Goal: Task Accomplishment & Management: Manage account settings

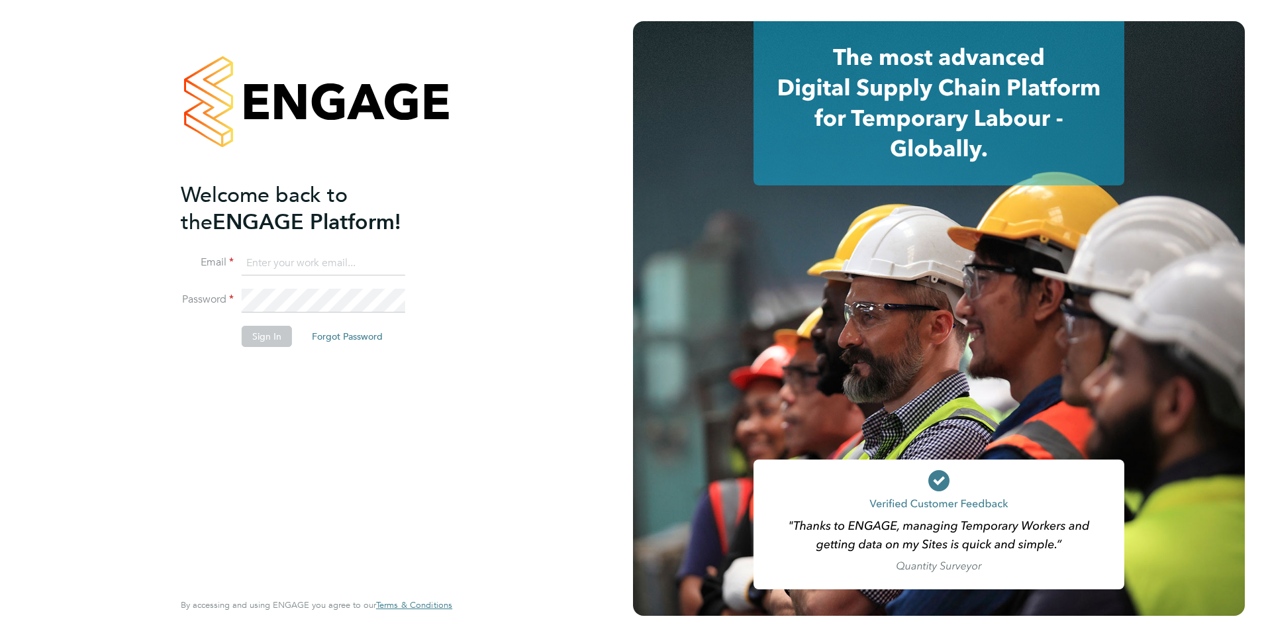
click at [306, 266] on input at bounding box center [324, 264] width 164 height 24
type input "francesca.oriordan@ncclondon.ac.uk"
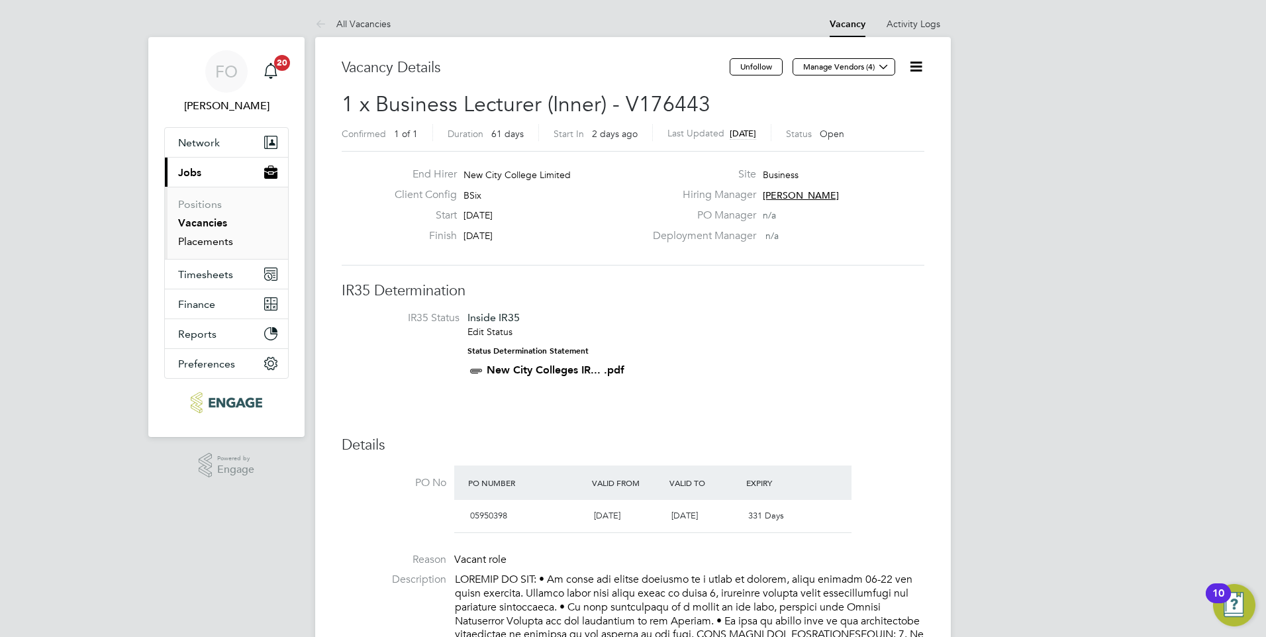
click at [206, 240] on link "Placements" at bounding box center [205, 241] width 55 height 13
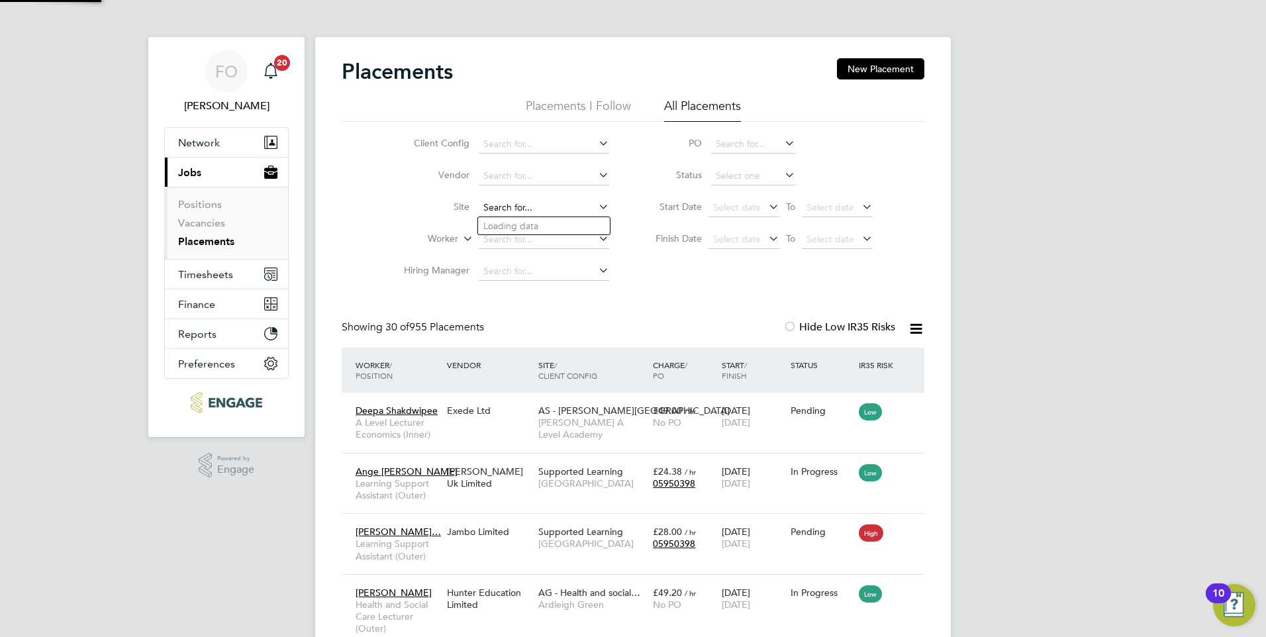
click at [528, 207] on input at bounding box center [544, 208] width 130 height 19
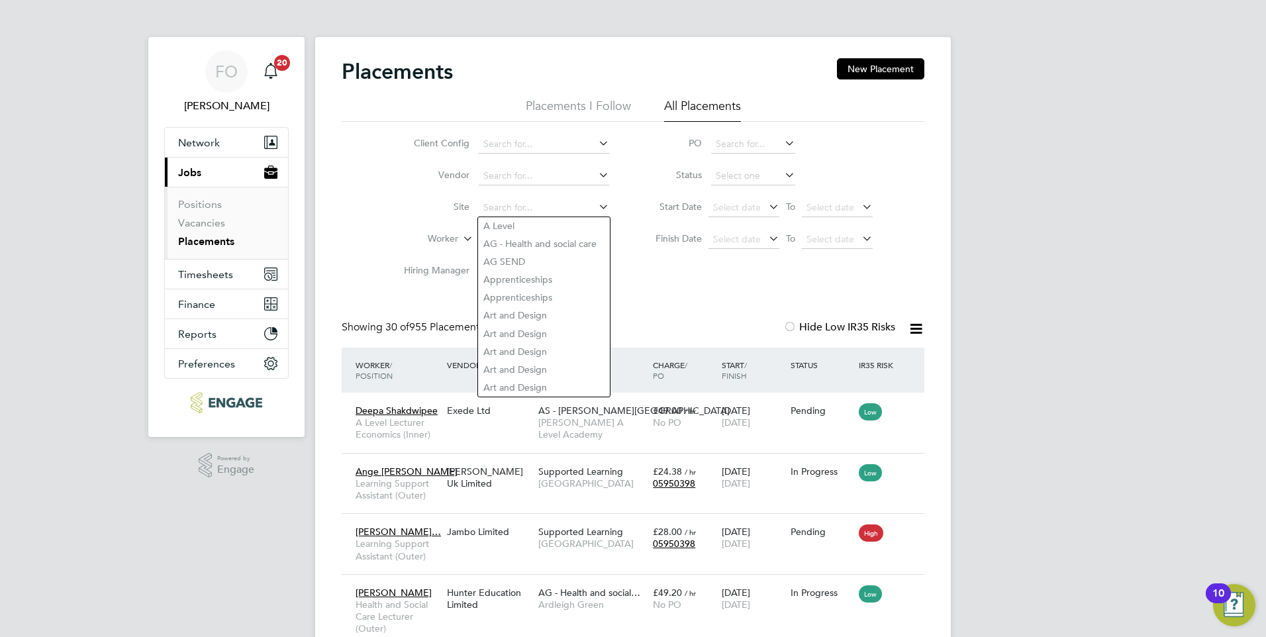
click at [838, 148] on li "PO" at bounding box center [758, 144] width 264 height 32
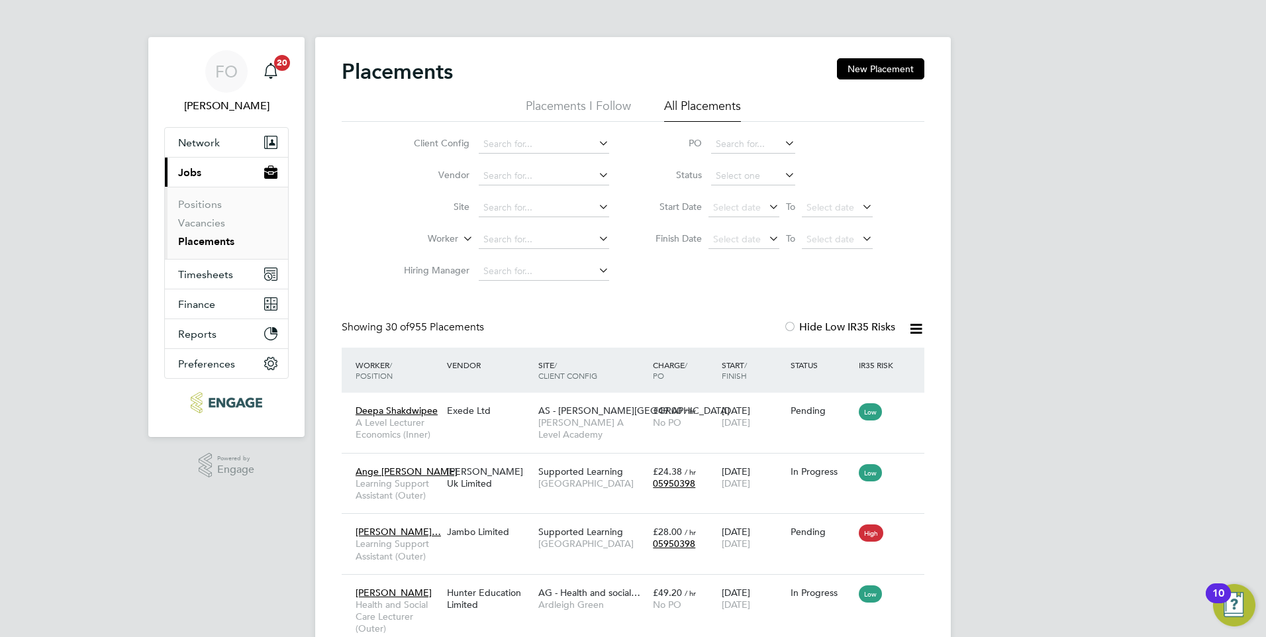
click at [197, 236] on link "Placements" at bounding box center [206, 241] width 56 height 13
click at [202, 221] on link "Vacancies" at bounding box center [201, 223] width 47 height 13
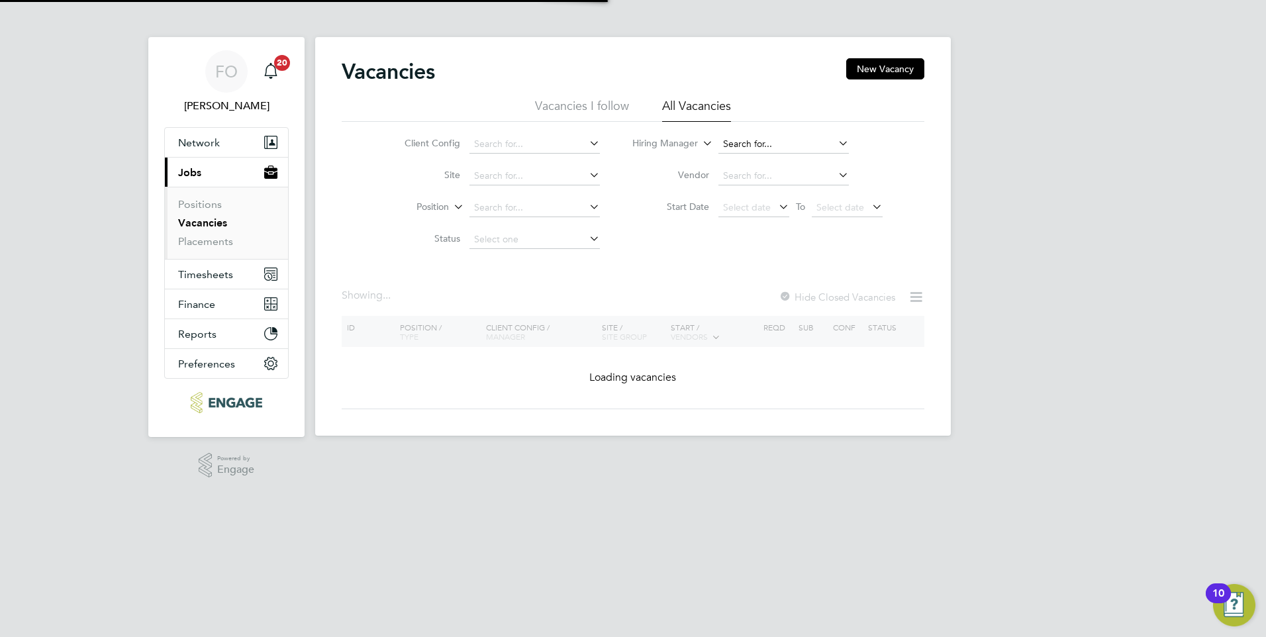
click at [757, 142] on input at bounding box center [784, 144] width 130 height 19
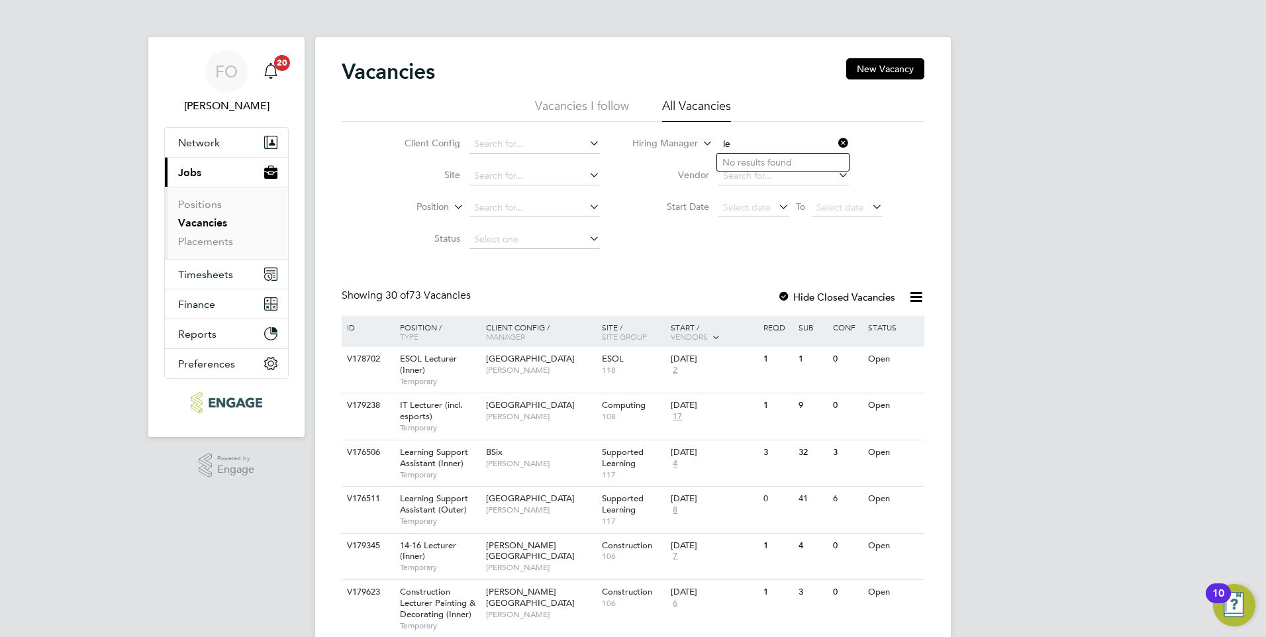
type input "l"
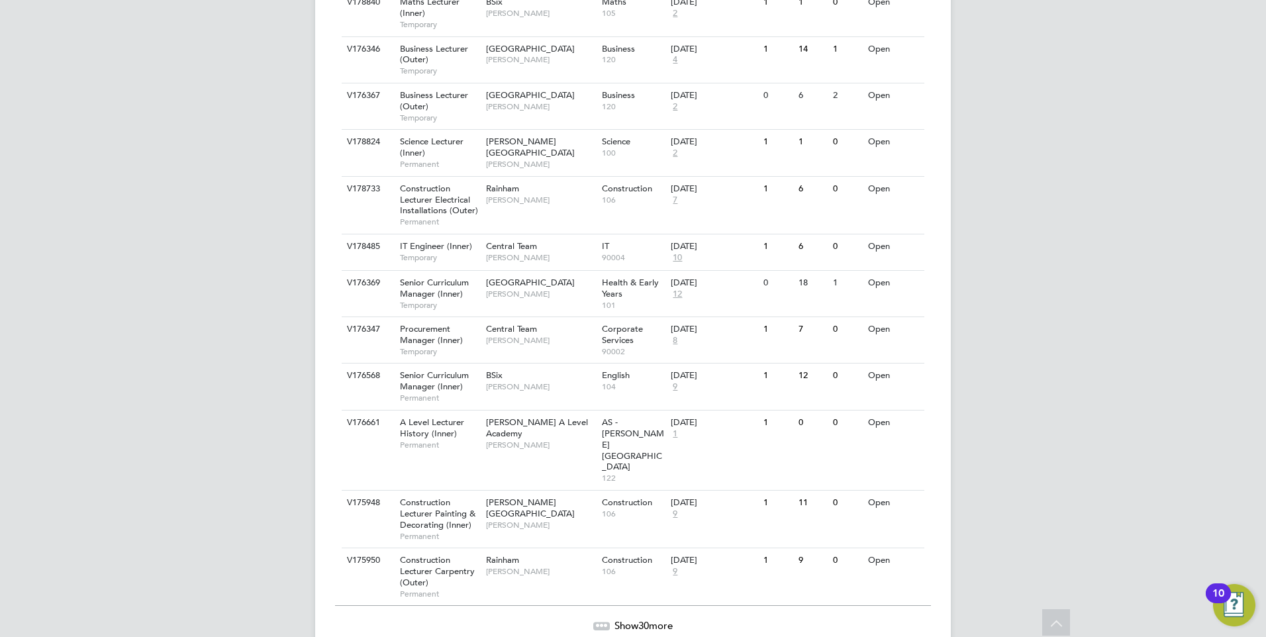
click at [656, 619] on span "Show 30 more" at bounding box center [644, 625] width 58 height 13
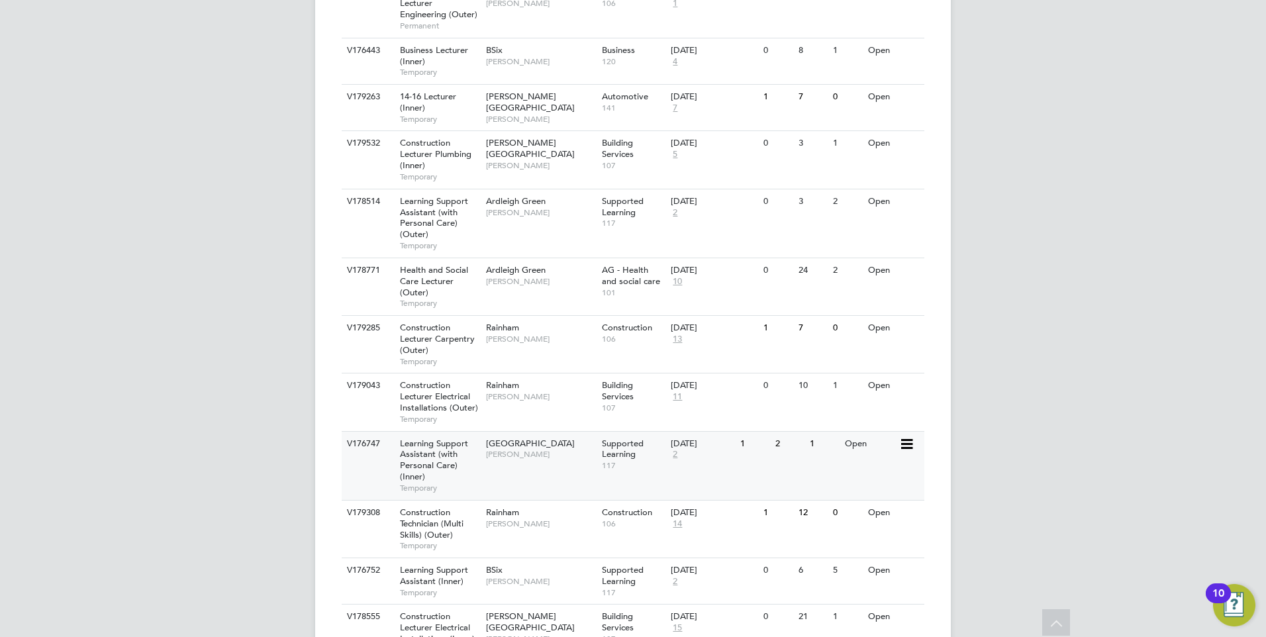
scroll to position [2416, 0]
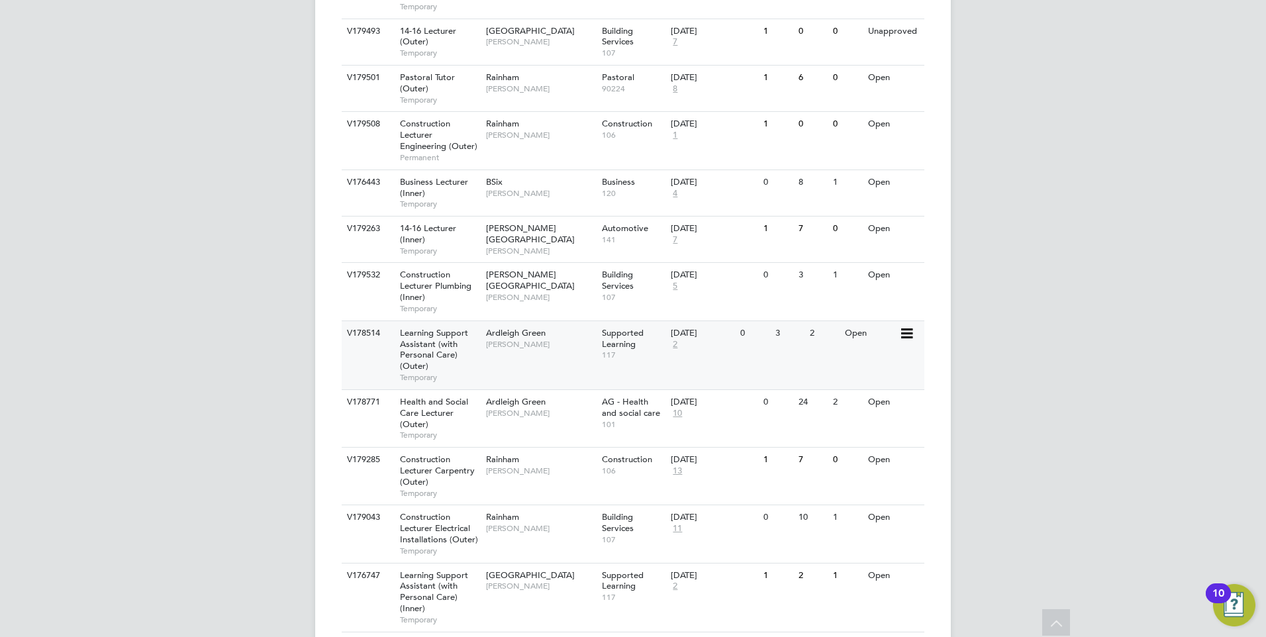
click at [562, 321] on div "V178514 Learning Support Assistant (with Personal Care) (Outer) Temporary Ardle…" at bounding box center [633, 355] width 583 height 69
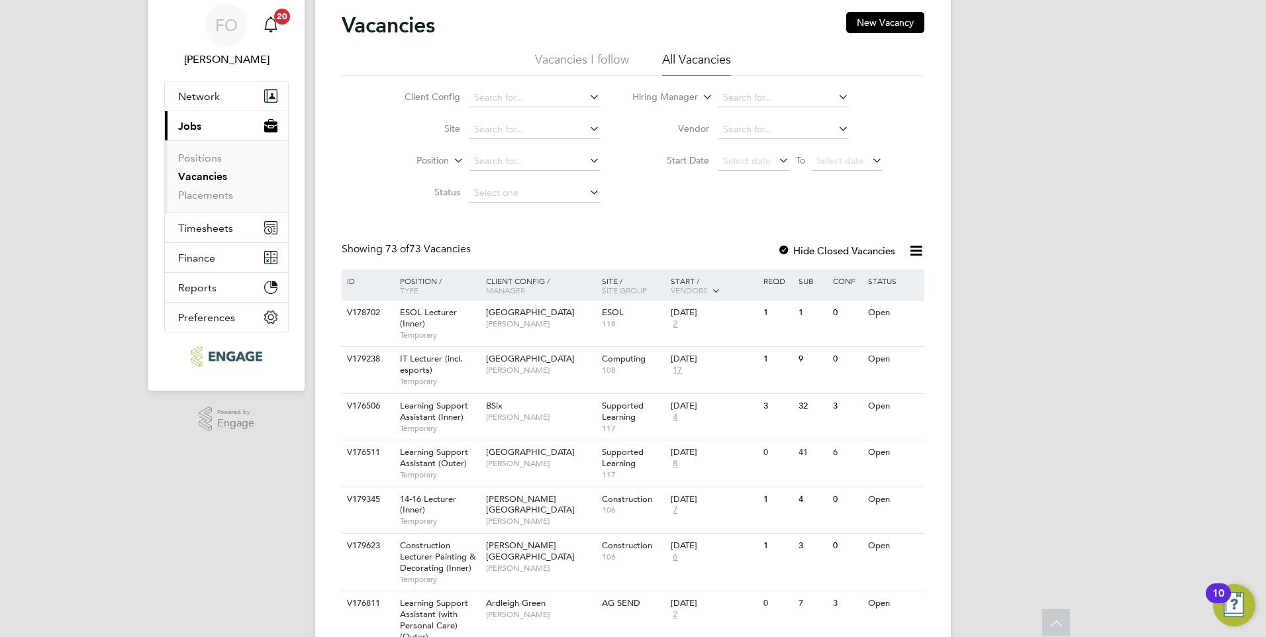
scroll to position [0, 0]
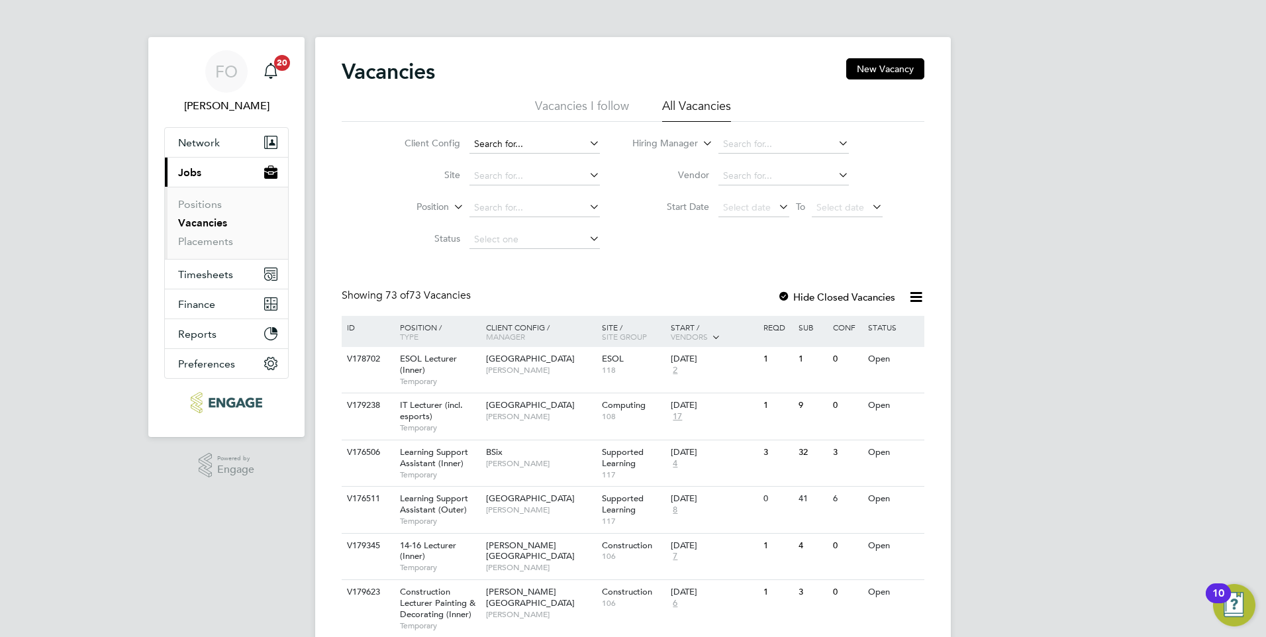
click at [550, 140] on input at bounding box center [535, 144] width 130 height 19
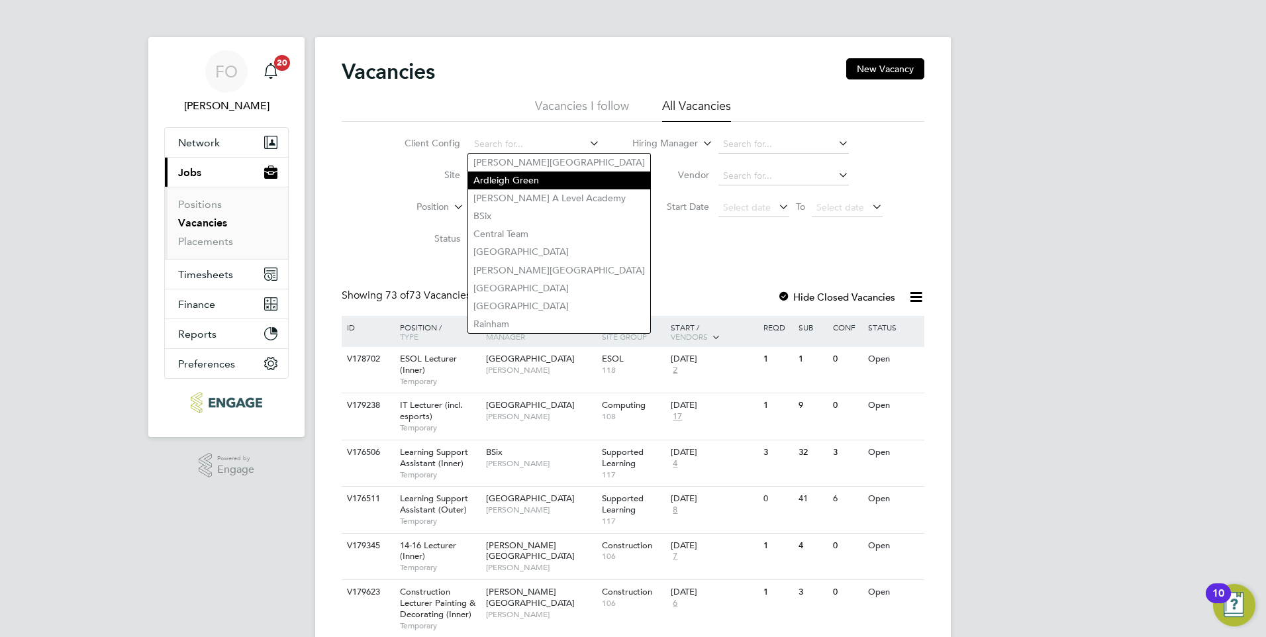
click at [534, 178] on li "Ardleigh Green" at bounding box center [559, 181] width 182 height 18
type input "Ardleigh Green"
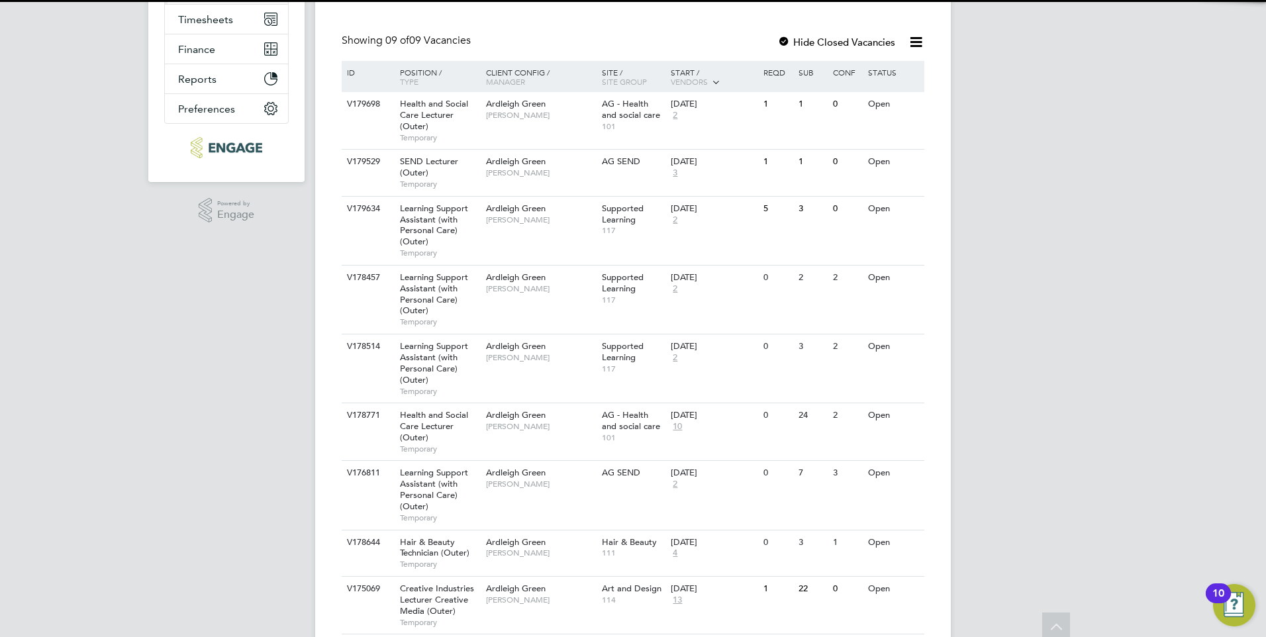
scroll to position [265, 0]
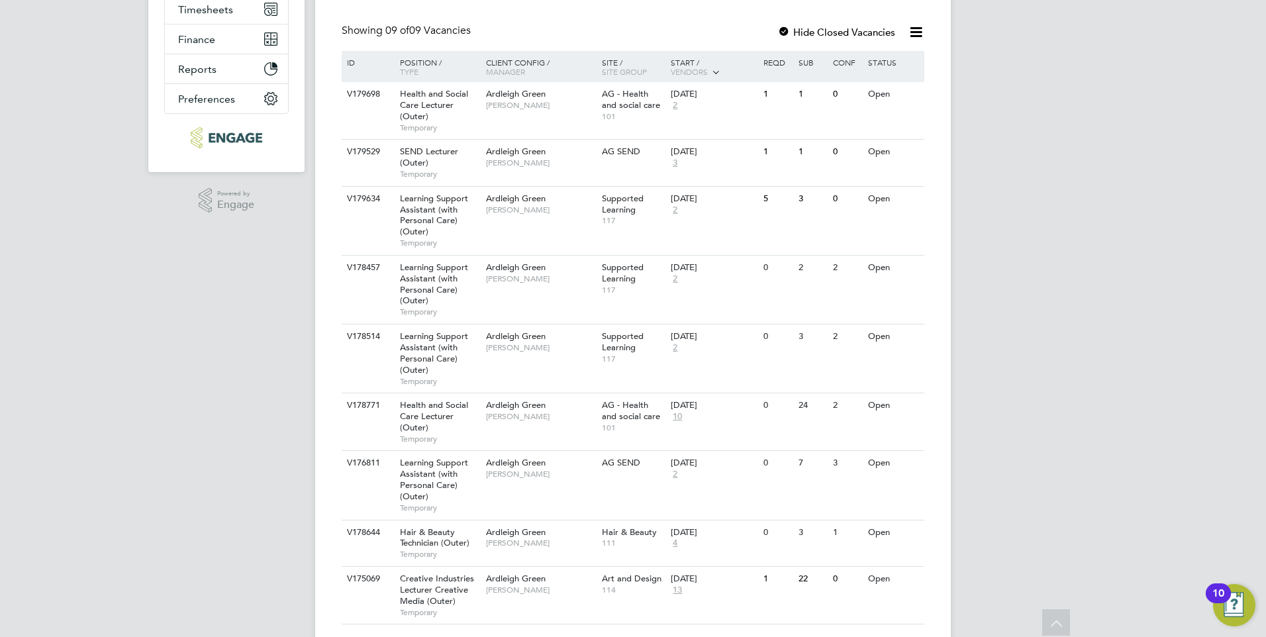
drag, startPoint x: 584, startPoint y: 219, endPoint x: 1039, endPoint y: 289, distance: 460.2
click at [1042, 287] on div "FO Francesca O'Riordan Notifications 20 Applications: Network Team Members Busi…" at bounding box center [633, 203] width 1266 height 937
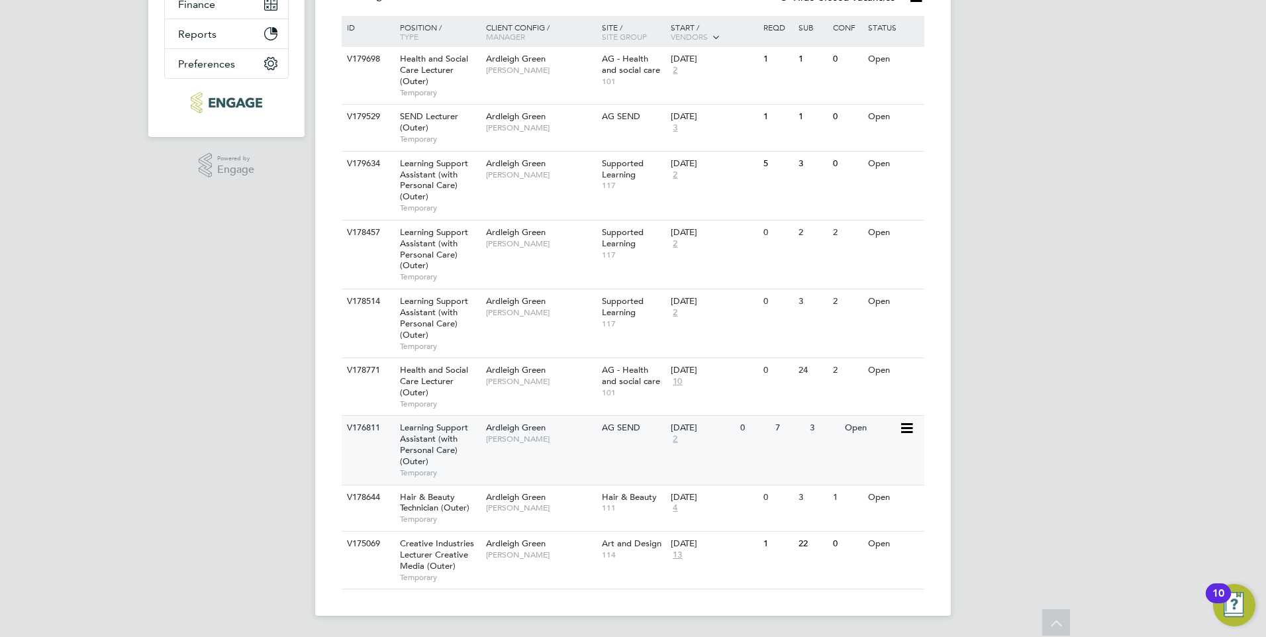
click at [643, 464] on div "V176811 Learning Support Assistant (with Personal Care) (Outer) Temporary Ardle…" at bounding box center [633, 449] width 583 height 69
click at [570, 332] on div "V178514 Learning Support Assistant (with Personal Care) (Outer) Temporary Ardle…" at bounding box center [633, 323] width 583 height 69
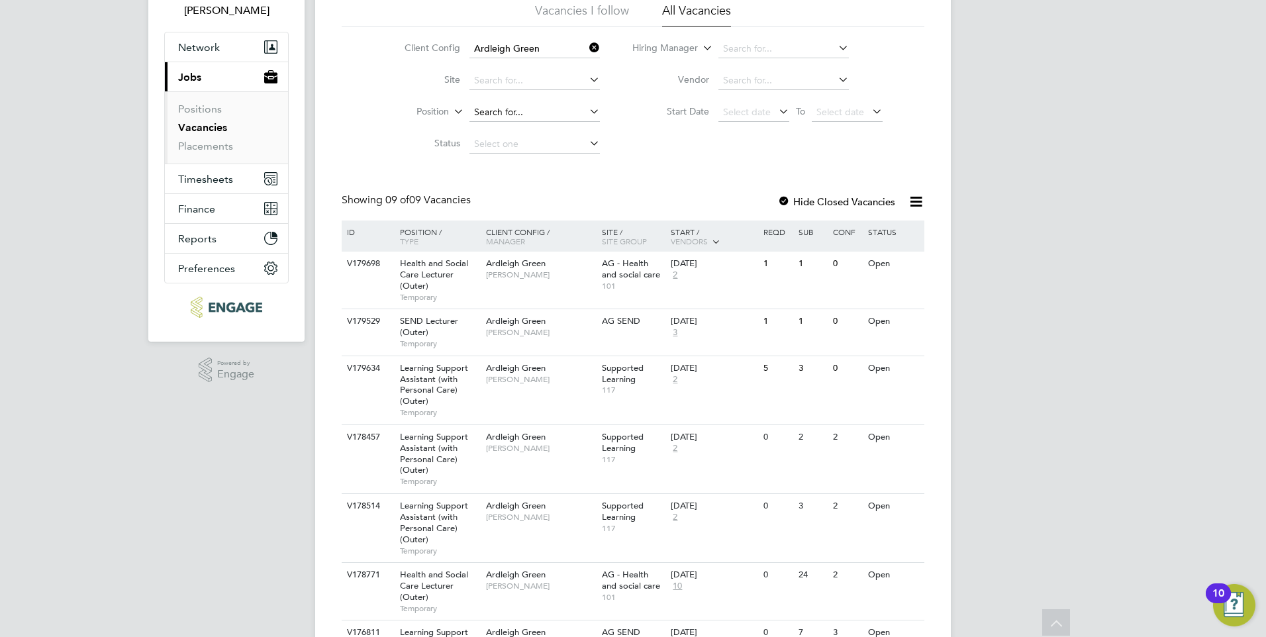
scroll to position [0, 0]
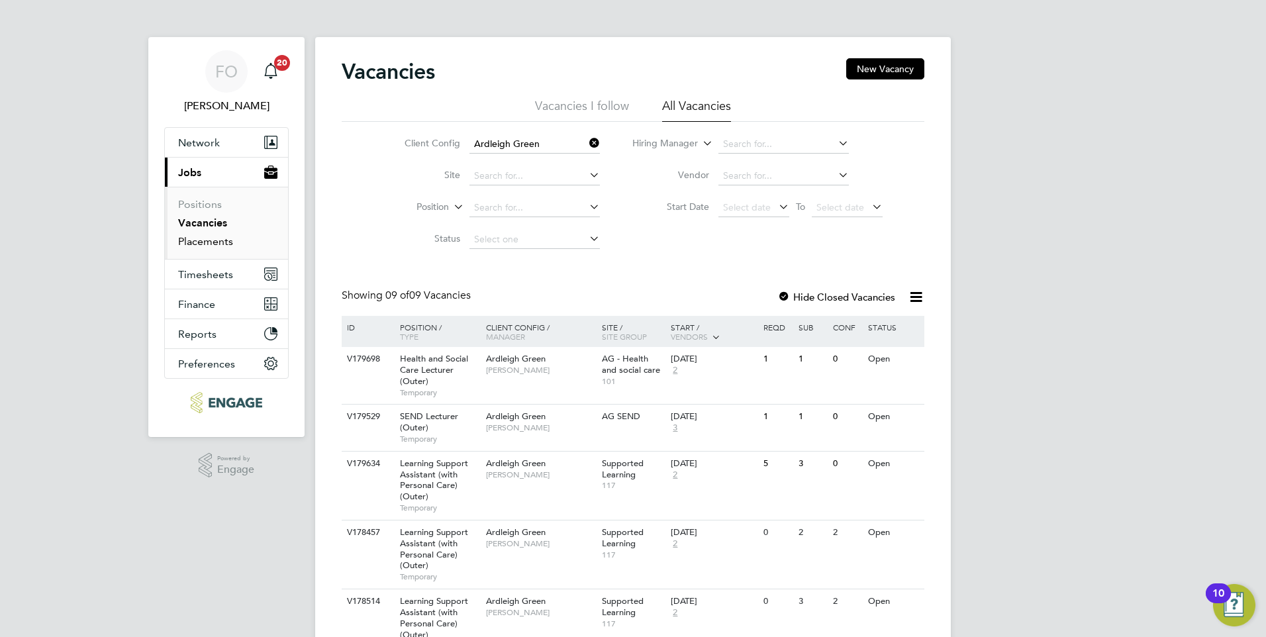
drag, startPoint x: 209, startPoint y: 240, endPoint x: 305, endPoint y: 236, distance: 96.1
click at [209, 240] on link "Placements" at bounding box center [205, 241] width 55 height 13
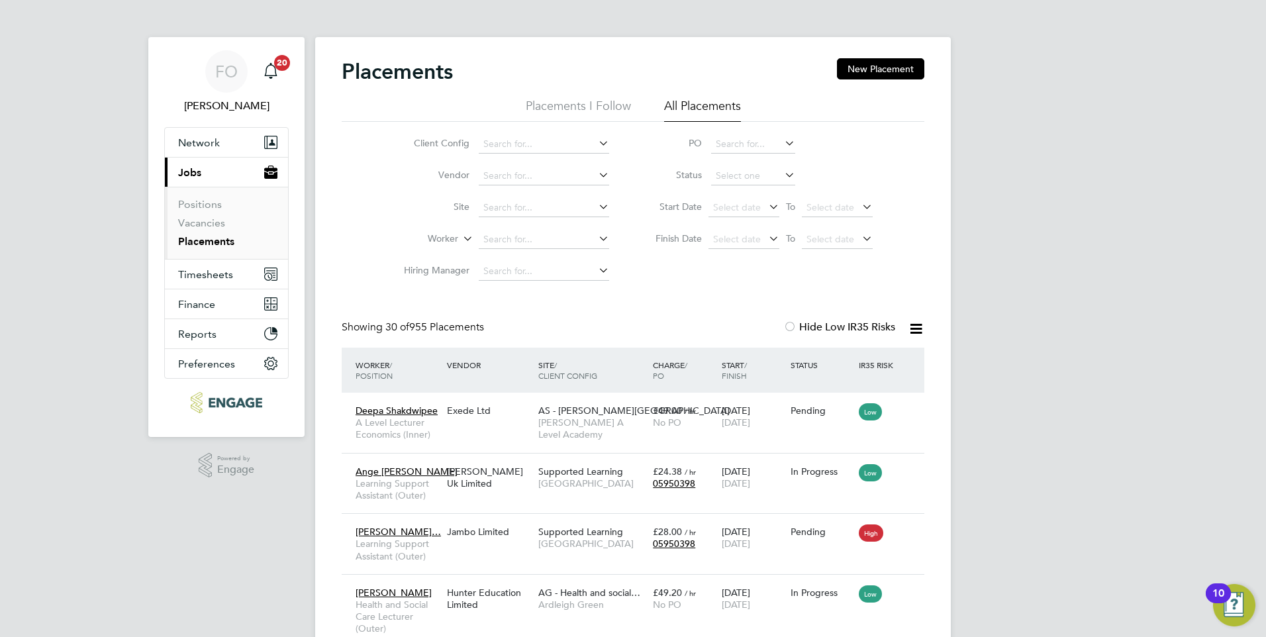
scroll to position [13, 62]
click at [528, 234] on input at bounding box center [544, 239] width 130 height 19
type input "p"
click at [201, 220] on link "Vacancies" at bounding box center [201, 223] width 47 height 13
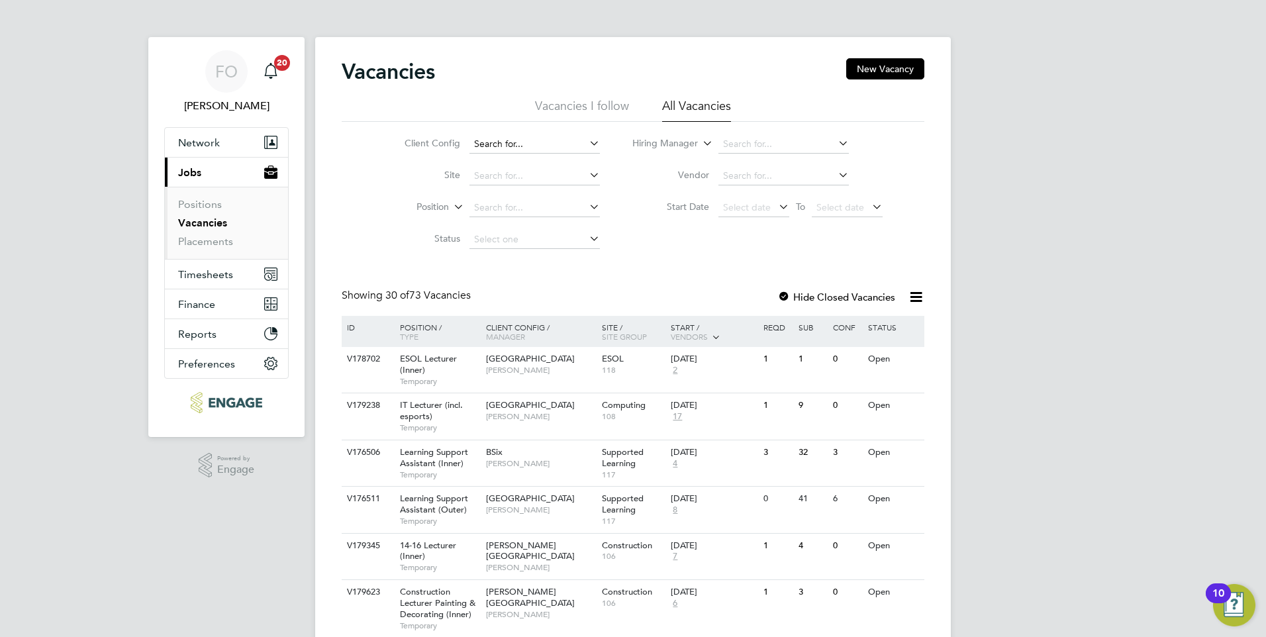
click at [541, 150] on input at bounding box center [535, 144] width 130 height 19
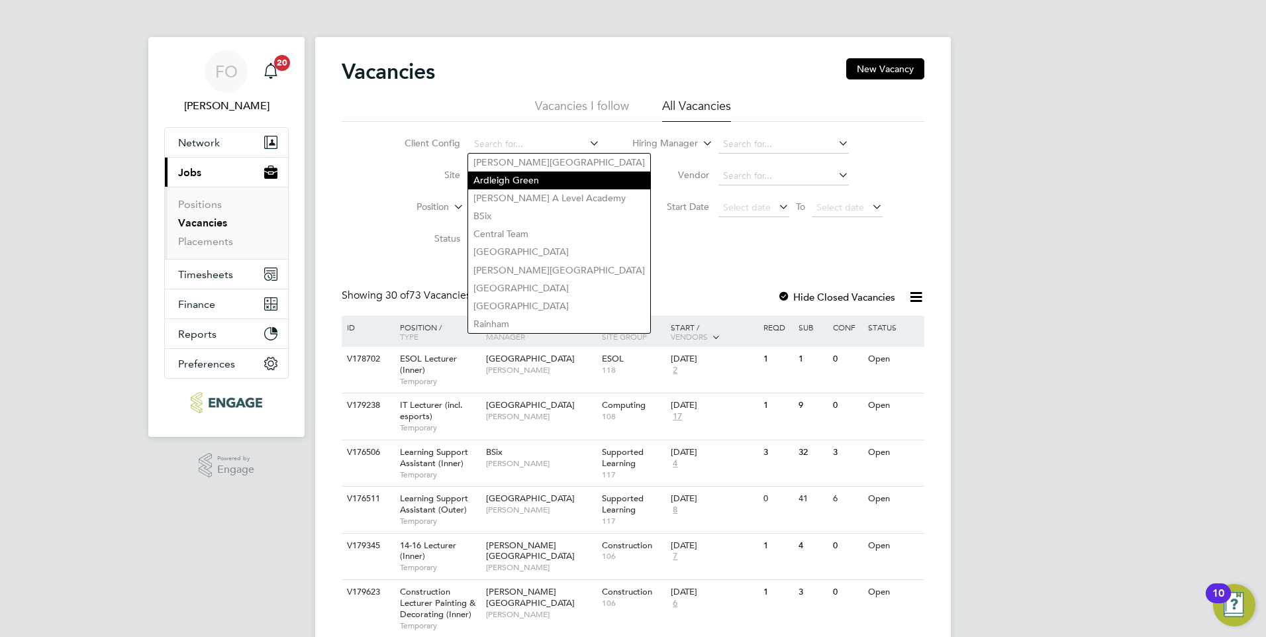
click at [538, 179] on li "Ardleigh Green" at bounding box center [559, 181] width 182 height 18
type input "Ardleigh Green"
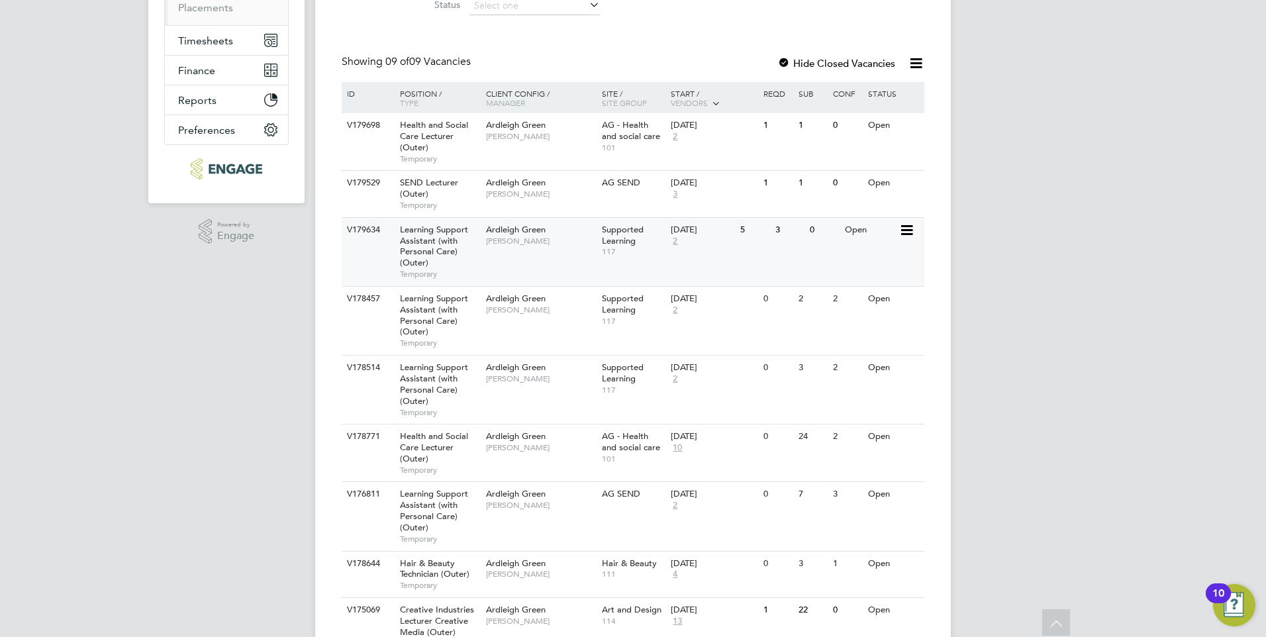
click at [570, 253] on div "V179634 Learning Support Assistant (with Personal Care) (Outer) Temporary Ardle…" at bounding box center [633, 251] width 583 height 69
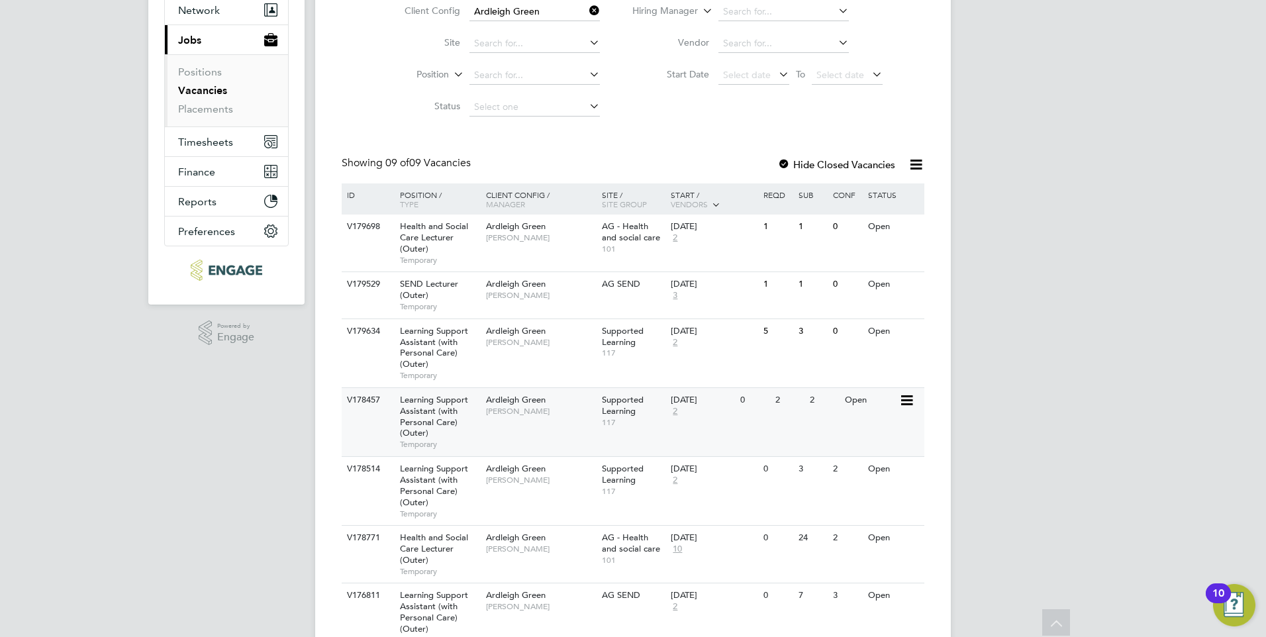
click at [538, 424] on div "V178457 Learning Support Assistant (with Personal Care) (Outer) Temporary Ardle…" at bounding box center [633, 421] width 583 height 69
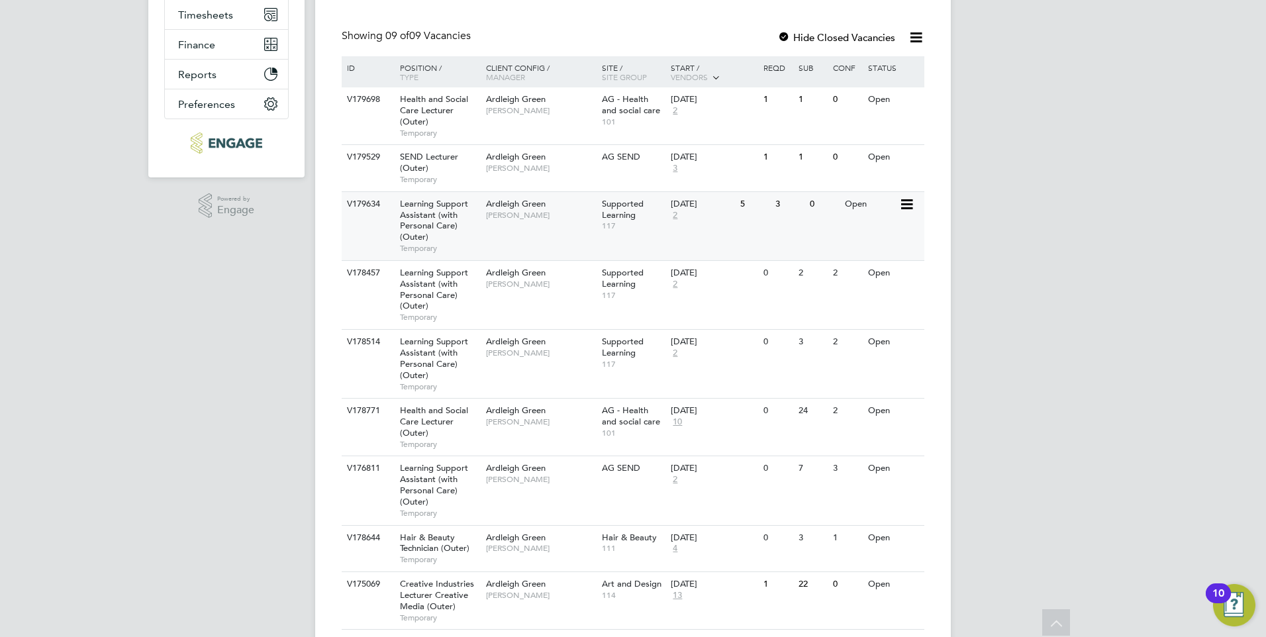
scroll to position [265, 0]
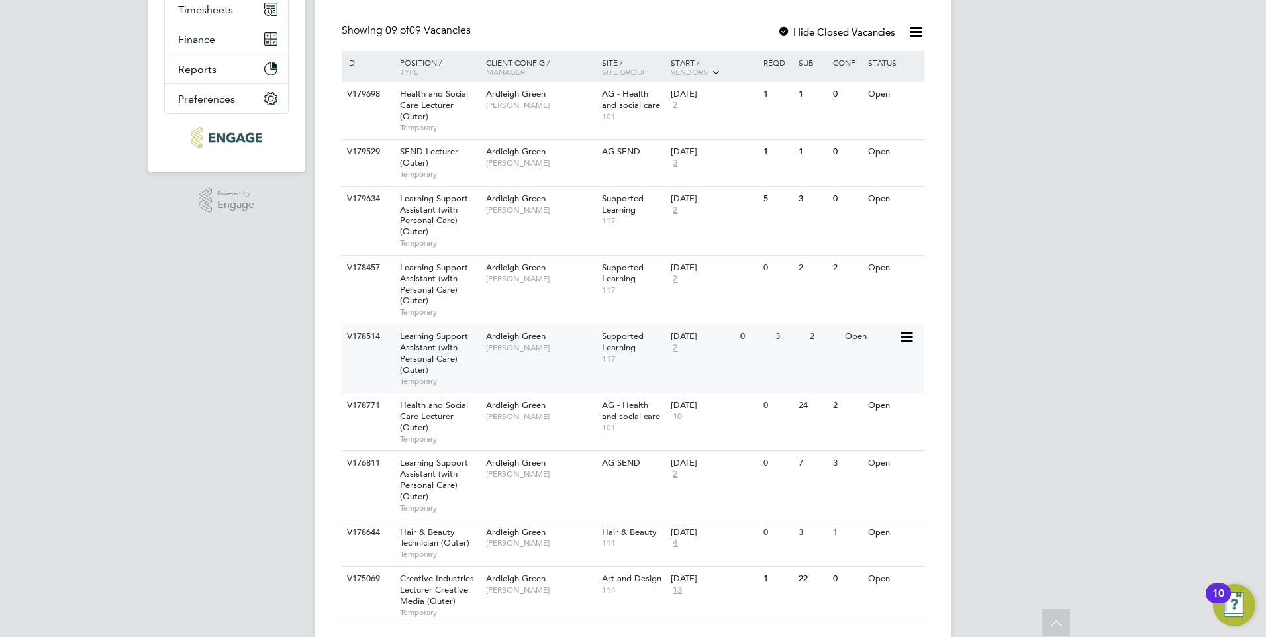
click at [518, 359] on div "Ardleigh Green Karen Marcelline" at bounding box center [541, 342] width 116 height 34
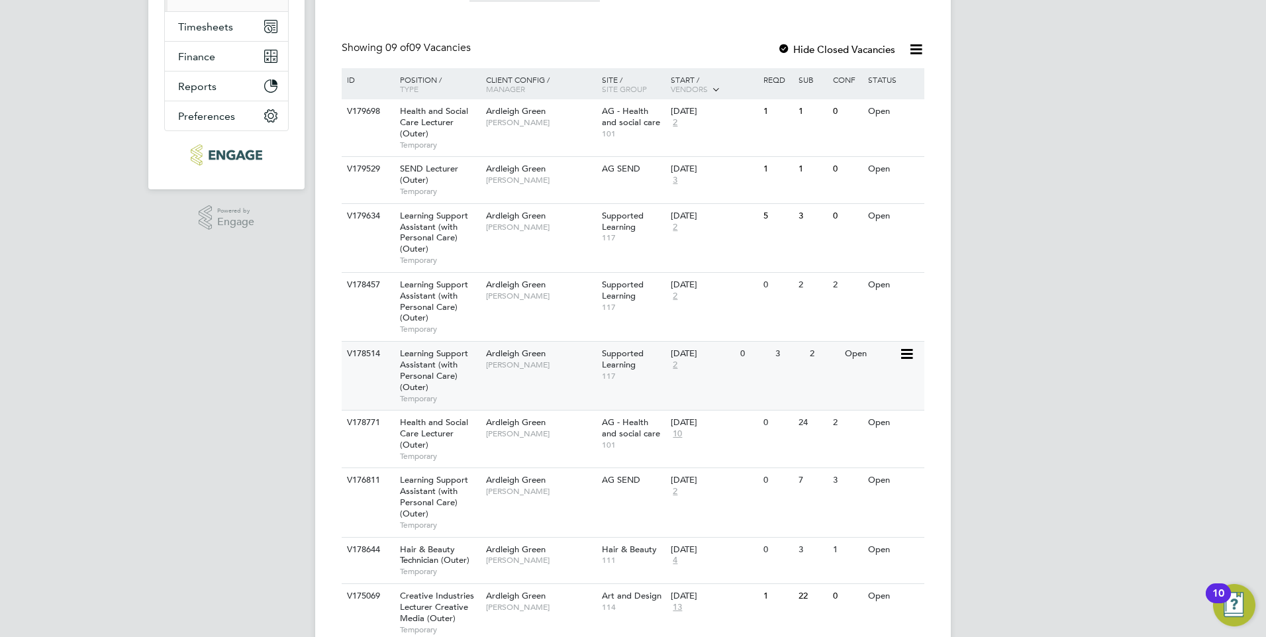
scroll to position [300, 0]
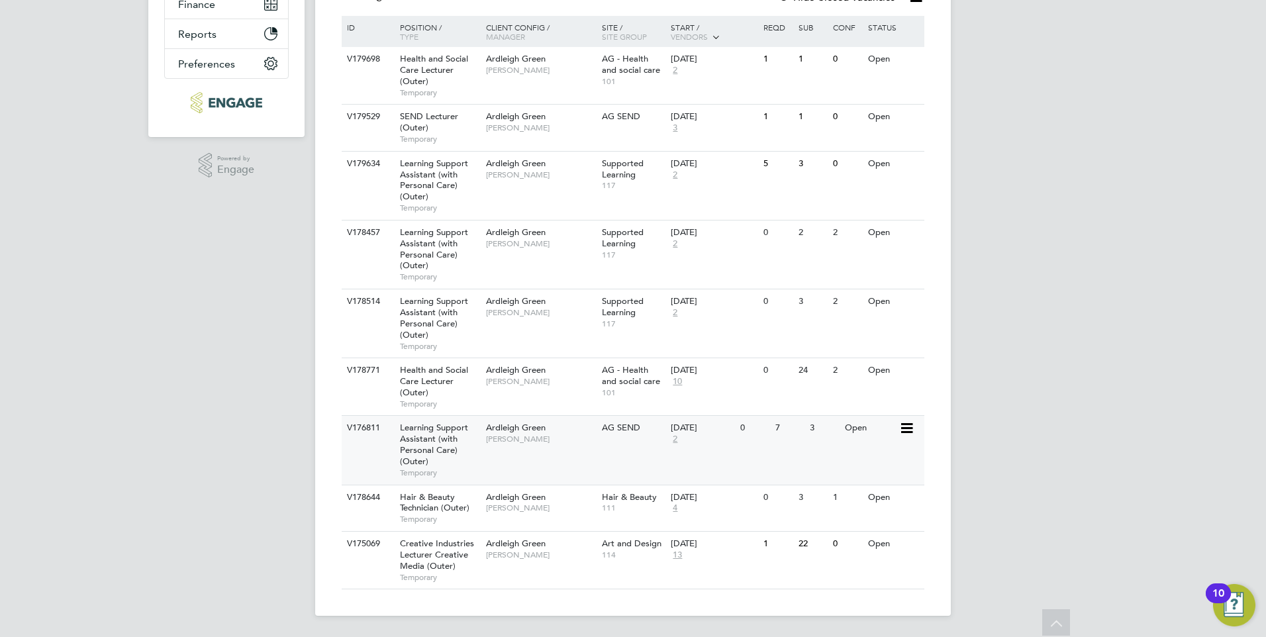
click at [558, 455] on div "V176811 Learning Support Assistant (with Personal Care) (Outer) Temporary Ardle…" at bounding box center [633, 449] width 583 height 69
click at [556, 331] on div "V178514 Learning Support Assistant (with Personal Care) (Outer) Temporary Ardle…" at bounding box center [633, 323] width 583 height 69
click at [532, 251] on div "Ardleigh Green Karen Marcelline" at bounding box center [541, 238] width 116 height 34
click at [550, 189] on div "V179634 Learning Support Assistant (with Personal Care) (Outer) Temporary Ardle…" at bounding box center [633, 185] width 583 height 69
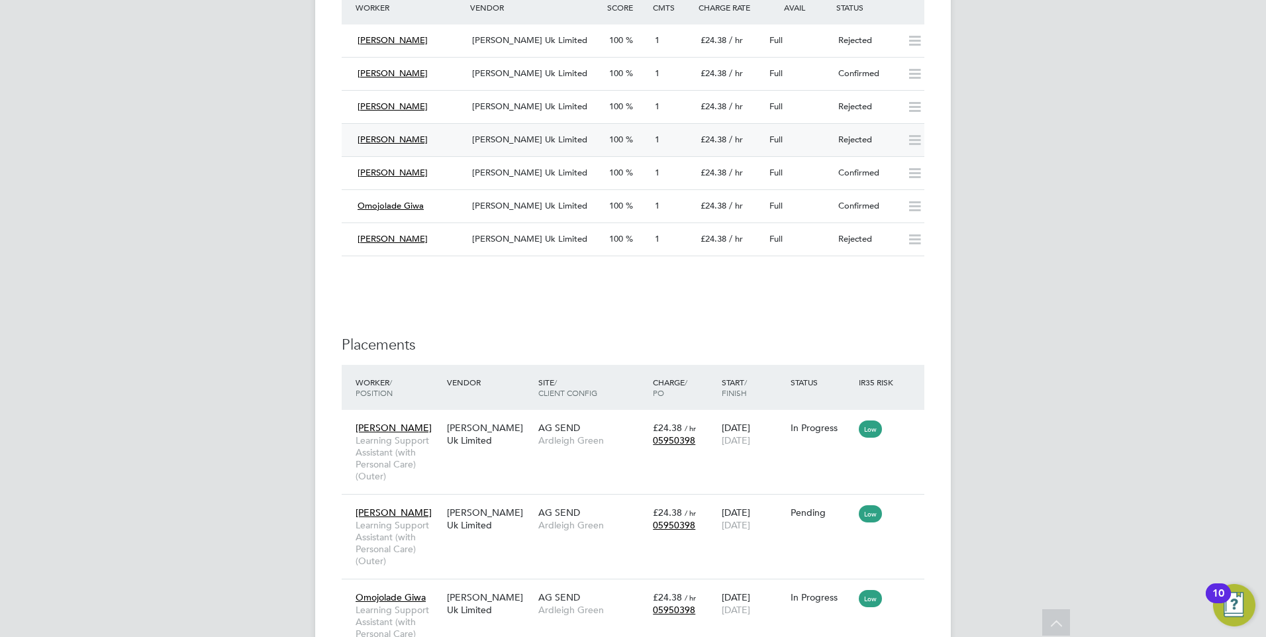
scroll to position [2564, 0]
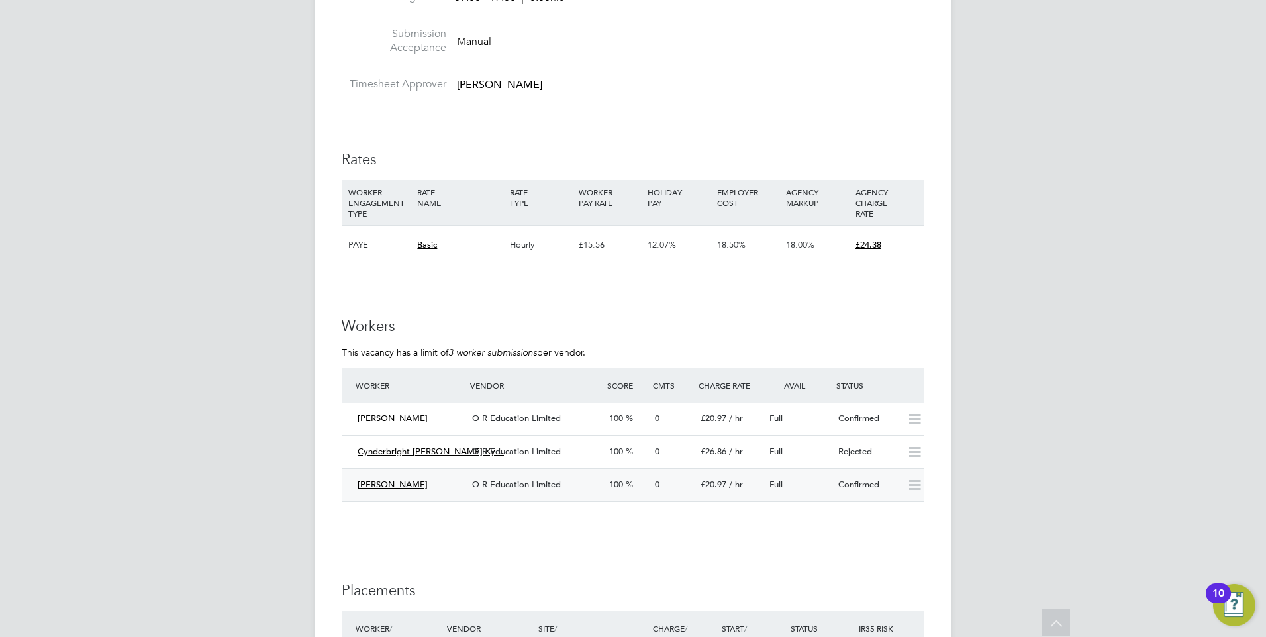
click at [815, 490] on div "Full" at bounding box center [798, 485] width 69 height 22
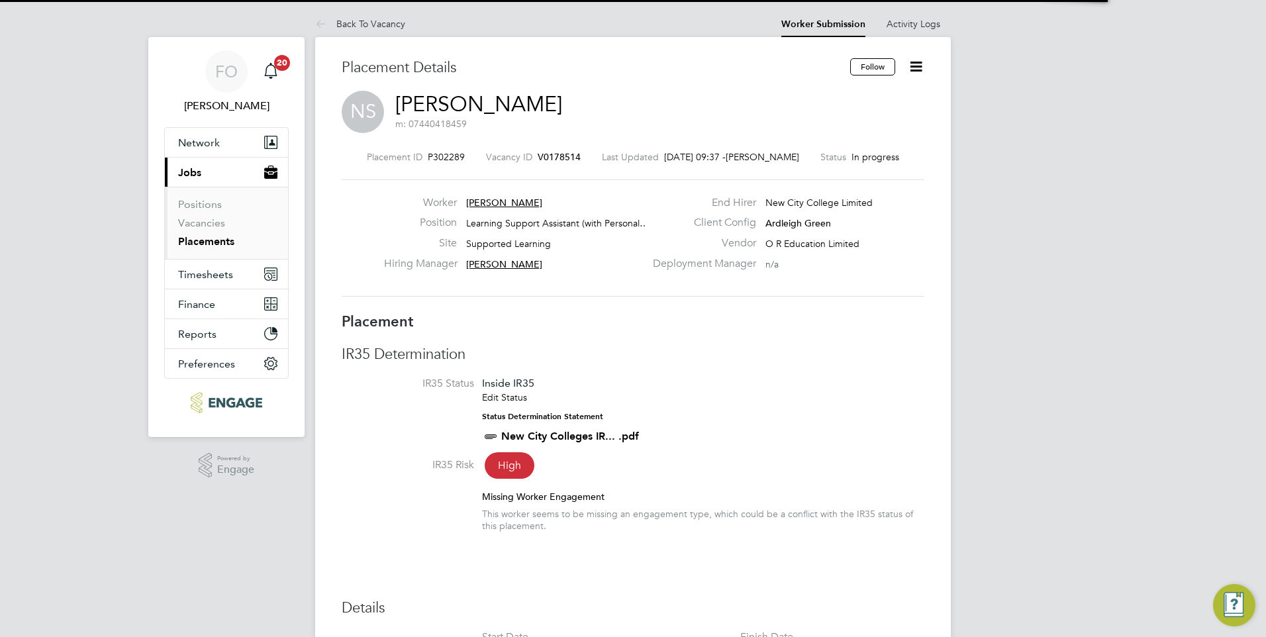
scroll to position [21, 262]
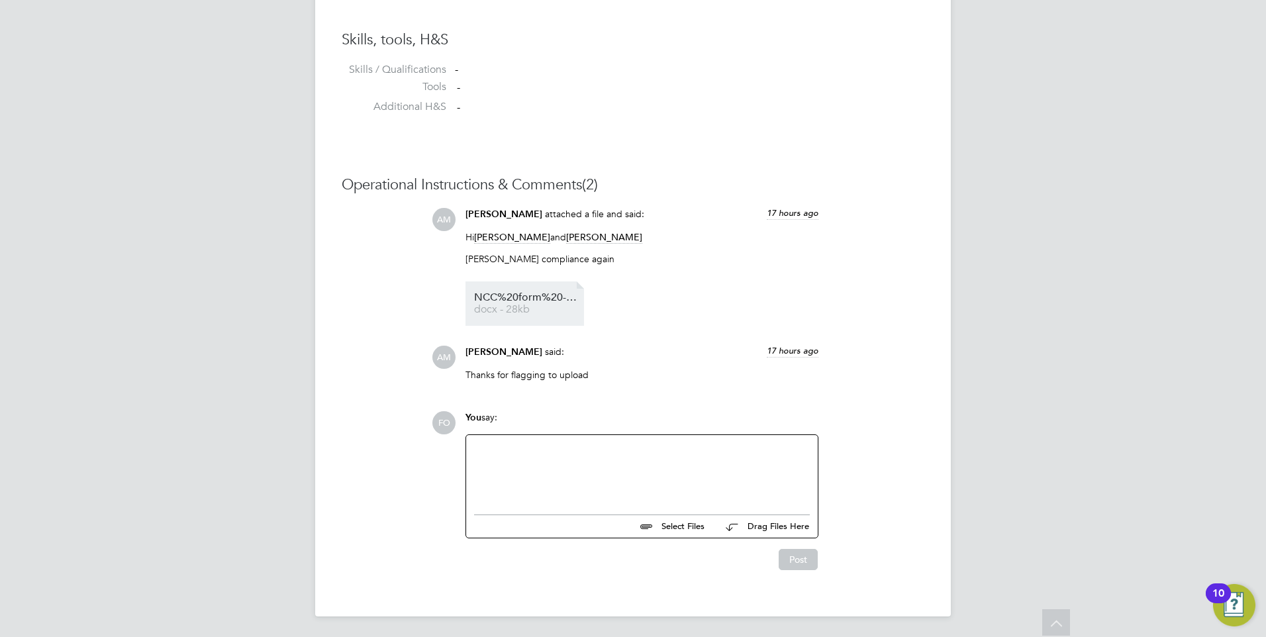
click at [527, 301] on span "NCC%20form%20-%20Nasrin%20Sultana%20" at bounding box center [527, 298] width 106 height 10
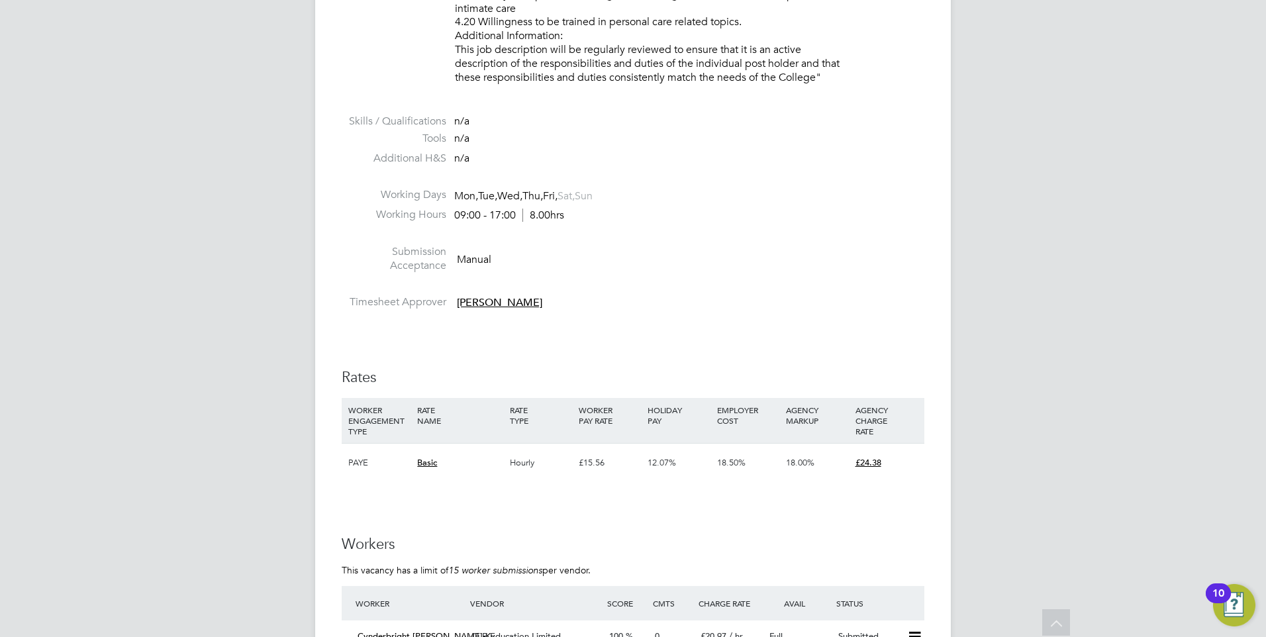
scroll to position [2365, 0]
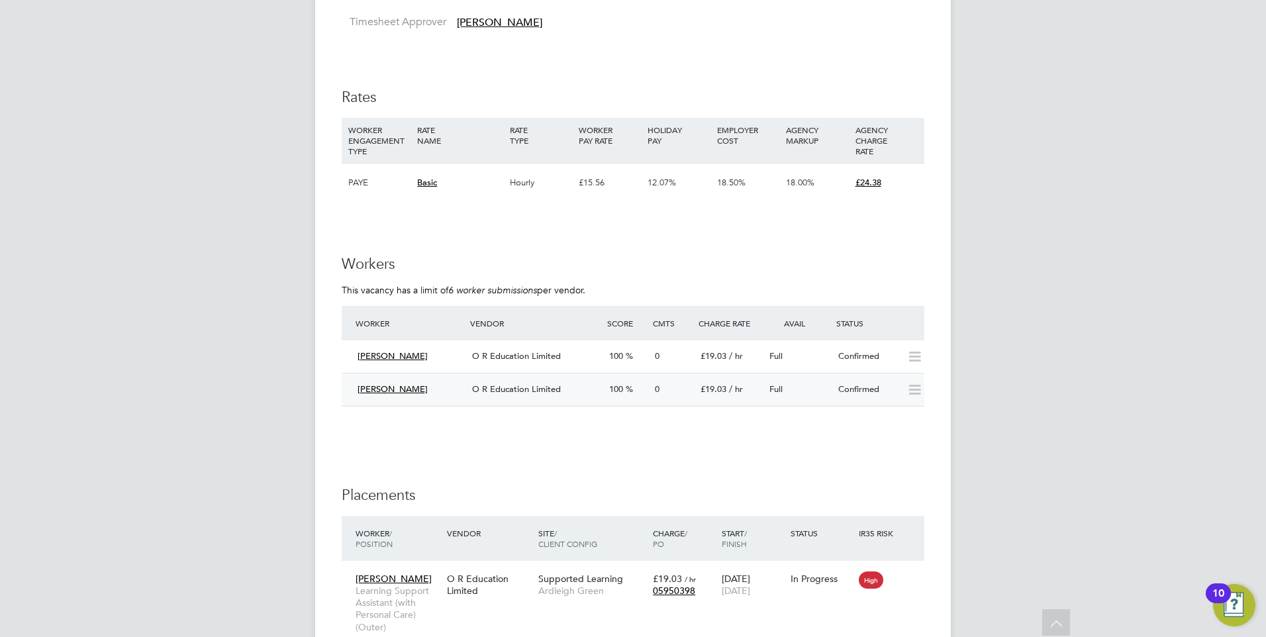
click at [442, 389] on div "Mariam Diaoune" at bounding box center [409, 390] width 115 height 22
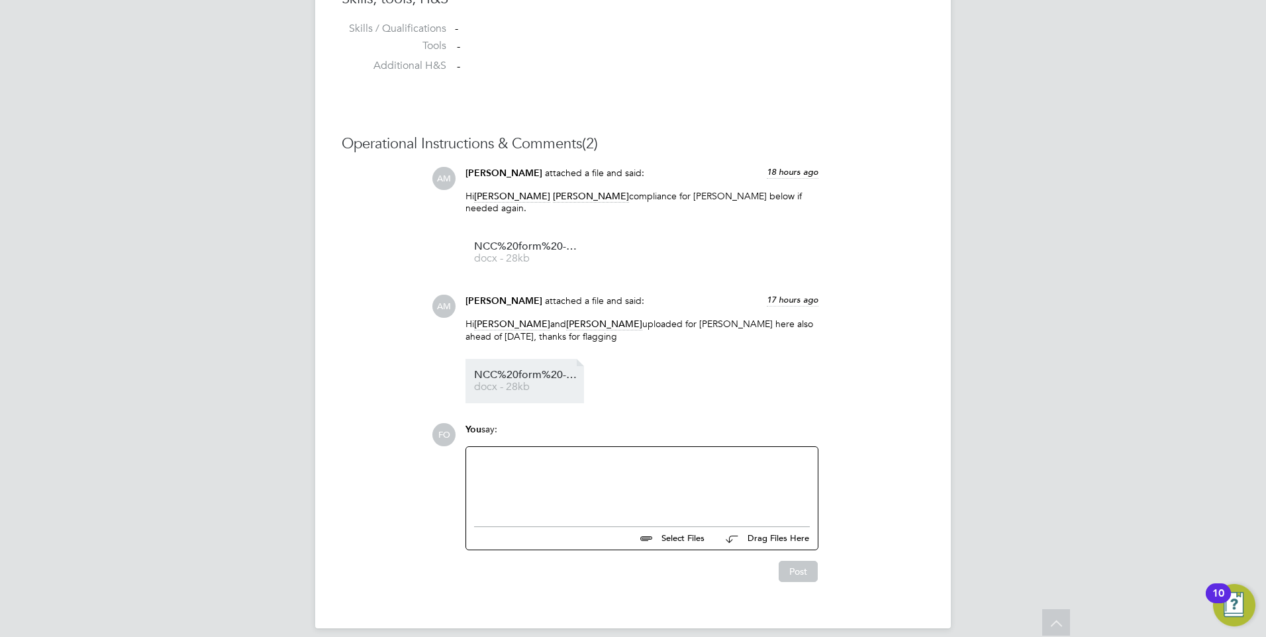
click at [554, 370] on span "NCC%20form%20-%20Mariam%20Diaoune%20" at bounding box center [527, 375] width 106 height 10
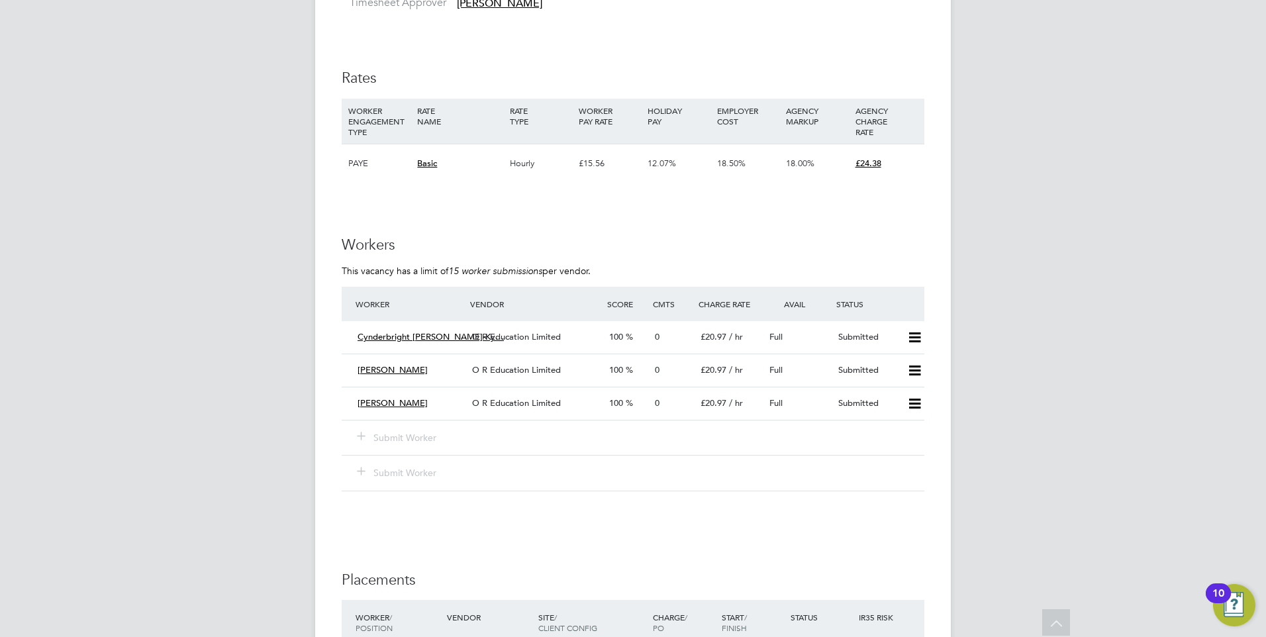
scroll to position [2267, 0]
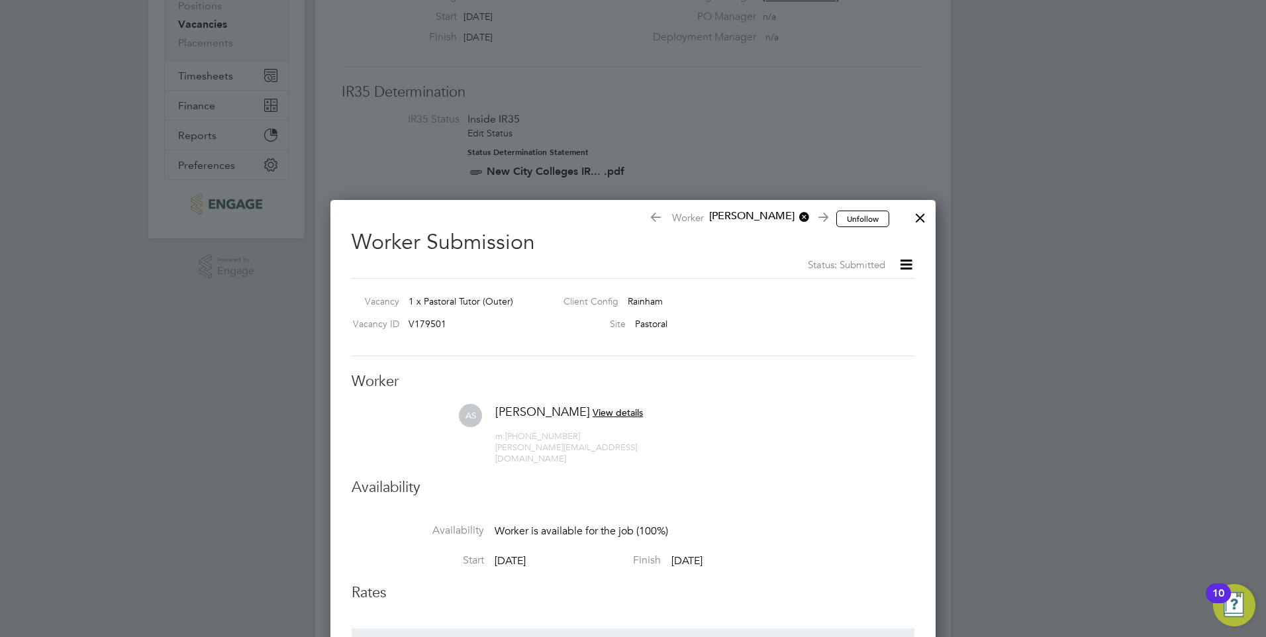
click at [919, 220] on div at bounding box center [921, 215] width 24 height 24
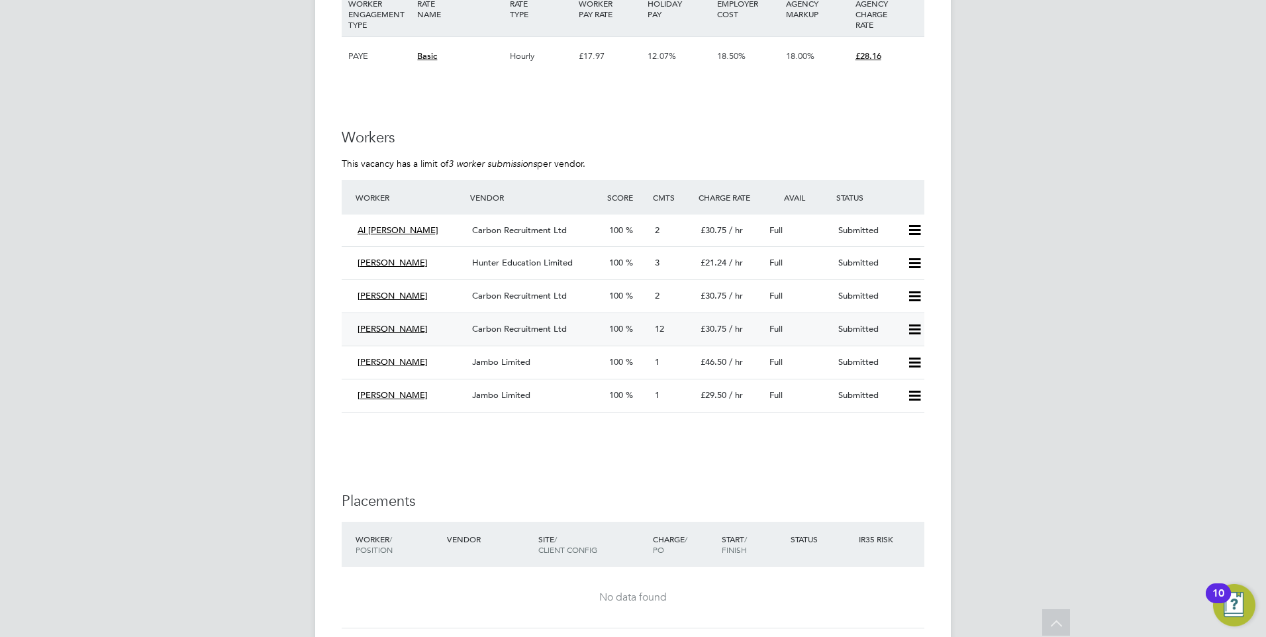
click at [852, 326] on div "Submitted" at bounding box center [867, 330] width 69 height 22
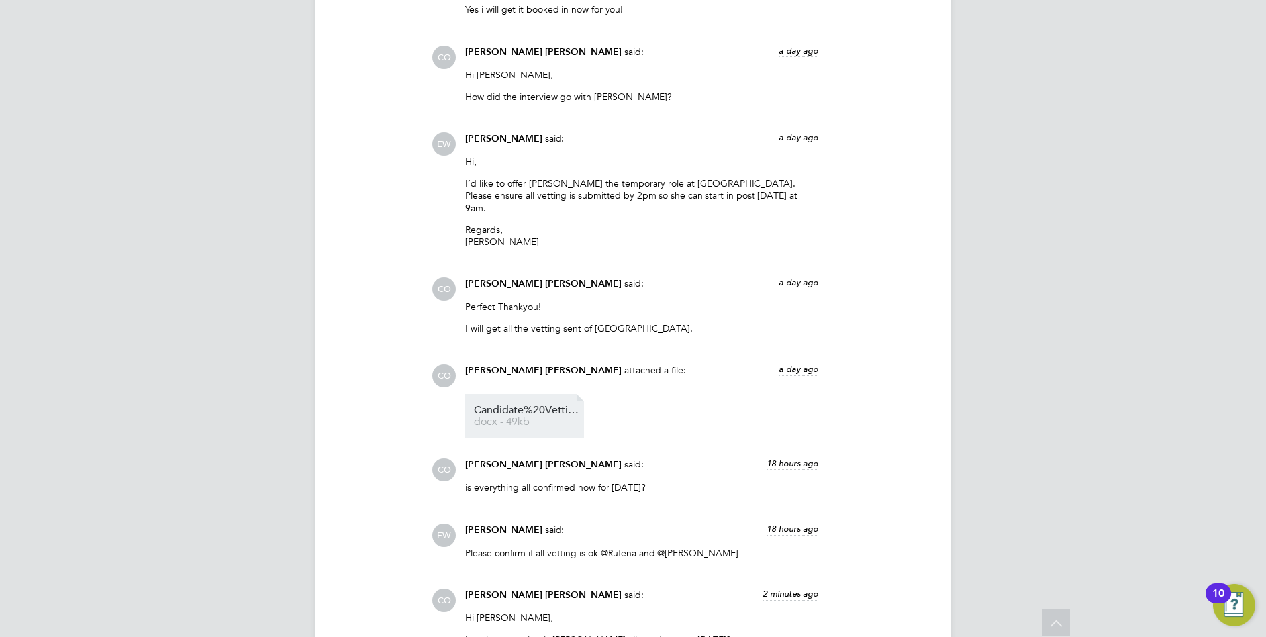
click at [521, 405] on span "Candidate%20Vetting%20Form-%20NCC-%20Amy" at bounding box center [527, 410] width 106 height 10
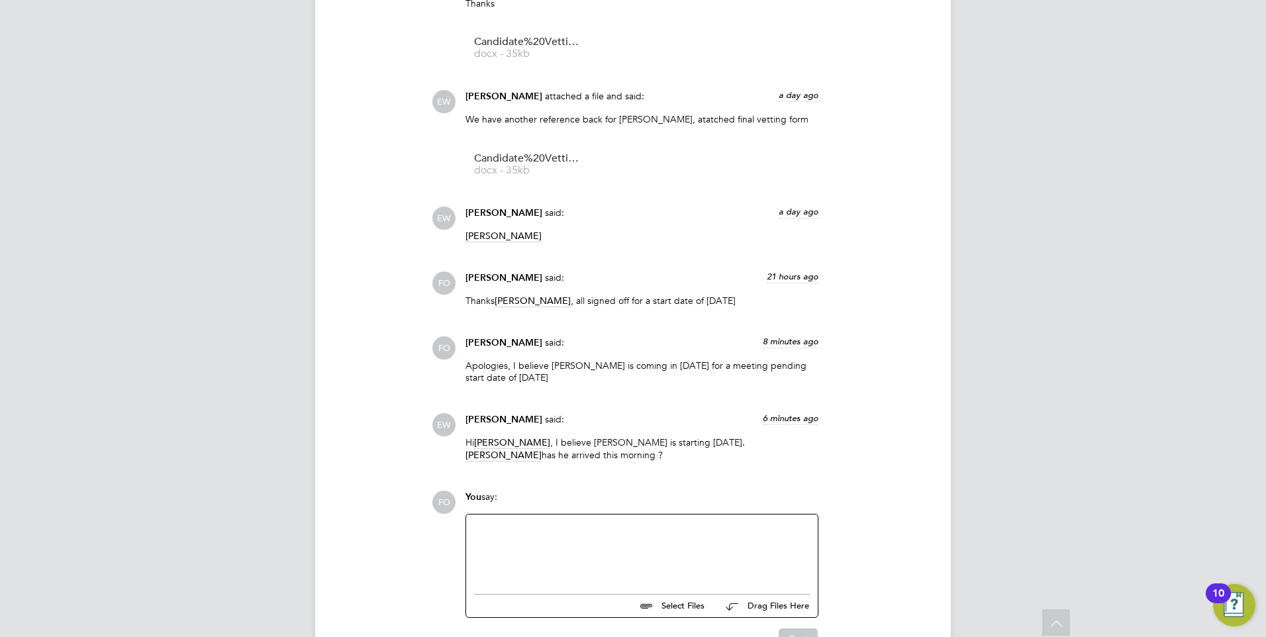
scroll to position [1983, 0]
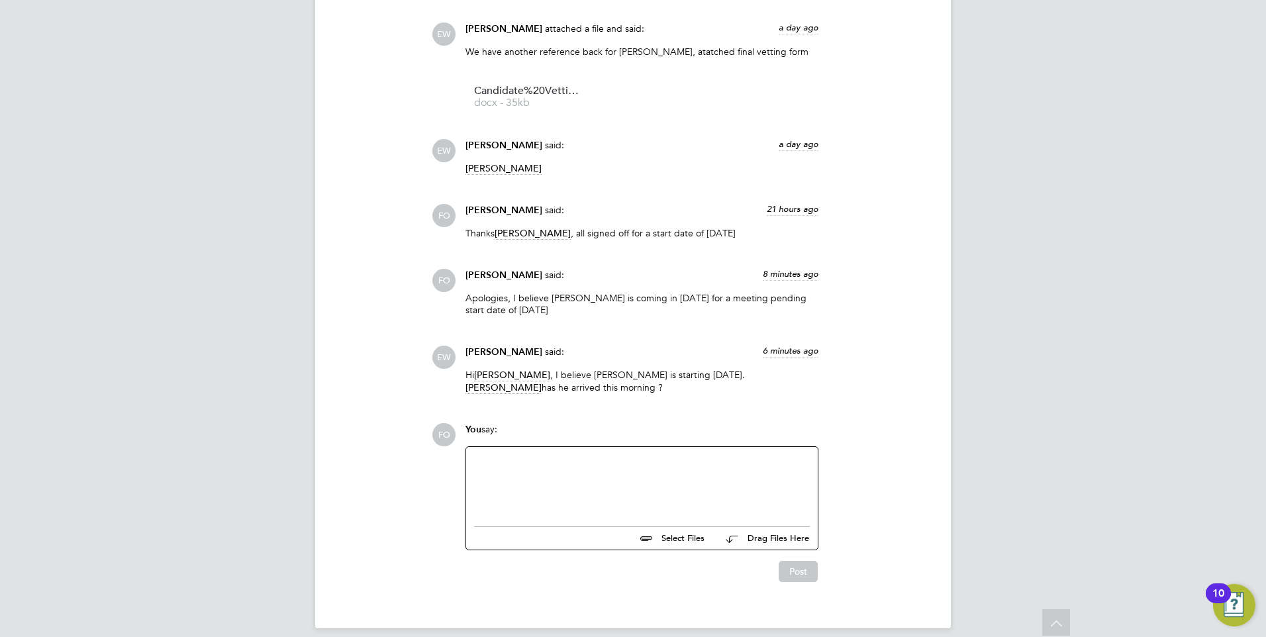
click at [524, 464] on div at bounding box center [642, 483] width 336 height 57
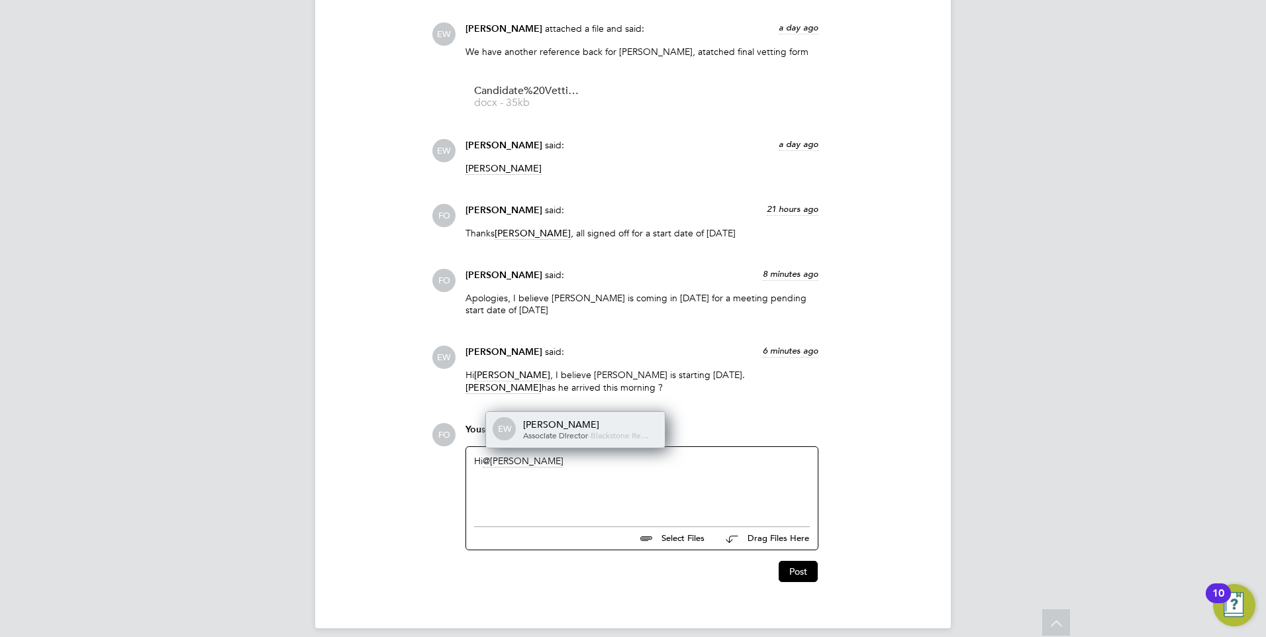
click at [625, 430] on span "Blackstone Re…" at bounding box center [620, 435] width 58 height 11
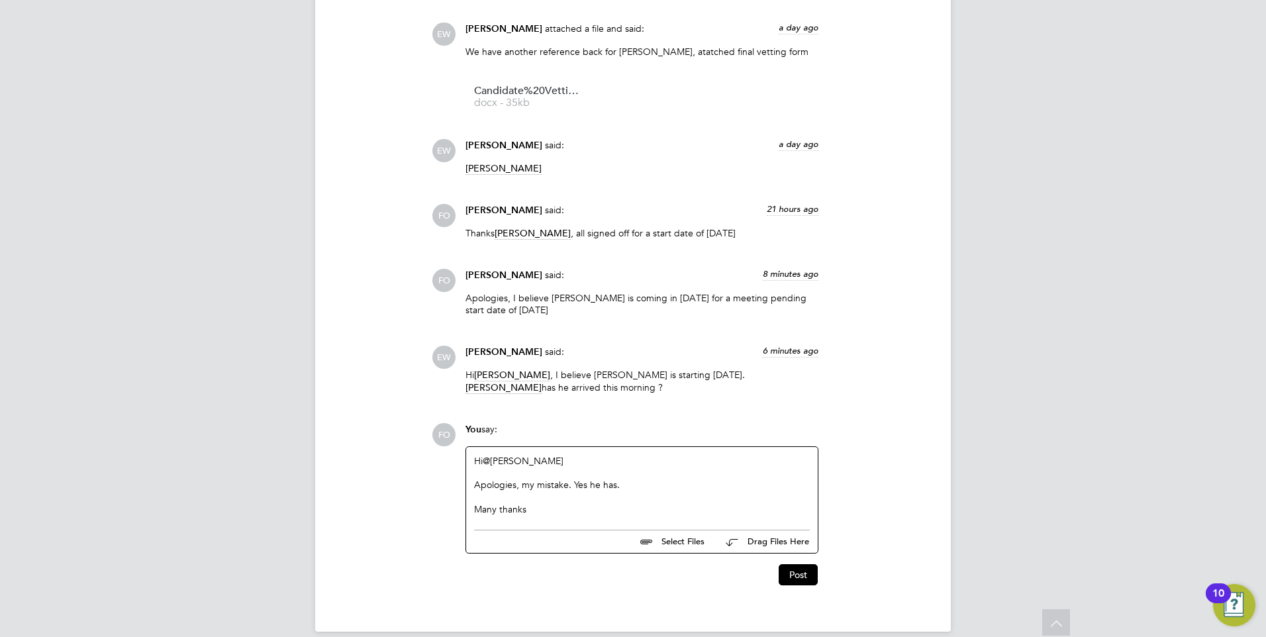
click at [573, 479] on div at bounding box center [642, 485] width 336 height 12
click at [802, 564] on button "Post" at bounding box center [798, 574] width 39 height 21
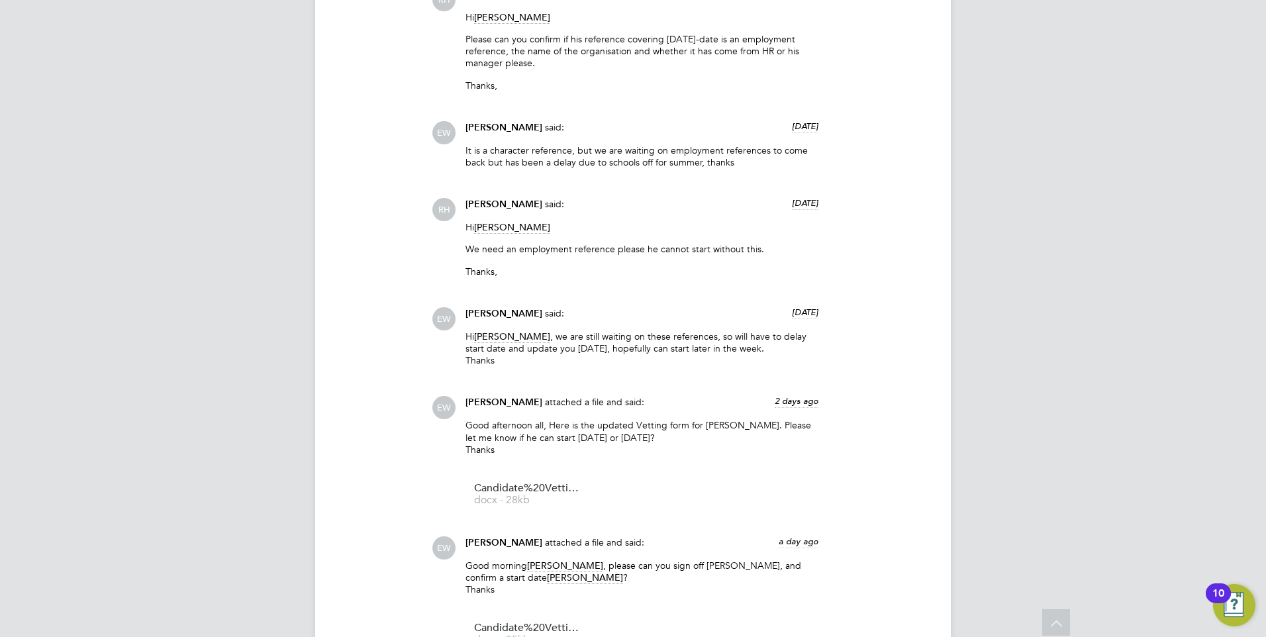
scroll to position [1099, 0]
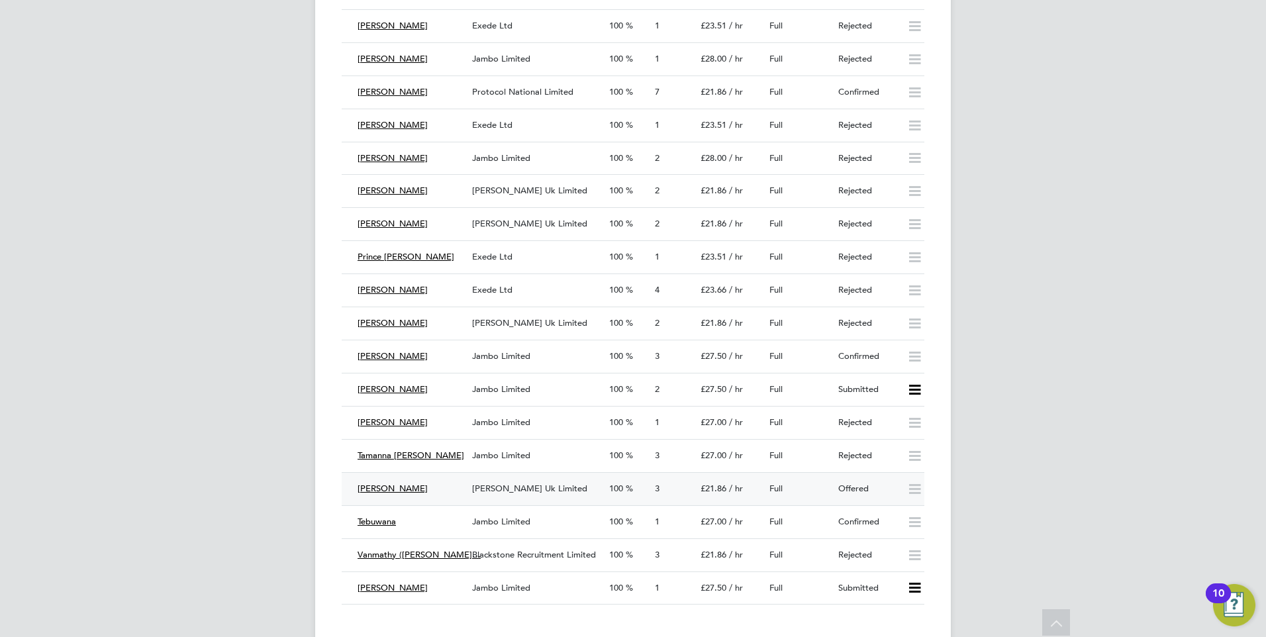
click at [600, 487] on div "Morgan Hunt Uk Limited" at bounding box center [535, 489] width 137 height 22
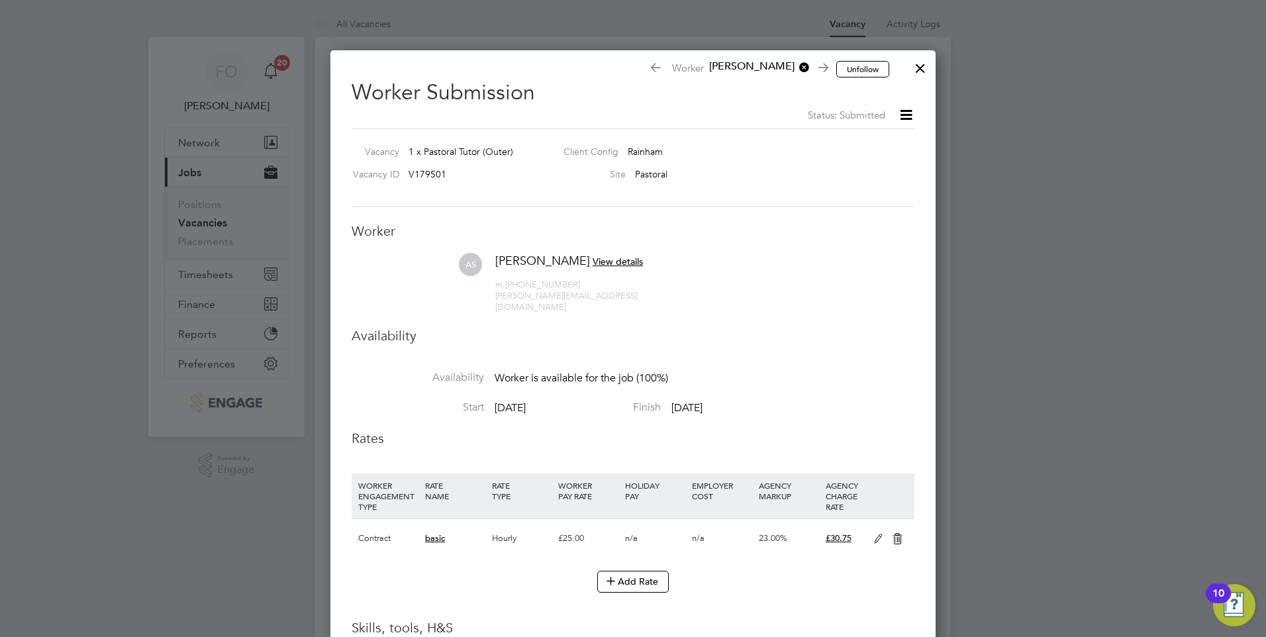
click at [923, 66] on div at bounding box center [921, 65] width 24 height 24
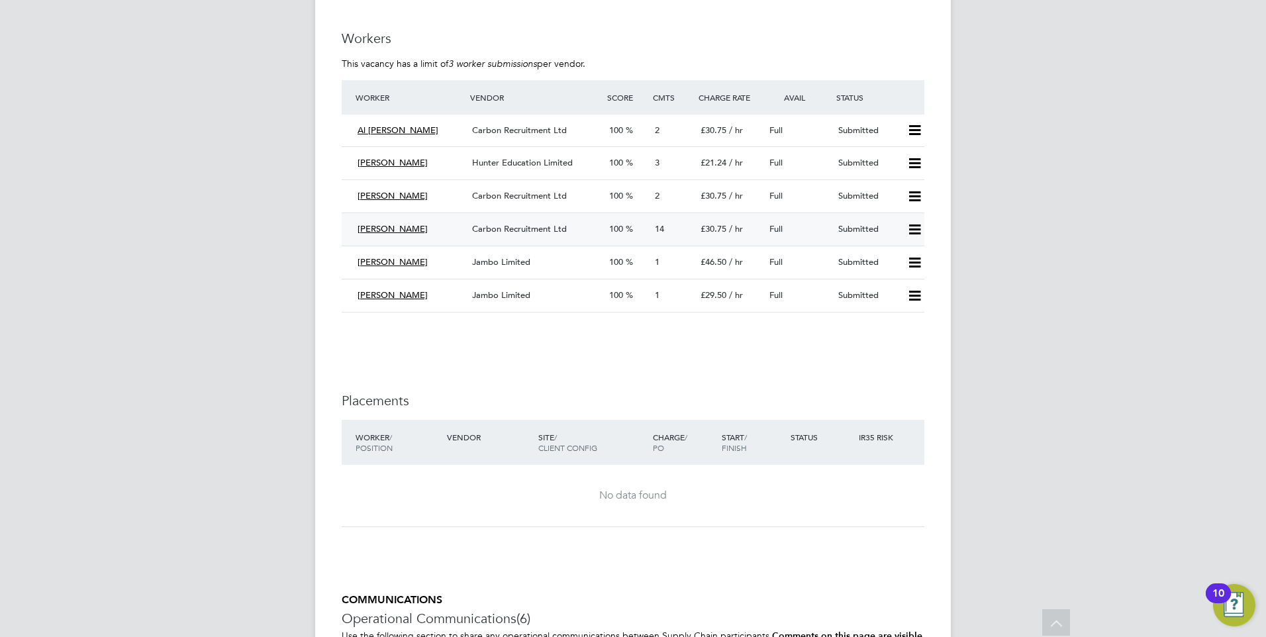
click at [866, 238] on div "Submitted" at bounding box center [867, 230] width 69 height 22
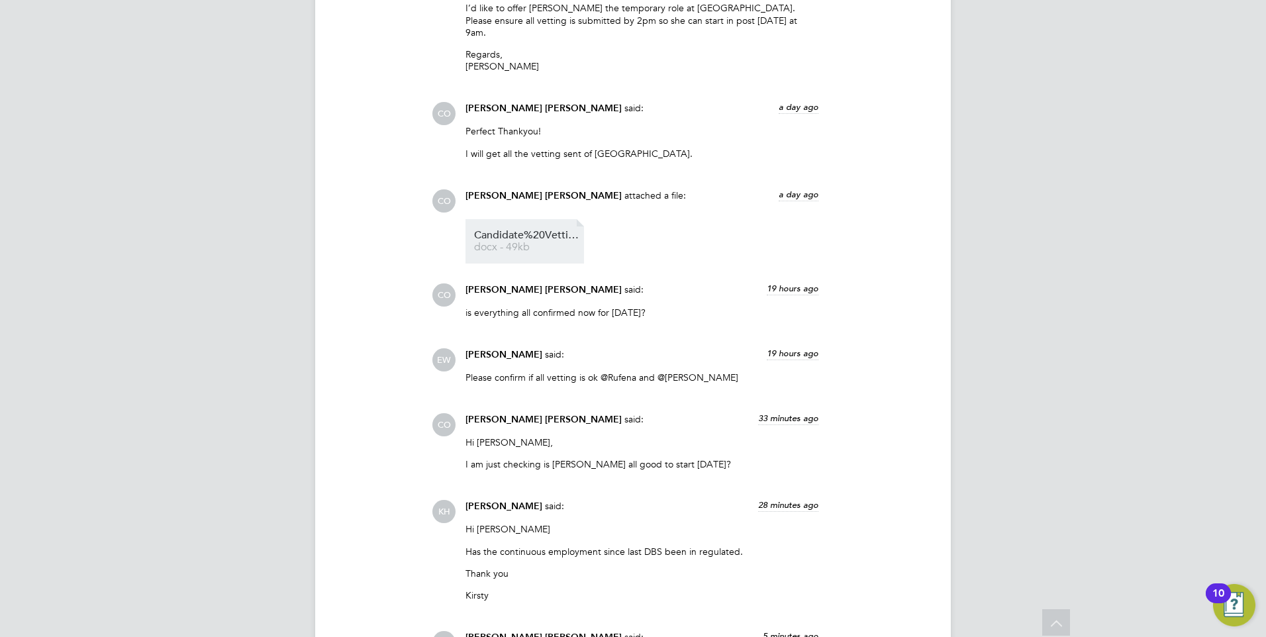
click at [545, 242] on span "docx - 49kb" at bounding box center [527, 247] width 106 height 10
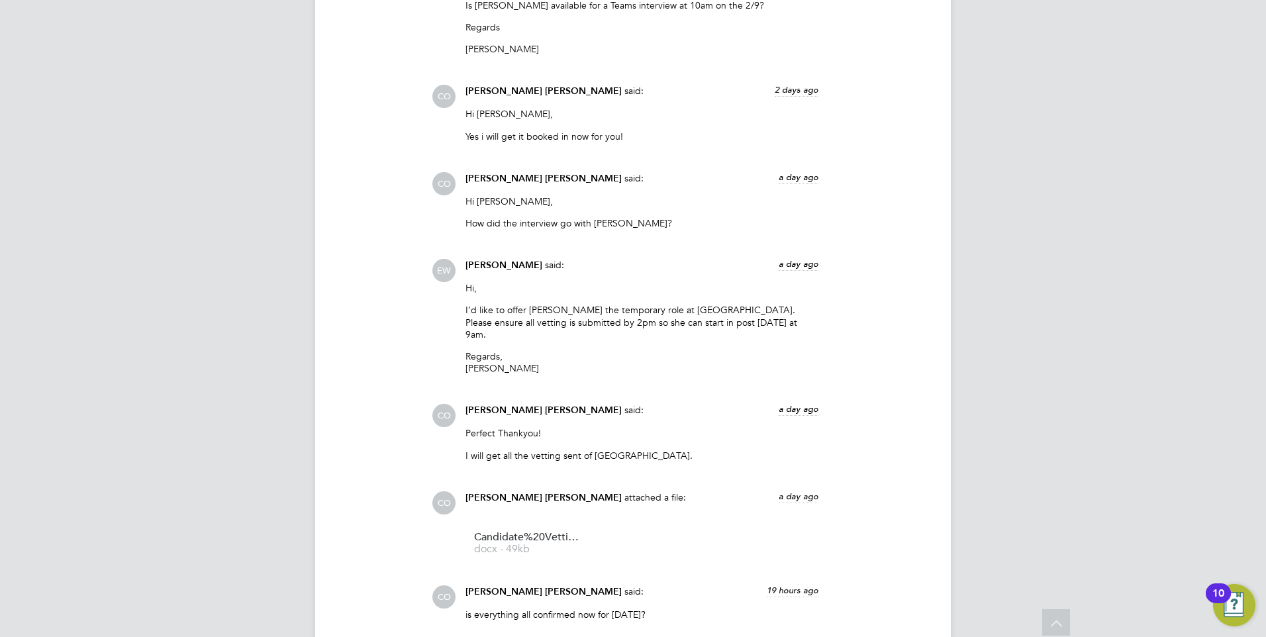
scroll to position [1658, 0]
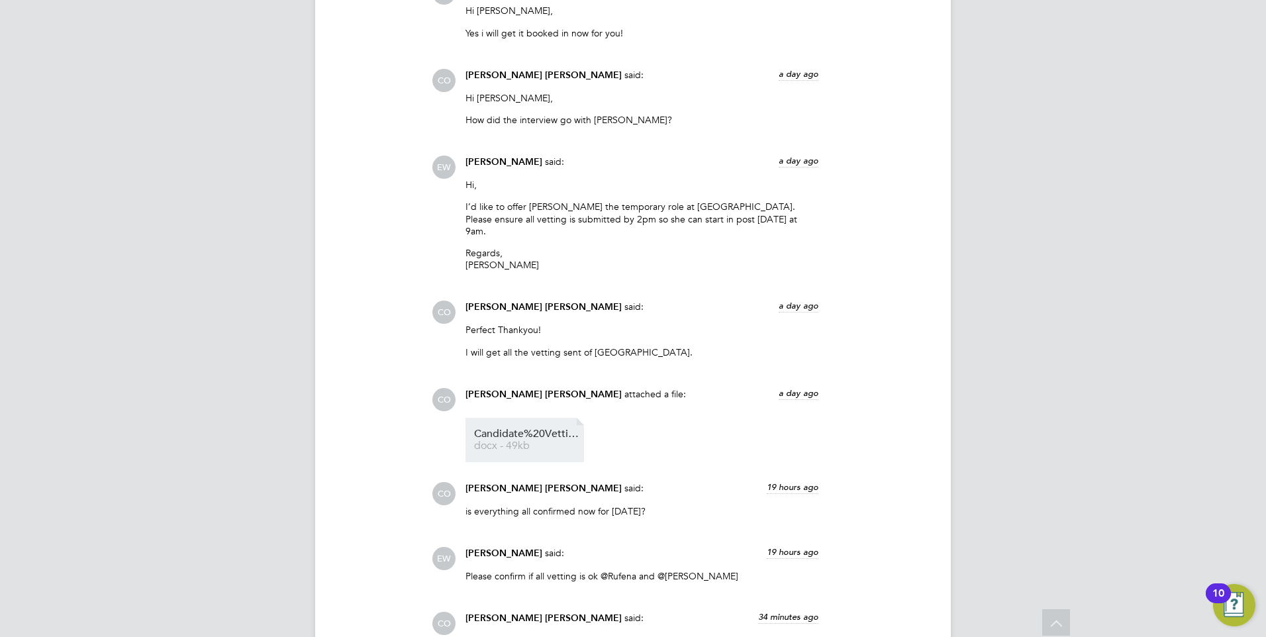
click at [538, 429] on span "Candidate%20Vetting%20Form-%20NCC-%20Amy" at bounding box center [527, 434] width 106 height 10
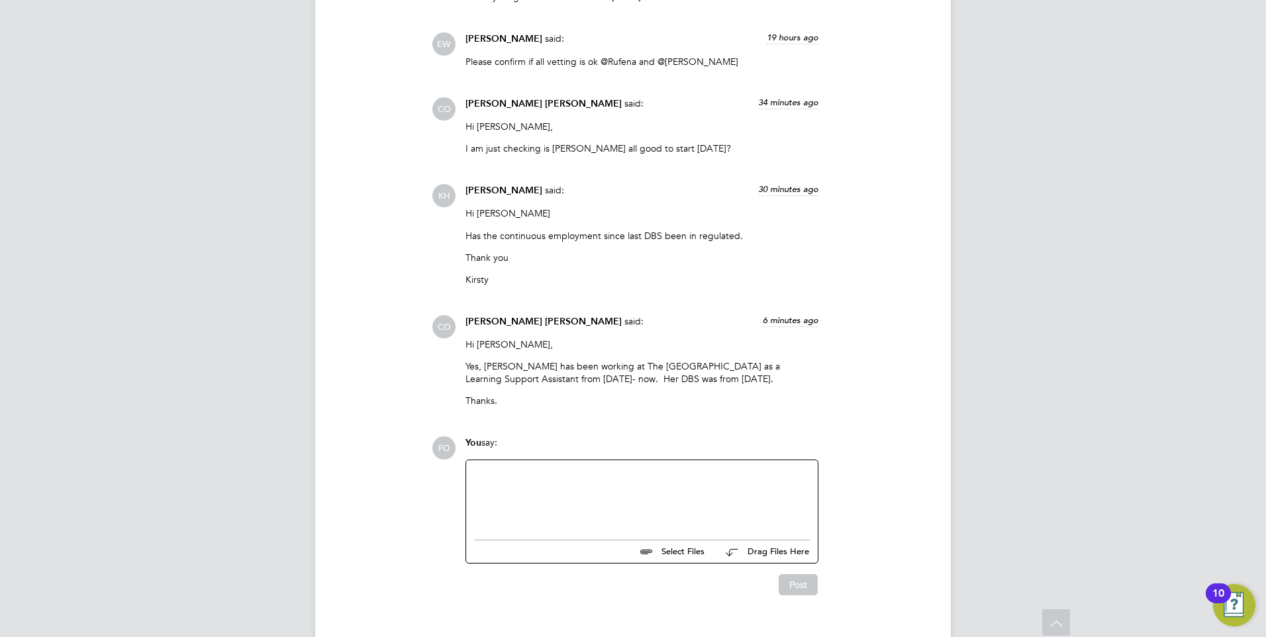
scroll to position [2187, 0]
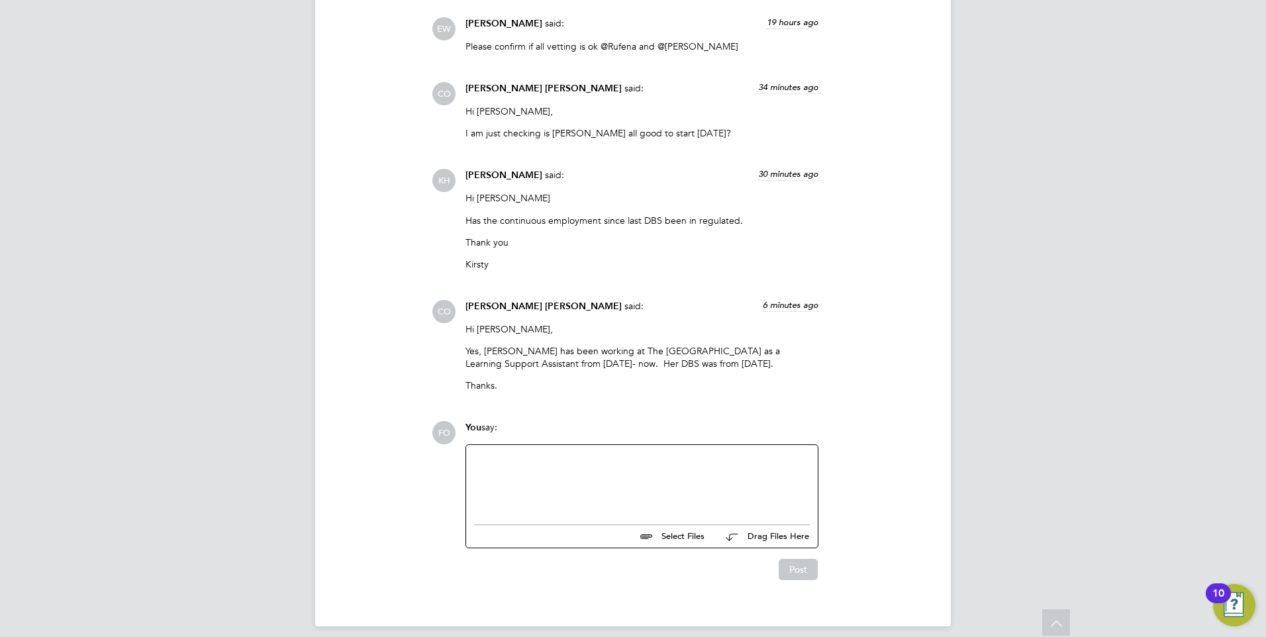
click at [521, 453] on div at bounding box center [642, 481] width 336 height 57
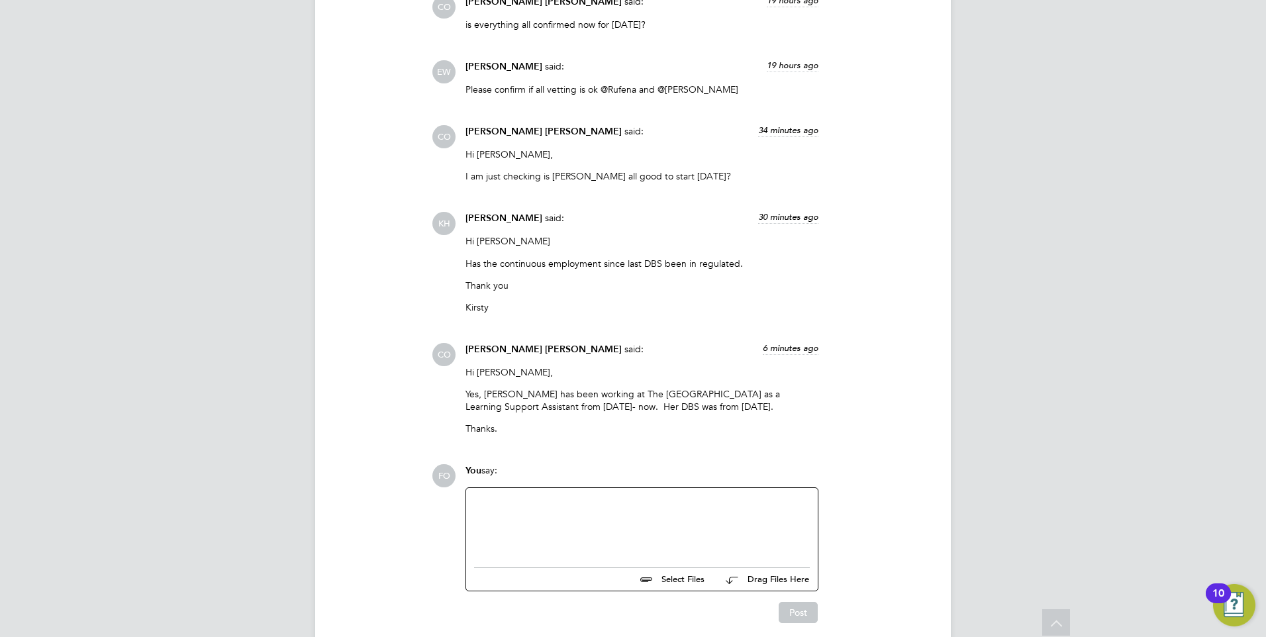
scroll to position [2121, 0]
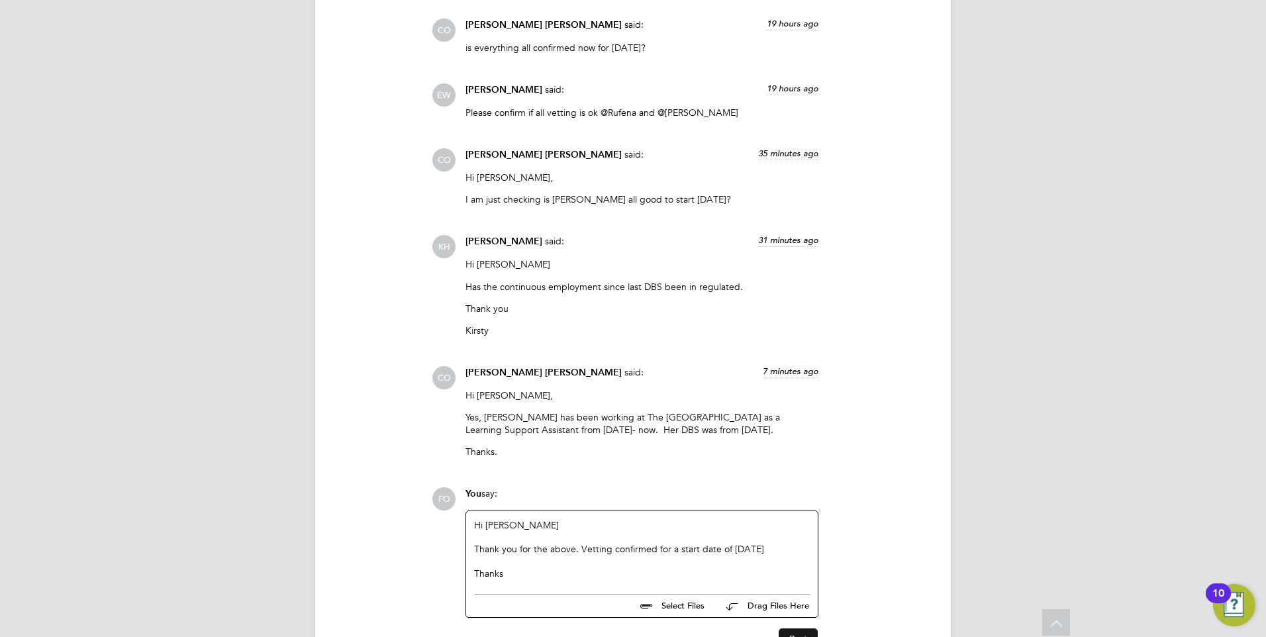
click at [789, 628] on button "Post" at bounding box center [798, 638] width 39 height 21
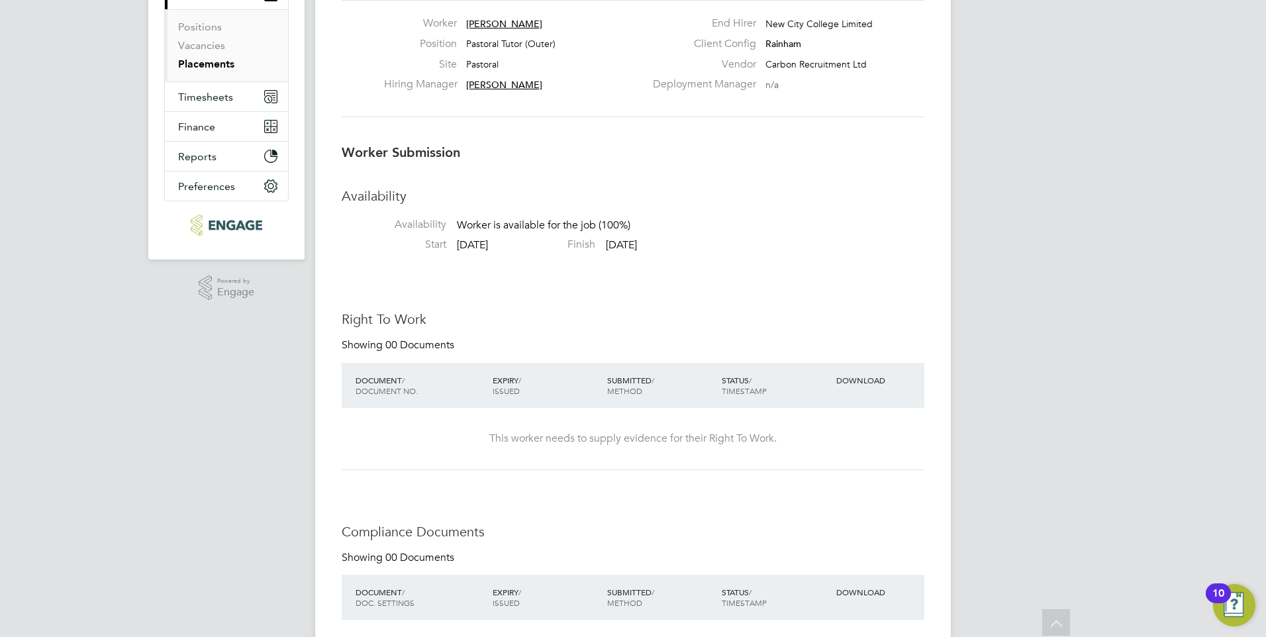
scroll to position [0, 0]
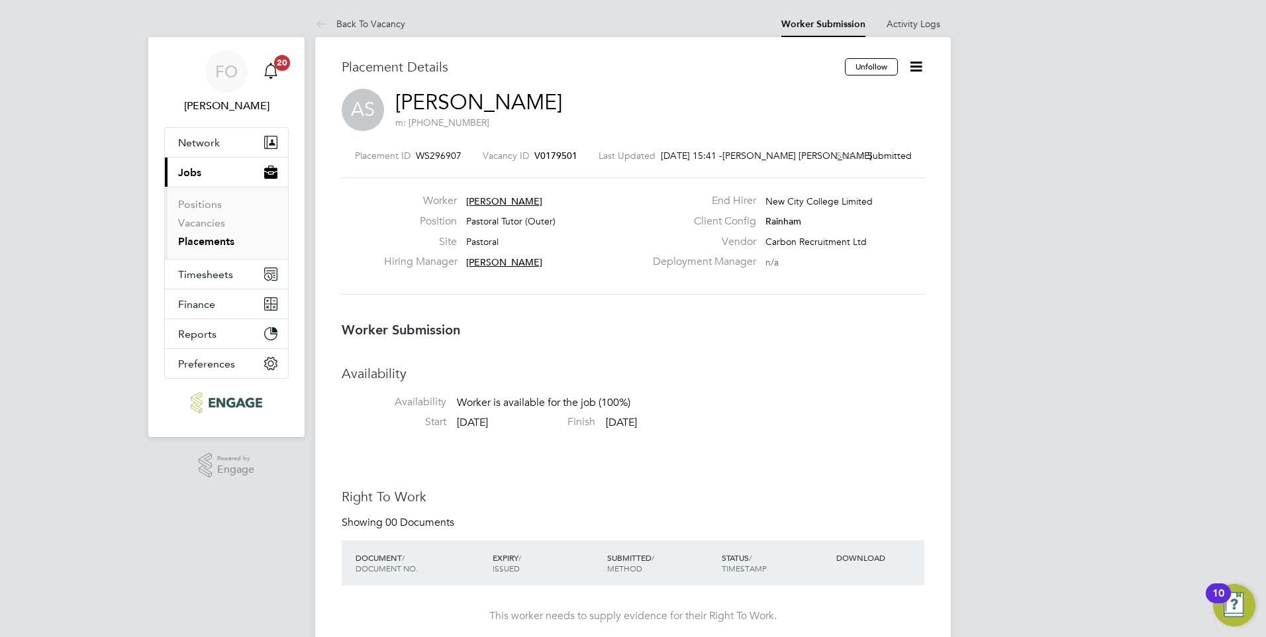
click at [919, 64] on icon at bounding box center [916, 66] width 17 height 17
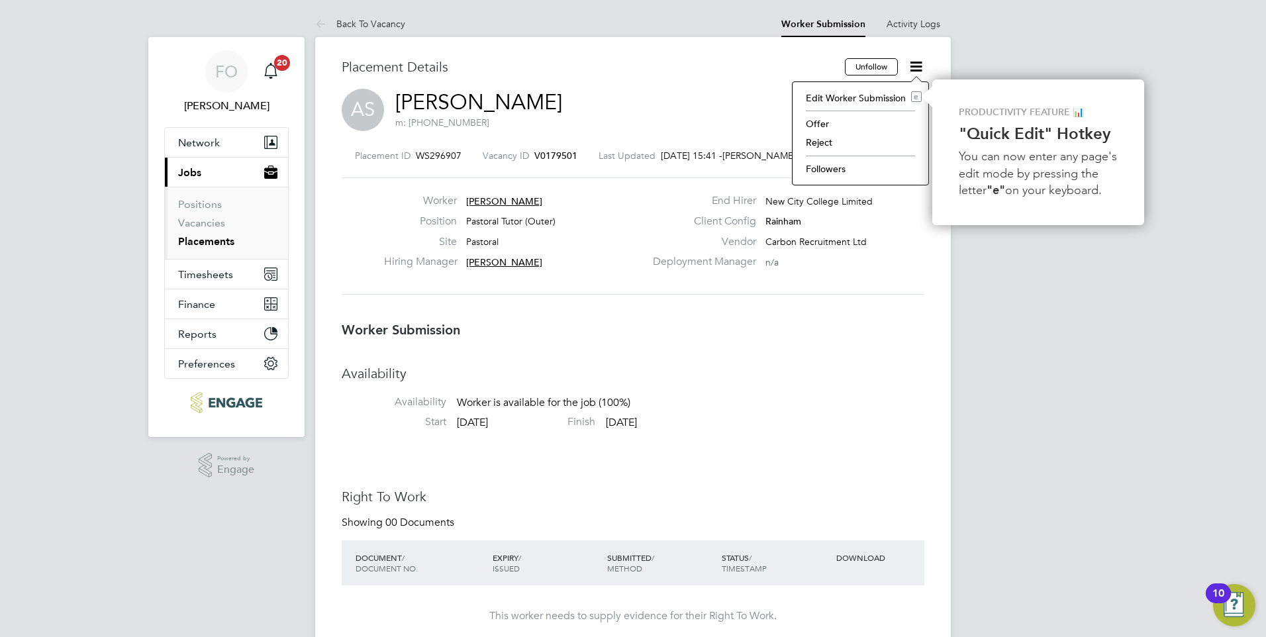
click at [877, 121] on li "Offer" at bounding box center [860, 124] width 123 height 19
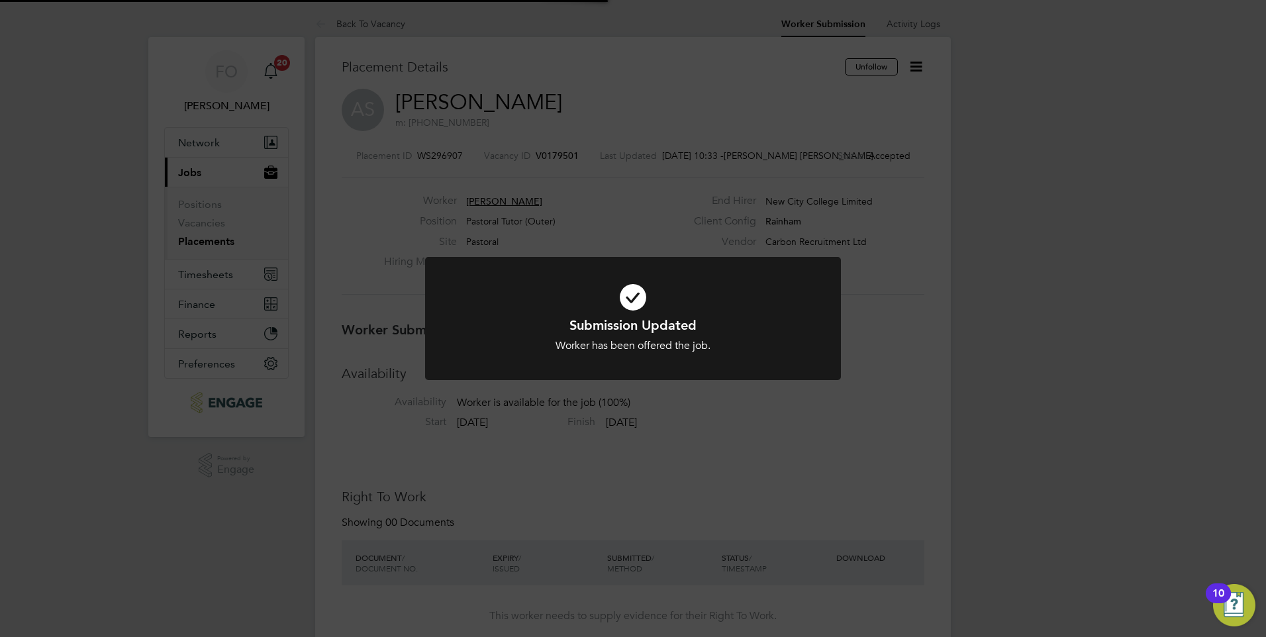
scroll to position [39, 93]
click at [850, 410] on div "Submission Updated Worker has been offered the job. Cancel Okay" at bounding box center [633, 318] width 1266 height 637
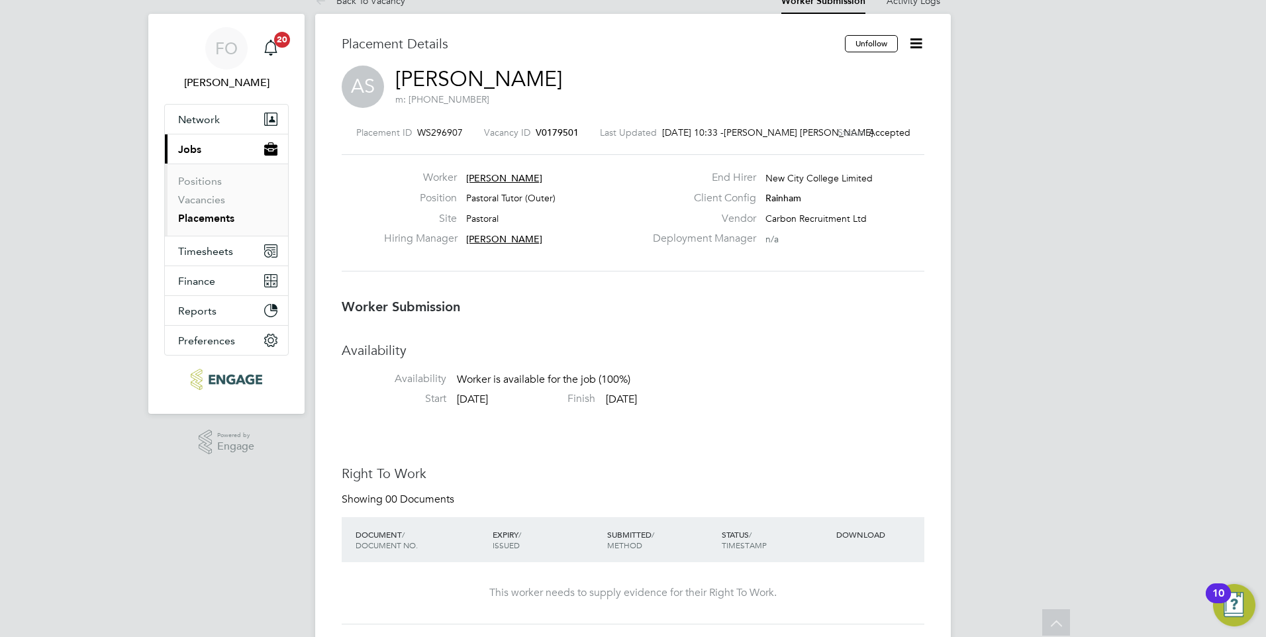
scroll to position [0, 0]
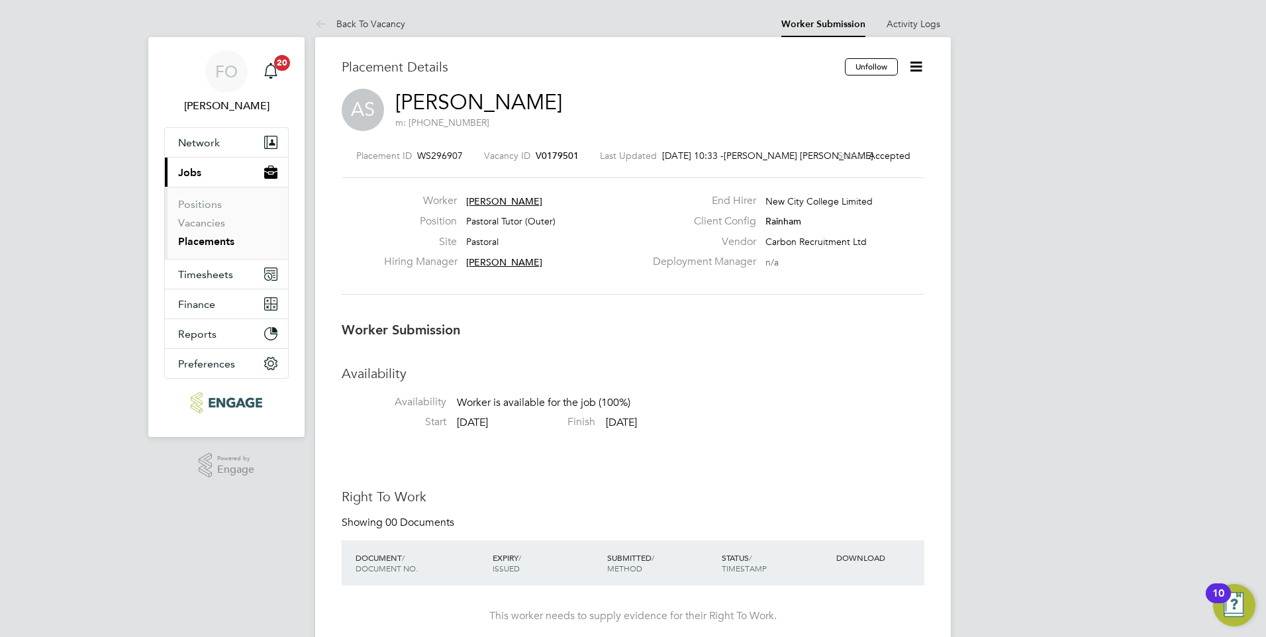
click at [566, 156] on span "V0179501" at bounding box center [557, 156] width 43 height 12
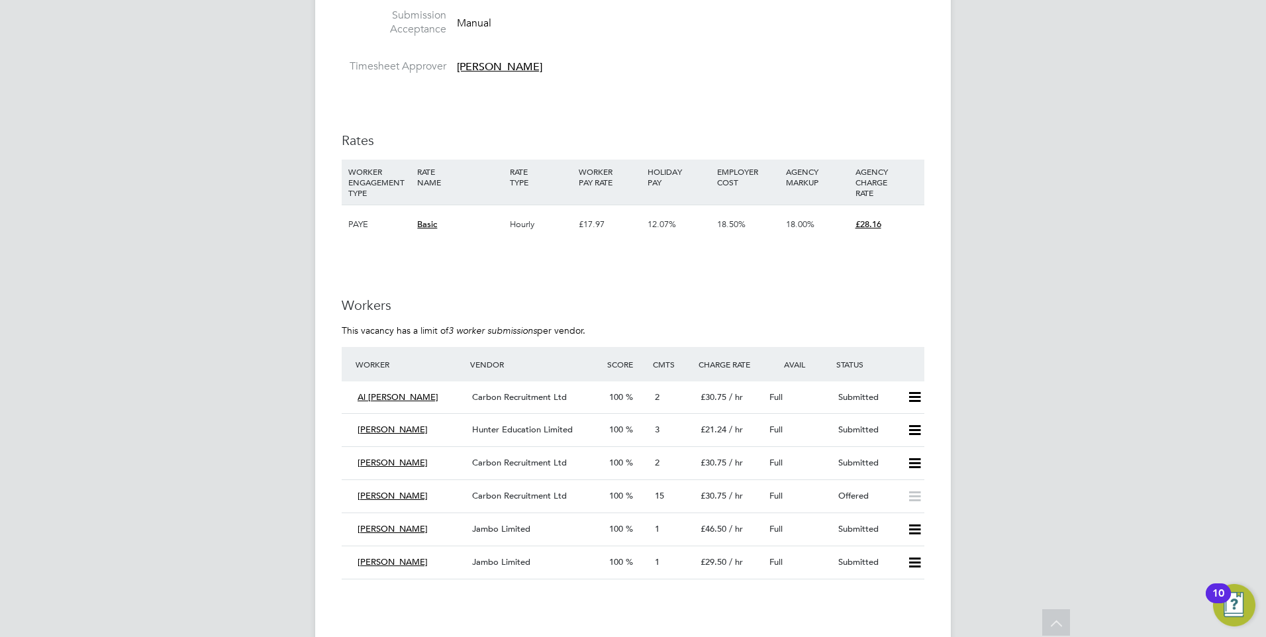
scroll to position [2517, 0]
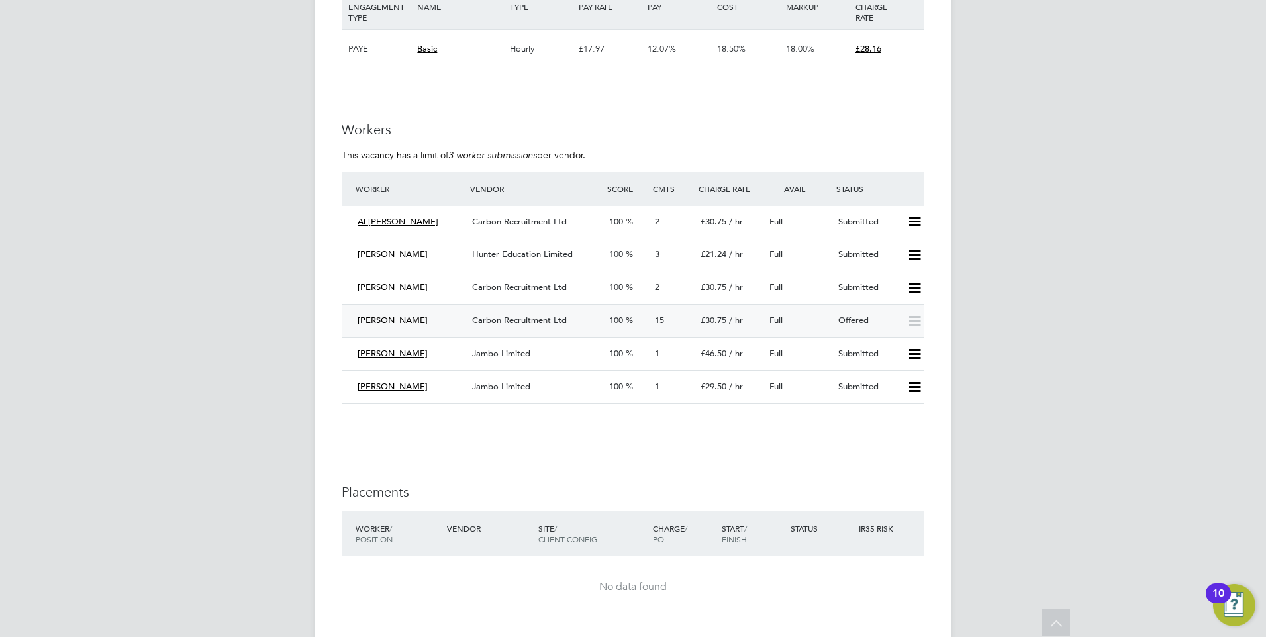
click at [604, 313] on div "100" at bounding box center [627, 321] width 46 height 22
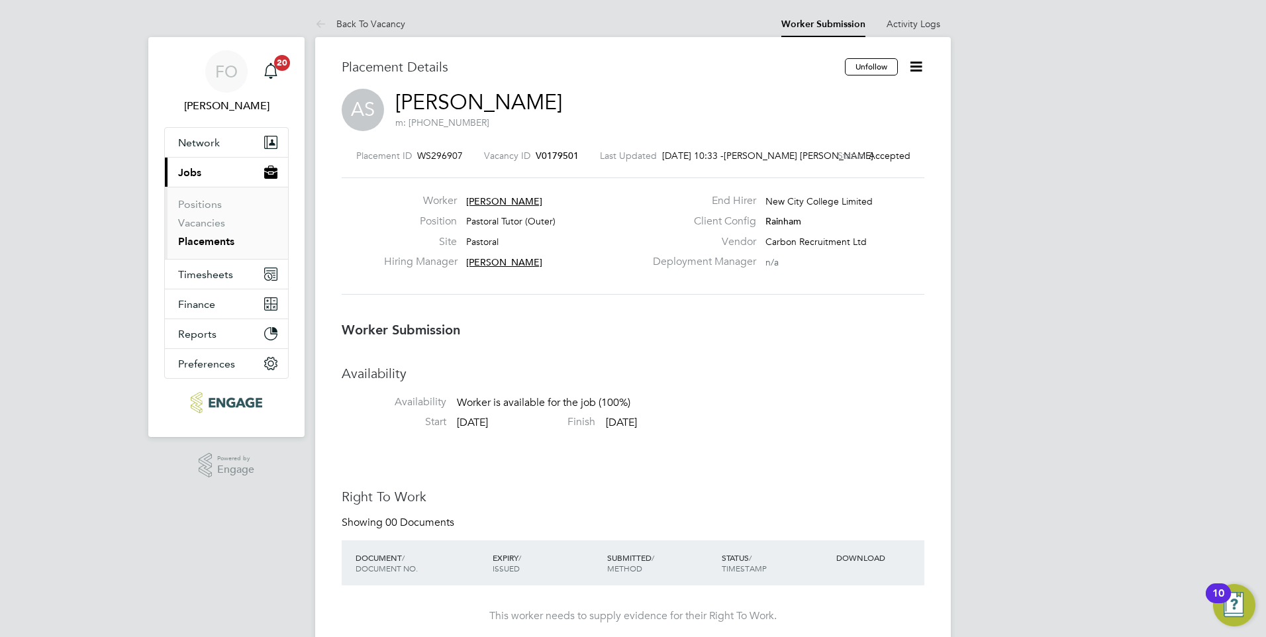
click at [555, 156] on span "V0179501" at bounding box center [557, 156] width 43 height 12
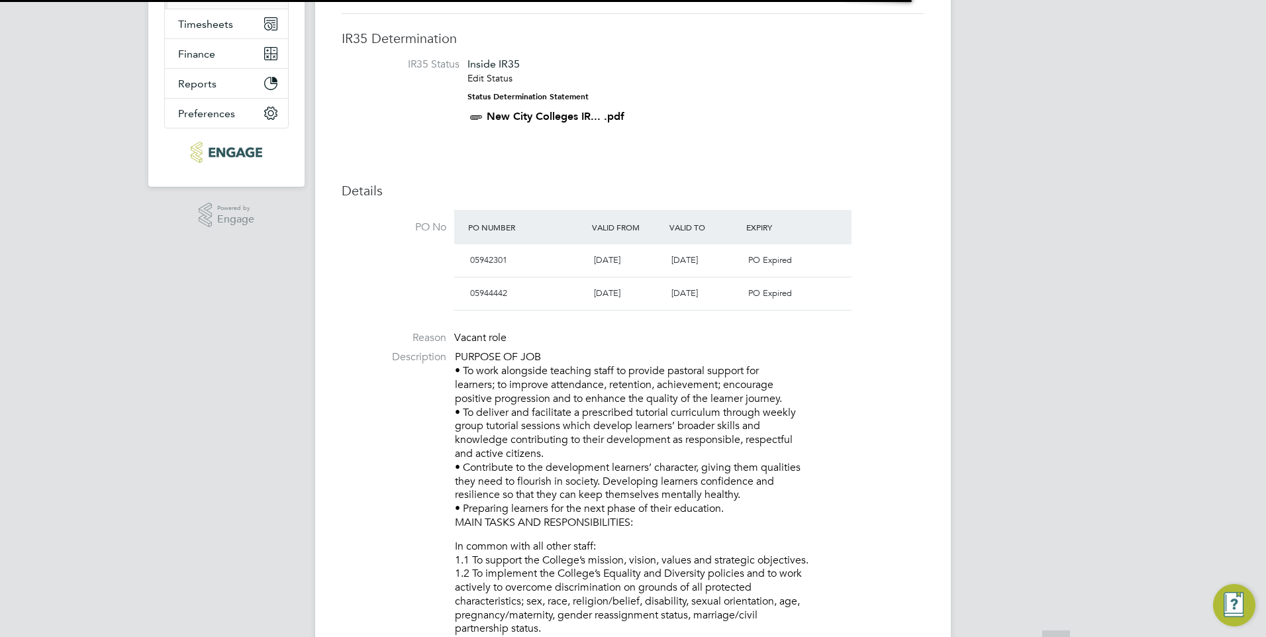
scroll to position [7, 7]
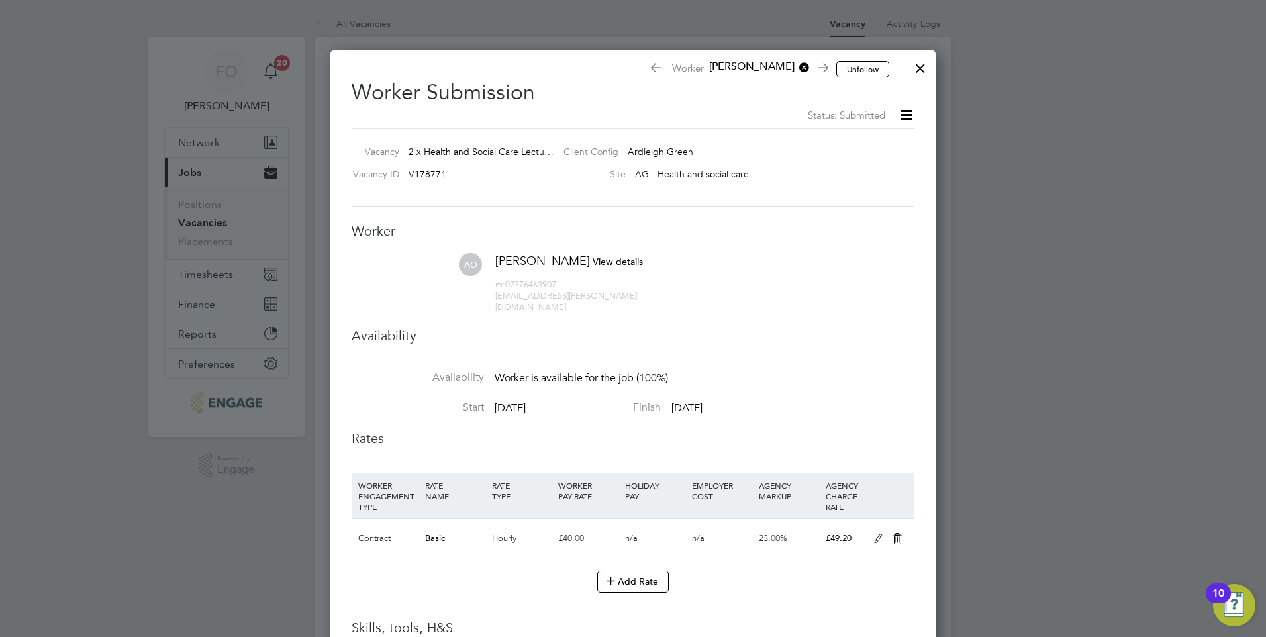
click at [916, 65] on div at bounding box center [921, 65] width 24 height 24
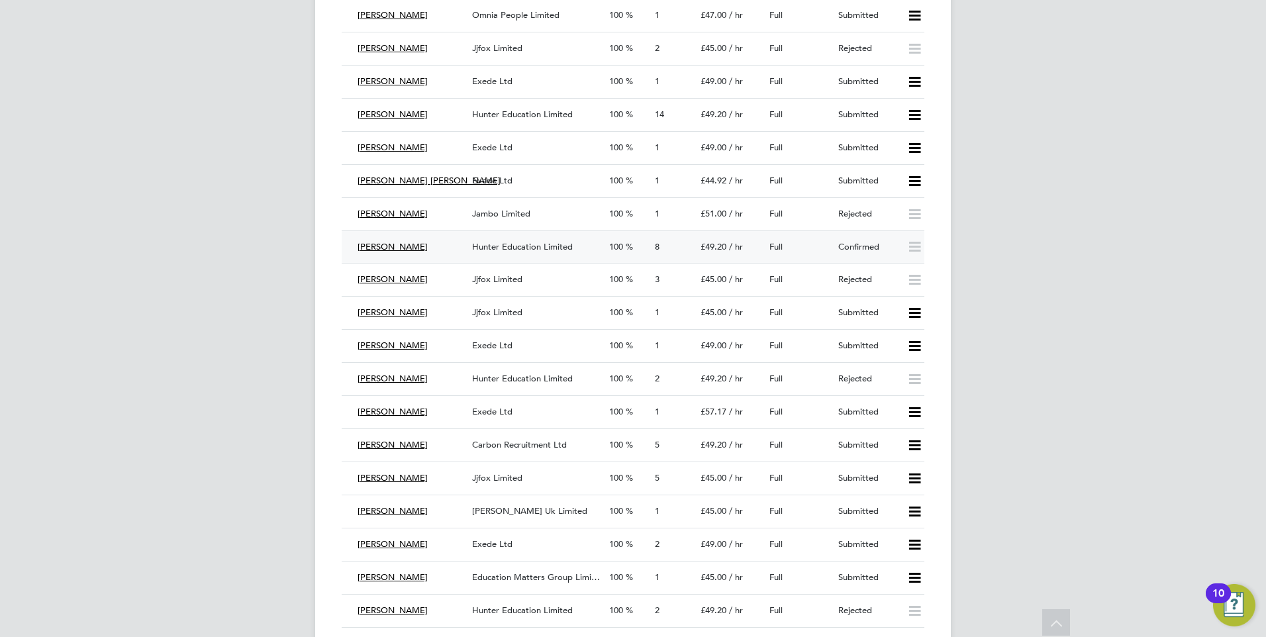
click at [885, 241] on div "Confirmed" at bounding box center [867, 247] width 69 height 22
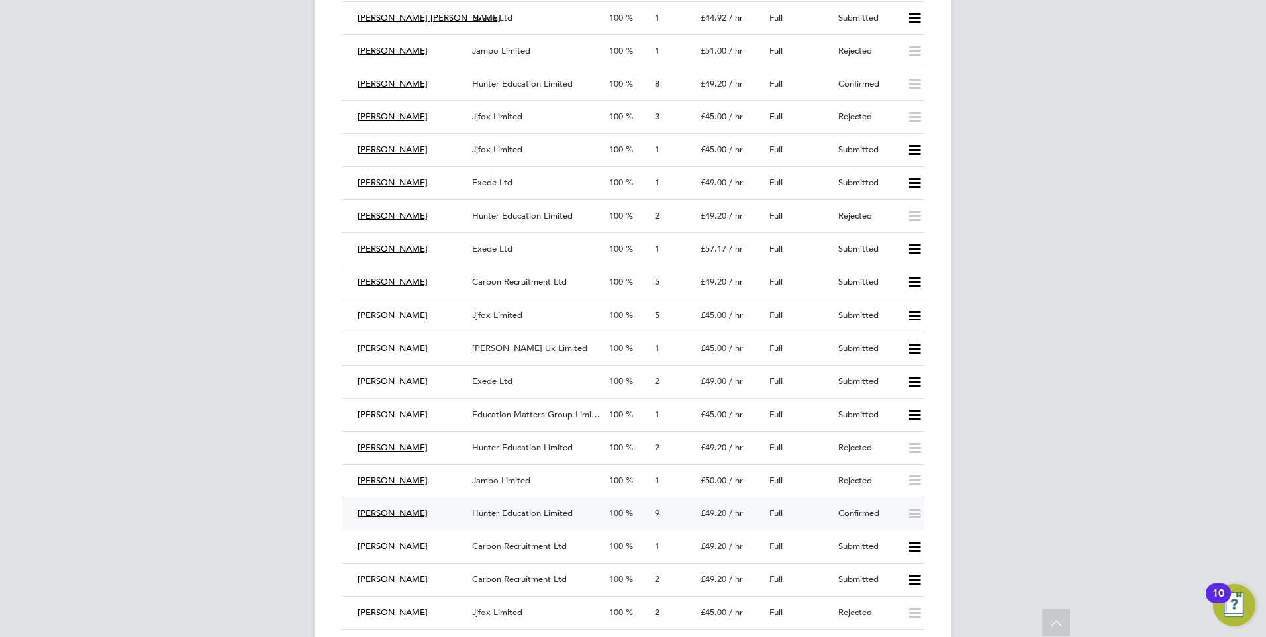
click at [833, 509] on div "Confirmed" at bounding box center [867, 514] width 69 height 22
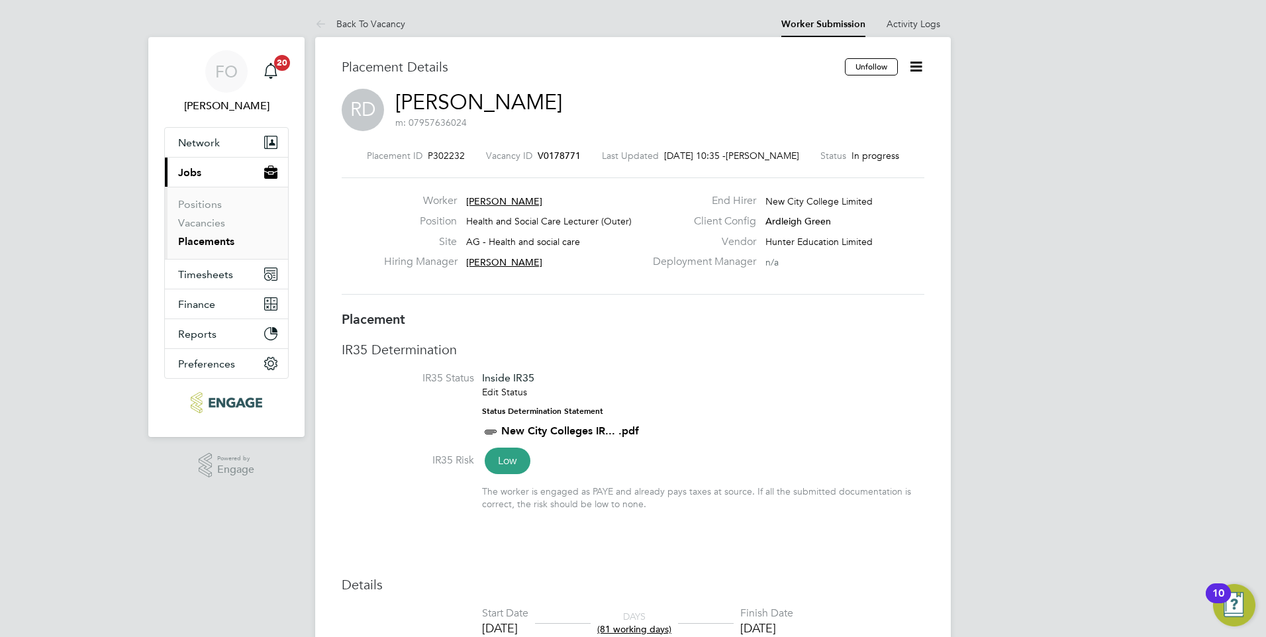
click at [555, 154] on span "V0178771" at bounding box center [559, 156] width 43 height 12
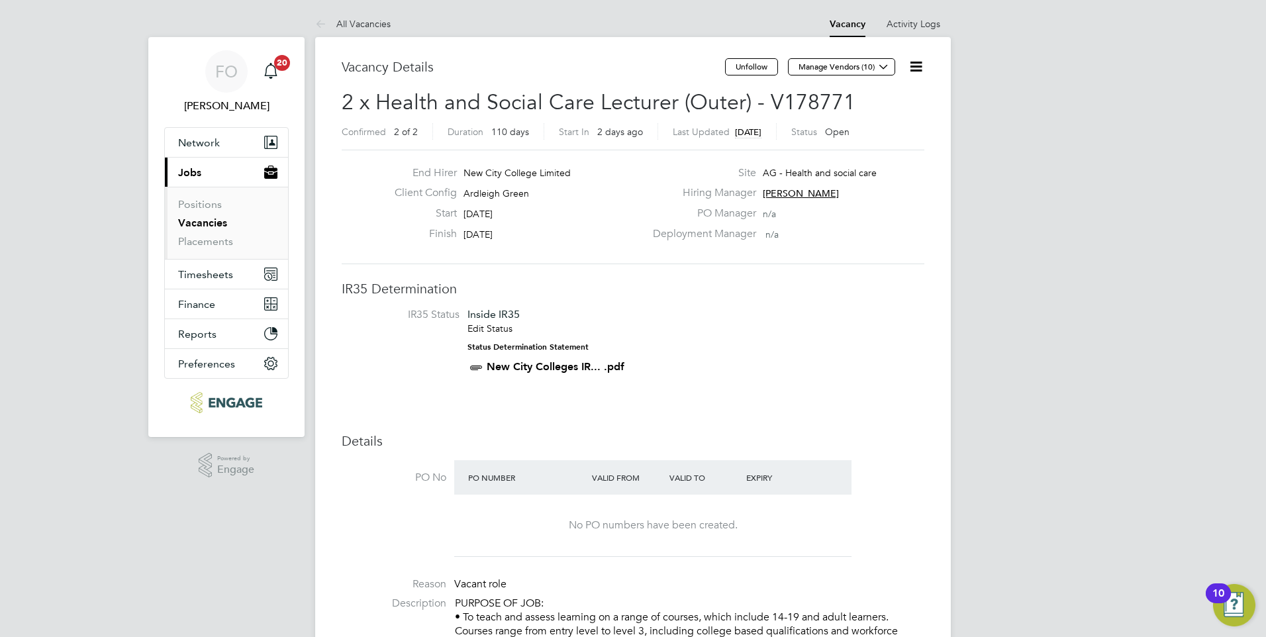
click at [210, 221] on link "Vacancies" at bounding box center [202, 223] width 49 height 13
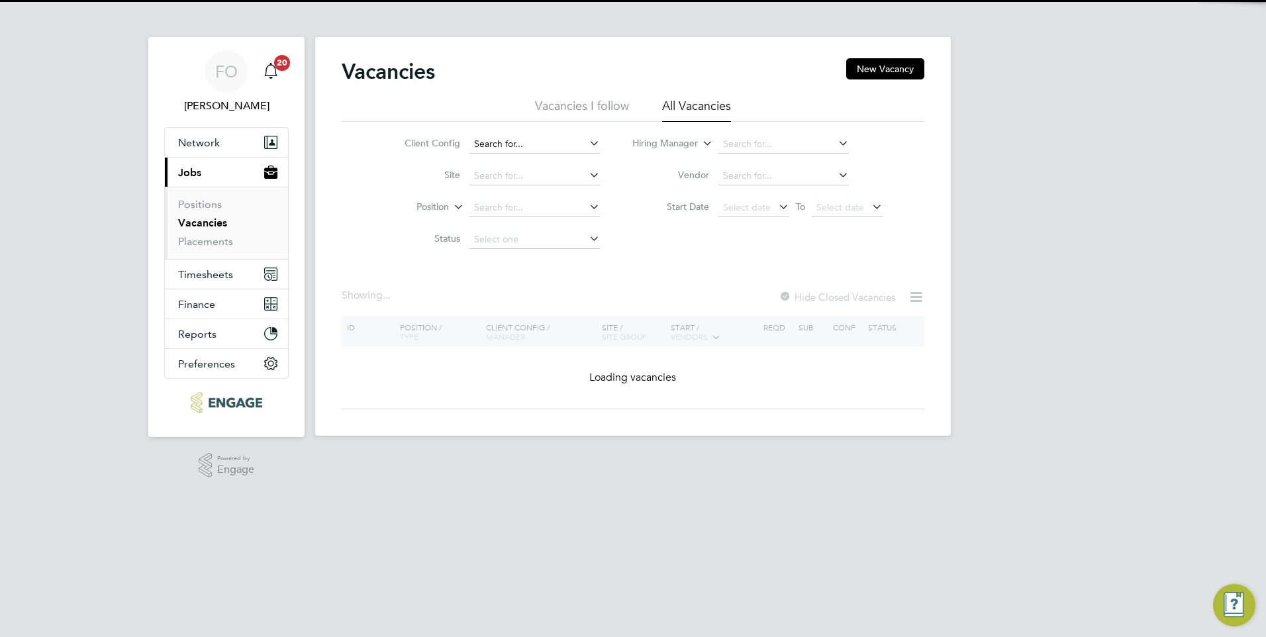
click at [502, 148] on input at bounding box center [535, 144] width 130 height 19
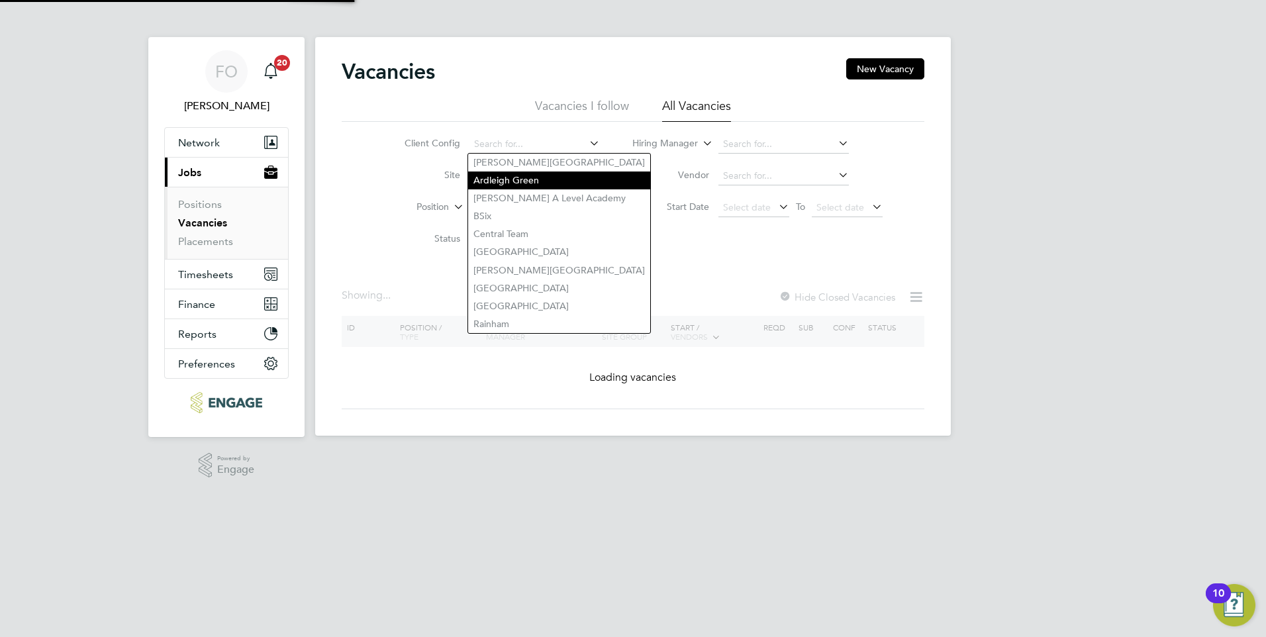
click at [499, 177] on li "Ardleigh Green" at bounding box center [559, 181] width 182 height 18
type input "Ardleigh Green"
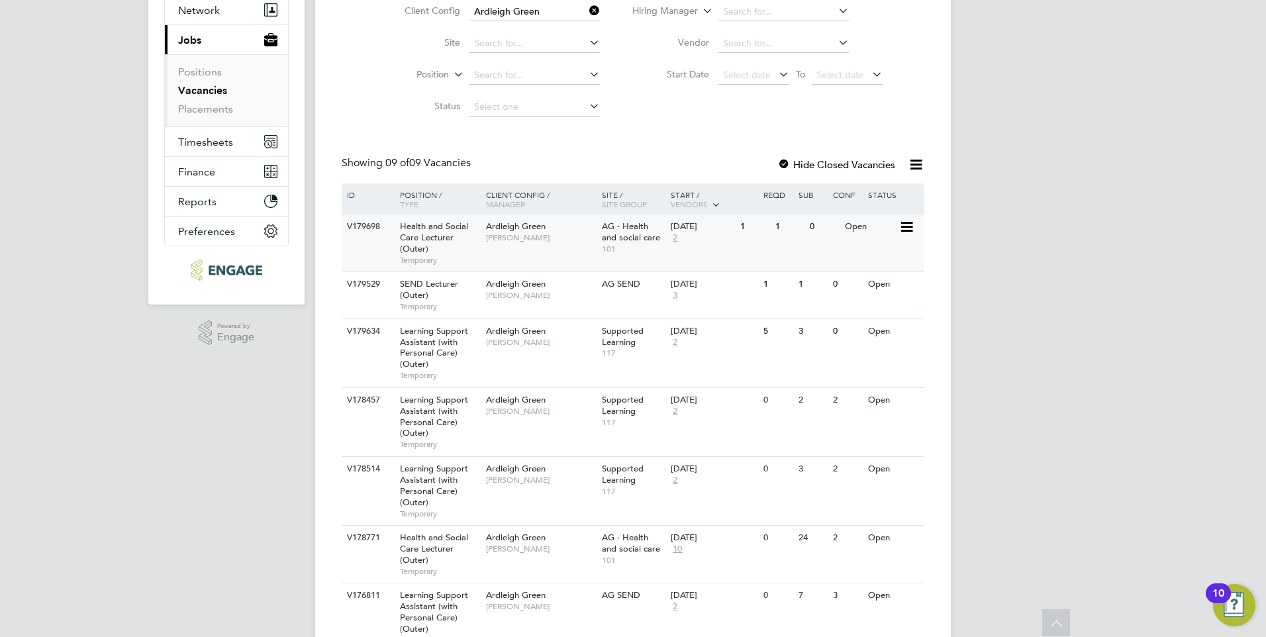
click at [572, 253] on div "V179698 Health and Social Care Lecturer (Outer) Temporary Ardleigh Green [PERSO…" at bounding box center [633, 243] width 583 height 57
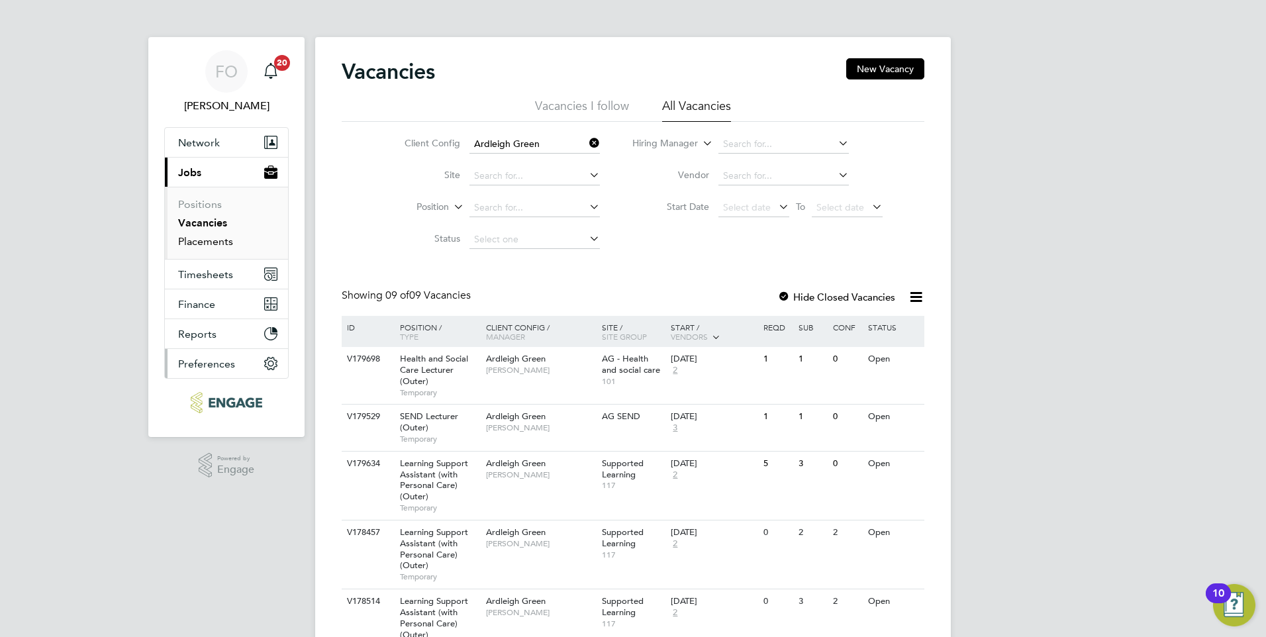
drag, startPoint x: 215, startPoint y: 242, endPoint x: 206, endPoint y: 351, distance: 109.0
click at [215, 242] on link "Placements" at bounding box center [205, 241] width 55 height 13
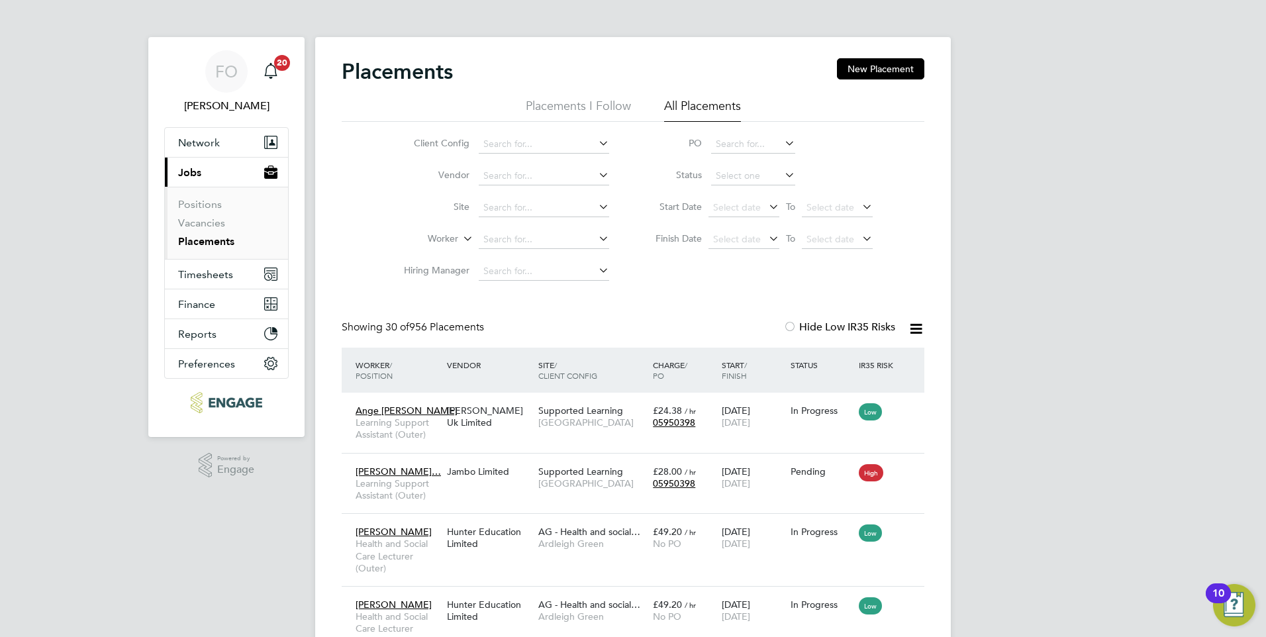
click at [215, 244] on link "Placements" at bounding box center [206, 241] width 56 height 13
click at [507, 234] on input at bounding box center [544, 239] width 130 height 19
type input "amy"
click at [596, 236] on icon at bounding box center [596, 238] width 0 height 19
click at [215, 241] on link "Placements" at bounding box center [206, 241] width 56 height 13
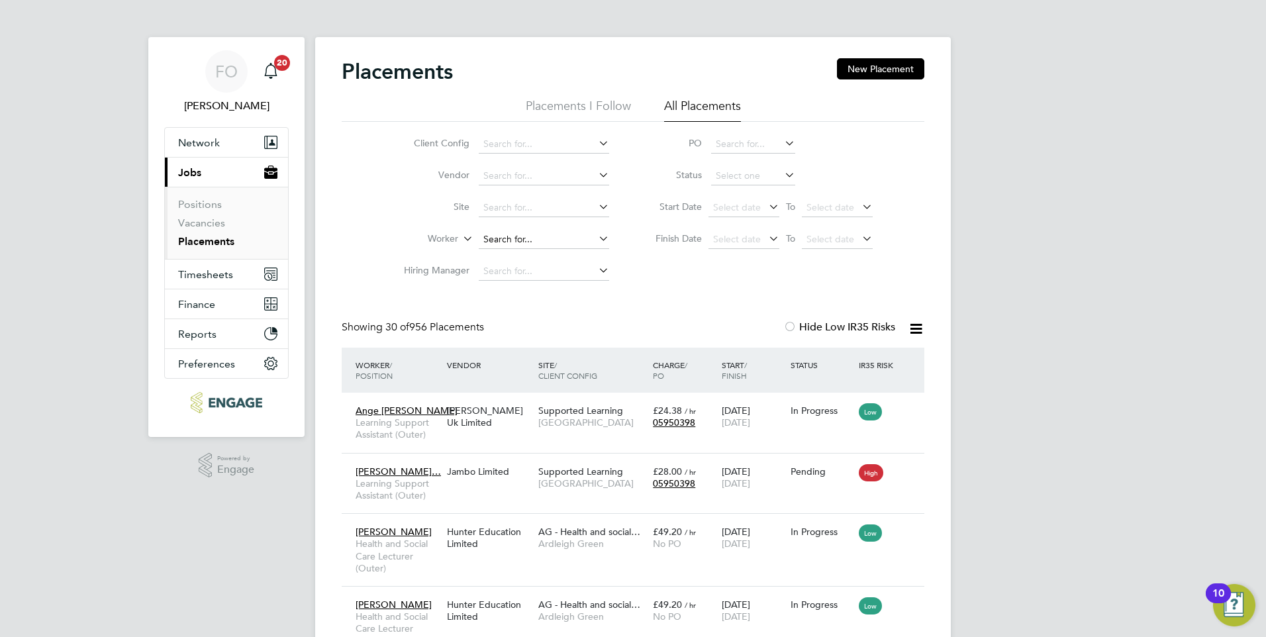
click at [502, 238] on input at bounding box center [544, 239] width 130 height 19
type input "amy"
click at [217, 225] on link "Vacancies" at bounding box center [201, 223] width 47 height 13
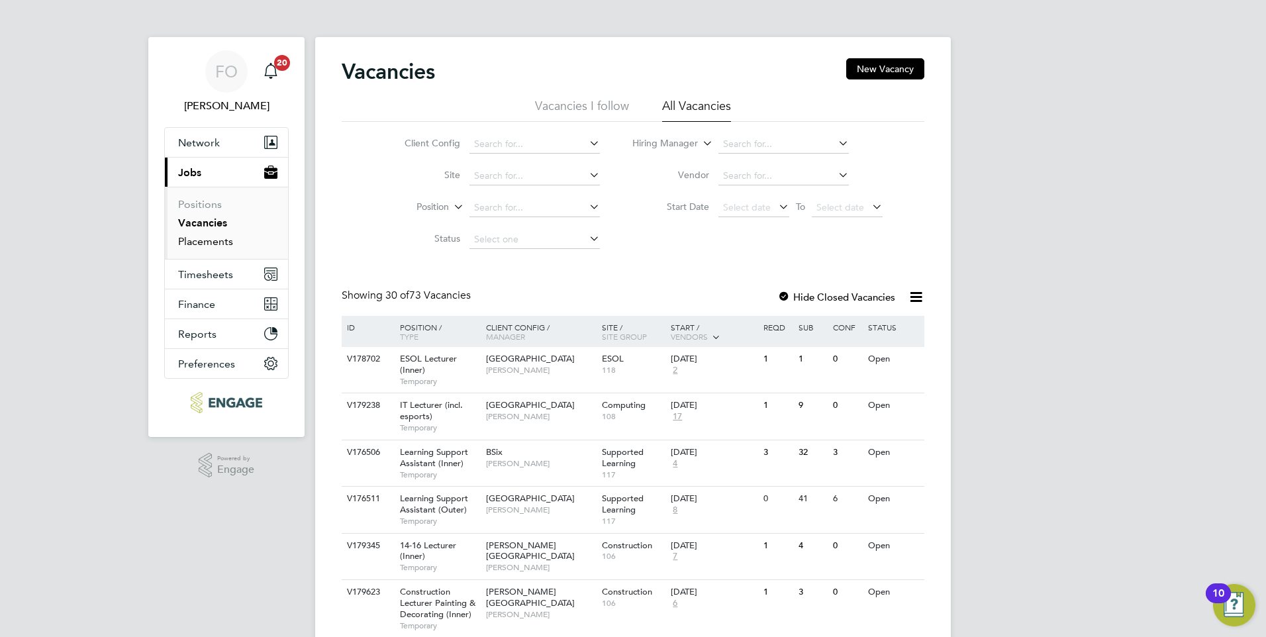
click at [223, 246] on link "Placements" at bounding box center [205, 241] width 55 height 13
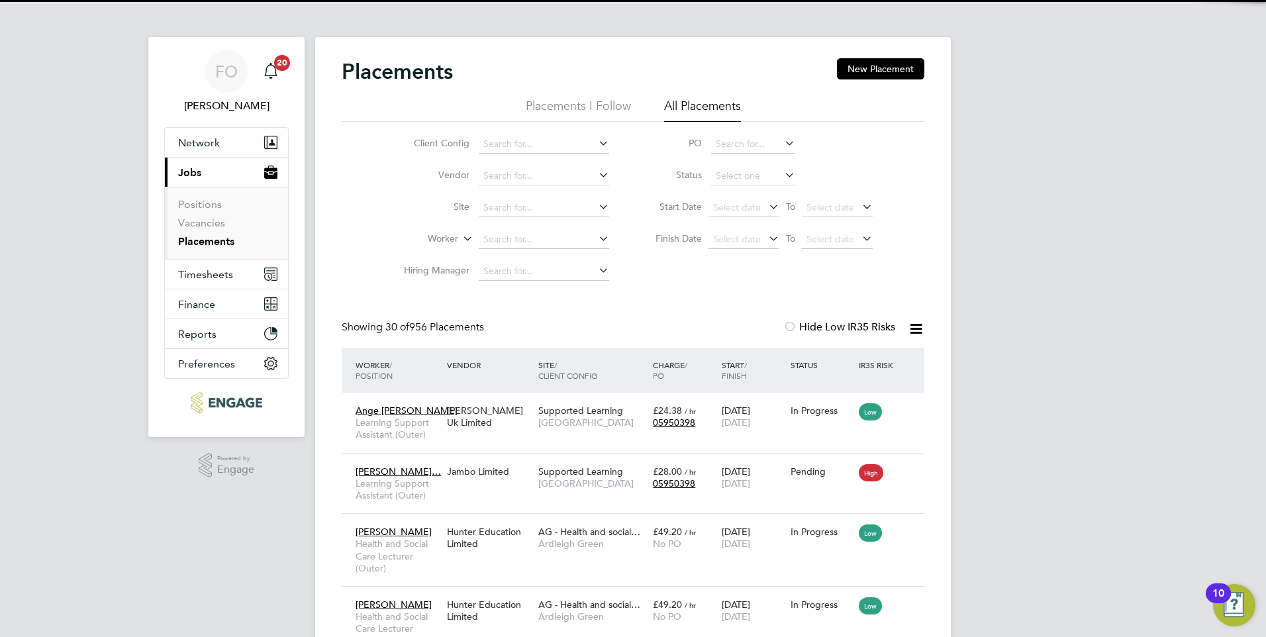
scroll to position [38, 115]
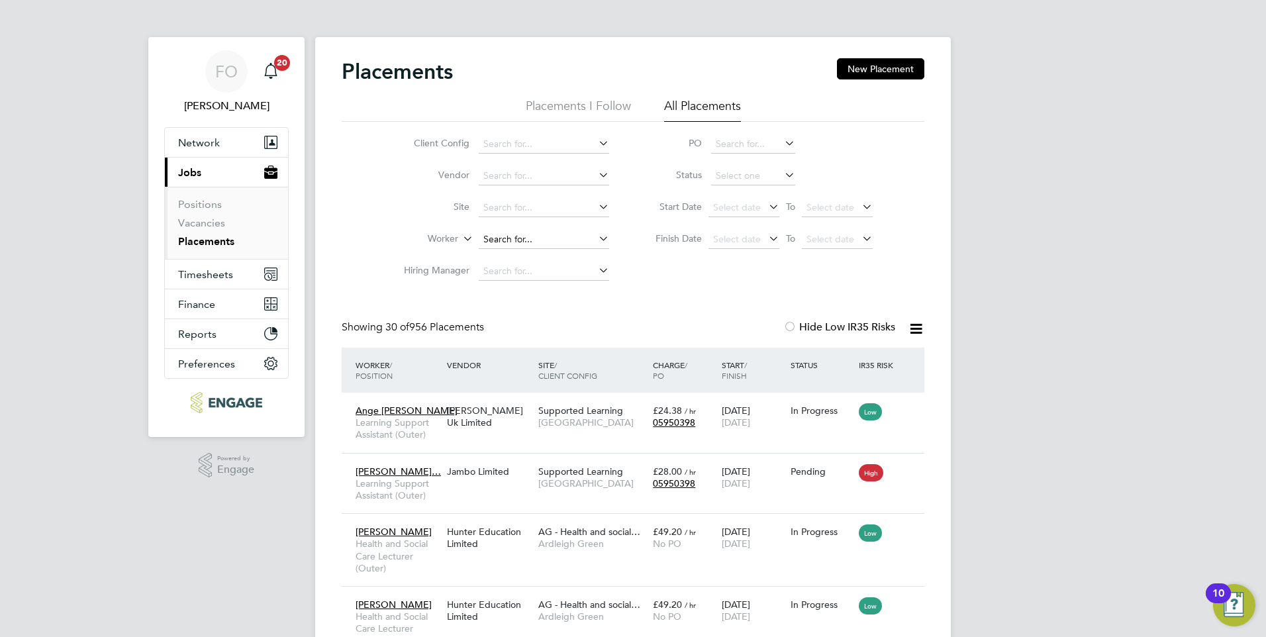
click at [550, 235] on input at bounding box center [544, 239] width 130 height 19
type input "amy"
click at [536, 242] on input at bounding box center [544, 239] width 130 height 19
type input "amy"
click at [596, 242] on icon at bounding box center [596, 238] width 0 height 19
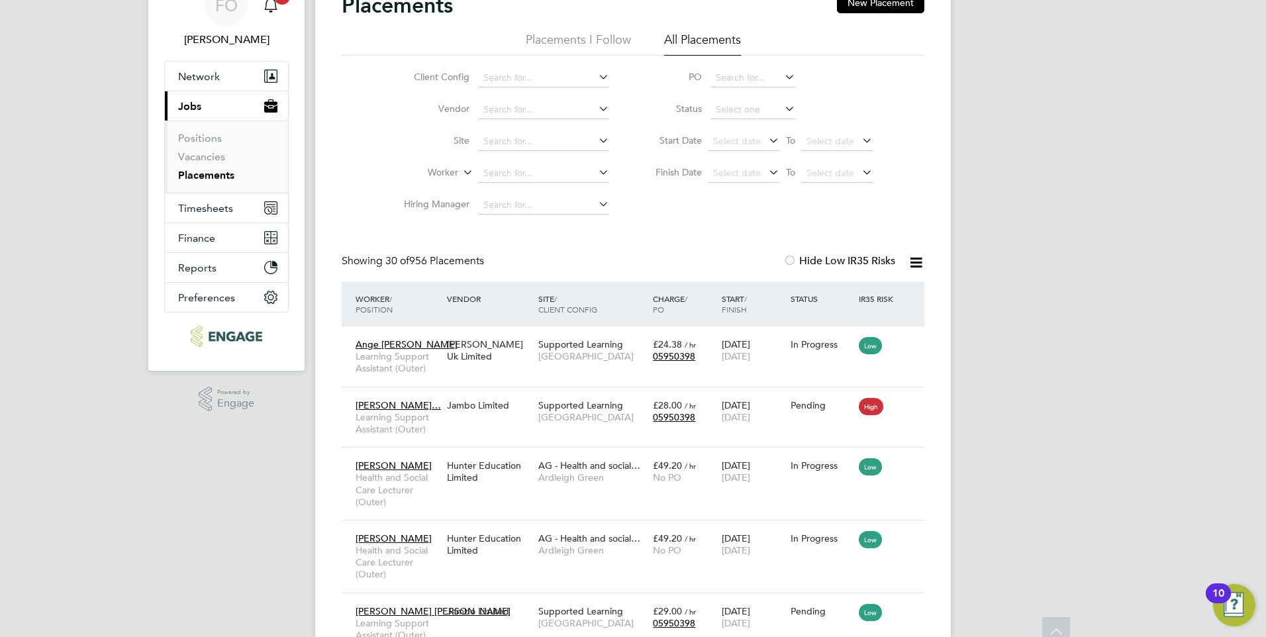
scroll to position [0, 0]
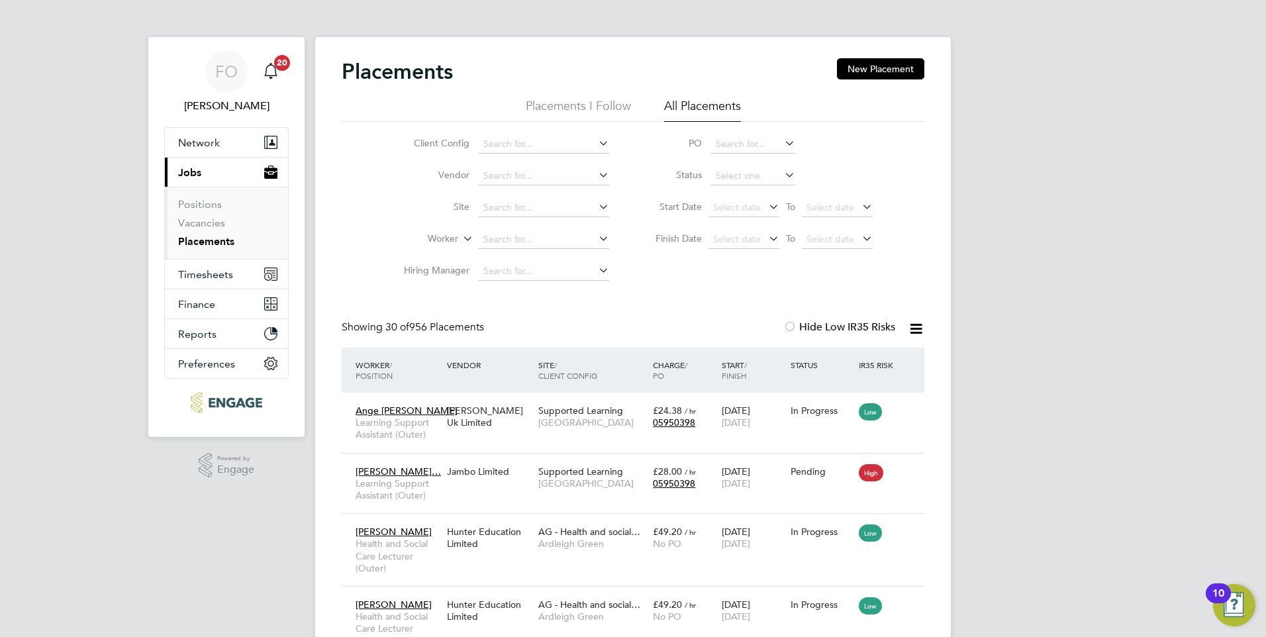
click at [203, 236] on link "Placements" at bounding box center [206, 241] width 56 height 13
click at [211, 240] on link "Placements" at bounding box center [206, 241] width 56 height 13
click at [485, 236] on input at bounding box center [544, 239] width 130 height 19
type input "amy"
click at [497, 239] on input at bounding box center [544, 239] width 130 height 19
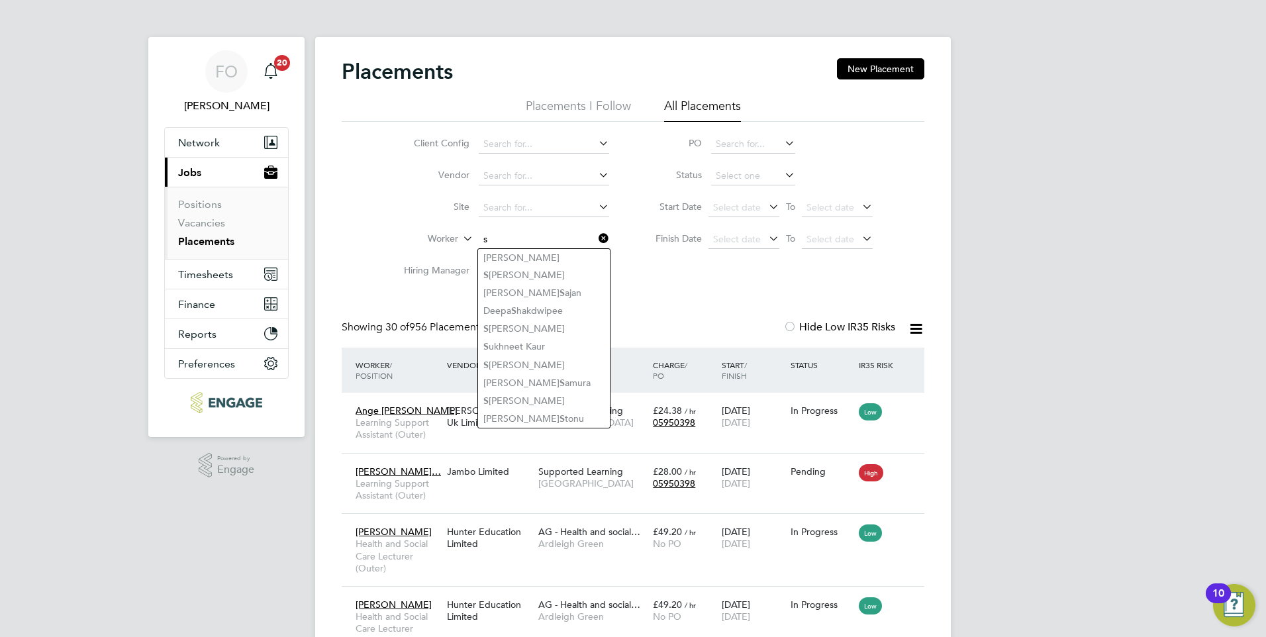
type input "s"
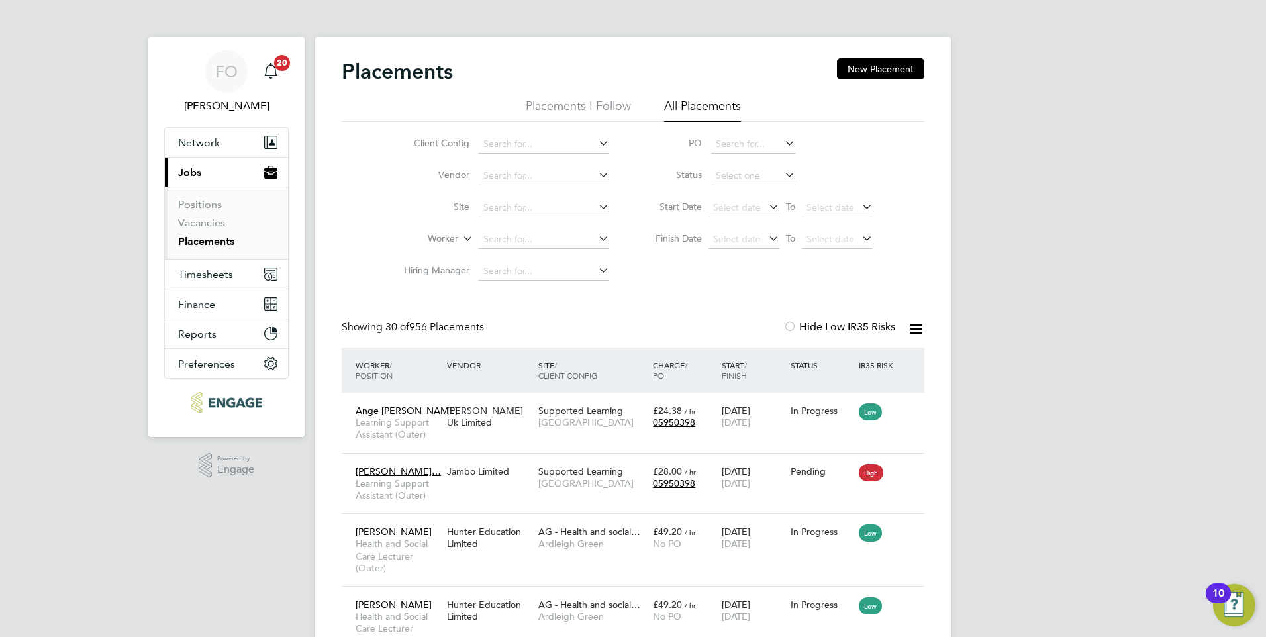
click at [217, 244] on link "Placements" at bounding box center [206, 241] width 56 height 13
click at [488, 238] on input at bounding box center [544, 239] width 130 height 19
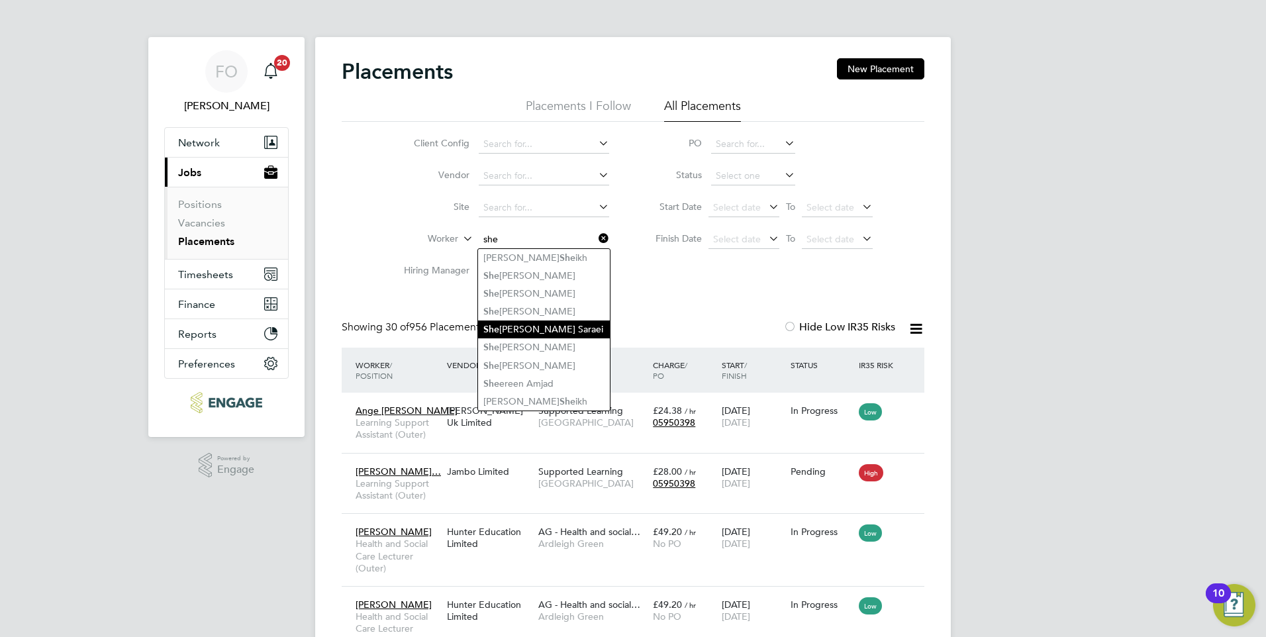
click at [569, 326] on li "She ida Rahati Rahati Someh Saraei" at bounding box center [544, 330] width 132 height 18
type input "Sheida Rahati Rahati Someh Saraei"
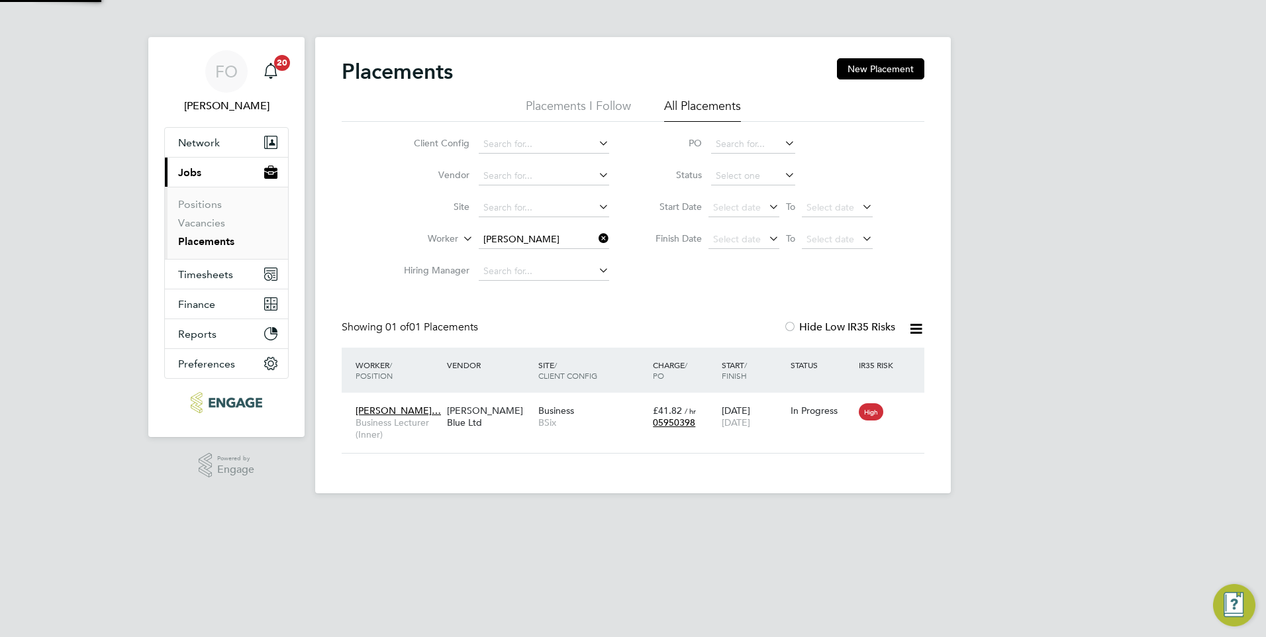
scroll to position [13, 62]
click at [800, 430] on div "Sheida Rahati Rah… Business Lecturer (Inner) Henry Blue Ltd Business BSix £41.8…" at bounding box center [633, 423] width 583 height 60
click at [811, 405] on div "In Progress" at bounding box center [822, 411] width 62 height 12
click at [232, 241] on link "Placements" at bounding box center [206, 241] width 56 height 13
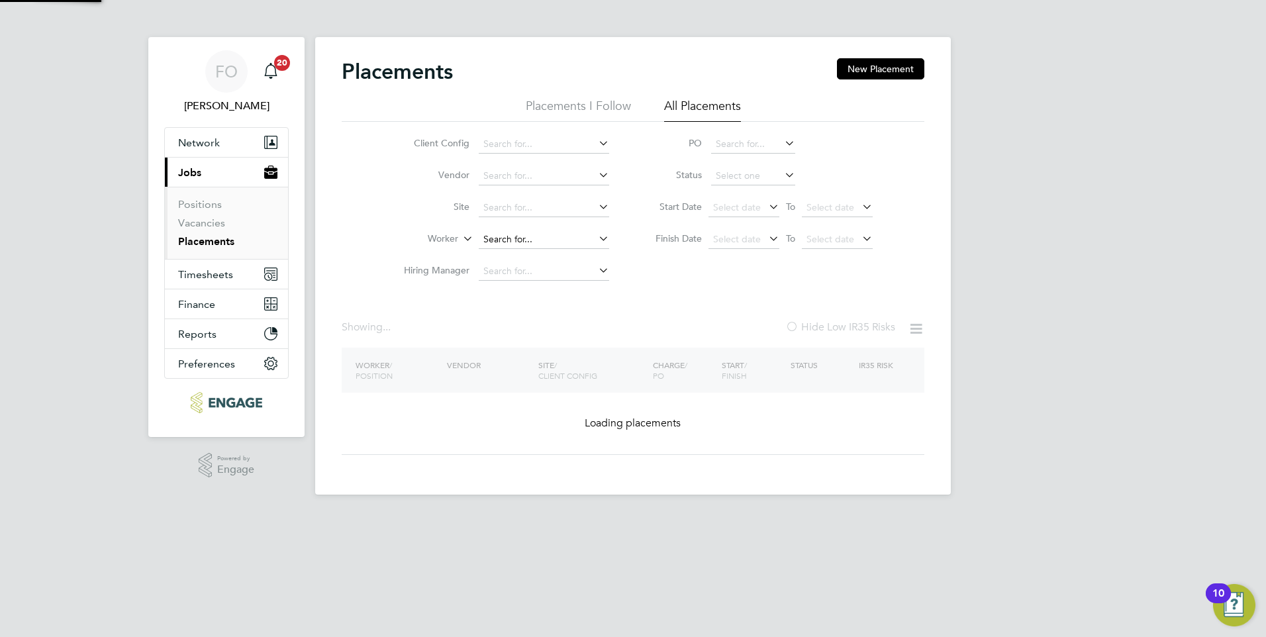
click at [553, 239] on input at bounding box center [544, 239] width 130 height 19
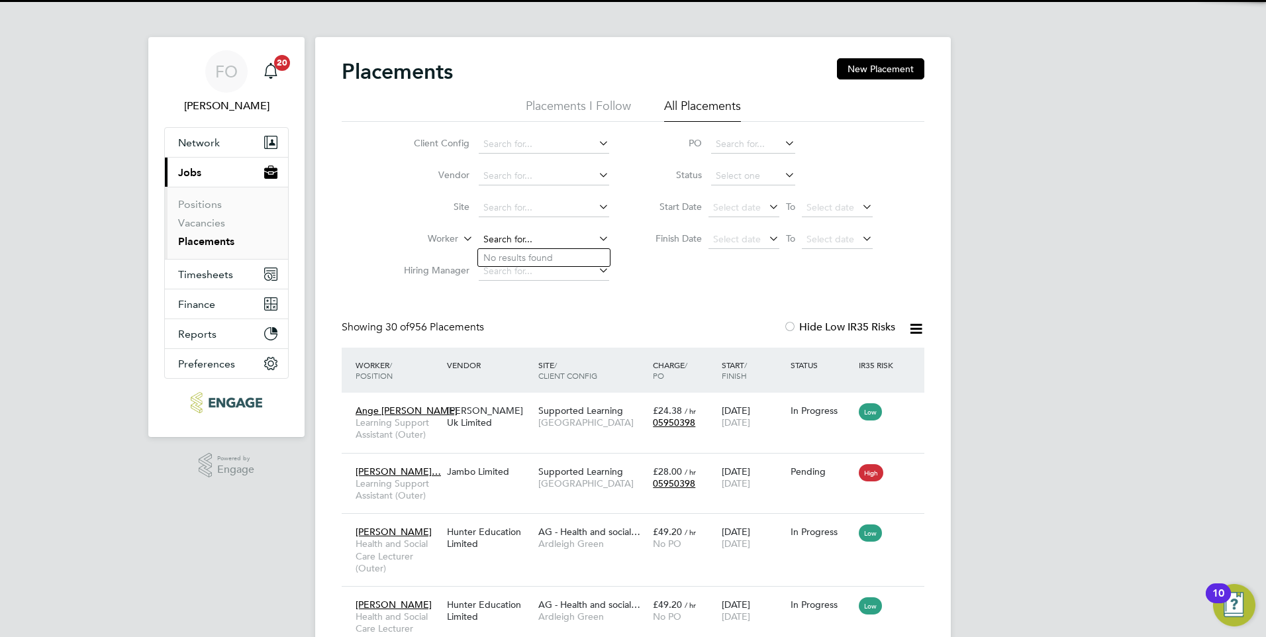
scroll to position [38, 115]
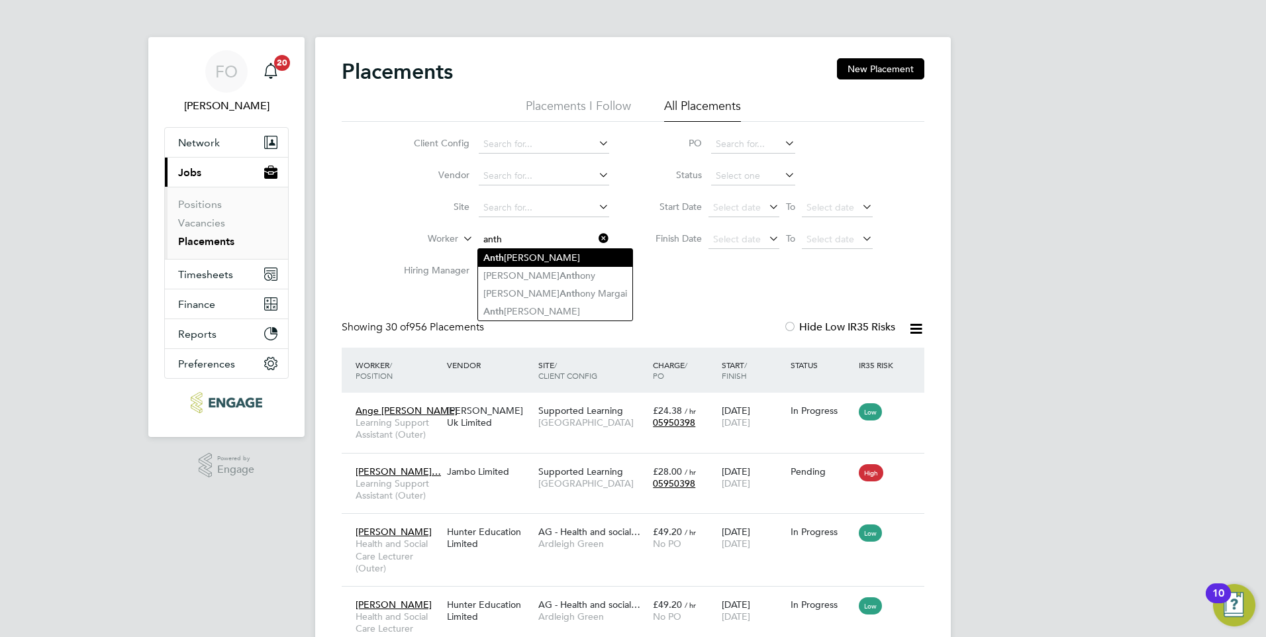
click at [542, 254] on li "Anth onia Offor" at bounding box center [555, 258] width 154 height 18
type input "Anthonia Offor"
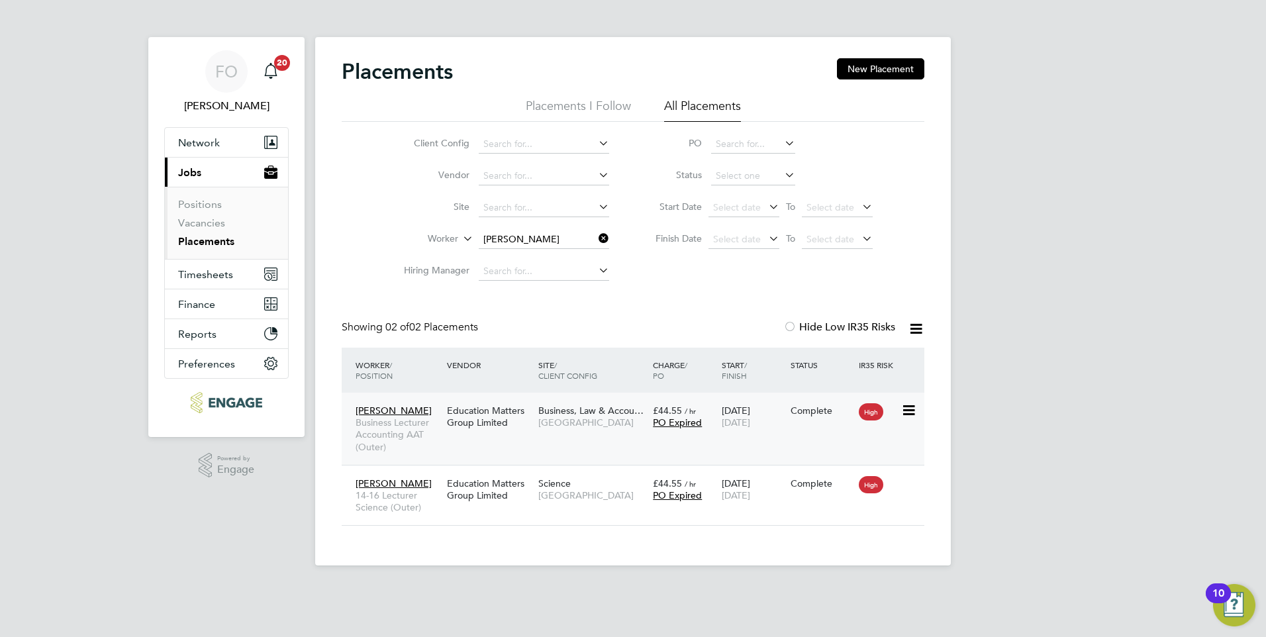
click at [808, 449] on div "Anthonia Offor Business Lecturer Accounting AAT (Outer) Education Matters Group…" at bounding box center [633, 429] width 583 height 72
click at [815, 431] on div "Anthonia Offor Business Lecturer Accounting AAT (Outer) Education Matters Group…" at bounding box center [633, 429] width 583 height 72
click at [848, 425] on div "Anthonia Offor Business Lecturer Accounting AAT (Outer) Education Matters Group…" at bounding box center [633, 429] width 583 height 72
click at [808, 407] on div "Complete" at bounding box center [822, 411] width 62 height 12
click at [810, 491] on div "Complete" at bounding box center [821, 483] width 69 height 25
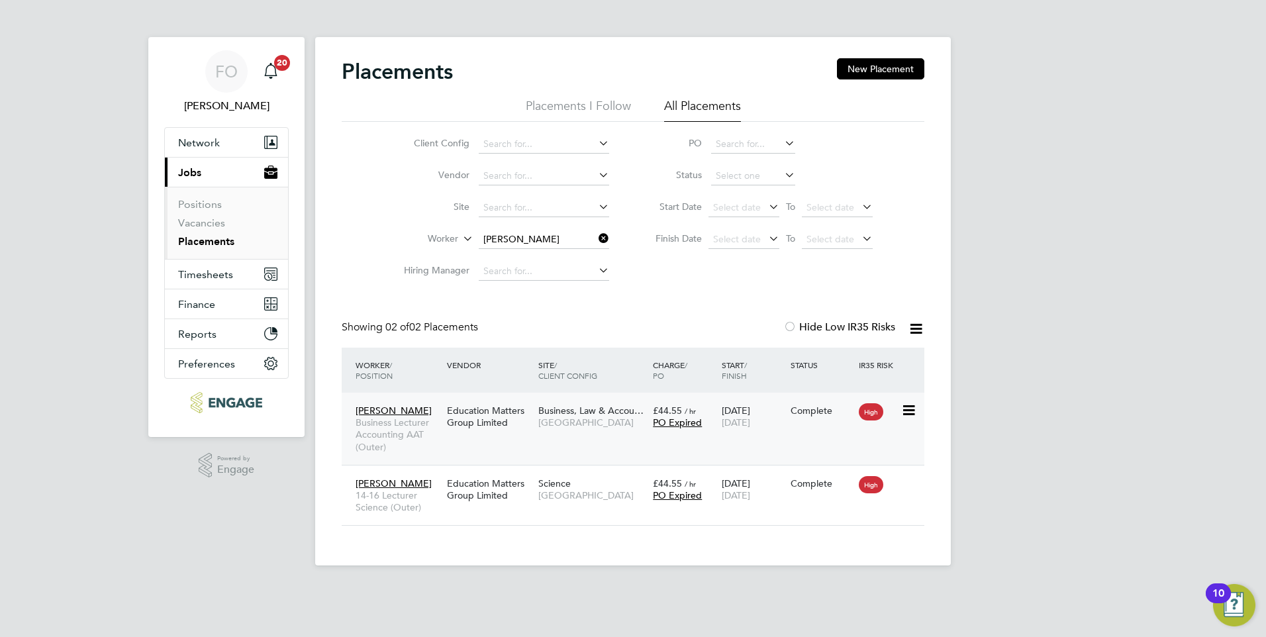
click at [750, 423] on span "25 Oct 2024" at bounding box center [736, 423] width 28 height 12
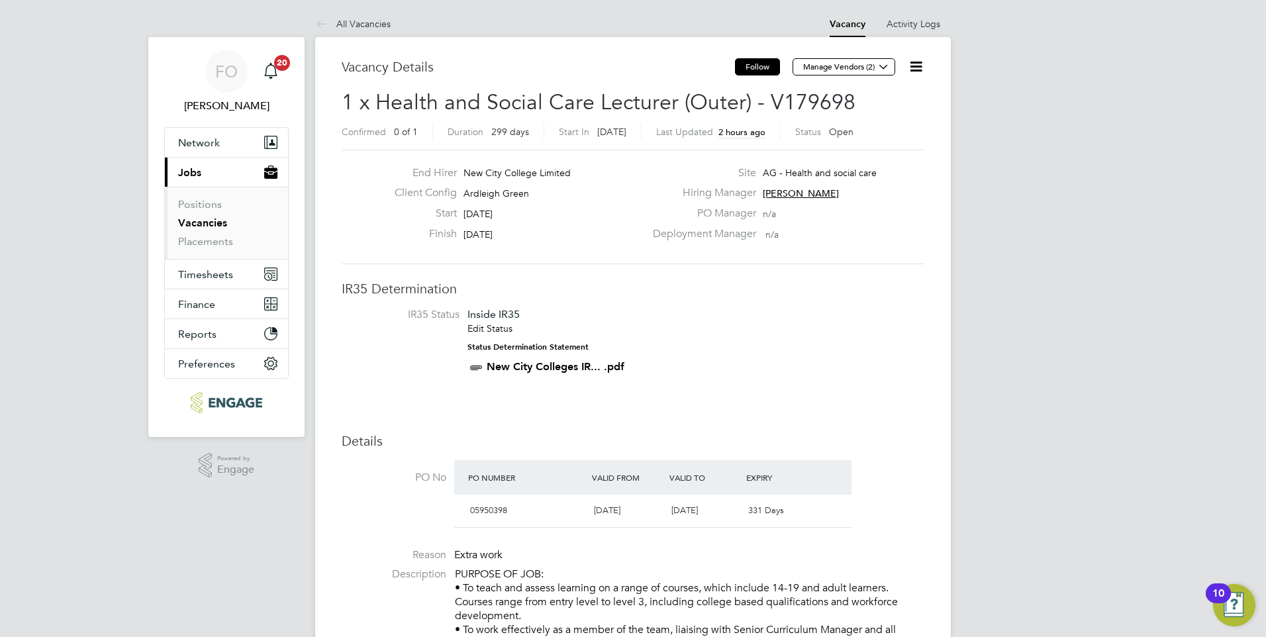
click at [761, 68] on button "Follow" at bounding box center [757, 66] width 45 height 17
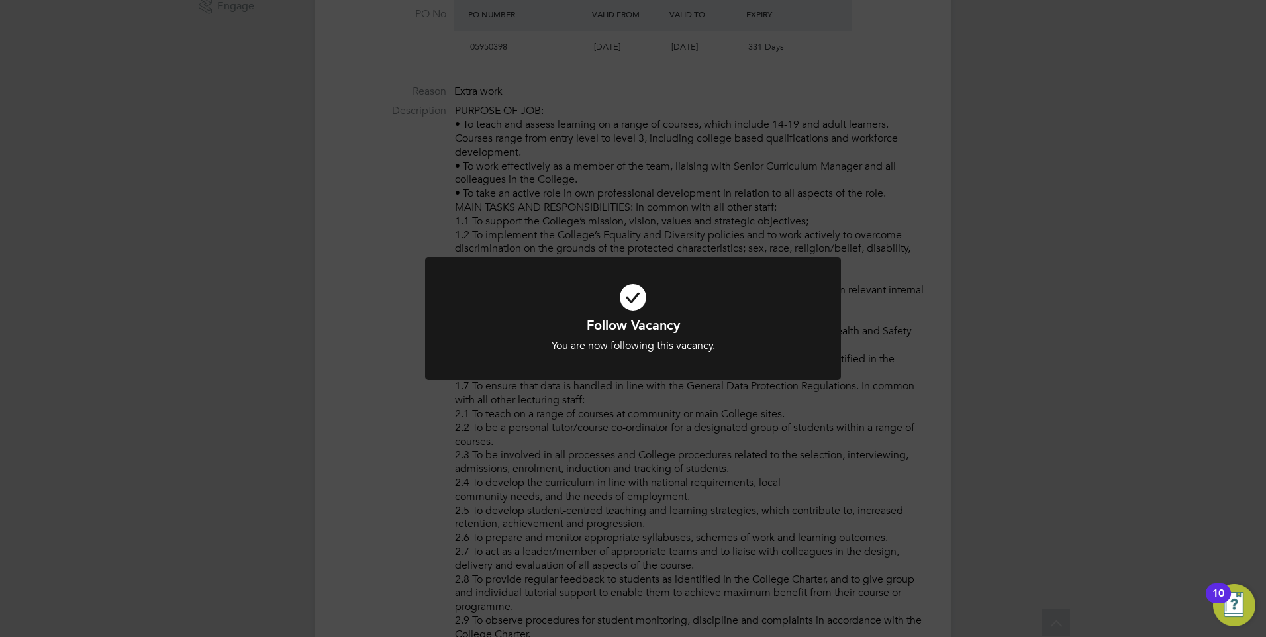
click at [881, 342] on div "Follow Vacancy You are now following this vacancy. Cancel Okay" at bounding box center [633, 318] width 1266 height 637
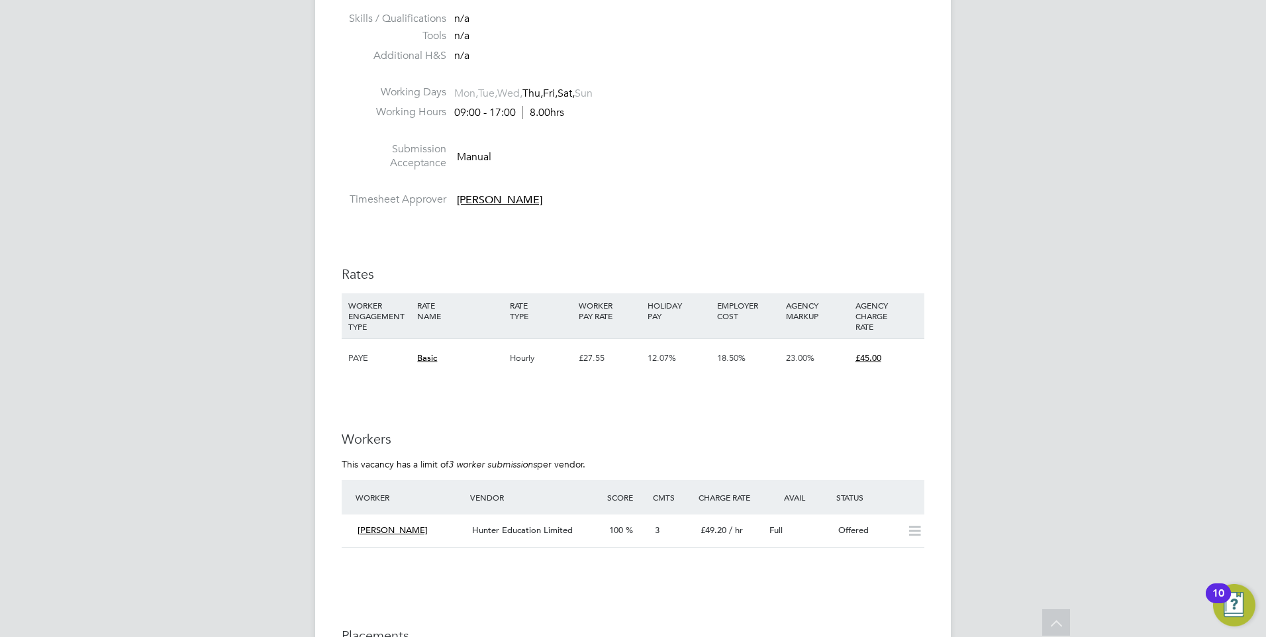
scroll to position [1921, 0]
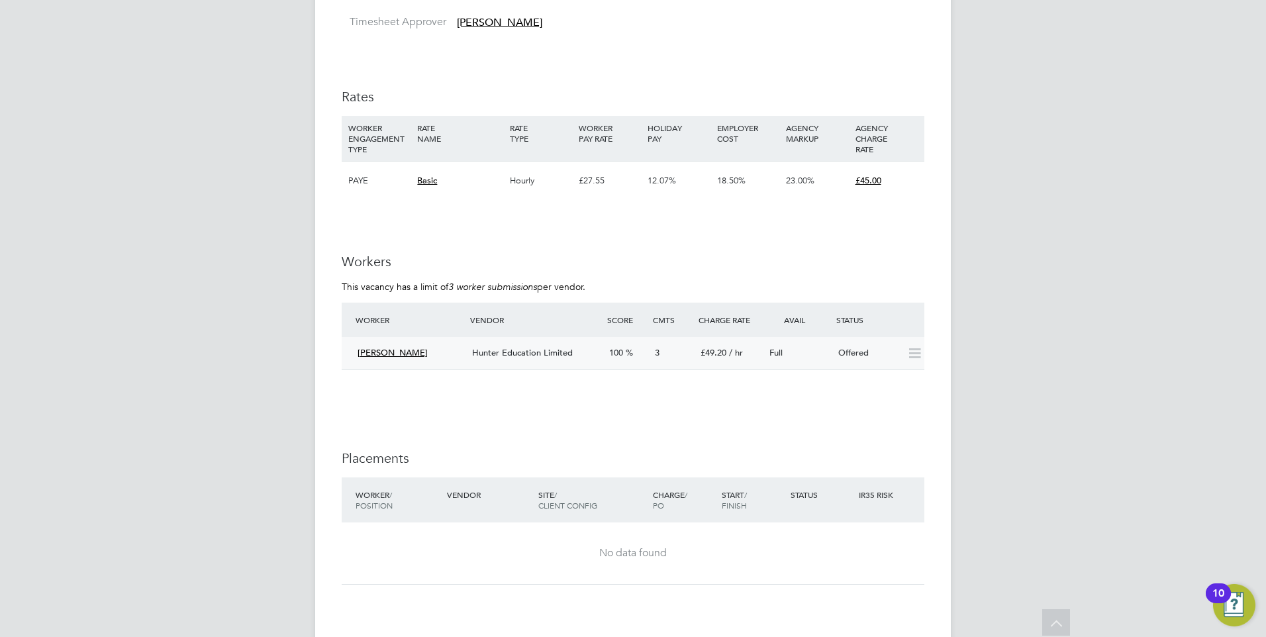
click at [817, 350] on div "Full" at bounding box center [798, 353] width 69 height 22
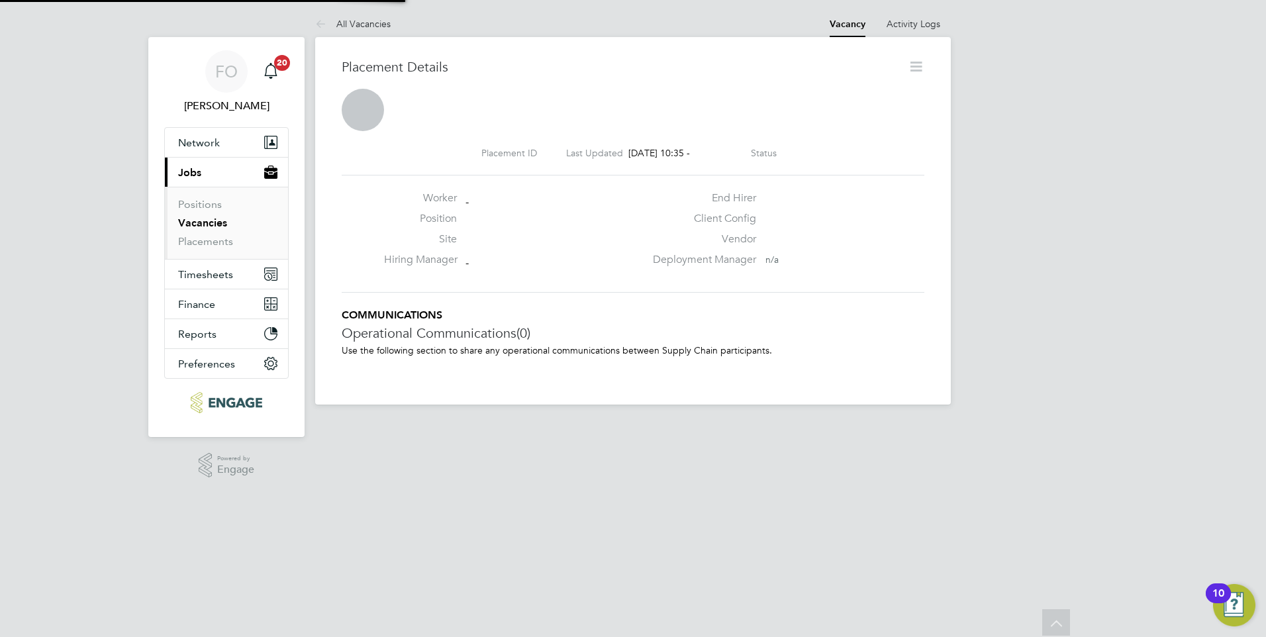
scroll to position [7, 7]
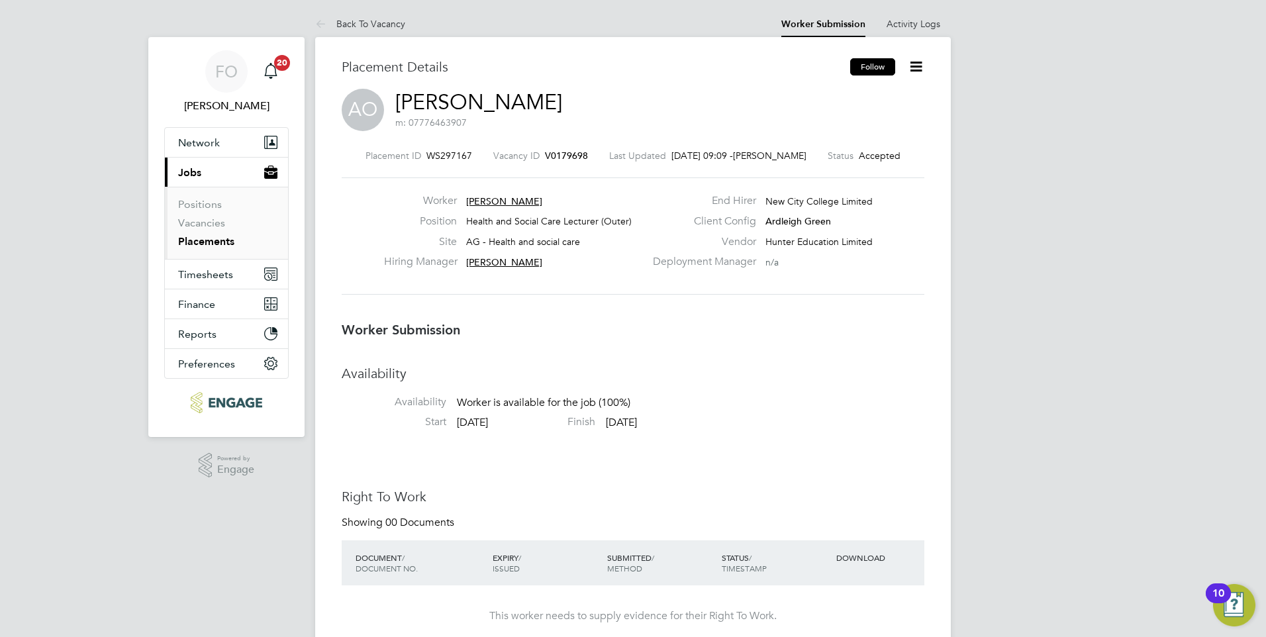
click at [879, 71] on button "Follow" at bounding box center [872, 66] width 45 height 17
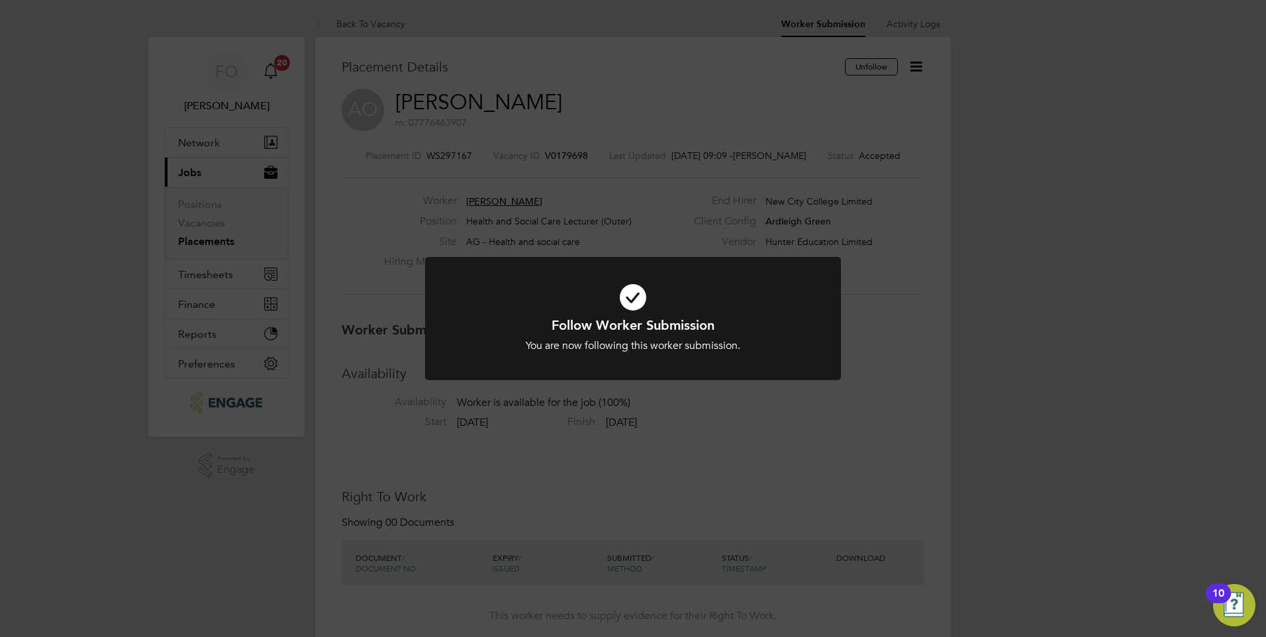
click at [882, 289] on div "Follow Worker Submission You are now following this worker submission. Cancel O…" at bounding box center [633, 318] width 1266 height 637
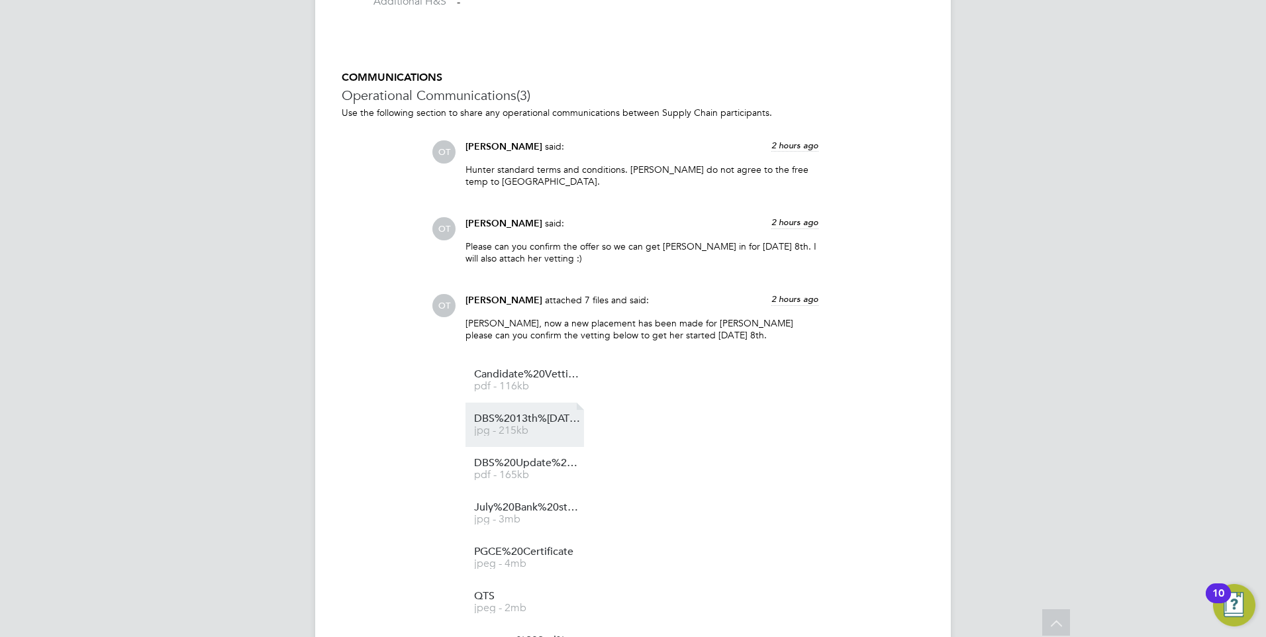
scroll to position [1247, 0]
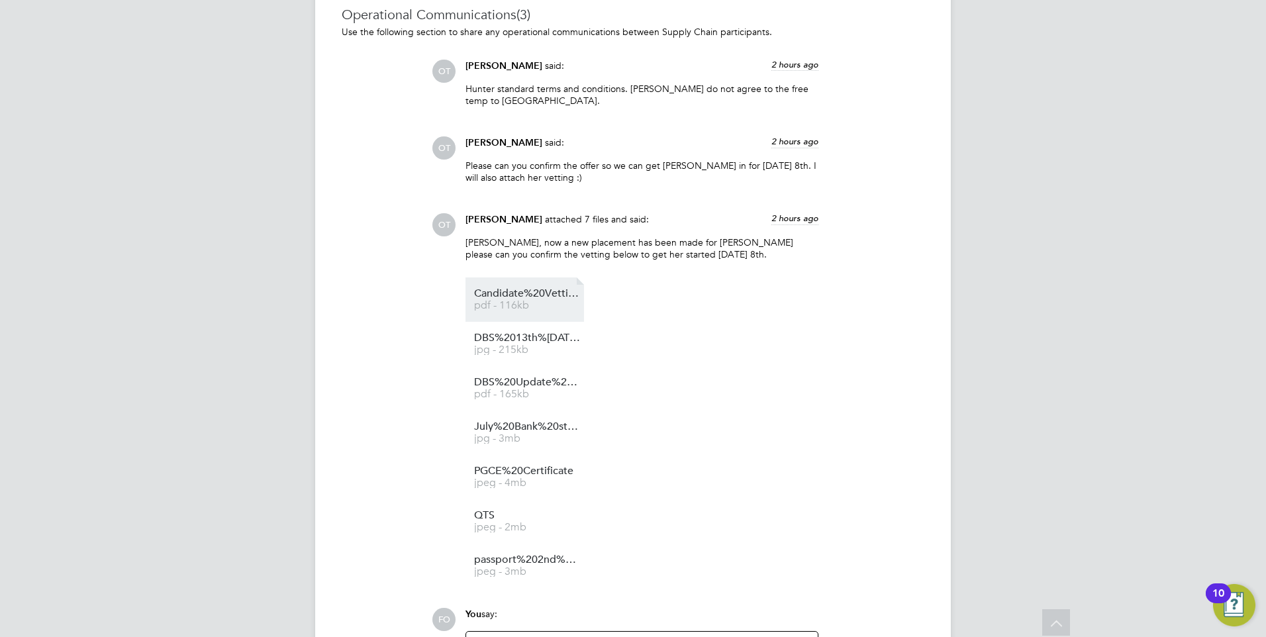
click at [520, 301] on link "Candidate%20Vetting%20Form%20-%20Anthonia%20offor%20 pdf - 116kb" at bounding box center [527, 300] width 106 height 22
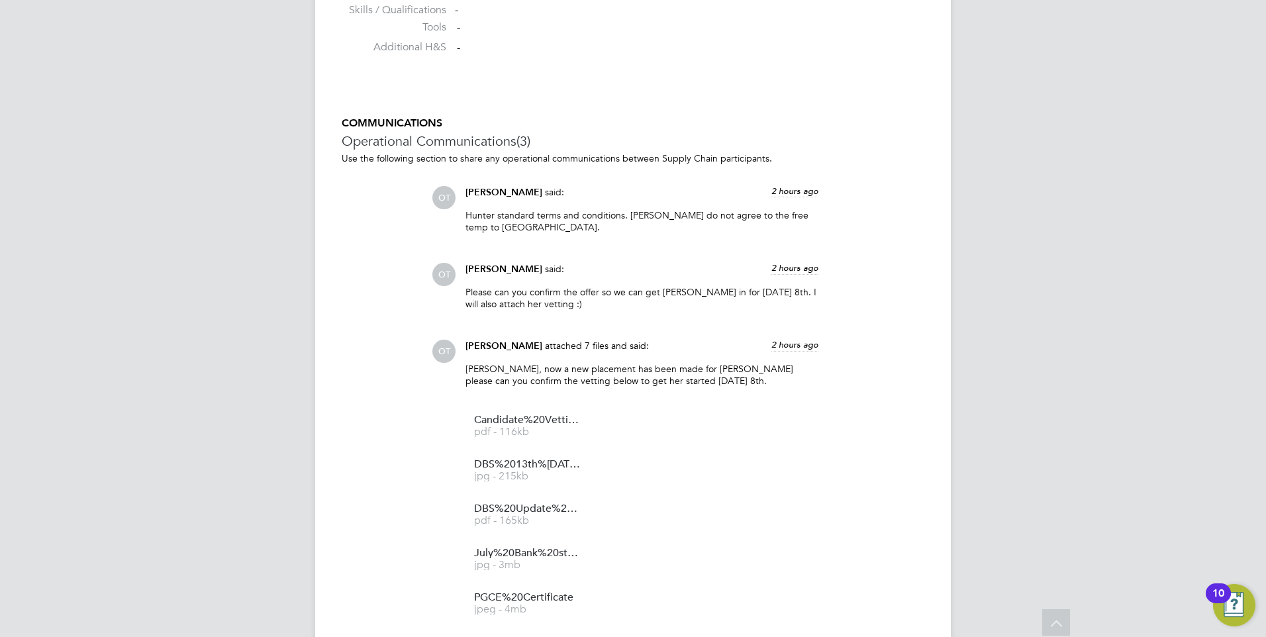
scroll to position [1324, 0]
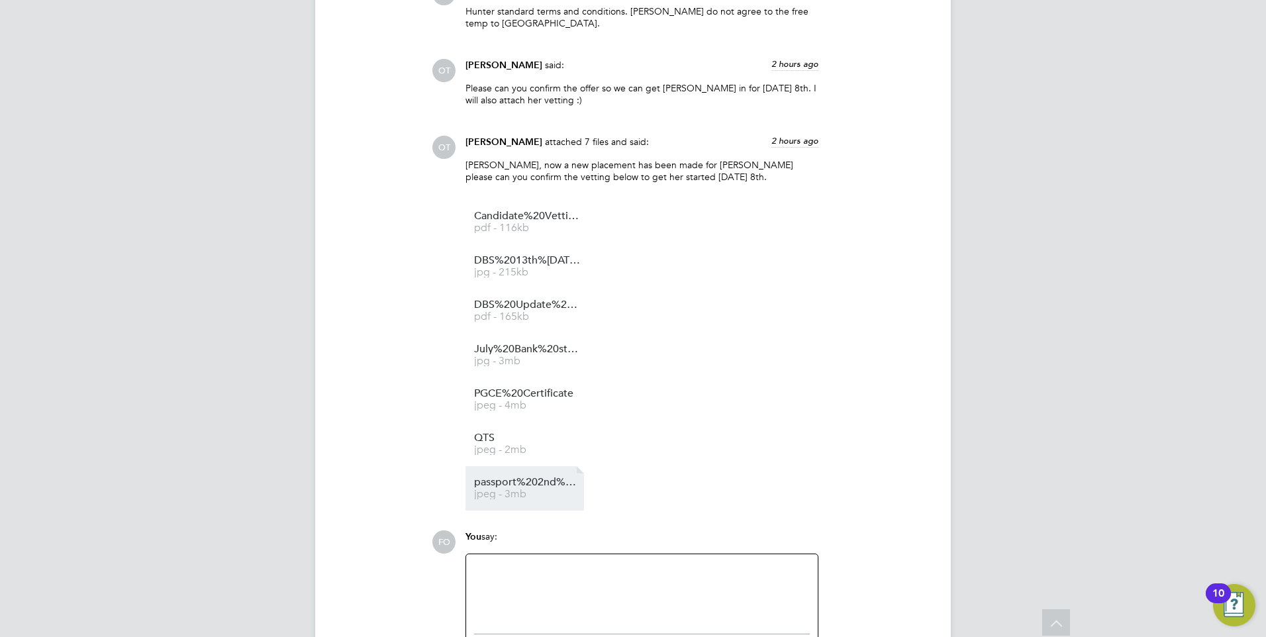
click at [548, 490] on link "passport%202nd%20time jpeg - 3mb" at bounding box center [527, 488] width 106 height 22
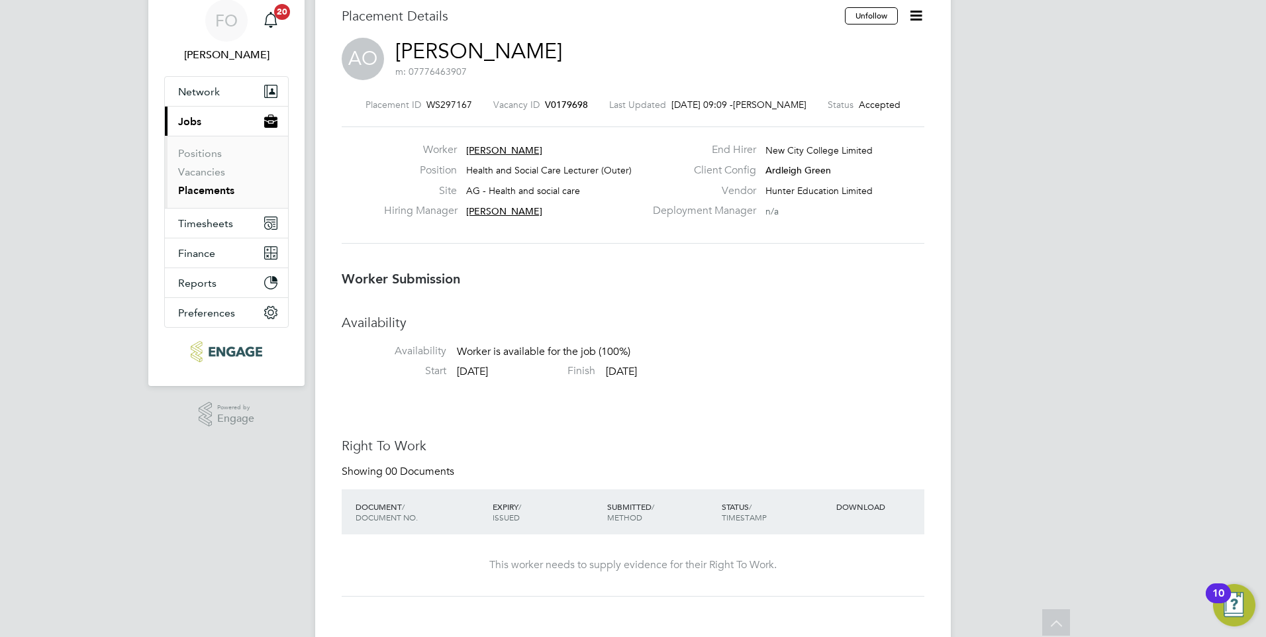
scroll to position [0, 0]
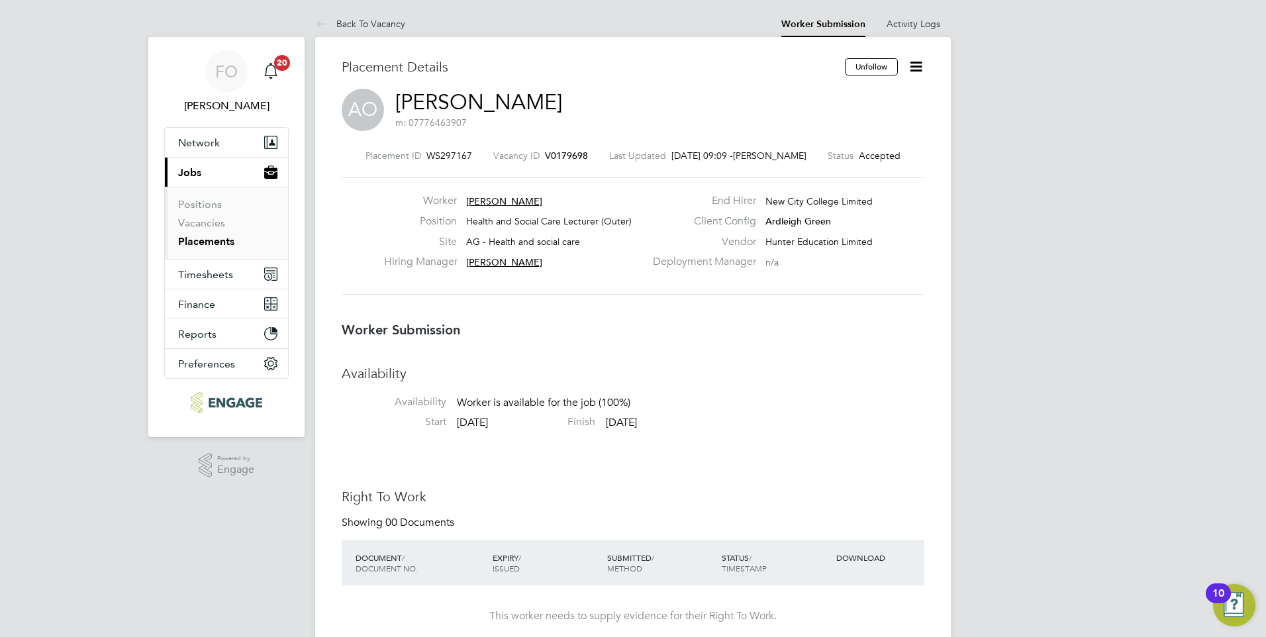
click at [573, 156] on span "V0179698" at bounding box center [566, 156] width 43 height 12
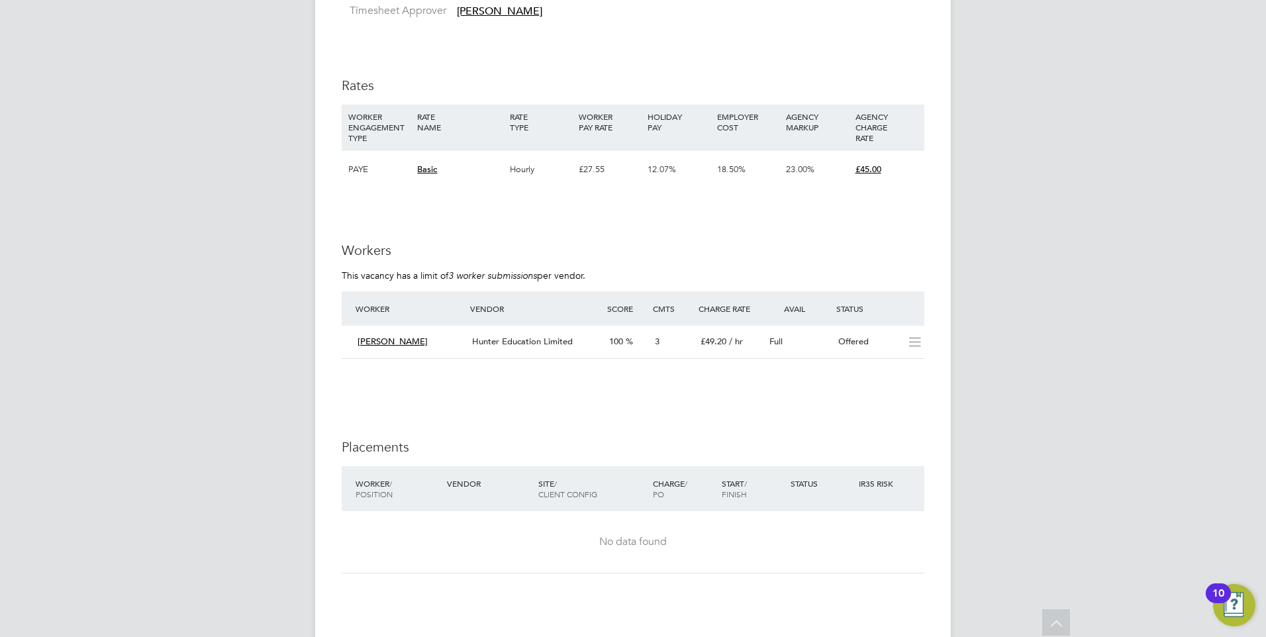
scroll to position [2119, 0]
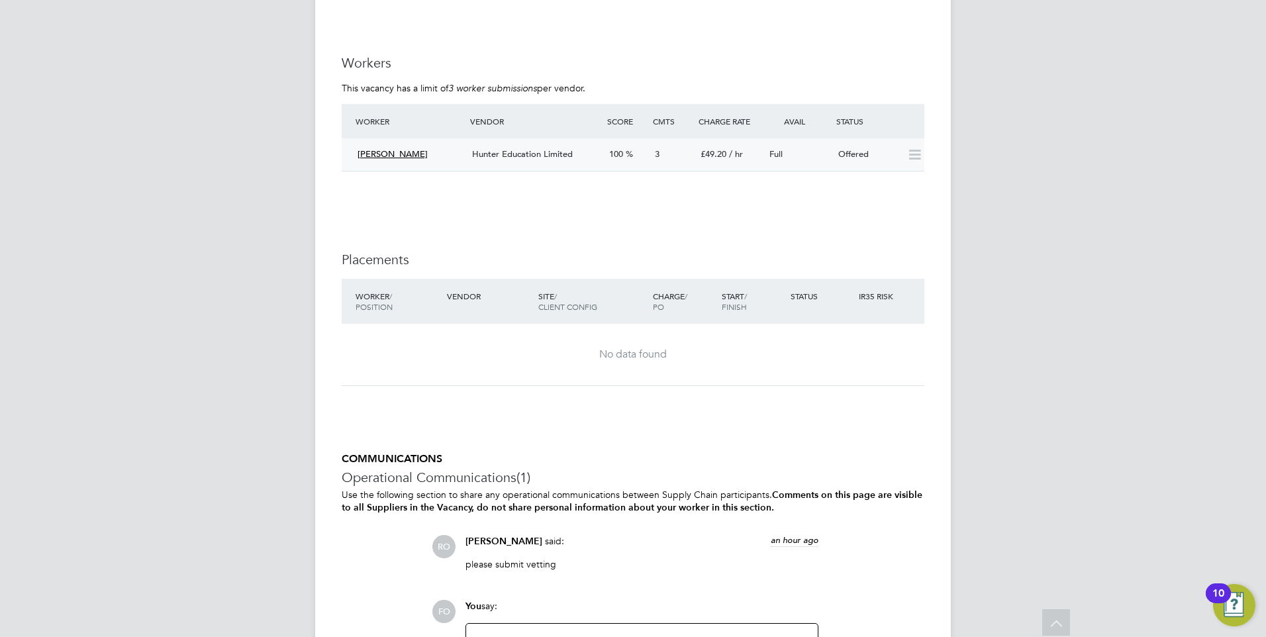
click at [817, 154] on div "Full" at bounding box center [798, 155] width 69 height 22
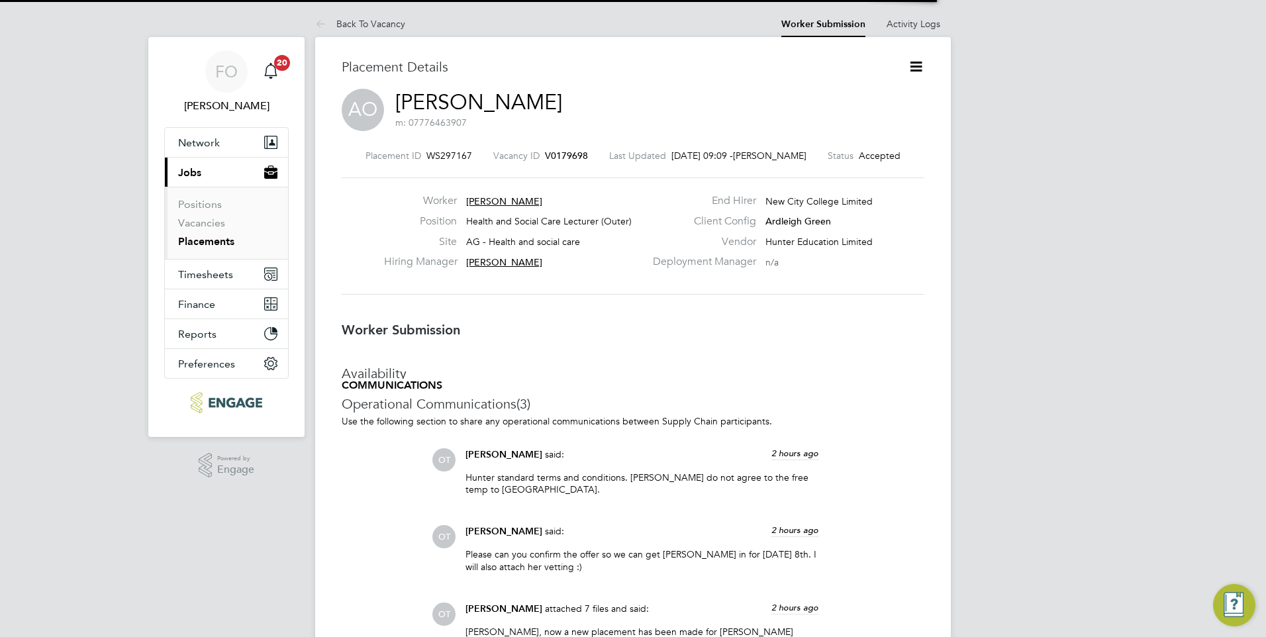
scroll to position [7, 7]
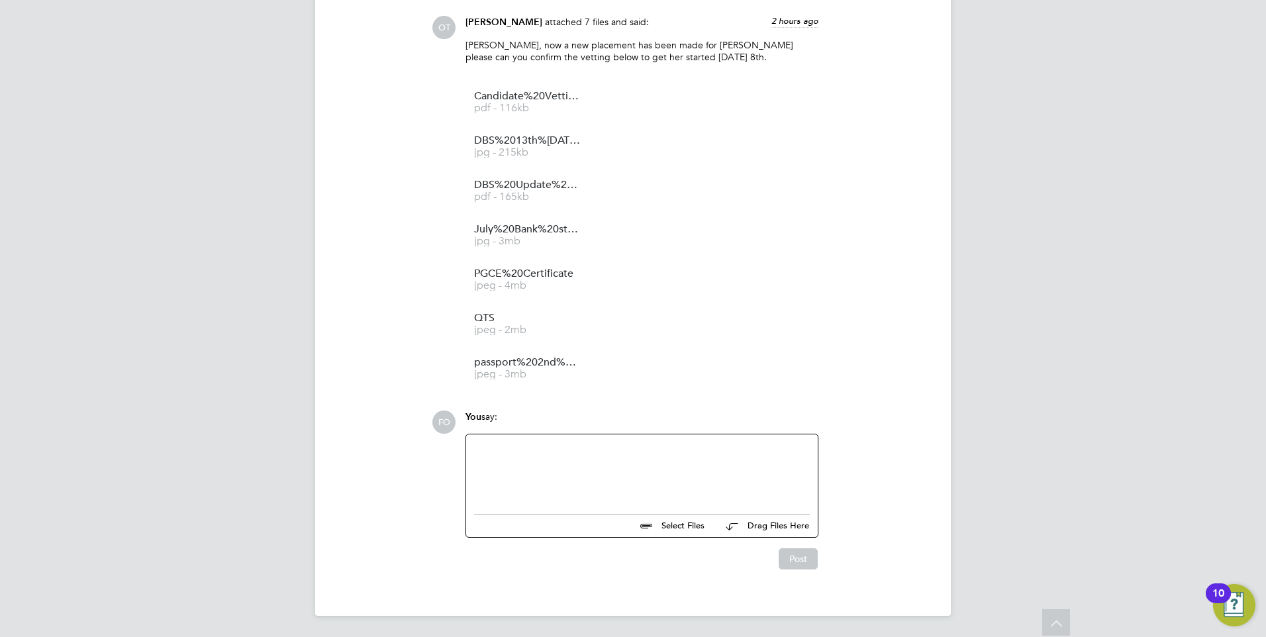
click at [583, 481] on div at bounding box center [642, 470] width 336 height 57
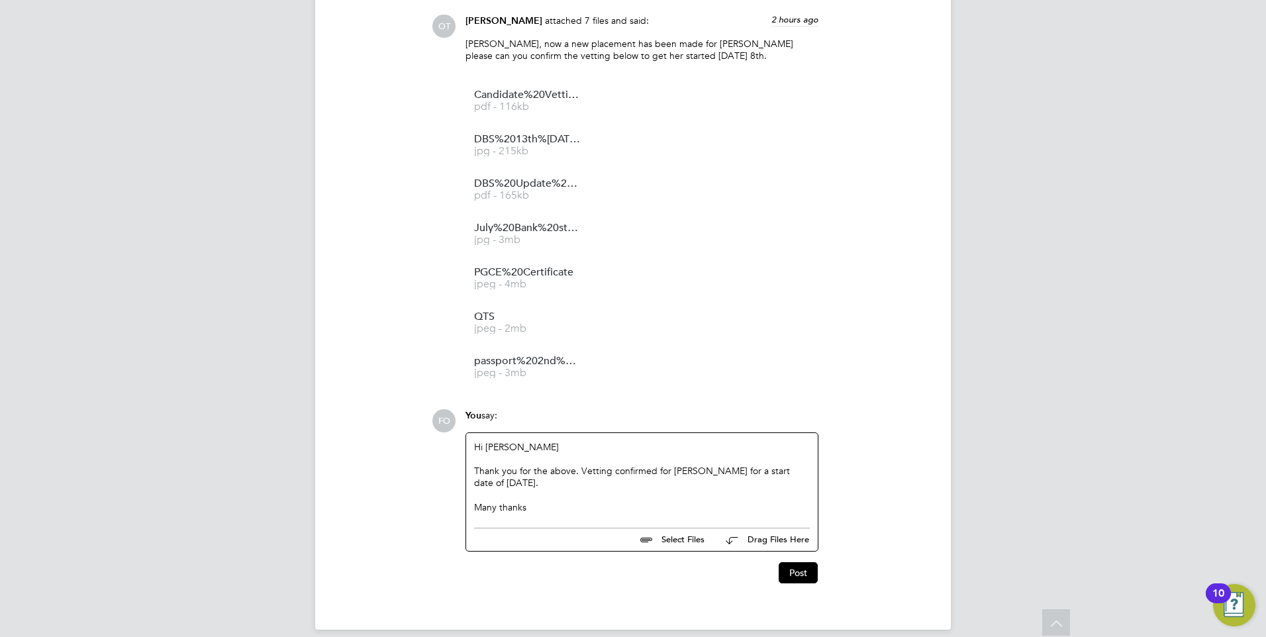
click at [546, 488] on div "Thank you for the above. Vetting confirmed for Anthonia for a start date of 08.…" at bounding box center [642, 477] width 336 height 24
click at [815, 577] on button "Post" at bounding box center [798, 572] width 39 height 21
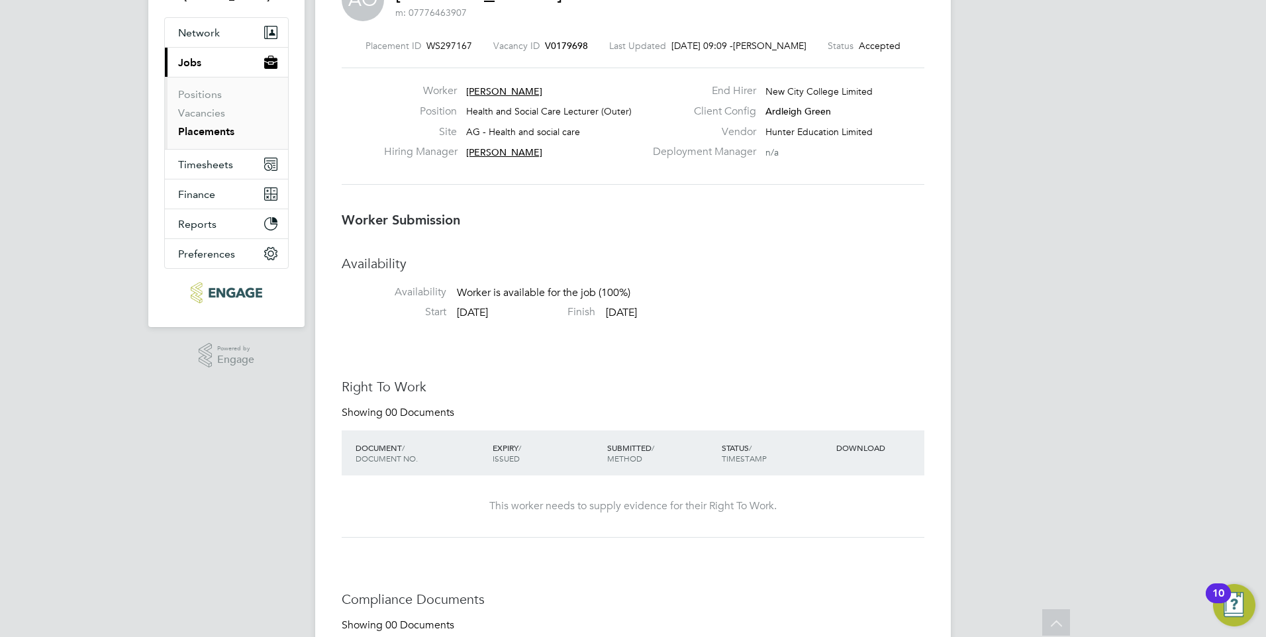
scroll to position [0, 0]
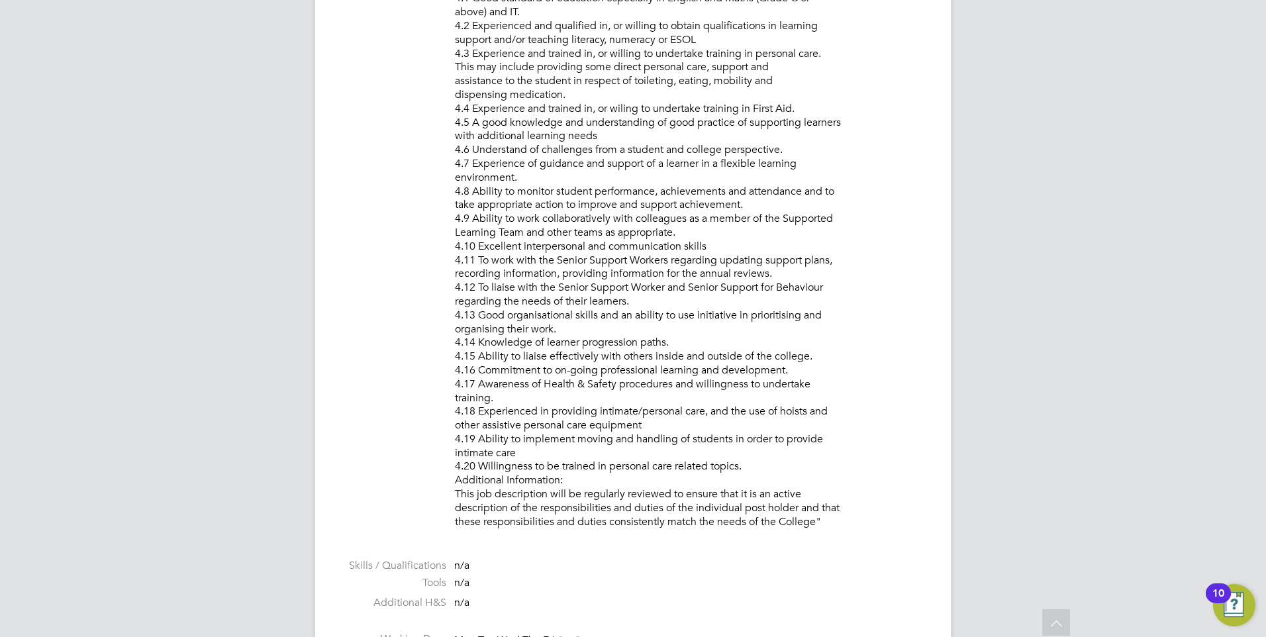
scroll to position [1192, 0]
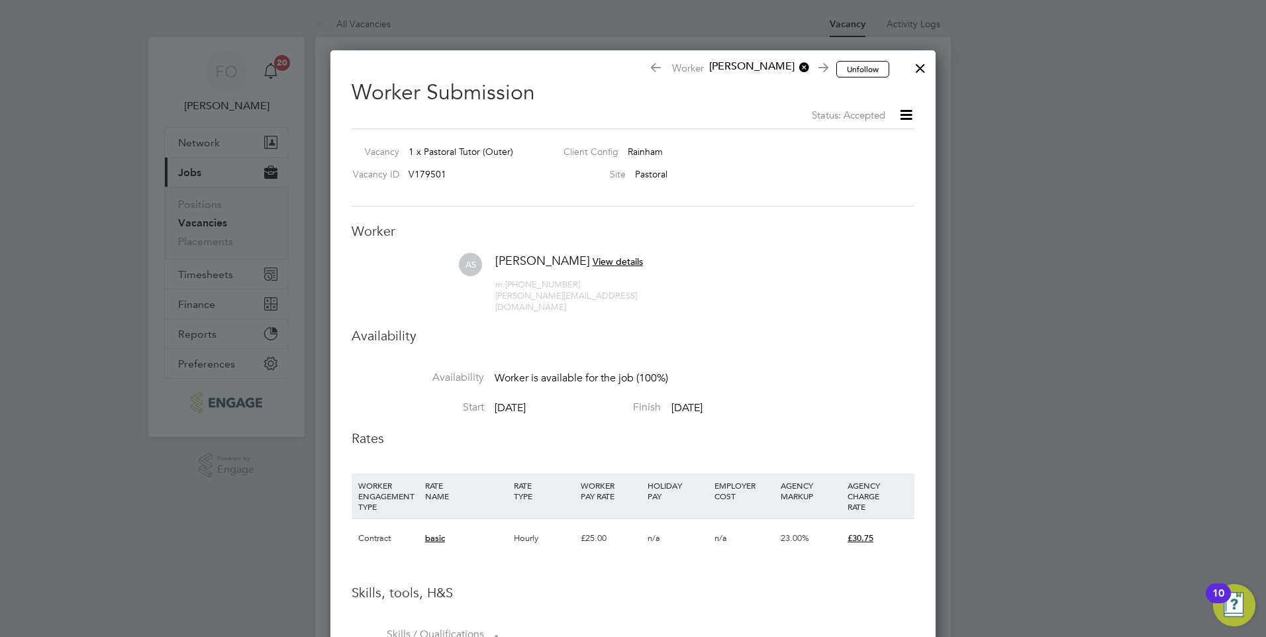
click at [921, 64] on div at bounding box center [921, 65] width 24 height 24
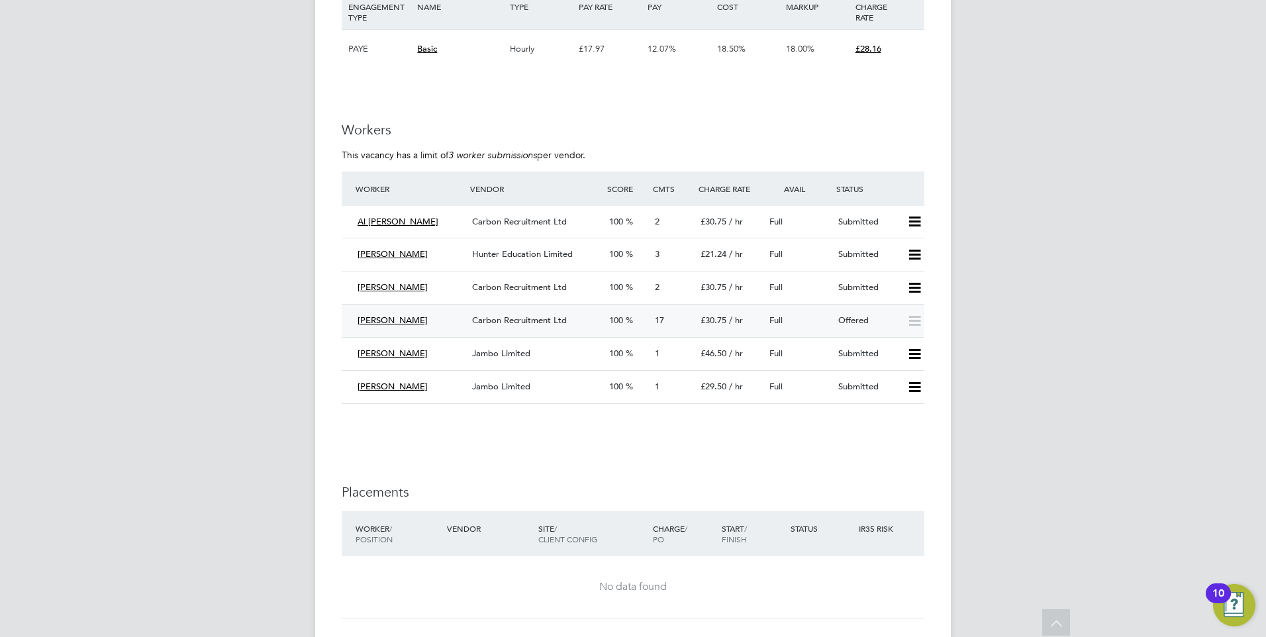
click at [830, 321] on div "Full" at bounding box center [798, 321] width 69 height 22
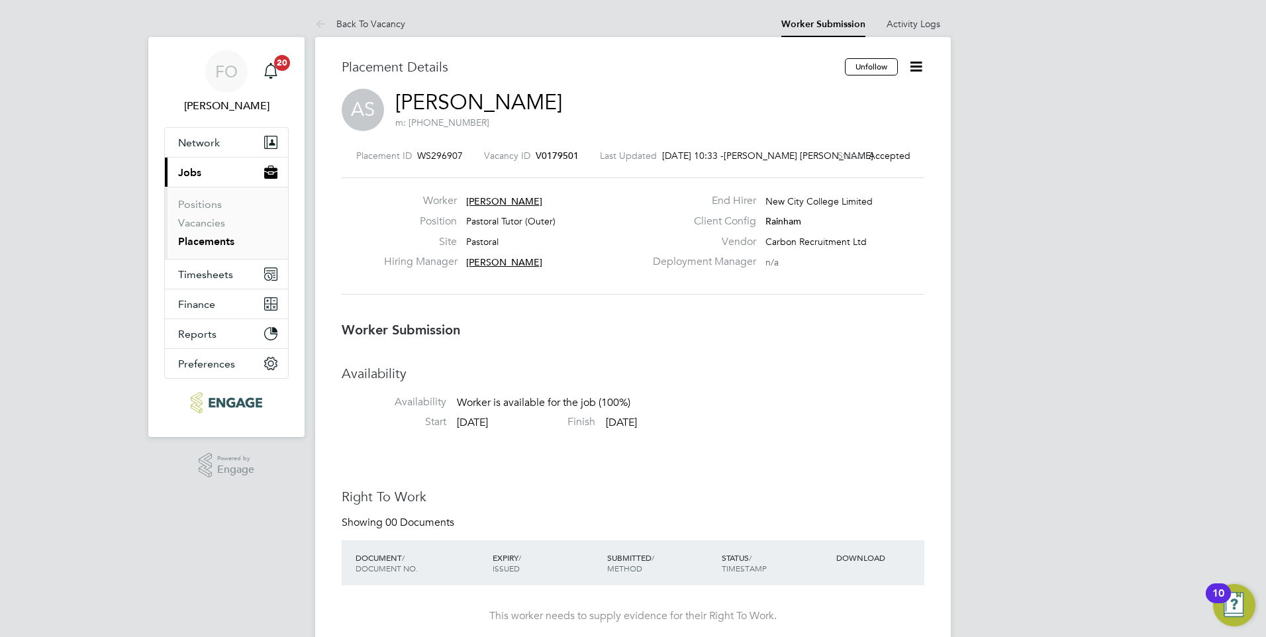
click at [917, 60] on icon at bounding box center [916, 66] width 17 height 17
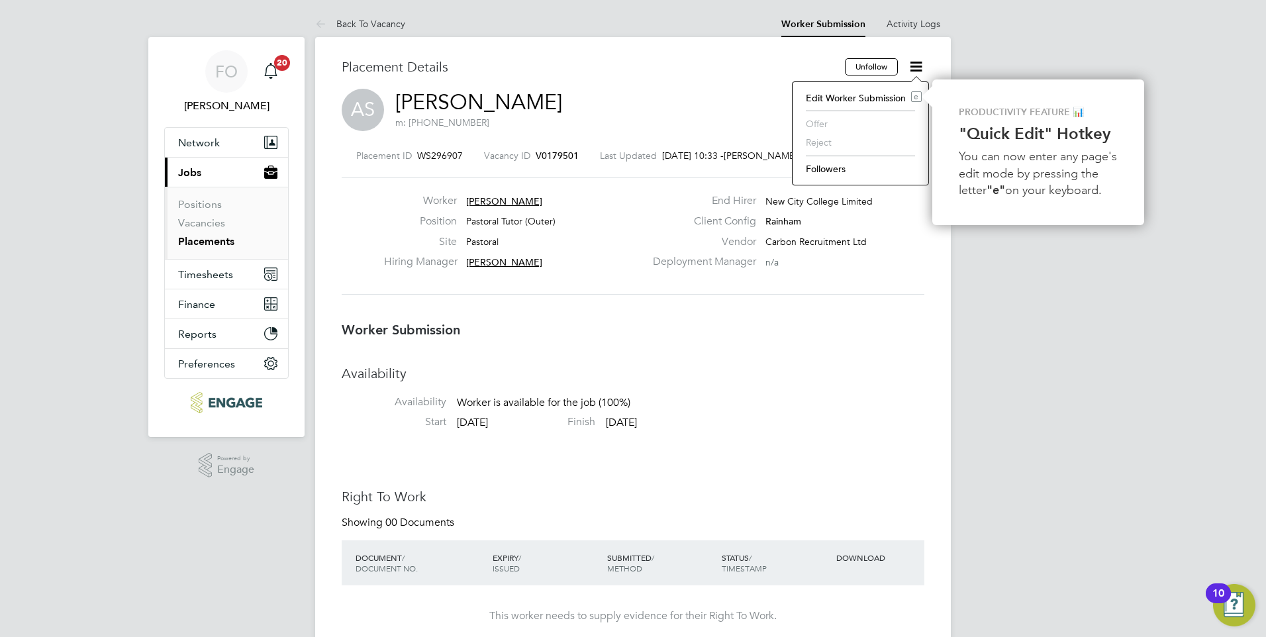
click at [893, 309] on div "Placement ID WS296907 Vacancy ID V0179501 Last Updated 03 Sep 2025, 10:33 - Con…" at bounding box center [633, 222] width 583 height 177
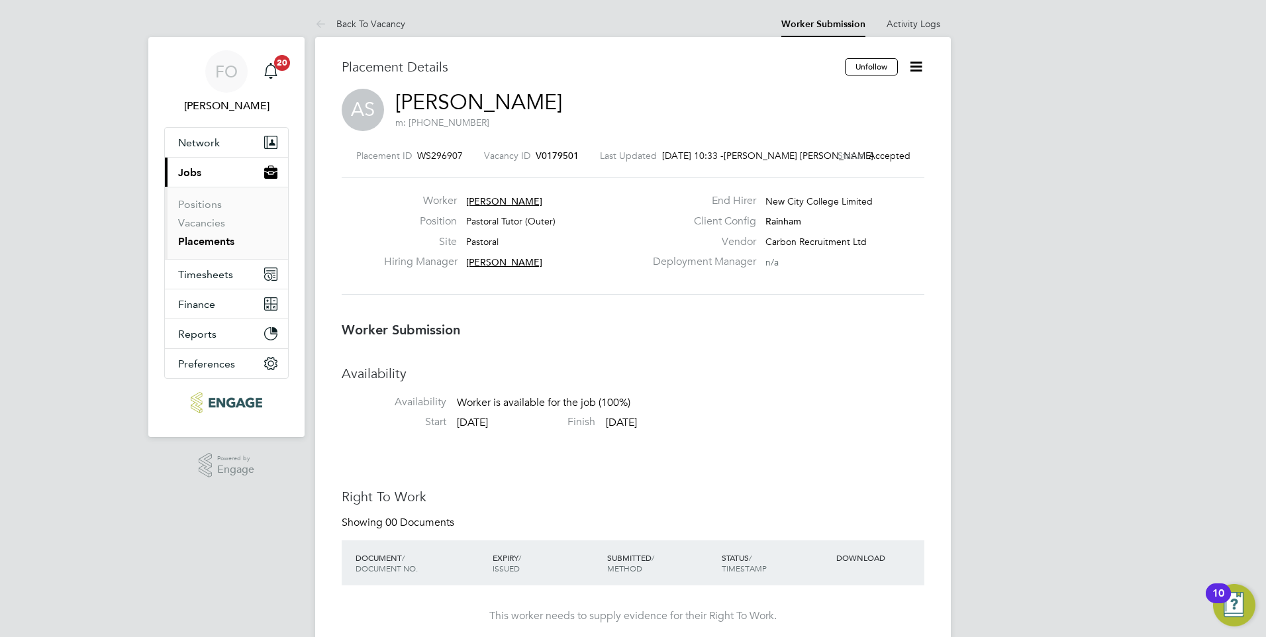
click at [917, 71] on icon at bounding box center [916, 66] width 17 height 17
click at [868, 298] on div "Placement ID WS296907 Vacancy ID V0179501 Last Updated 03 Sep 2025, 10:33 - Con…" at bounding box center [633, 222] width 583 height 177
click at [550, 152] on span "V0179501" at bounding box center [557, 156] width 43 height 12
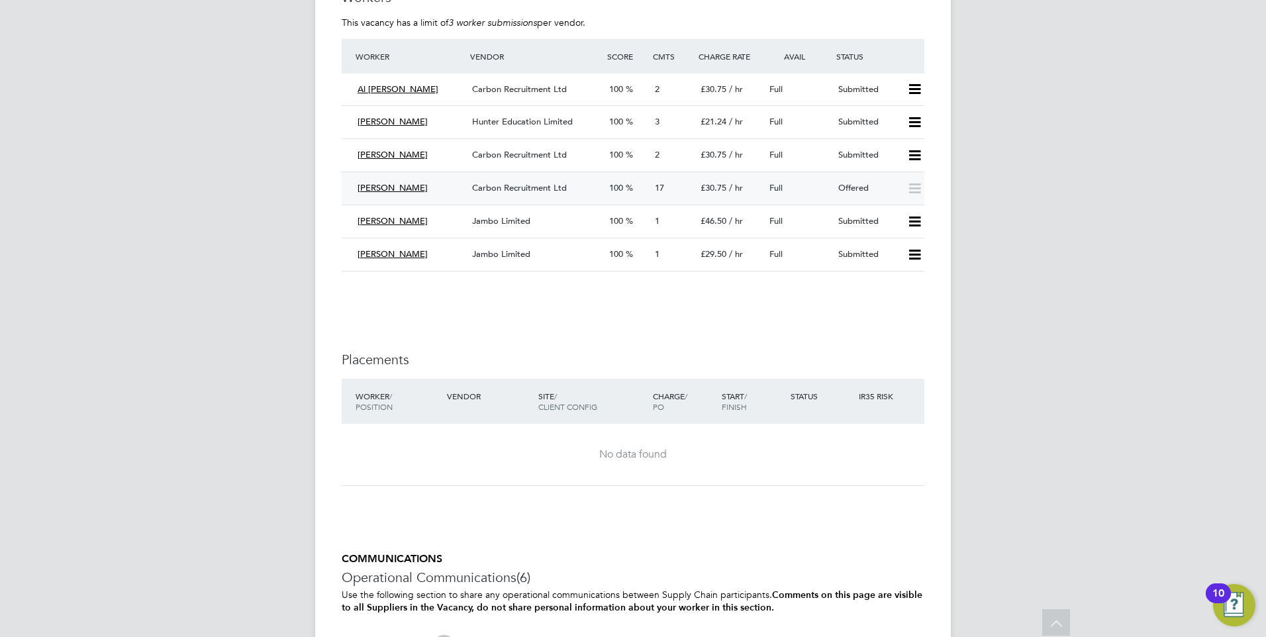
click at [835, 189] on div "Offered" at bounding box center [867, 188] width 69 height 22
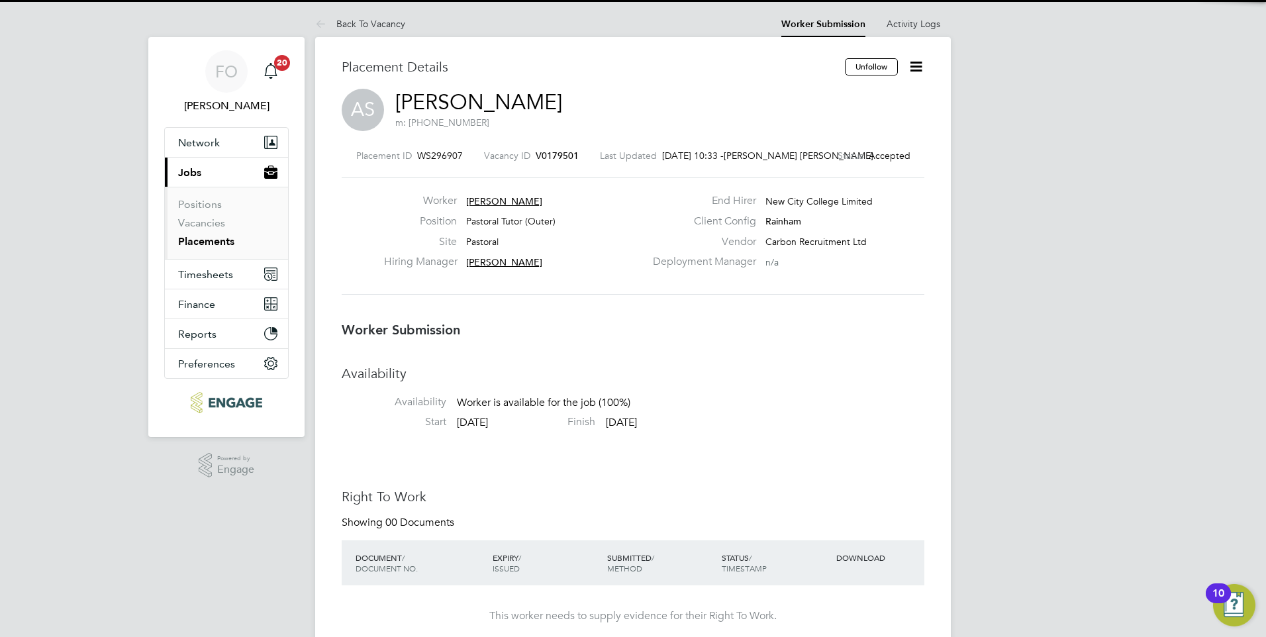
click at [920, 68] on icon at bounding box center [916, 66] width 17 height 17
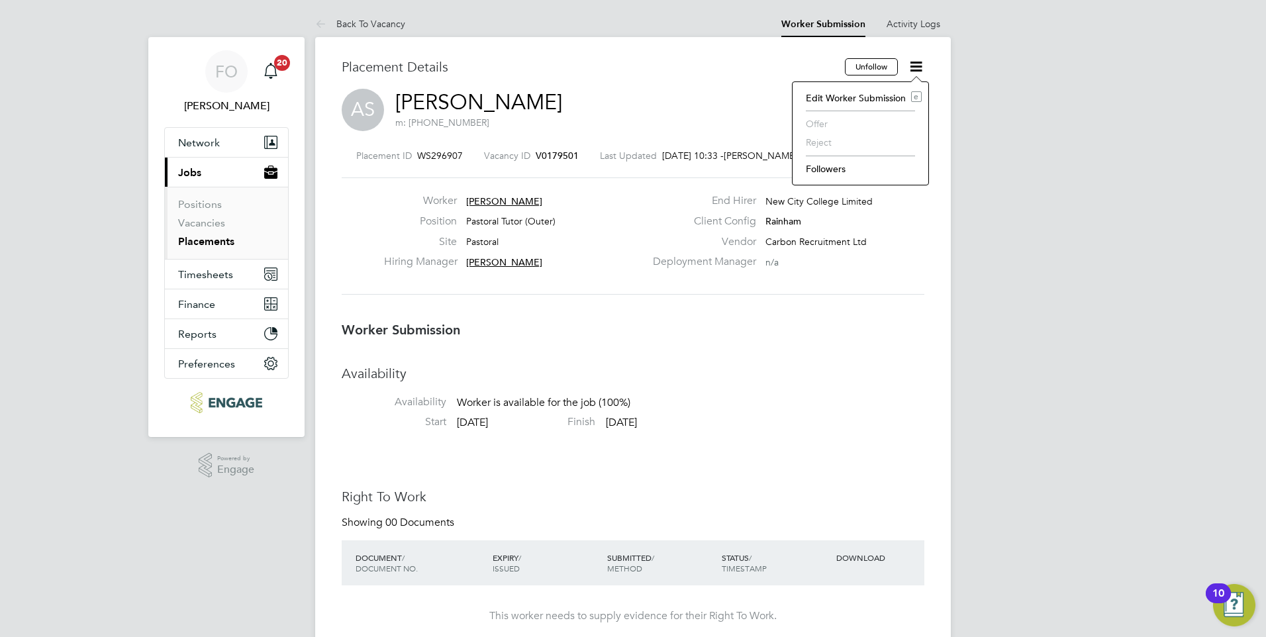
click at [880, 97] on li "Edit Worker Submission e" at bounding box center [860, 98] width 123 height 19
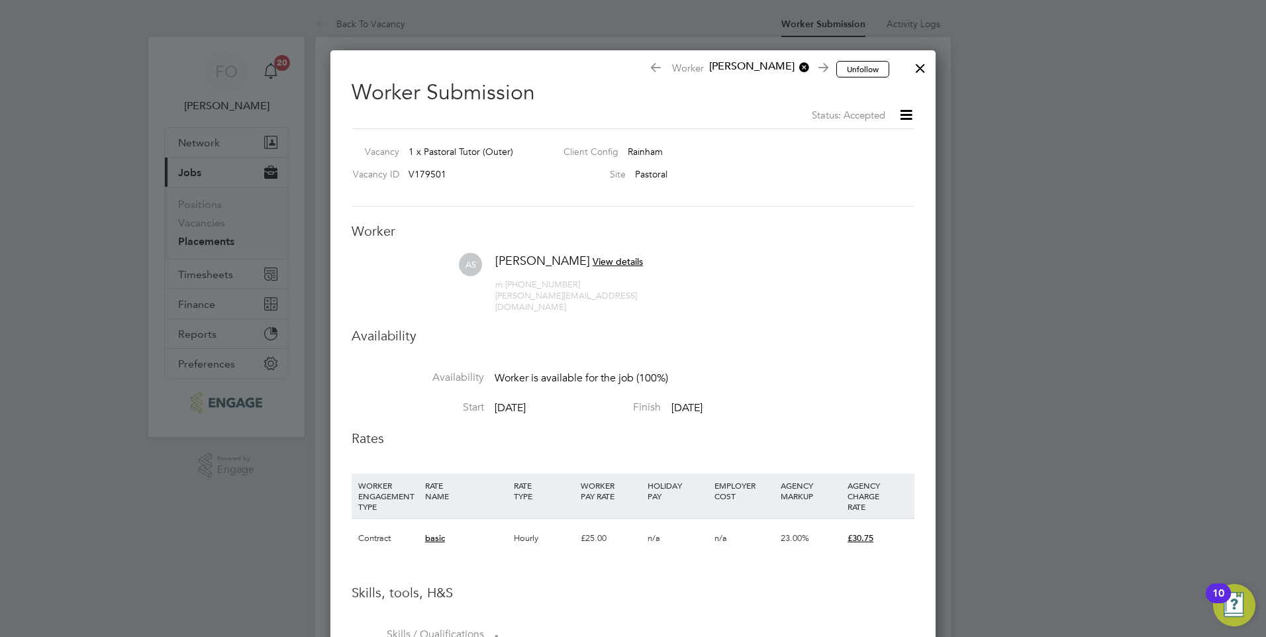
click at [908, 114] on icon at bounding box center [906, 115] width 17 height 17
drag, startPoint x: 739, startPoint y: 177, endPoint x: 749, endPoint y: 172, distance: 11.6
click at [742, 177] on div "Site Pastoral" at bounding box center [725, 178] width 344 height 20
click at [920, 67] on div at bounding box center [921, 65] width 24 height 24
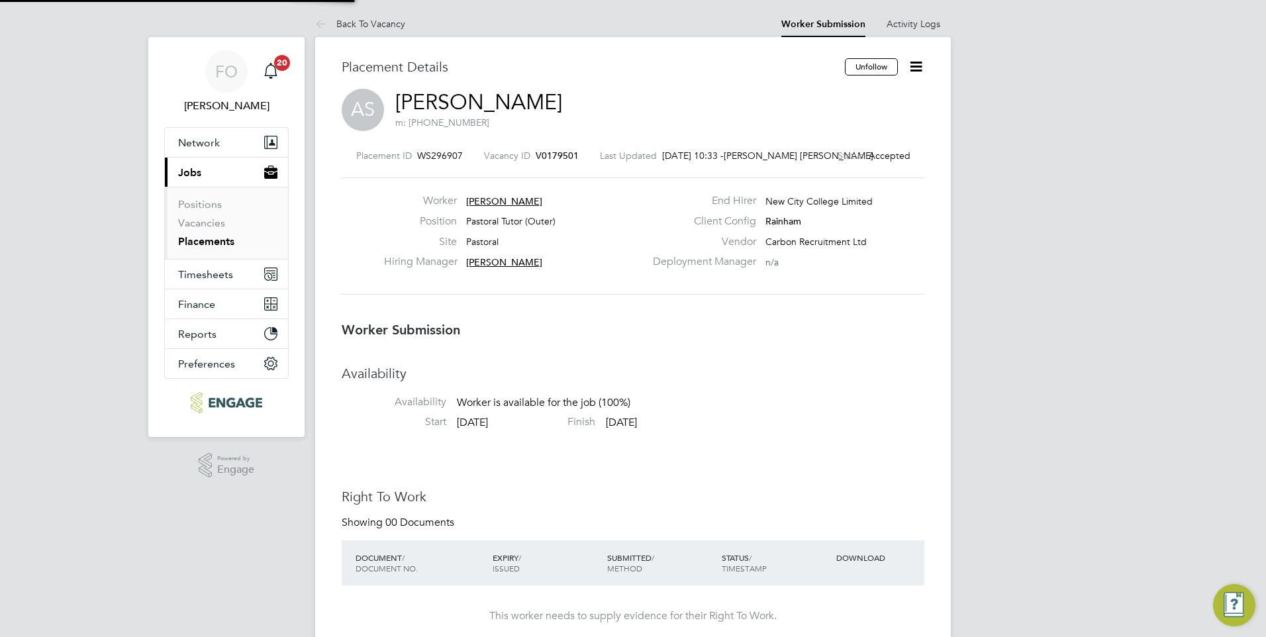
click at [917, 72] on icon at bounding box center [916, 66] width 17 height 17
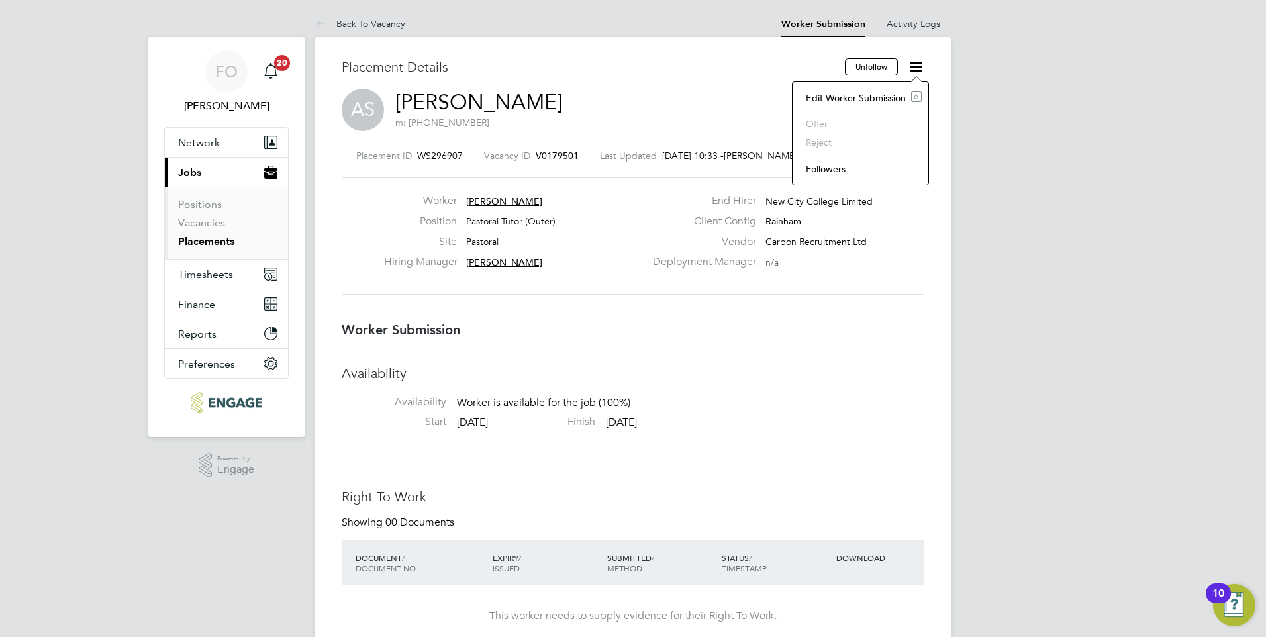
click at [879, 297] on div "Placement ID WS296907 Vacancy ID V0179501 Last Updated 03 Sep 2025, 10:33 - Con…" at bounding box center [633, 222] width 583 height 177
click at [566, 152] on span "V0179501" at bounding box center [557, 156] width 43 height 12
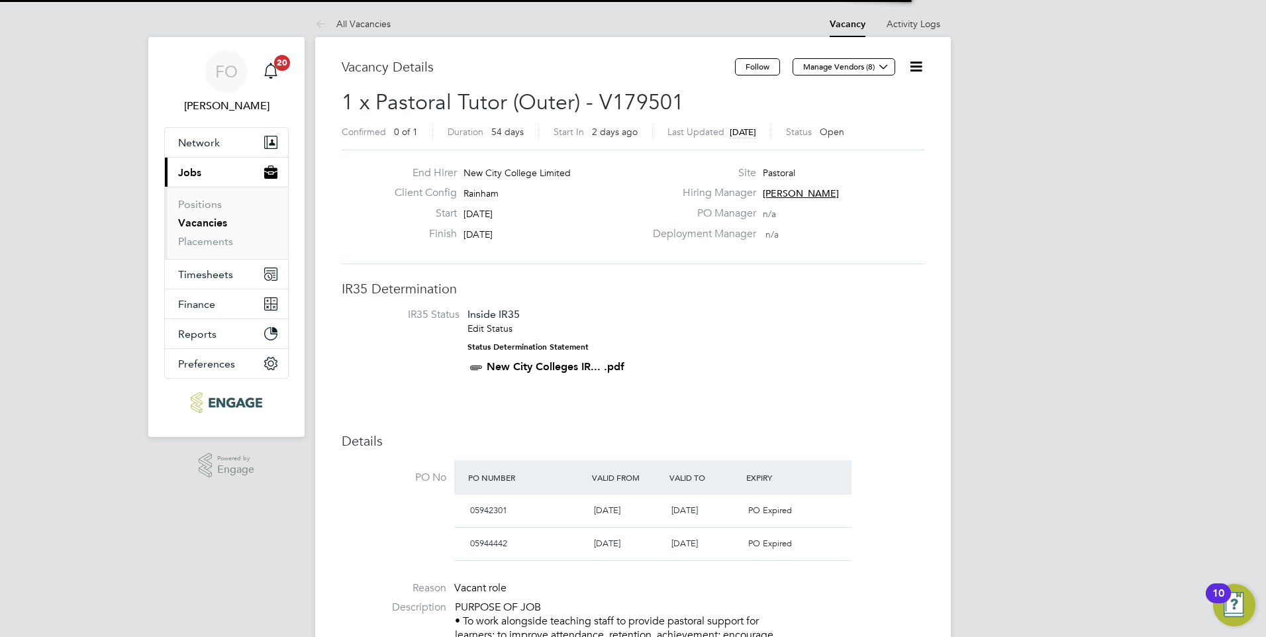
click at [912, 62] on icon at bounding box center [916, 66] width 17 height 17
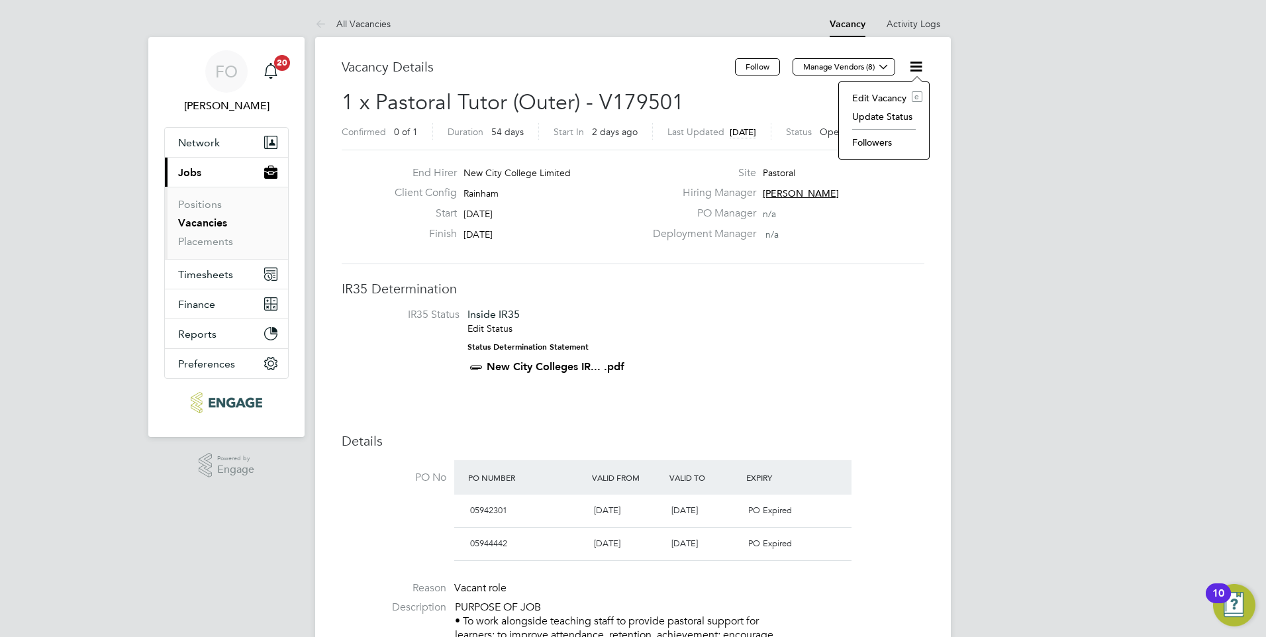
click at [891, 115] on li "Update Status" at bounding box center [884, 116] width 77 height 19
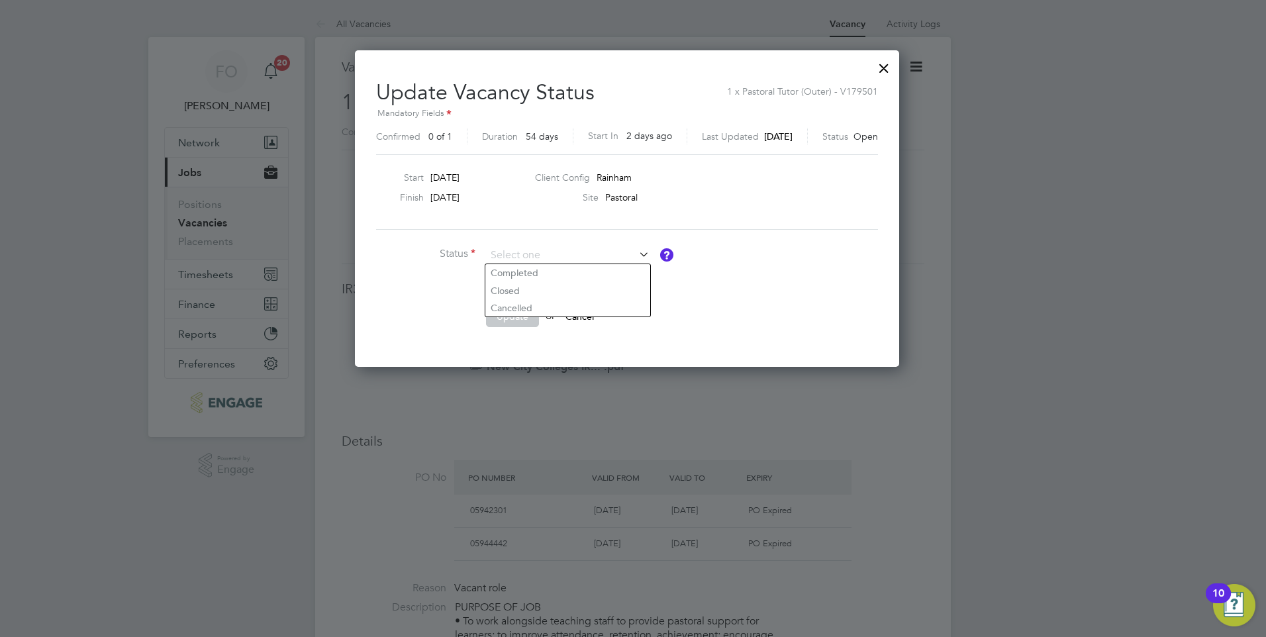
click at [800, 281] on ng-form "Status Comment Update or Cancel" at bounding box center [627, 293] width 502 height 95
click at [889, 66] on div at bounding box center [884, 65] width 24 height 24
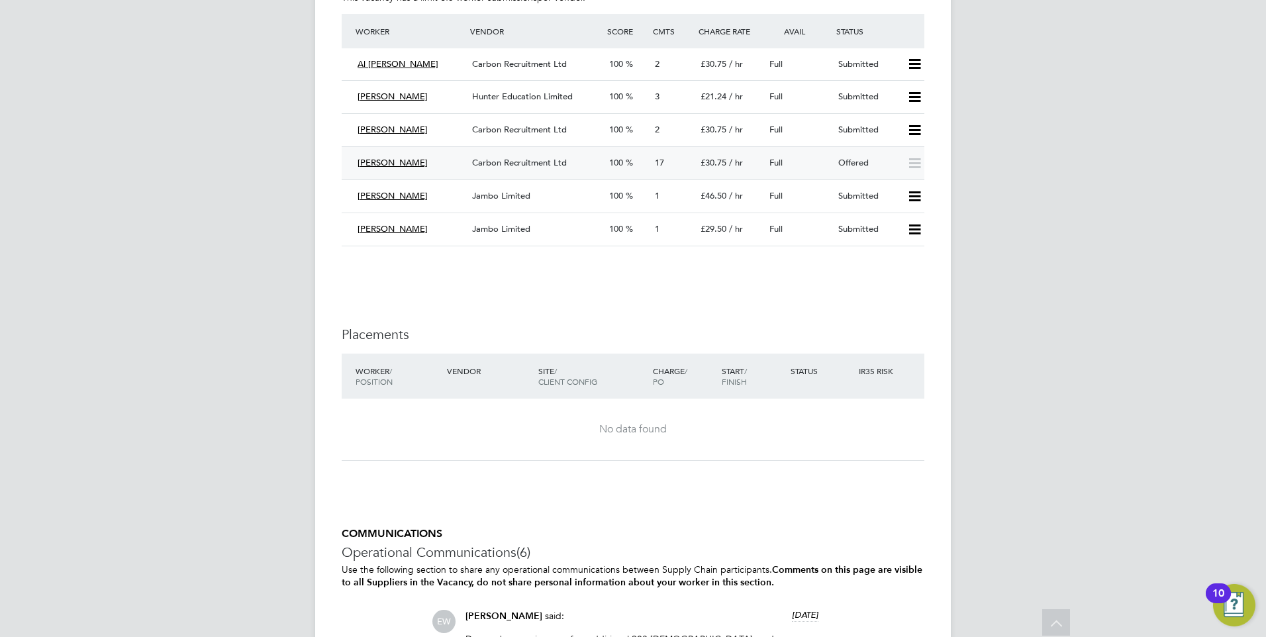
click at [877, 157] on div "Offered" at bounding box center [867, 163] width 69 height 22
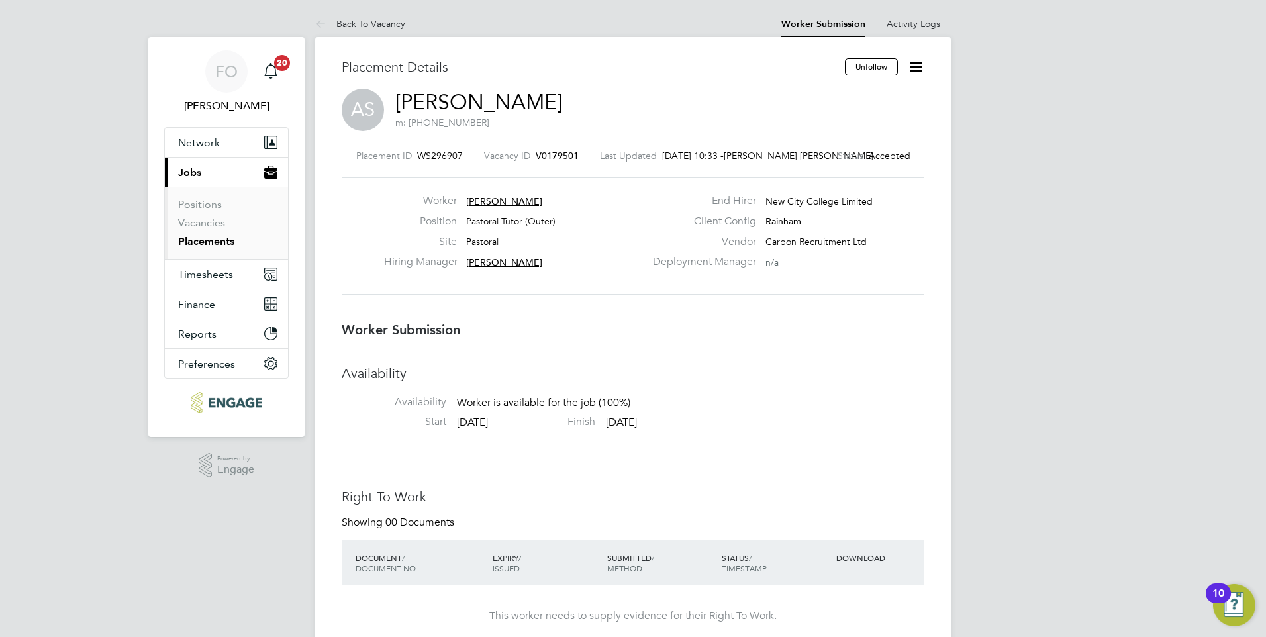
click at [914, 61] on icon at bounding box center [916, 66] width 17 height 17
click at [851, 309] on div "Placement ID WS296907 Vacancy ID V0179501 Last Updated 03 Sep 2025, 10:33 - Con…" at bounding box center [633, 222] width 583 height 177
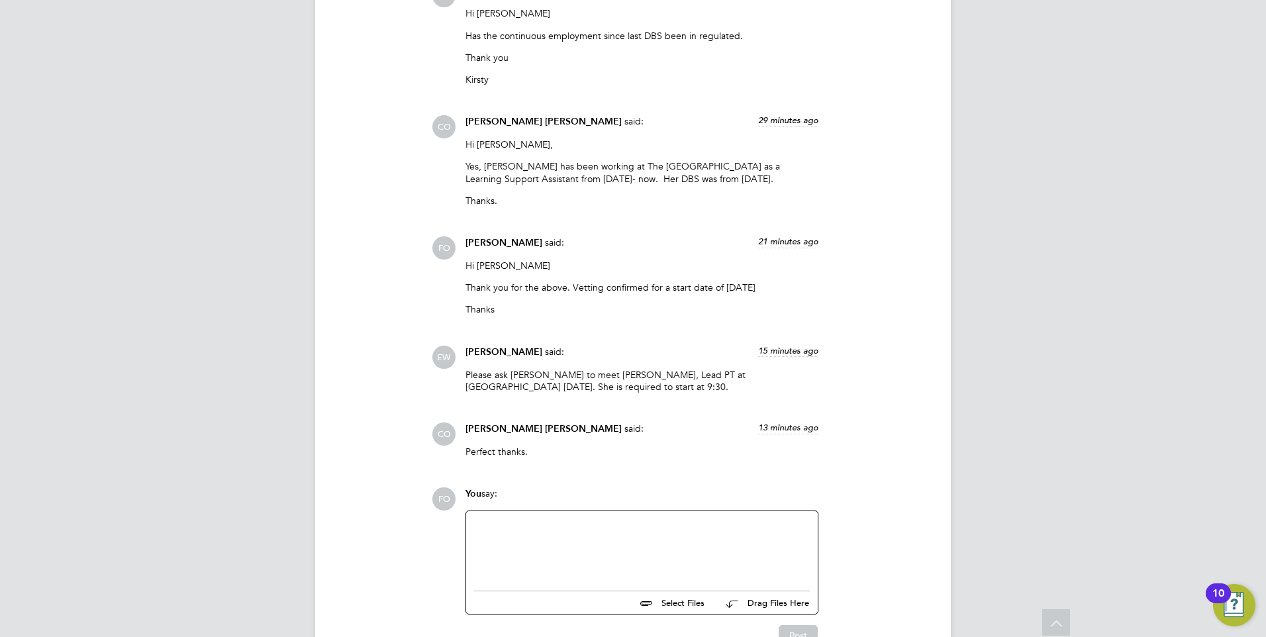
drag, startPoint x: 630, startPoint y: 564, endPoint x: 627, endPoint y: 552, distance: 13.0
click at [631, 562] on div at bounding box center [642, 547] width 336 height 57
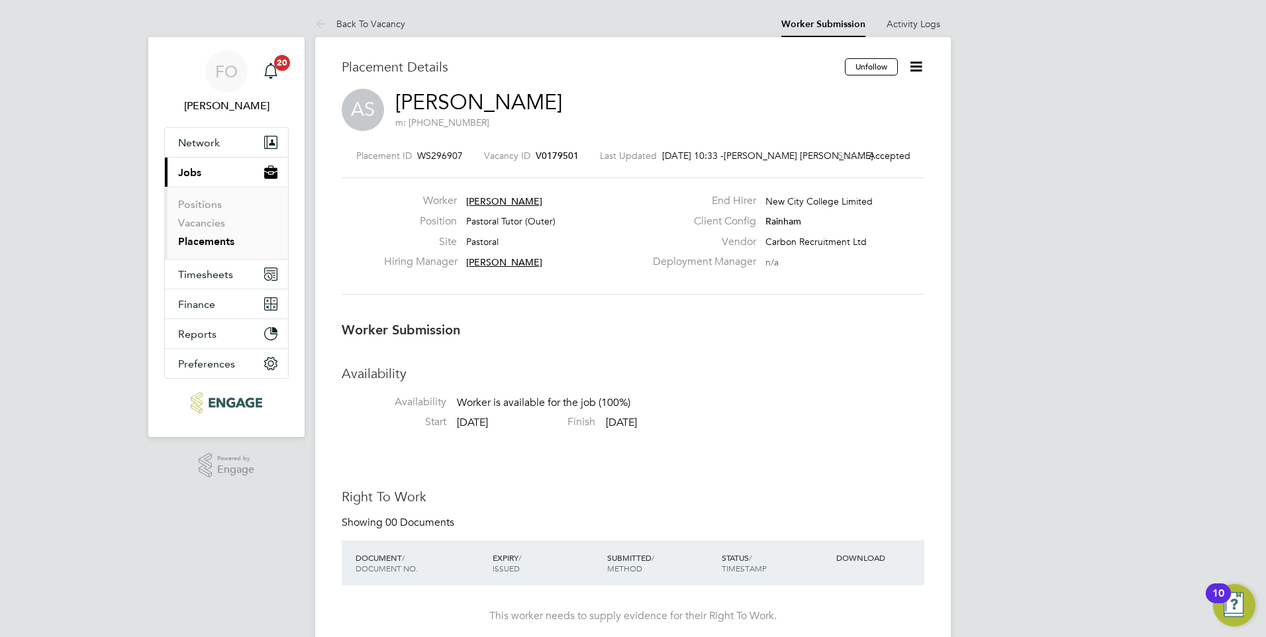
click at [923, 71] on icon at bounding box center [916, 66] width 17 height 17
click at [884, 275] on div "Deployment Manager n/a" at bounding box center [787, 265] width 285 height 21
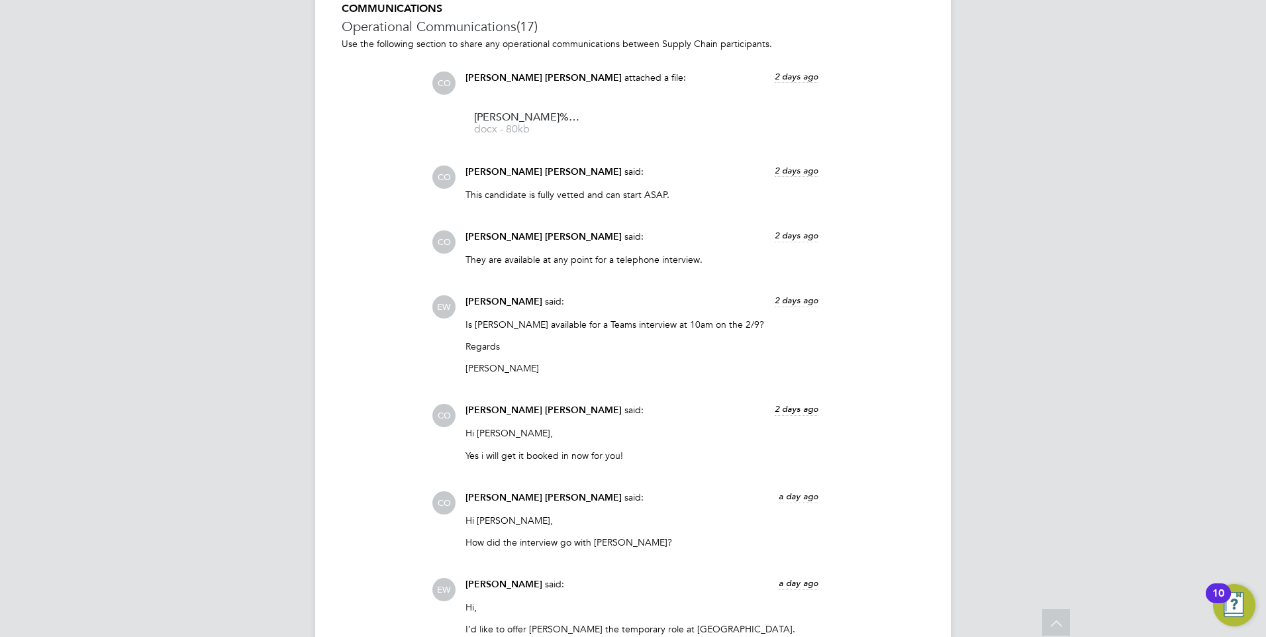
scroll to position [1258, 0]
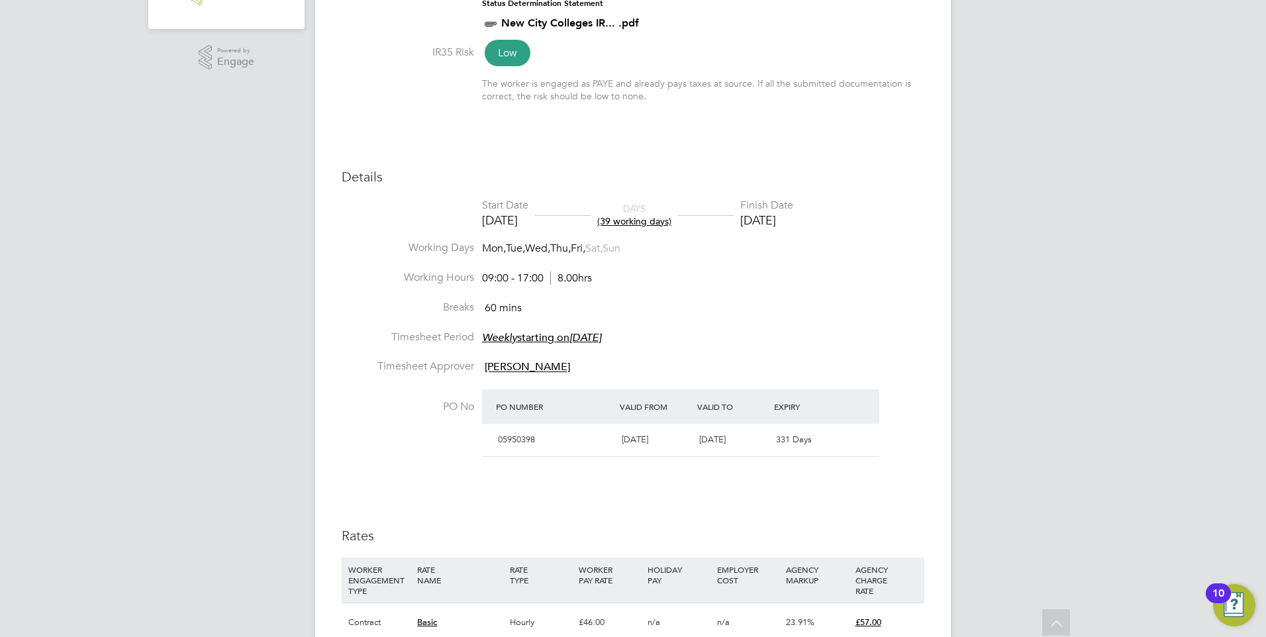
scroll to position [230, 0]
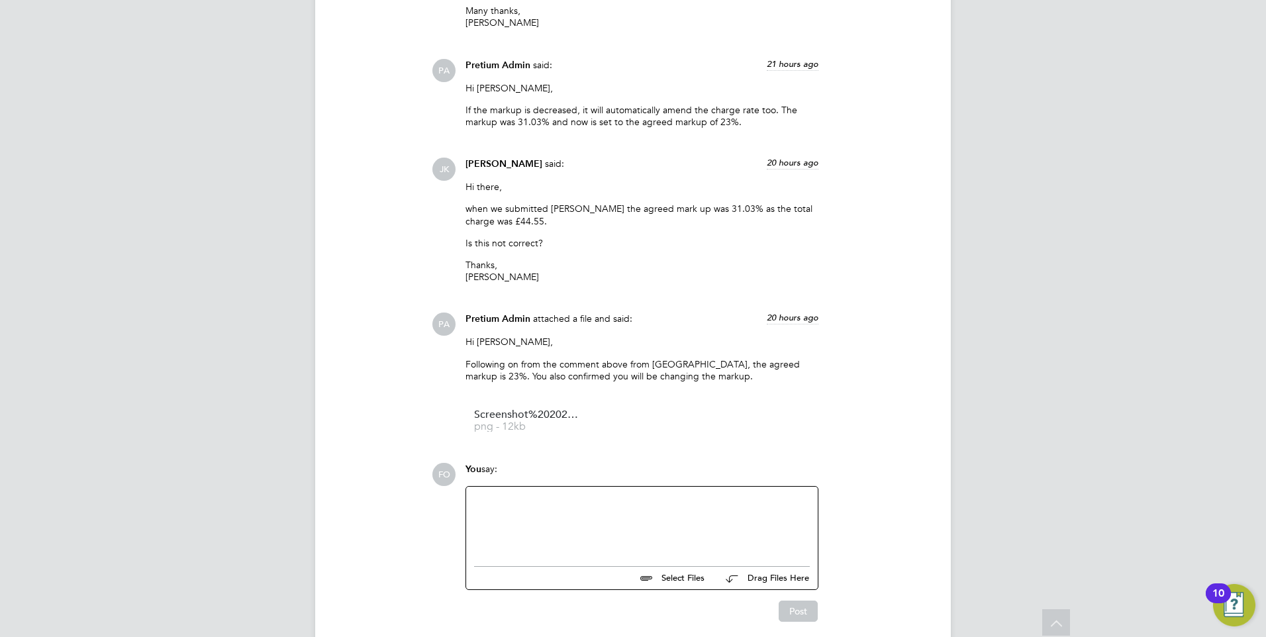
scroll to position [2331, 0]
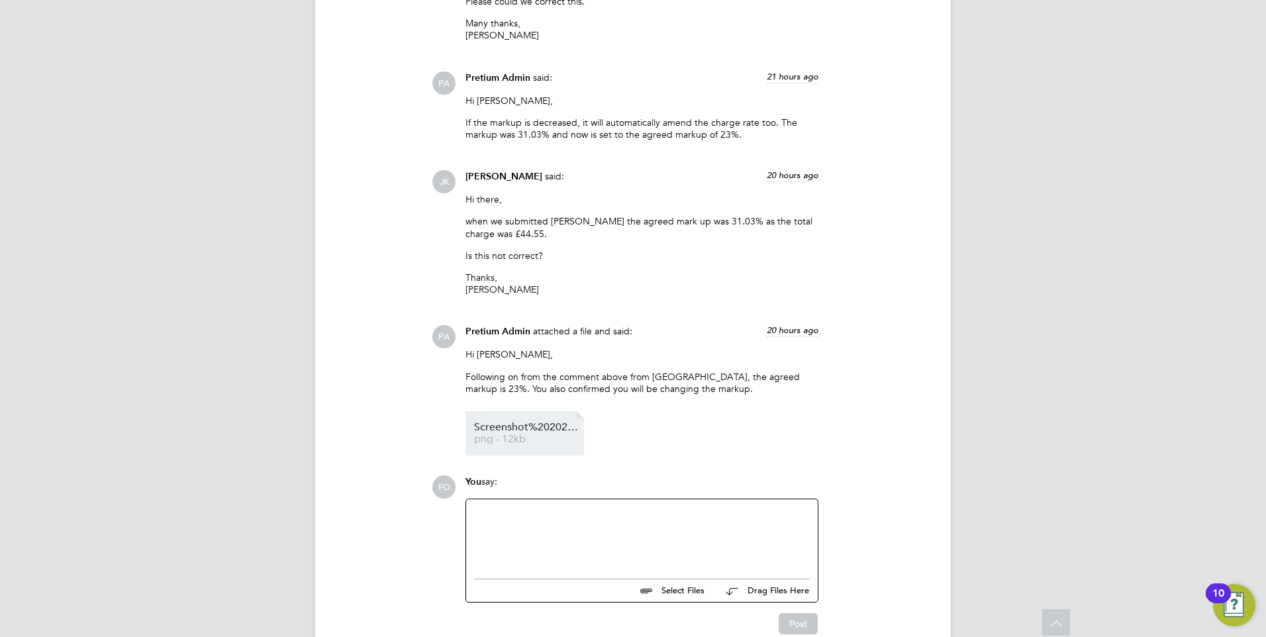
click at [529, 423] on li "Screenshot%202025-09-02%20145911 png - 12kb" at bounding box center [525, 433] width 119 height 44
click at [553, 436] on span "png - 12kb" at bounding box center [527, 439] width 106 height 10
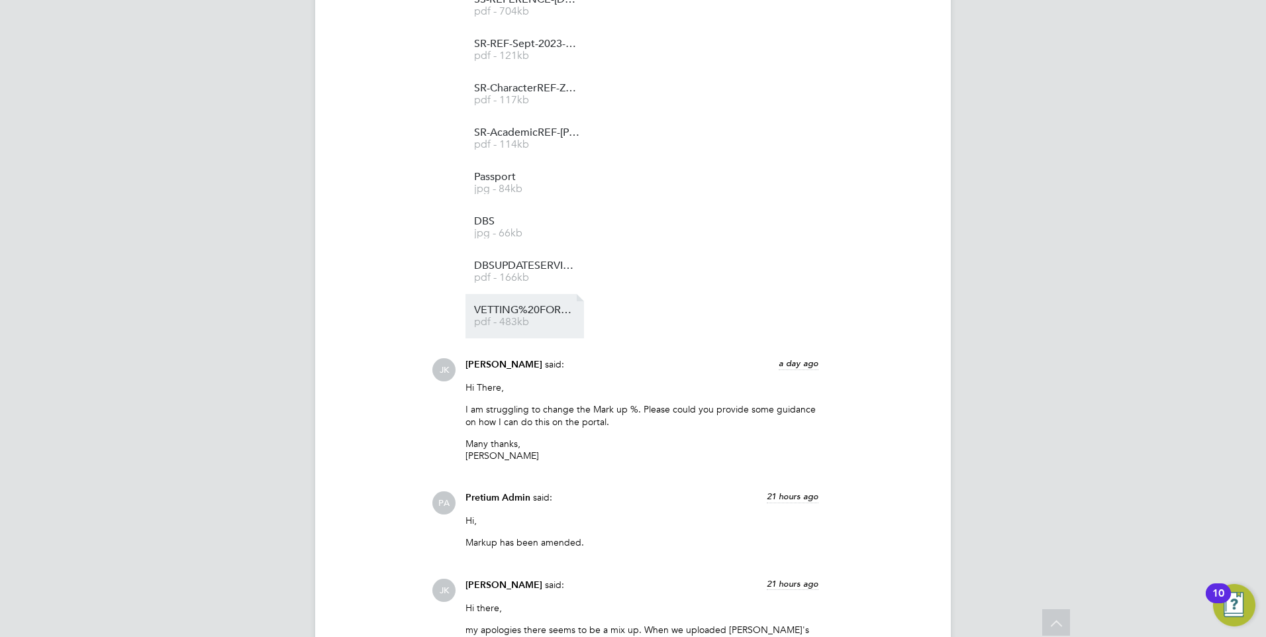
click at [517, 308] on span "VETTING%20FORM%20-%20Sheida" at bounding box center [527, 310] width 106 height 10
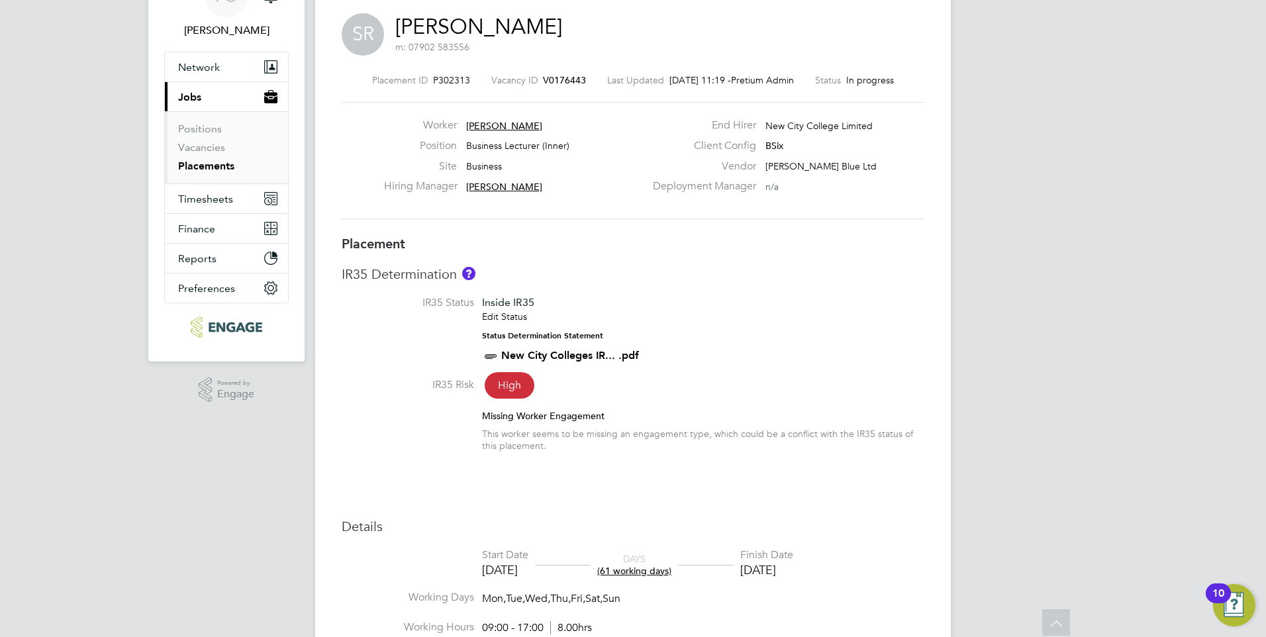
scroll to position [0, 0]
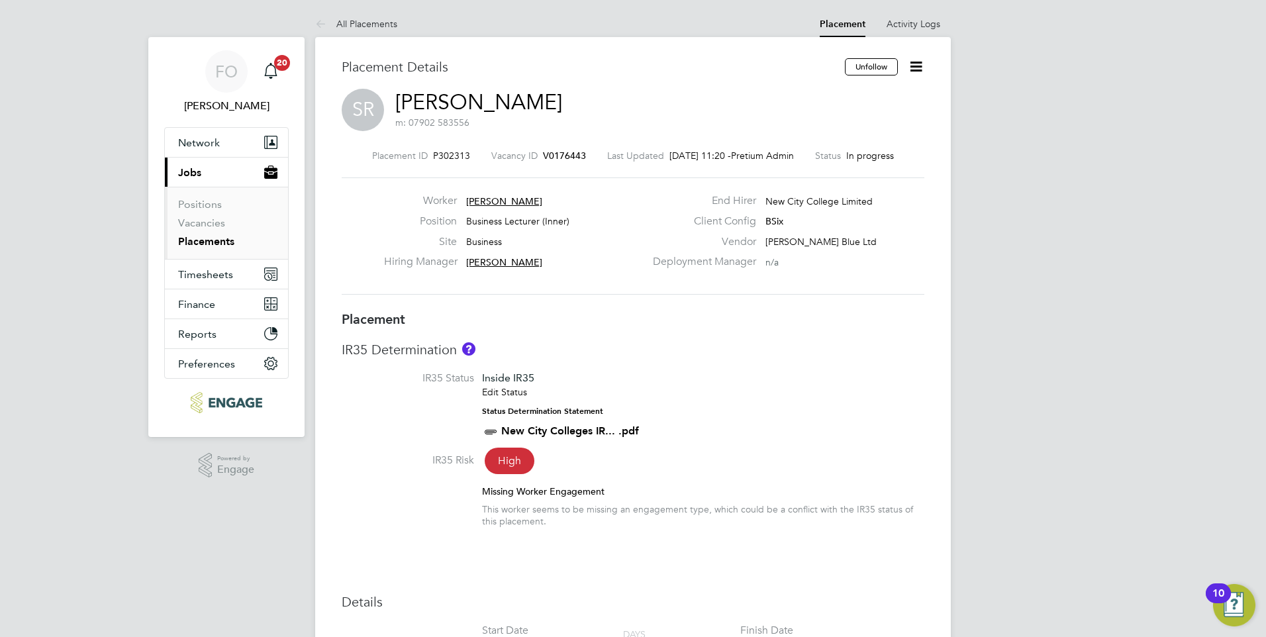
click at [563, 158] on span "V0176443" at bounding box center [564, 156] width 43 height 12
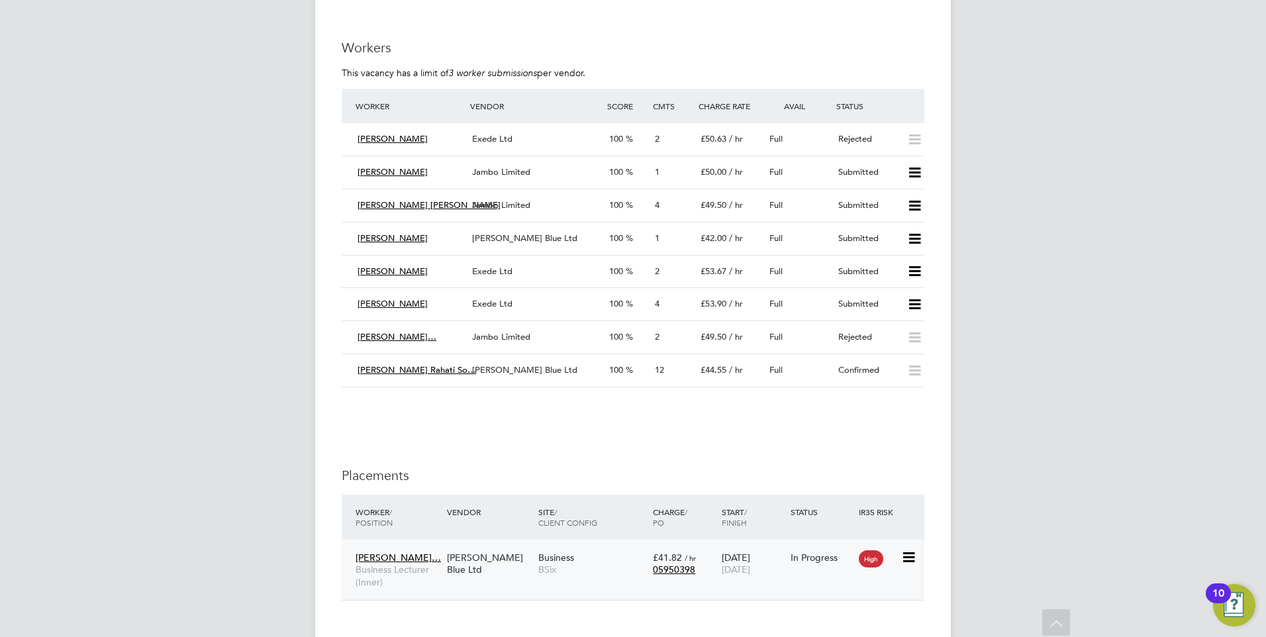
click at [605, 545] on div "Business BSix" at bounding box center [592, 563] width 115 height 37
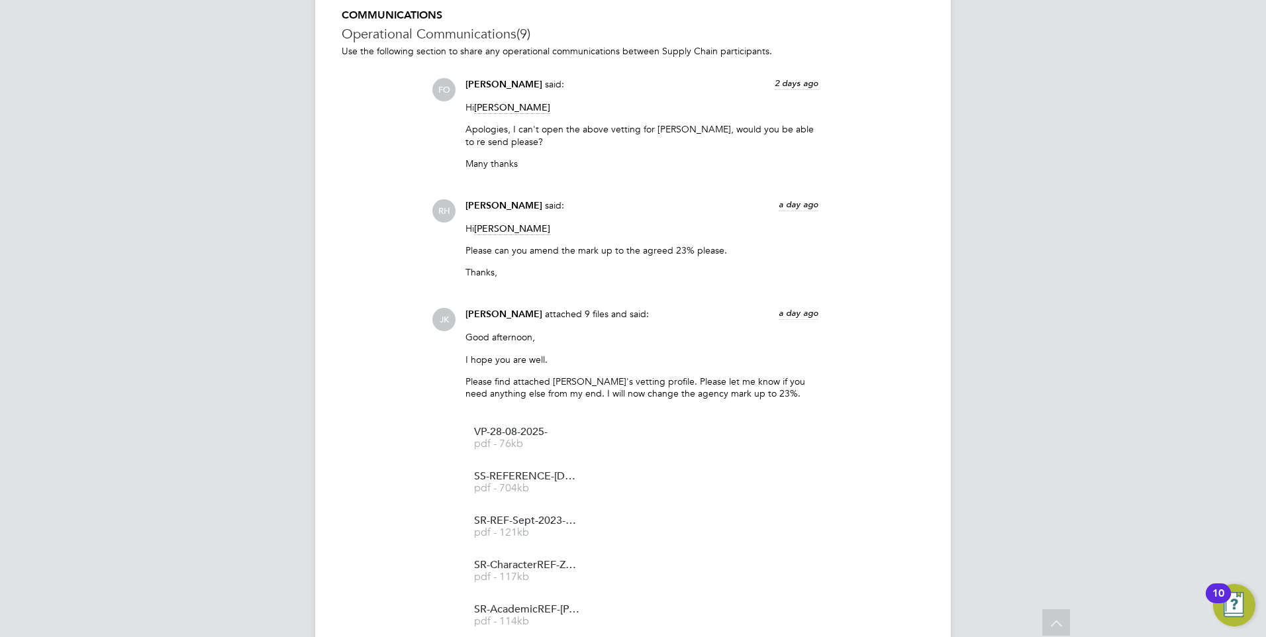
scroll to position [993, 0]
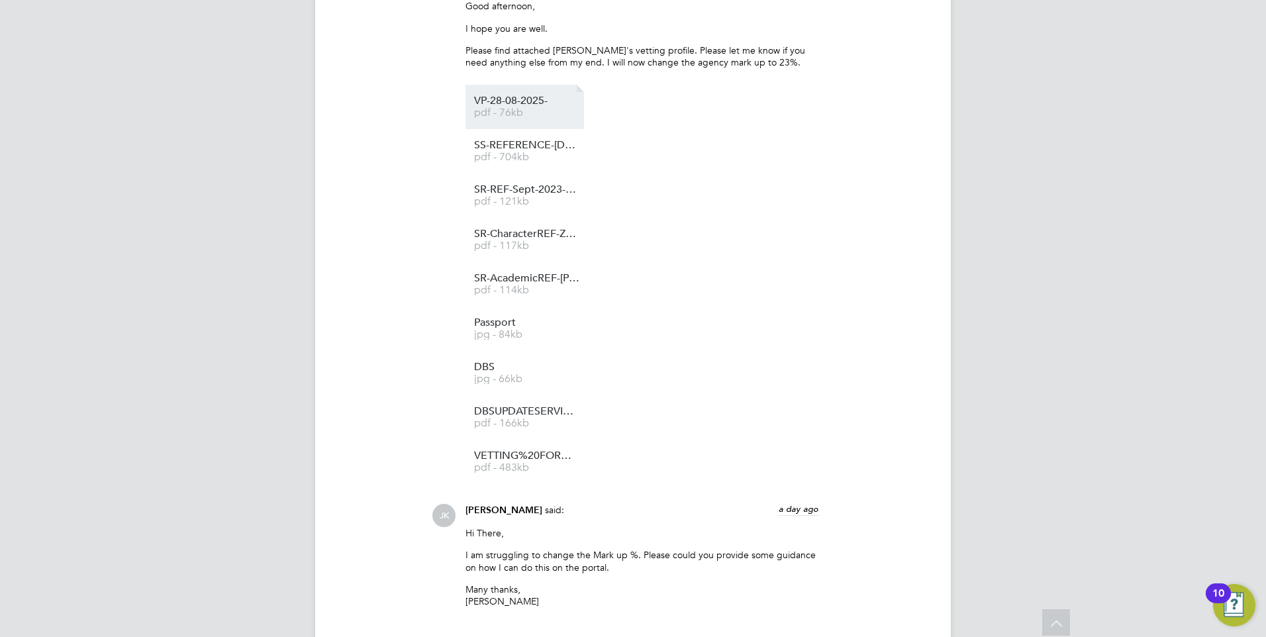
click at [546, 103] on span "VP-28-08-2025-" at bounding box center [527, 101] width 106 height 10
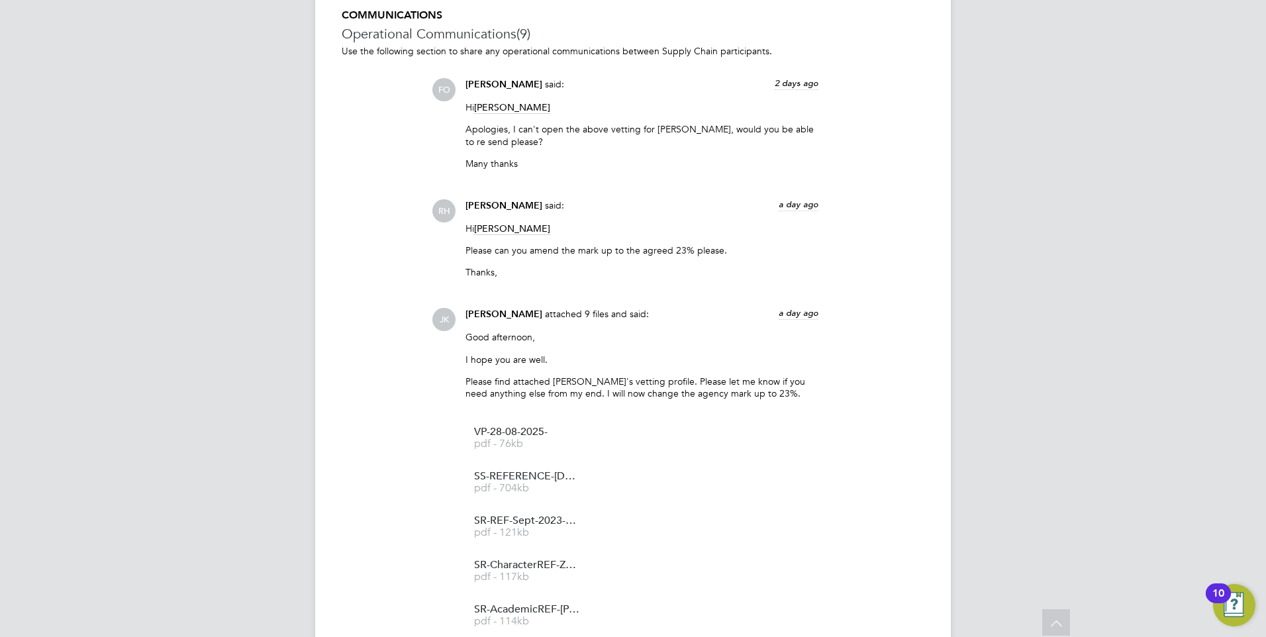
click at [508, 26] on h3 "Operational Communications (9)" at bounding box center [633, 33] width 583 height 17
click at [470, 30] on h3 "Operational Communications (9)" at bounding box center [633, 33] width 583 height 17
drag, startPoint x: 446, startPoint y: 44, endPoint x: 450, endPoint y: 50, distance: 7.6
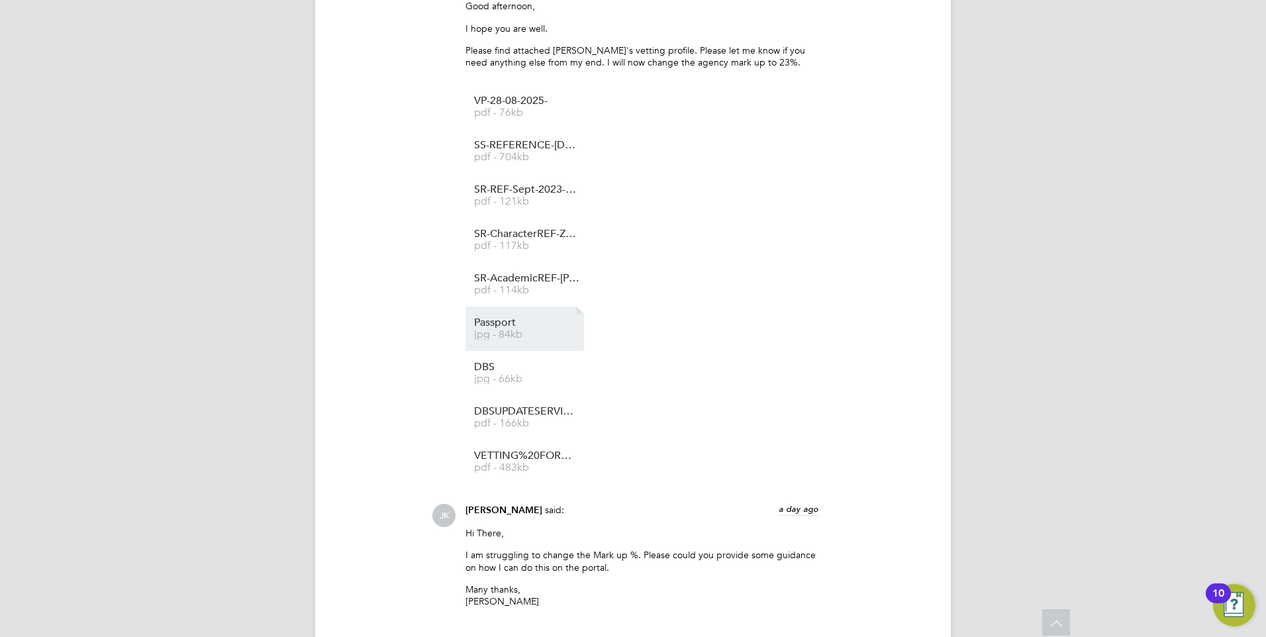
click at [541, 326] on span "Passport" at bounding box center [527, 323] width 106 height 10
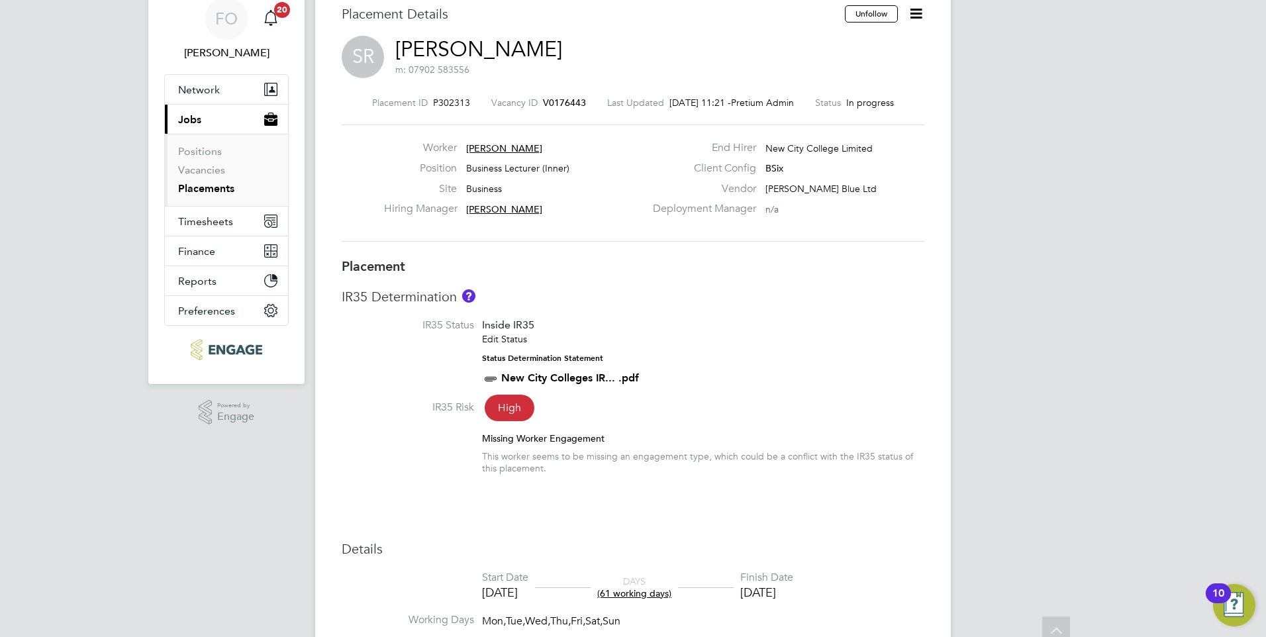
scroll to position [0, 0]
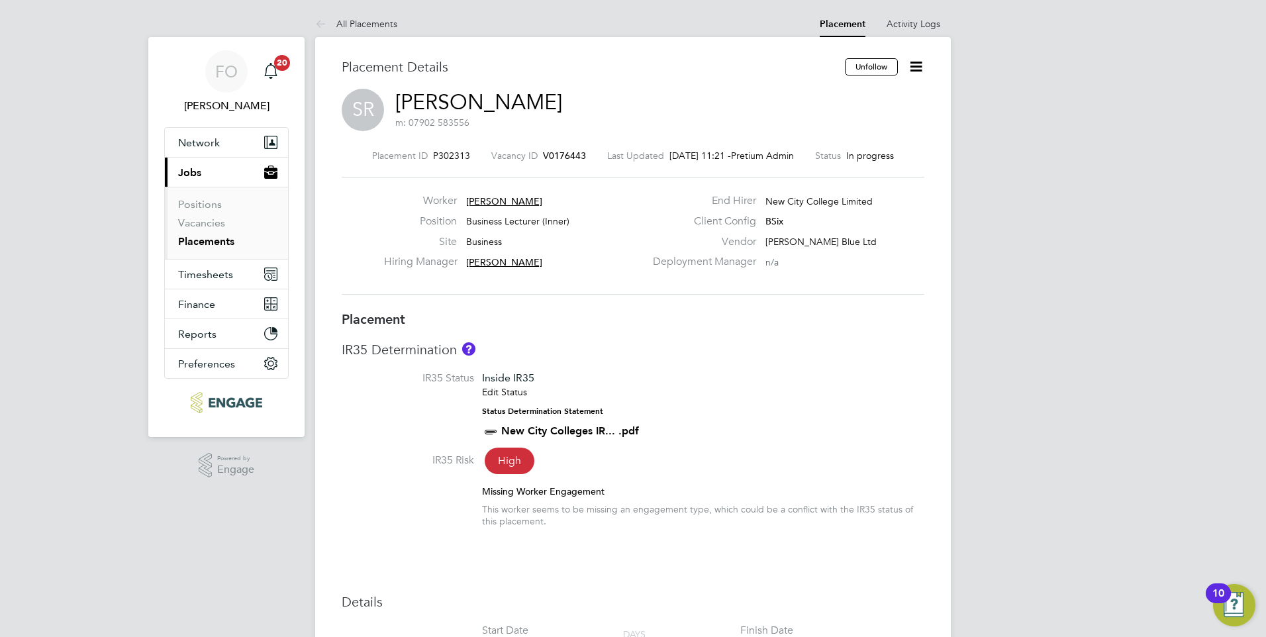
click at [552, 155] on span "V0176443" at bounding box center [564, 156] width 43 height 12
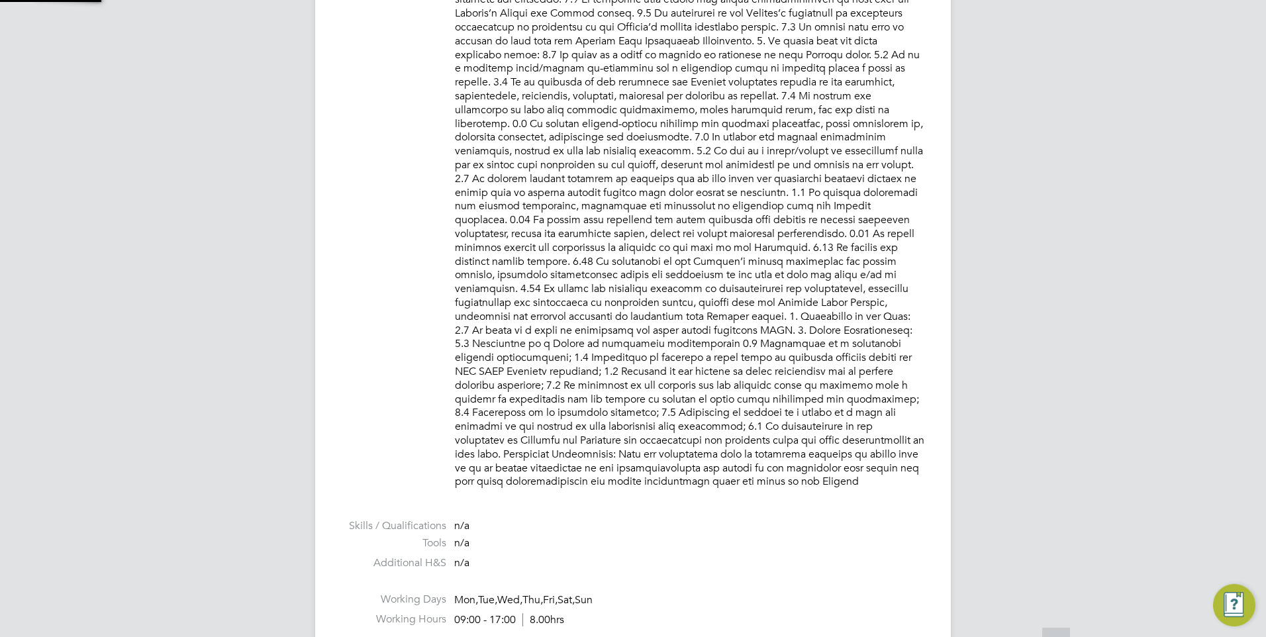
scroll to position [7, 7]
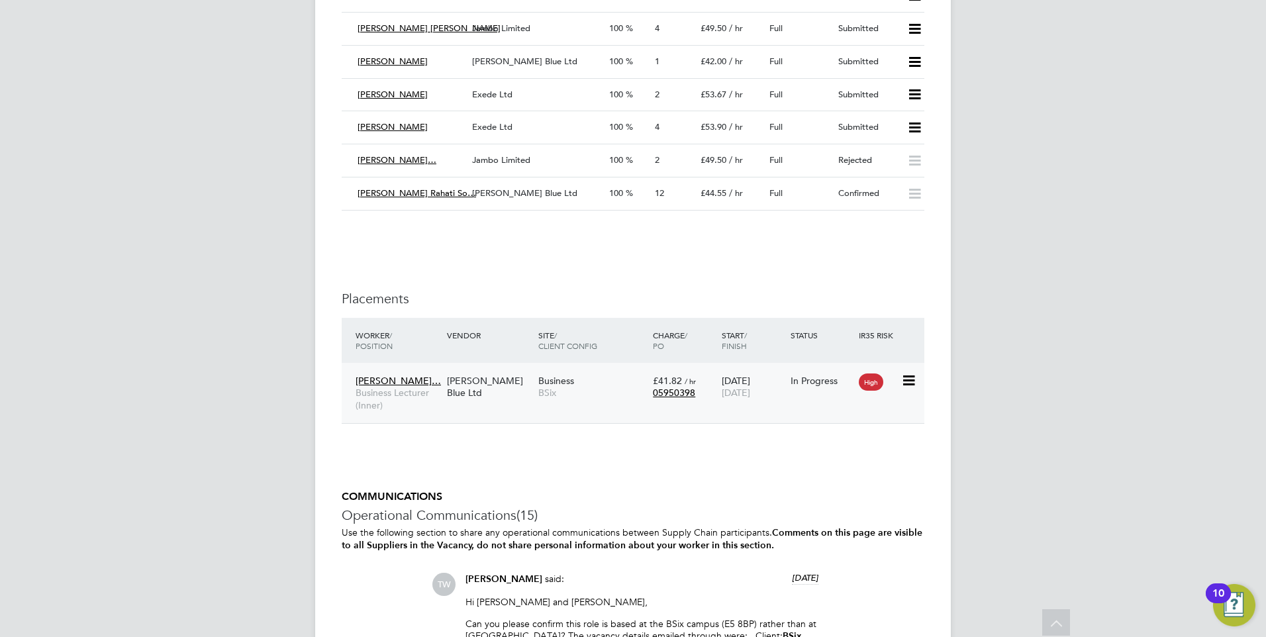
click at [628, 387] on span "BSix" at bounding box center [592, 393] width 108 height 12
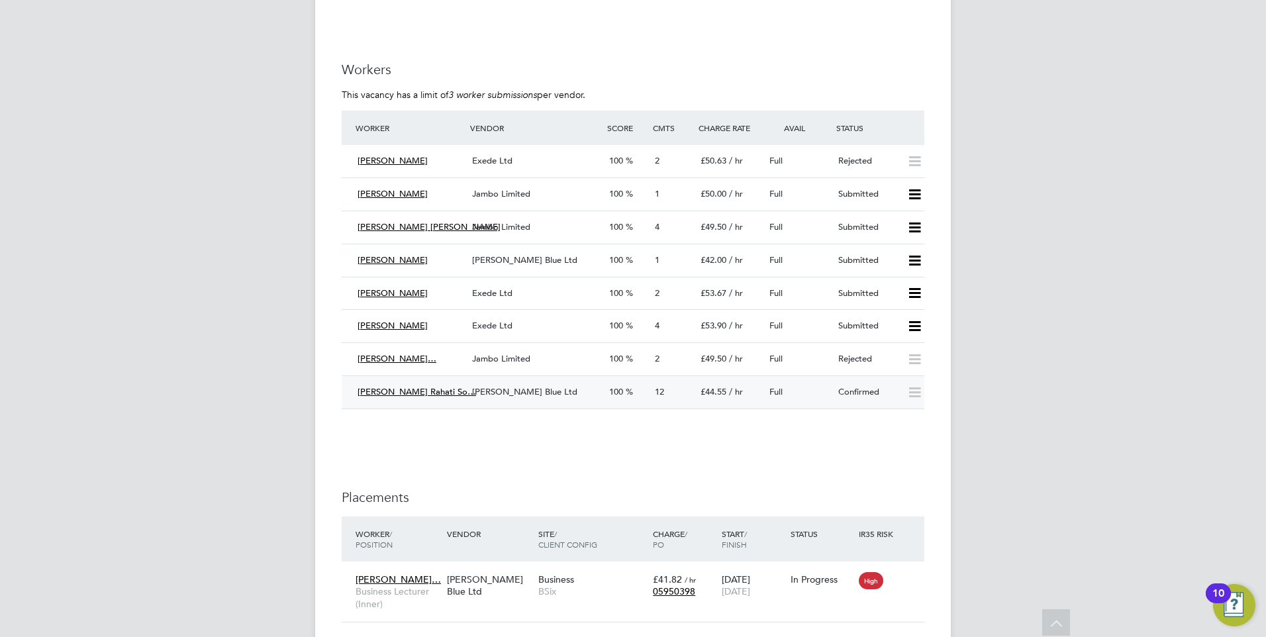
click at [580, 381] on div "Henry Blue Ltd" at bounding box center [535, 392] width 137 height 22
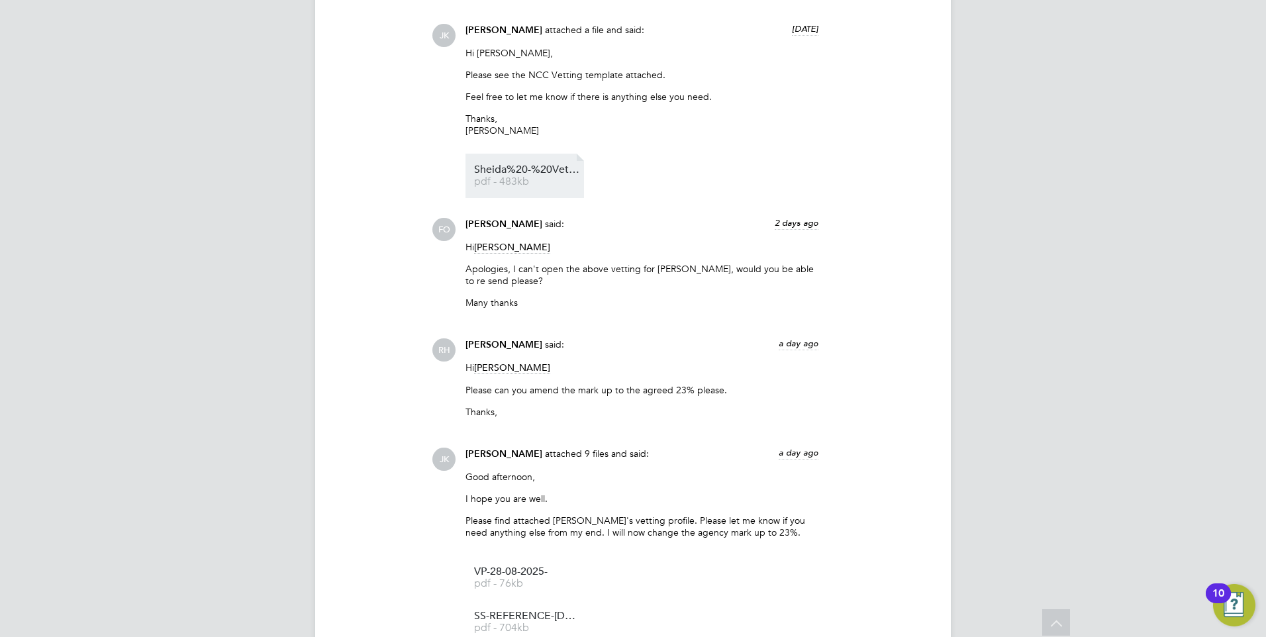
click at [544, 177] on span "pdf - 483kb" at bounding box center [527, 182] width 106 height 10
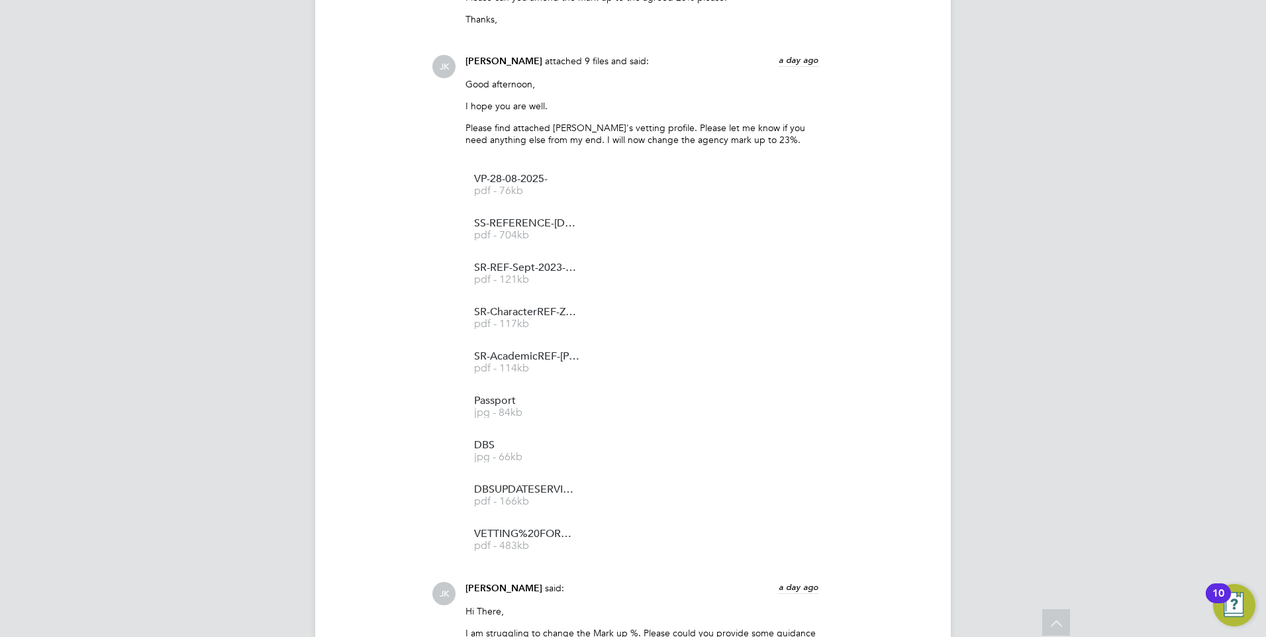
scroll to position [4040, 0]
click at [515, 513] on li "VETTING%20FORM%20-%20Sheida pdf - 483kb" at bounding box center [525, 535] width 119 height 44
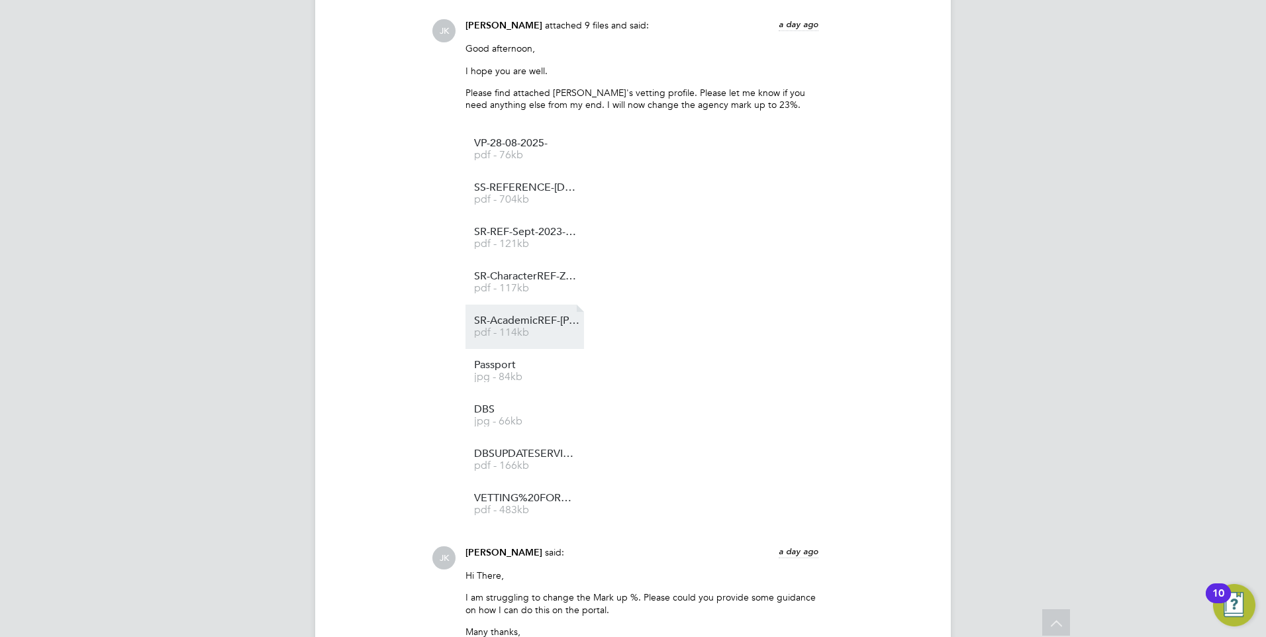
scroll to position [1391, 0]
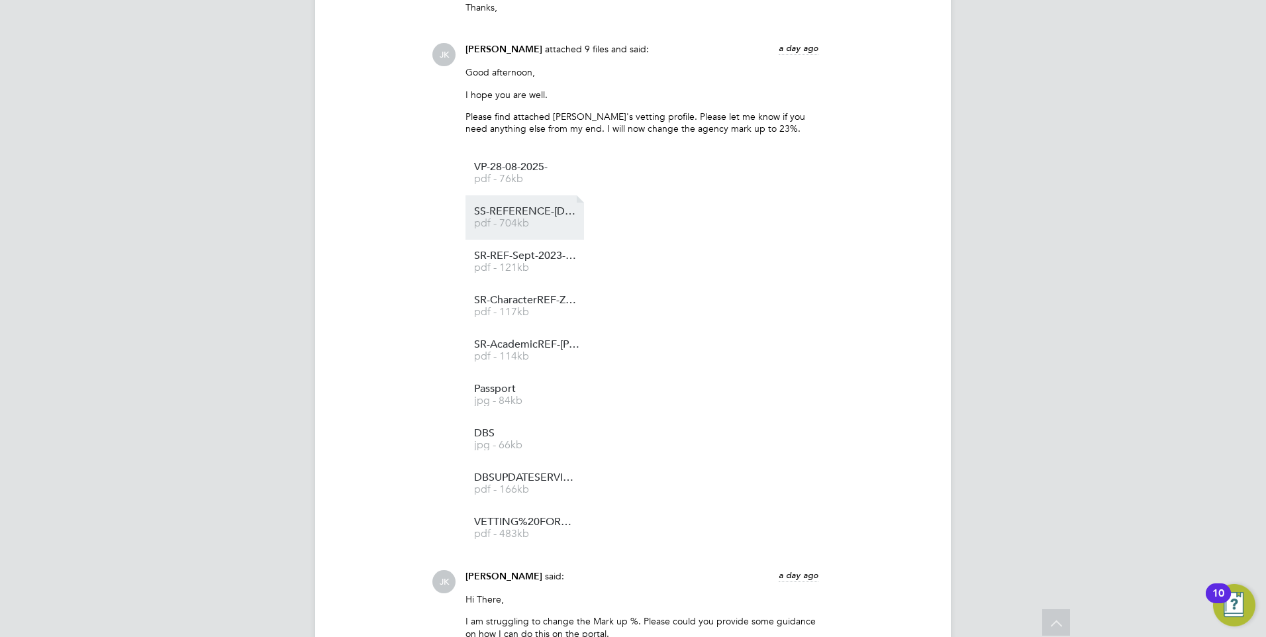
click at [539, 213] on span "SS-REFERENCE-SEPT2024-OCT2024-EDUCATIONHUB" at bounding box center [527, 212] width 106 height 10
click at [532, 273] on span "pdf - 121kb" at bounding box center [527, 268] width 106 height 10
click at [554, 217] on span "SS-REFERENCE-SEPT2024-OCT2024-EDUCATIONHUB" at bounding box center [527, 212] width 106 height 10
click at [519, 264] on span "pdf - 121kb" at bounding box center [527, 268] width 106 height 10
click at [523, 314] on span "pdf - 117kb" at bounding box center [527, 312] width 106 height 10
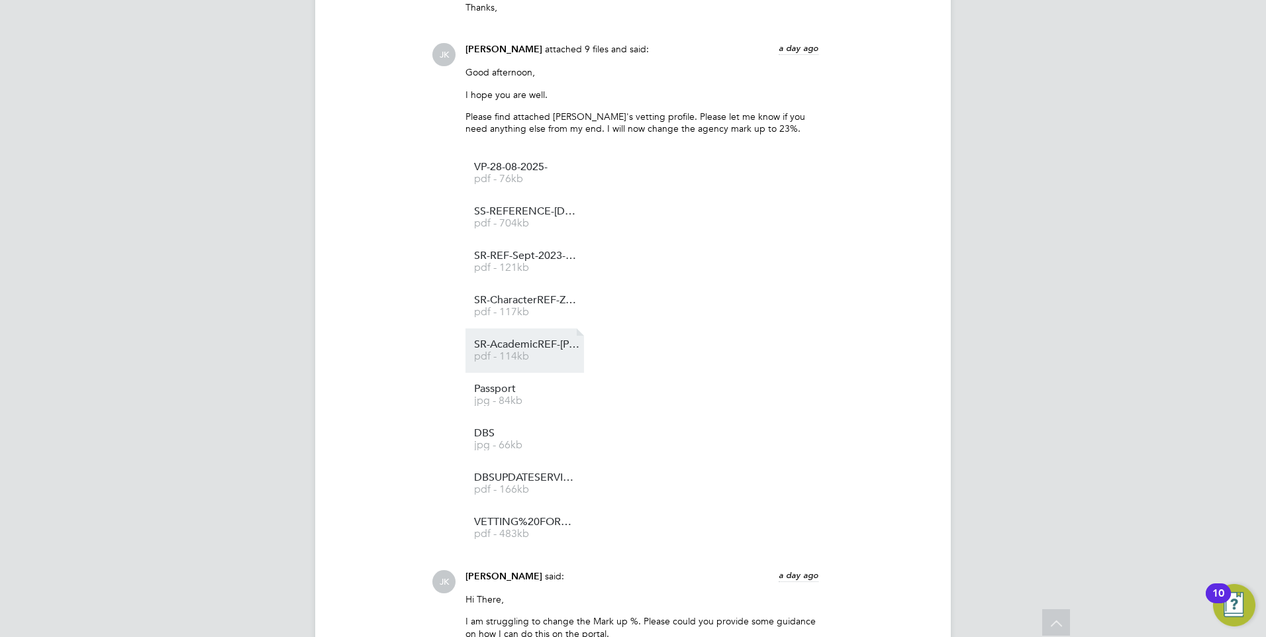
click at [533, 361] on span "pdf - 114kb" at bounding box center [527, 357] width 106 height 10
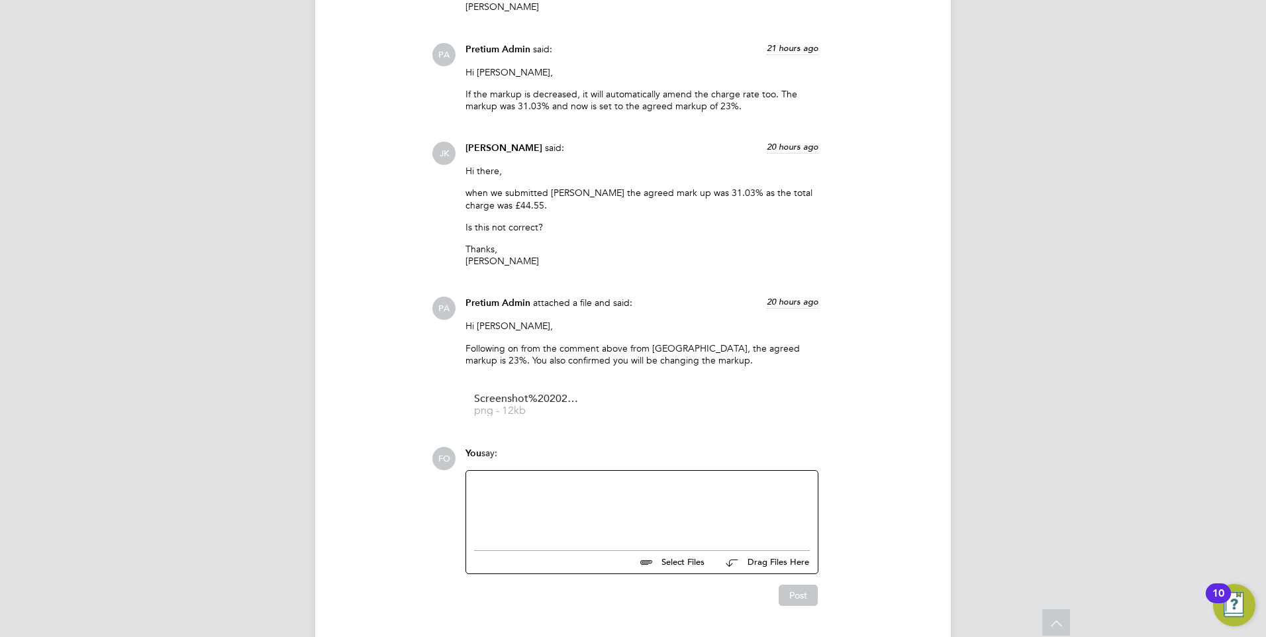
scroll to position [2331, 0]
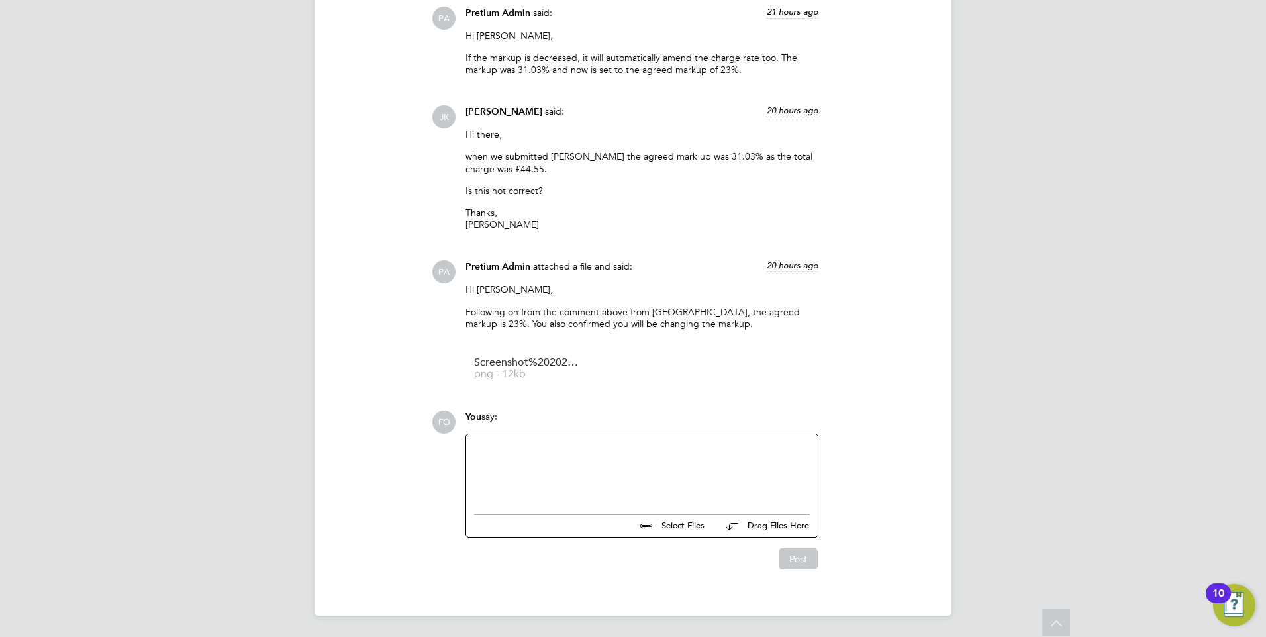
click at [593, 454] on div at bounding box center [642, 470] width 336 height 57
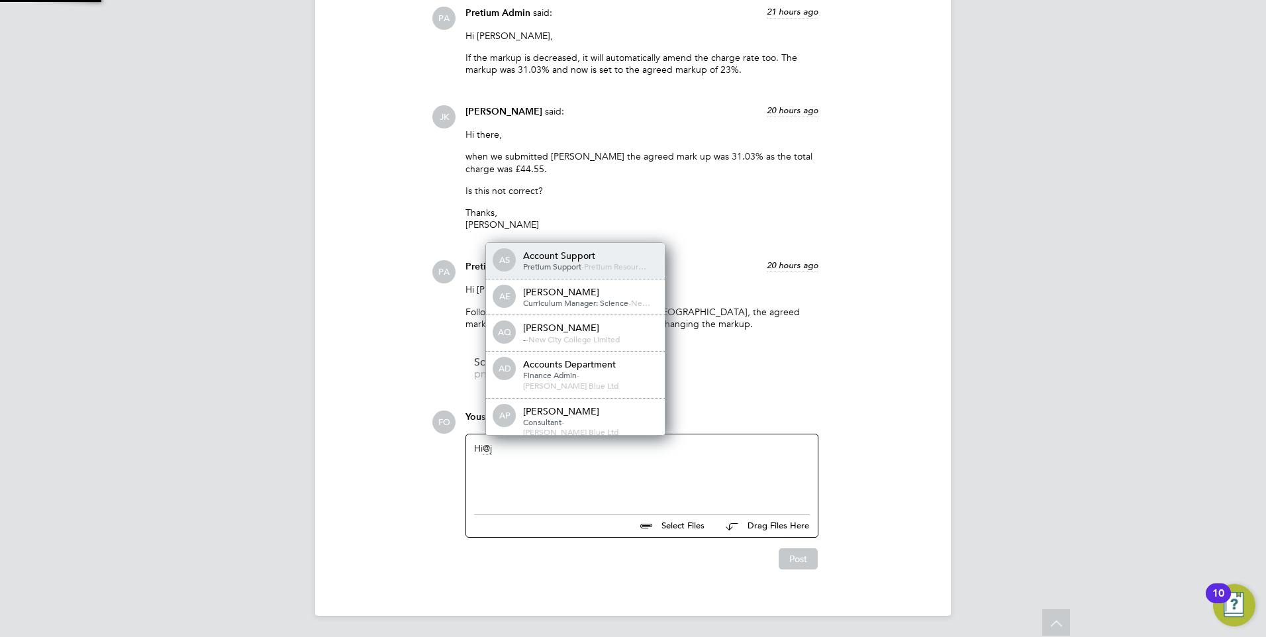
scroll to position [11, 133]
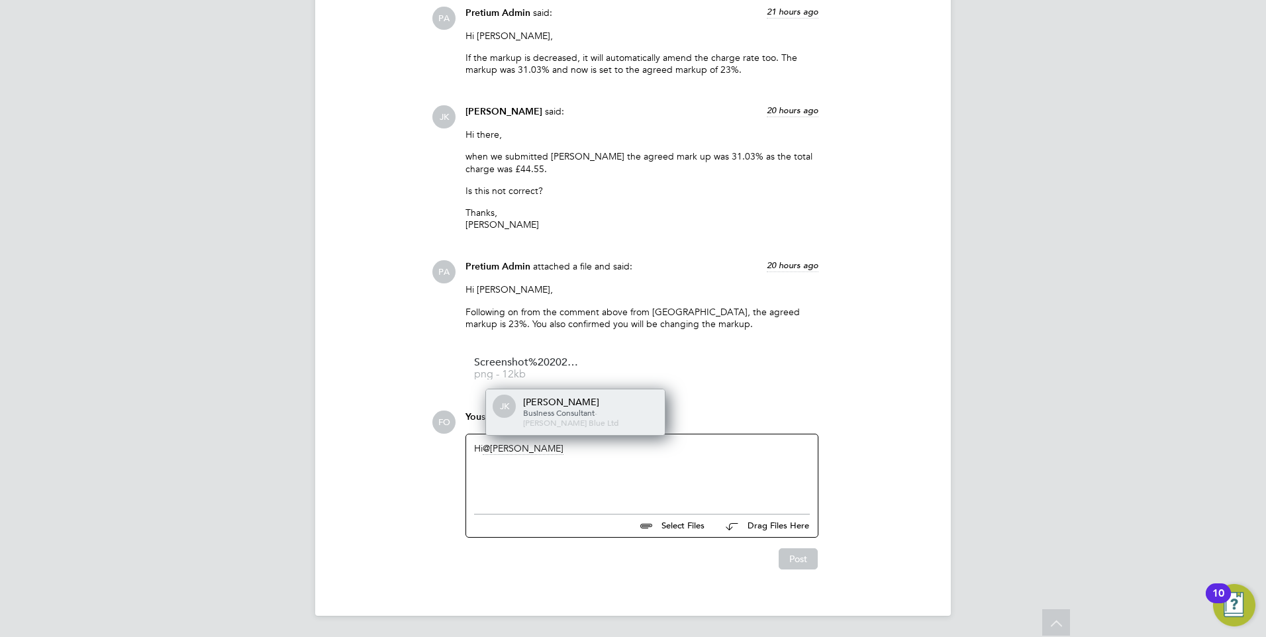
click at [590, 415] on span "Business Consultant" at bounding box center [559, 412] width 72 height 11
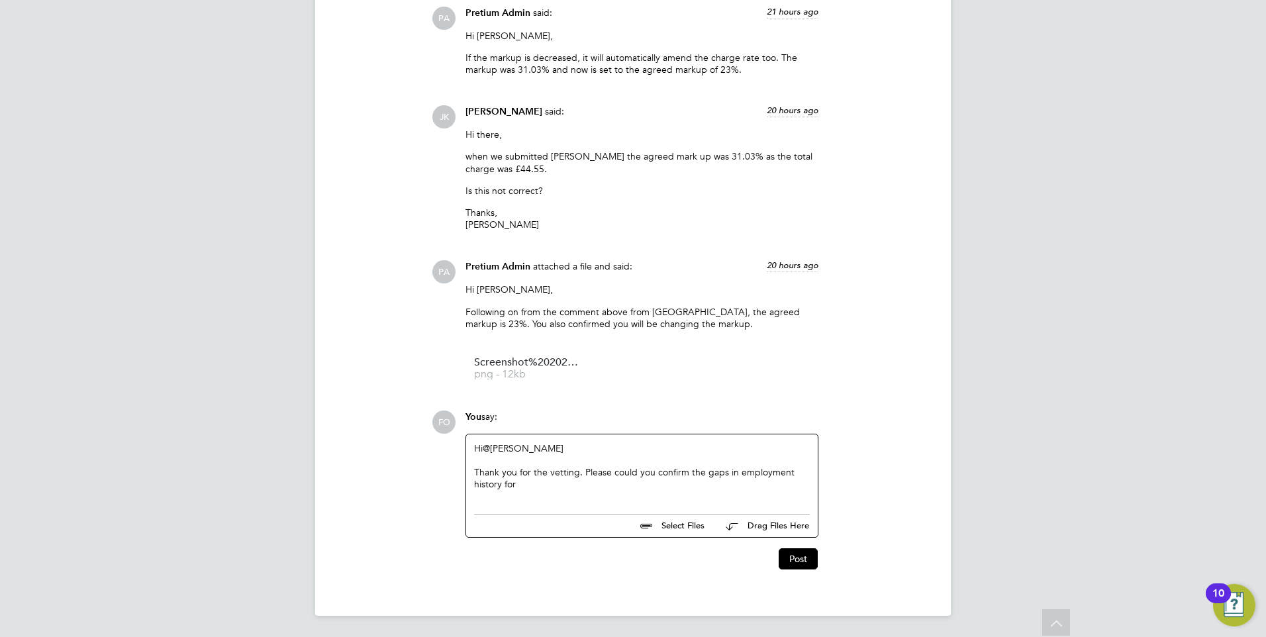
click at [685, 467] on div "Thank you for the vetting. Please could you confirm the gaps in employment hist…" at bounding box center [642, 478] width 336 height 24
click at [553, 481] on div "Thank you for the vetting. Please could you clarify the gaps in employment hist…" at bounding box center [642, 478] width 336 height 24
click at [519, 483] on div "Thank you for the vetting. Please could you clarify the gaps in employment hist…" at bounding box center [642, 478] width 336 height 24
click at [591, 492] on div "Hi @Joel Kinsella ​ Thank you for the vetting. Please could you clarify the gap…" at bounding box center [642, 470] width 336 height 57
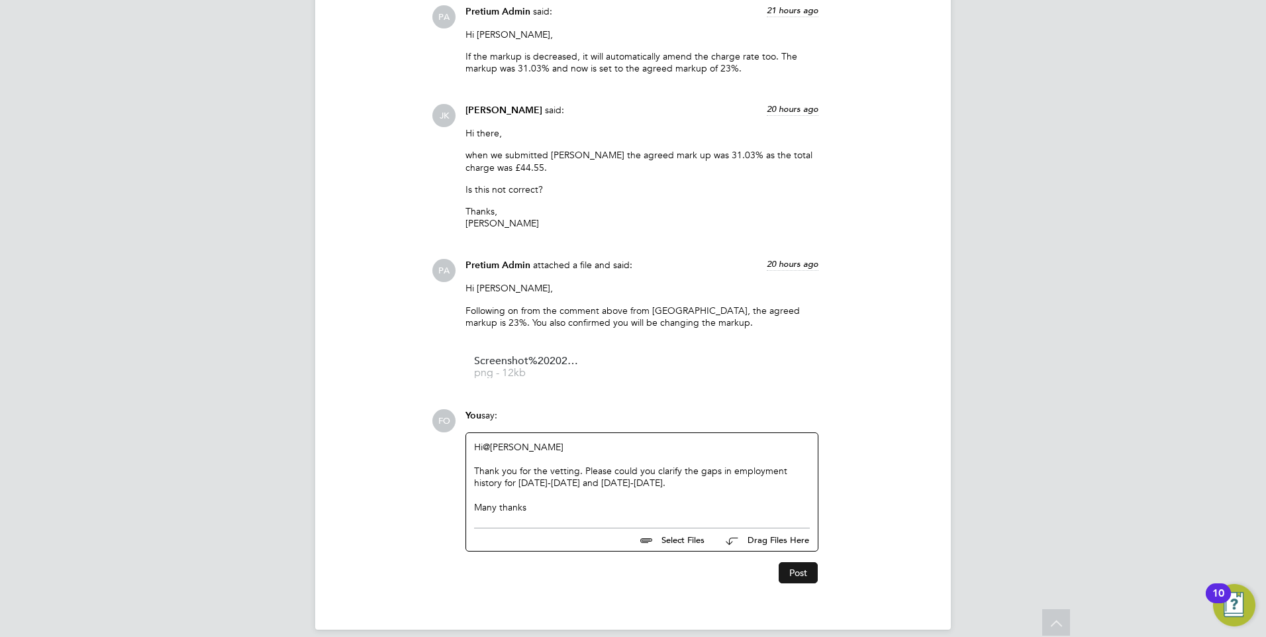
click at [793, 570] on button "Post" at bounding box center [798, 572] width 39 height 21
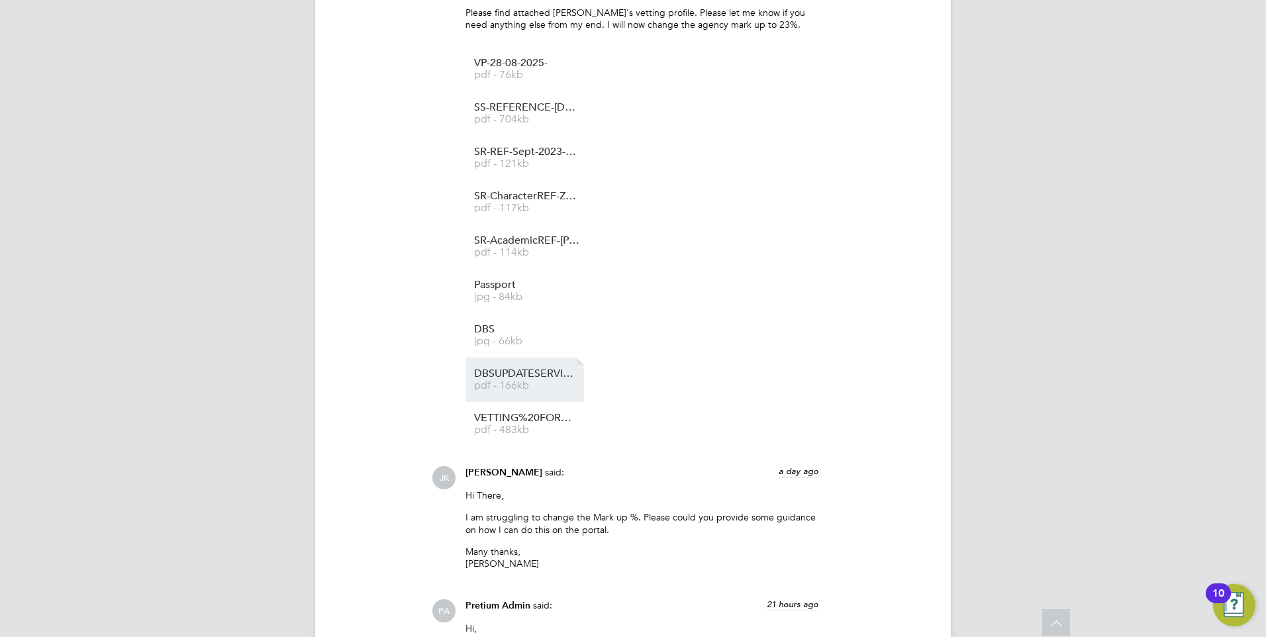
scroll to position [1326, 0]
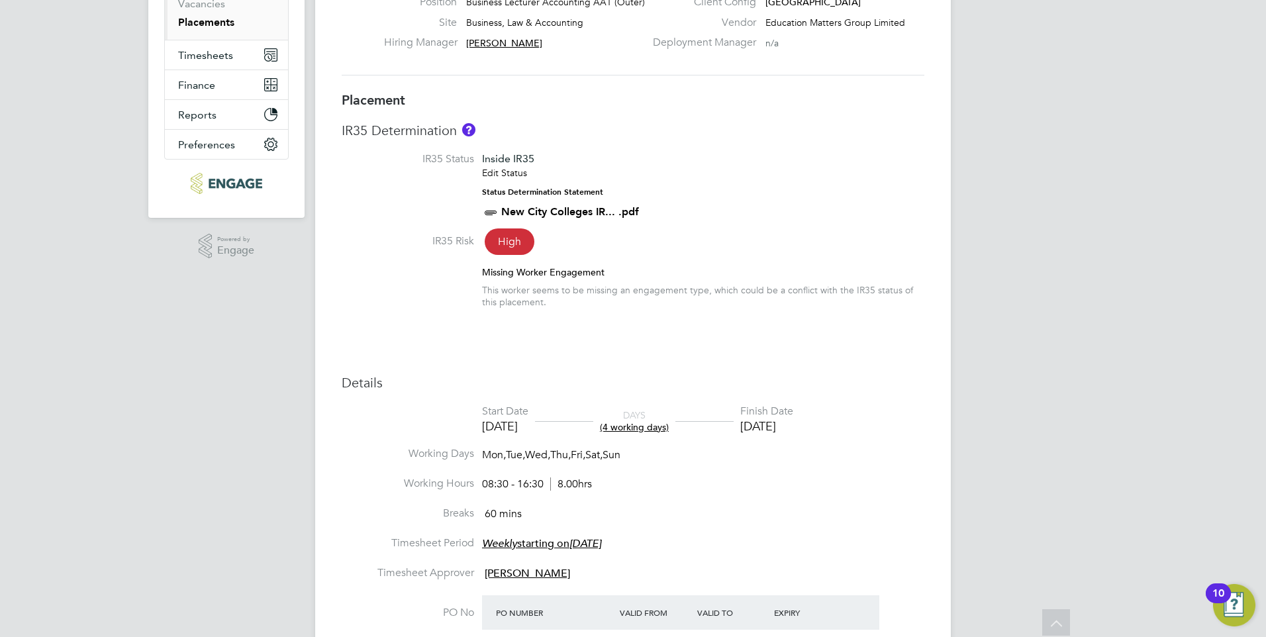
scroll to position [182, 0]
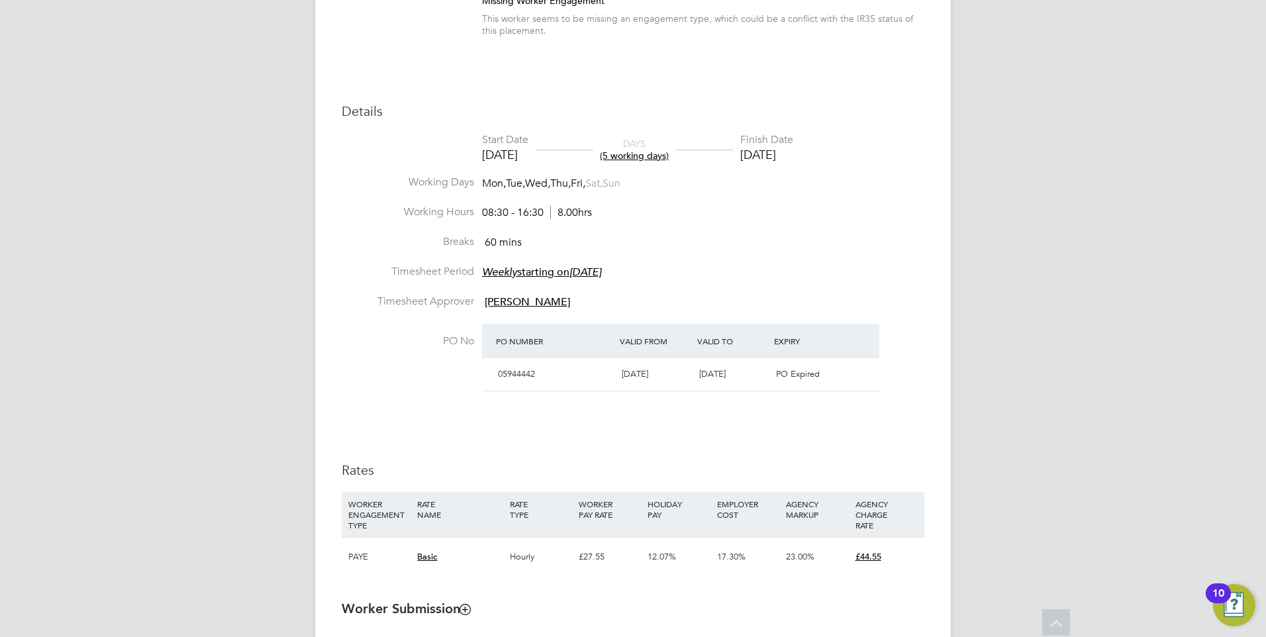
scroll to position [331, 0]
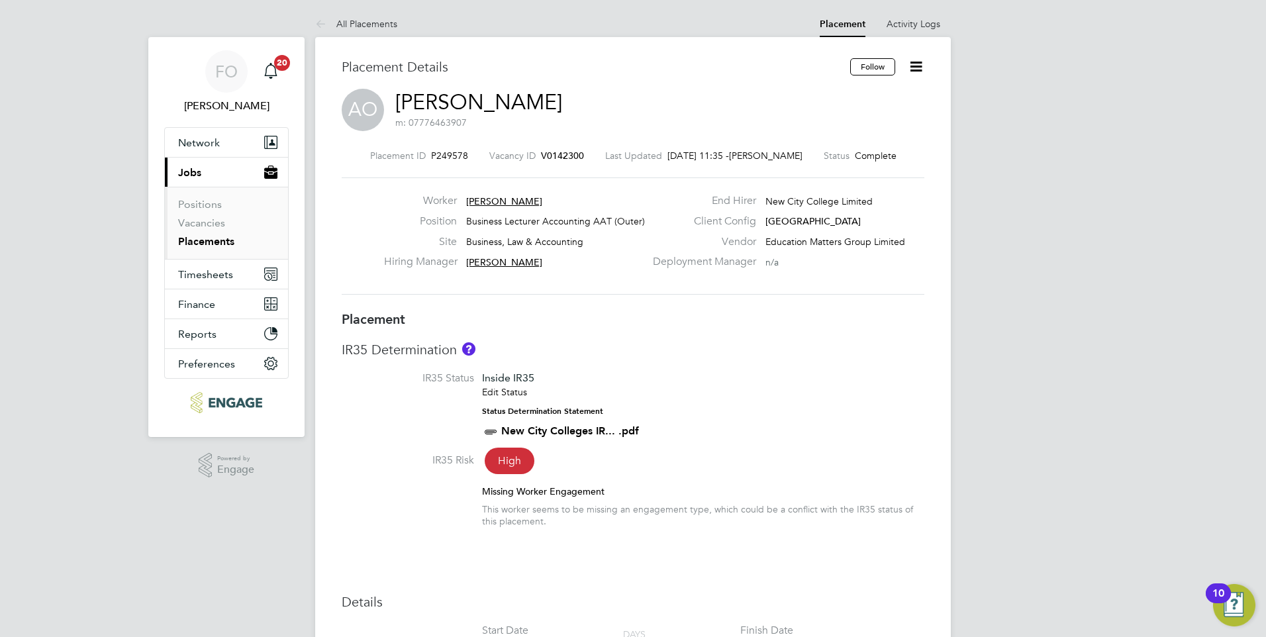
click at [217, 240] on link "Placements" at bounding box center [206, 241] width 56 height 13
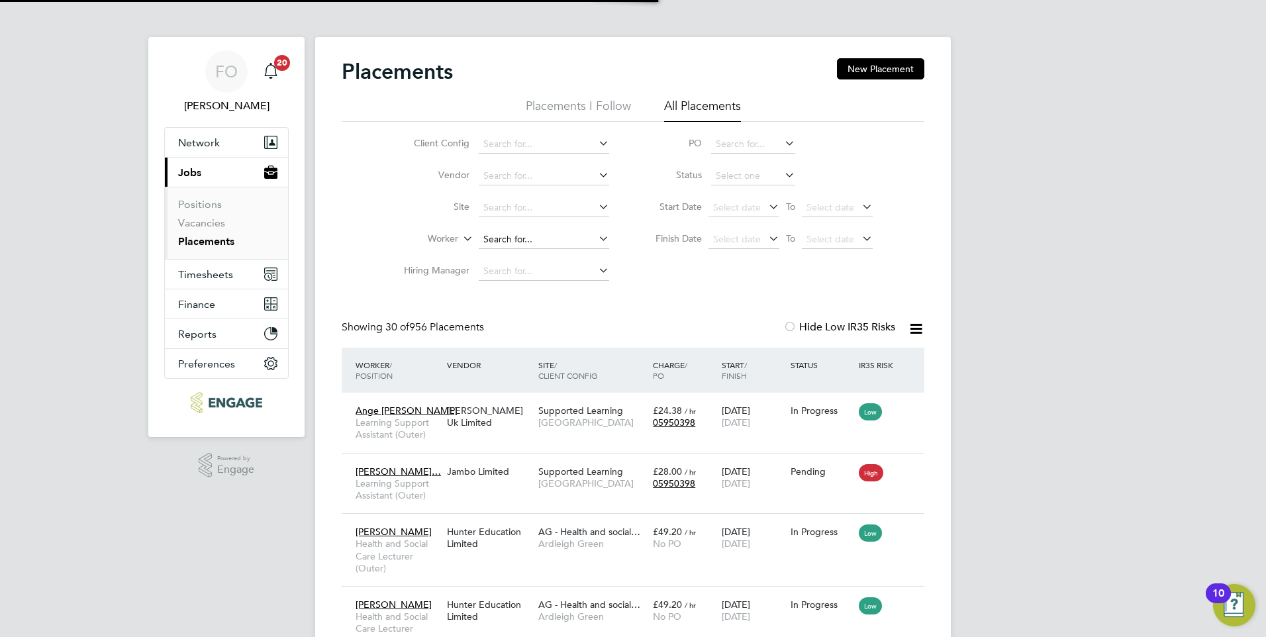
scroll to position [38, 115]
click at [520, 246] on input at bounding box center [544, 239] width 130 height 19
click at [556, 258] on li "Anth onia Offor" at bounding box center [555, 258] width 154 height 18
type input "[PERSON_NAME]"
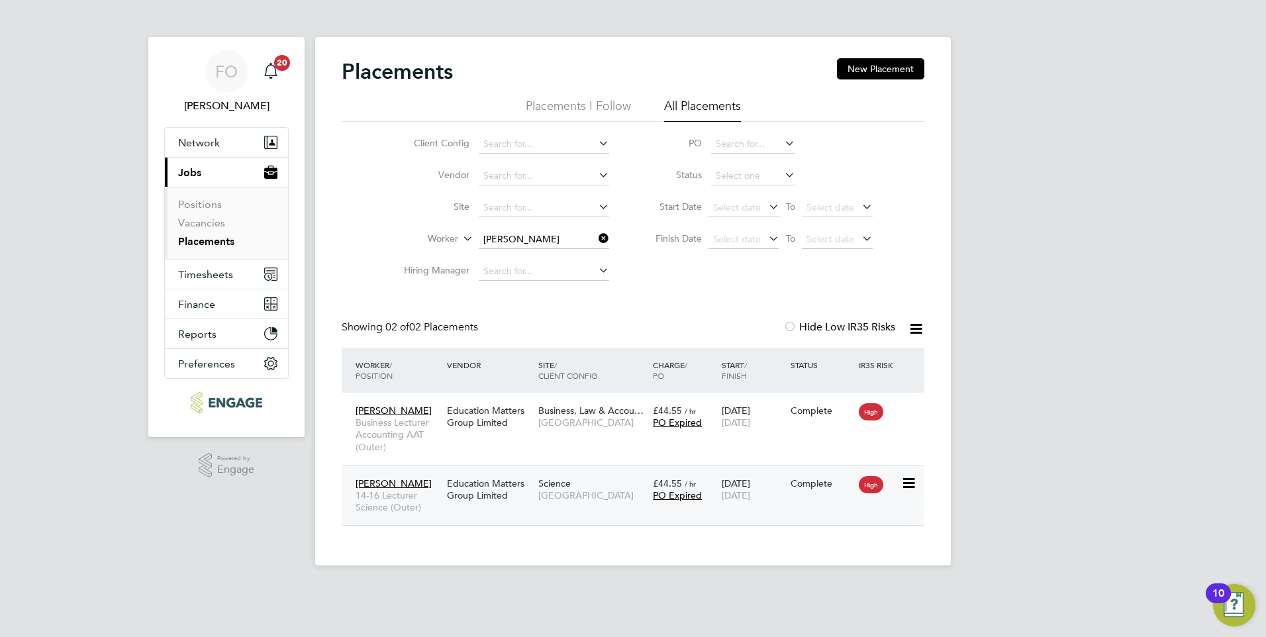
click at [773, 518] on div "Anthonia Offor 14-16 Lecturer Science (Outer) Education Matters Group Limited S…" at bounding box center [633, 495] width 583 height 61
click at [790, 434] on div "Anthonia Offor Business Lecturer Accounting AAT (Outer) Education Matters Group…" at bounding box center [633, 429] width 583 height 72
click at [907, 406] on icon at bounding box center [907, 411] width 13 height 16
click at [792, 410] on div "Complete" at bounding box center [822, 411] width 62 height 12
click at [807, 498] on div "Anthonia Offor 14-16 Lecturer Science (Outer) Education Matters Group Limited S…" at bounding box center [633, 495] width 583 height 61
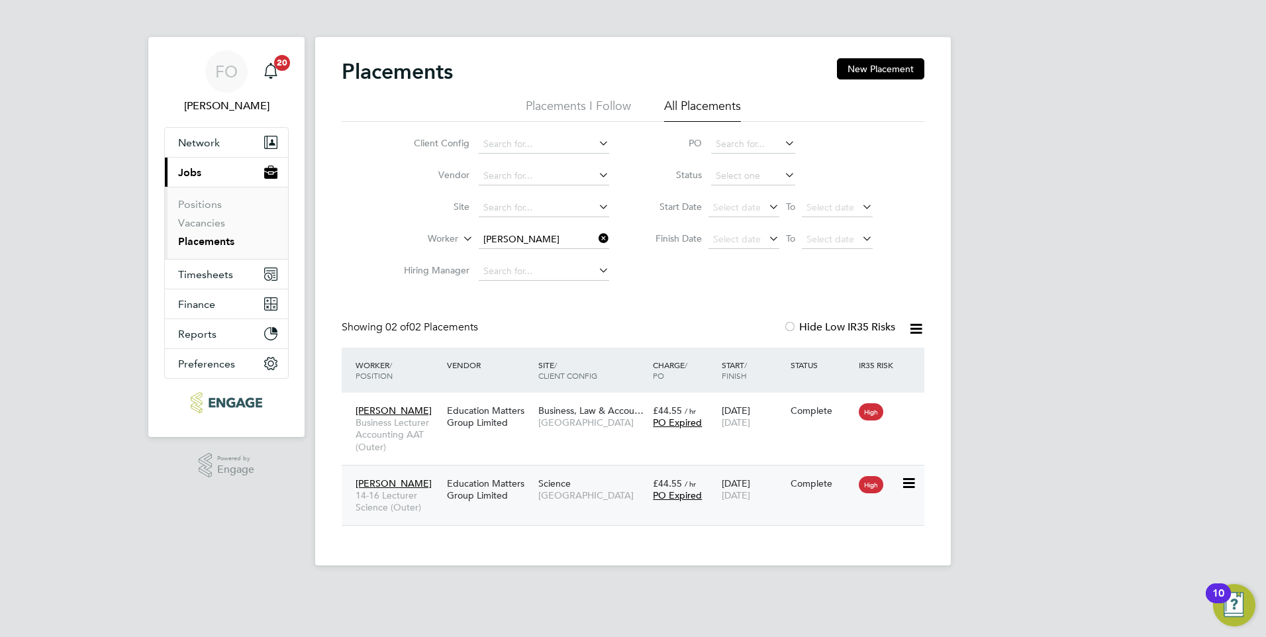
click at [821, 496] on div "Anthonia Offor 14-16 Lecturer Science (Outer) Education Matters Group Limited S…" at bounding box center [633, 495] width 583 height 61
click at [826, 481] on div "Complete" at bounding box center [822, 483] width 62 height 12
drag, startPoint x: 215, startPoint y: 224, endPoint x: 289, endPoint y: 219, distance: 75.0
click at [215, 224] on link "Vacancies" at bounding box center [201, 223] width 47 height 13
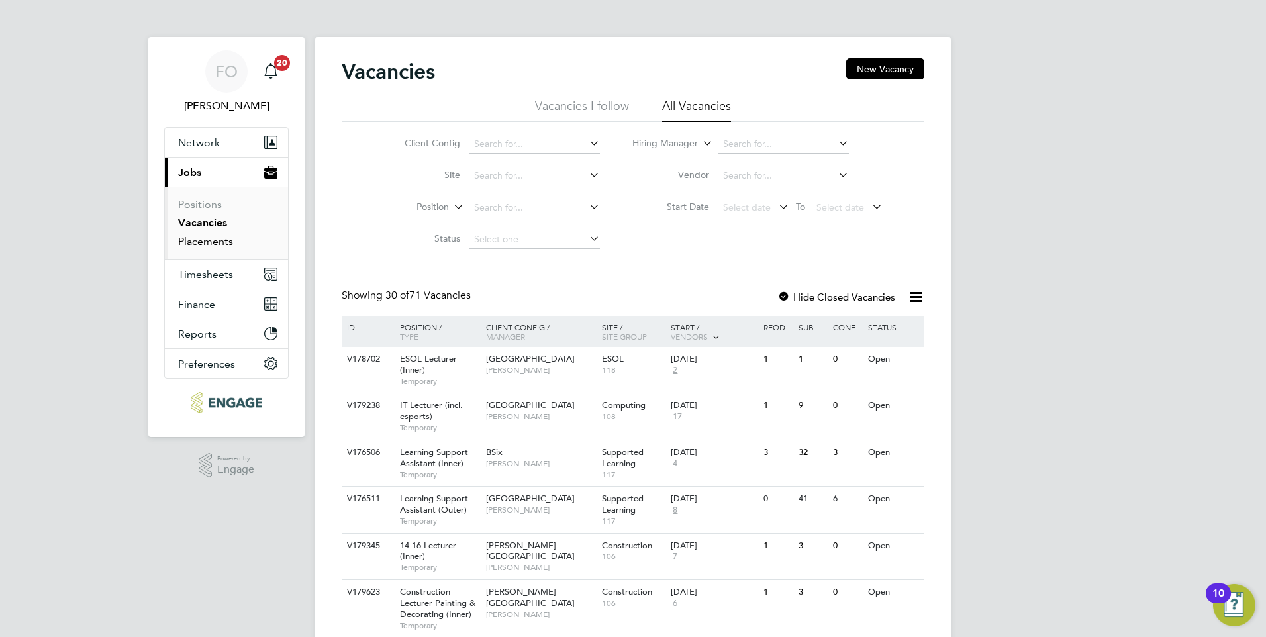
drag, startPoint x: 211, startPoint y: 244, endPoint x: 301, endPoint y: 238, distance: 90.3
click at [211, 244] on link "Placements" at bounding box center [205, 241] width 55 height 13
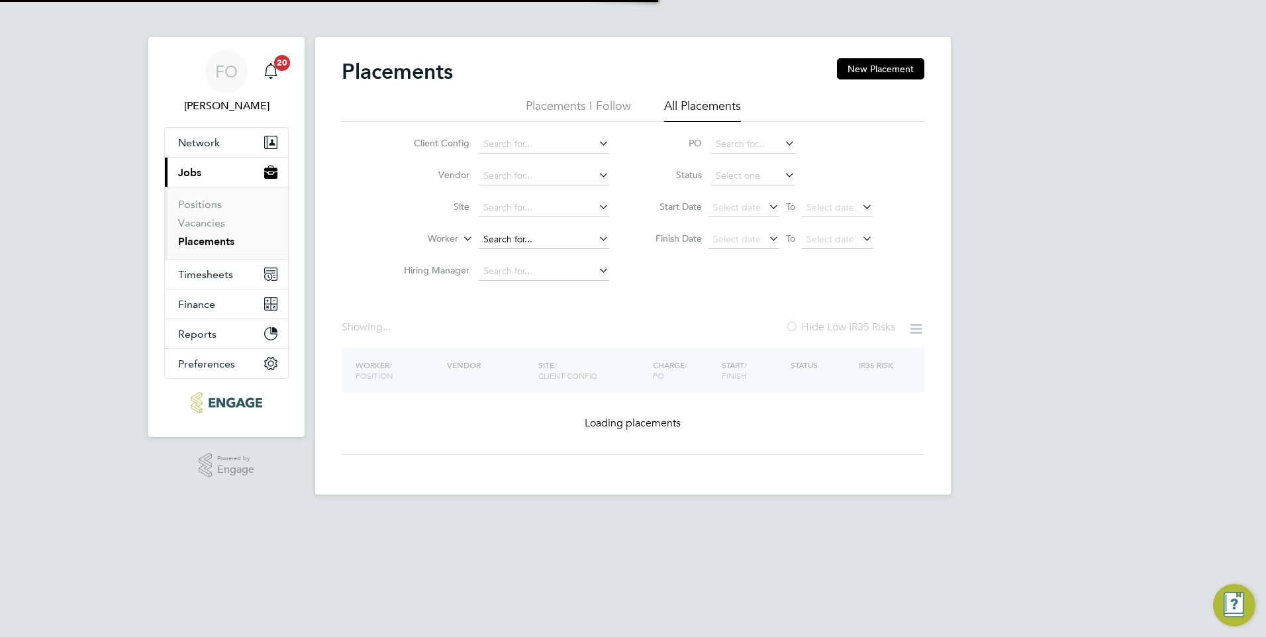
click at [505, 244] on input at bounding box center [544, 239] width 130 height 19
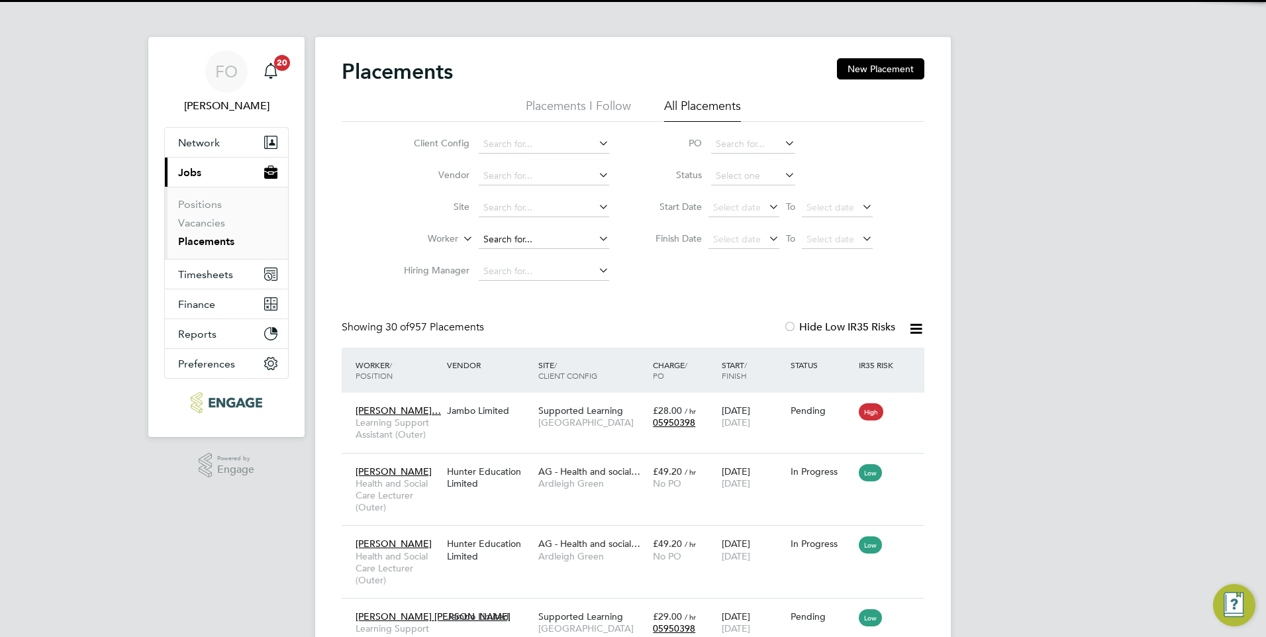
scroll to position [38, 115]
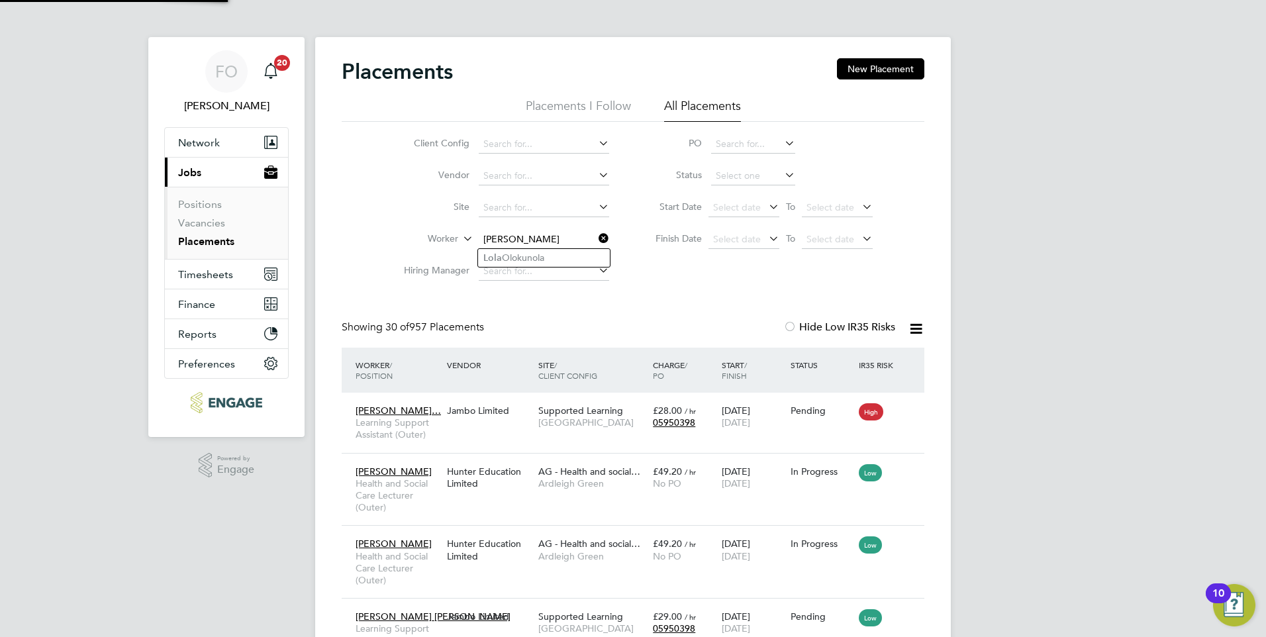
drag, startPoint x: 548, startPoint y: 256, endPoint x: 600, endPoint y: 246, distance: 52.6
click at [548, 256] on li "Lola Olokunola" at bounding box center [544, 258] width 132 height 18
type input "Lola Olokunola"
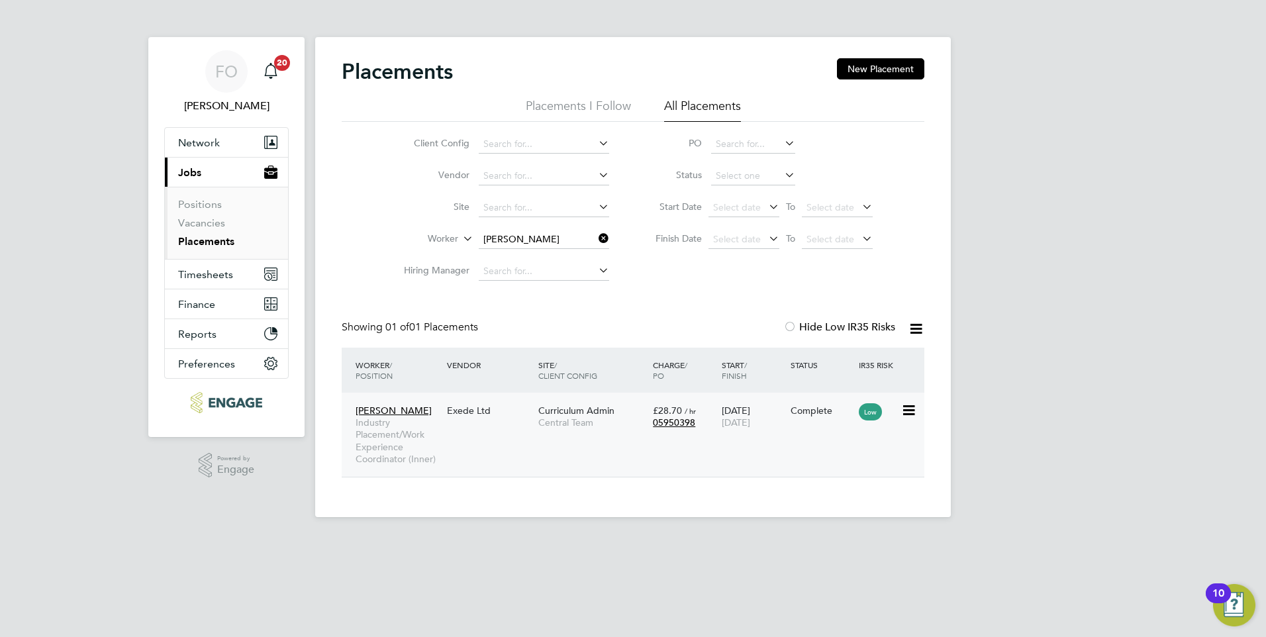
click at [613, 446] on div "Lola Olokunola Industry Placement/Work Experience Coordinator (Inner) Exede Ltd…" at bounding box center [633, 435] width 583 height 84
click at [630, 403] on div "Curriculum Admin Central Team" at bounding box center [592, 416] width 115 height 37
click at [596, 232] on icon at bounding box center [596, 238] width 0 height 19
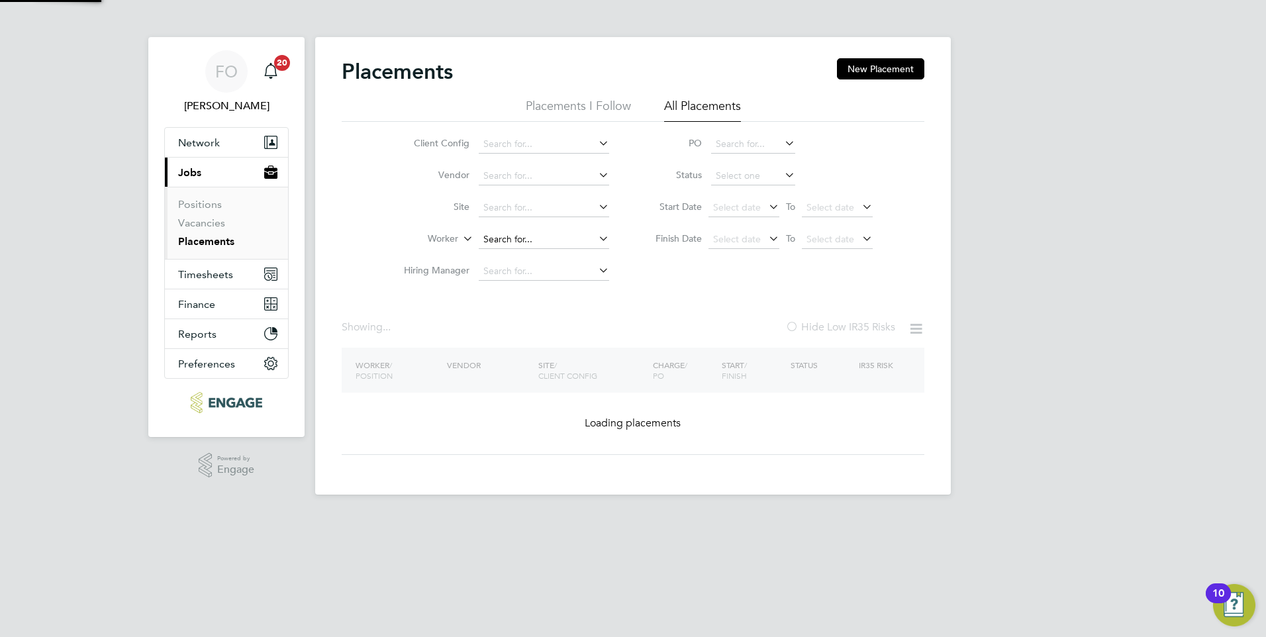
click at [530, 236] on input at bounding box center [544, 239] width 130 height 19
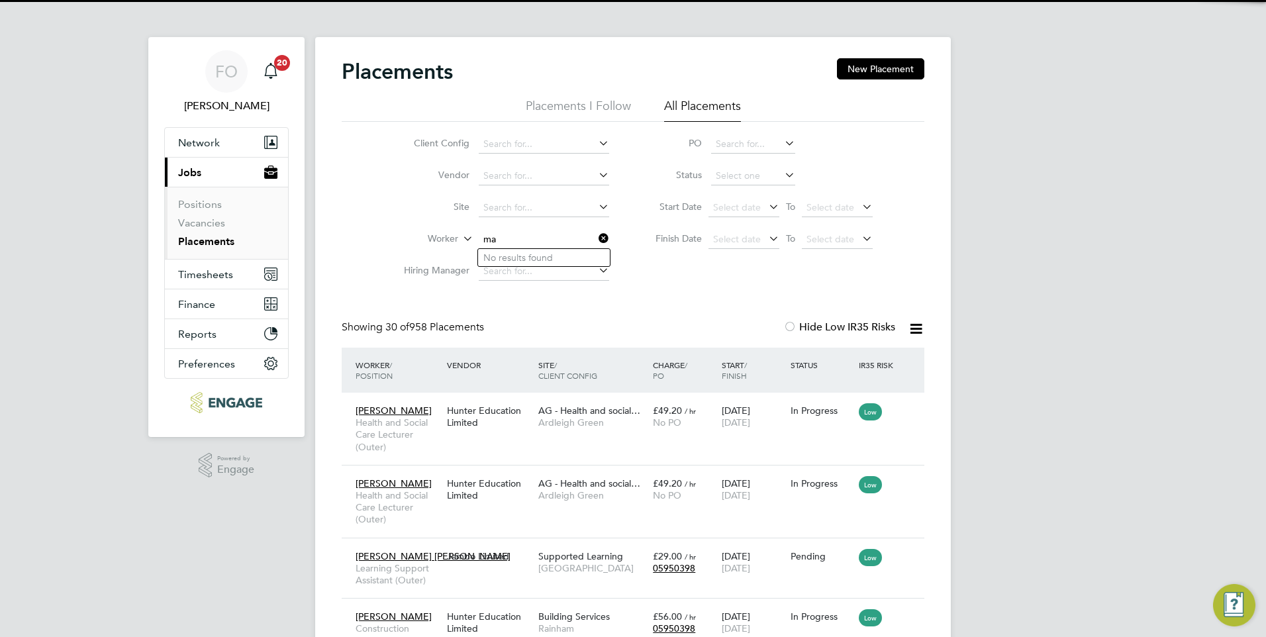
scroll to position [50, 92]
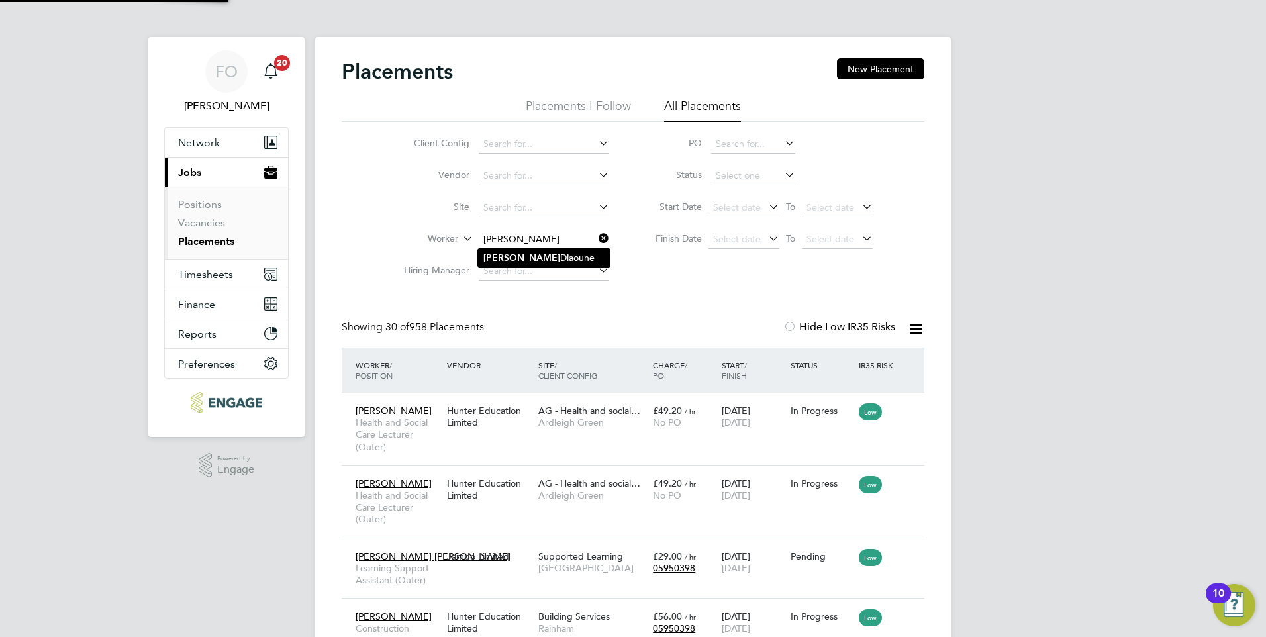
click at [527, 256] on li "Mariam Diaoune" at bounding box center [544, 258] width 132 height 18
type input "Mariam Diaoune"
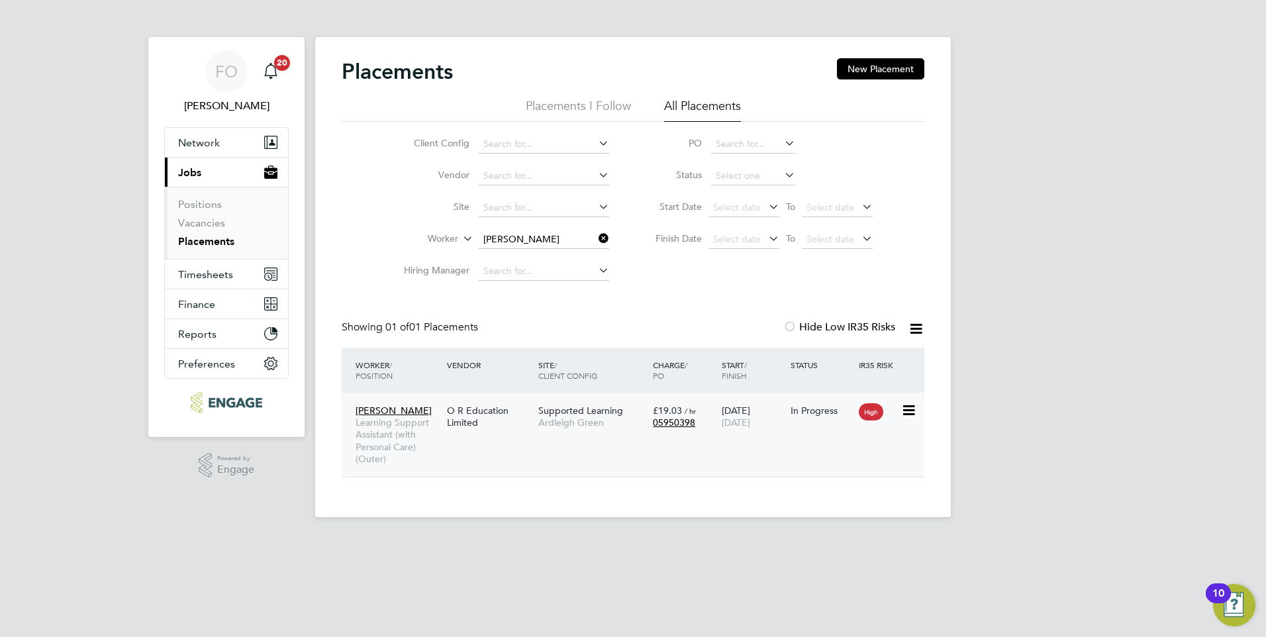
click at [812, 430] on div "Mariam Diaoune Learning Support Assistant (with Personal Care) (Outer) O R Educ…" at bounding box center [633, 435] width 583 height 84
click at [775, 430] on div "01 Sep 2025 10 Jul 2026" at bounding box center [753, 416] width 69 height 37
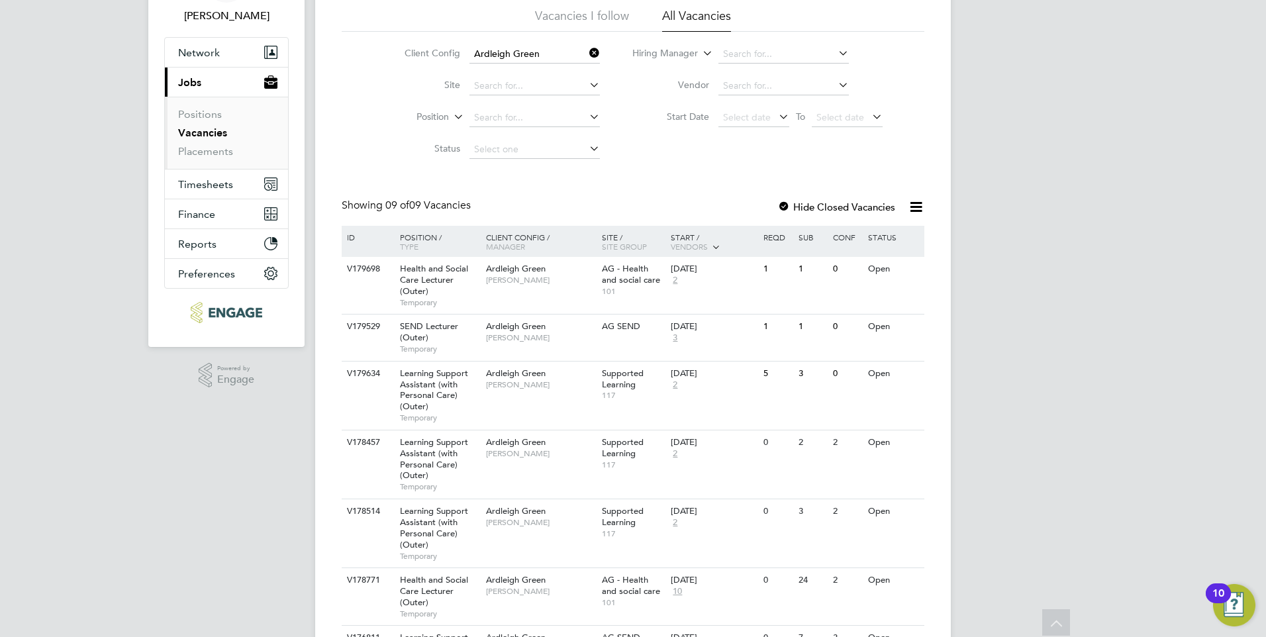
scroll to position [35, 0]
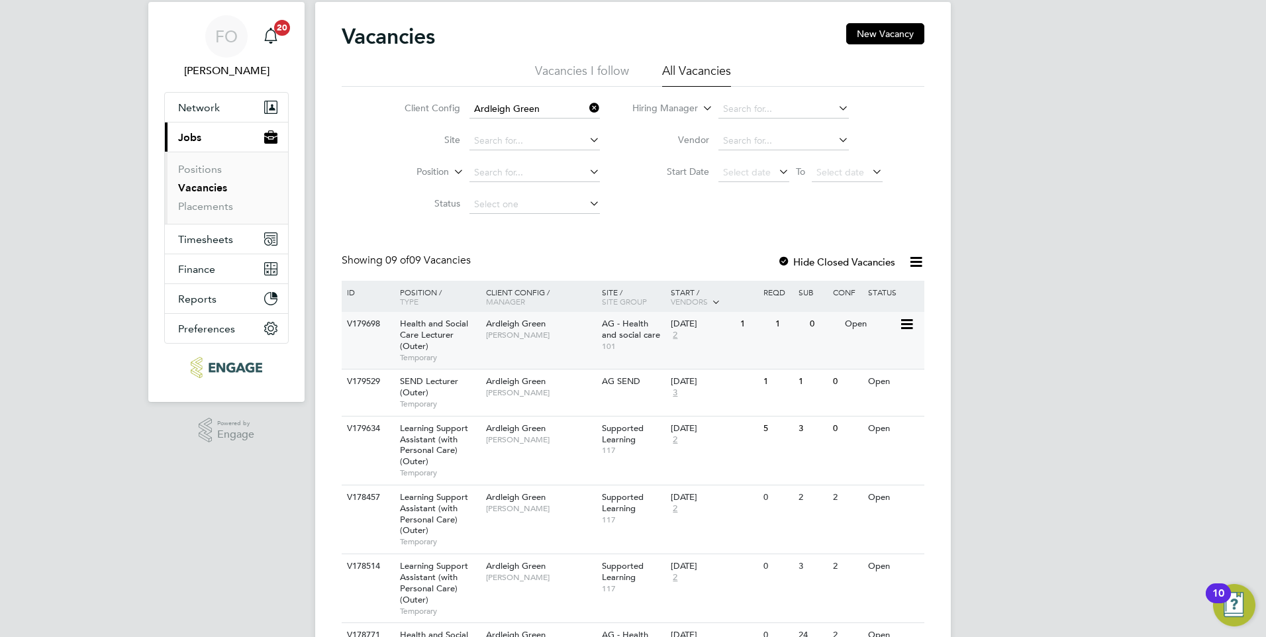
click at [550, 345] on div "Ardleigh Green [PERSON_NAME]" at bounding box center [541, 329] width 116 height 34
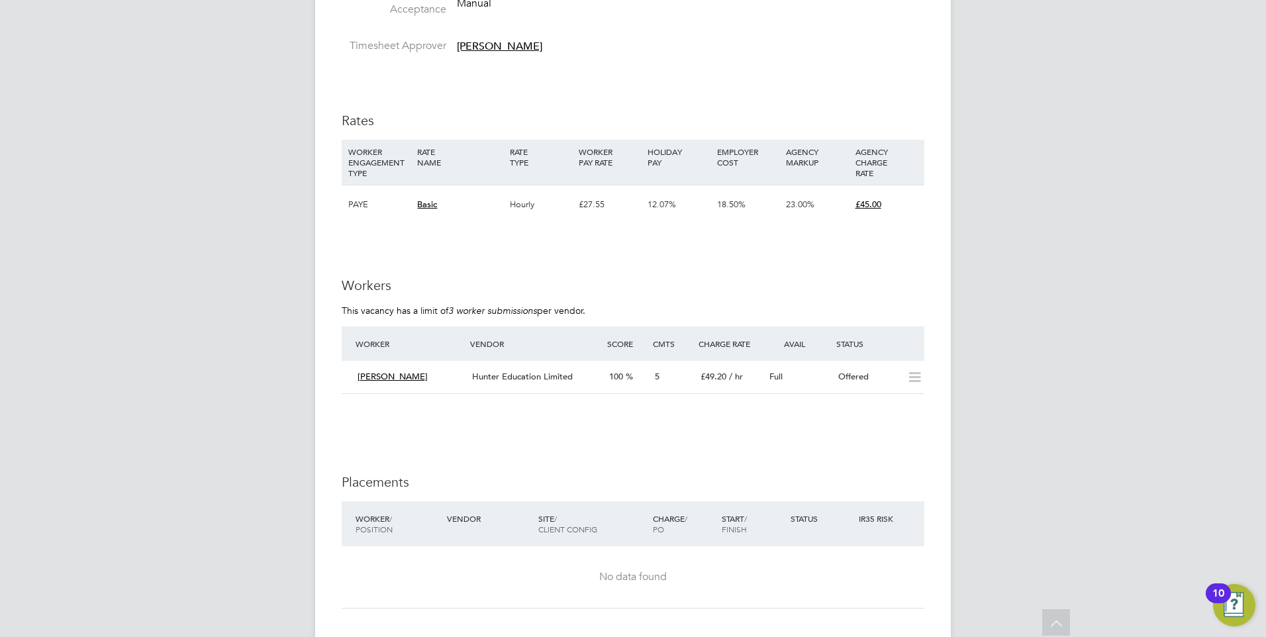
scroll to position [1987, 0]
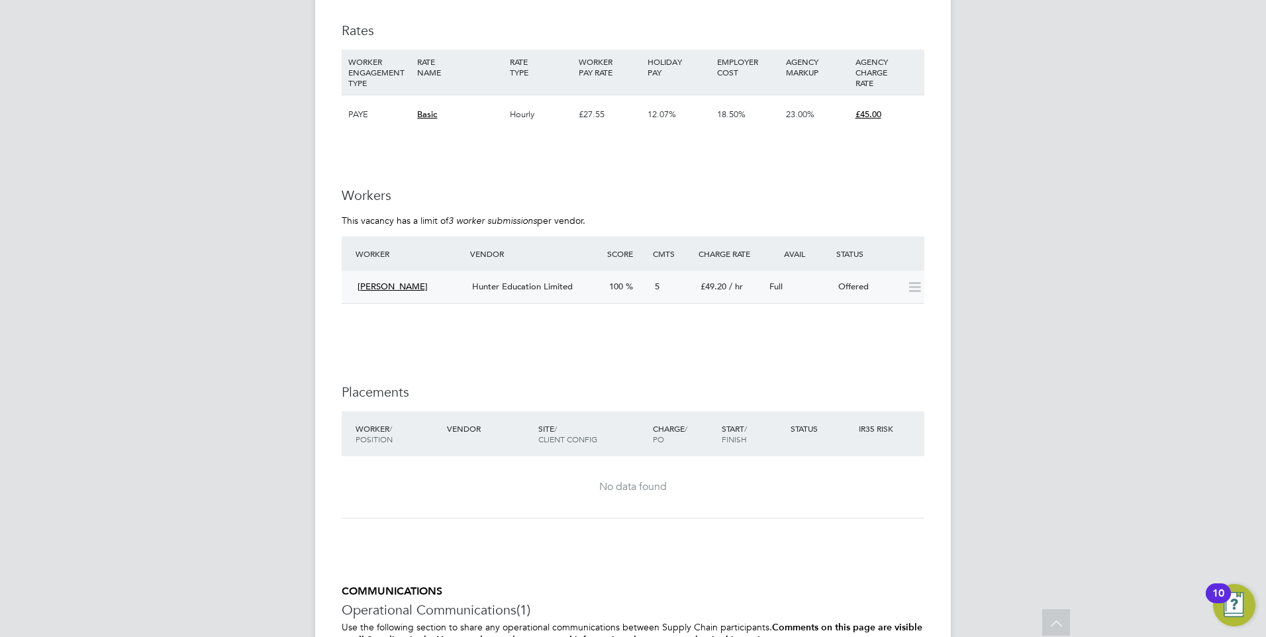
click at [566, 279] on div "Hunter Education Limited" at bounding box center [535, 287] width 137 height 22
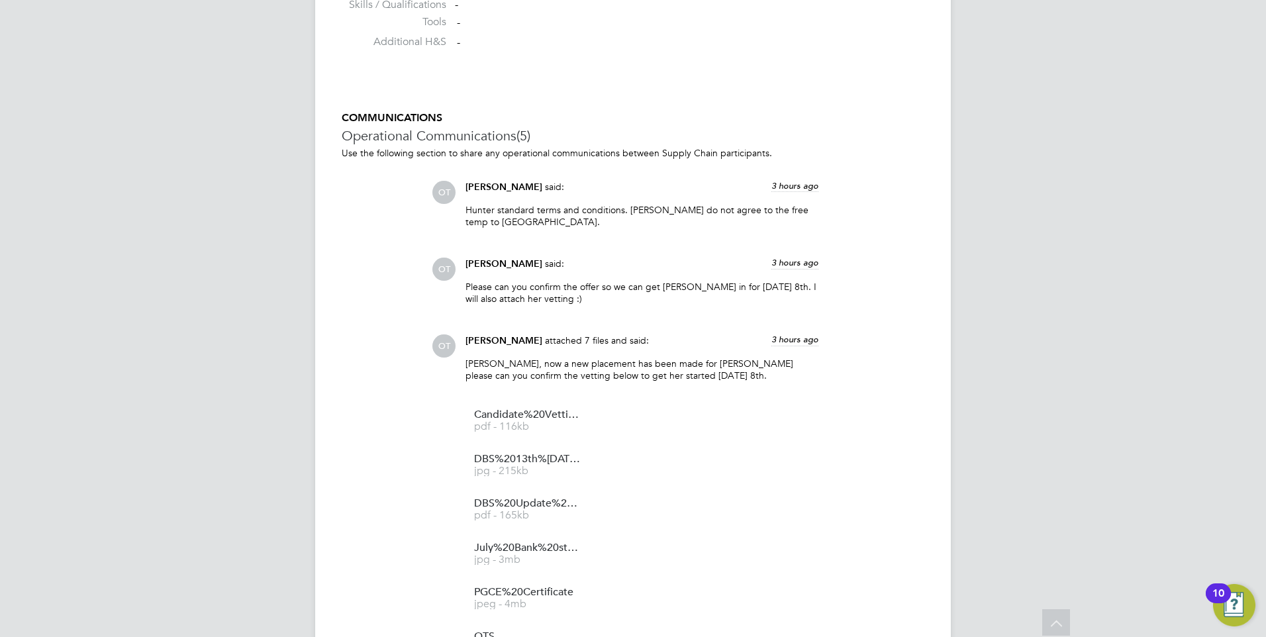
scroll to position [1391, 0]
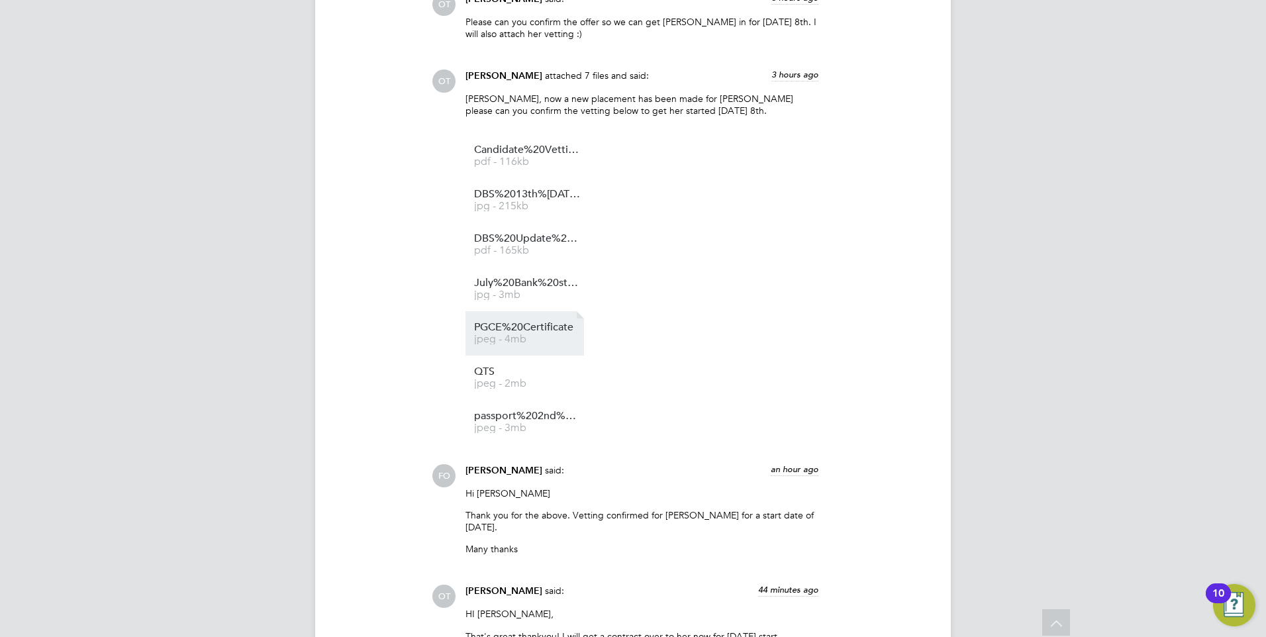
click at [532, 339] on span "jpeg - 4mb" at bounding box center [527, 339] width 106 height 10
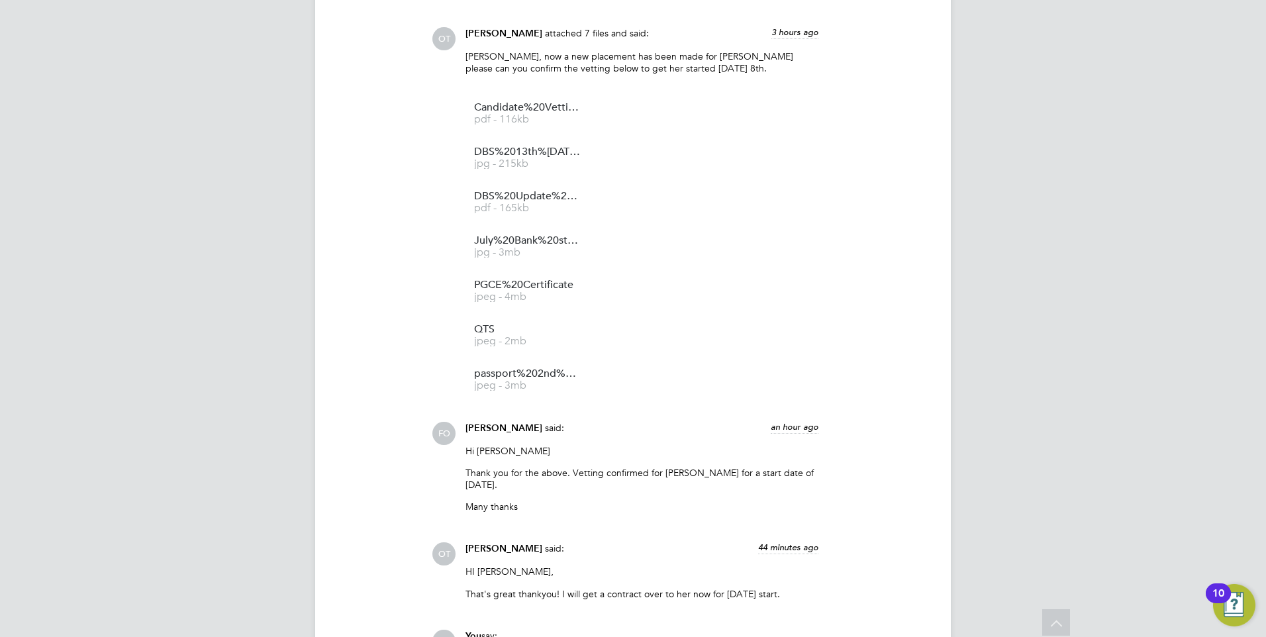
scroll to position [1457, 0]
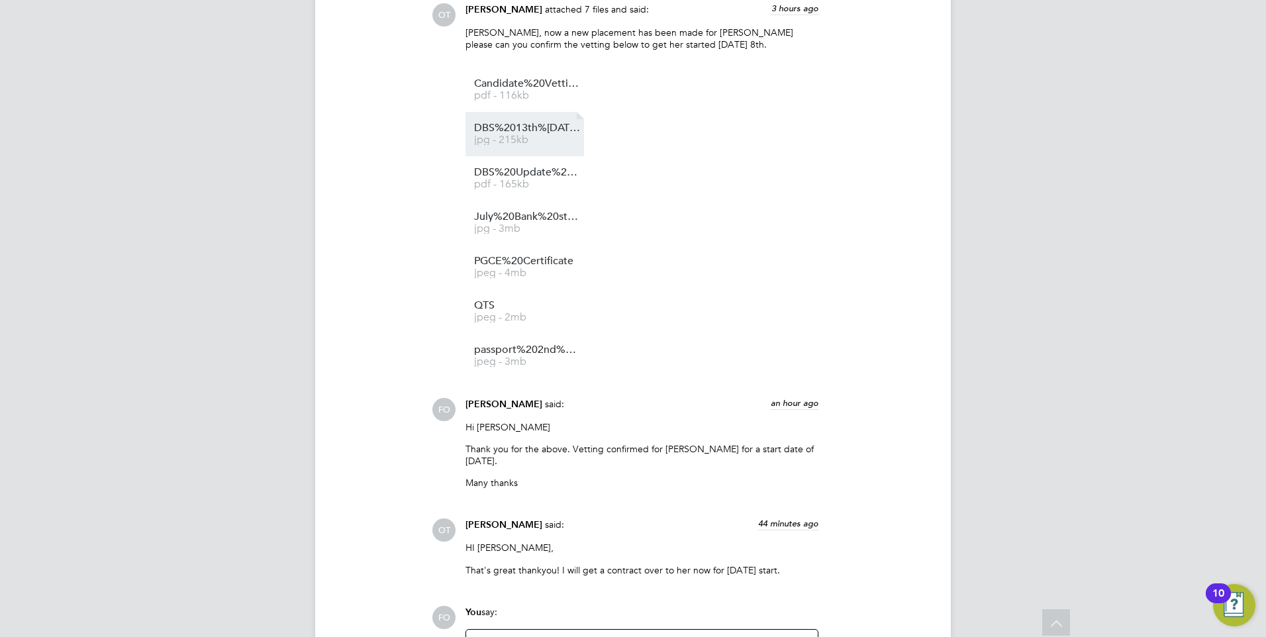
click at [538, 134] on link "DBS%2013th%20October%202022 jpg - 215kb" at bounding box center [527, 134] width 106 height 22
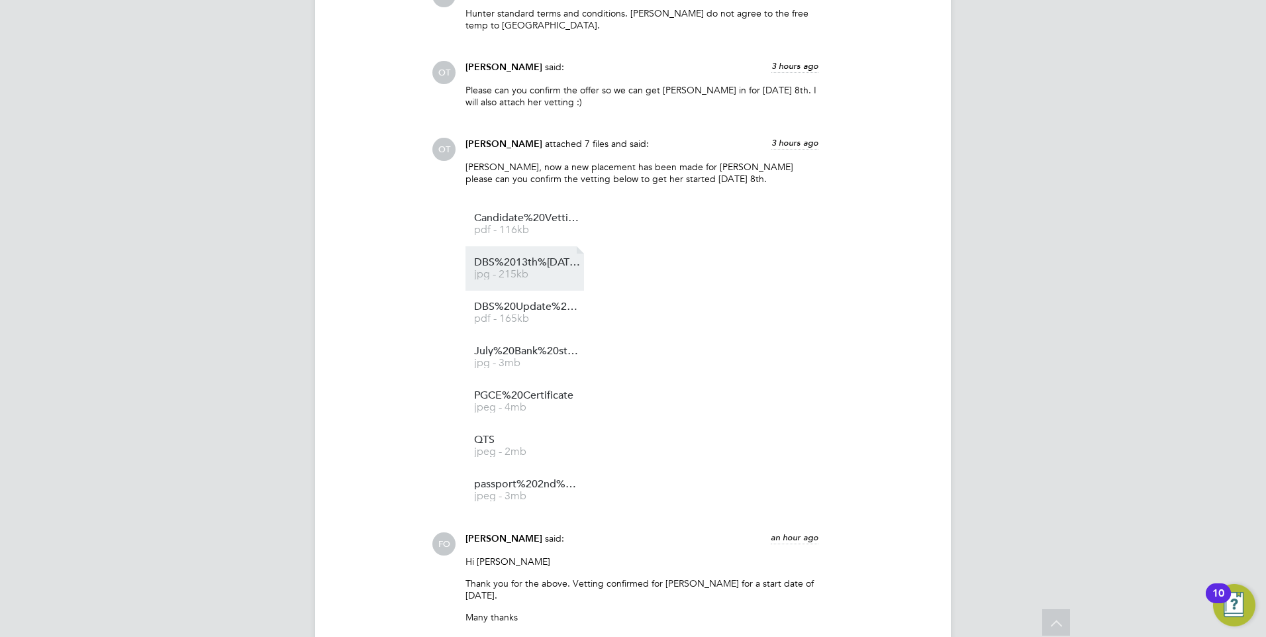
scroll to position [1256, 0]
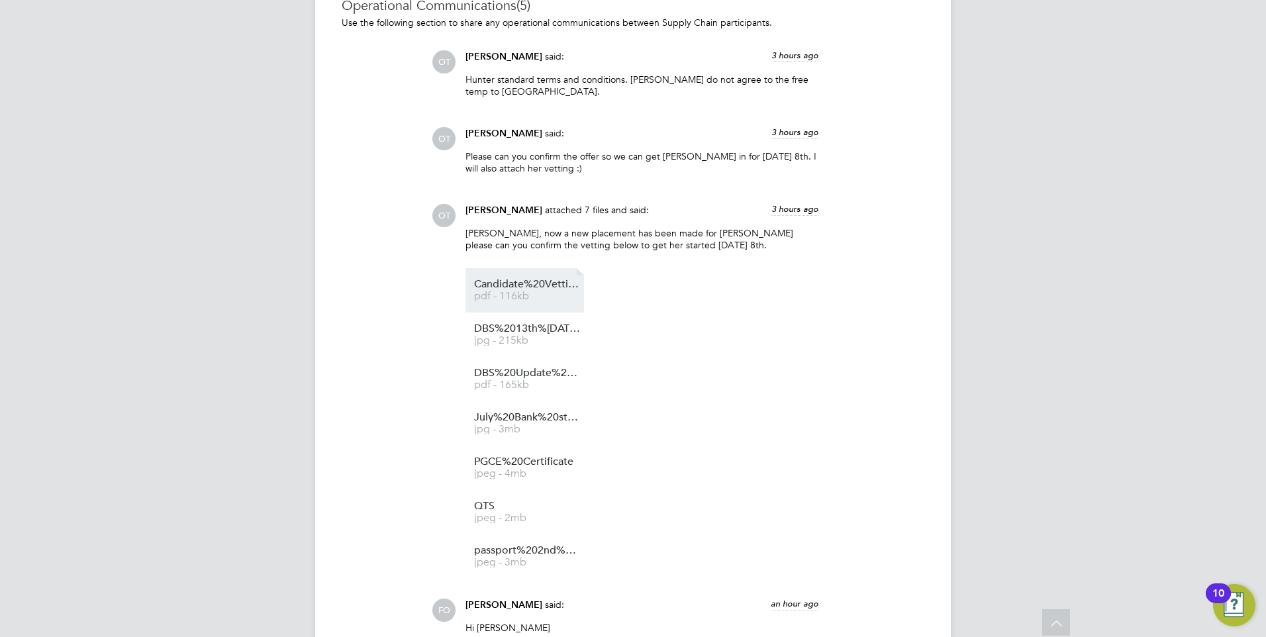
click at [539, 297] on span "pdf - 116kb" at bounding box center [527, 296] width 106 height 10
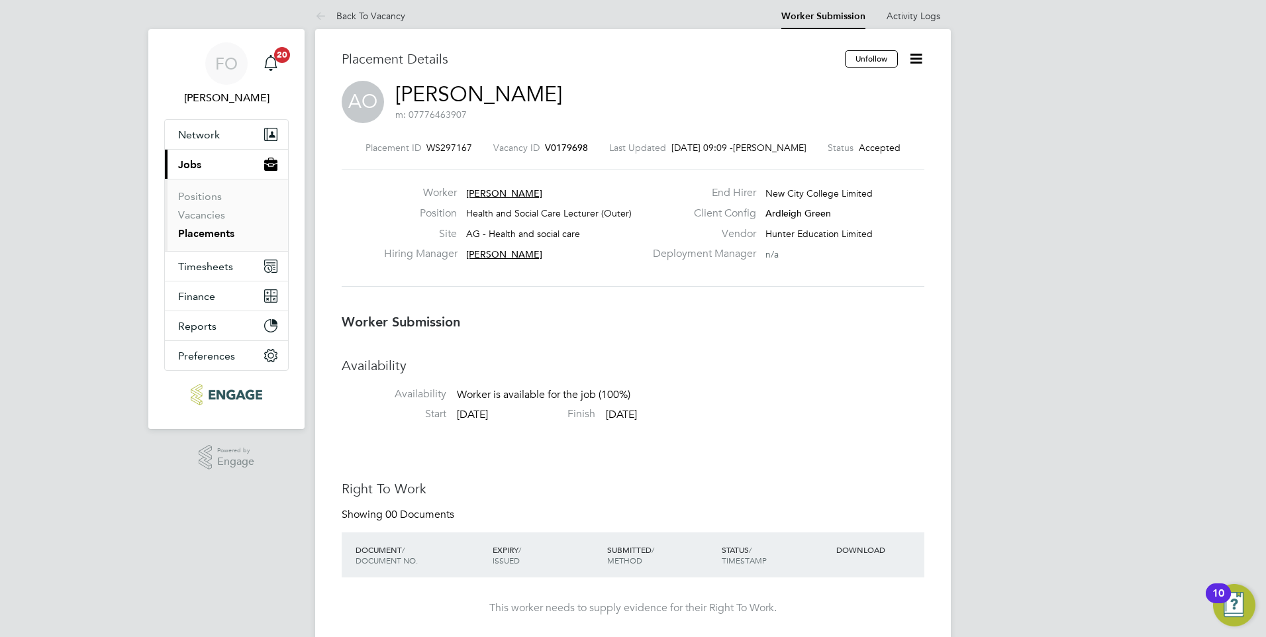
scroll to position [0, 0]
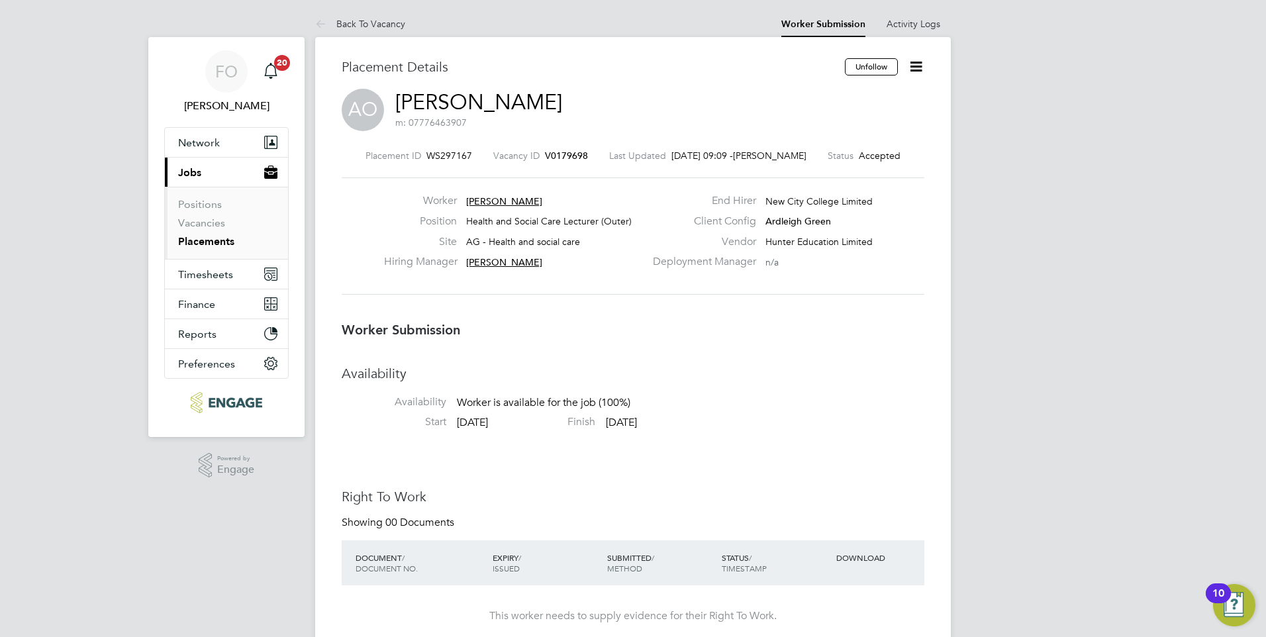
click at [575, 152] on span "V0179698" at bounding box center [566, 156] width 43 height 12
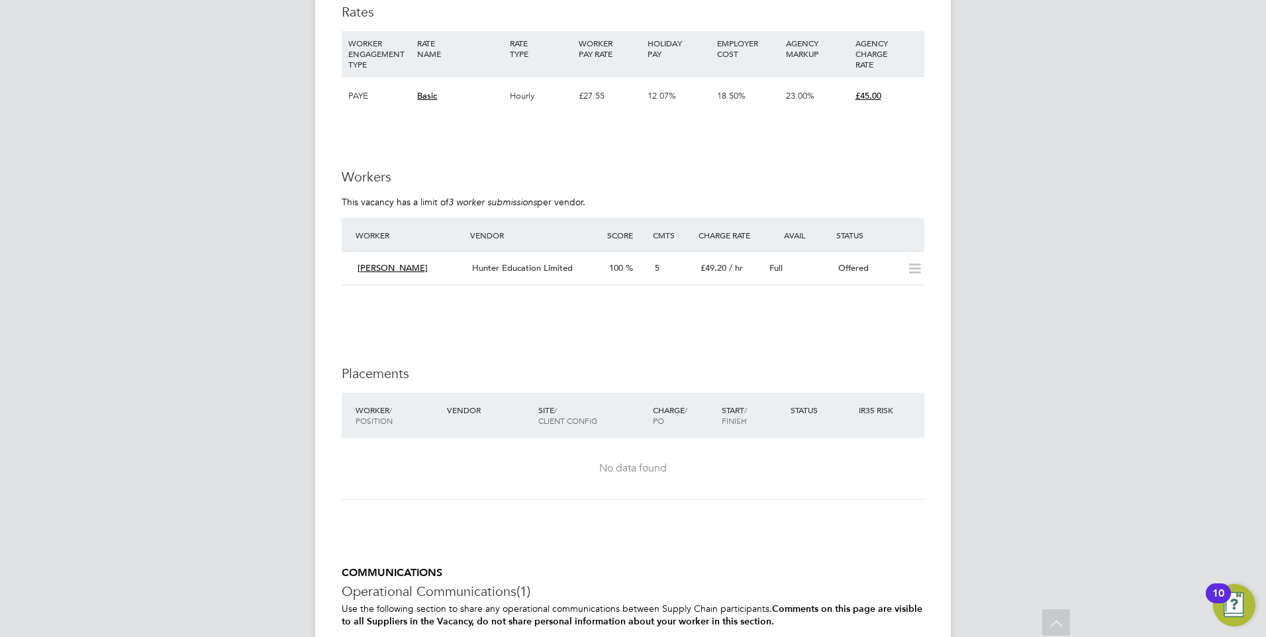
scroll to position [2119, 0]
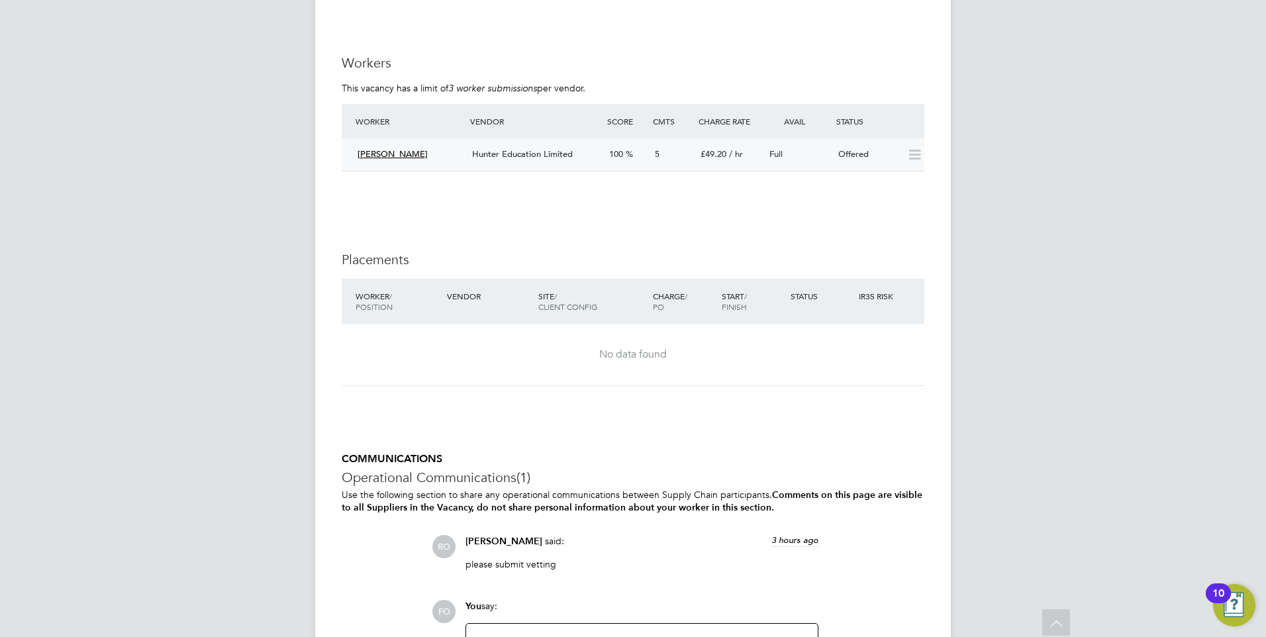
click at [875, 151] on div "Offered" at bounding box center [867, 155] width 69 height 22
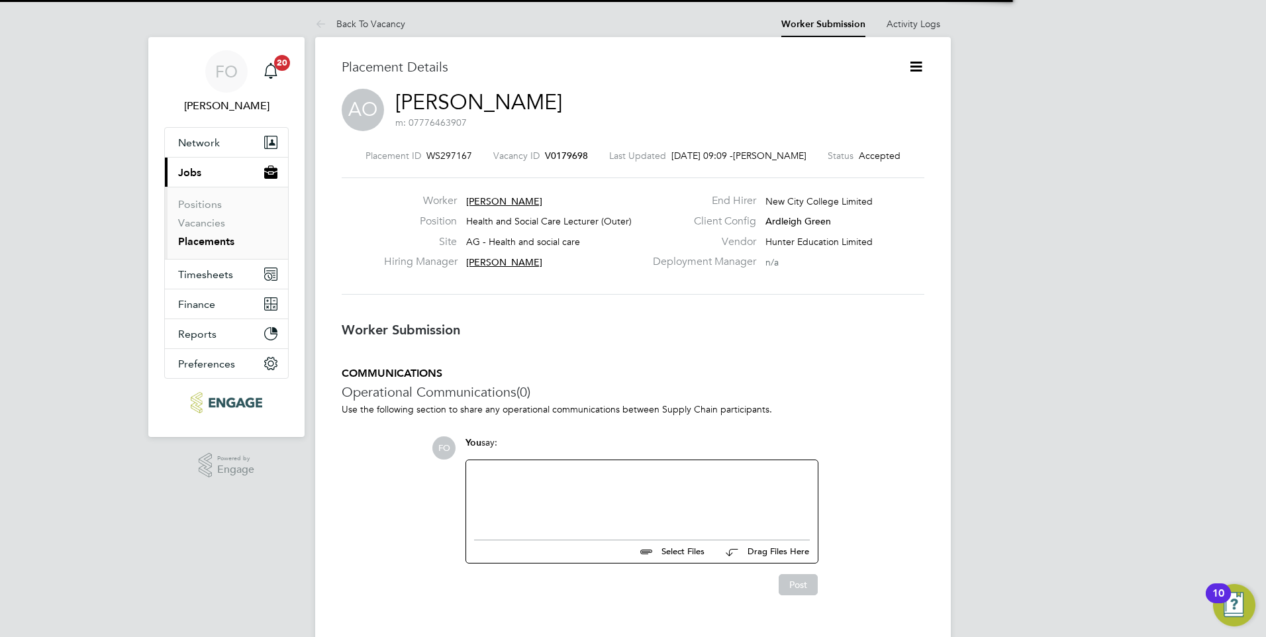
scroll to position [7, 7]
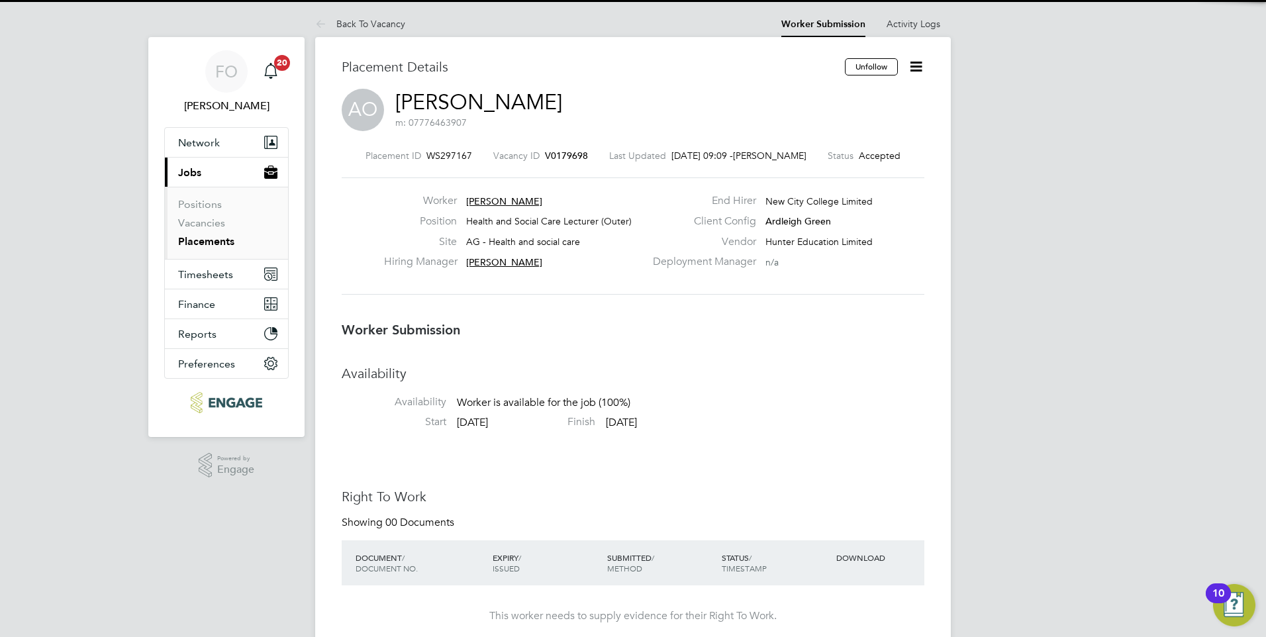
click at [923, 66] on icon at bounding box center [916, 66] width 17 height 17
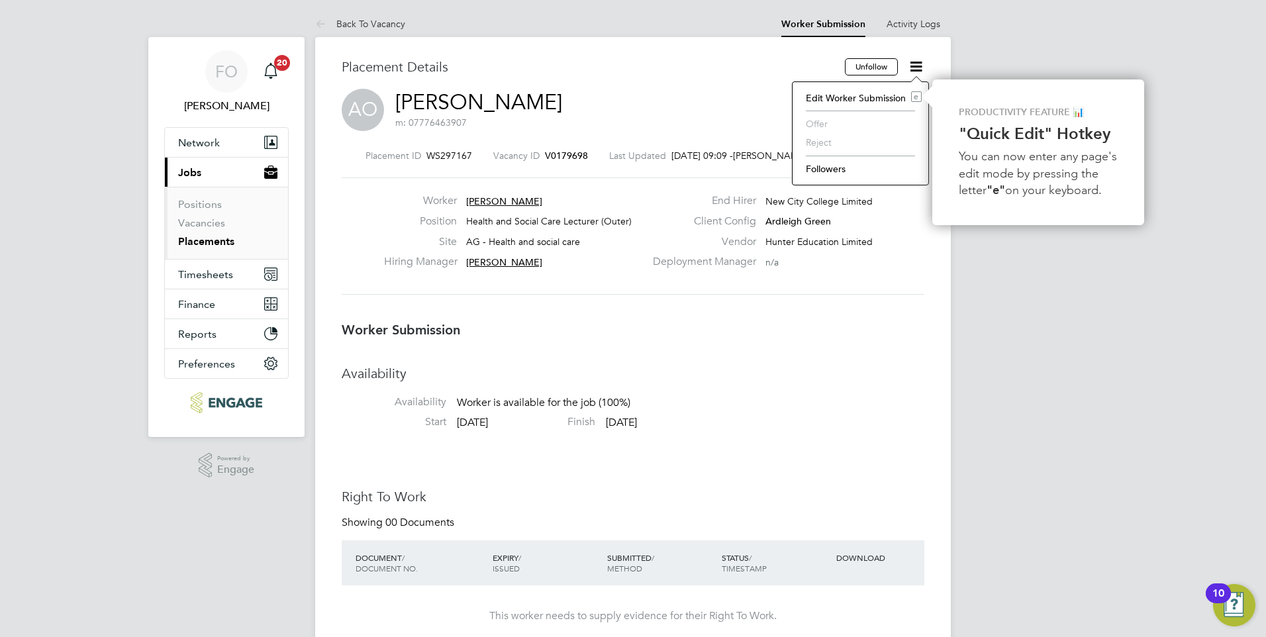
click at [893, 258] on div "Deployment Manager n/a" at bounding box center [787, 265] width 285 height 21
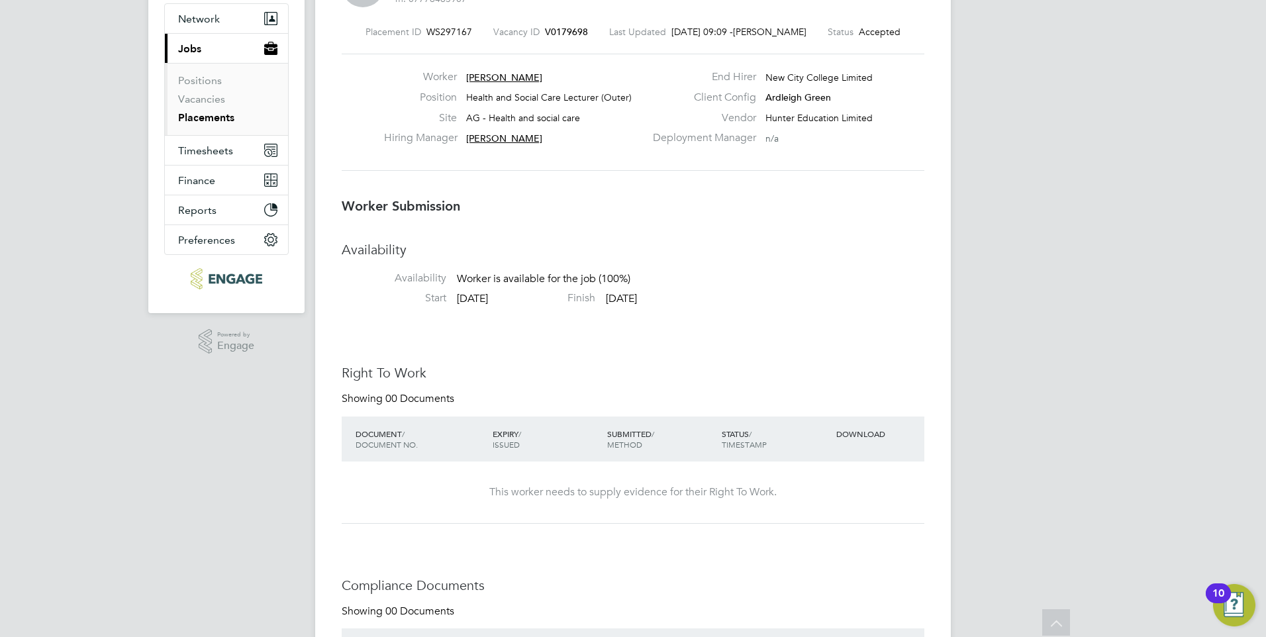
scroll to position [0, 0]
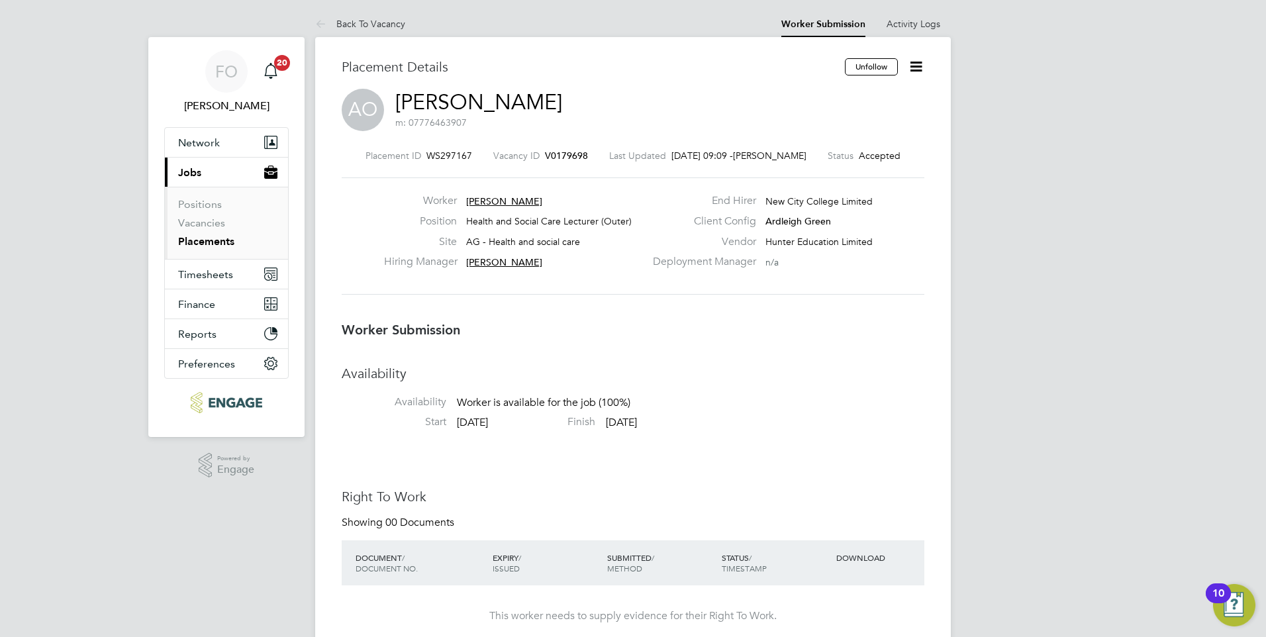
click at [556, 154] on span "V0179698" at bounding box center [566, 156] width 43 height 12
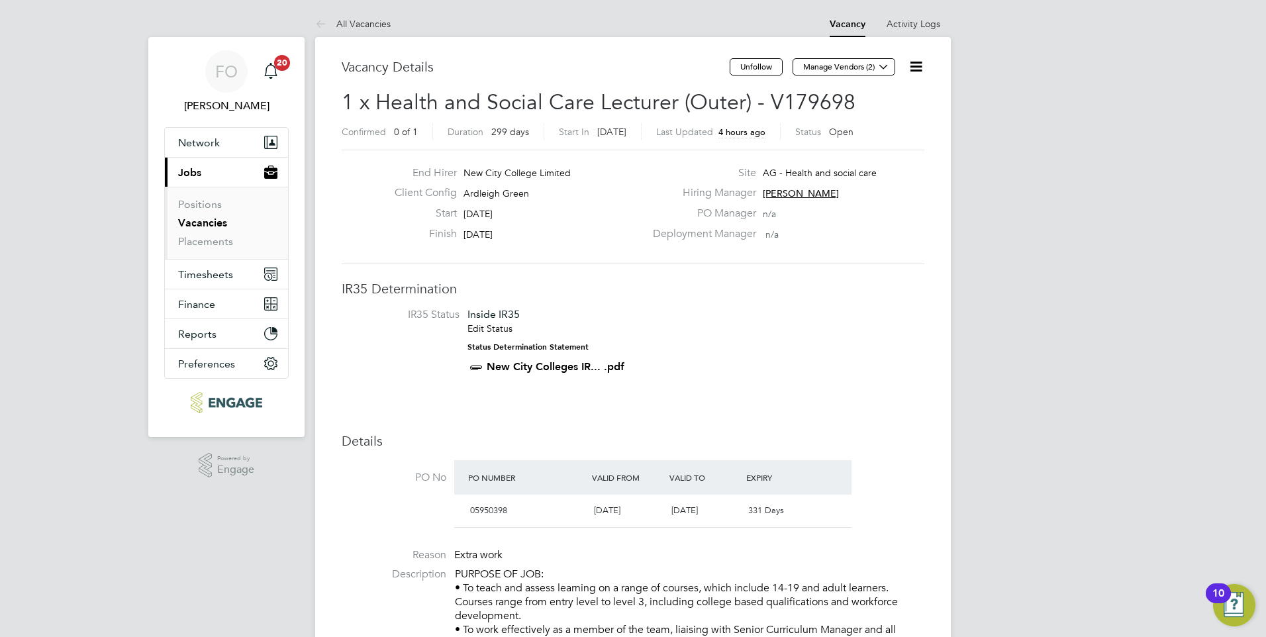
click at [921, 71] on icon at bounding box center [916, 66] width 17 height 17
click at [903, 114] on li "Update Status" at bounding box center [884, 116] width 77 height 19
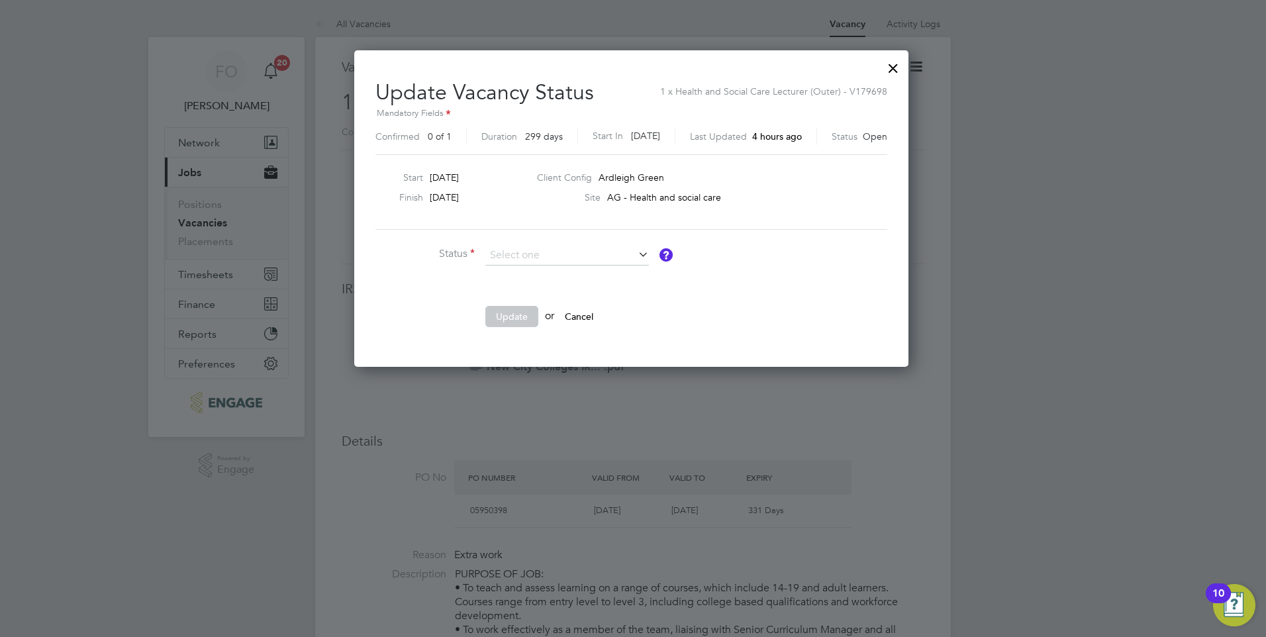
click at [891, 64] on div at bounding box center [893, 65] width 24 height 24
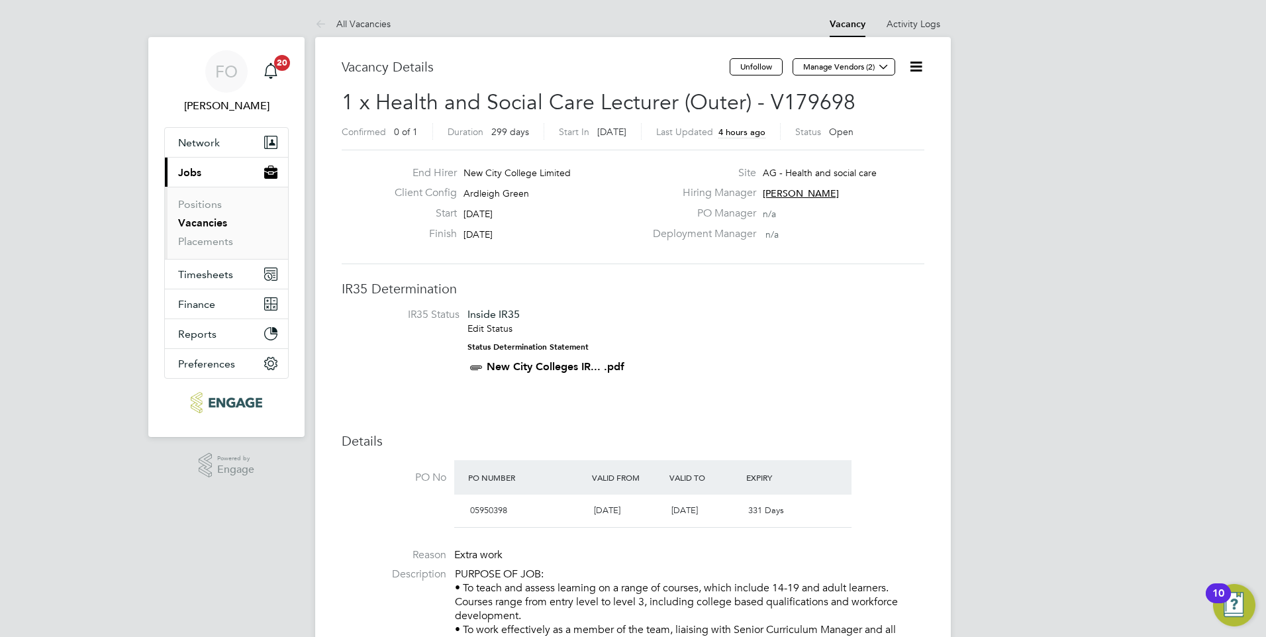
click at [916, 62] on icon at bounding box center [916, 66] width 17 height 17
click at [871, 91] on li "Edit Vacancy e" at bounding box center [884, 98] width 77 height 19
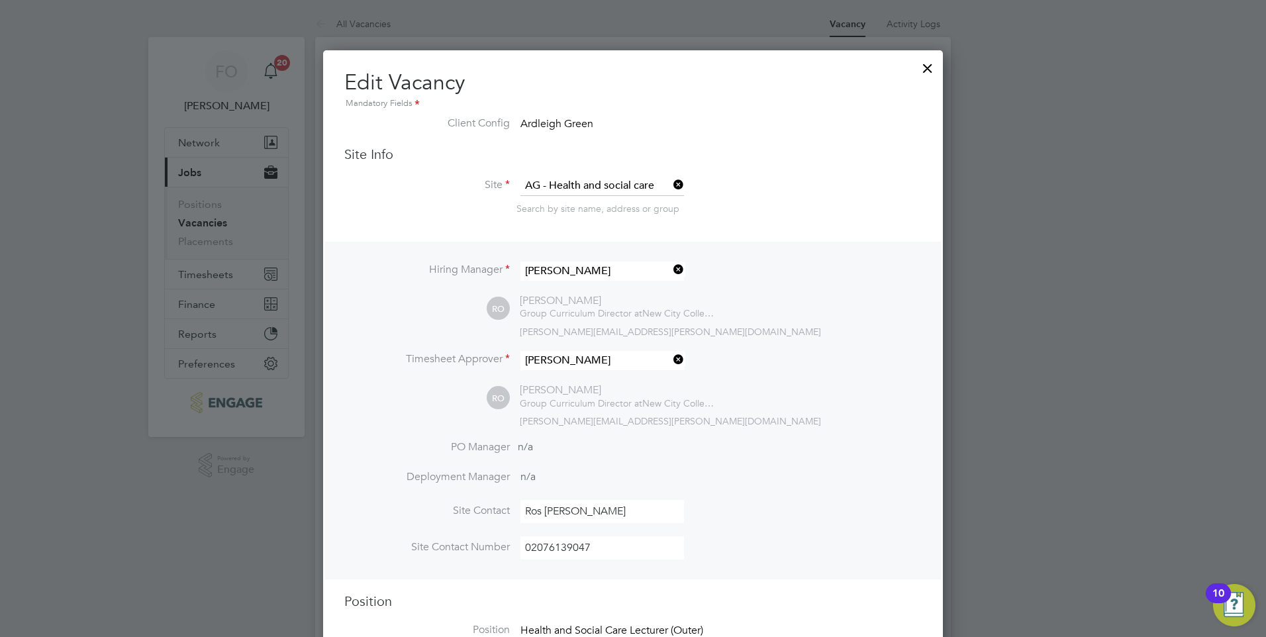
click at [928, 68] on div at bounding box center [928, 65] width 24 height 24
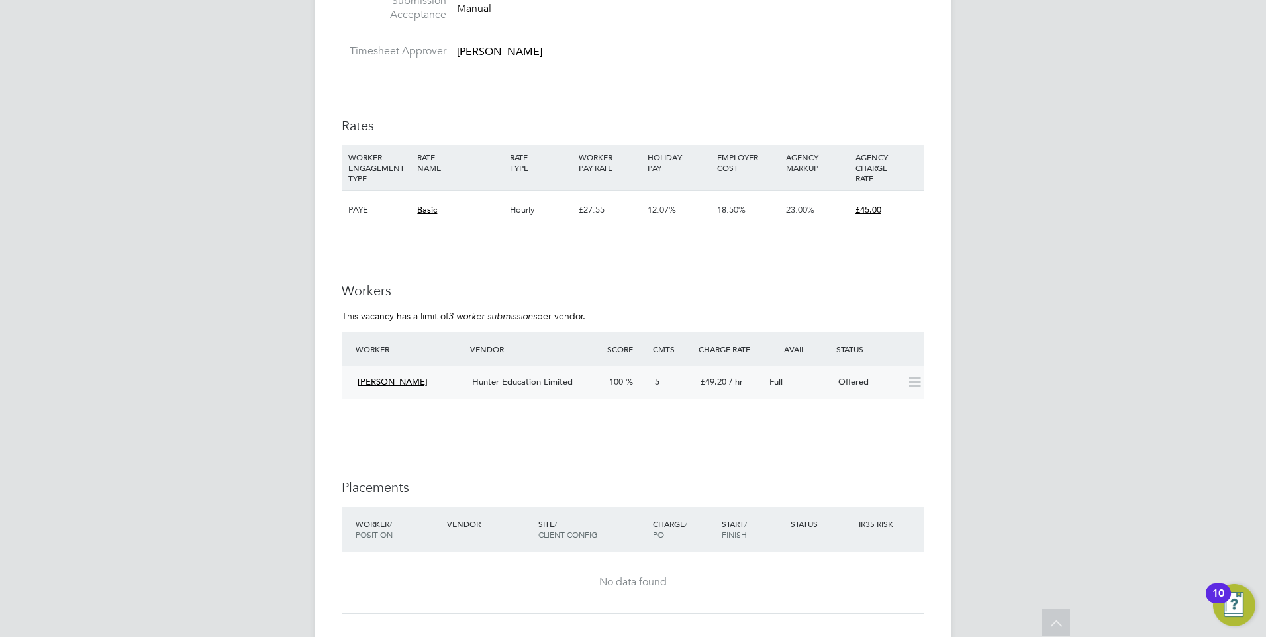
click at [446, 379] on div "Anthonia Offor" at bounding box center [409, 383] width 115 height 22
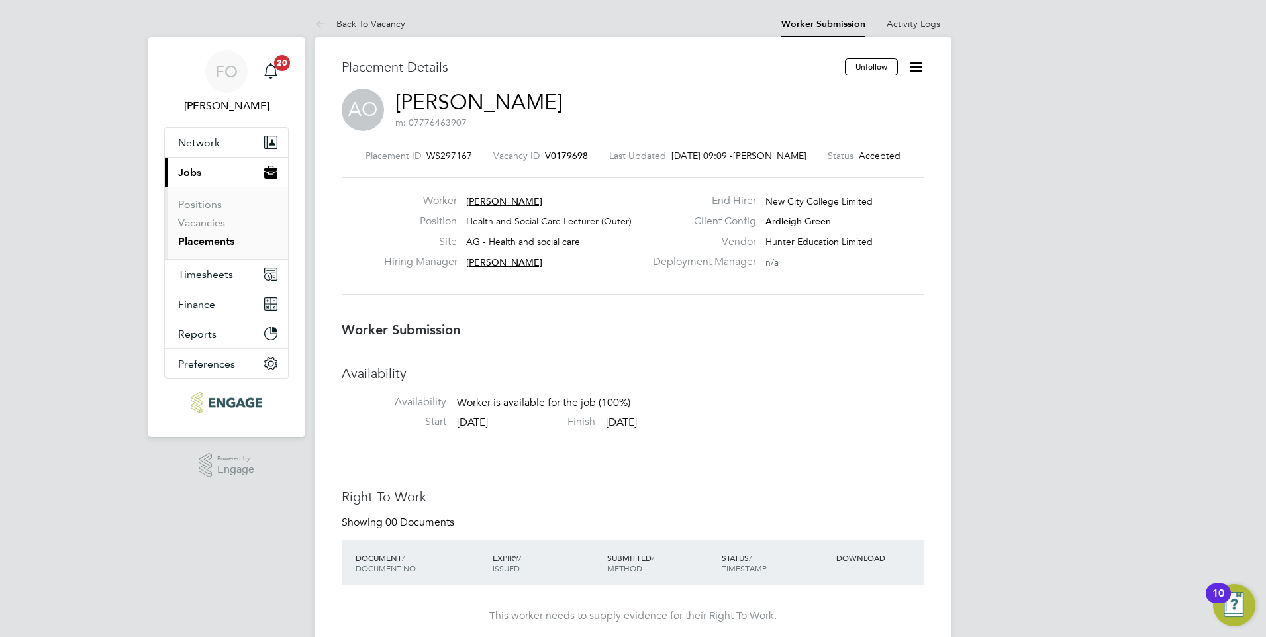
click at [923, 62] on icon at bounding box center [916, 66] width 17 height 17
click at [455, 150] on span "WS297167" at bounding box center [449, 156] width 46 height 12
click at [455, 156] on span "WS297167" at bounding box center [449, 156] width 46 height 12
click at [212, 221] on link "Vacancies" at bounding box center [201, 223] width 47 height 13
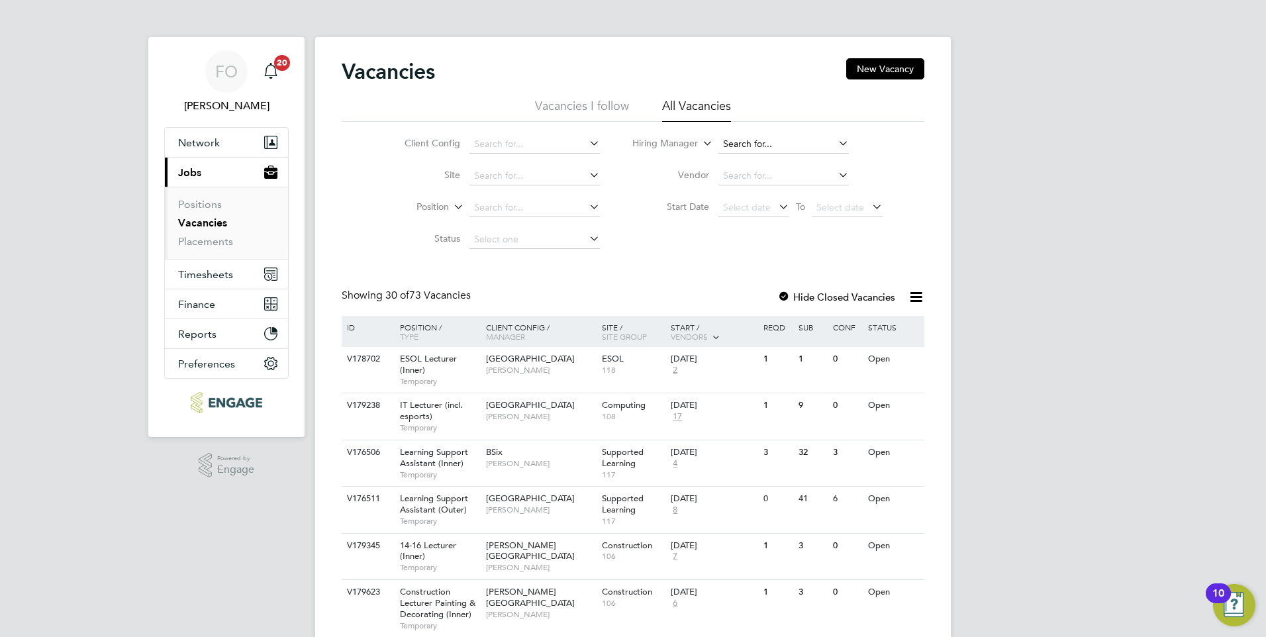
click at [747, 145] on input at bounding box center [784, 144] width 130 height 19
click at [748, 172] on li "Ros [PERSON_NAME]" at bounding box center [783, 181] width 132 height 18
type input "[PERSON_NAME]"
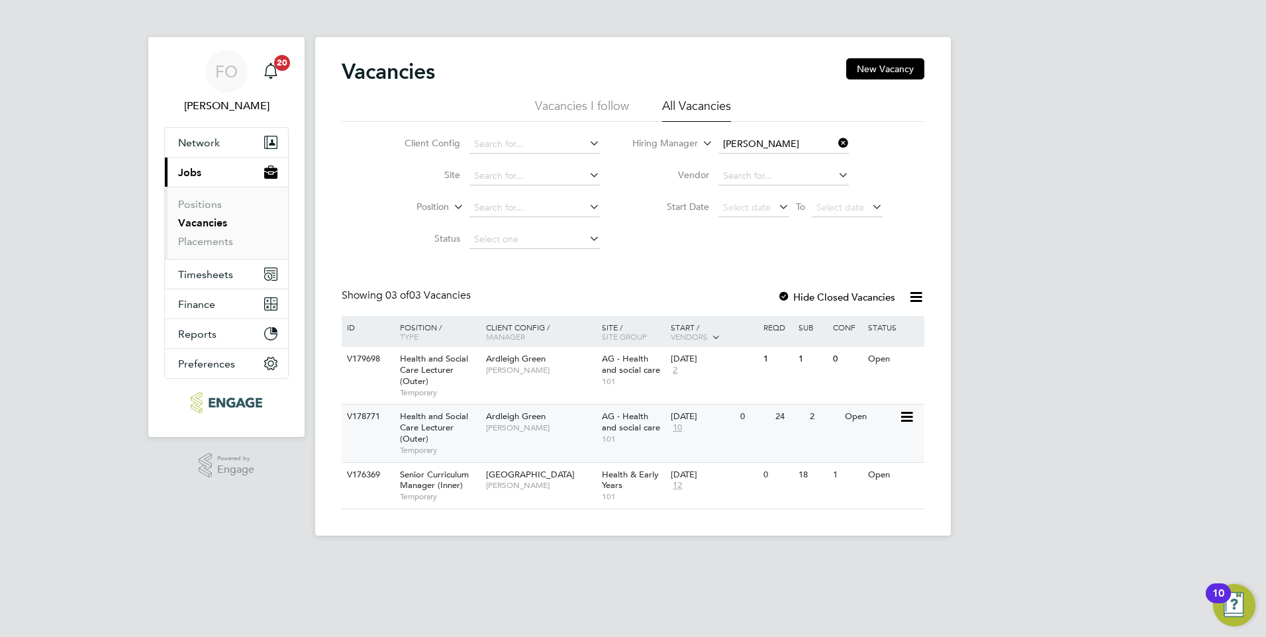
click at [858, 438] on div "V178771 Health and Social Care Lecturer (Outer) Temporary Ardleigh Green Roslyn…" at bounding box center [633, 433] width 583 height 58
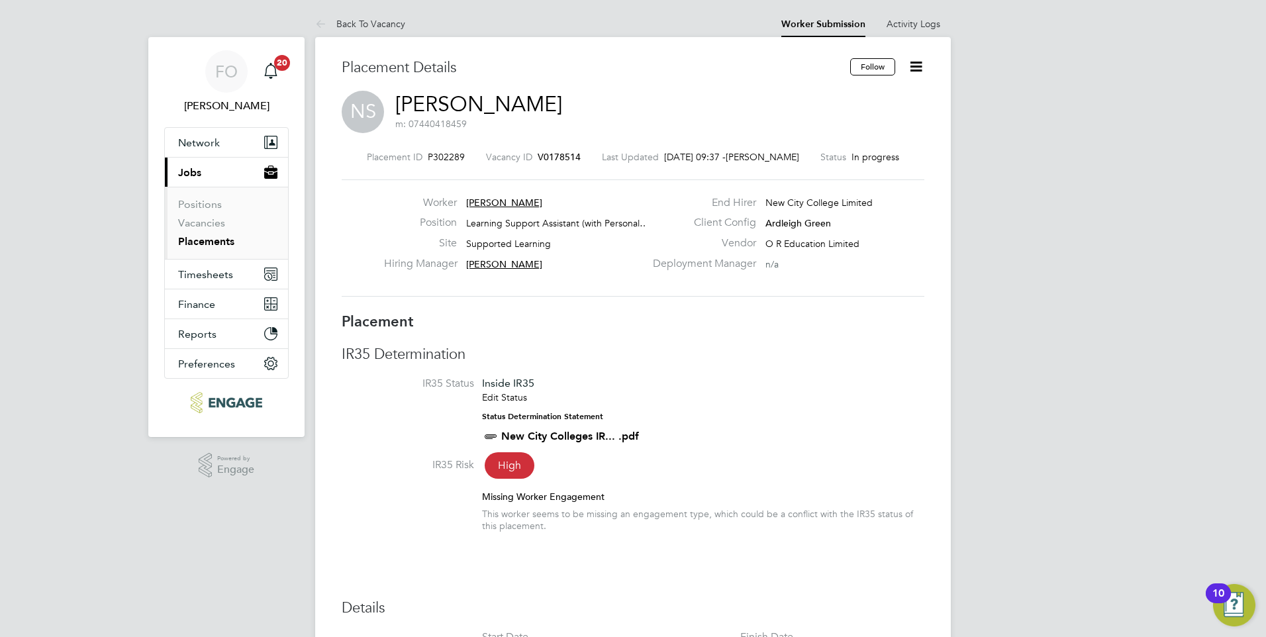
click at [542, 159] on span "V0178514" at bounding box center [559, 157] width 43 height 12
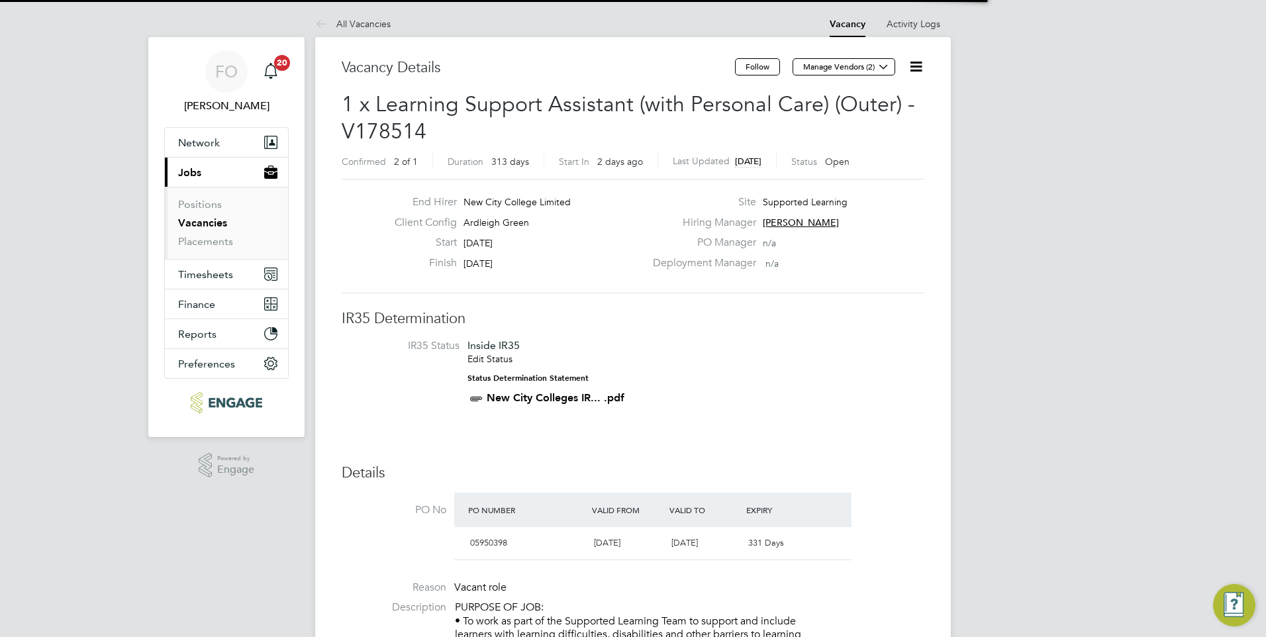
scroll to position [23, 125]
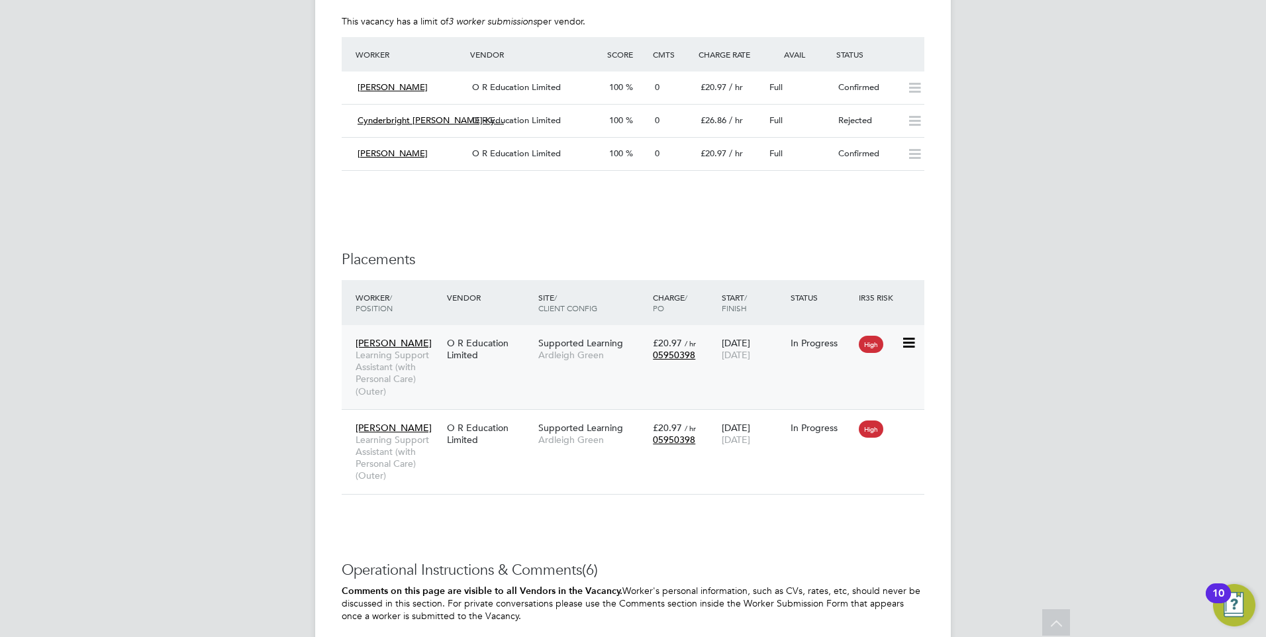
click at [724, 373] on div "[PERSON_NAME] Learning Support Assistant (with Personal Care) (Outer) O R Educa…" at bounding box center [633, 367] width 583 height 84
click at [803, 331] on div "In Progress" at bounding box center [821, 342] width 69 height 25
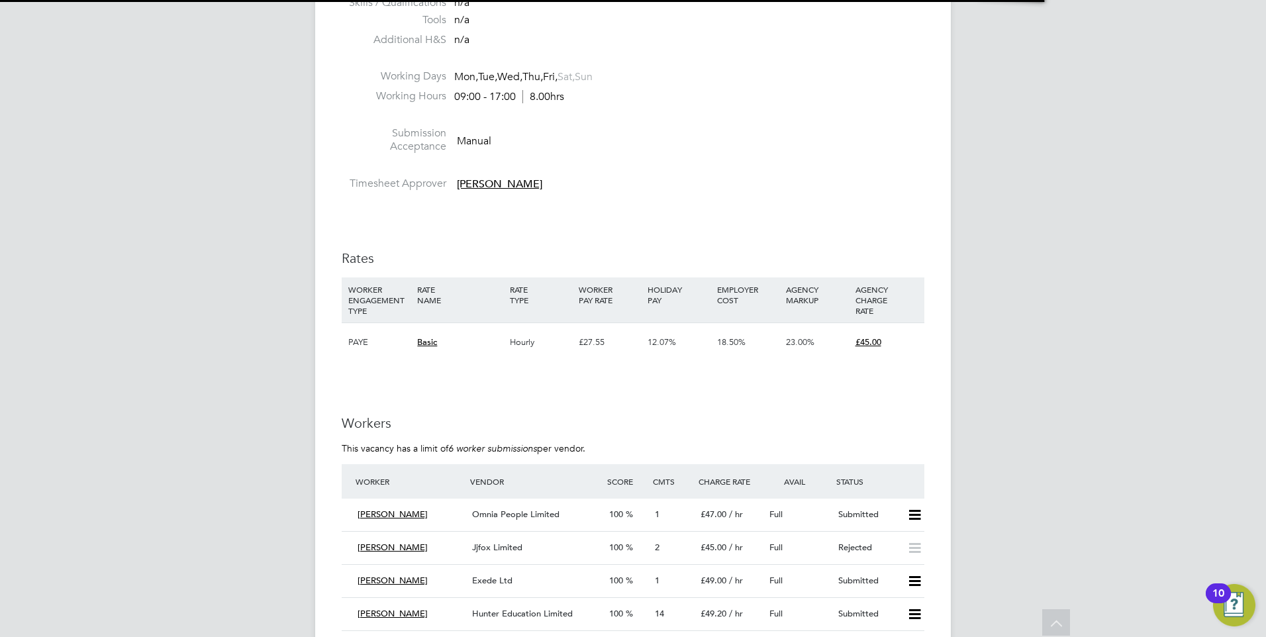
scroll to position [7, 7]
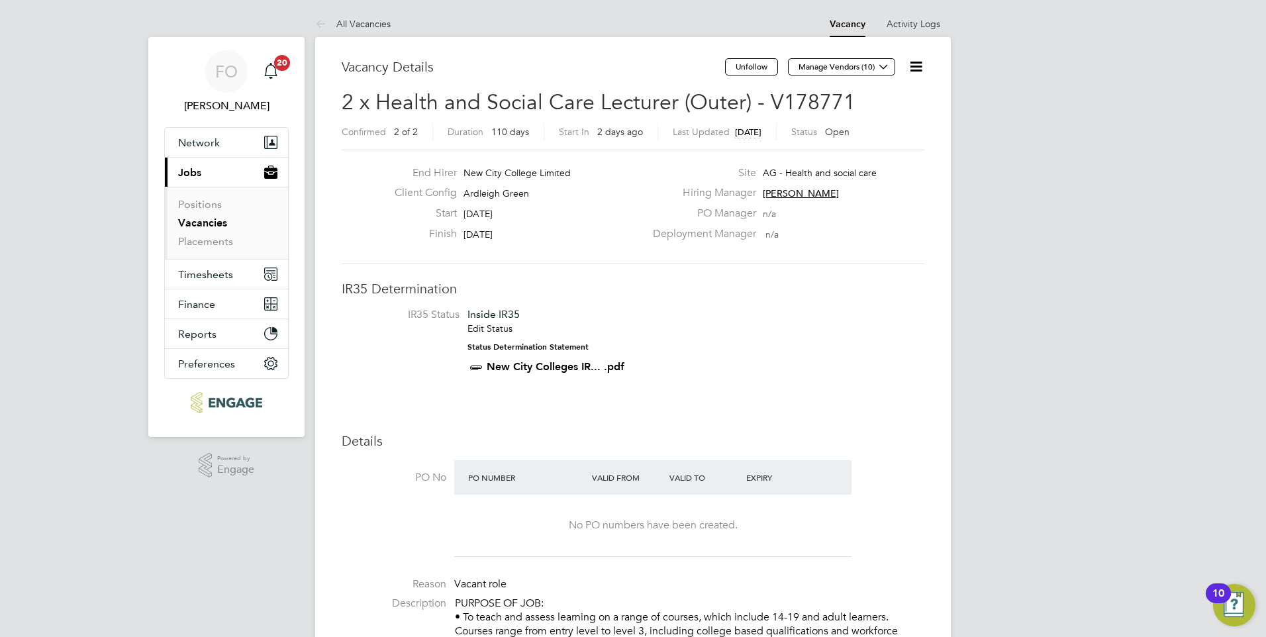
click at [921, 64] on icon at bounding box center [916, 66] width 17 height 17
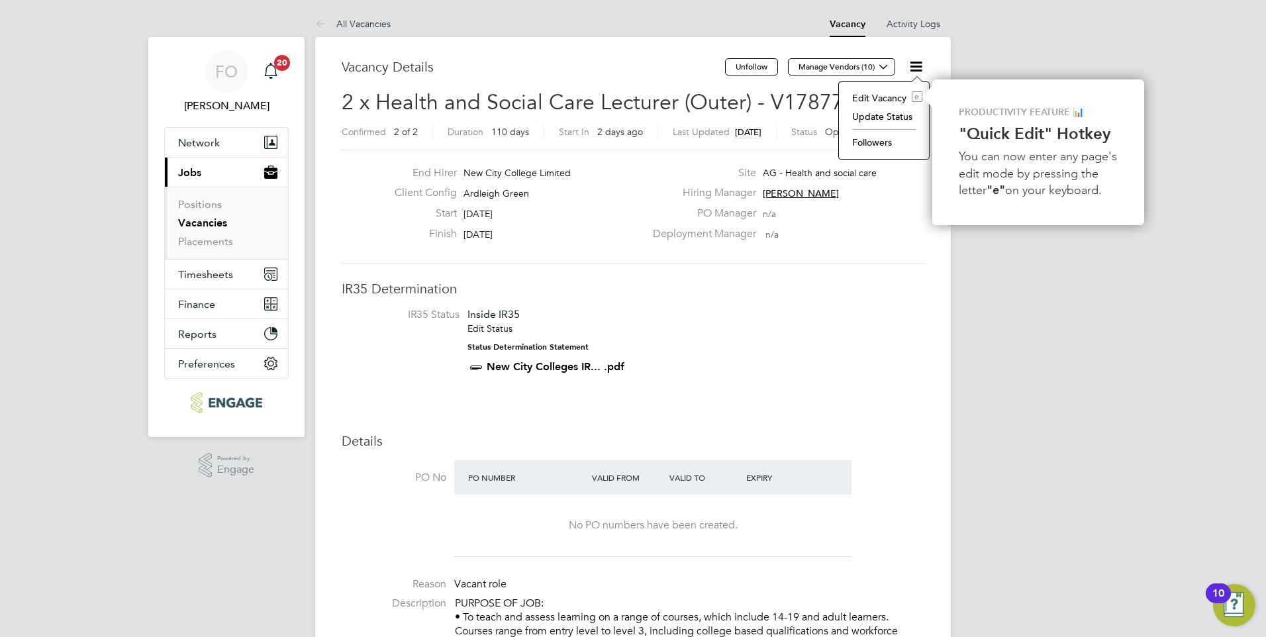
click at [899, 116] on li "Update Status" at bounding box center [884, 116] width 77 height 19
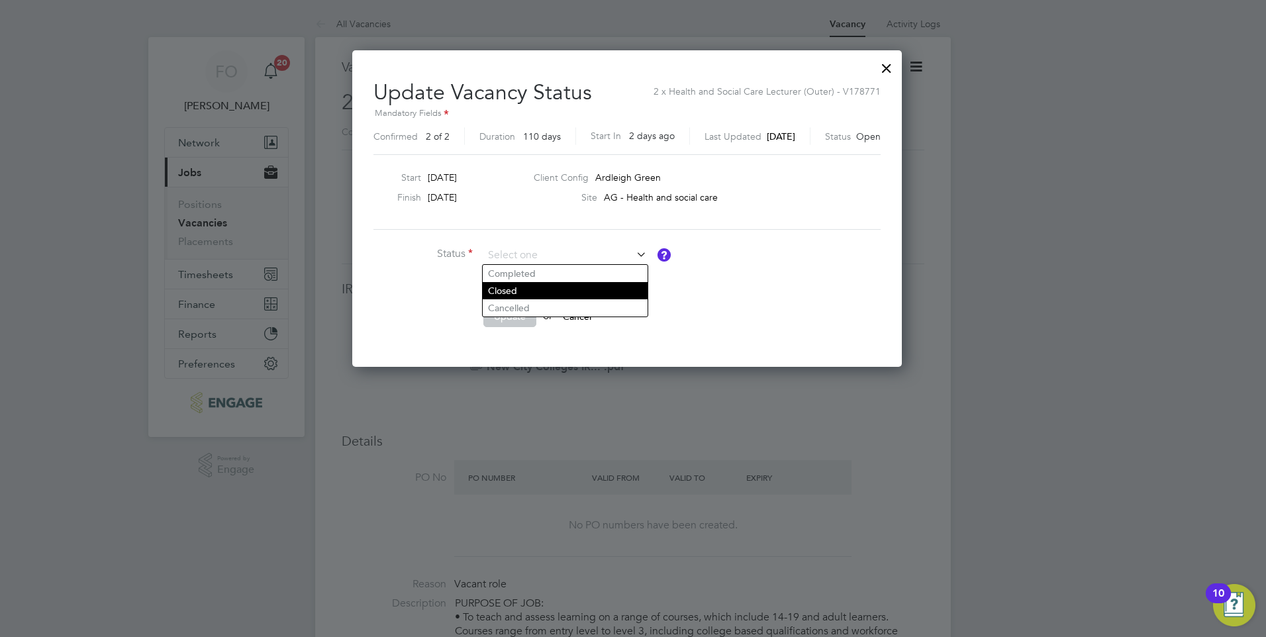
click at [558, 293] on li "Closed" at bounding box center [565, 290] width 165 height 17
type input "Closed"
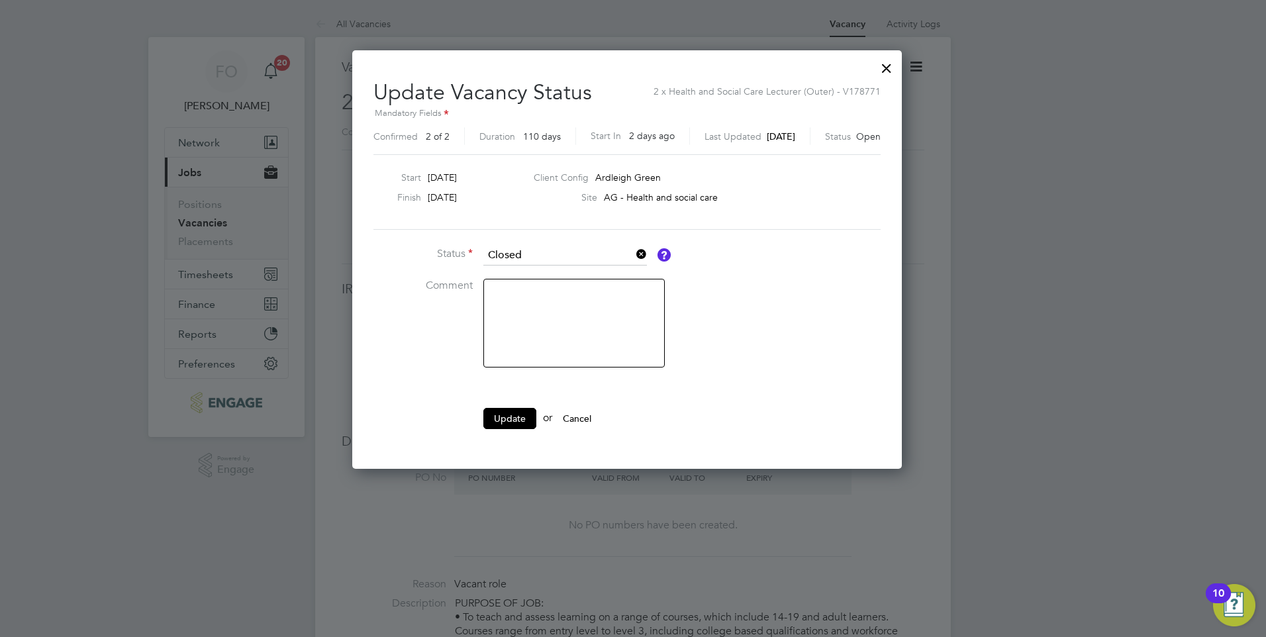
click at [542, 297] on textarea at bounding box center [573, 323] width 181 height 89
type textarea "Filled"
click at [503, 419] on button "Update" at bounding box center [509, 418] width 53 height 21
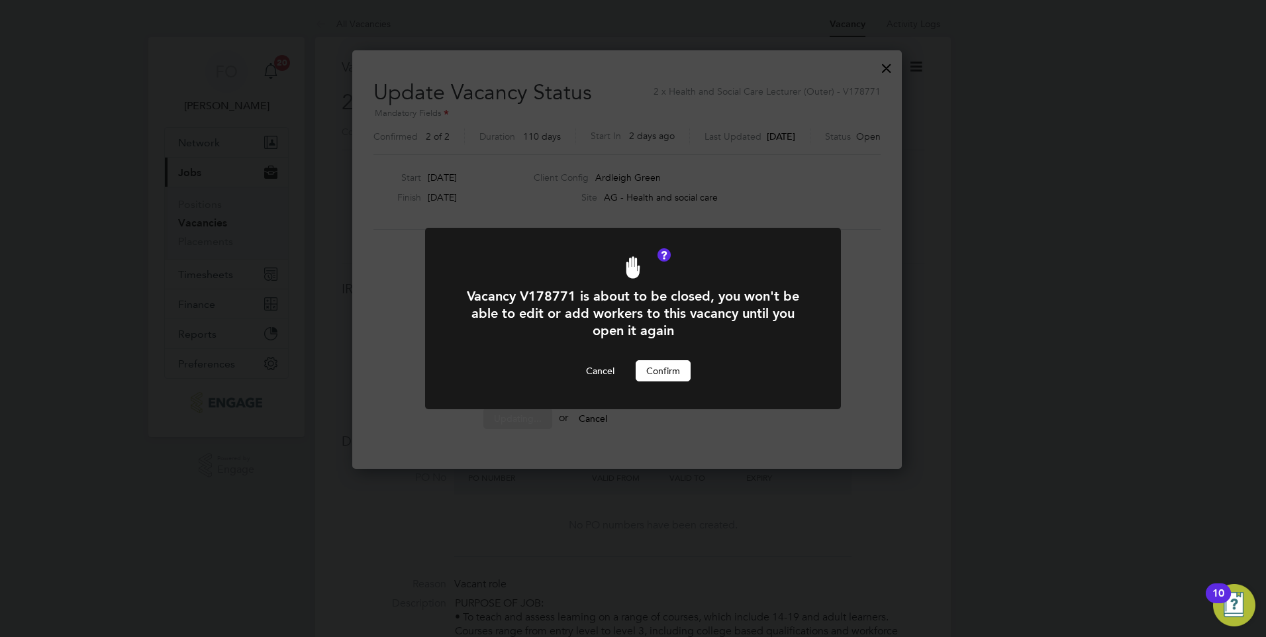
click at [662, 368] on button "Confirm" at bounding box center [663, 370] width 55 height 21
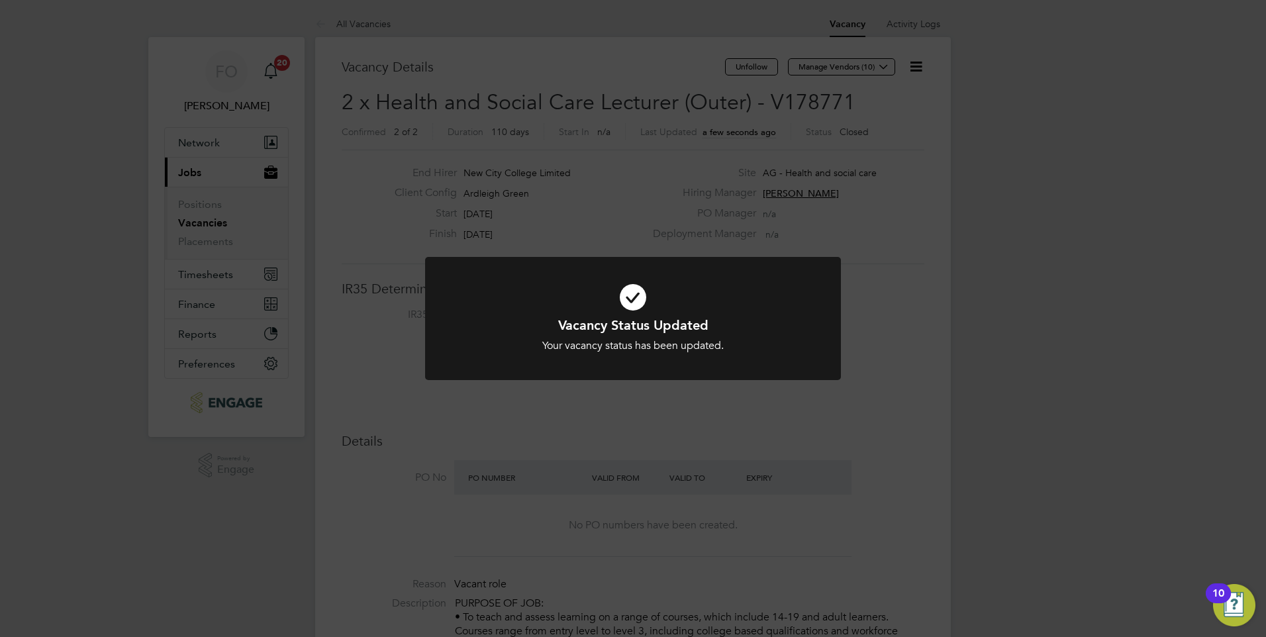
click at [377, 185] on div "Vacancy Status Updated Your vacancy status has been updated. Cancel Okay" at bounding box center [633, 318] width 1266 height 637
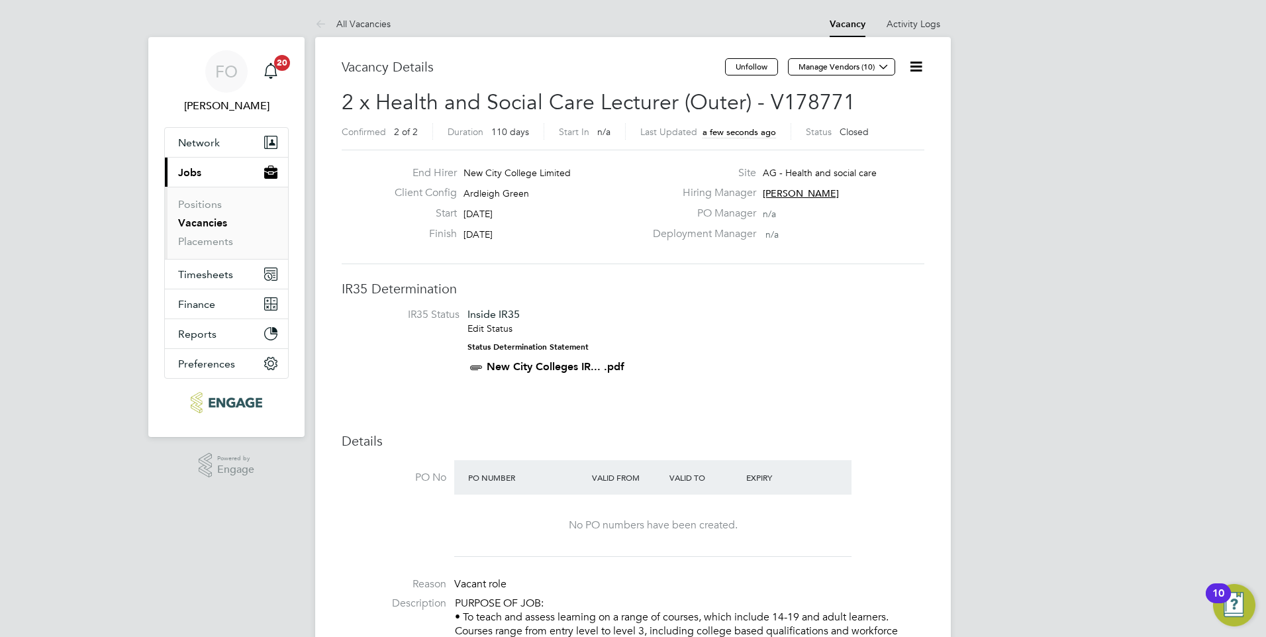
click at [212, 223] on link "Vacancies" at bounding box center [202, 223] width 49 height 13
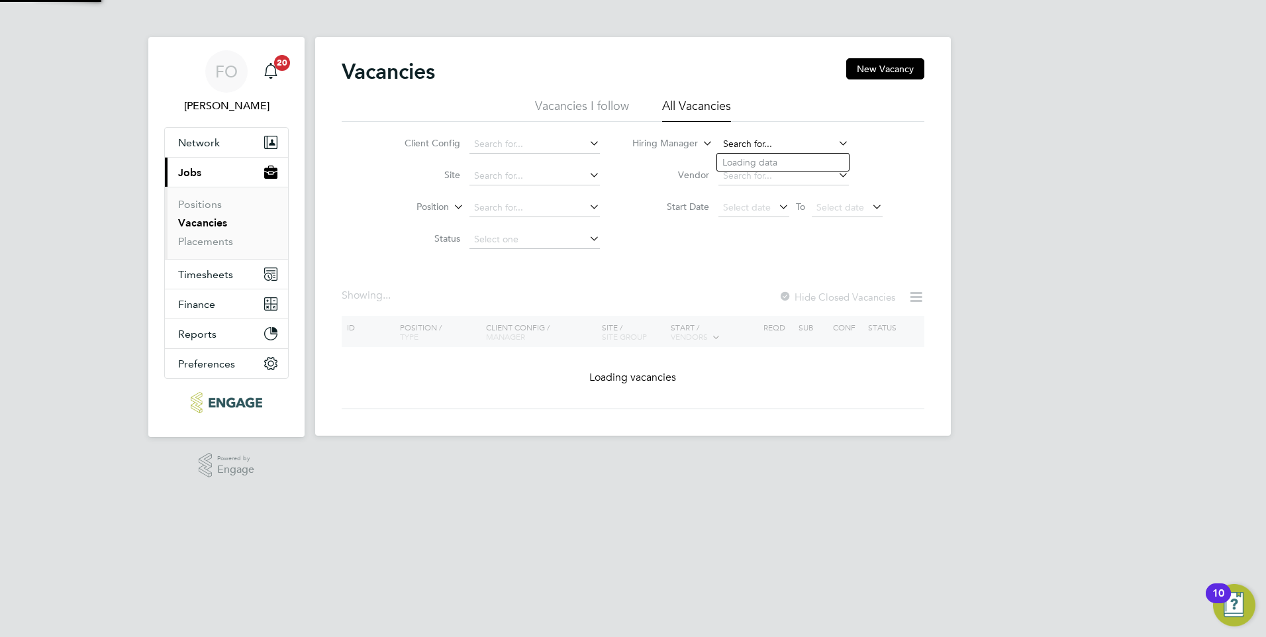
click at [773, 139] on input at bounding box center [784, 144] width 130 height 19
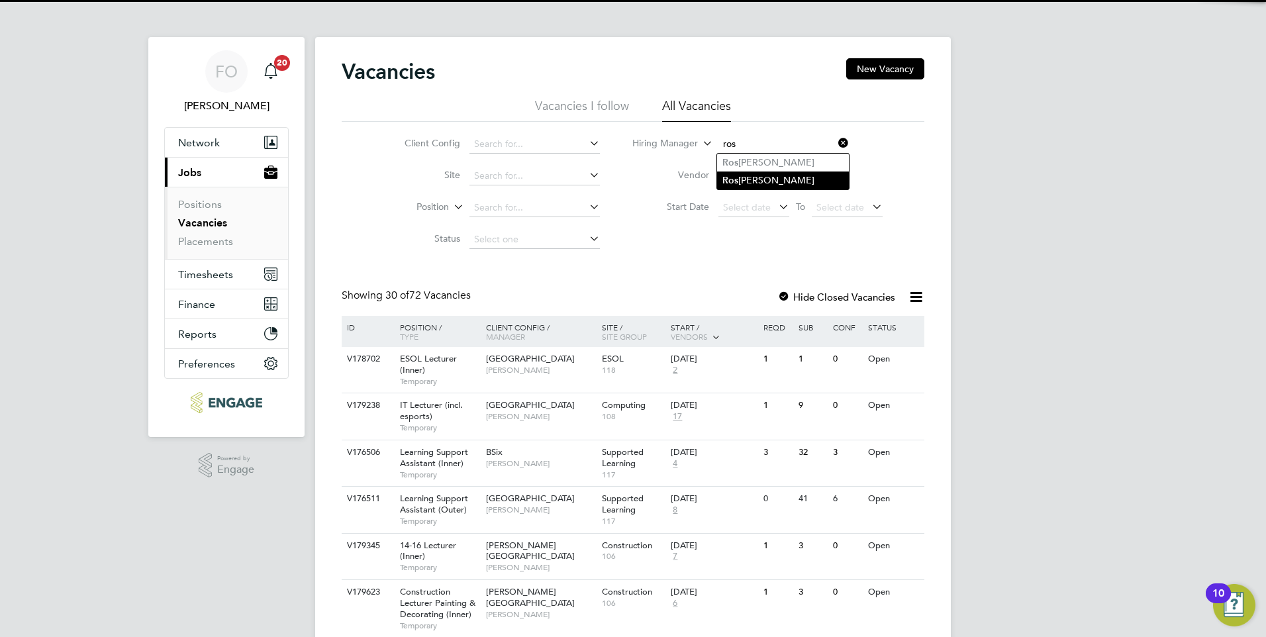
click at [761, 180] on li "Ros lyn O'Garro" at bounding box center [783, 181] width 132 height 18
type input "Roslyn O'Garro"
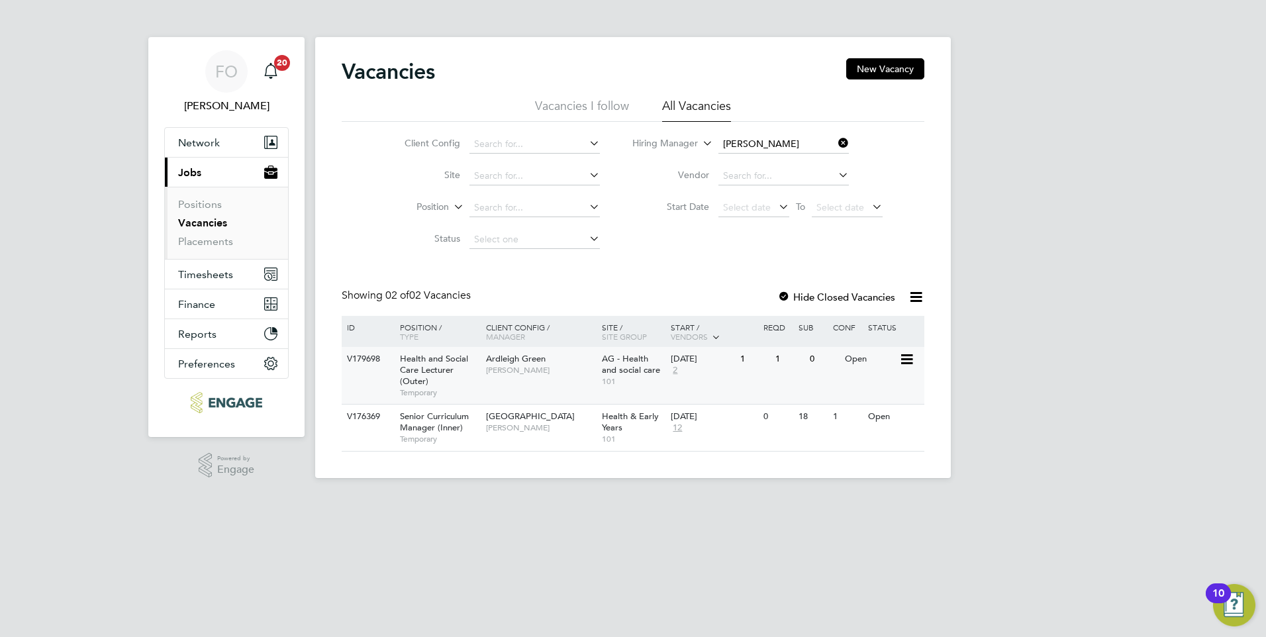
click at [752, 385] on div "V179698 Health and Social Care Lecturer (Outer) Temporary Ardleigh Green Roslyn…" at bounding box center [633, 375] width 583 height 57
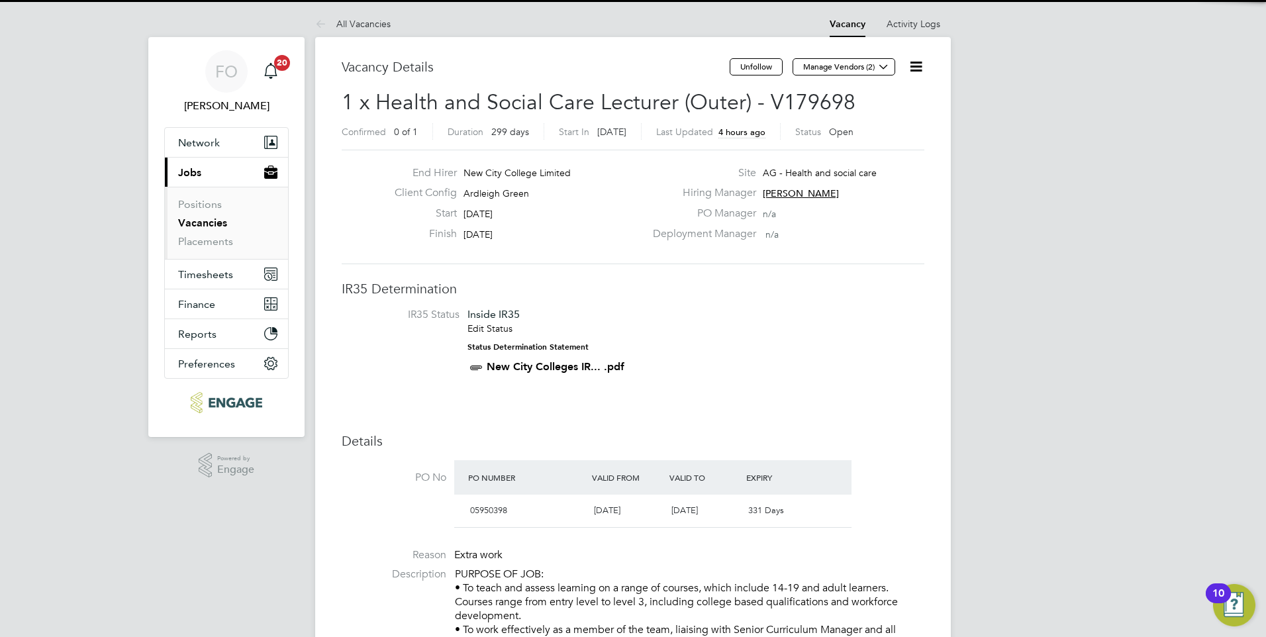
click at [921, 60] on icon at bounding box center [916, 66] width 17 height 17
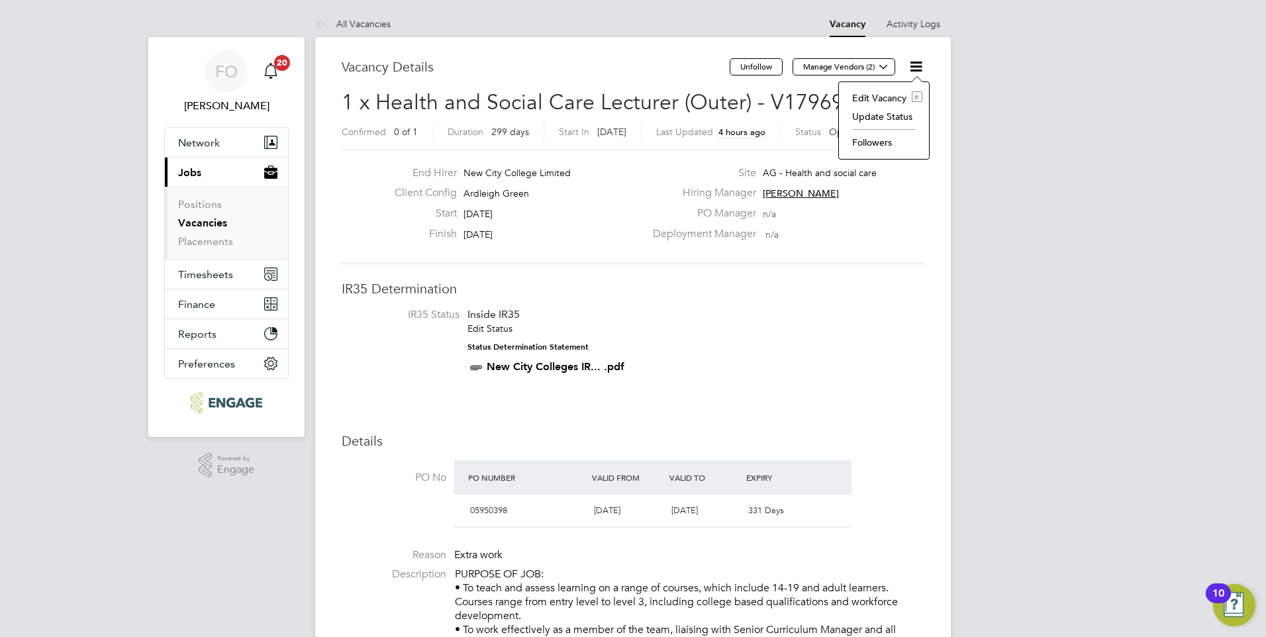
click at [887, 113] on li "Update Status" at bounding box center [884, 116] width 77 height 19
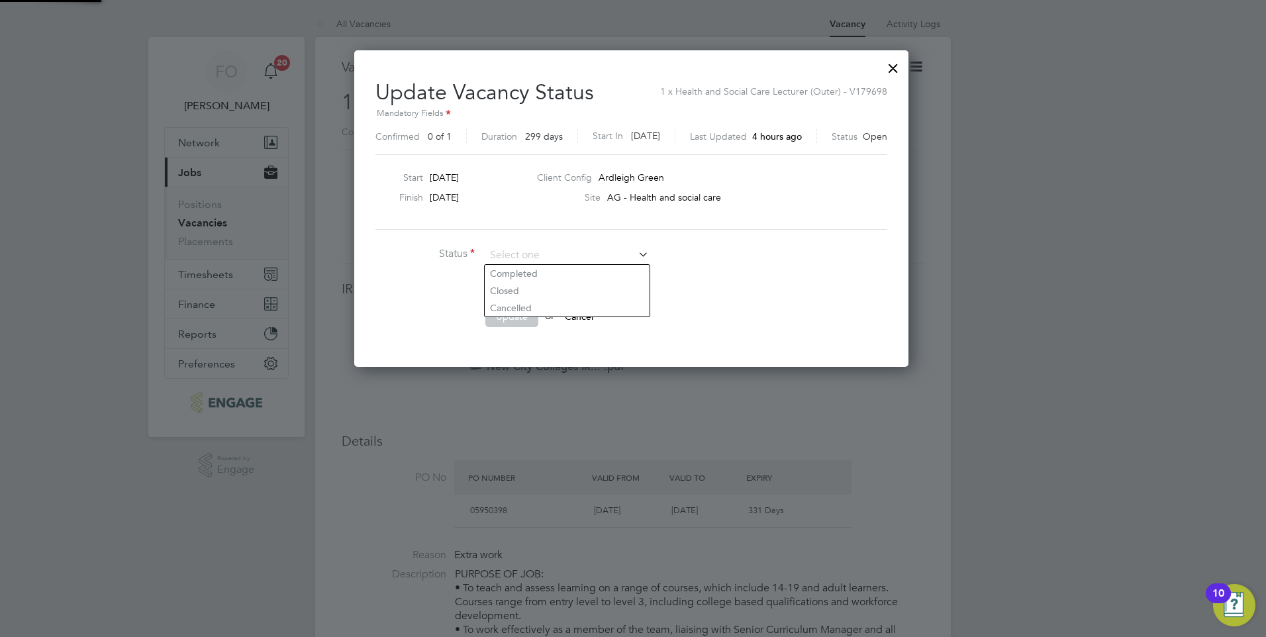
scroll to position [316, 558]
click at [894, 70] on div at bounding box center [893, 65] width 24 height 24
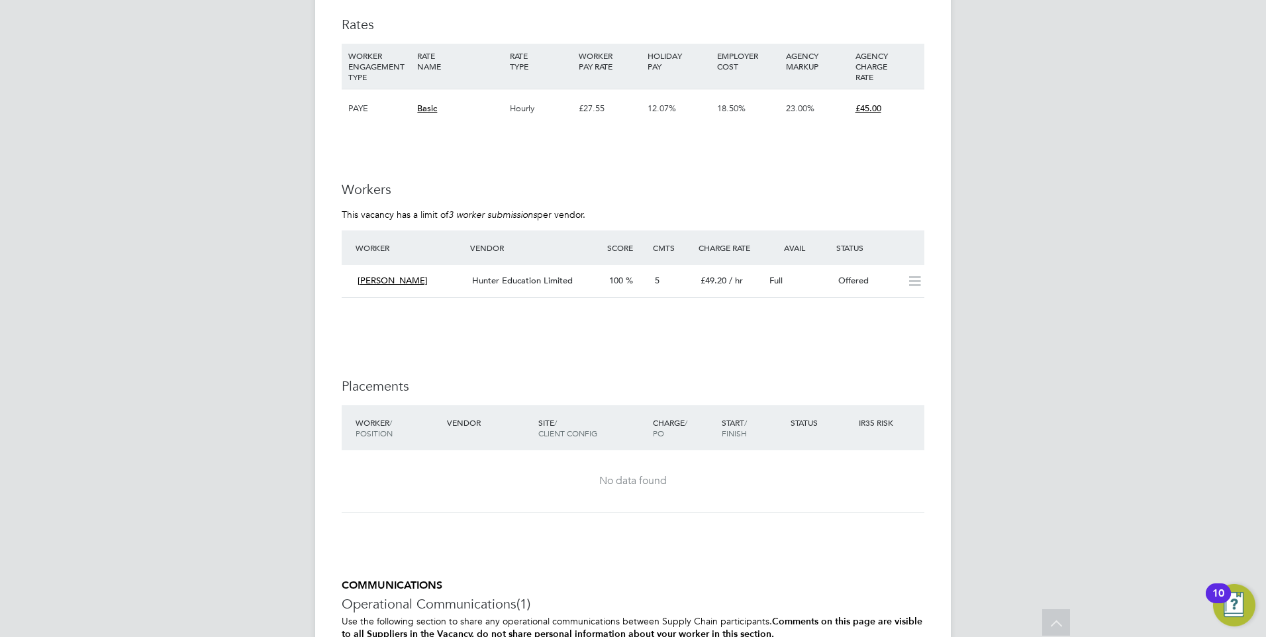
scroll to position [2001, 0]
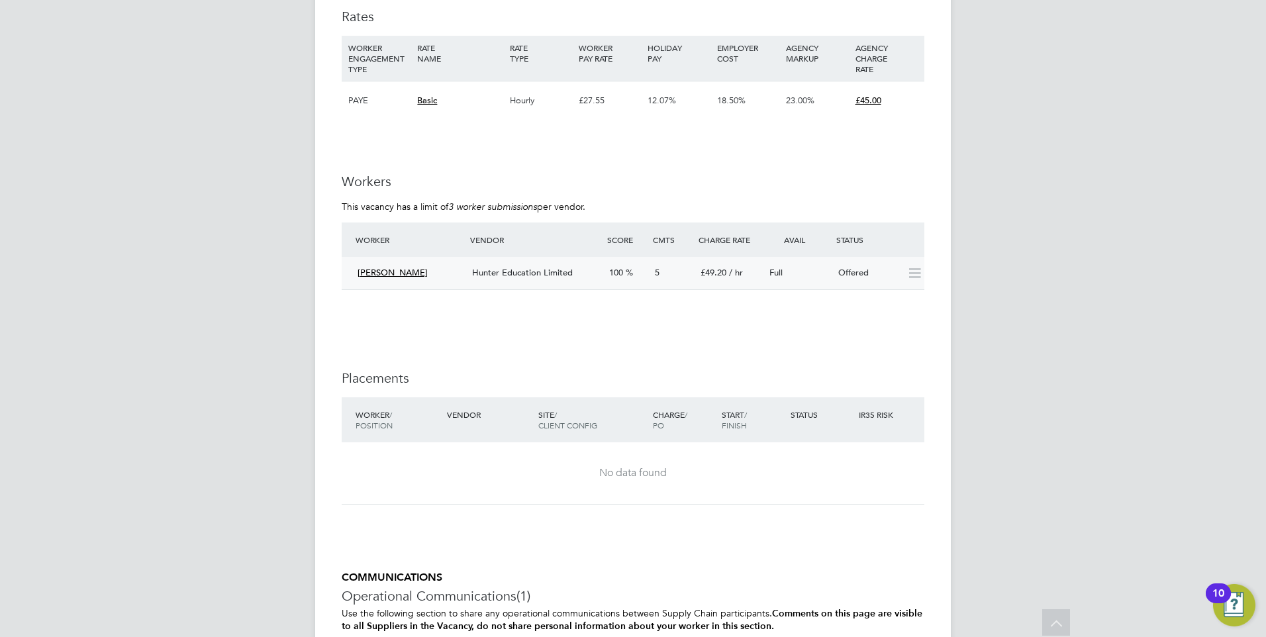
click at [801, 270] on div "Full" at bounding box center [798, 273] width 69 height 22
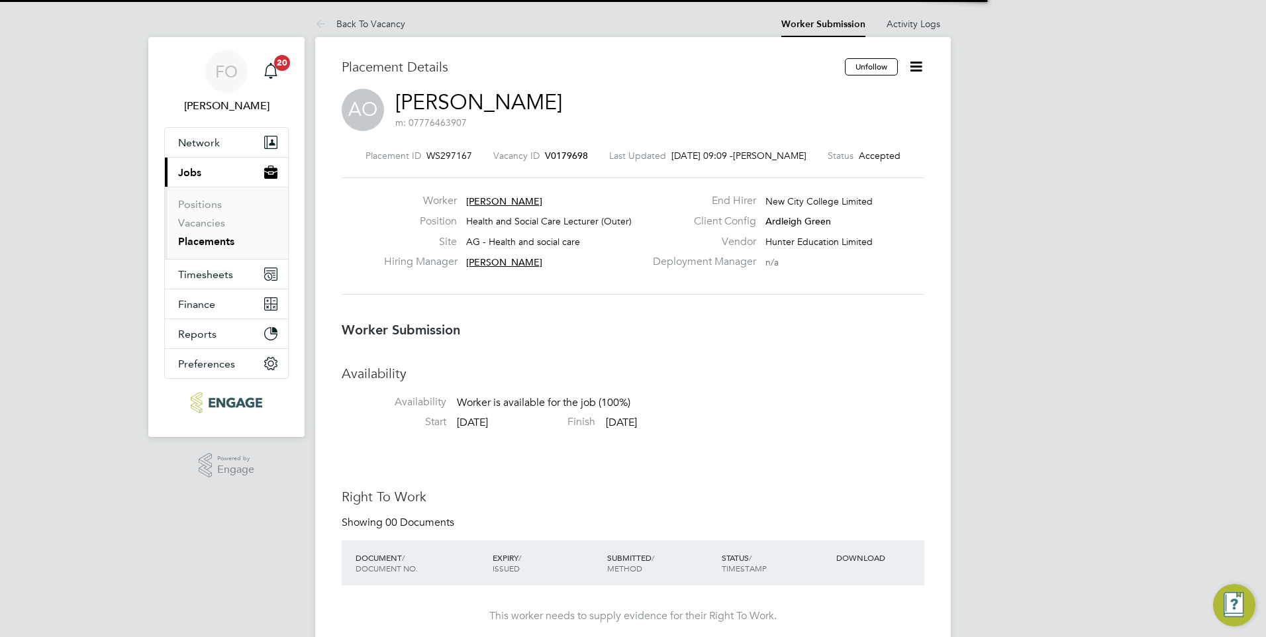
scroll to position [7, 7]
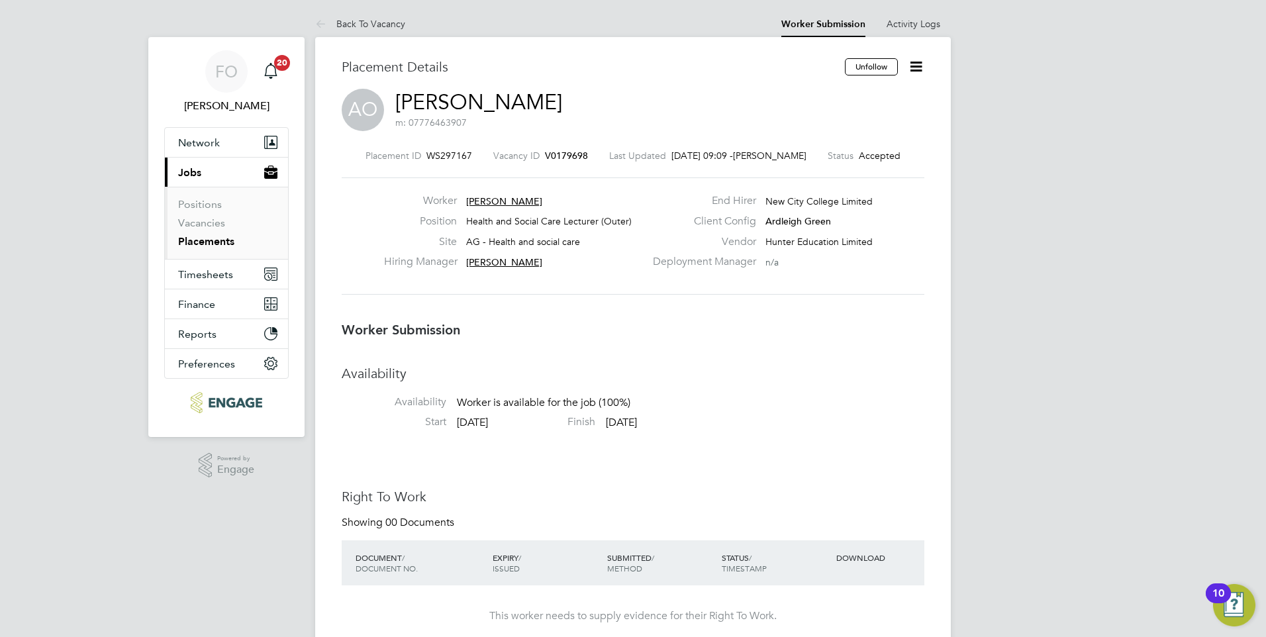
click at [923, 62] on icon at bounding box center [916, 66] width 17 height 17
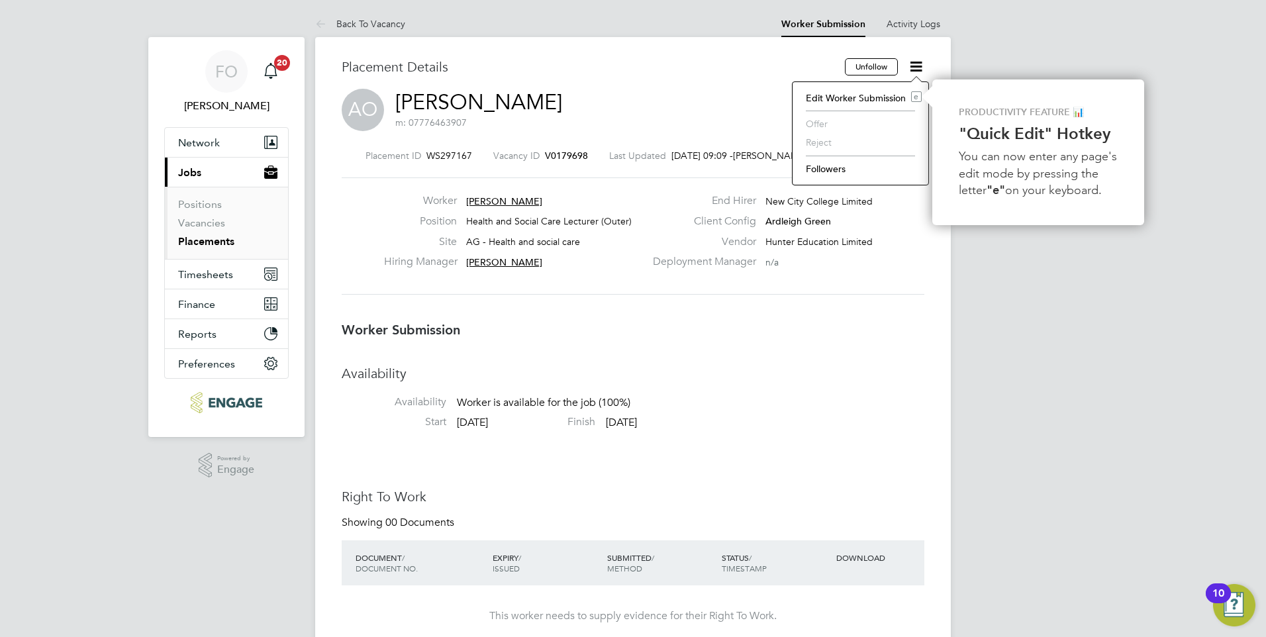
click at [897, 258] on div "Deployment Manager n/a" at bounding box center [787, 265] width 285 height 21
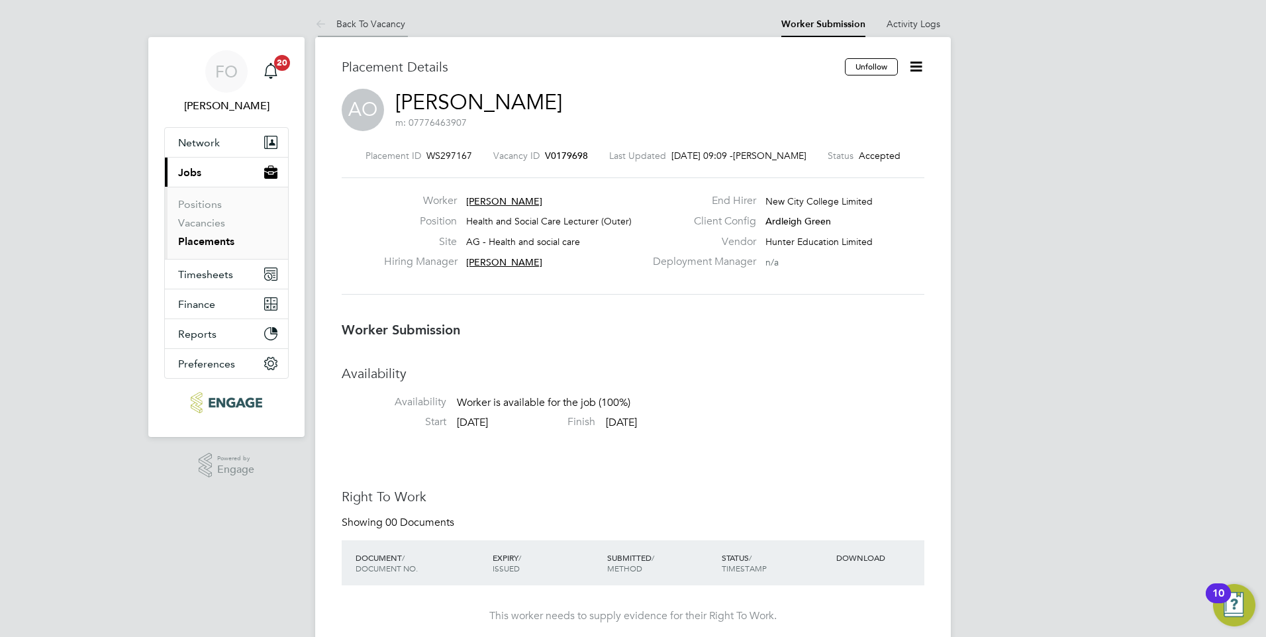
click at [354, 24] on link "Back To Vacancy" at bounding box center [360, 24] width 90 height 12
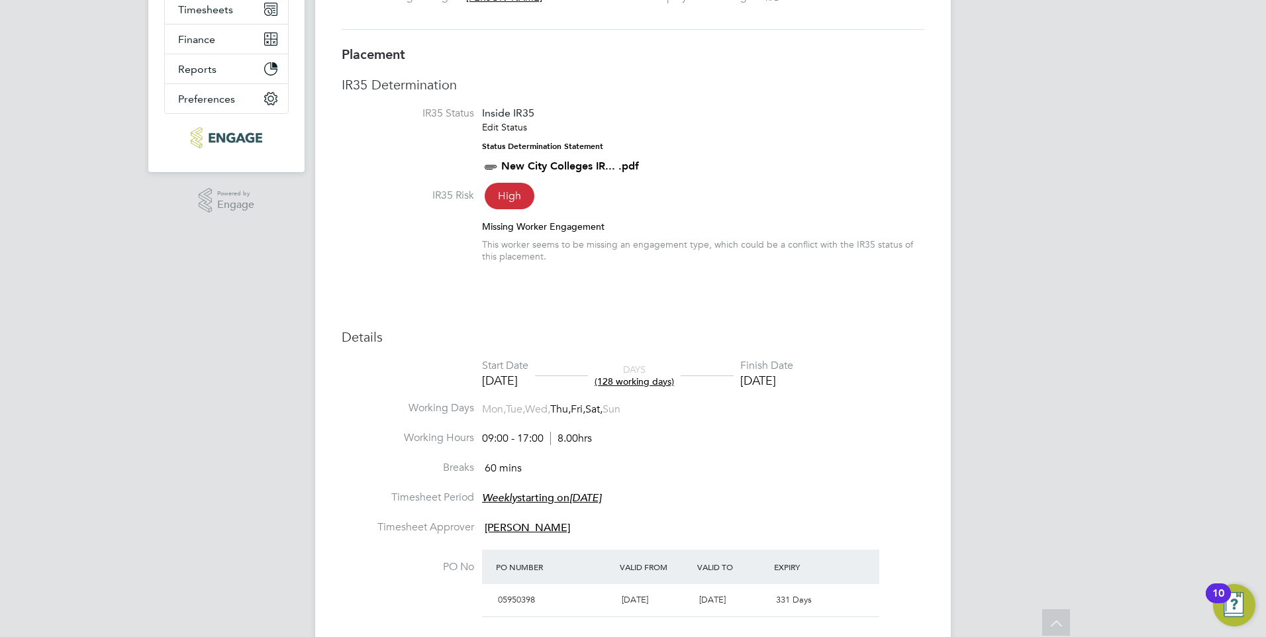
scroll to position [70, 0]
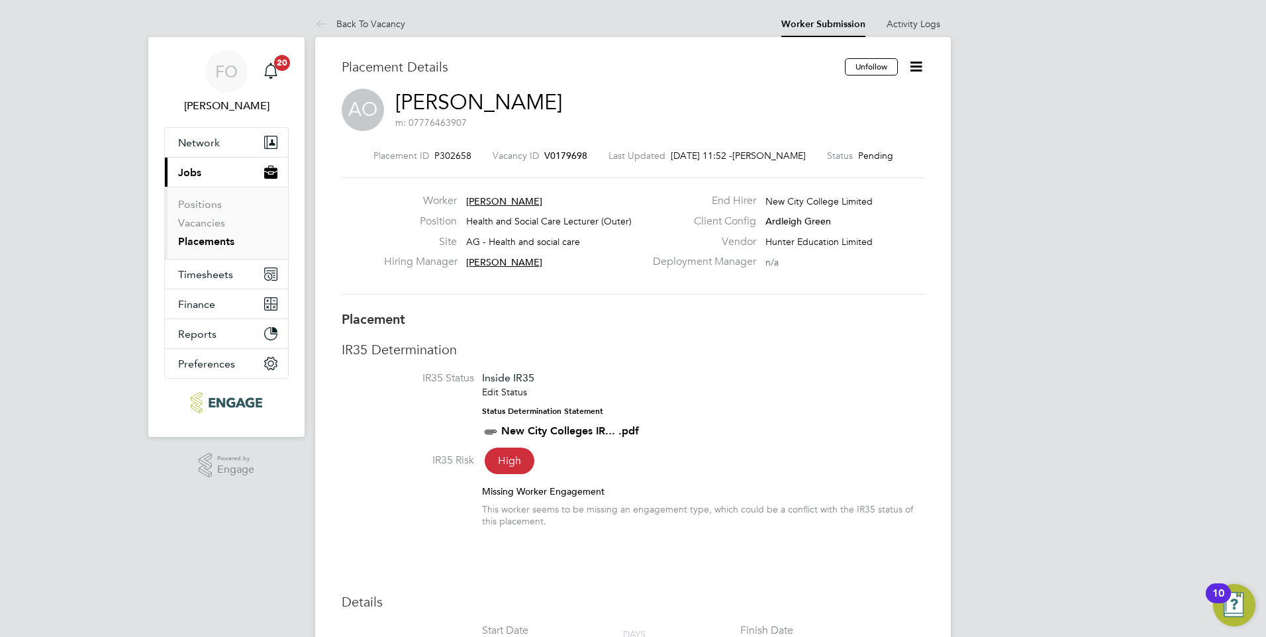
click at [914, 66] on icon at bounding box center [916, 66] width 17 height 17
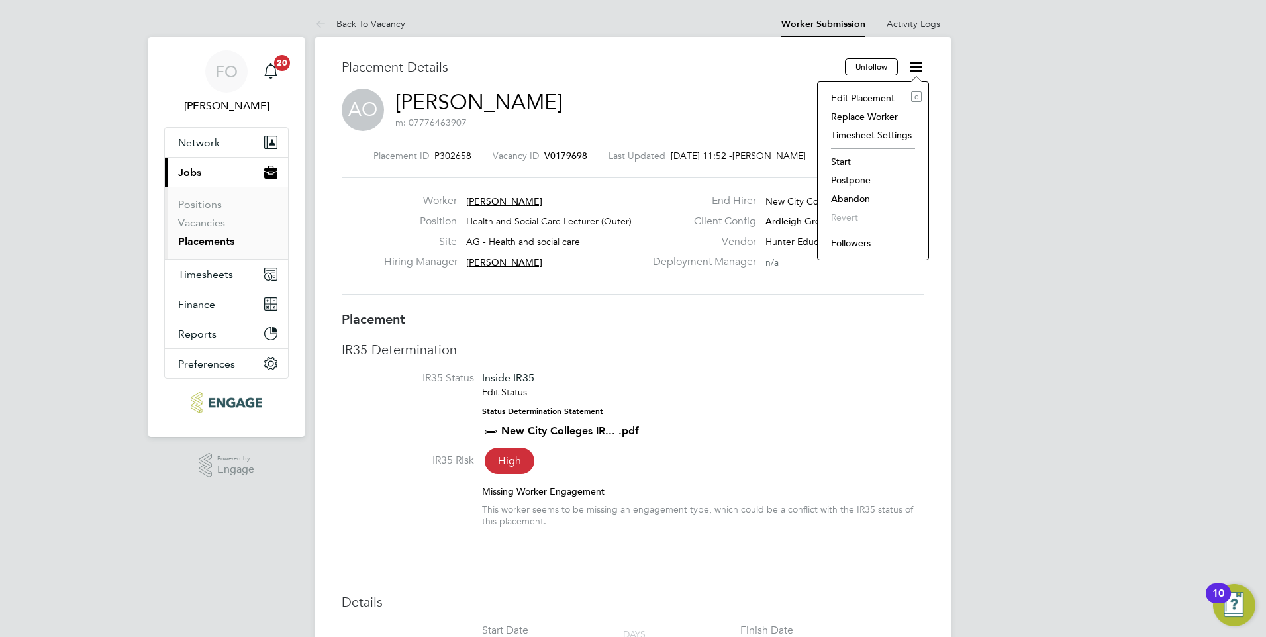
click at [856, 156] on li "Start" at bounding box center [872, 161] width 97 height 19
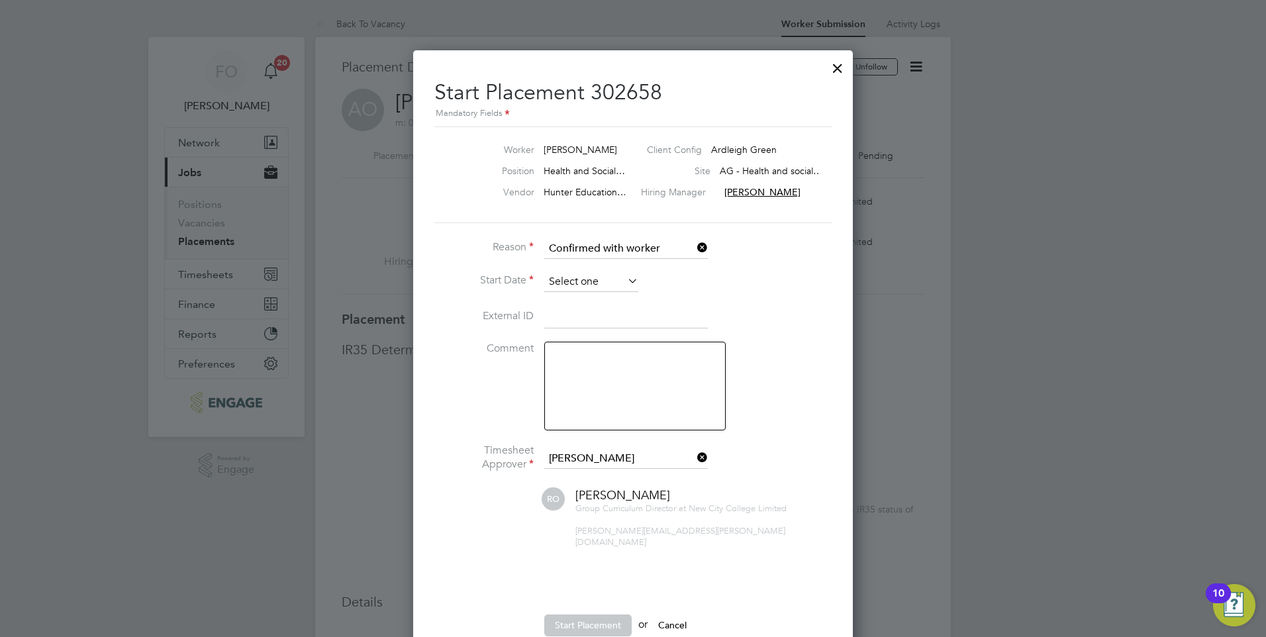
click at [584, 287] on input at bounding box center [591, 282] width 94 height 20
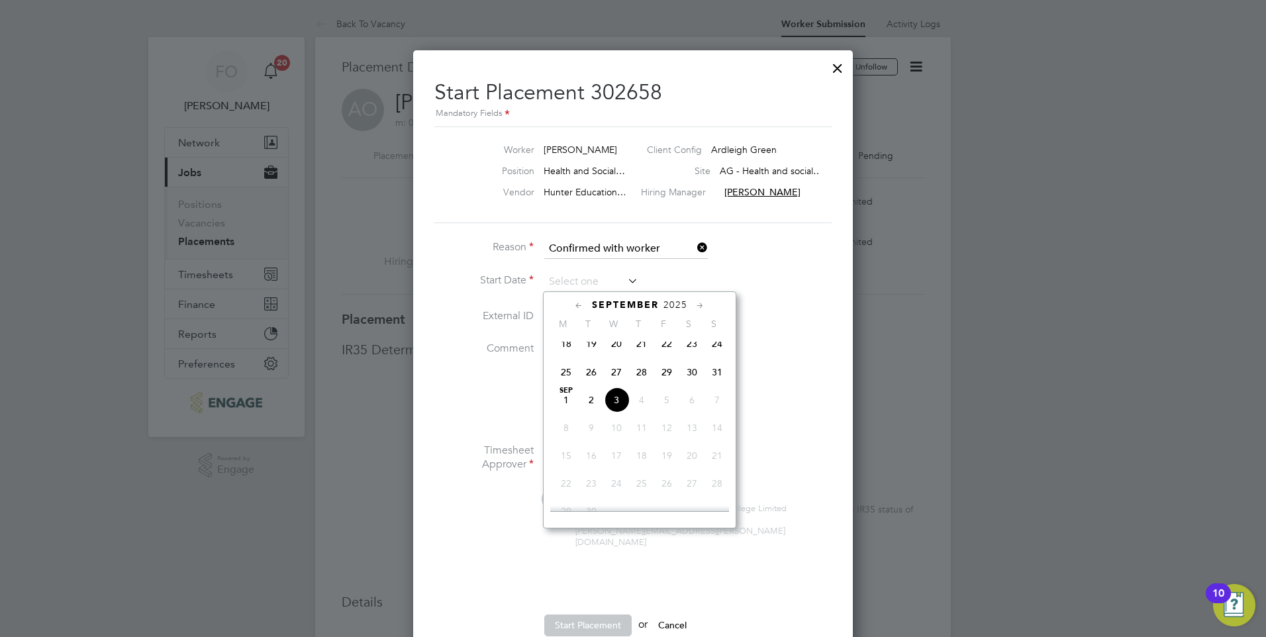
click at [617, 405] on span "3" at bounding box center [616, 399] width 25 height 25
type input "[DATE]"
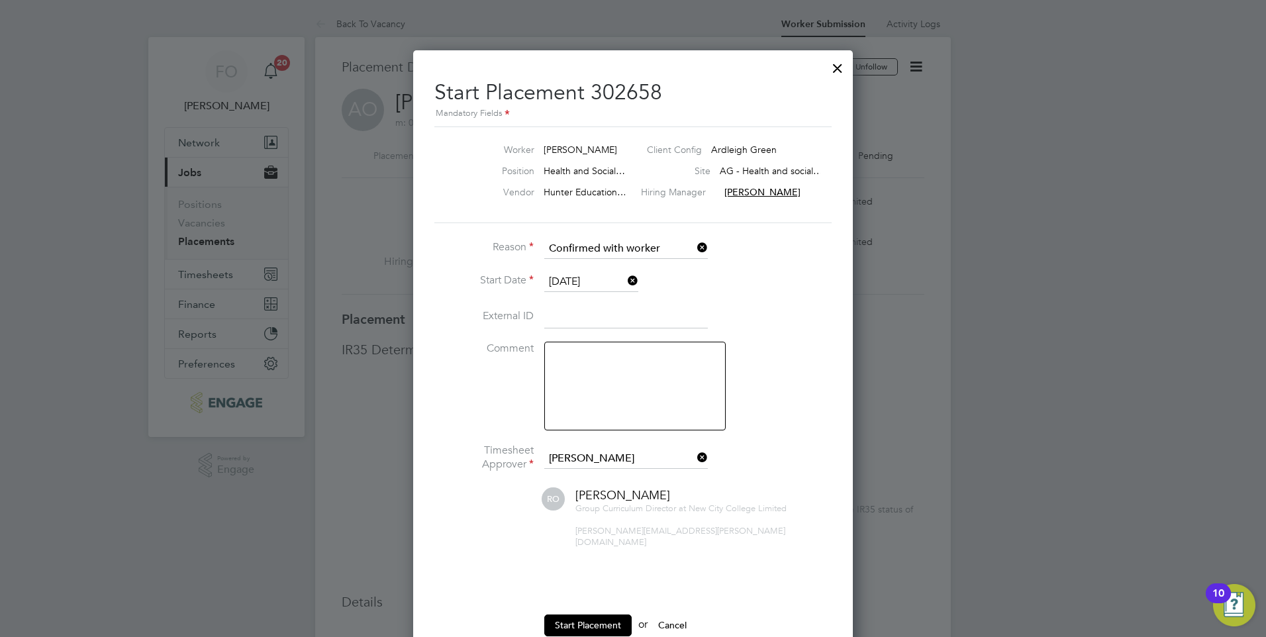
click at [591, 366] on textarea at bounding box center [634, 386] width 181 height 89
type textarea "S"
type textarea "Actual start date [DATE]"
click at [577, 615] on button "Start Placement" at bounding box center [587, 625] width 87 height 21
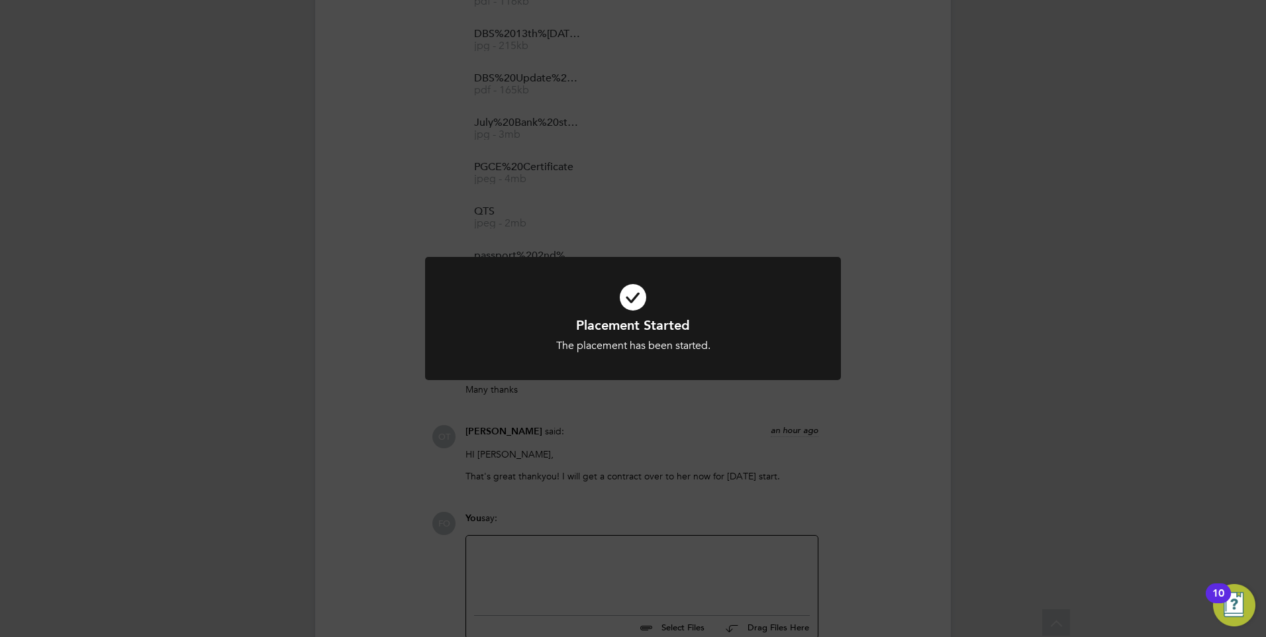
scroll to position [1551, 0]
click at [862, 487] on div "Placement Started The placement has been started. Cancel Okay" at bounding box center [633, 318] width 1266 height 637
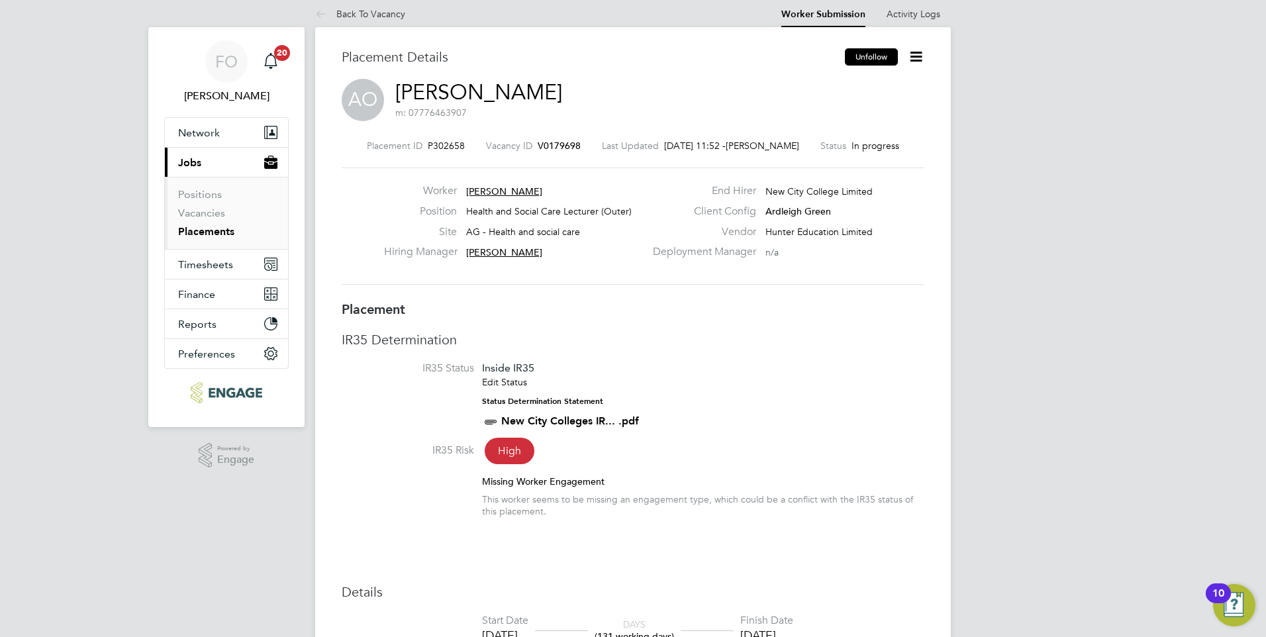
scroll to position [0, 0]
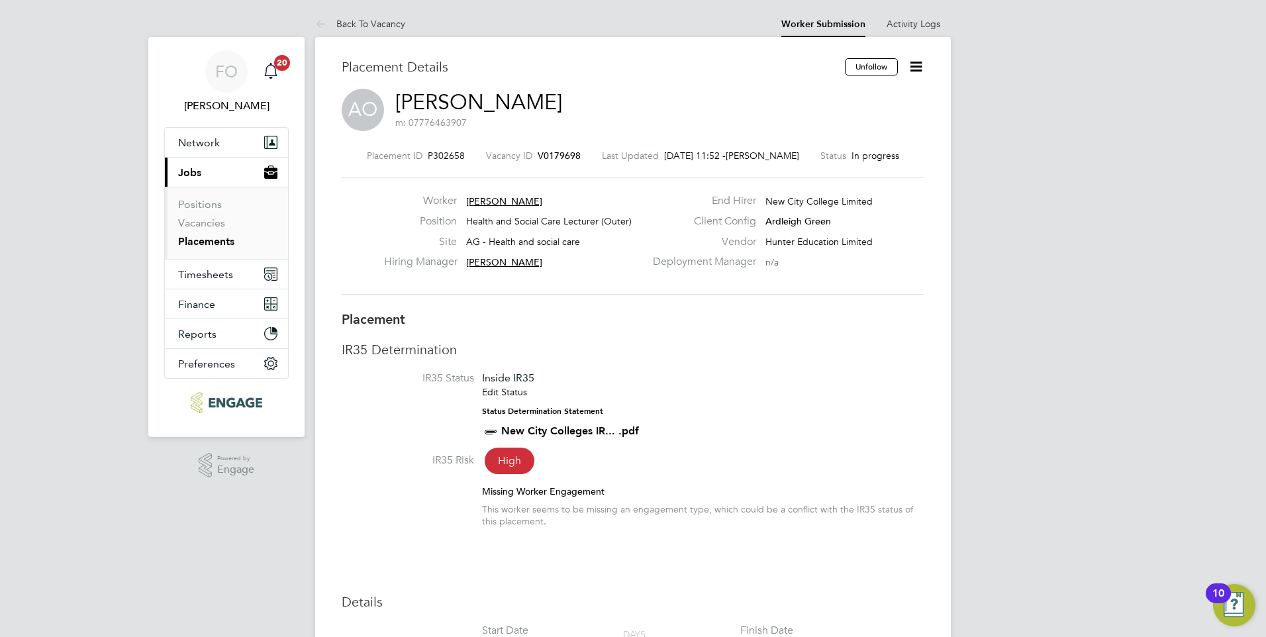
click at [920, 68] on icon at bounding box center [916, 66] width 17 height 17
click at [848, 315] on h3 "Placement" at bounding box center [633, 319] width 583 height 17
click at [542, 146] on div "Placement ID P302658 Vacancy ID V0179698 Last Updated 03 Sep 2025, 11:52 - Fran…" at bounding box center [633, 222] width 583 height 177
click at [542, 151] on span "V0179698" at bounding box center [559, 156] width 43 height 12
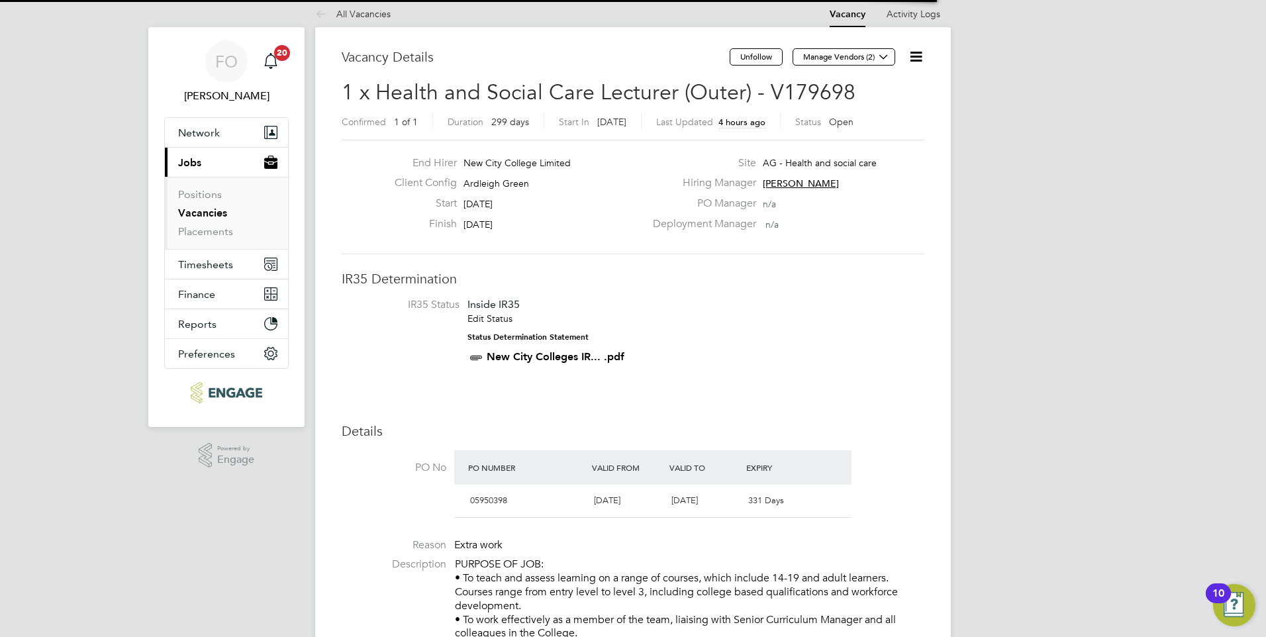
scroll to position [7, 7]
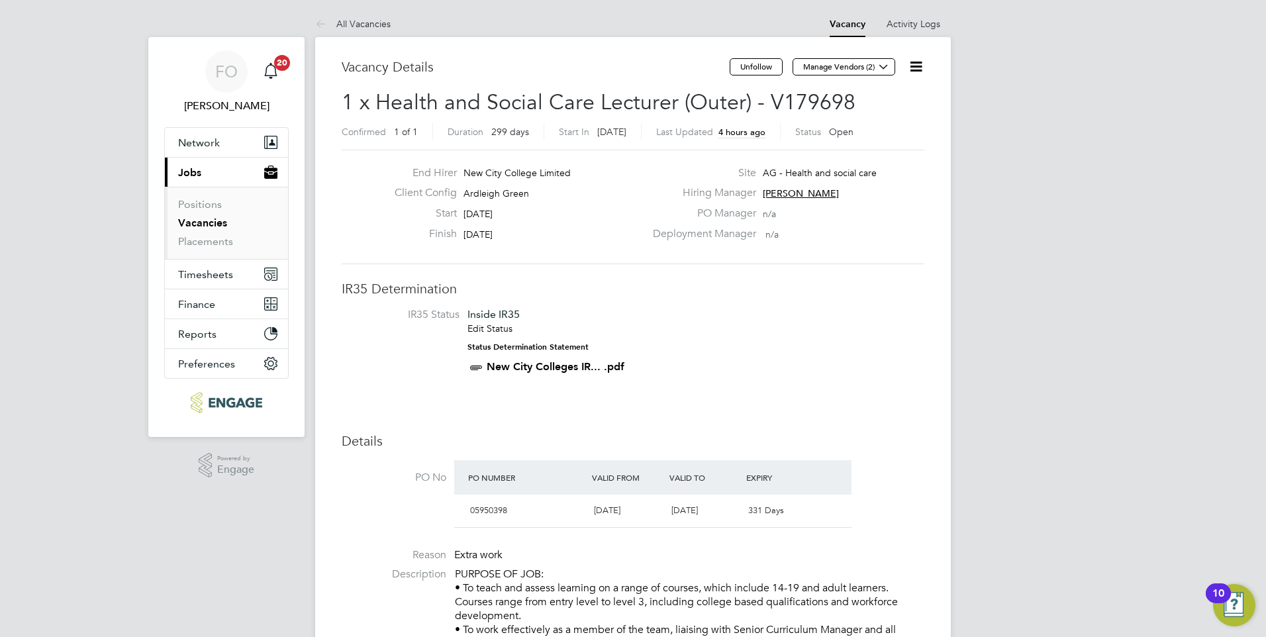
click at [923, 62] on icon at bounding box center [916, 66] width 17 height 17
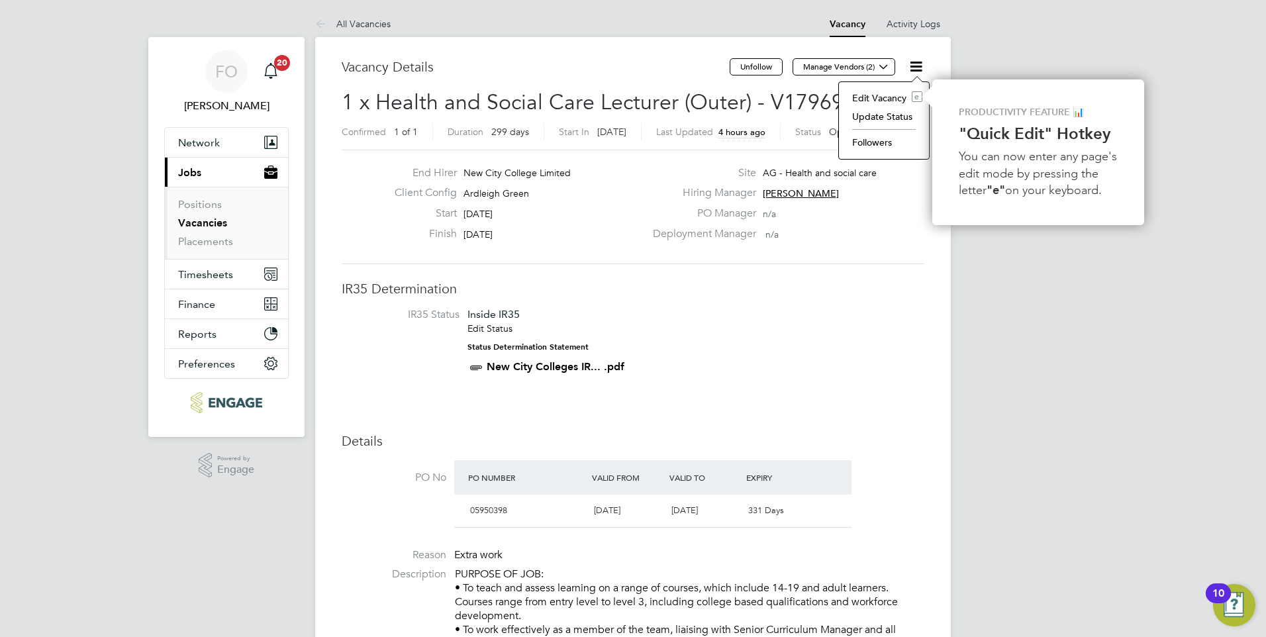
click at [897, 118] on li "Update Status" at bounding box center [884, 116] width 77 height 19
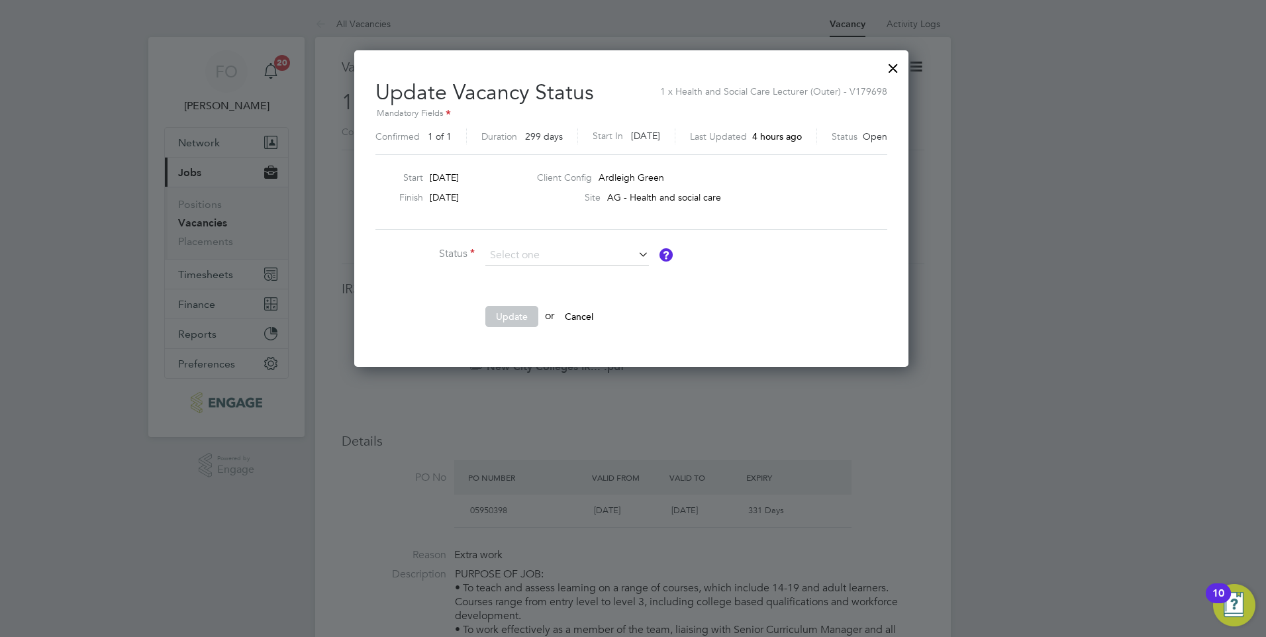
click at [593, 291] on li "Closed" at bounding box center [567, 290] width 165 height 17
type input "Closed"
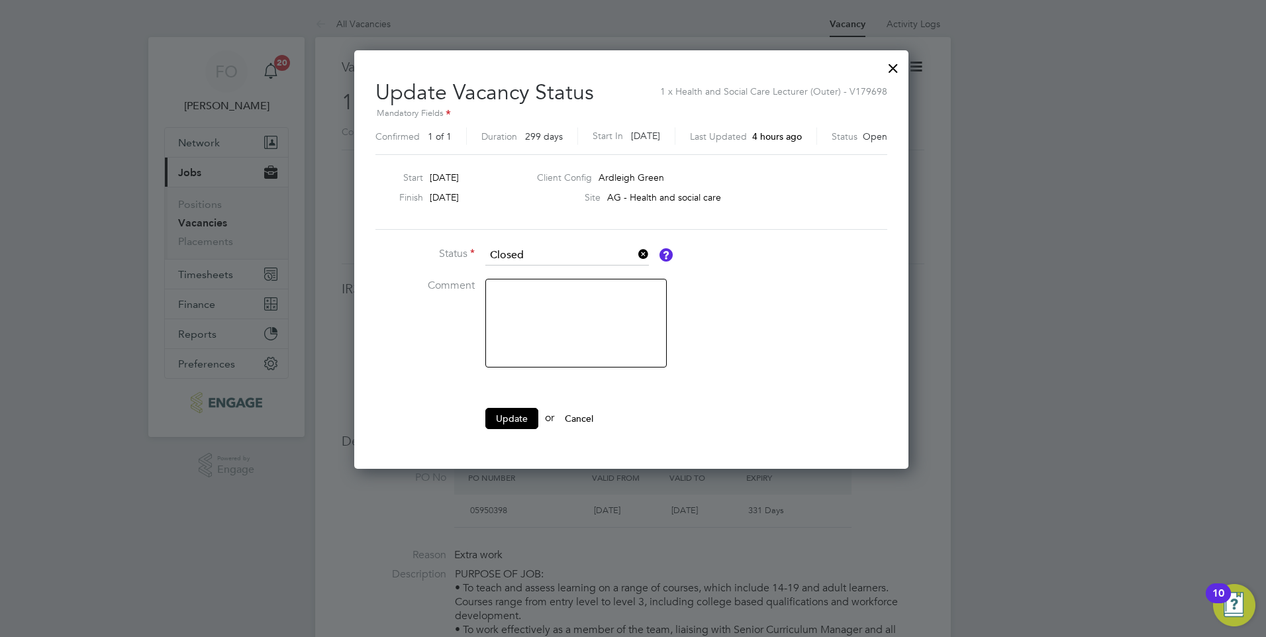
click at [541, 295] on textarea at bounding box center [575, 323] width 181 height 89
type textarea "filled."
click at [511, 421] on button "Update" at bounding box center [511, 418] width 53 height 21
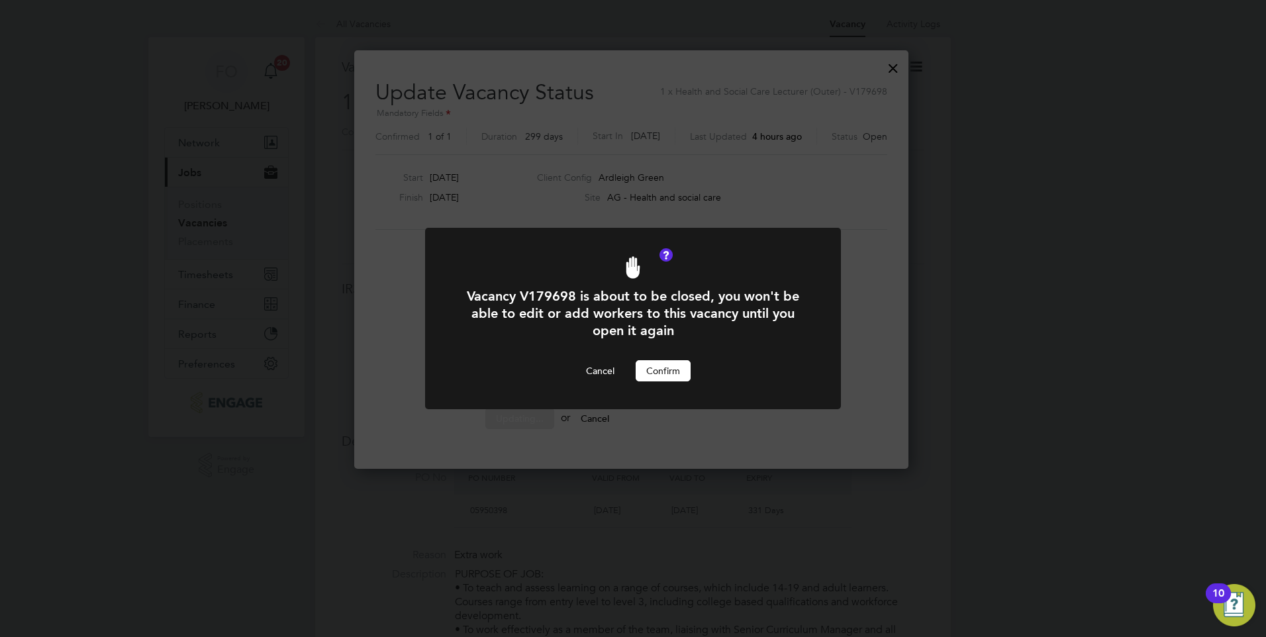
drag, startPoint x: 666, startPoint y: 374, endPoint x: 657, endPoint y: 373, distance: 8.7
click at [666, 374] on button "Confirm" at bounding box center [663, 370] width 55 height 21
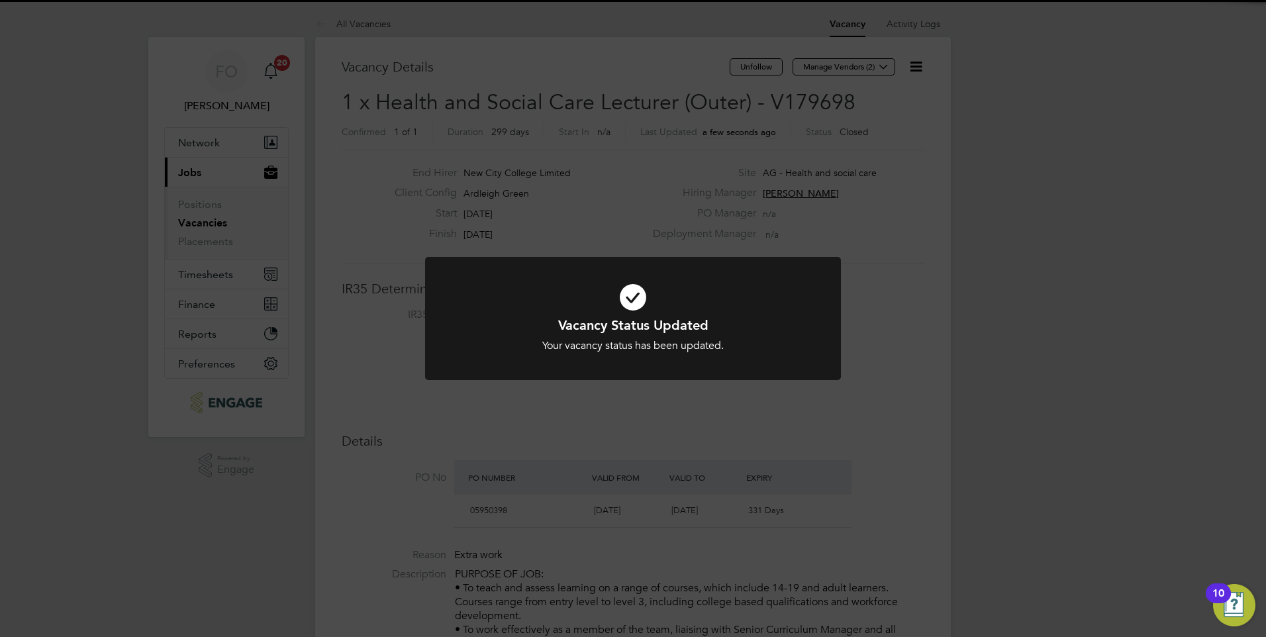
click at [913, 244] on div "Vacancy Status Updated Your vacancy status has been updated. Cancel Okay" at bounding box center [633, 318] width 1266 height 637
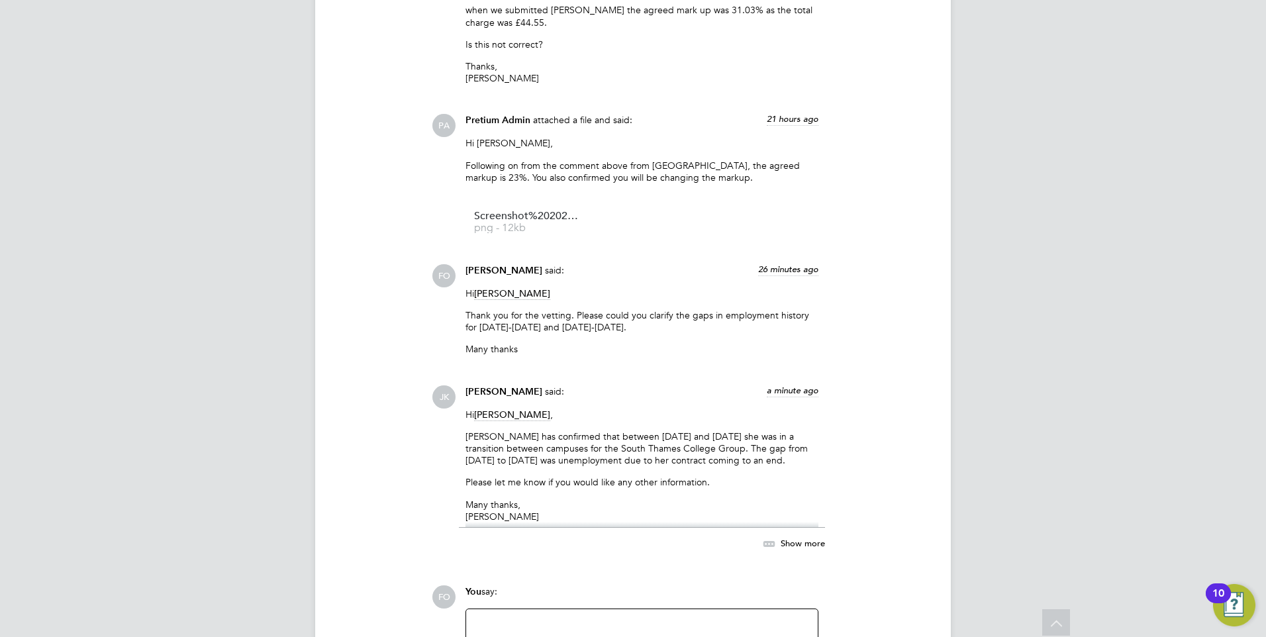
scroll to position [2453, 0]
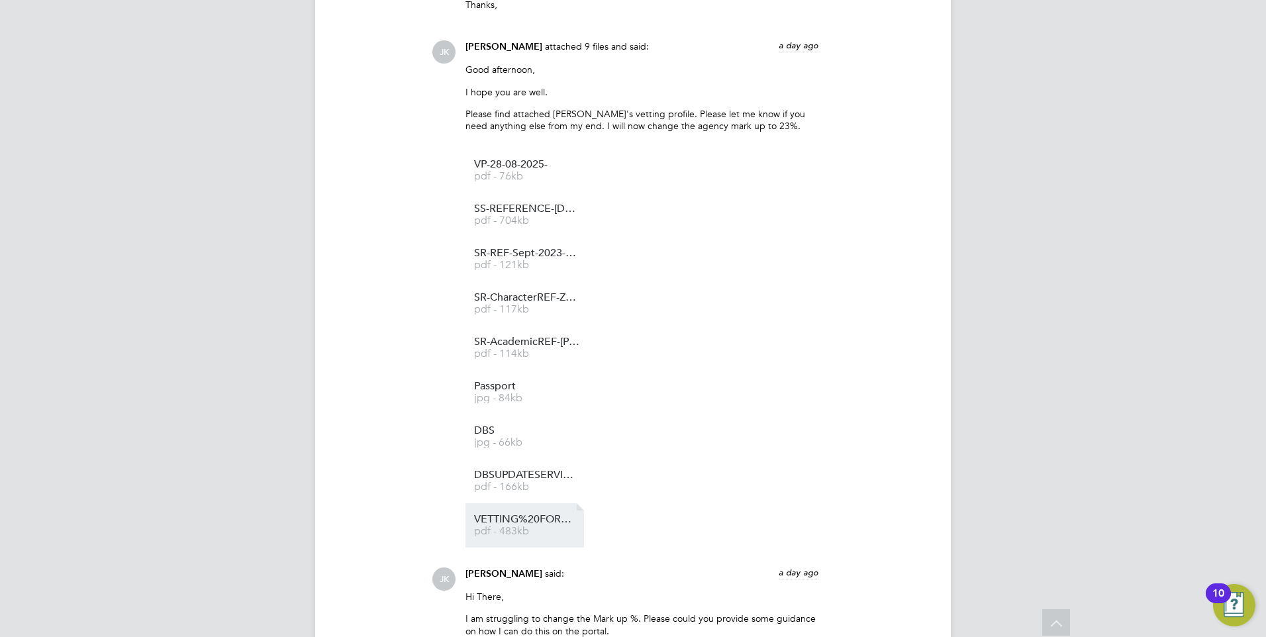
click at [524, 527] on span "pdf - 483kb" at bounding box center [527, 531] width 106 height 10
click at [556, 261] on link "SR-REF-Sept-2023-Feb-2024-April-2024-June-2024-Reed pdf - 121kb" at bounding box center [527, 259] width 106 height 22
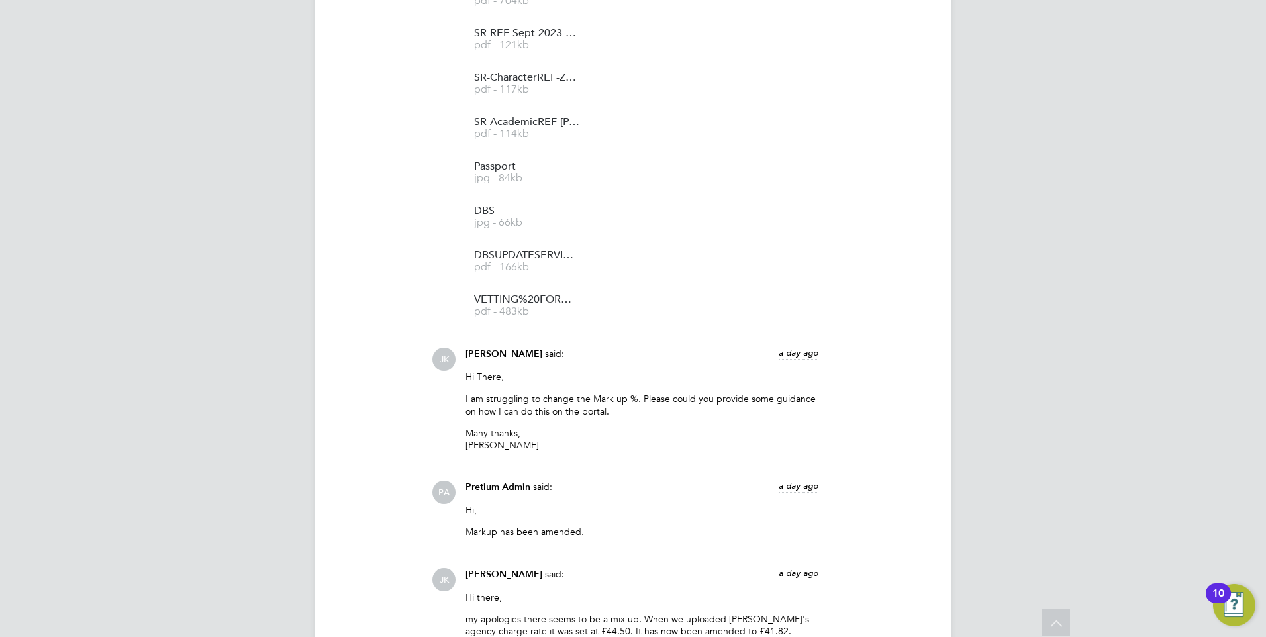
scroll to position [1658, 0]
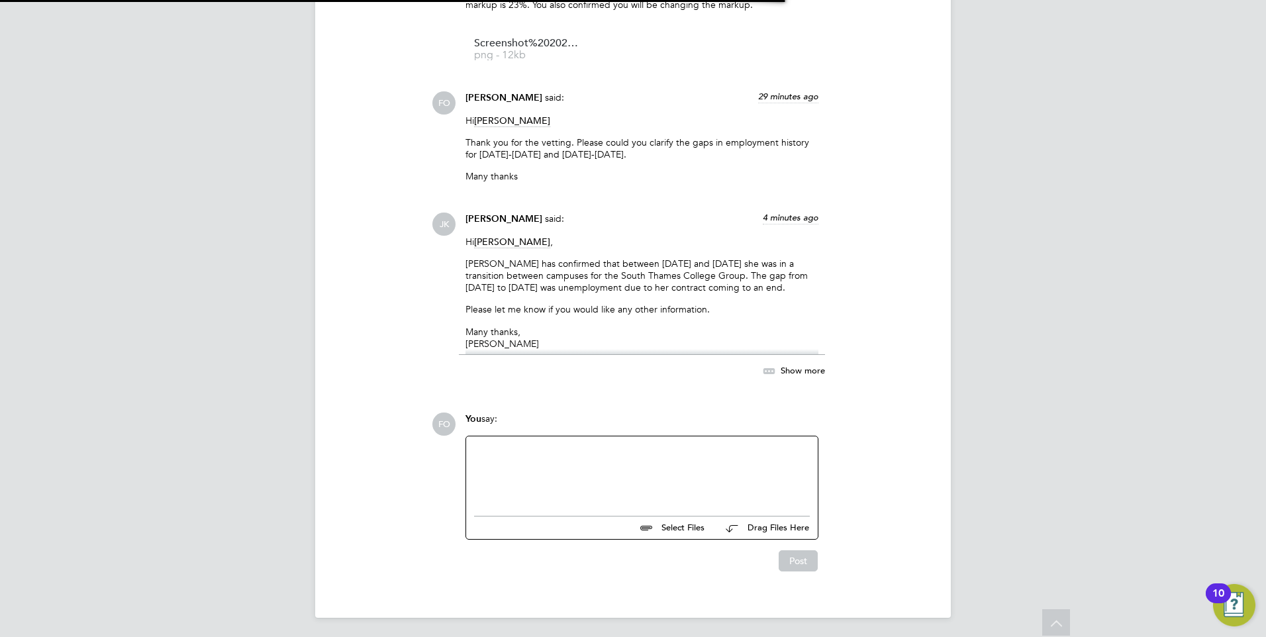
scroll to position [2652, 0]
click at [519, 469] on div at bounding box center [642, 470] width 336 height 57
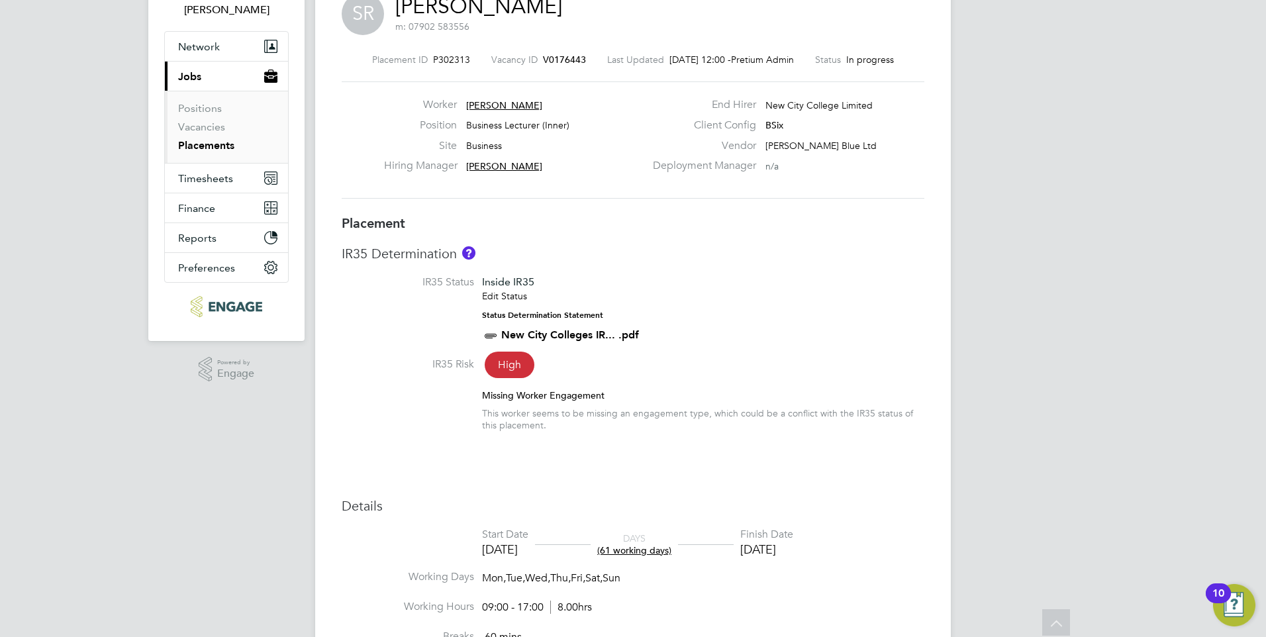
scroll to position [0, 0]
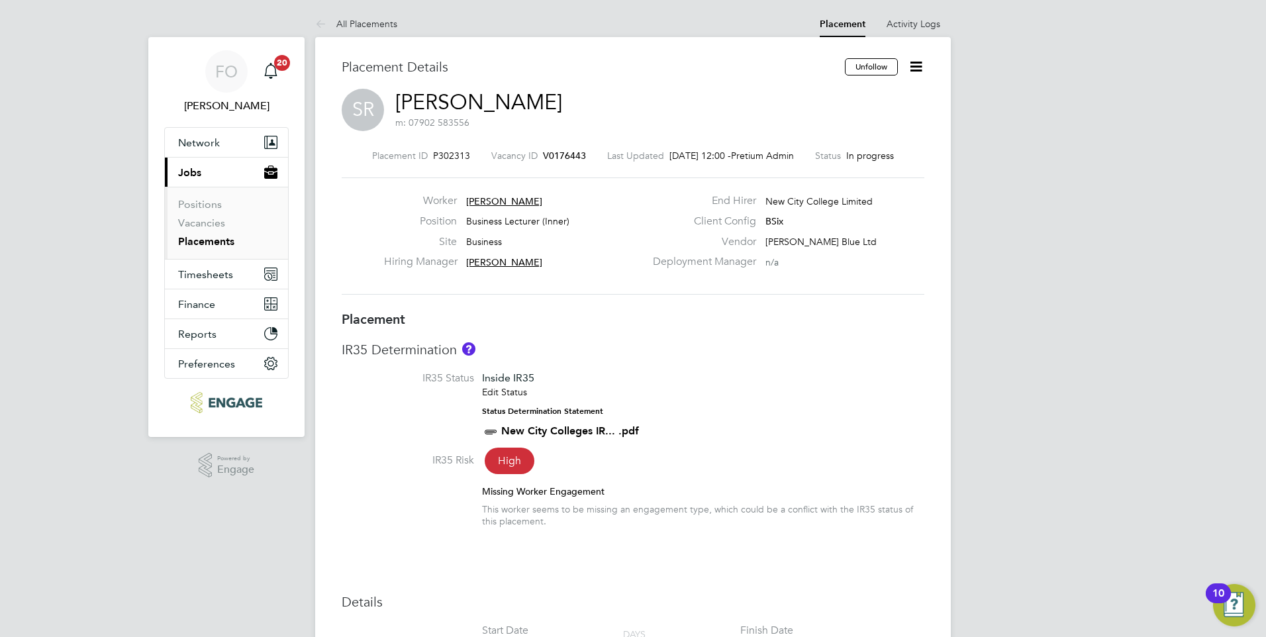
click at [225, 239] on link "Placements" at bounding box center [206, 241] width 56 height 13
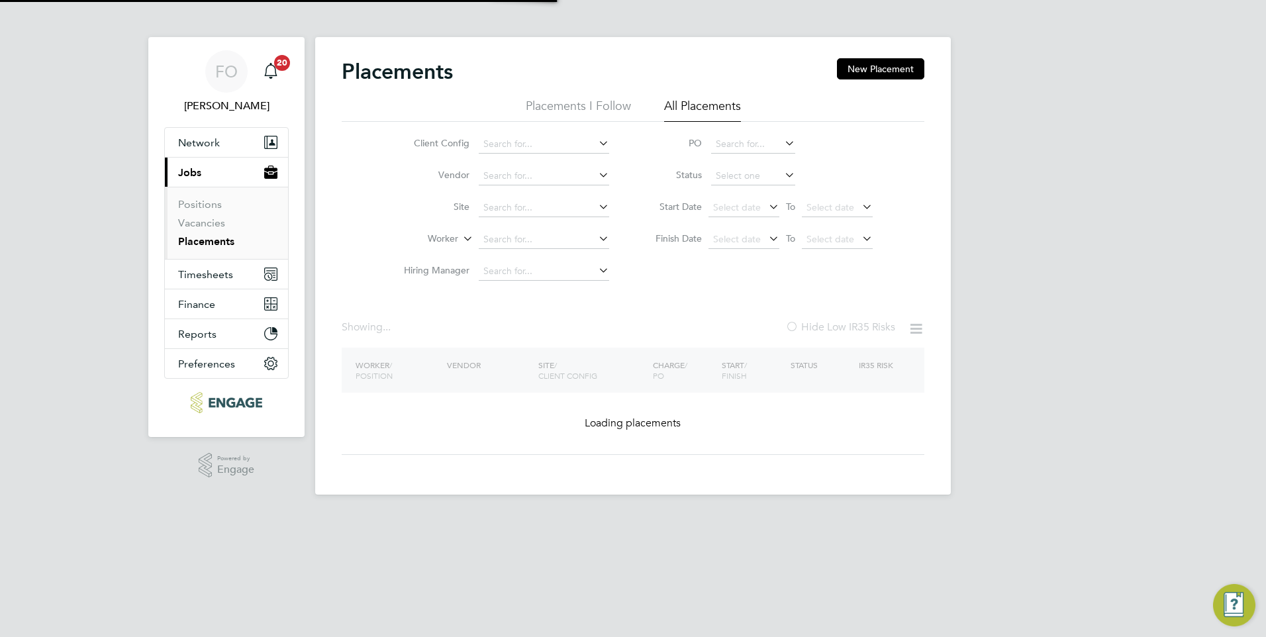
click at [542, 240] on input at bounding box center [544, 239] width 130 height 19
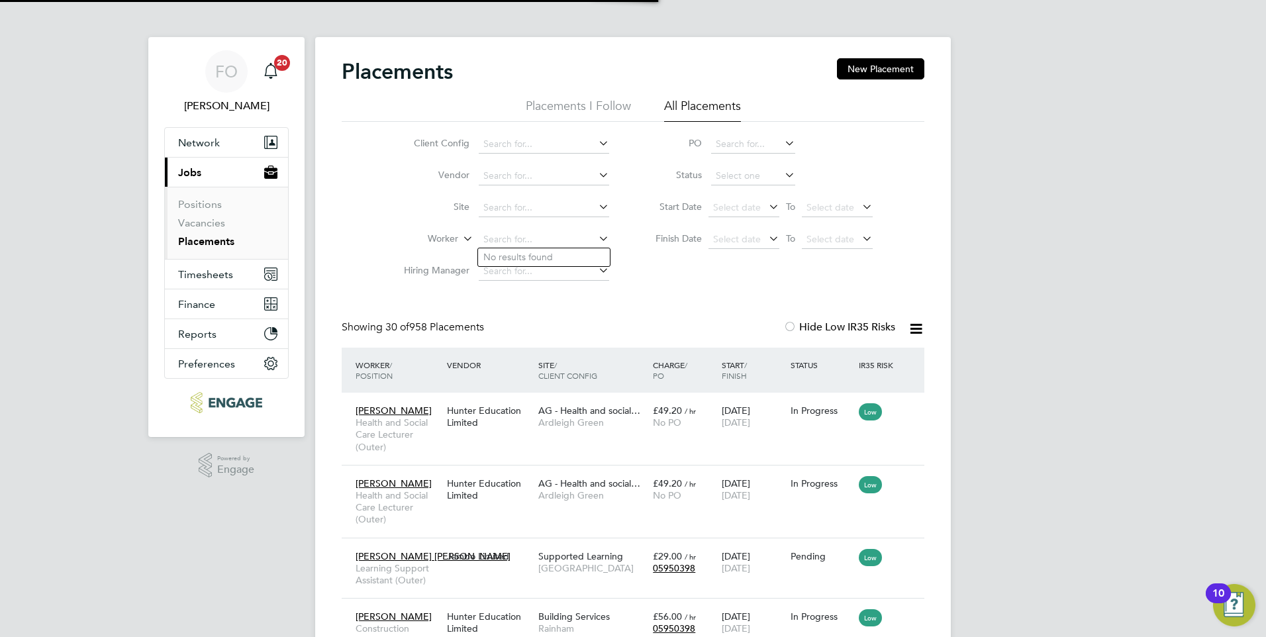
scroll to position [50, 92]
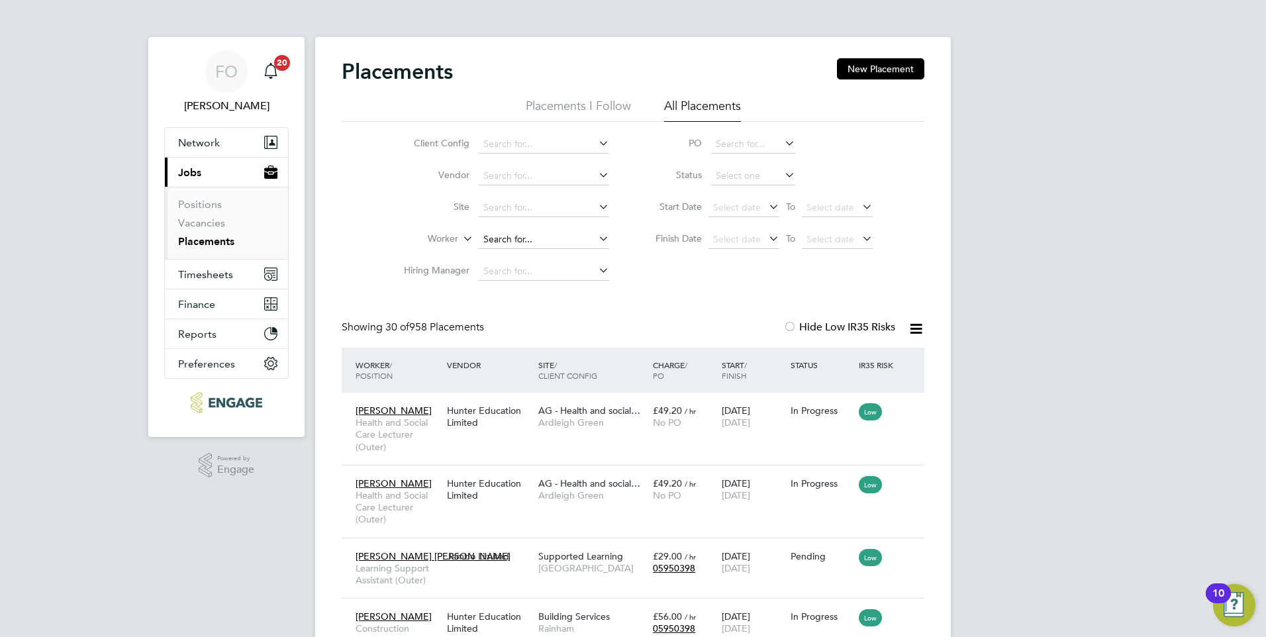
drag, startPoint x: 575, startPoint y: 237, endPoint x: 565, endPoint y: 234, distance: 10.3
click at [575, 235] on input at bounding box center [544, 239] width 130 height 19
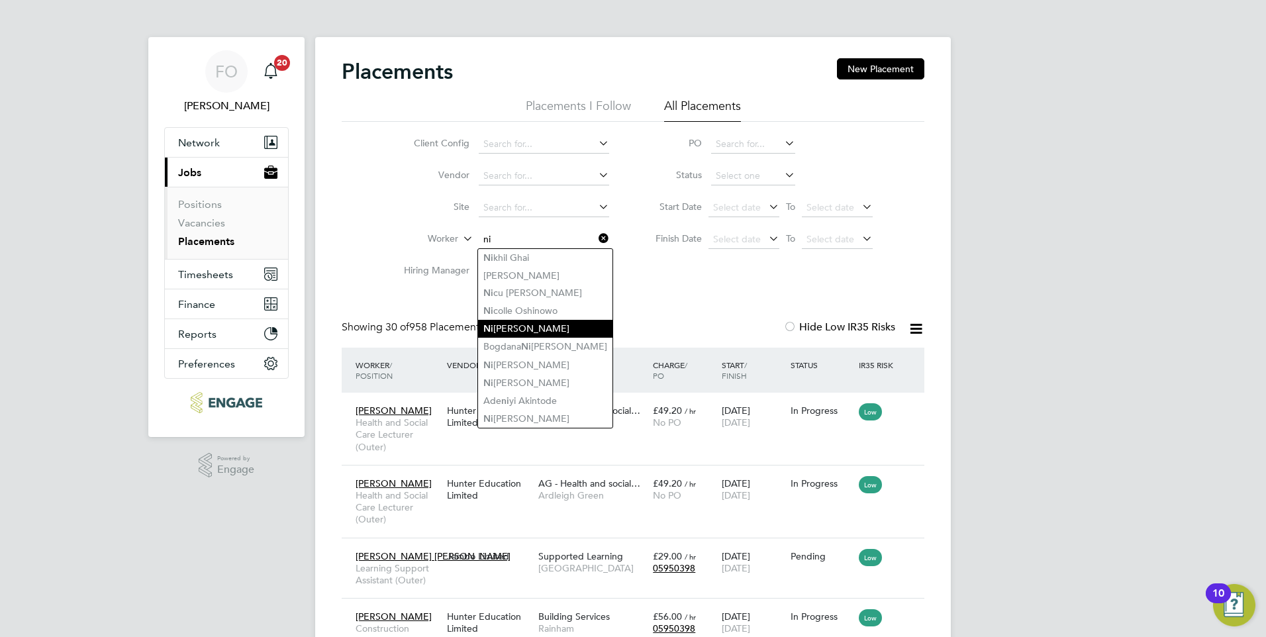
click at [558, 320] on li "Ni cholas Perera" at bounding box center [545, 329] width 134 height 18
type input "Nicholas Perera"
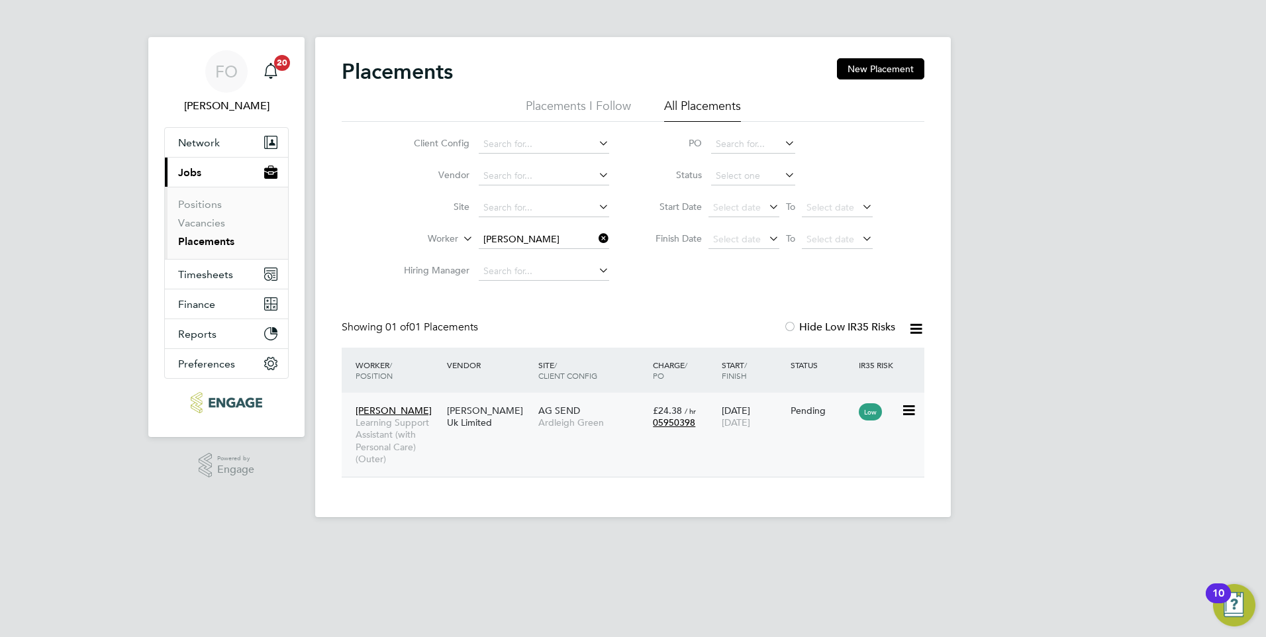
click at [703, 448] on div "Nicholas Perera Learning Support Assistant (with Personal Care) (Outer) Morgan …" at bounding box center [633, 435] width 583 height 84
click at [813, 427] on div "Nicholas Perera Learning Support Assistant (with Personal Care) (Outer) Morgan …" at bounding box center [633, 435] width 583 height 84
click at [825, 403] on div "Pending" at bounding box center [821, 410] width 69 height 25
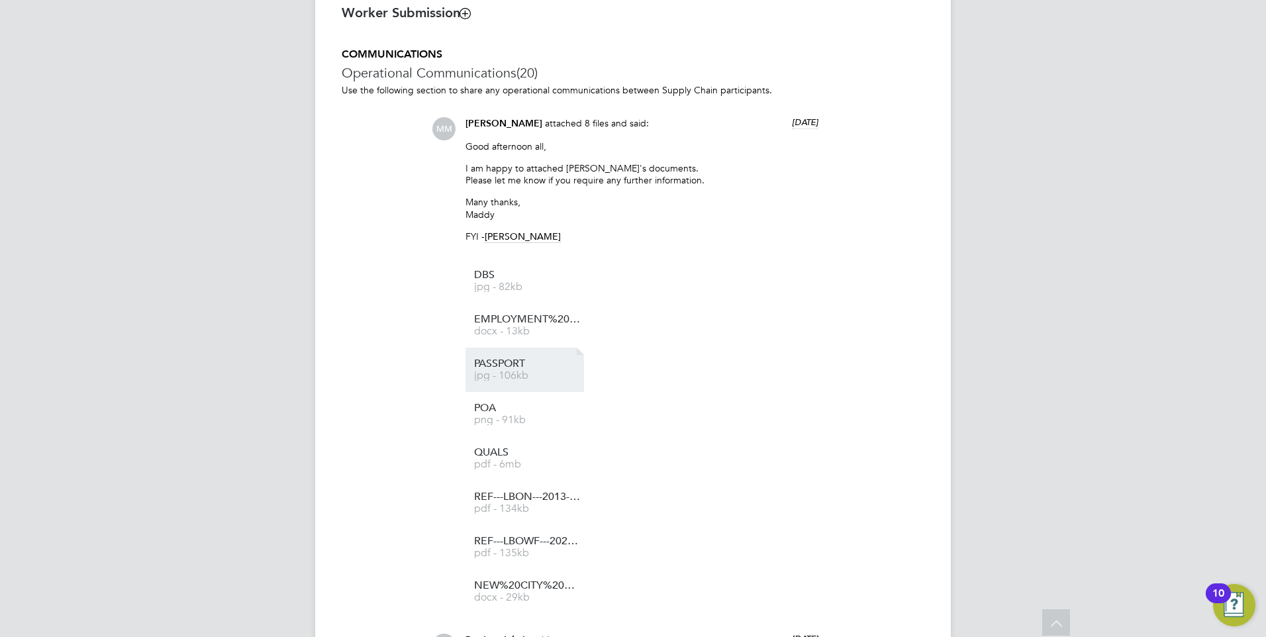
scroll to position [1126, 0]
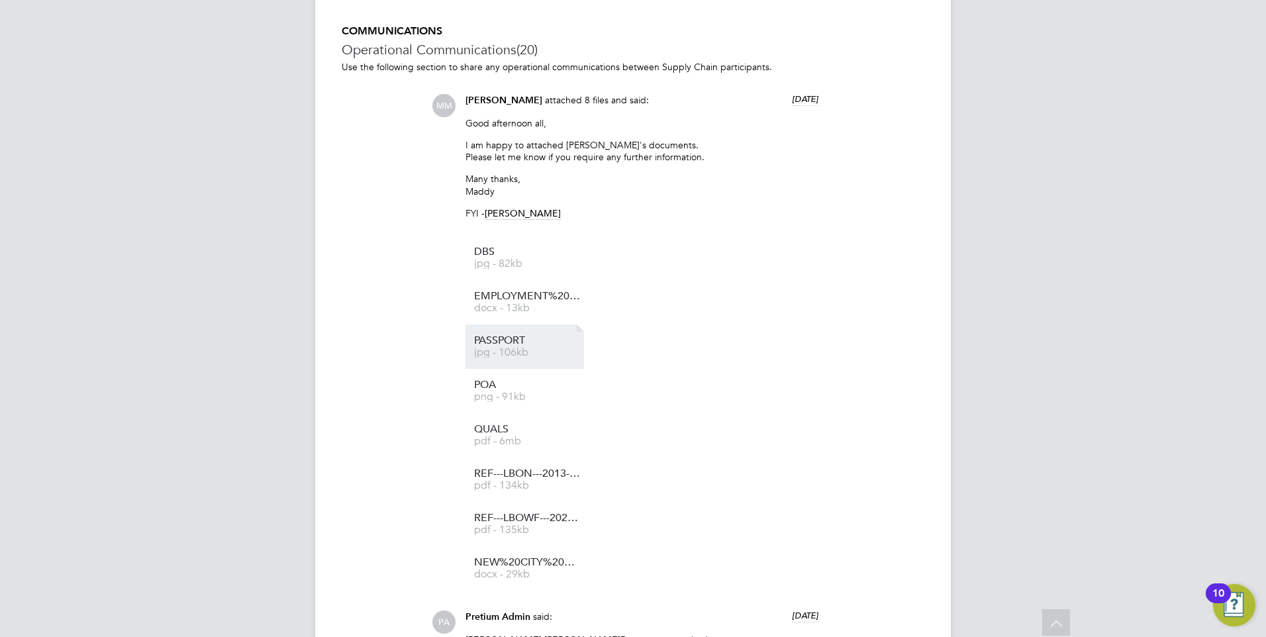
click at [503, 344] on span "PASSPORT" at bounding box center [527, 341] width 106 height 10
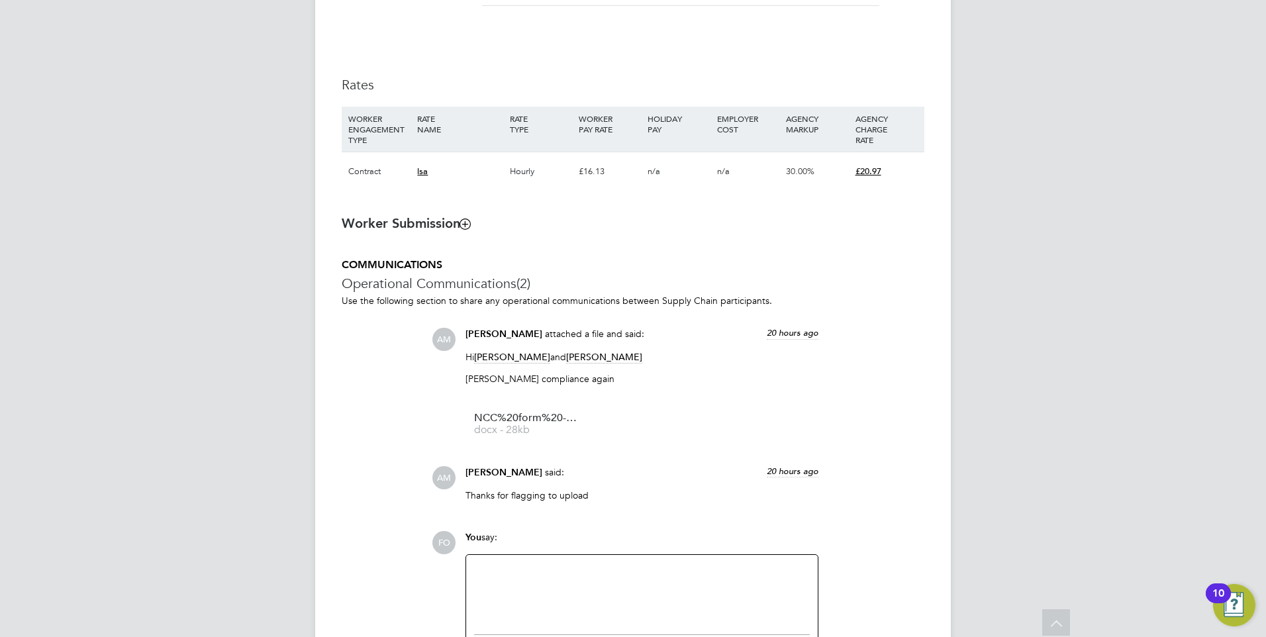
scroll to position [997, 0]
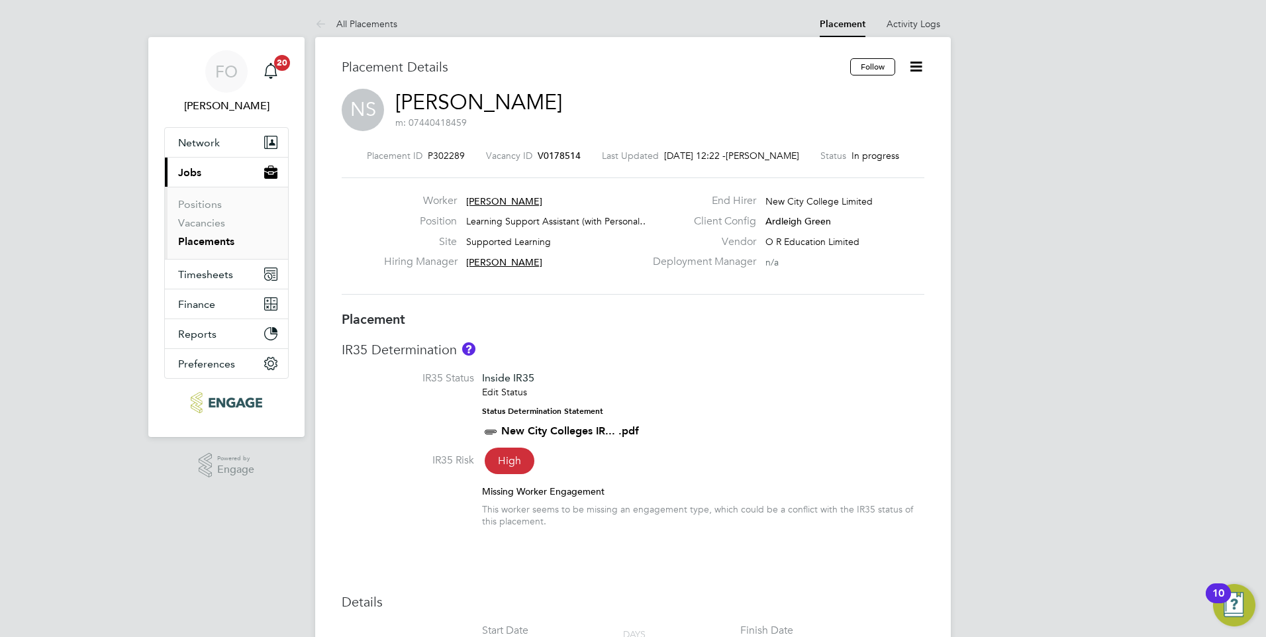
click at [915, 63] on icon at bounding box center [916, 66] width 17 height 17
click at [689, 87] on div "Placement Details" at bounding box center [591, 73] width 499 height 30
click at [544, 152] on span "V0178514" at bounding box center [559, 156] width 43 height 12
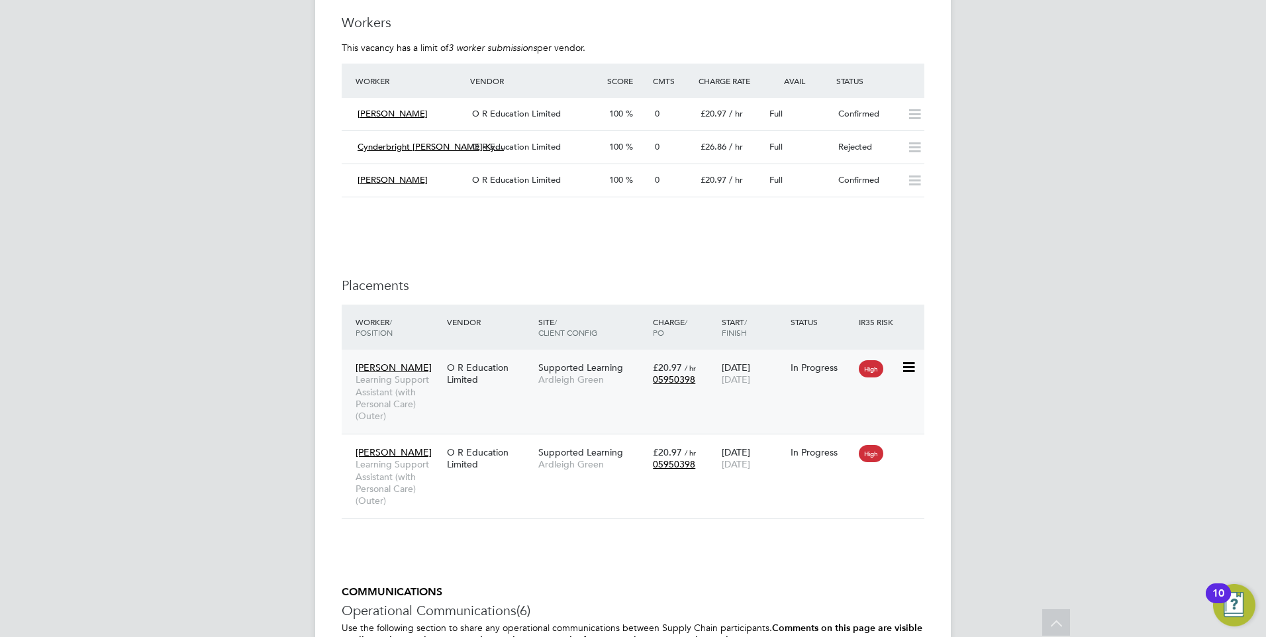
click at [732, 394] on div "[PERSON_NAME] Learning Support Assistant (with Personal Care) (Outer) O R Educa…" at bounding box center [633, 392] width 583 height 84
click at [909, 364] on icon at bounding box center [907, 368] width 13 height 16
click at [891, 397] on li "Show change log" at bounding box center [868, 397] width 94 height 19
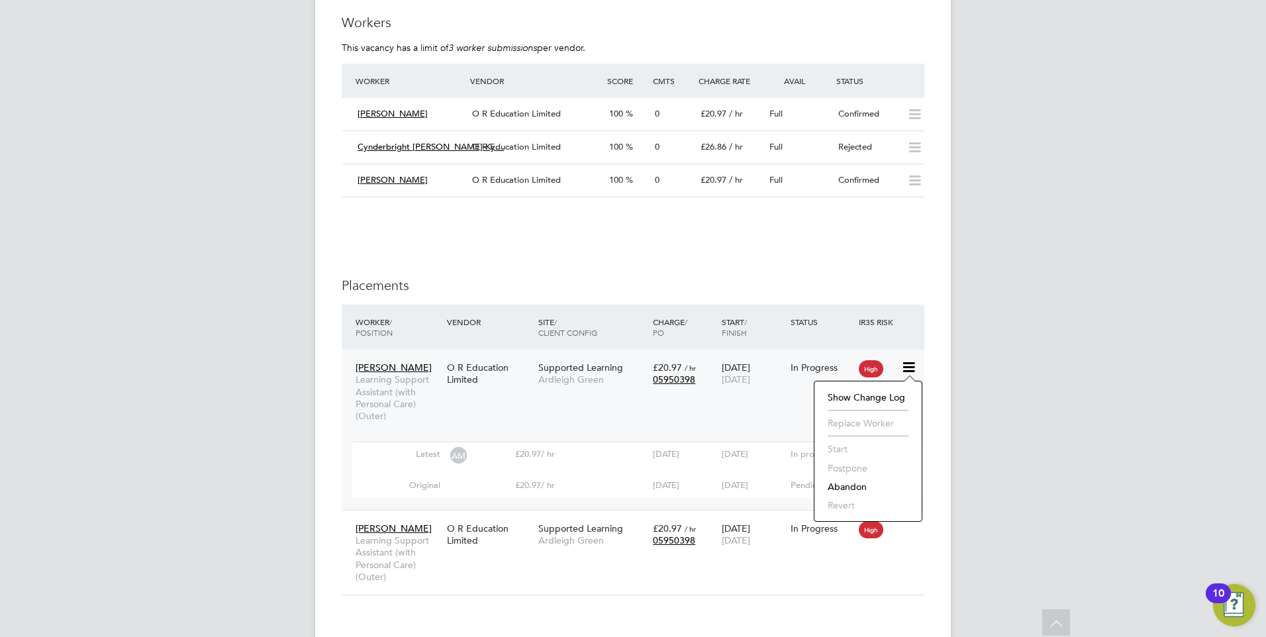
click at [664, 213] on li at bounding box center [633, 217] width 583 height 13
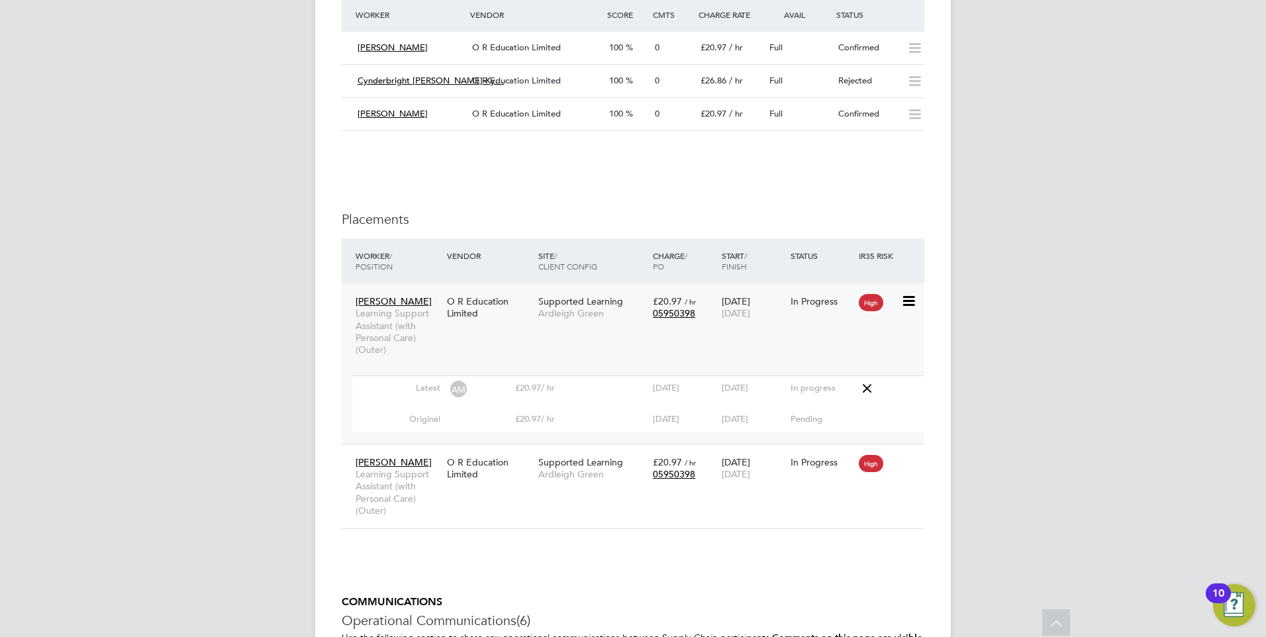
click at [804, 313] on div "In Progress" at bounding box center [821, 301] width 69 height 25
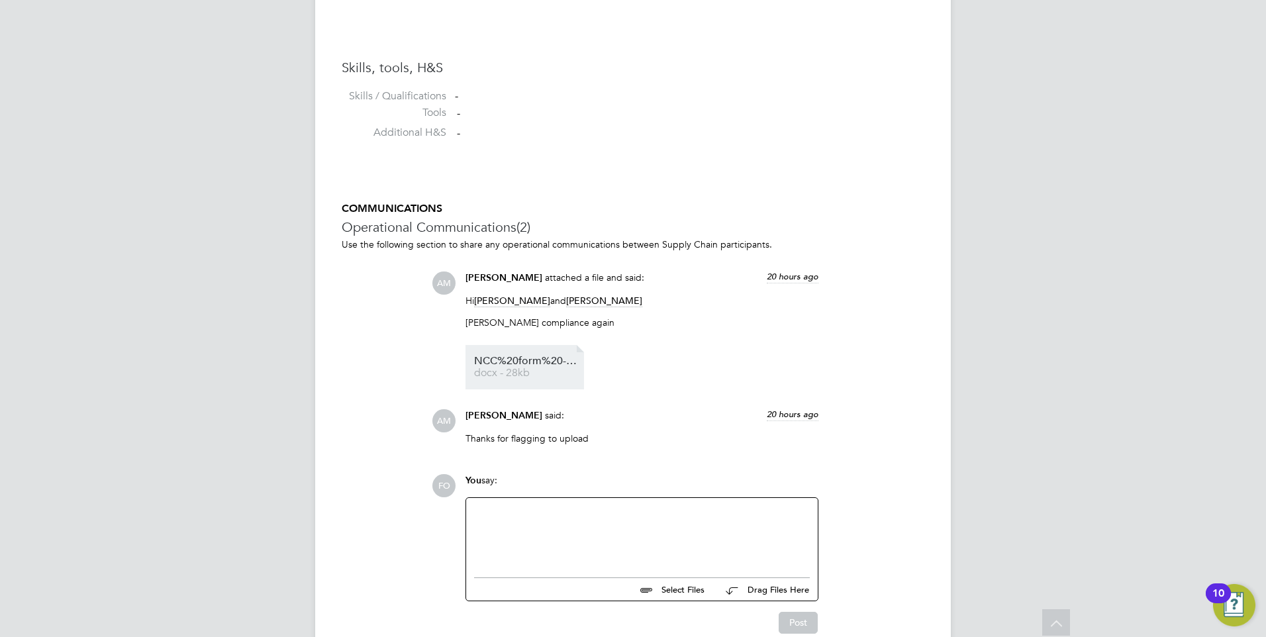
click at [536, 363] on span "NCC%20form%20-%20Nasrin%20Sultana%20" at bounding box center [527, 361] width 106 height 10
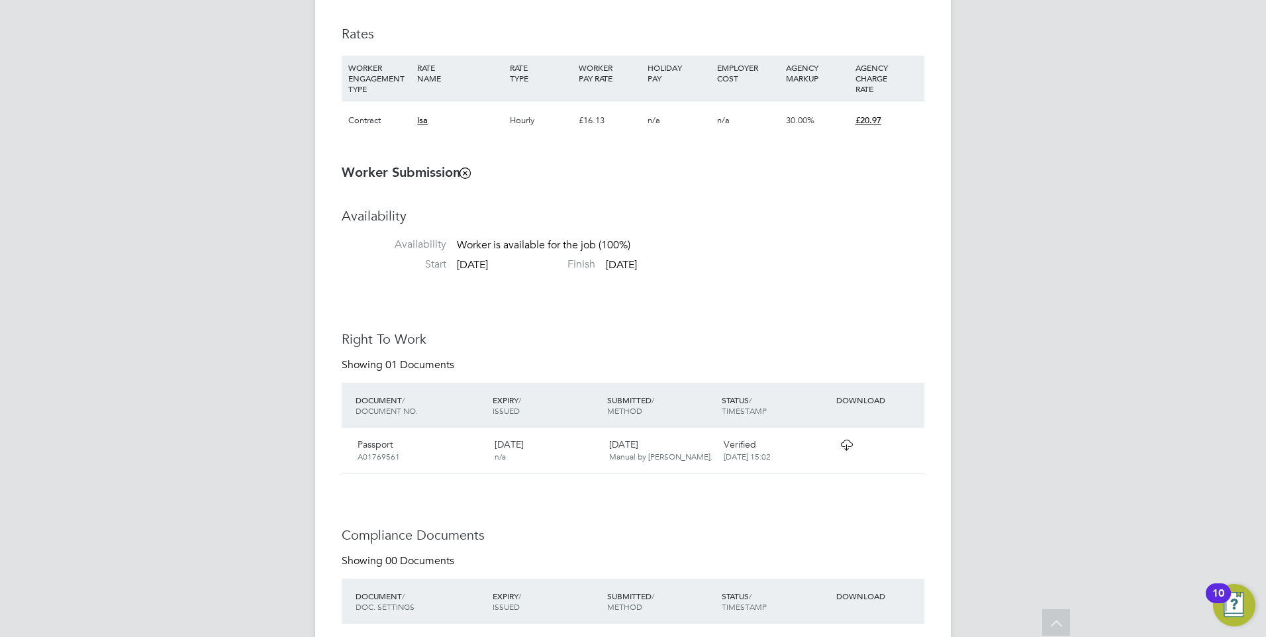
click at [842, 441] on icon at bounding box center [846, 445] width 17 height 11
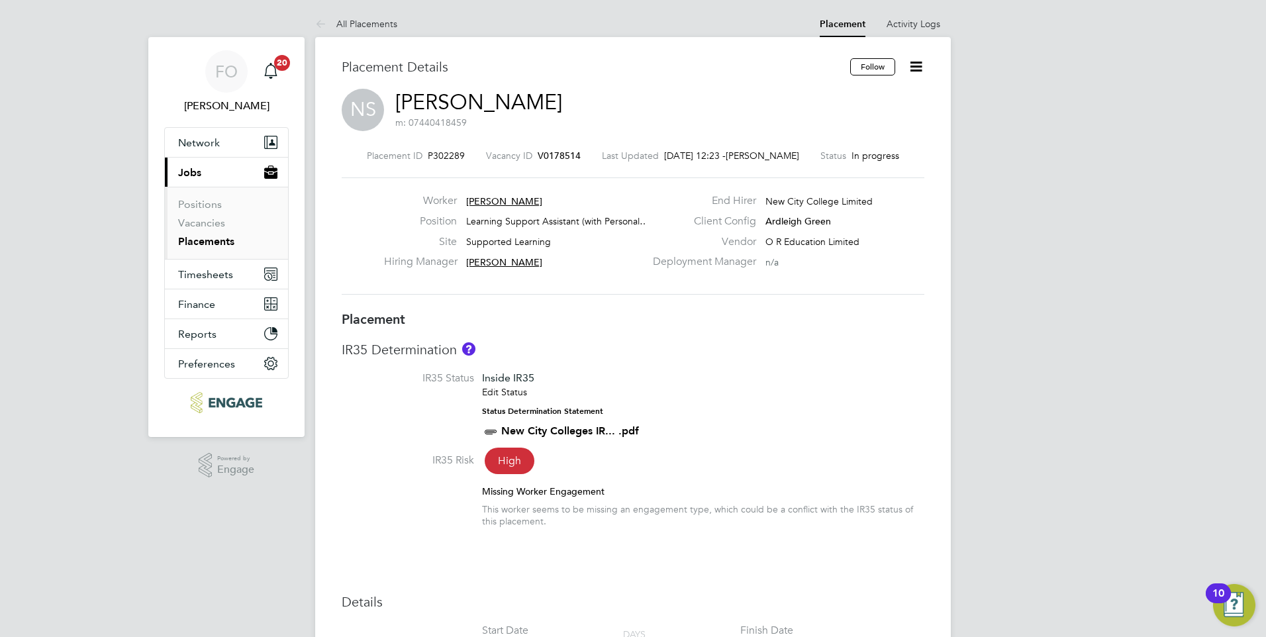
click at [563, 152] on span "V0178514" at bounding box center [559, 156] width 43 height 12
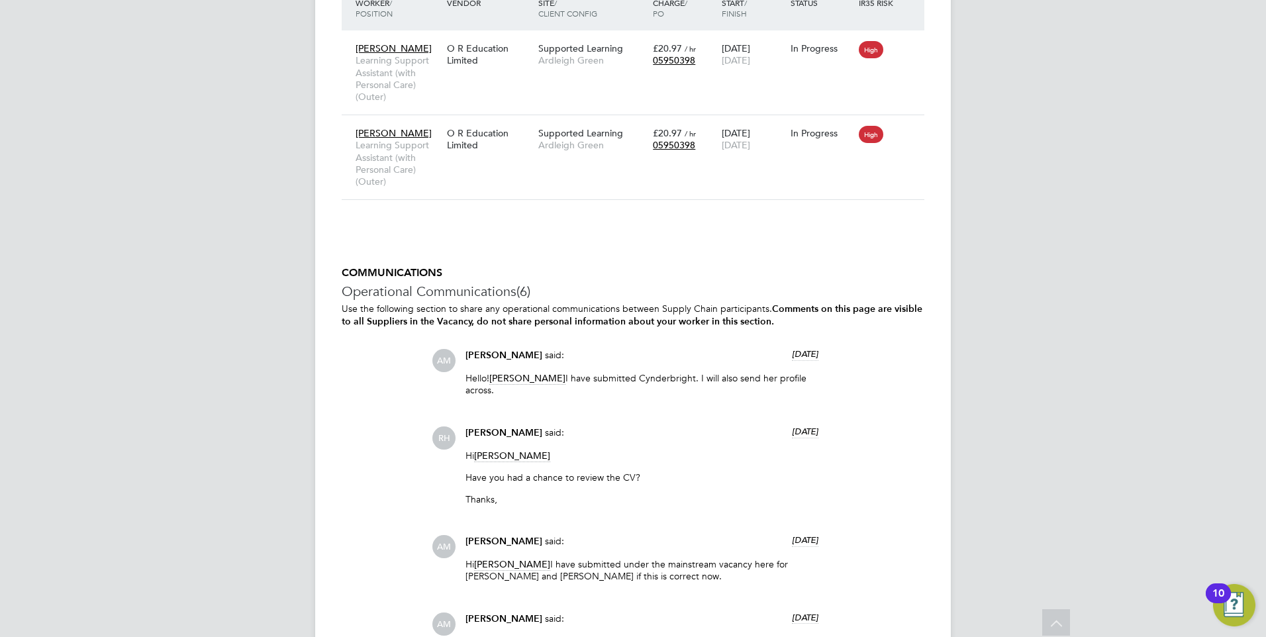
scroll to position [2914, 0]
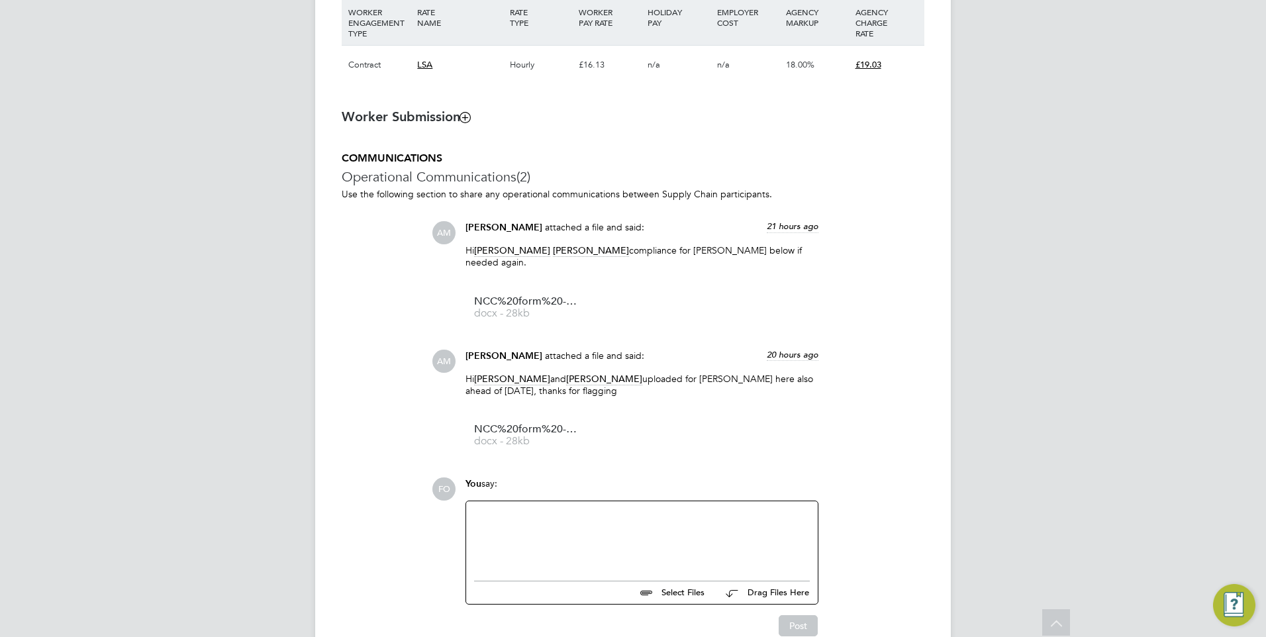
scroll to position [1038, 0]
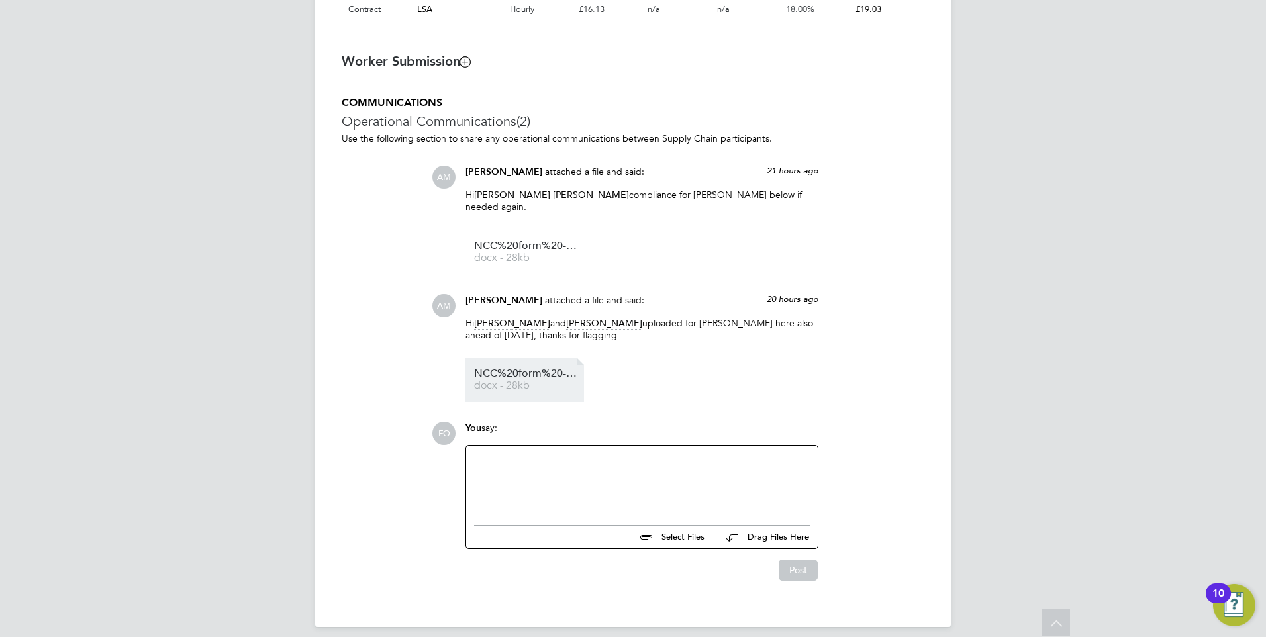
click at [537, 369] on span "NCC%20form%20-%20Mariam%20Diaoune%20" at bounding box center [527, 374] width 106 height 10
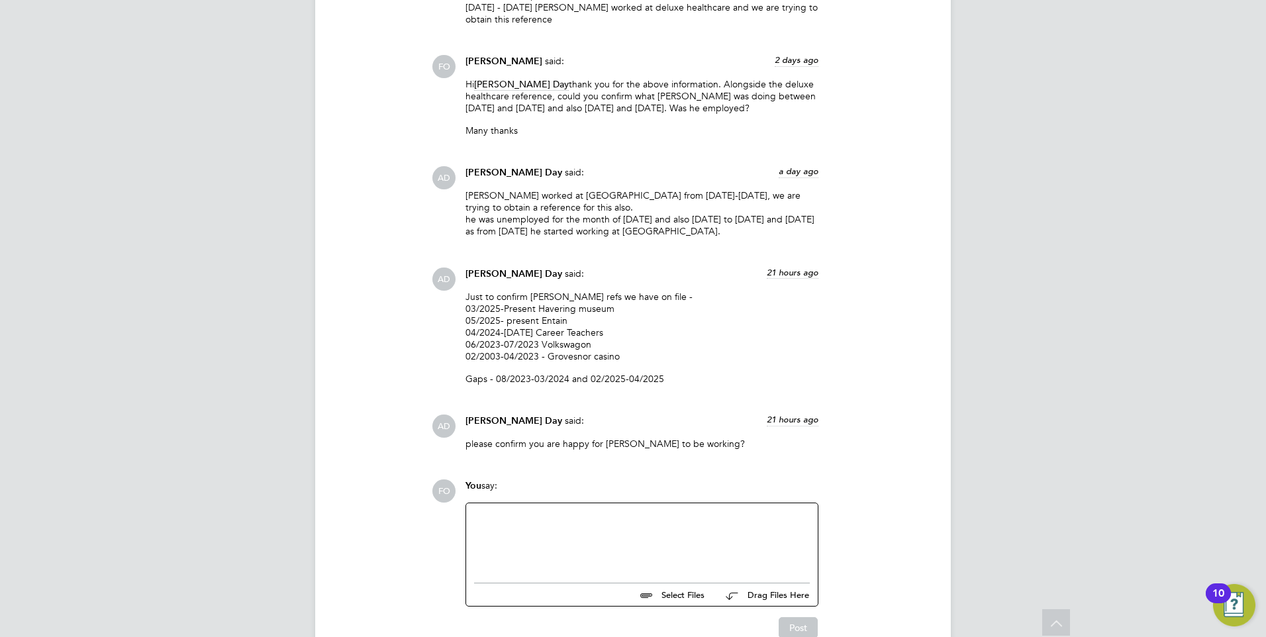
scroll to position [1552, 0]
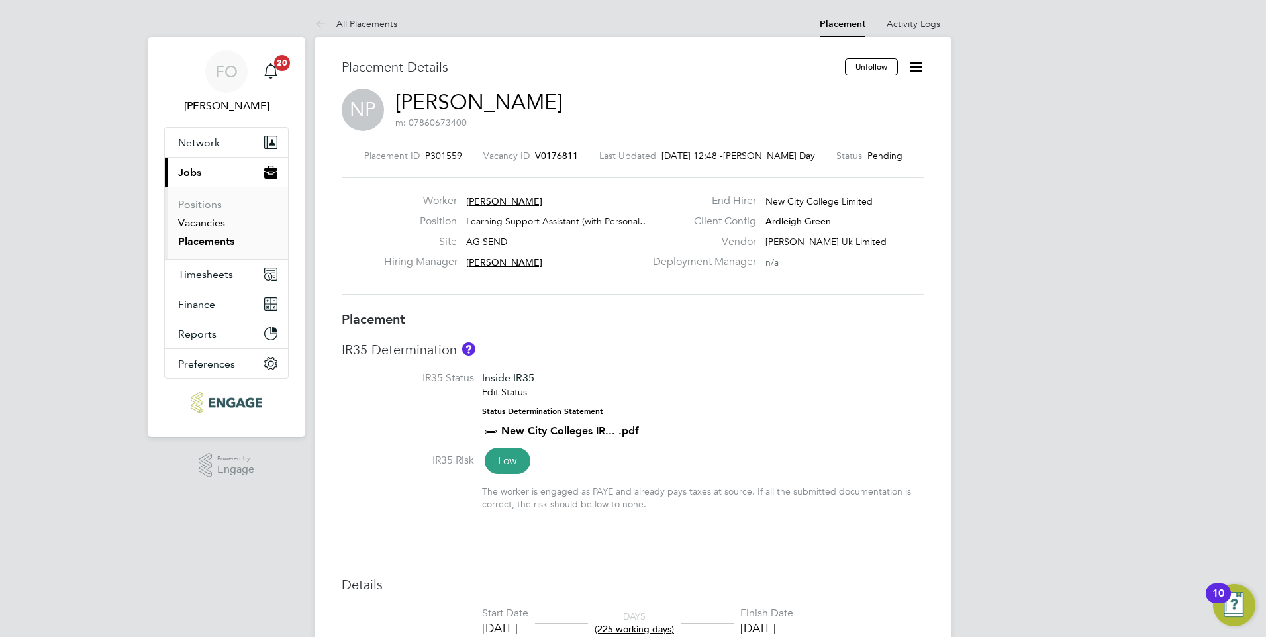
click at [219, 222] on link "Vacancies" at bounding box center [201, 223] width 47 height 13
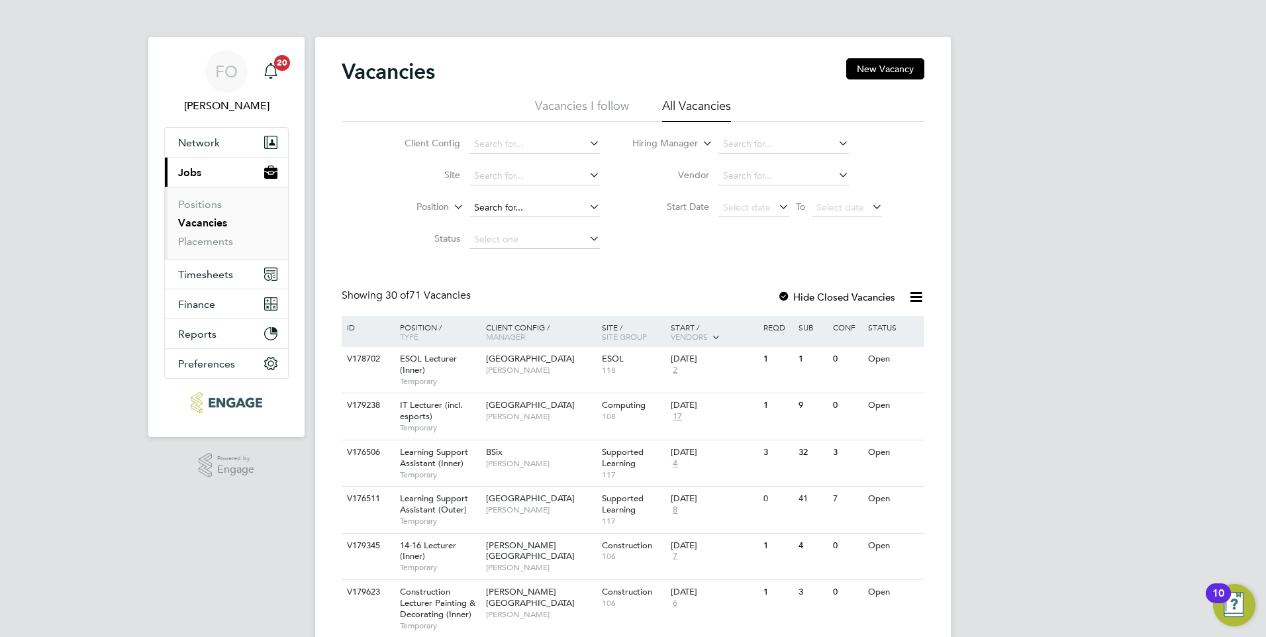
click at [502, 199] on input at bounding box center [535, 208] width 130 height 19
click at [220, 241] on link "Placements" at bounding box center [205, 241] width 55 height 13
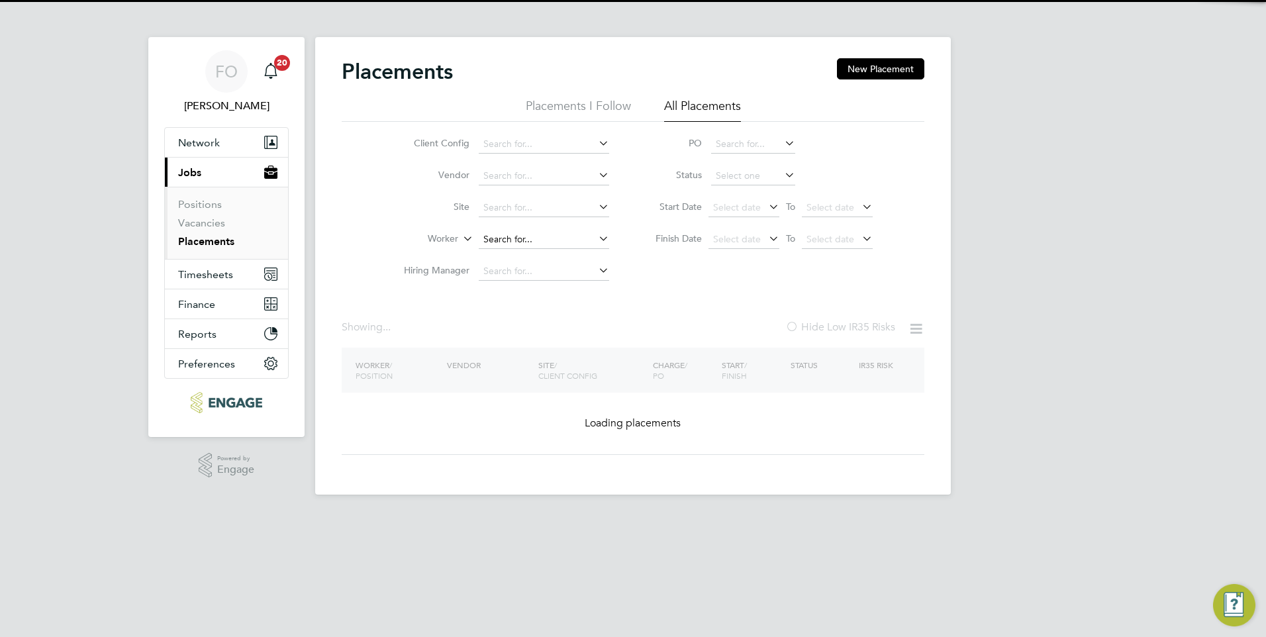
click at [513, 227] on li "Worker" at bounding box center [501, 240] width 249 height 32
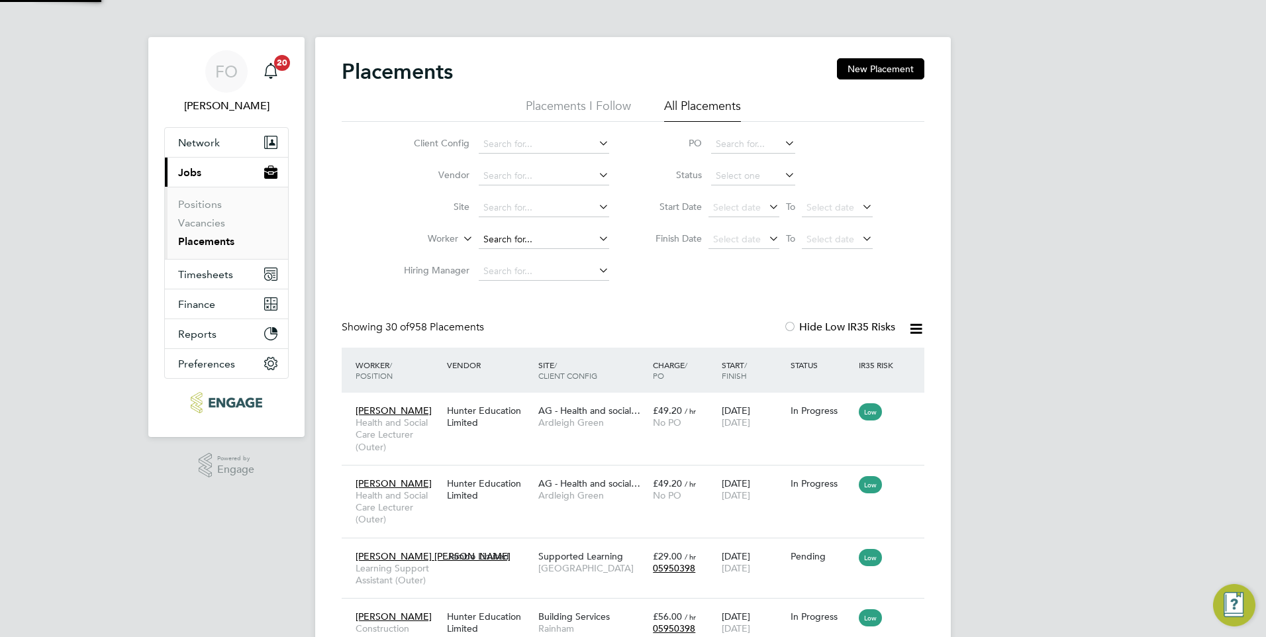
click at [516, 237] on input at bounding box center [544, 239] width 130 height 19
click at [562, 289] on li "Rebecca James" at bounding box center [560, 294] width 164 height 18
type input "Rebecca James"
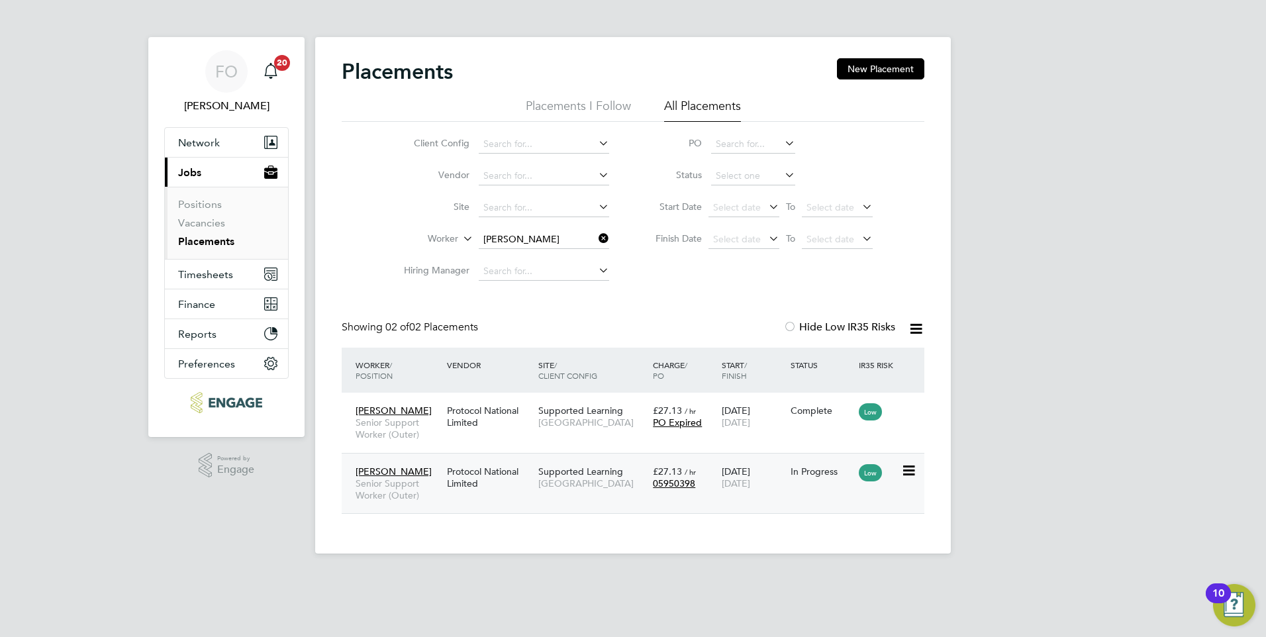
click at [821, 492] on div "Rebecca James Senior Support Worker (Outer) Protocol National Limited Supported…" at bounding box center [633, 483] width 583 height 61
click at [817, 485] on div "Rebecca James Senior Support Worker (Outer) Protocol National Limited Supported…" at bounding box center [633, 483] width 583 height 61
click at [819, 462] on div "In Progress" at bounding box center [821, 471] width 69 height 25
click at [208, 242] on link "Placements" at bounding box center [206, 241] width 56 height 13
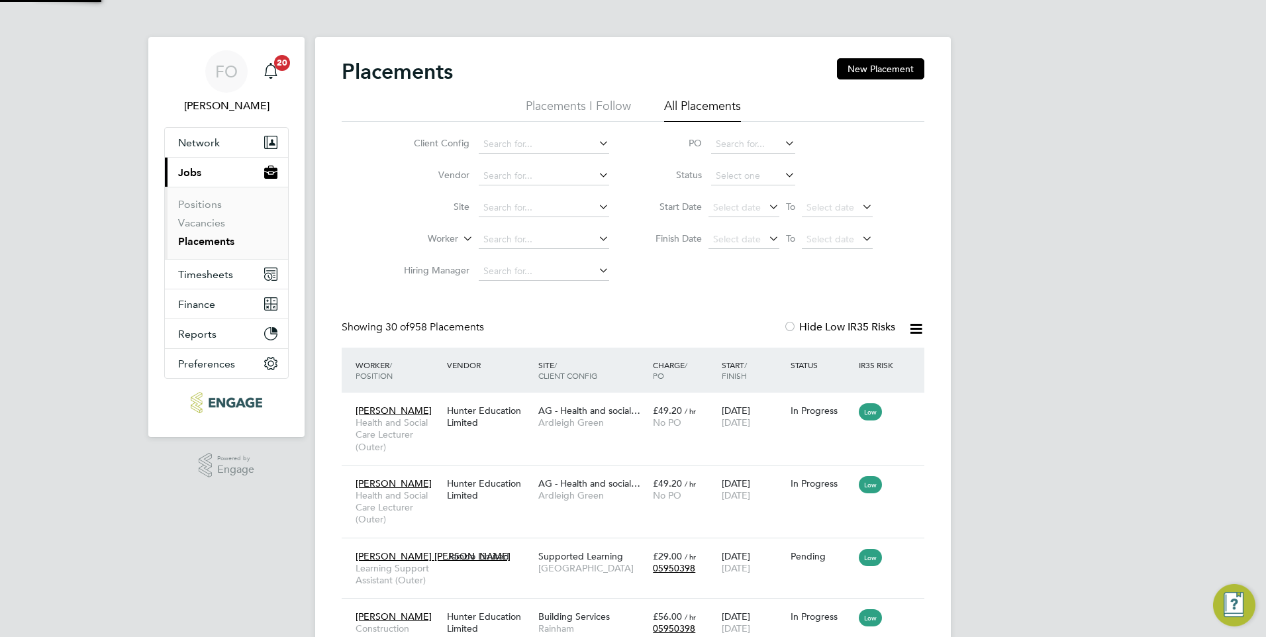
scroll to position [50, 92]
click at [522, 231] on input at bounding box center [544, 239] width 130 height 19
type input "b"
drag, startPoint x: 213, startPoint y: 236, endPoint x: 286, endPoint y: 238, distance: 72.9
click at [213, 236] on link "Placements" at bounding box center [206, 241] width 56 height 13
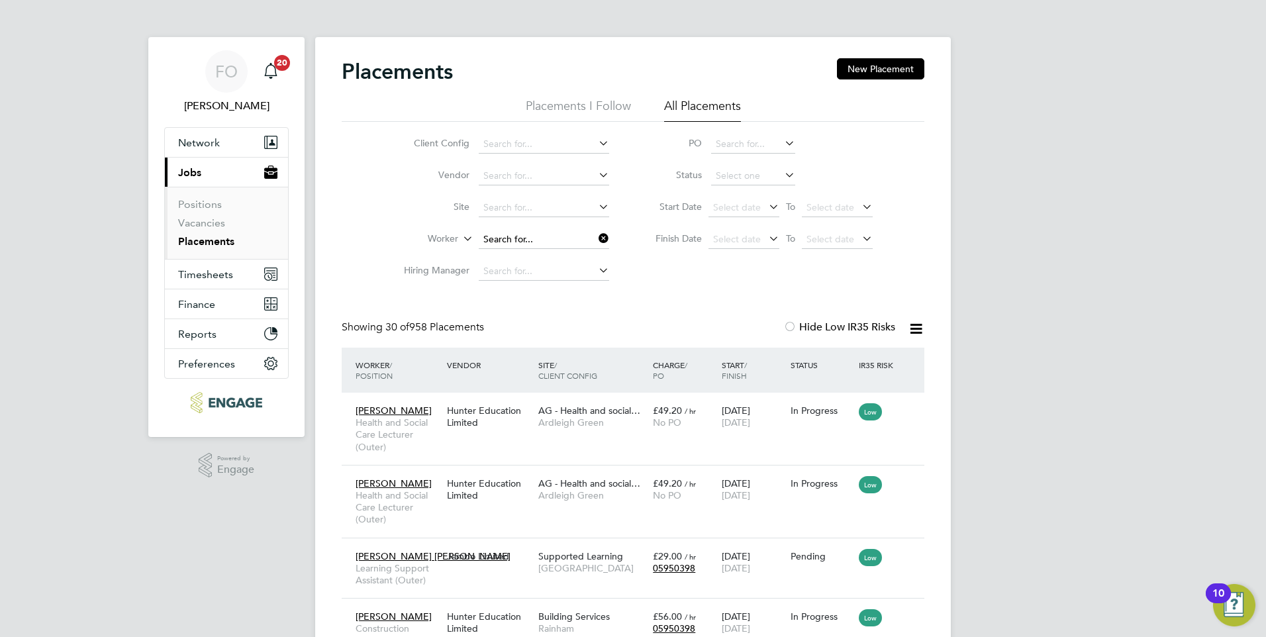
click at [502, 234] on input at bounding box center [544, 239] width 130 height 19
click at [571, 251] on li "Beu lah Obianwu" at bounding box center [544, 258] width 132 height 18
type input "Beulah Obianwu"
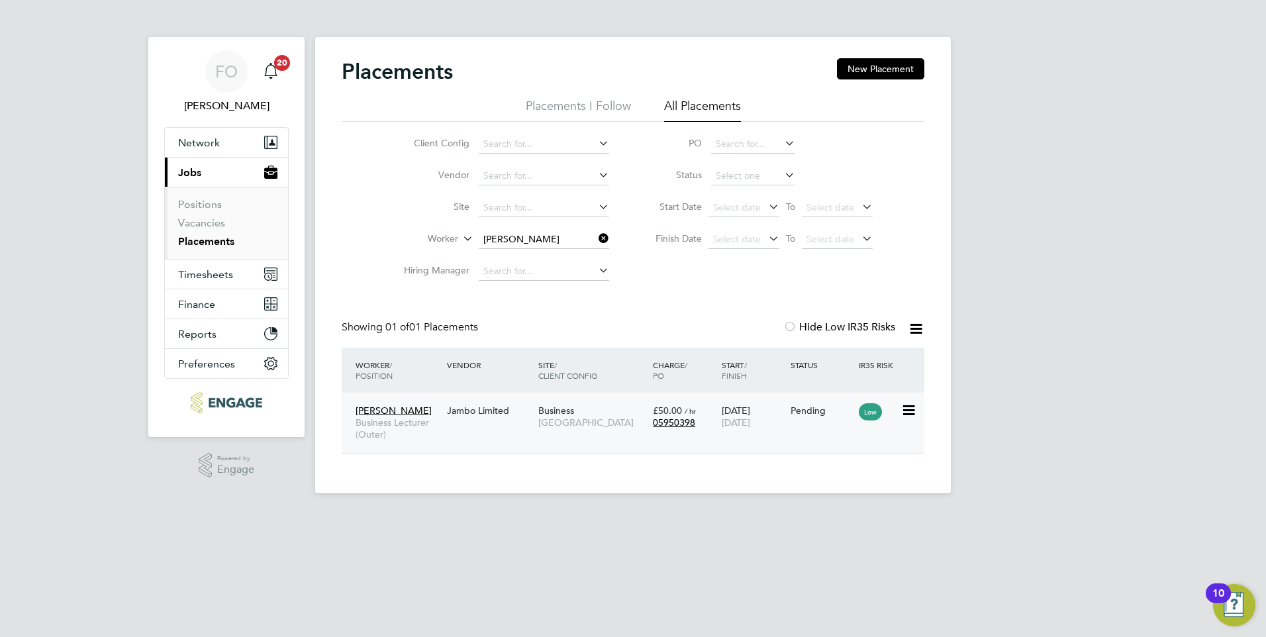
click at [791, 448] on div "Beulah Obianwu Business Lecturer (Outer) Jambo Limited Business Havering Sixth …" at bounding box center [633, 423] width 583 height 60
click at [815, 424] on div "Beulah Obianwu Business Lecturer (Outer) Jambo Limited Business Havering Sixth …" at bounding box center [633, 423] width 583 height 60
click at [827, 401] on div "Pending" at bounding box center [821, 410] width 69 height 25
drag, startPoint x: 215, startPoint y: 241, endPoint x: 5, endPoint y: 246, distance: 210.0
click at [215, 241] on link "Placements" at bounding box center [206, 241] width 56 height 13
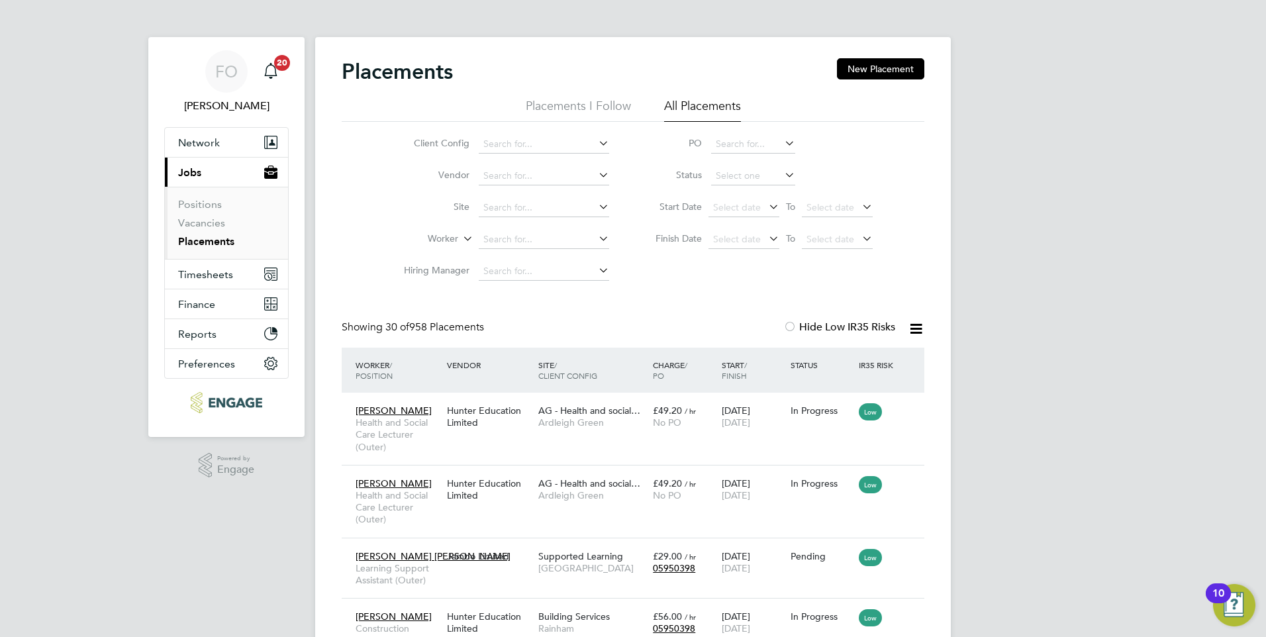
click at [226, 237] on link "Placements" at bounding box center [206, 241] width 56 height 13
click at [213, 245] on link "Placements" at bounding box center [206, 241] width 56 height 13
click at [493, 232] on input at bounding box center [544, 239] width 130 height 19
type input "a"
click at [218, 225] on link "Vacancies" at bounding box center [201, 223] width 47 height 13
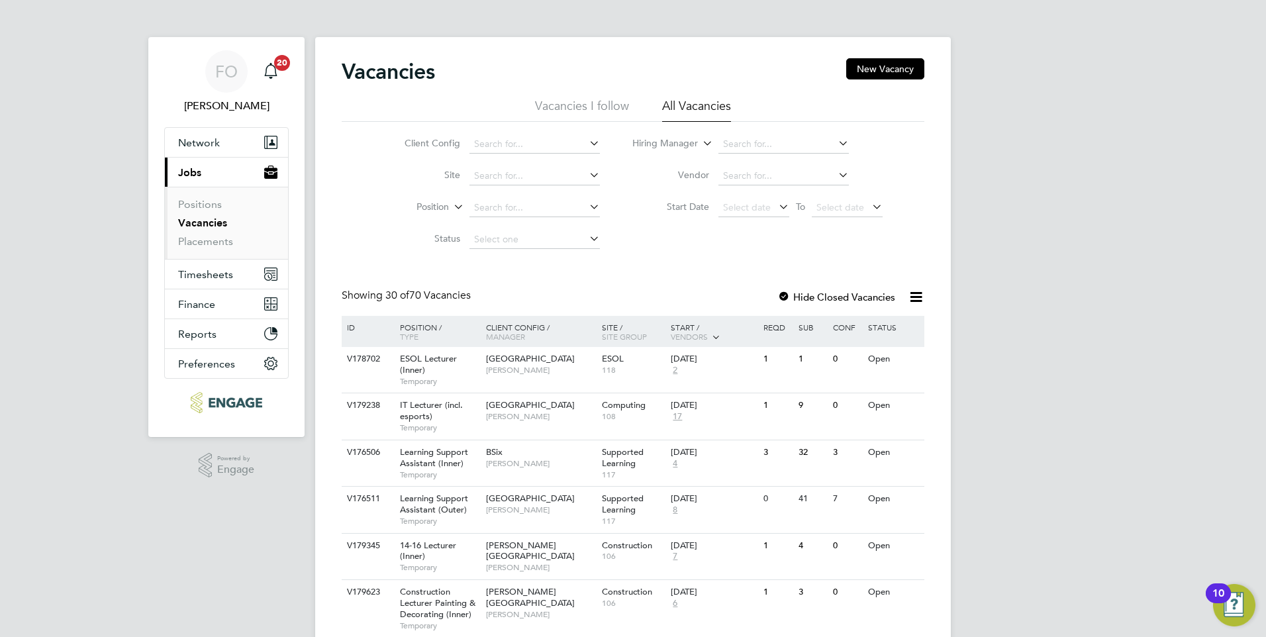
scroll to position [132, 0]
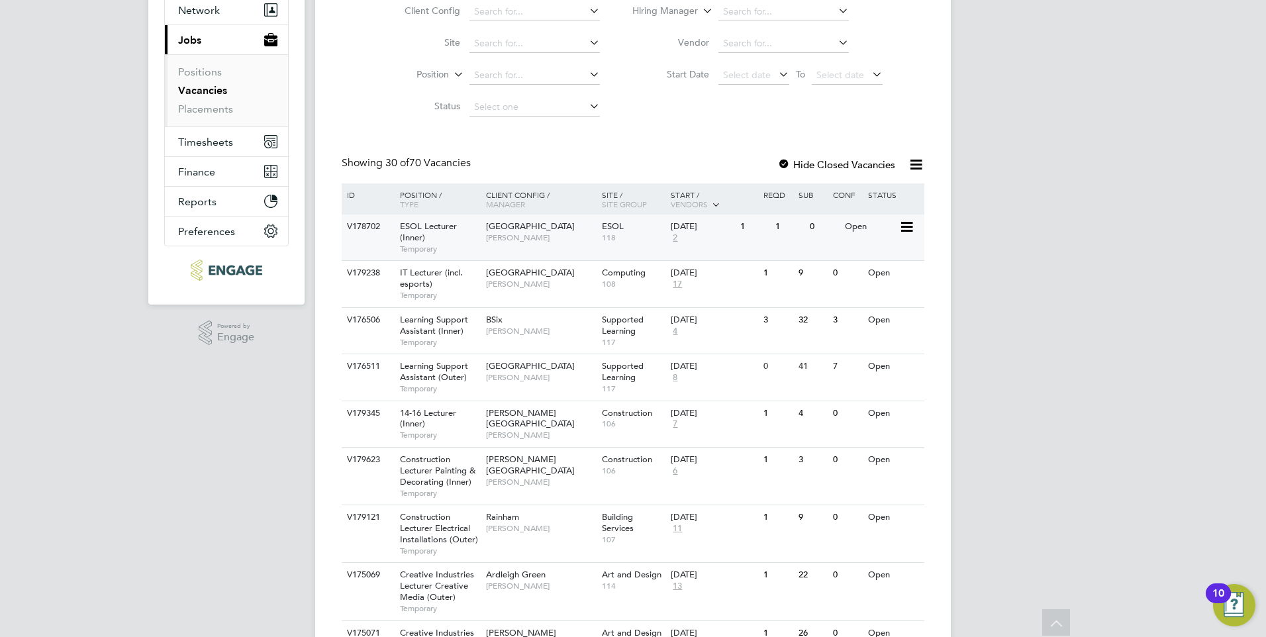
click at [760, 238] on div "1" at bounding box center [754, 227] width 34 height 25
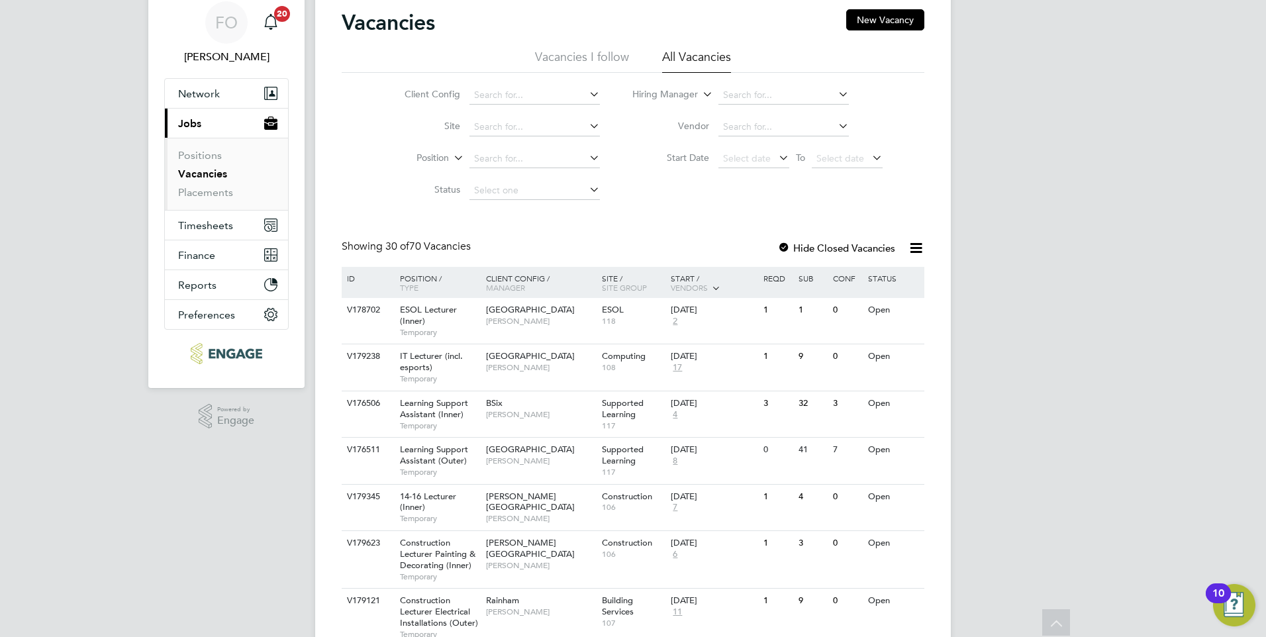
scroll to position [0, 0]
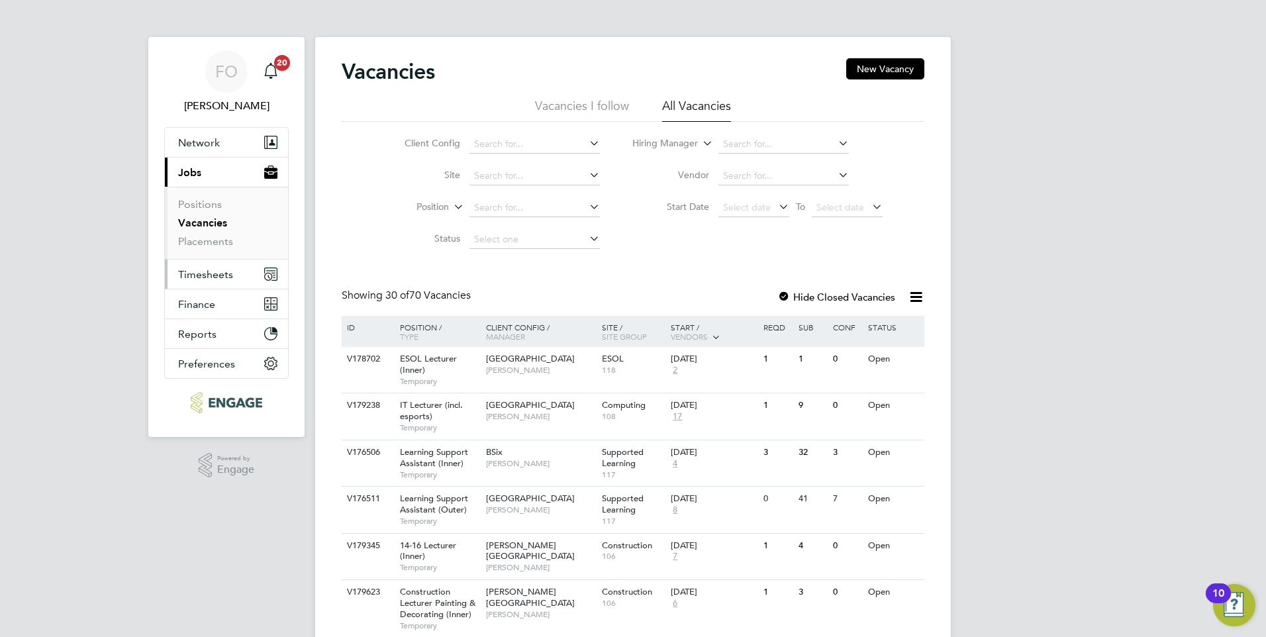
click at [207, 280] on span "Timesheets" at bounding box center [205, 274] width 55 height 13
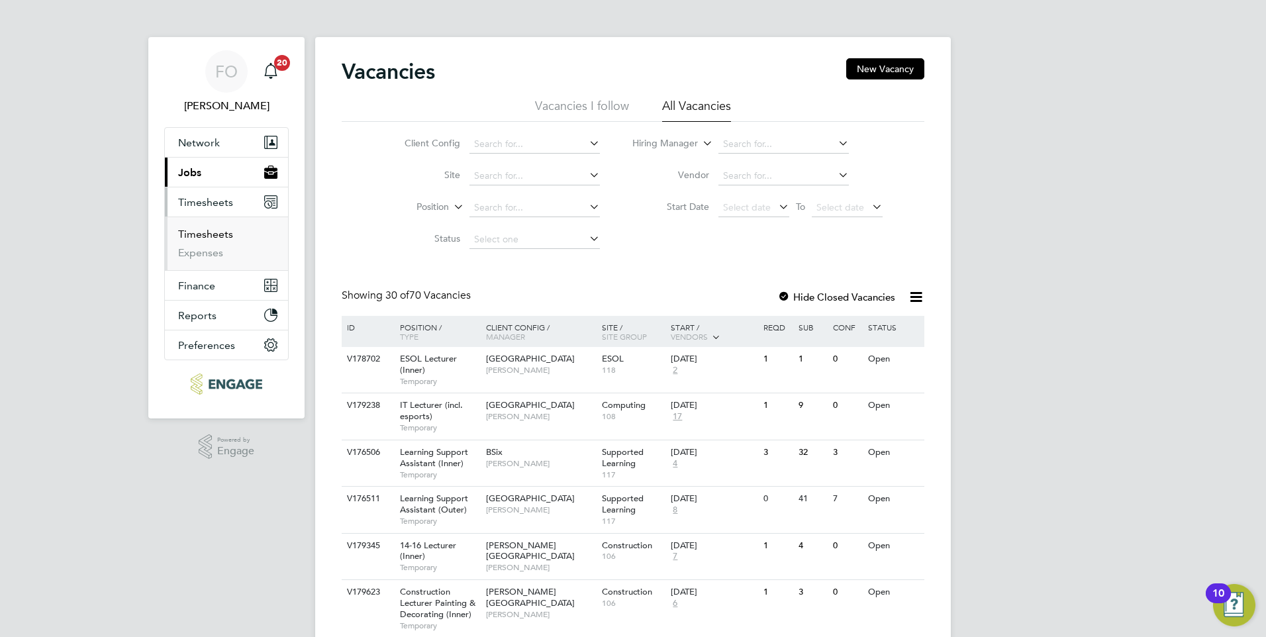
click at [219, 233] on link "Timesheets" at bounding box center [205, 234] width 55 height 13
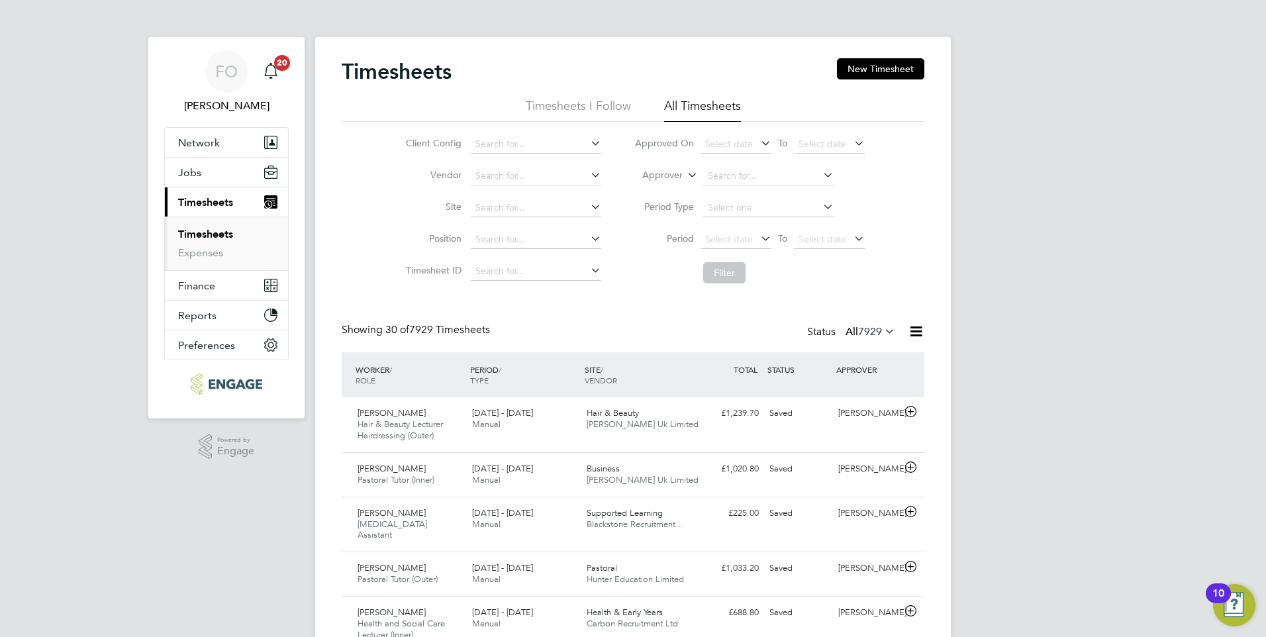
scroll to position [44, 115]
click at [761, 175] on input at bounding box center [768, 176] width 130 height 19
click at [764, 204] on li "Aar on Carr" at bounding box center [768, 212] width 132 height 18
type input "[PERSON_NAME]"
click at [734, 268] on button "Filter" at bounding box center [724, 272] width 42 height 21
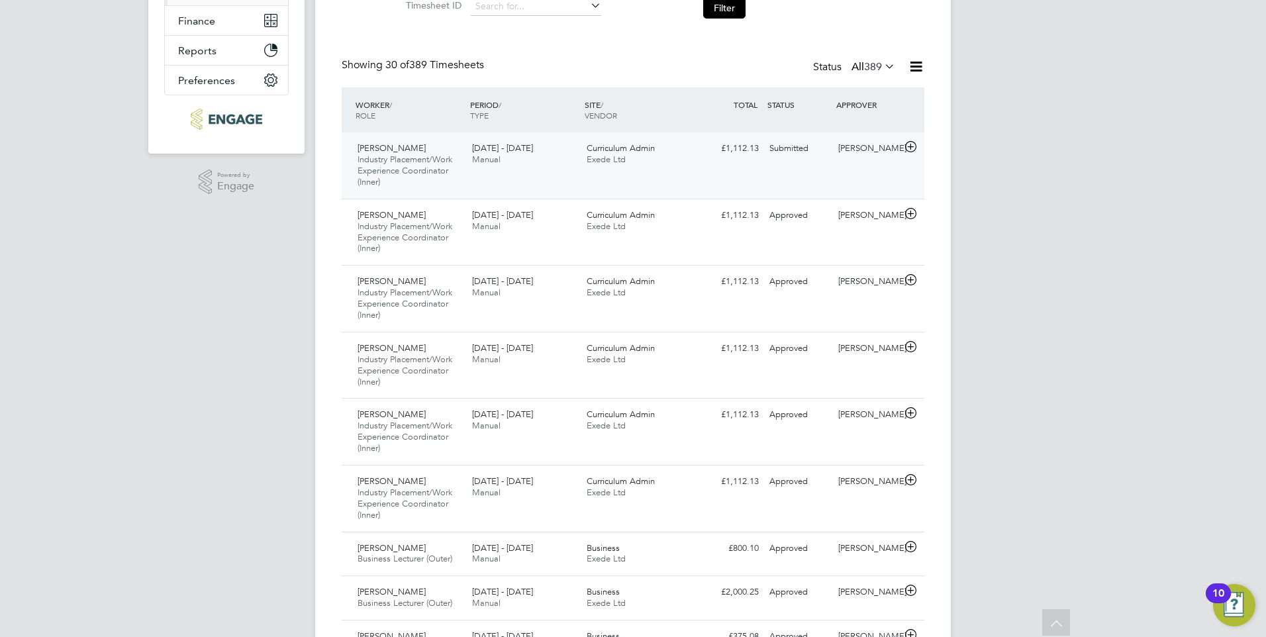
click at [821, 174] on div "Lola Olokunola Industry Placement/Work Experience Coordinator (Inner) 25 - 31 A…" at bounding box center [633, 165] width 583 height 66
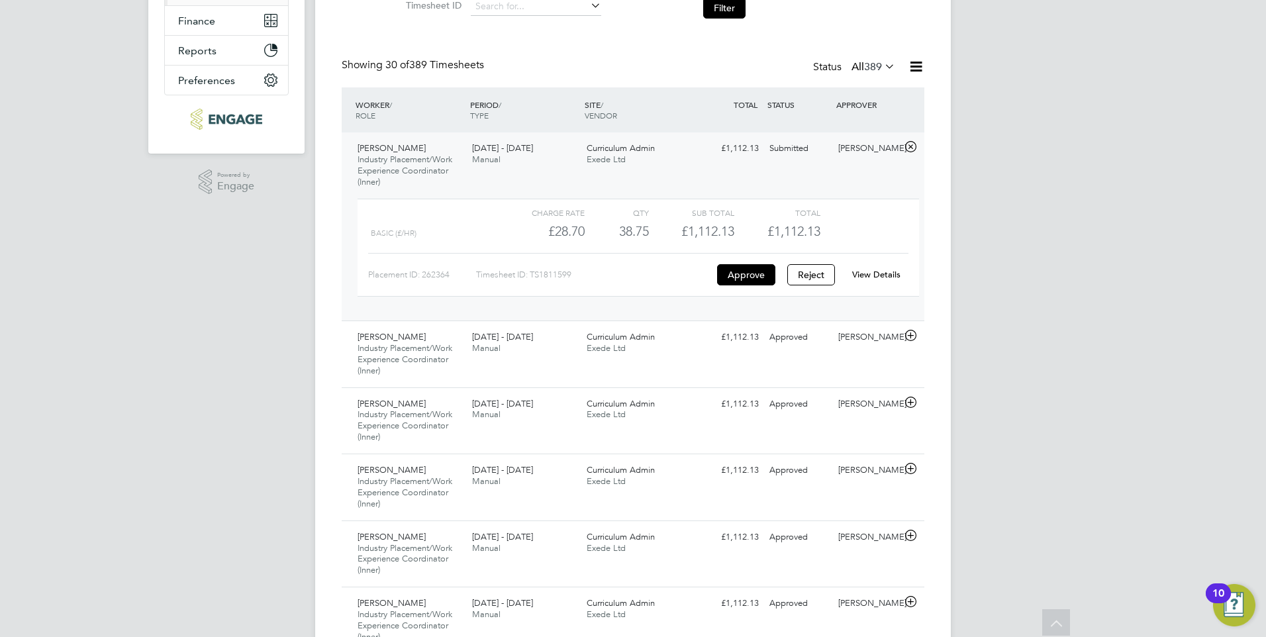
click at [874, 274] on link "View Details" at bounding box center [876, 274] width 48 height 11
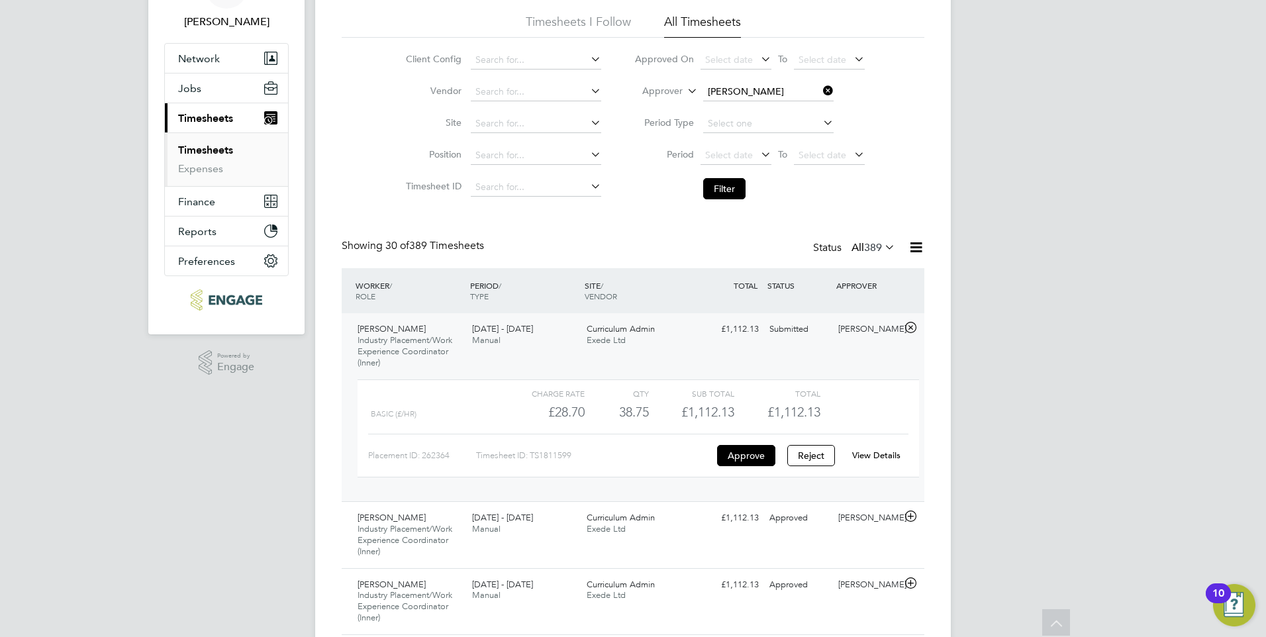
scroll to position [0, 0]
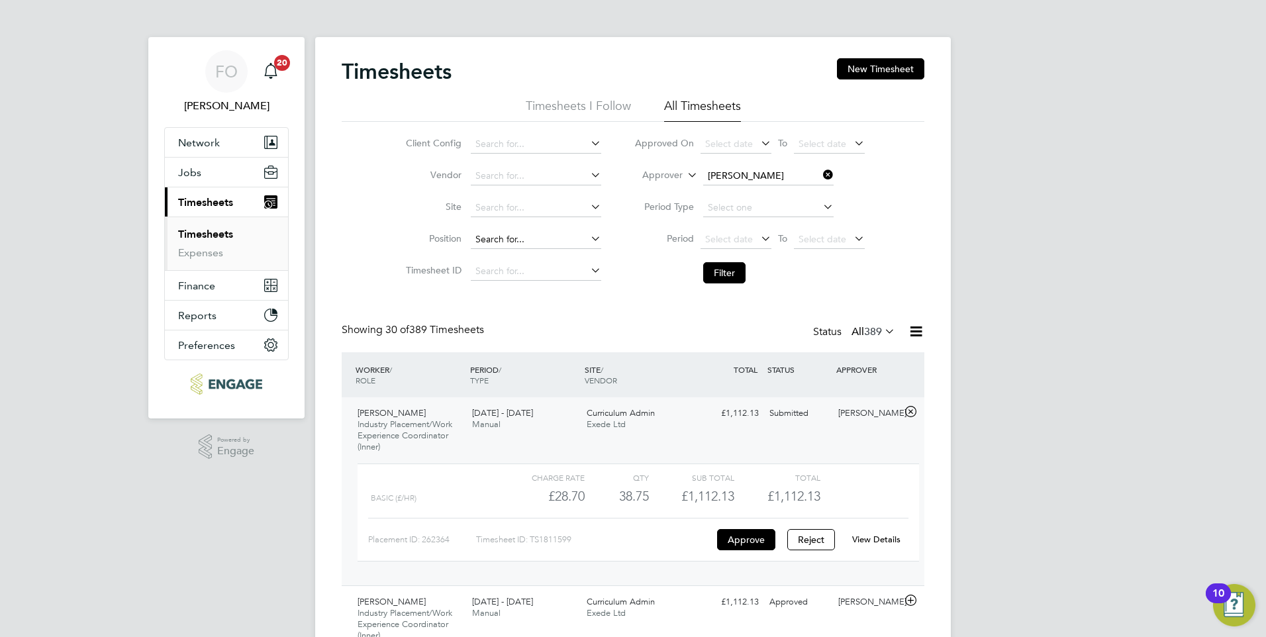
click at [504, 240] on input at bounding box center [536, 239] width 130 height 19
click at [191, 169] on span "Jobs" at bounding box center [189, 172] width 23 height 13
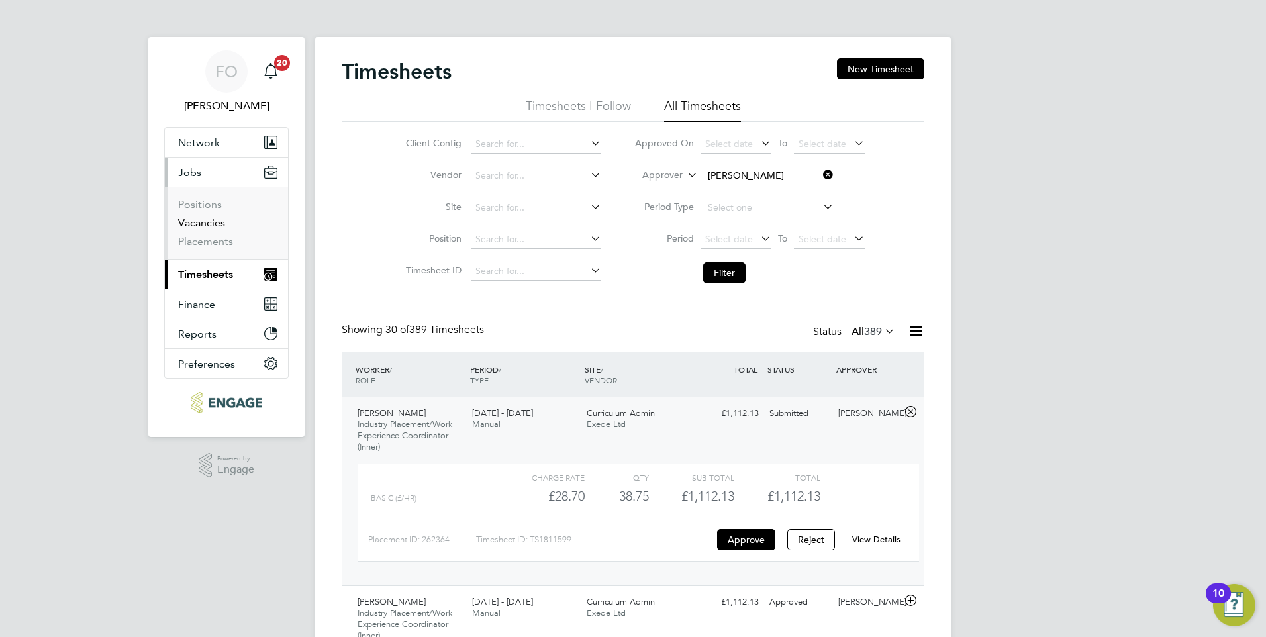
click at [212, 225] on link "Vacancies" at bounding box center [201, 223] width 47 height 13
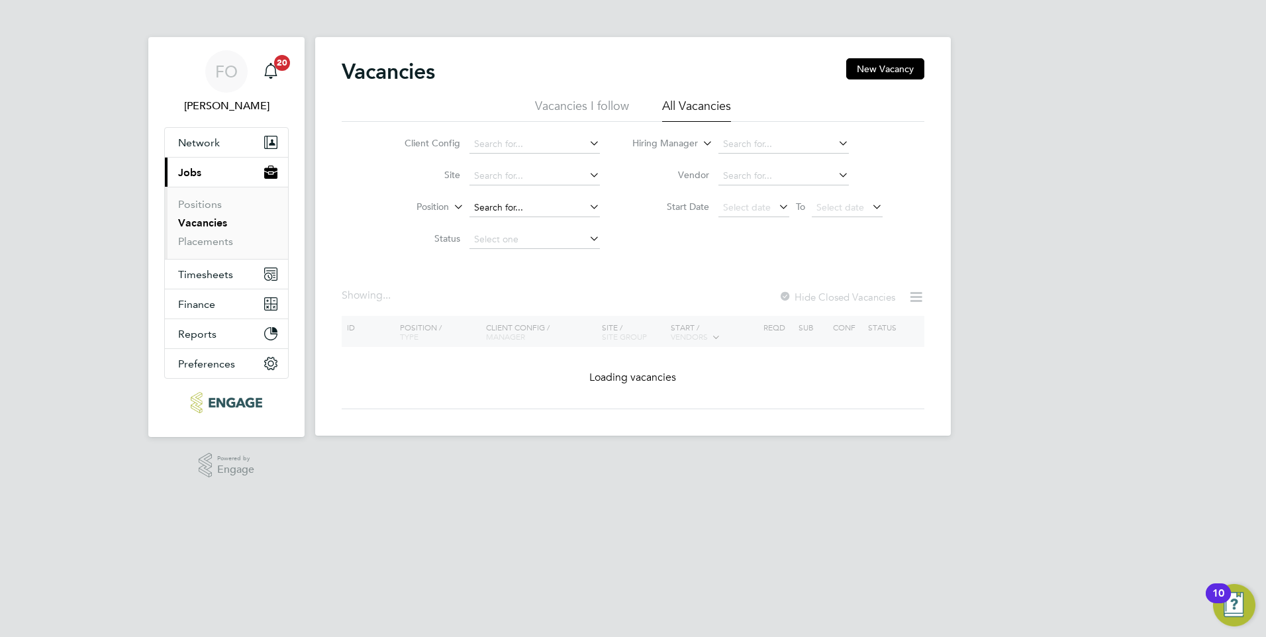
click at [502, 205] on input at bounding box center [535, 208] width 130 height 19
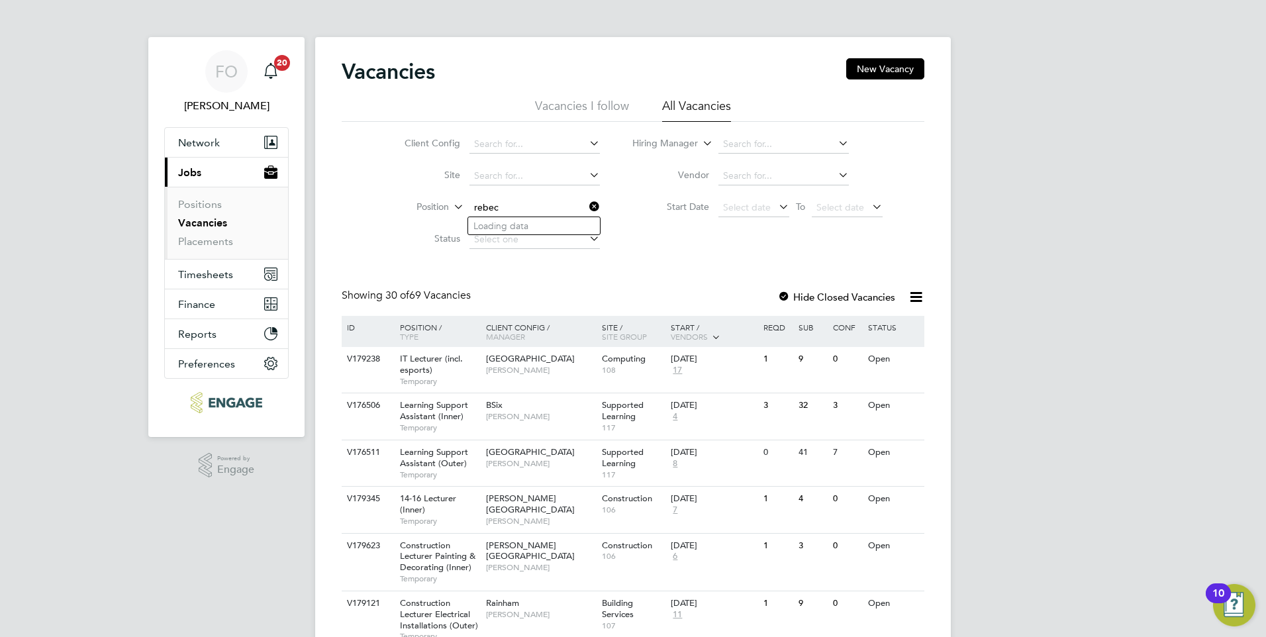
type input "rebecc"
click at [213, 242] on link "Placements" at bounding box center [205, 241] width 55 height 13
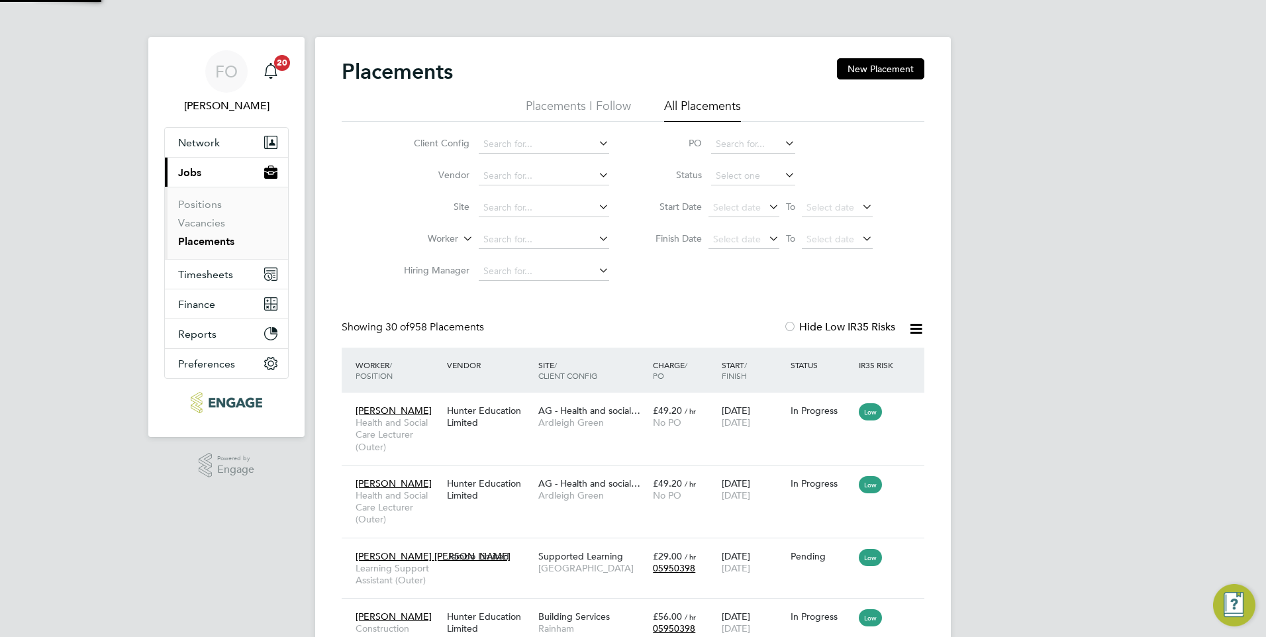
click at [508, 230] on li "Worker" at bounding box center [501, 240] width 249 height 32
click at [508, 236] on input at bounding box center [544, 239] width 130 height 19
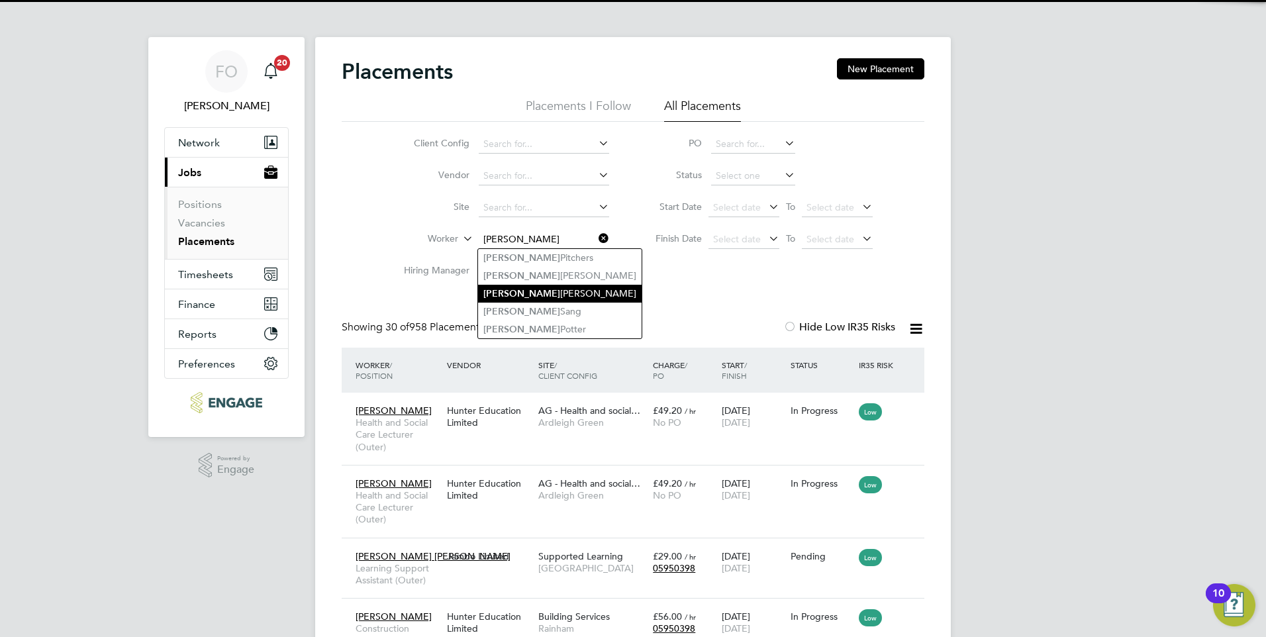
click at [554, 291] on li "Rebecca James" at bounding box center [560, 294] width 164 height 18
type input "Rebecca James"
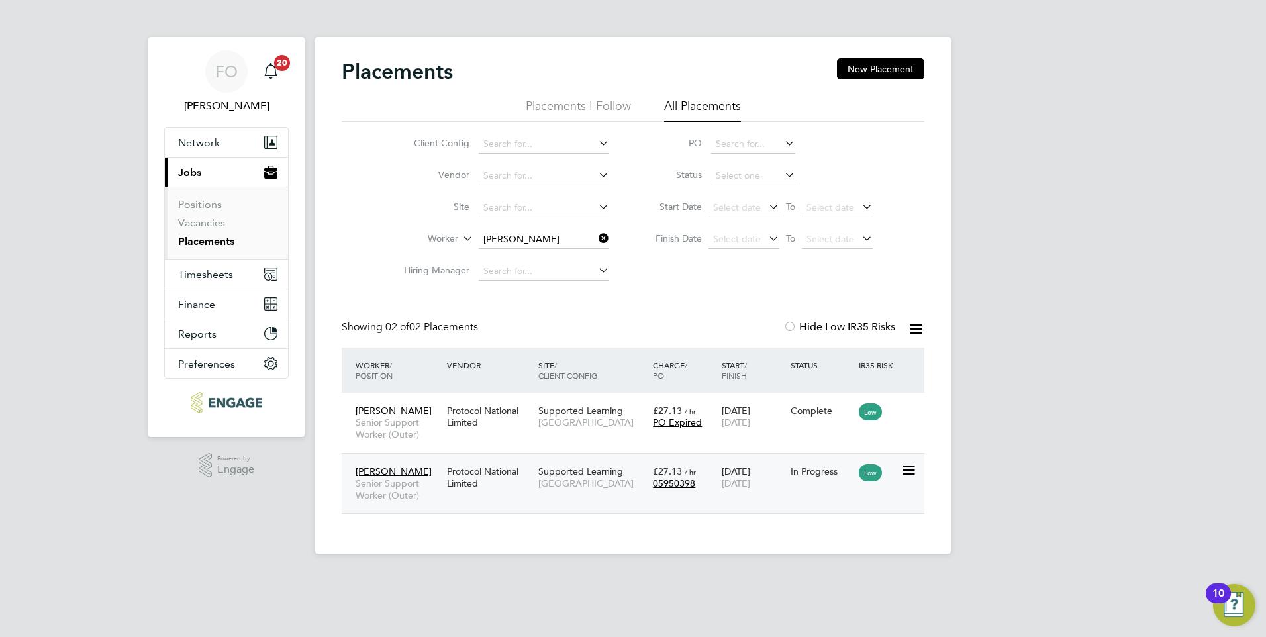
click at [824, 488] on div "Rebecca James Senior Support Worker (Outer) Protocol National Limited Supported…" at bounding box center [633, 483] width 583 height 61
click at [808, 495] on div "Rebecca James Senior Support Worker (Outer) Protocol National Limited Supported…" at bounding box center [633, 483] width 583 height 61
click at [807, 468] on div "In Progress" at bounding box center [822, 472] width 62 height 12
click at [210, 273] on span "Timesheets" at bounding box center [205, 274] width 55 height 13
click at [223, 272] on span "Timesheets" at bounding box center [205, 274] width 55 height 13
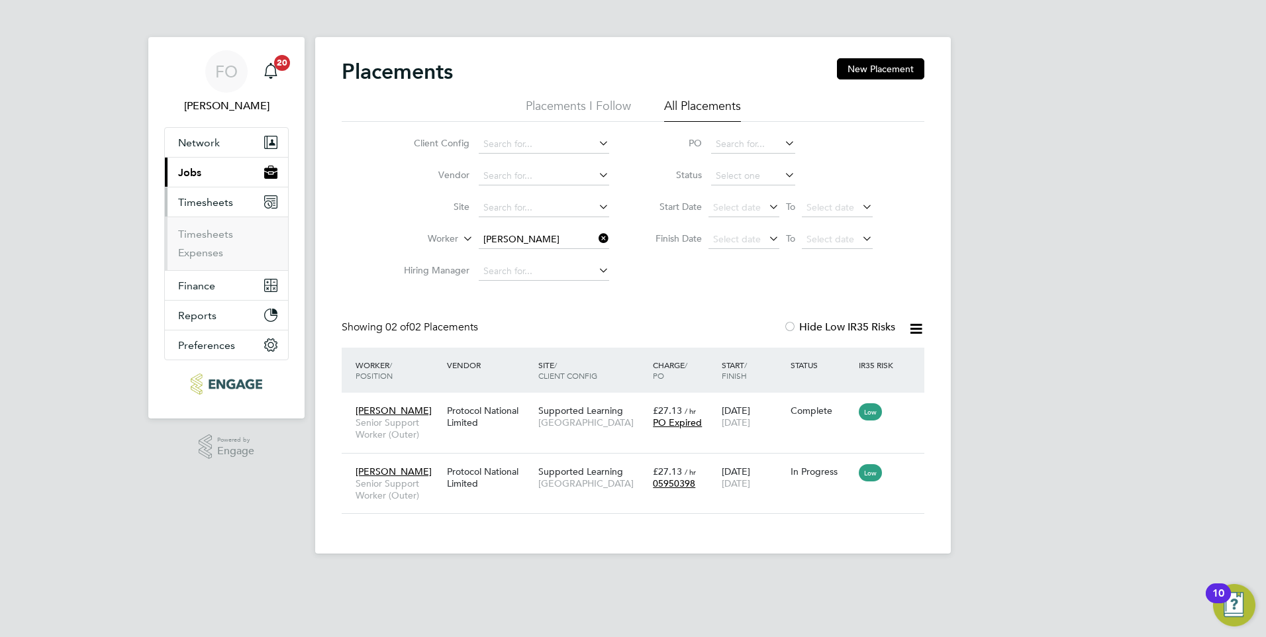
click at [220, 225] on ul "Timesheets Expenses" at bounding box center [226, 244] width 123 height 54
click at [220, 233] on link "Timesheets" at bounding box center [205, 234] width 55 height 13
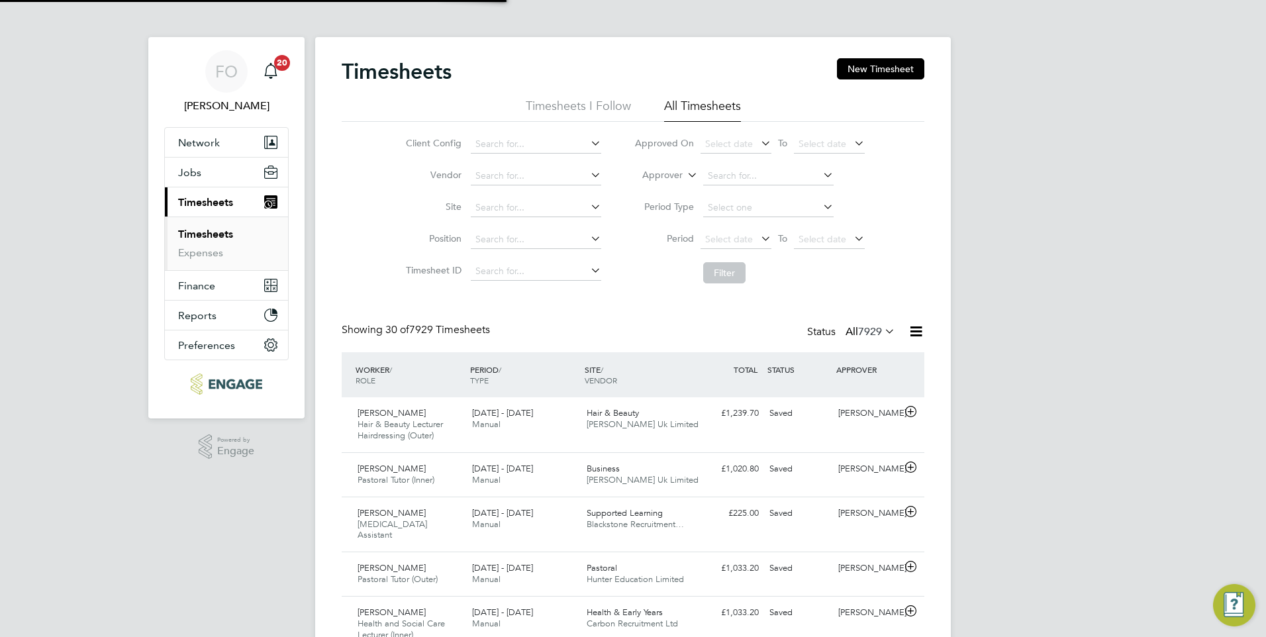
scroll to position [44, 115]
click at [763, 175] on input at bounding box center [768, 176] width 130 height 19
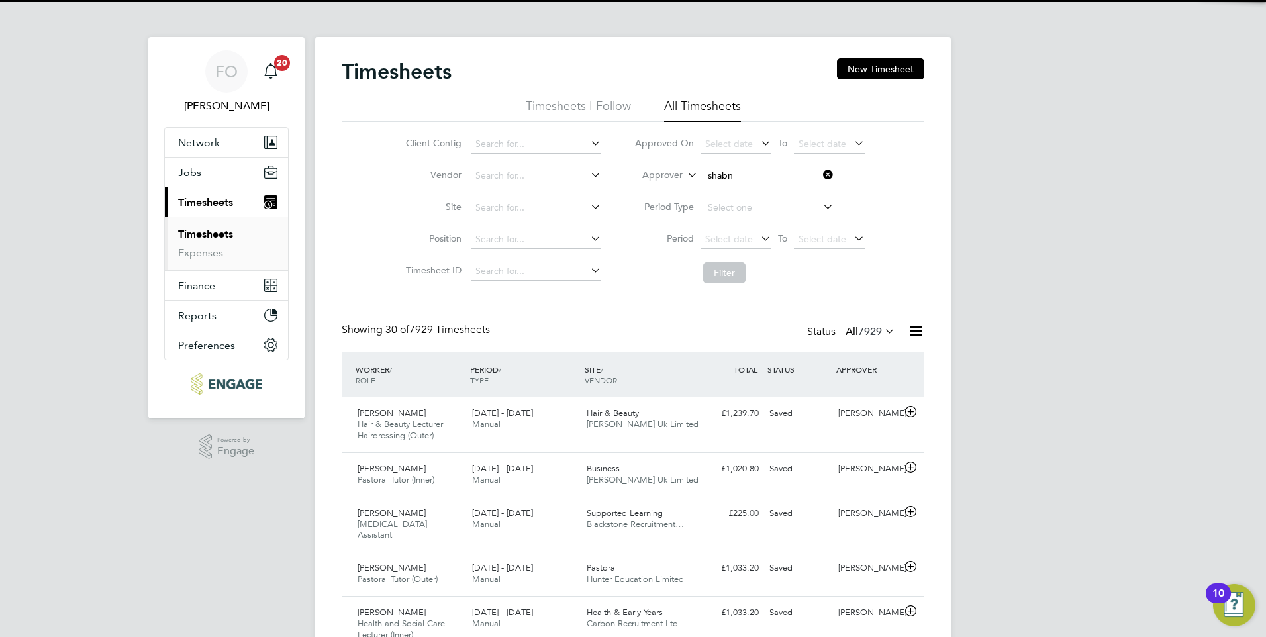
drag, startPoint x: 783, startPoint y: 189, endPoint x: 815, endPoint y: 200, distance: 34.1
click at [783, 189] on li "Shabn am Shaheen" at bounding box center [768, 194] width 132 height 18
type input "[PERSON_NAME]"
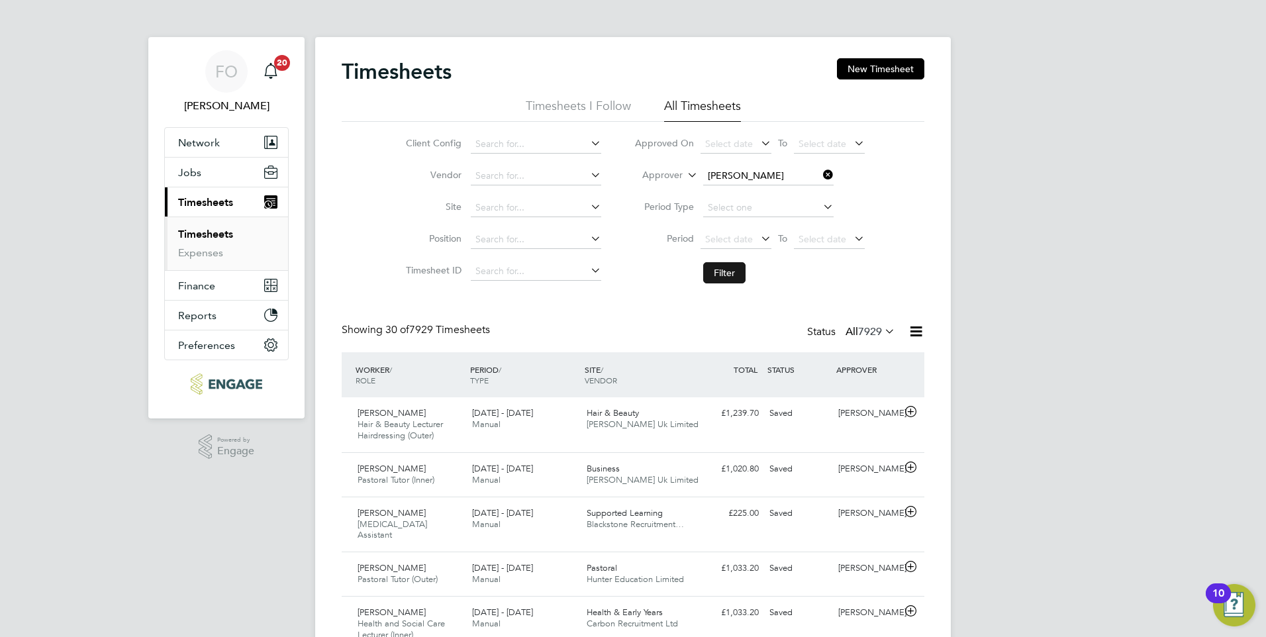
click at [730, 270] on button "Filter" at bounding box center [724, 272] width 42 height 21
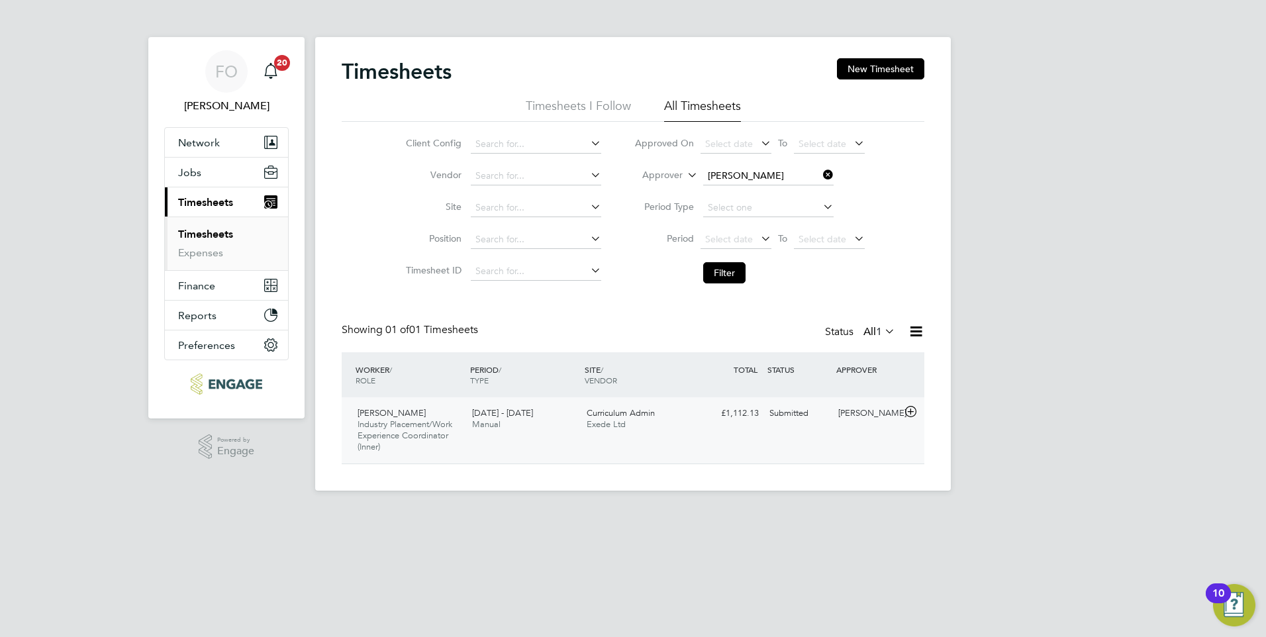
click at [774, 435] on div "Lola Olokunola Industry Placement/Work Experience Coordinator (Inner) 25 - 31 A…" at bounding box center [633, 430] width 583 height 66
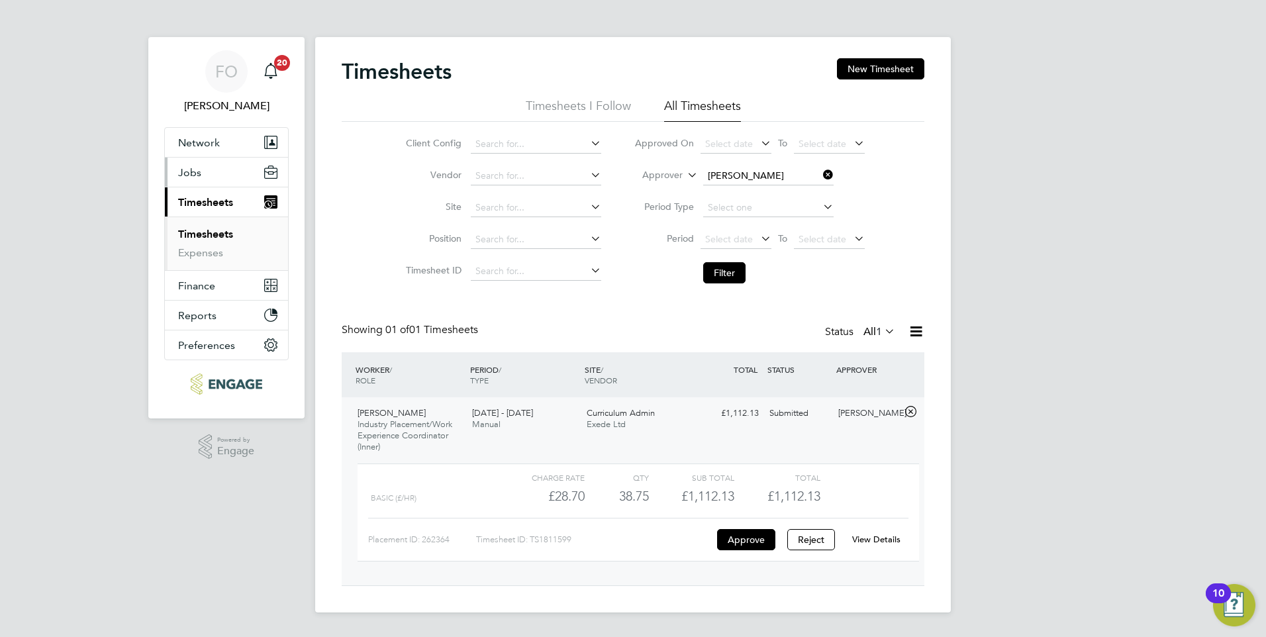
click at [187, 166] on span "Jobs" at bounding box center [189, 172] width 23 height 13
click at [213, 174] on button "Jobs" at bounding box center [226, 172] width 123 height 29
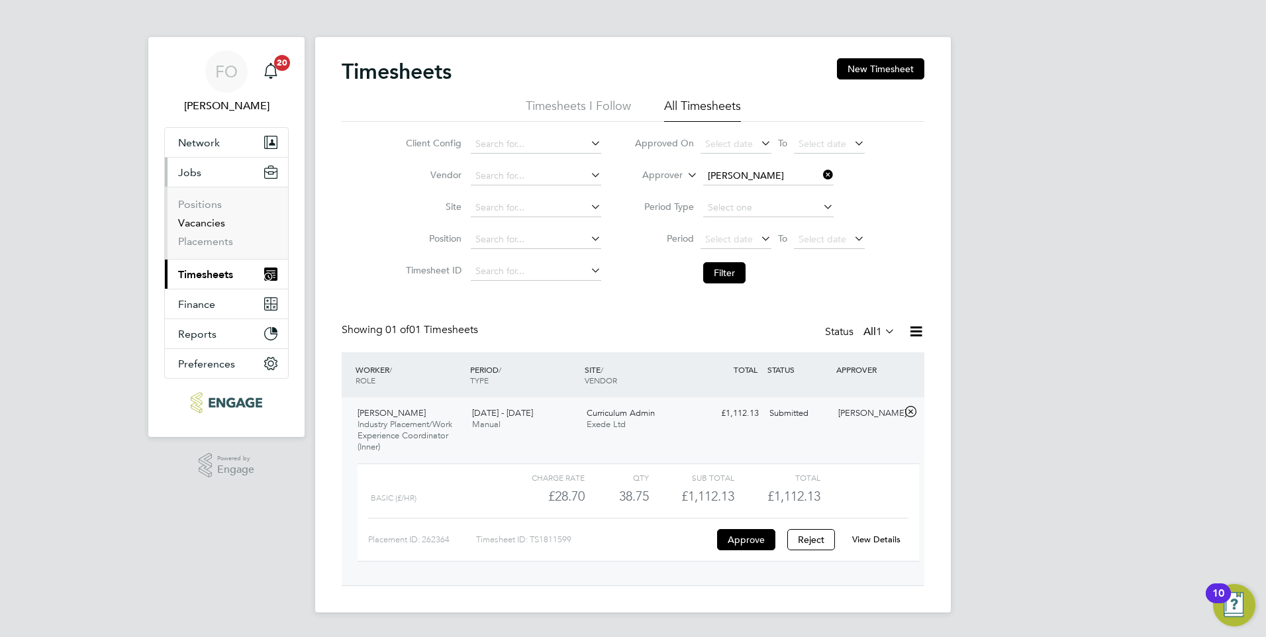
click at [208, 223] on link "Vacancies" at bounding box center [201, 223] width 47 height 13
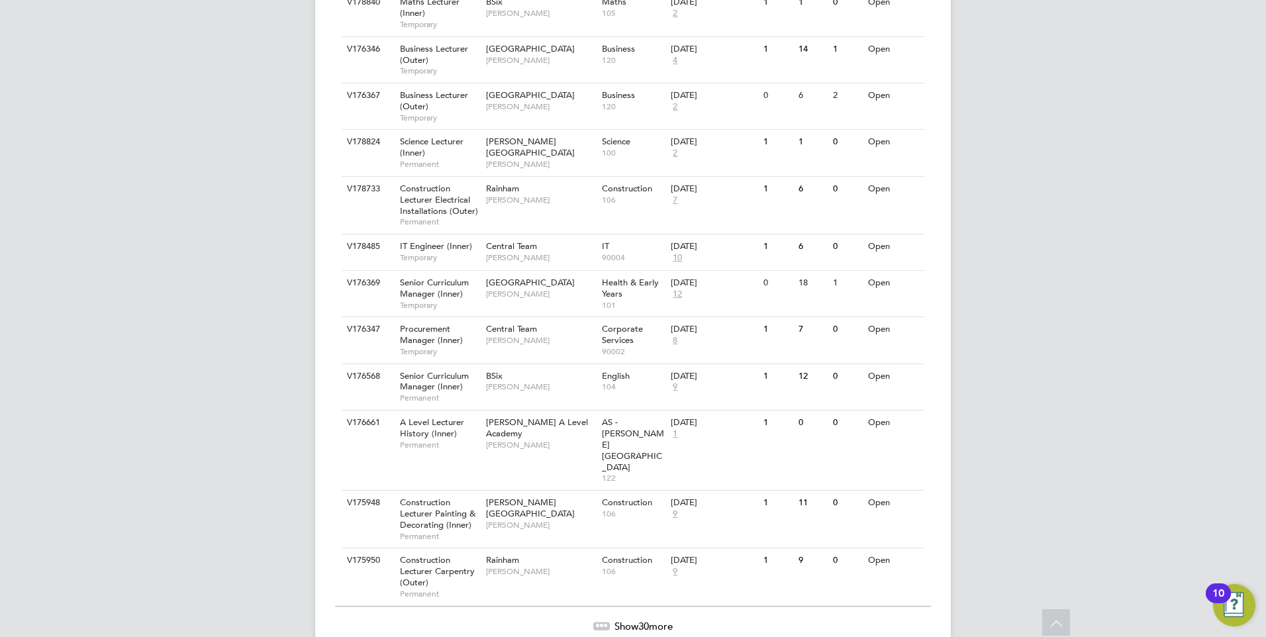
scroll to position [1275, 0]
click at [660, 619] on span "Show 30 more" at bounding box center [644, 625] width 58 height 13
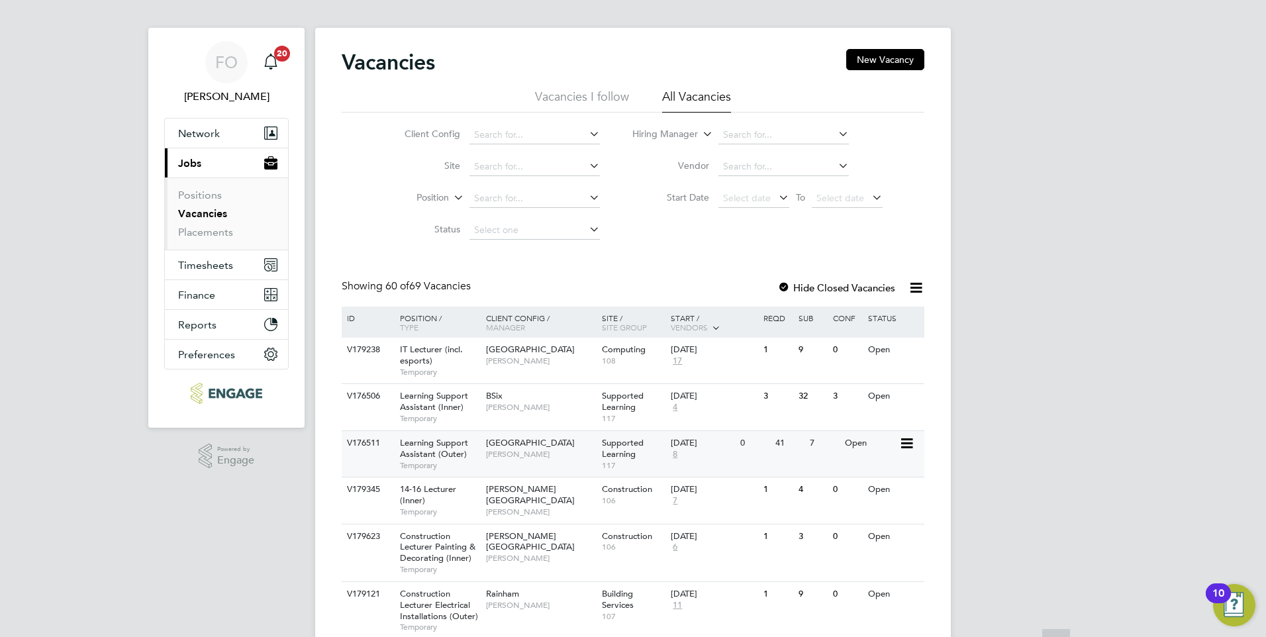
scroll to position [0, 0]
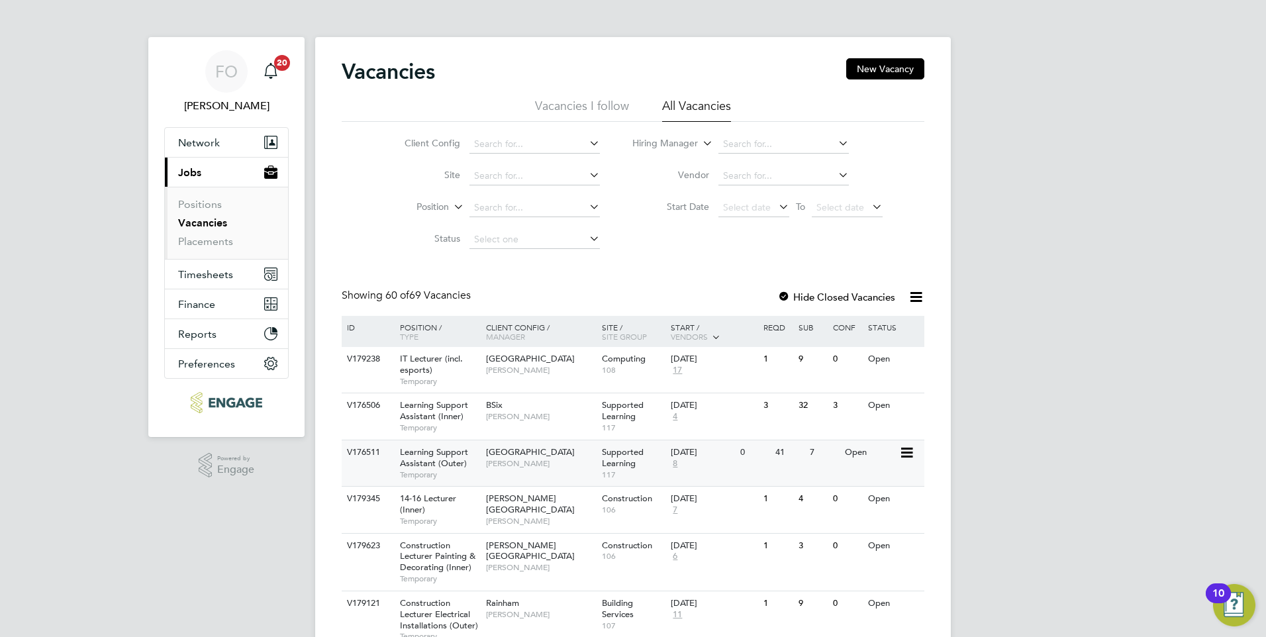
click at [871, 452] on div "Open" at bounding box center [871, 452] width 58 height 25
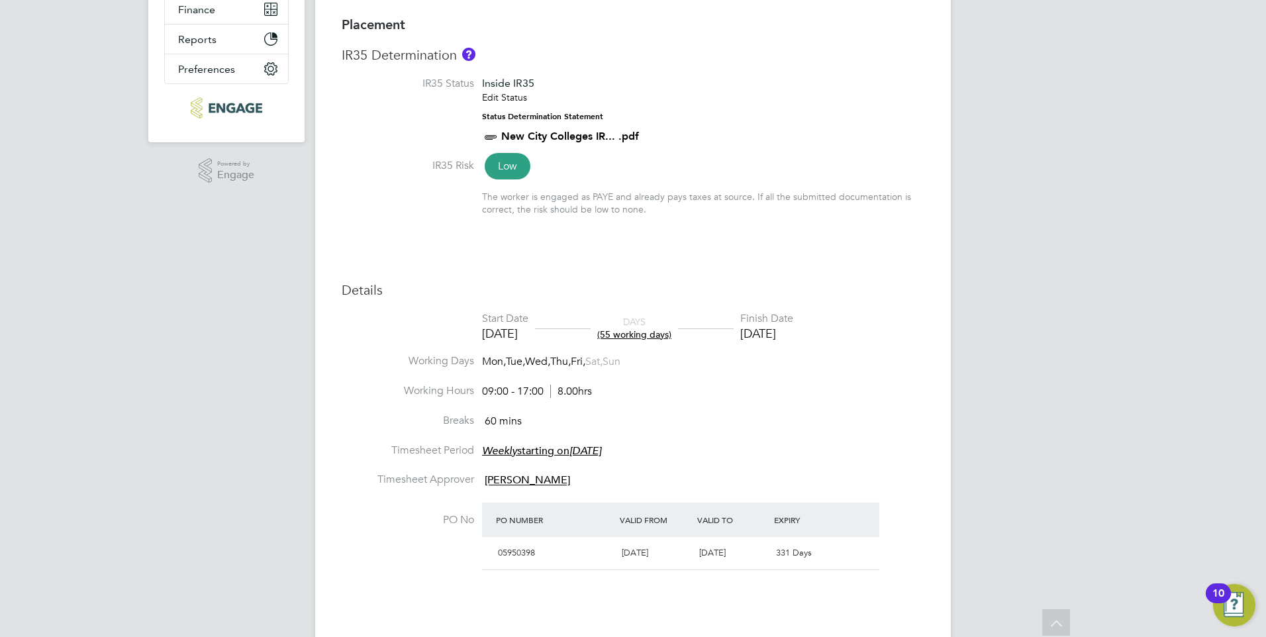
scroll to position [115, 0]
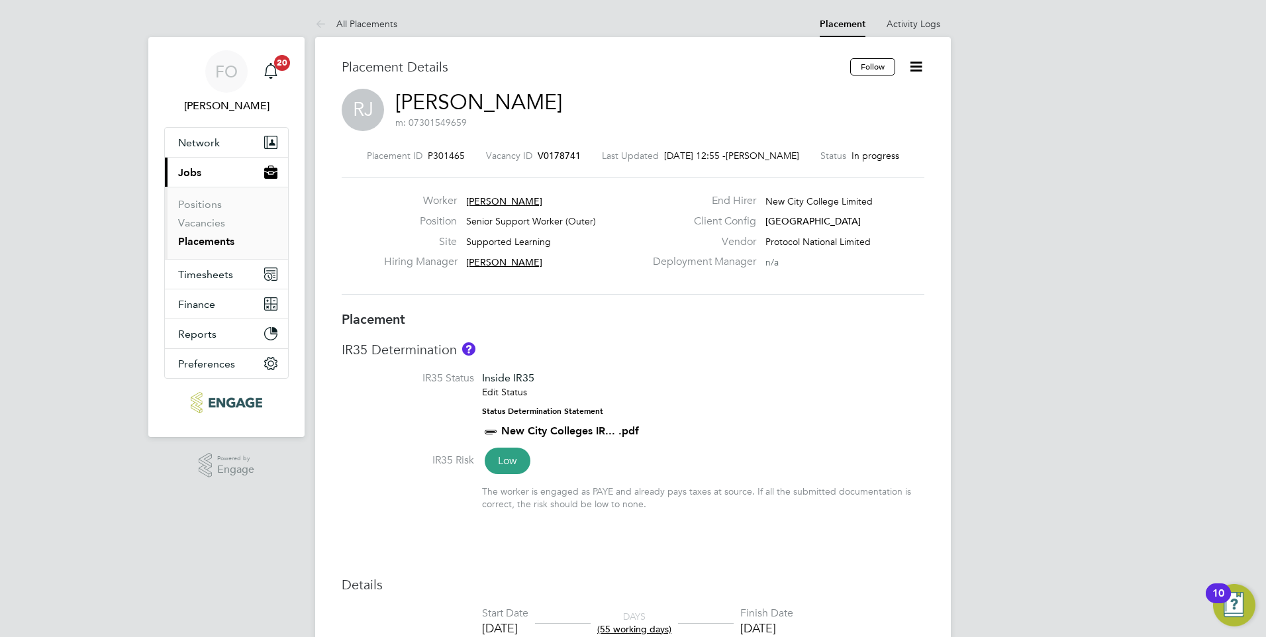
click at [919, 65] on icon at bounding box center [916, 66] width 17 height 17
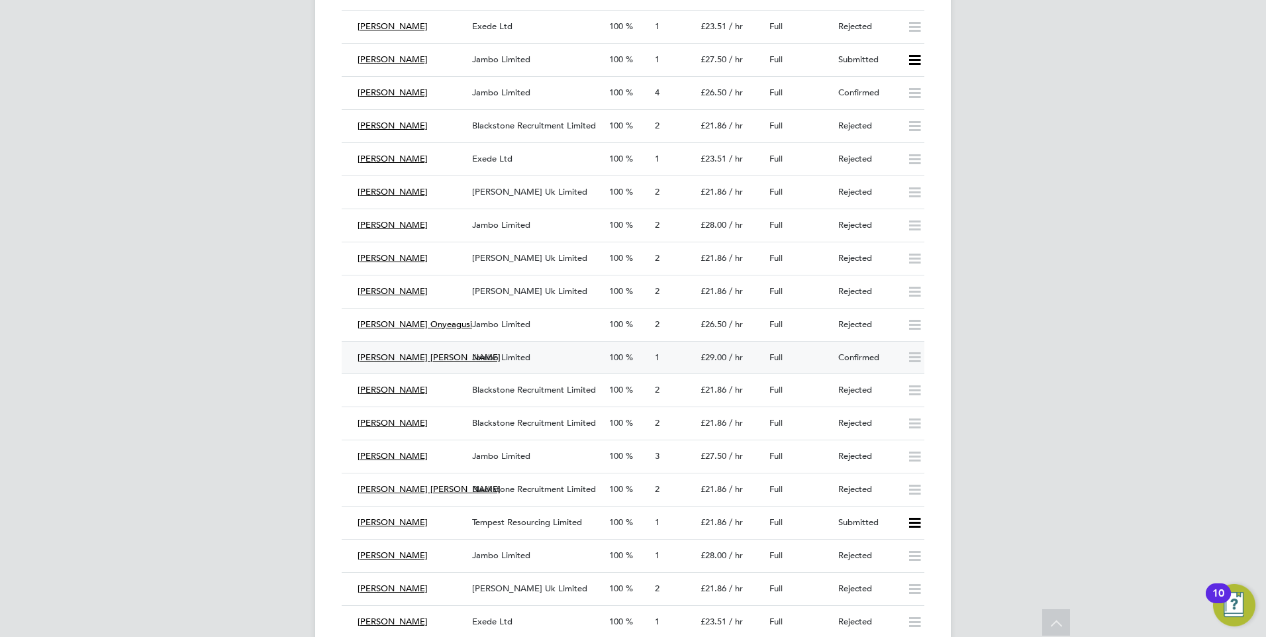
click at [869, 354] on div "Confirmed" at bounding box center [867, 358] width 69 height 22
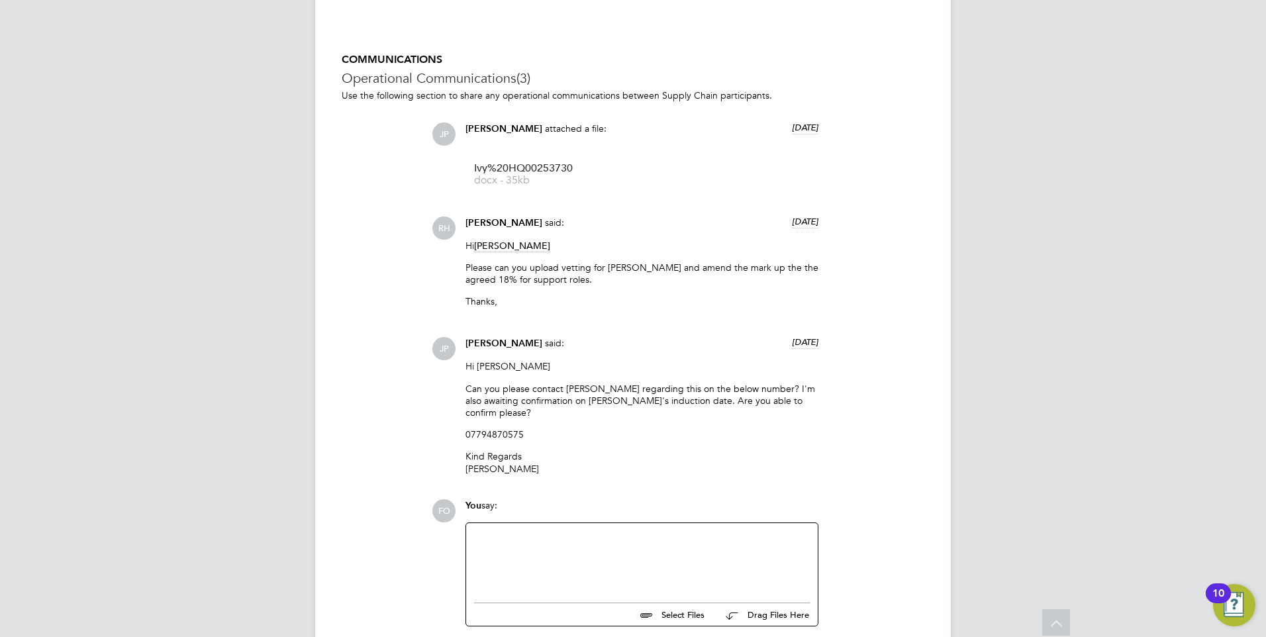
scroll to position [2003, 0]
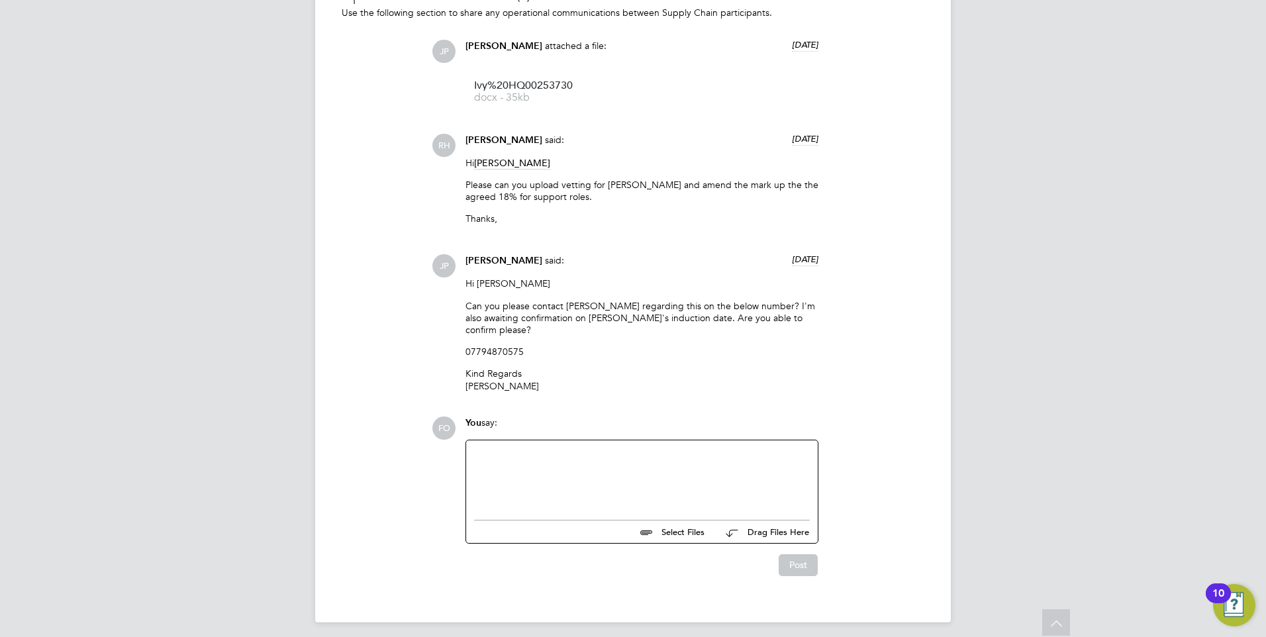
click at [553, 460] on div at bounding box center [642, 476] width 336 height 57
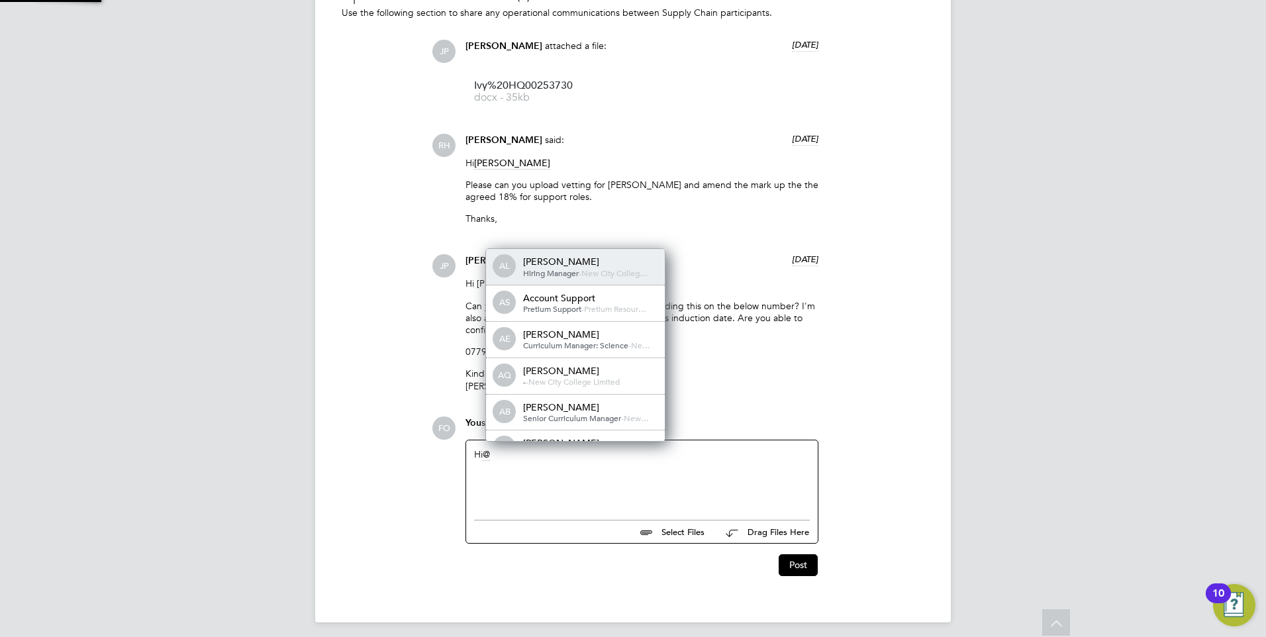
scroll to position [11, 133]
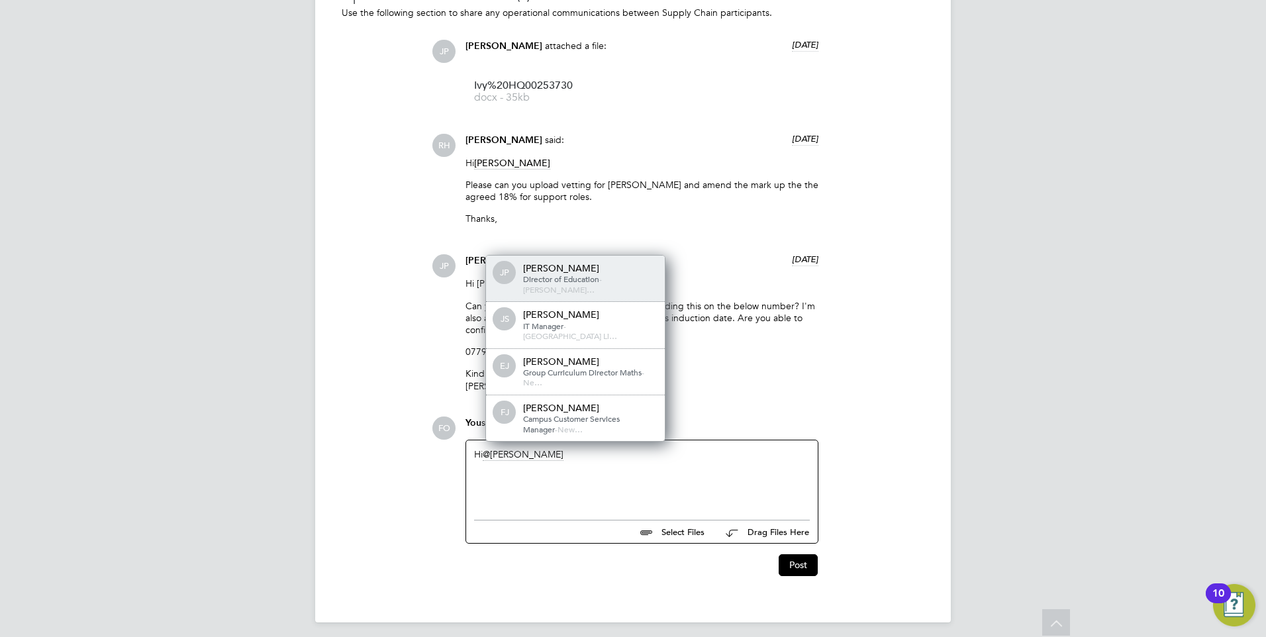
click at [595, 289] on span "[PERSON_NAME]…" at bounding box center [559, 289] width 72 height 11
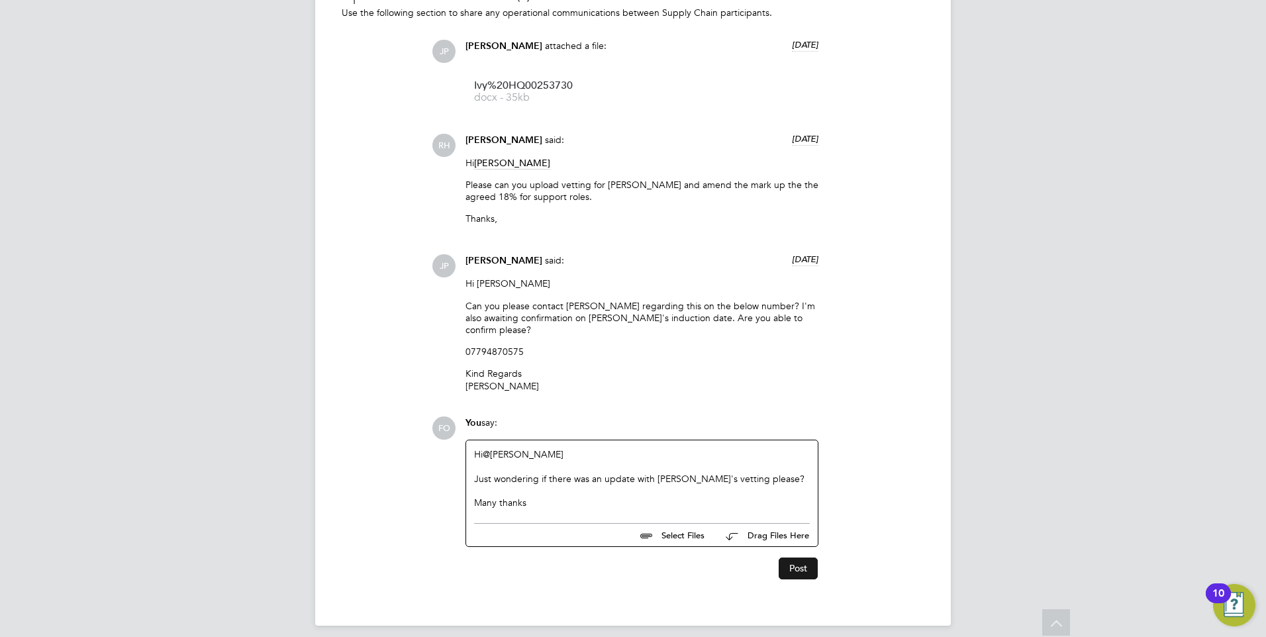
click at [799, 560] on button "Post" at bounding box center [798, 568] width 39 height 21
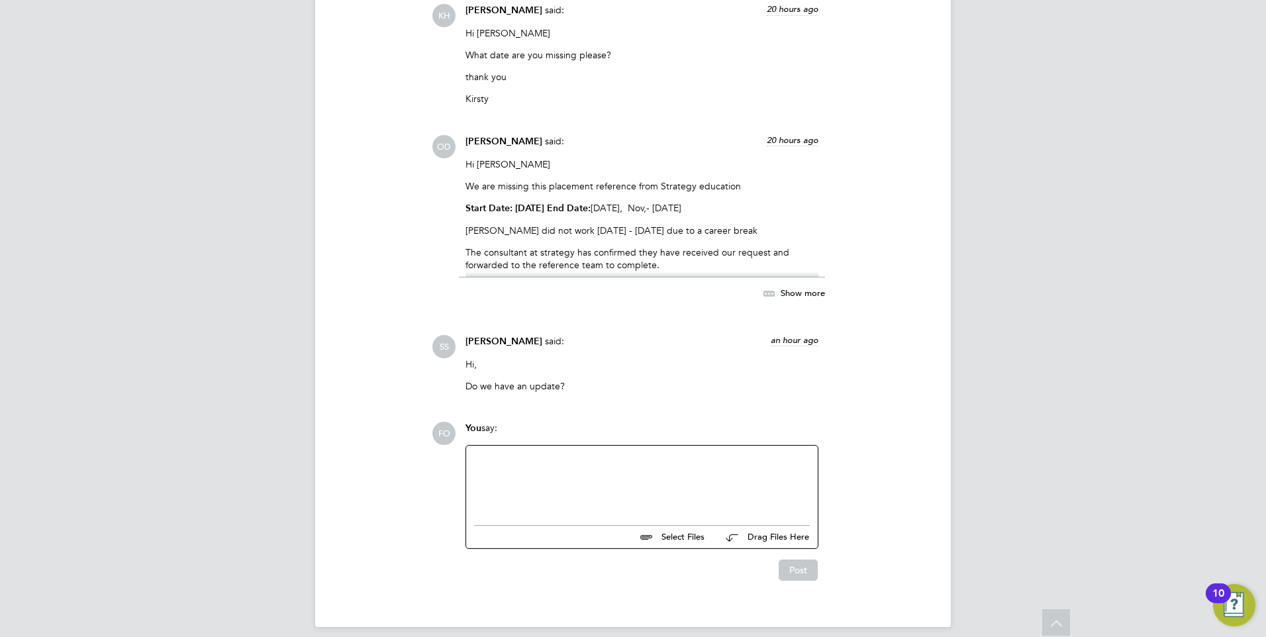
scroll to position [2765, 0]
click at [787, 286] on span "Show more" at bounding box center [803, 291] width 44 height 11
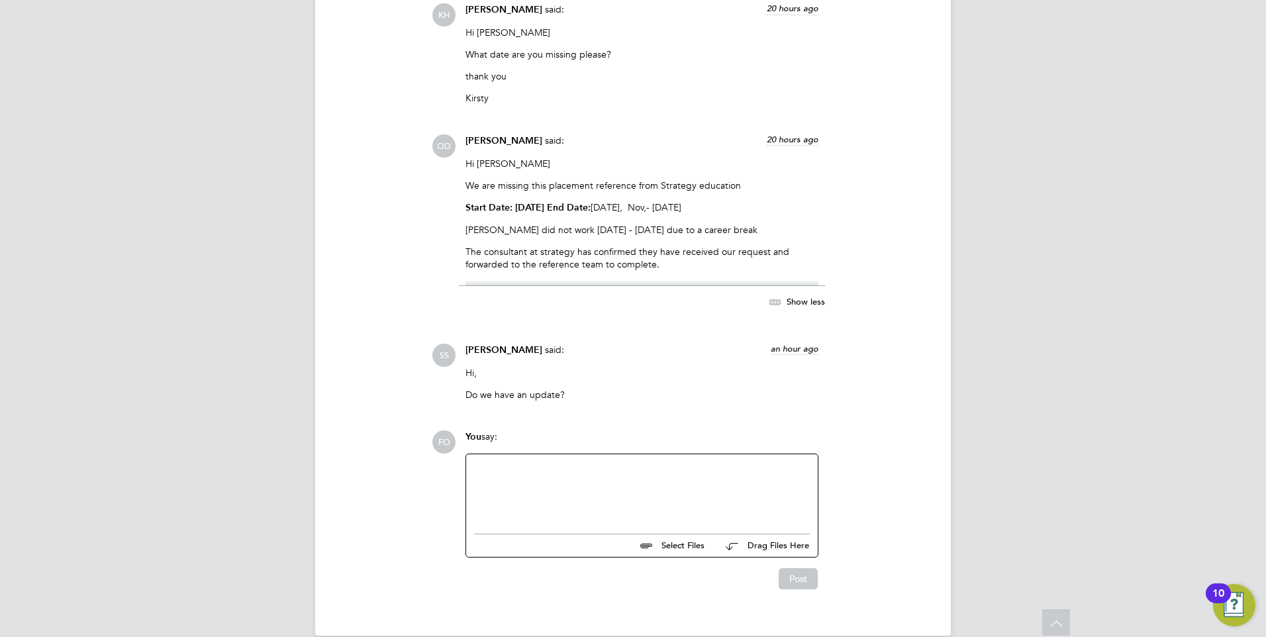
click at [585, 467] on div at bounding box center [642, 490] width 336 height 57
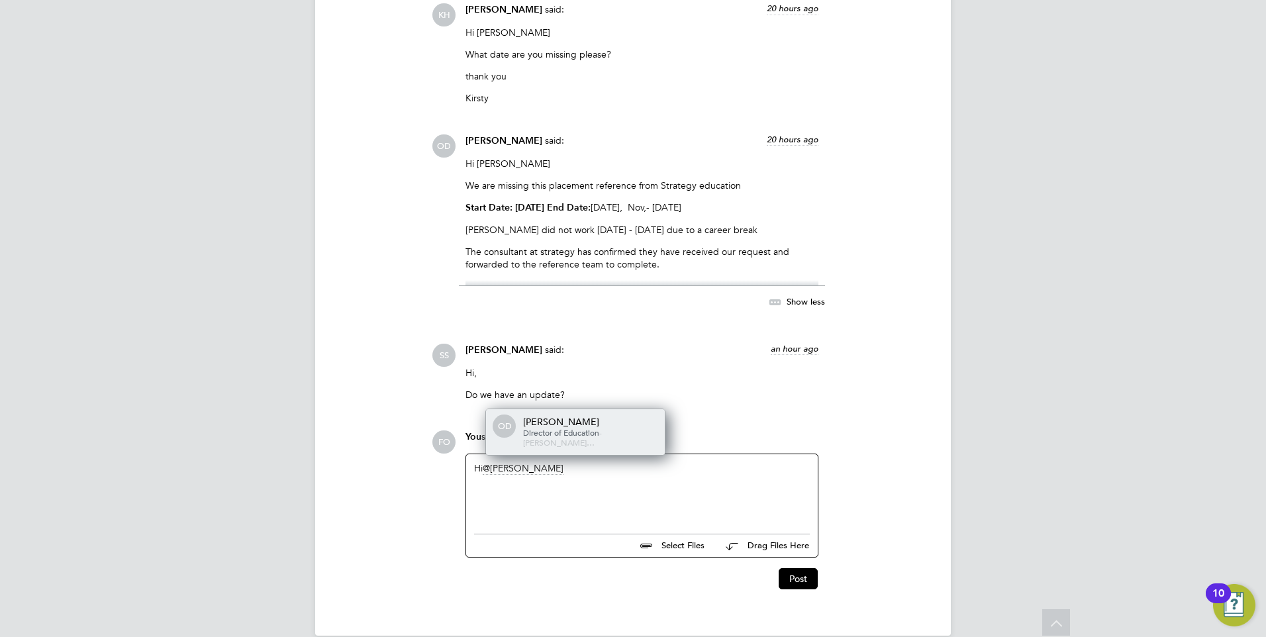
click at [567, 419] on div "[PERSON_NAME]" at bounding box center [589, 422] width 132 height 12
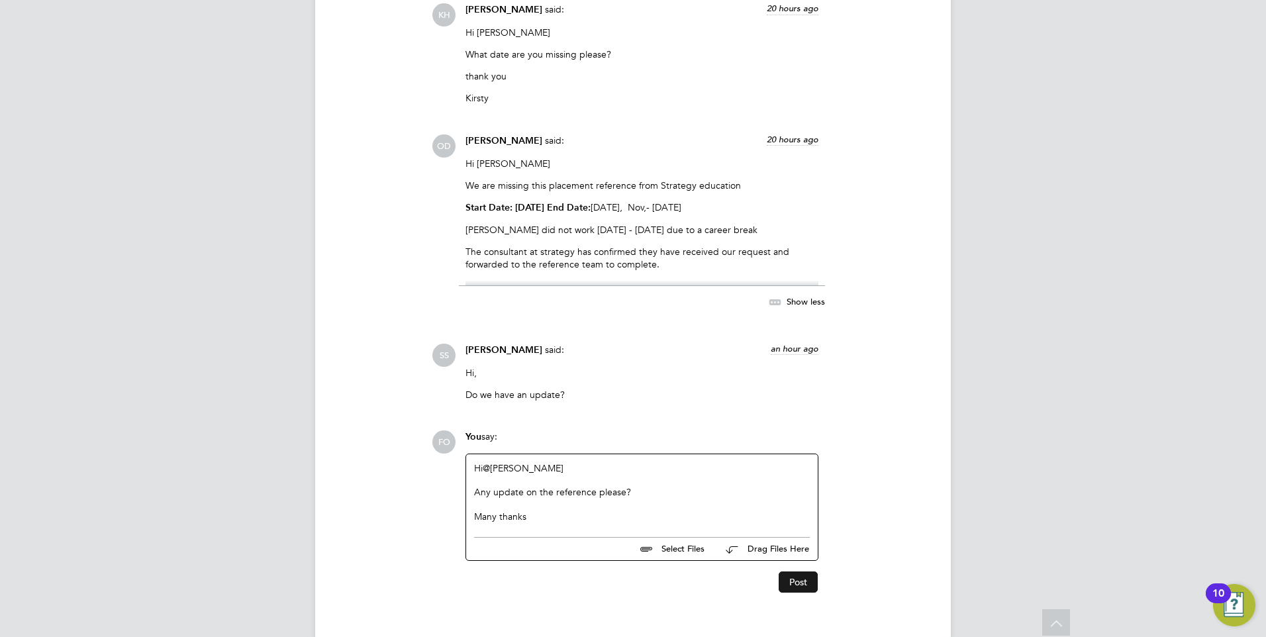
click at [795, 572] on button "Post" at bounding box center [798, 582] width 39 height 21
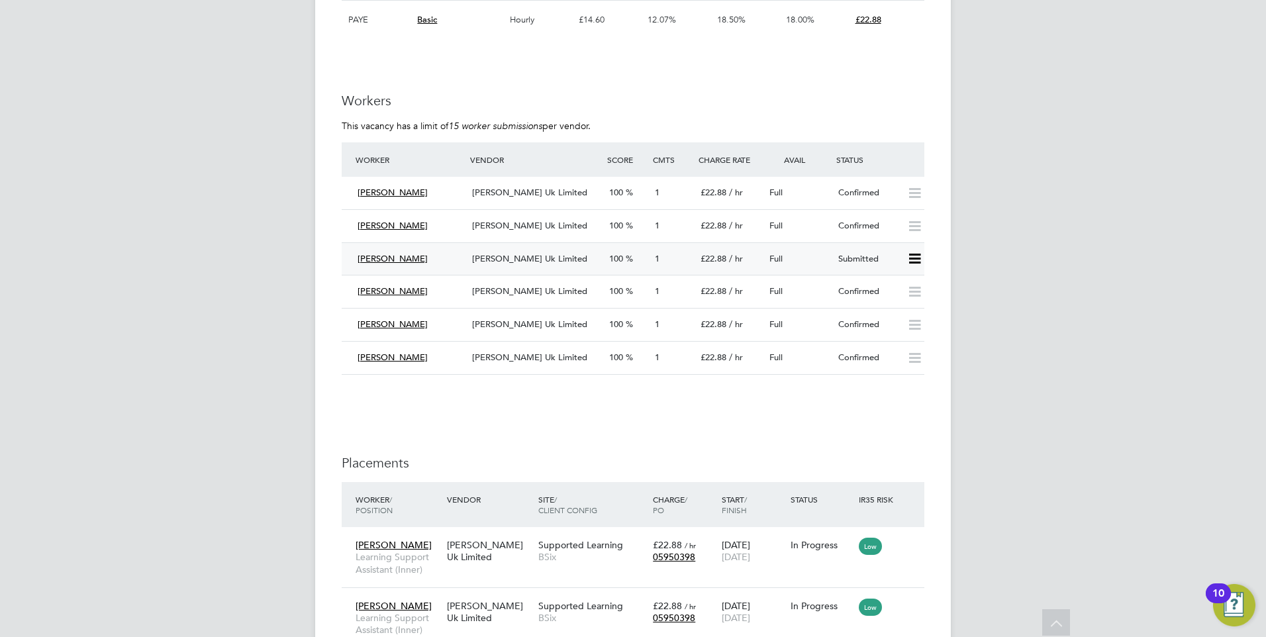
click at [815, 253] on div "Full" at bounding box center [798, 259] width 69 height 22
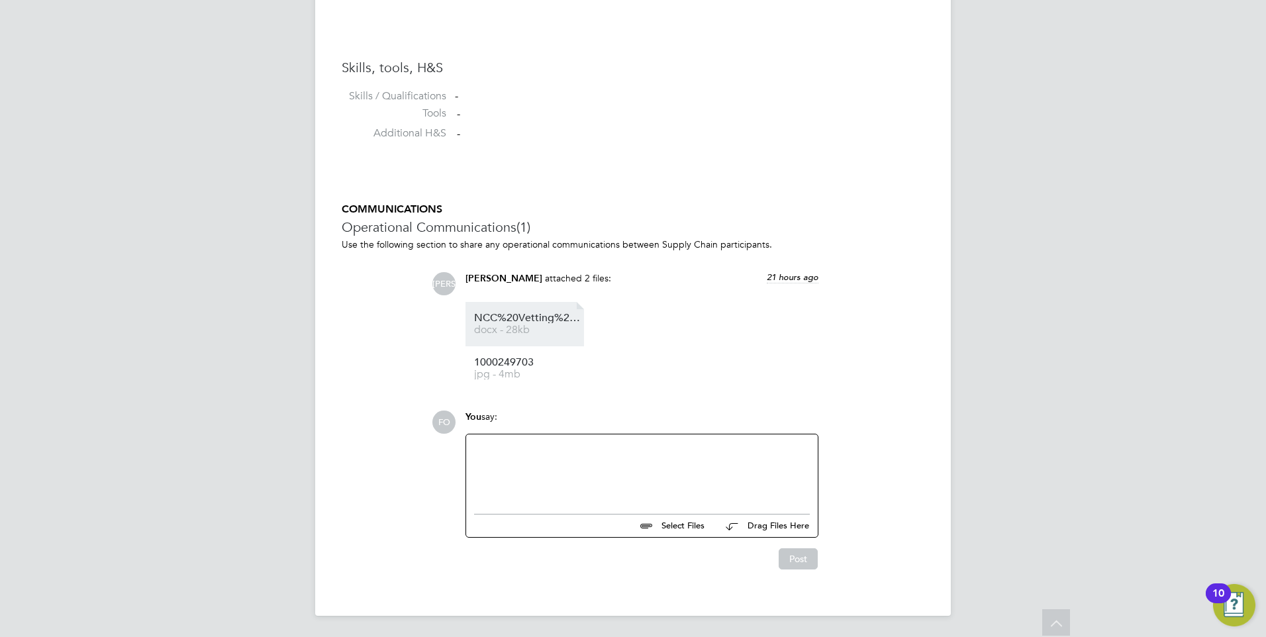
click at [545, 326] on span "docx - 28kb" at bounding box center [527, 330] width 106 height 10
click at [507, 364] on span "1000249703" at bounding box center [527, 363] width 106 height 10
click at [559, 456] on div at bounding box center [642, 470] width 336 height 57
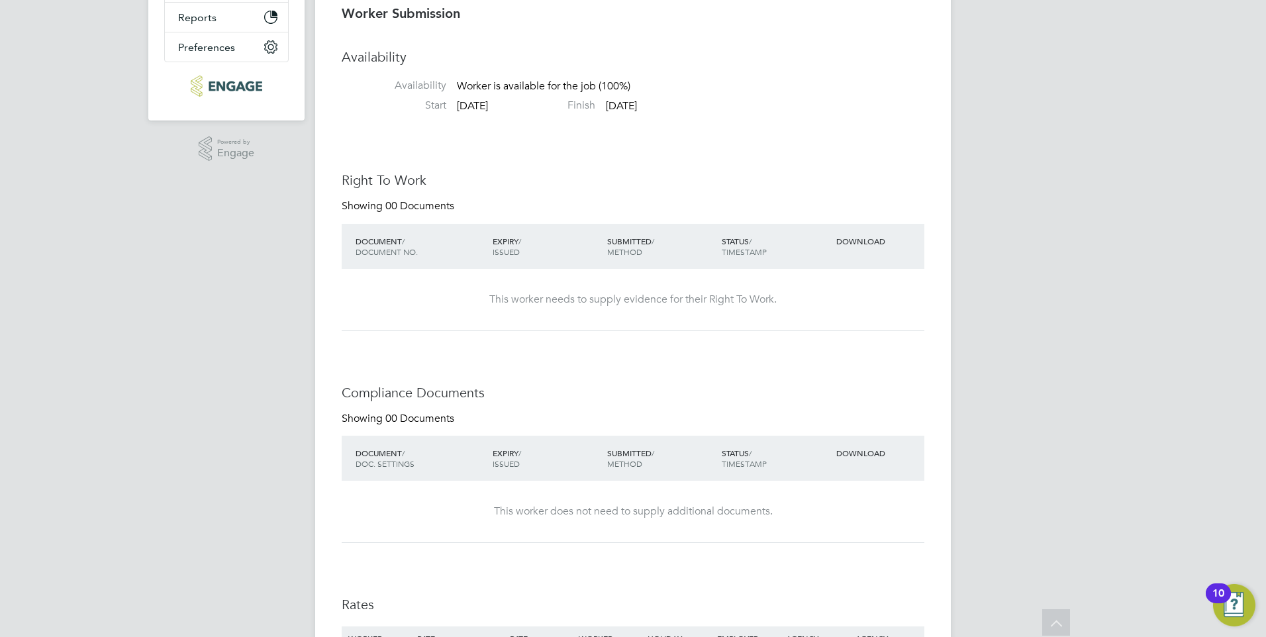
scroll to position [0, 0]
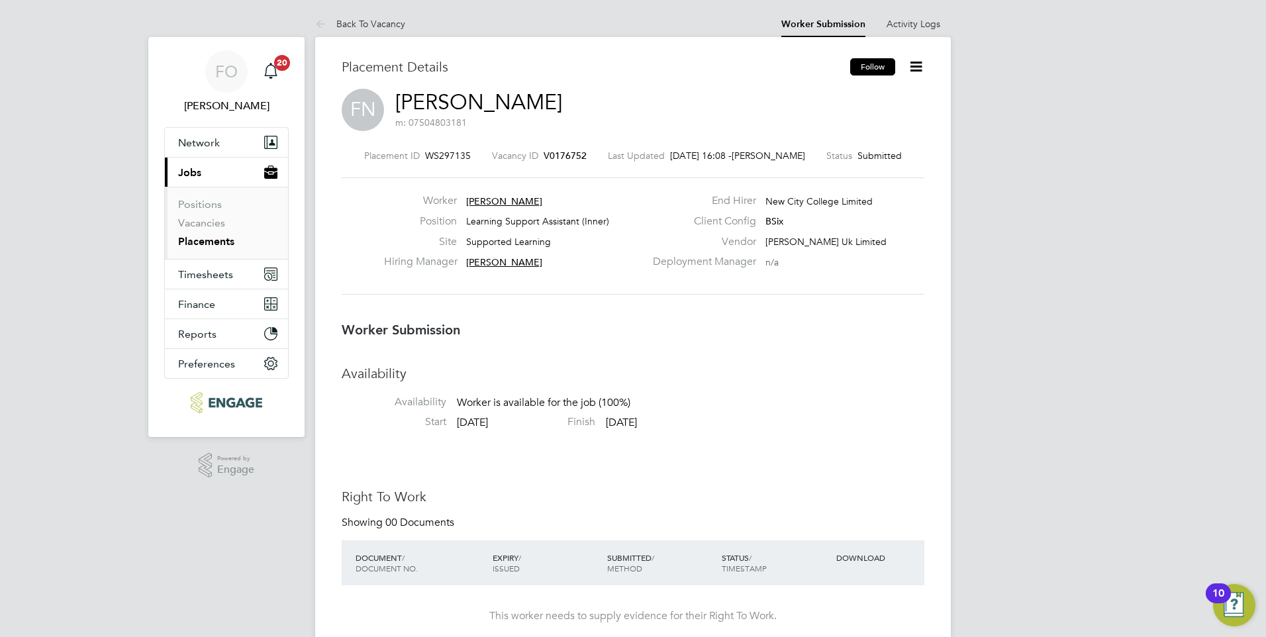
click at [866, 68] on button "Follow" at bounding box center [872, 66] width 45 height 17
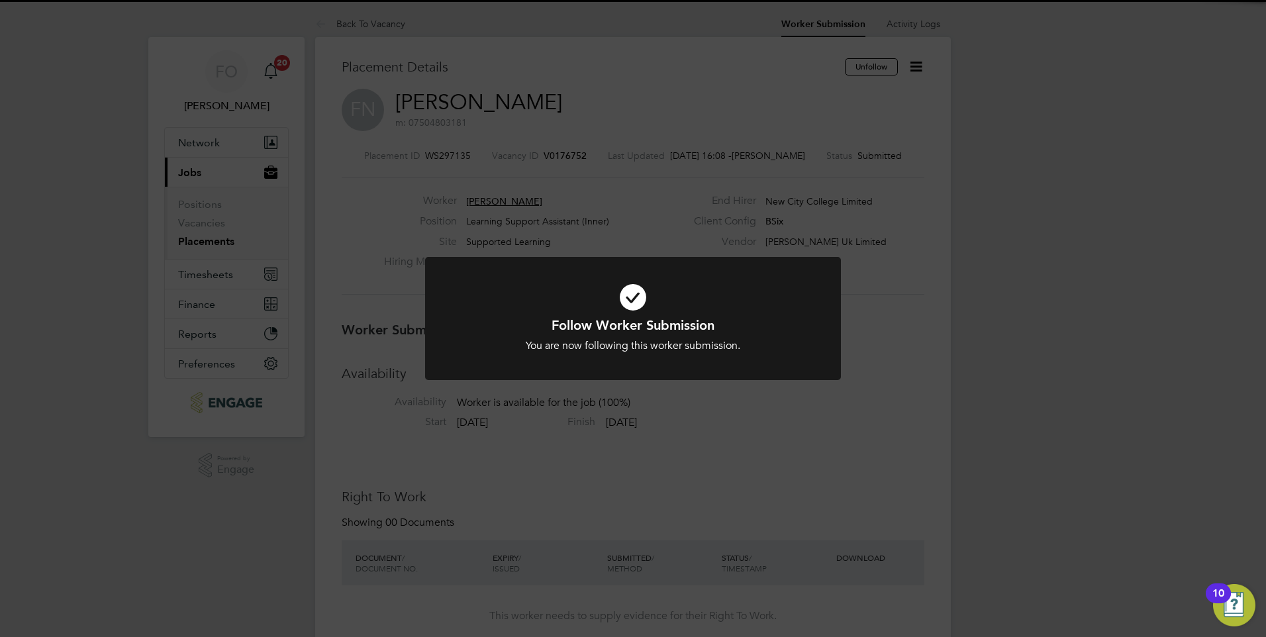
drag, startPoint x: 850, startPoint y: 383, endPoint x: 859, endPoint y: 379, distance: 10.1
click at [850, 384] on div "Follow Worker Submission You are now following this worker submission. Cancel O…" at bounding box center [633, 318] width 1266 height 637
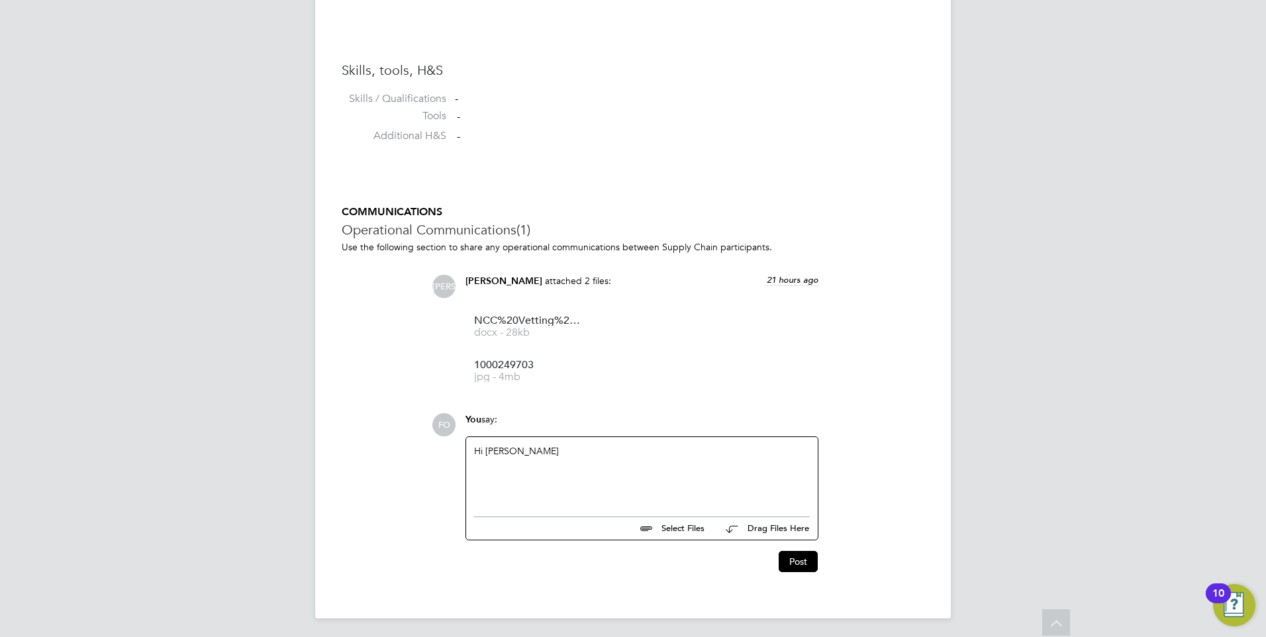
scroll to position [1036, 0]
click at [550, 454] on div "Hi Jerin" at bounding box center [642, 470] width 336 height 57
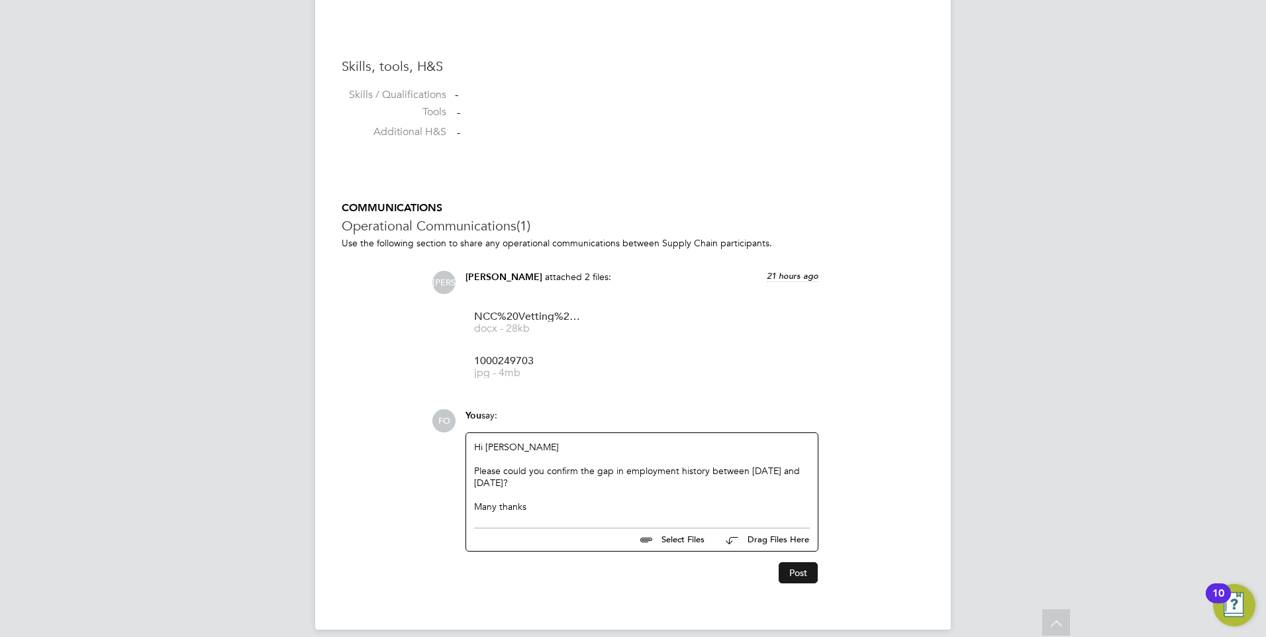
click at [811, 574] on button "Post" at bounding box center [798, 572] width 39 height 21
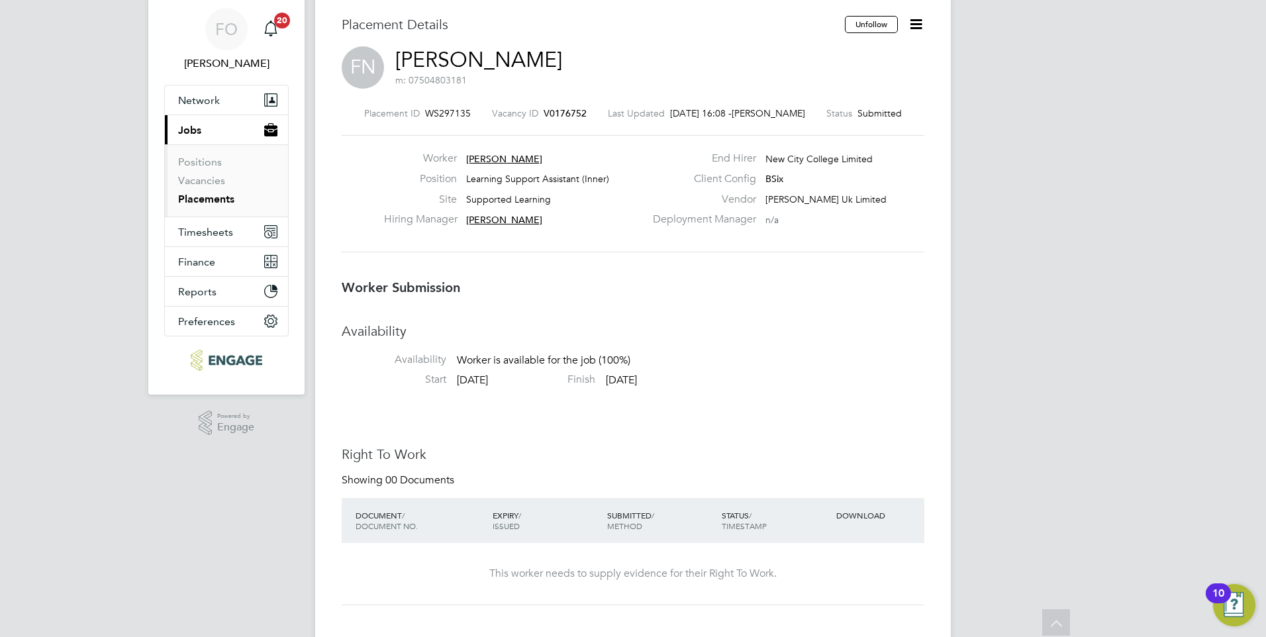
scroll to position [0, 0]
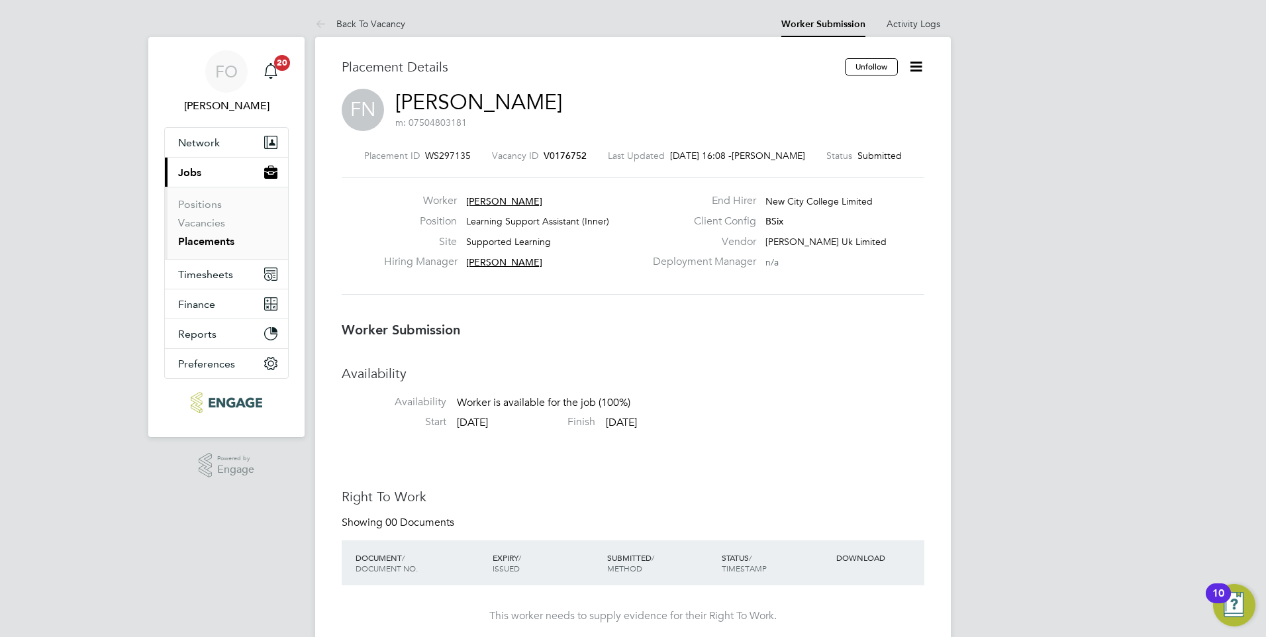
click at [576, 157] on span "V0176752" at bounding box center [565, 156] width 43 height 12
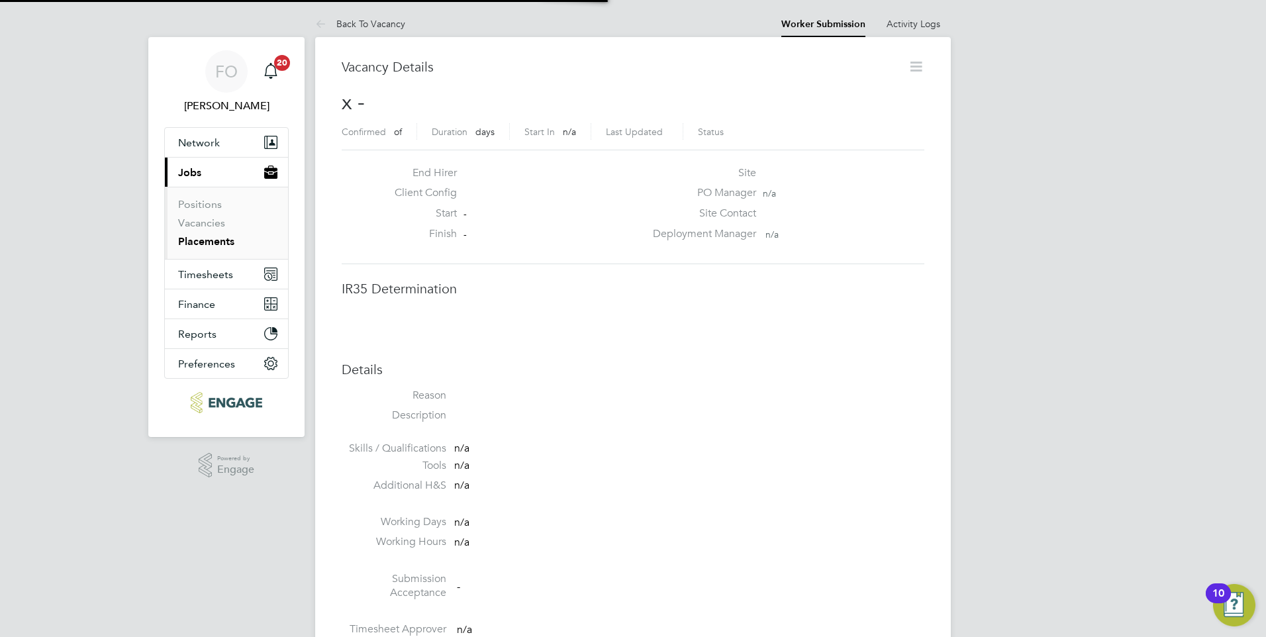
scroll to position [7, 7]
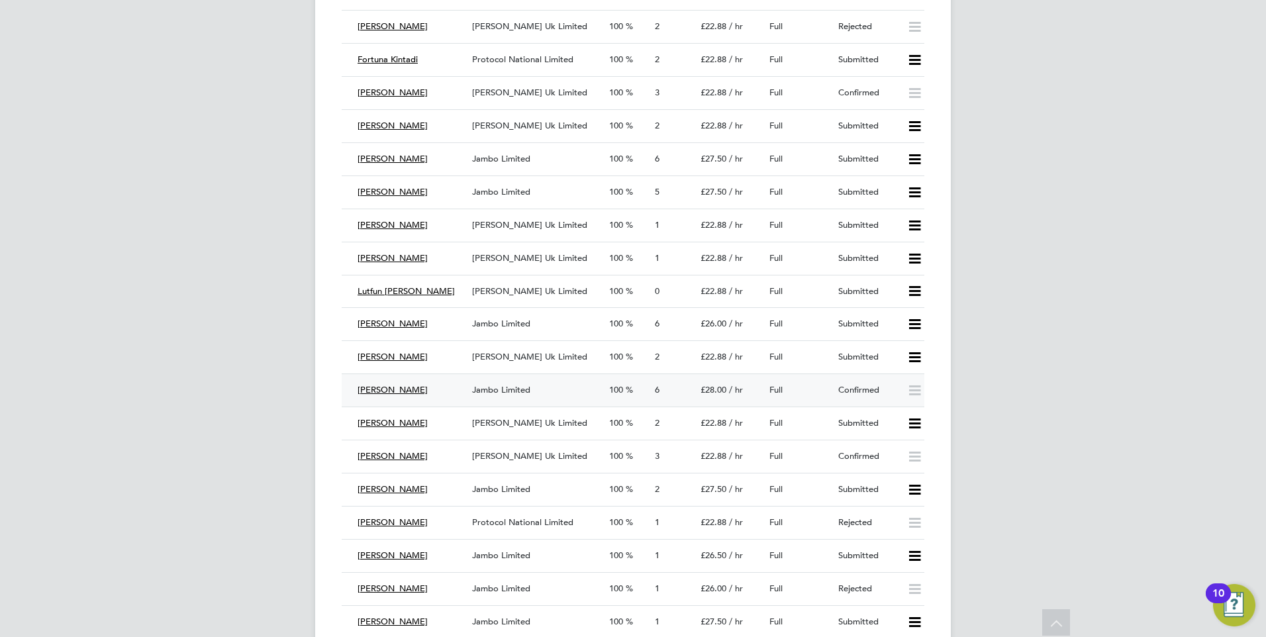
click at [846, 391] on div "Confirmed" at bounding box center [867, 390] width 69 height 22
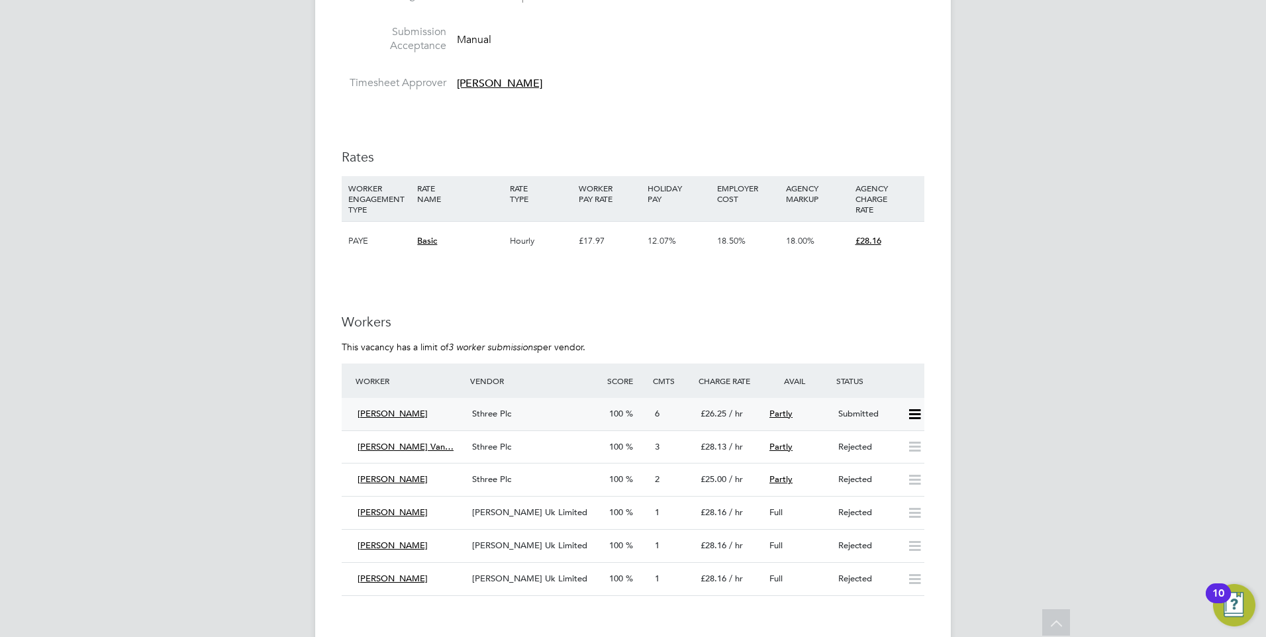
click at [864, 413] on div "Submitted" at bounding box center [867, 414] width 69 height 22
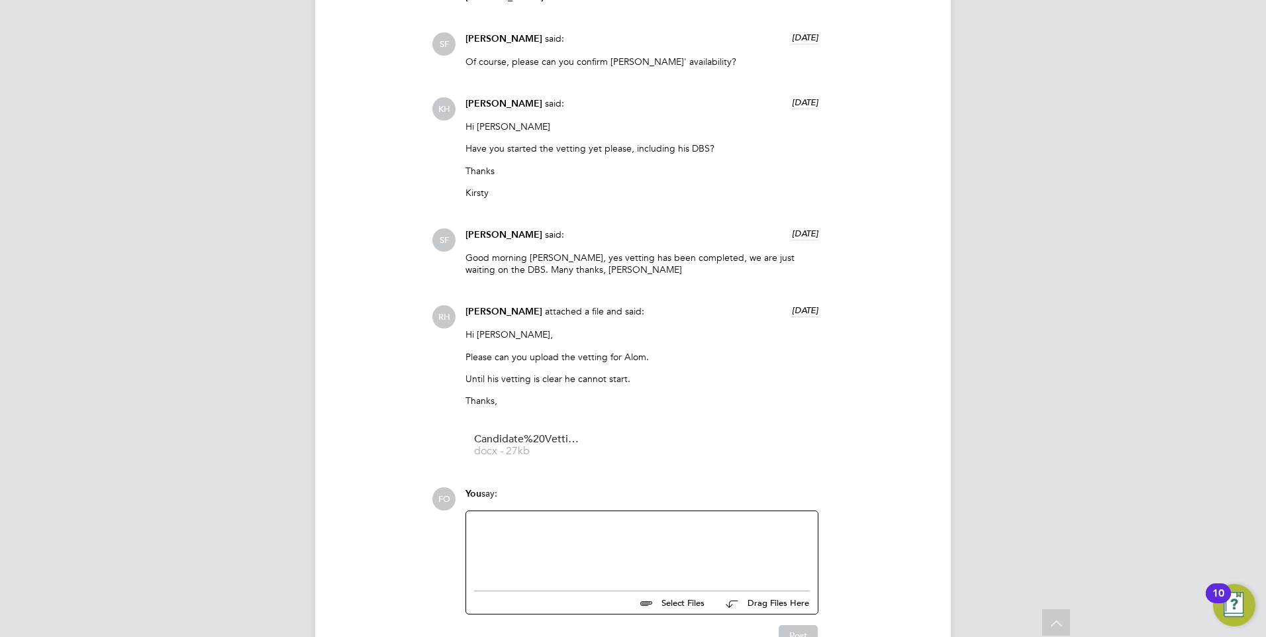
click at [714, 535] on div at bounding box center [642, 547] width 336 height 57
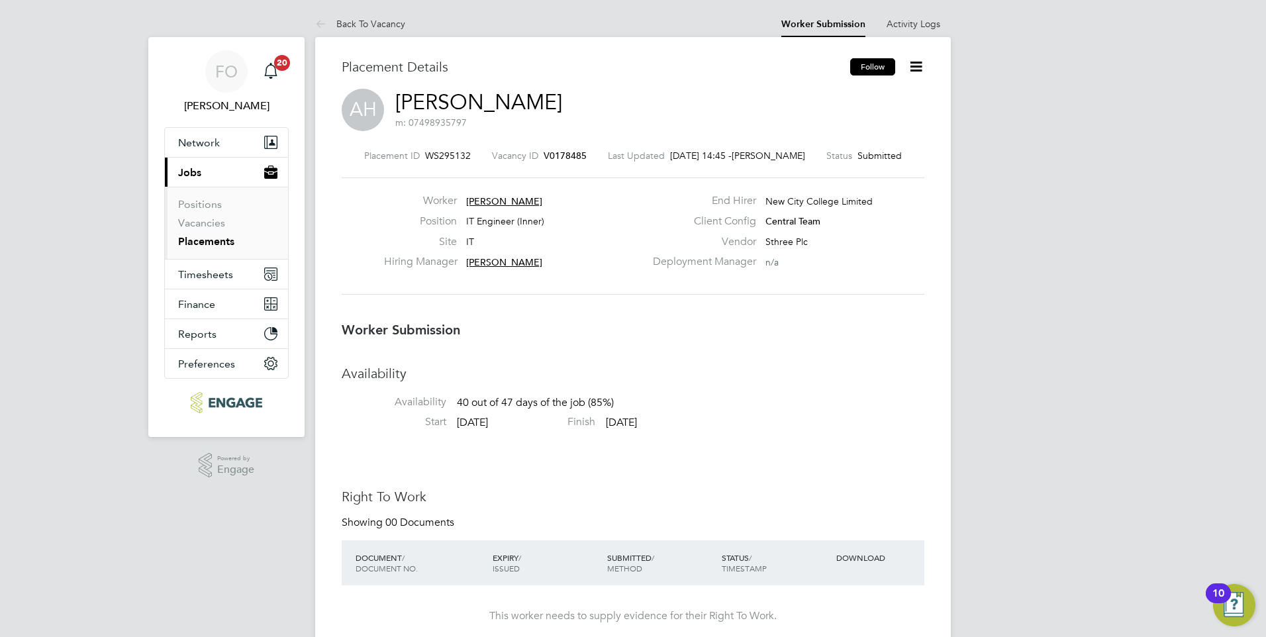
click at [872, 66] on button "Follow" at bounding box center [872, 66] width 45 height 17
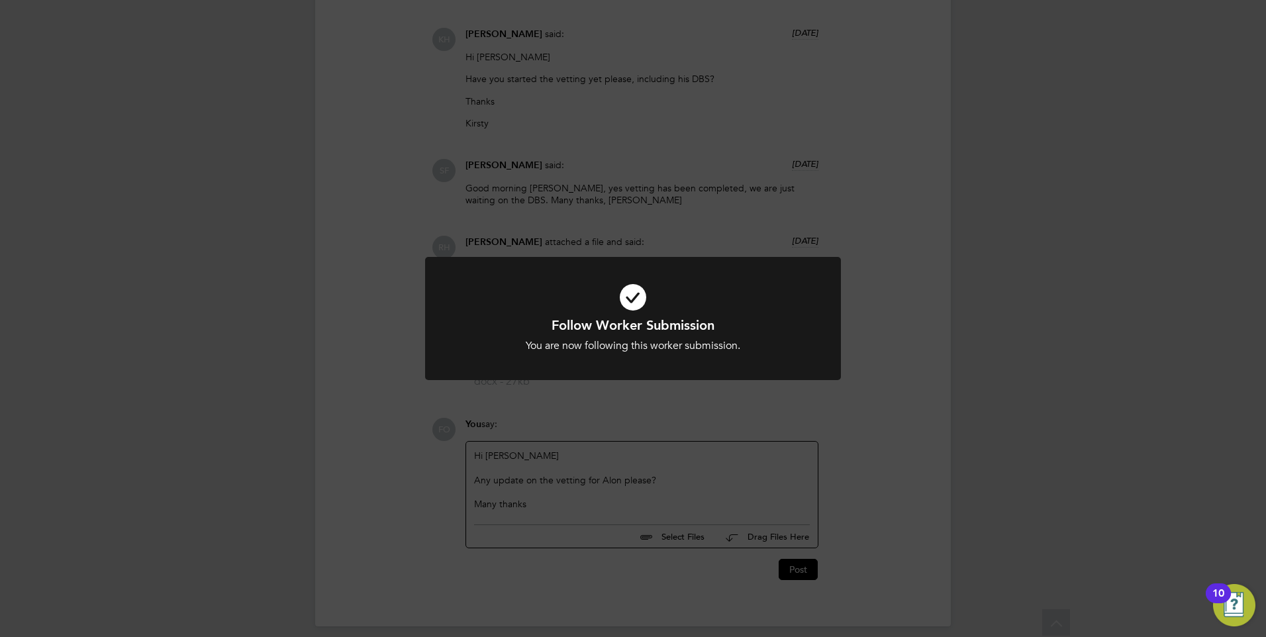
click at [915, 480] on div "Follow Worker Submission You are now following this worker submission. Cancel O…" at bounding box center [633, 318] width 1266 height 637
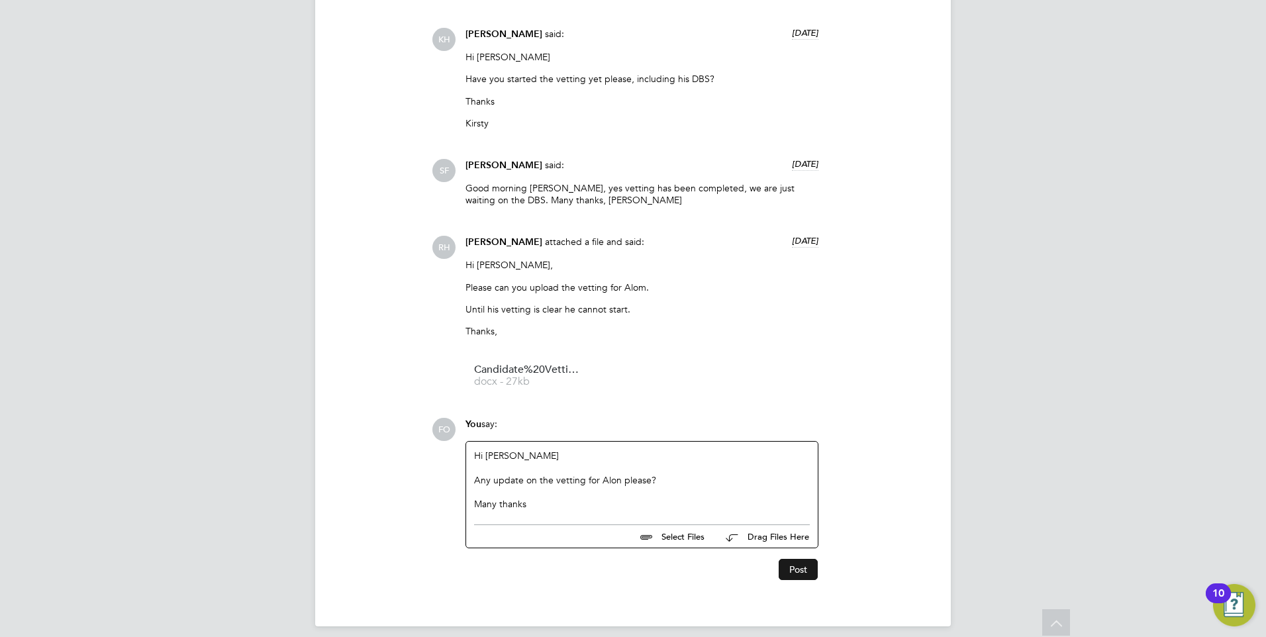
click at [801, 559] on button "Post" at bounding box center [798, 569] width 39 height 21
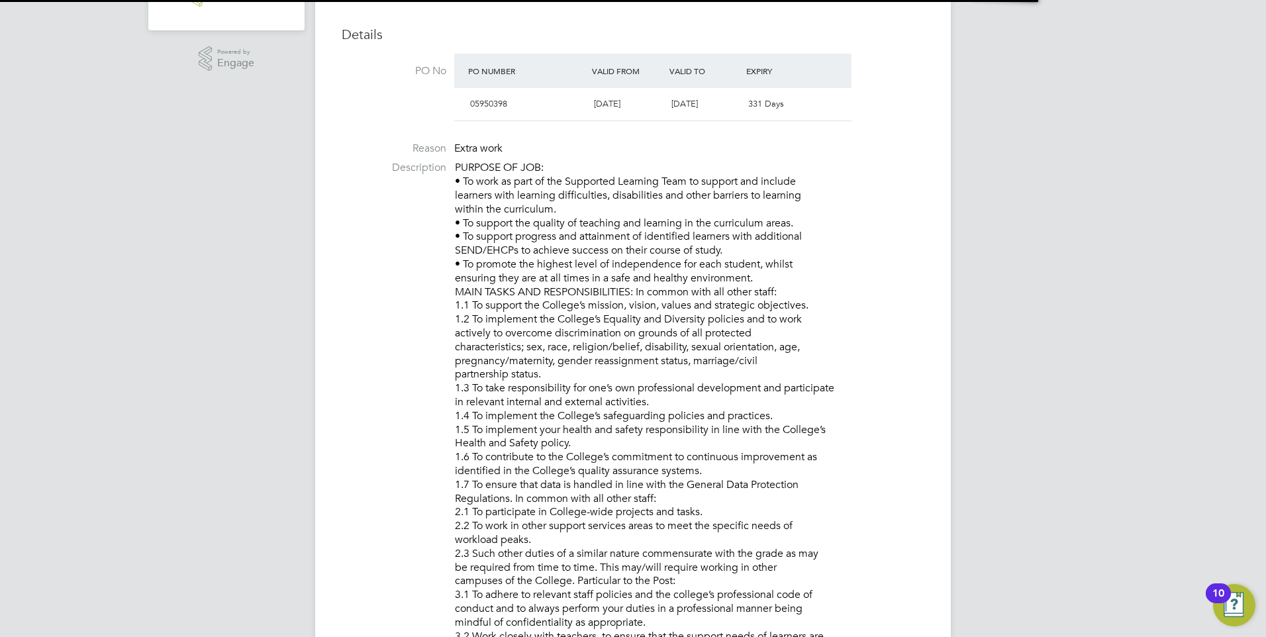
scroll to position [7, 7]
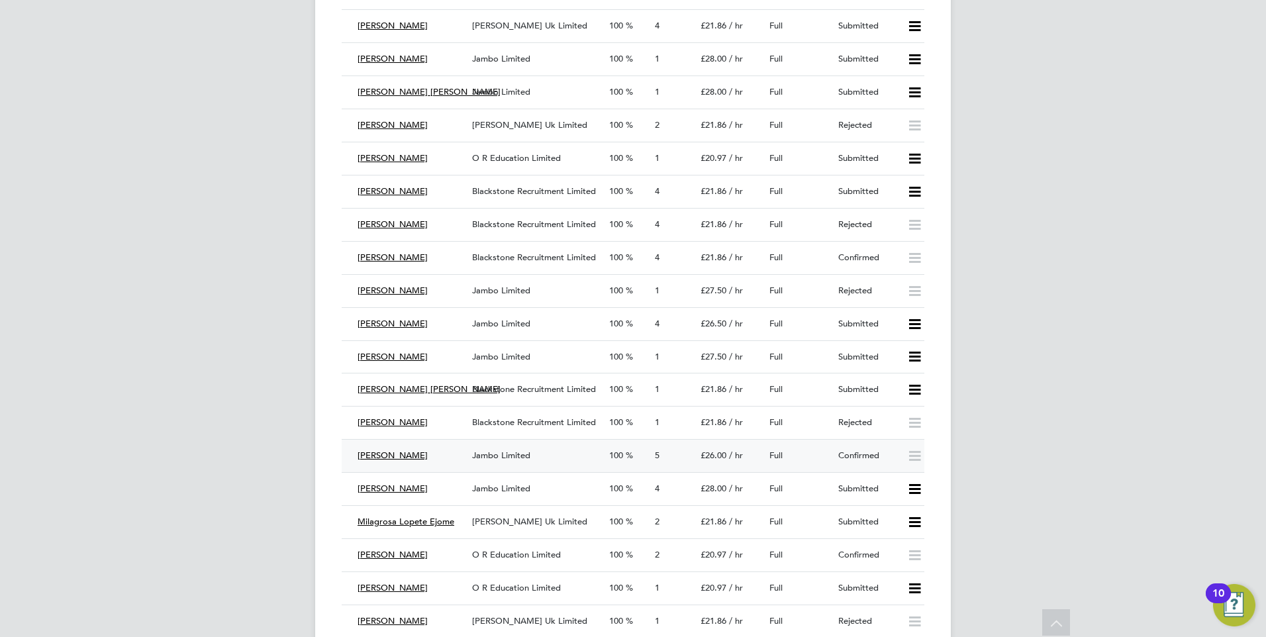
click at [854, 450] on div "Confirmed" at bounding box center [867, 456] width 69 height 22
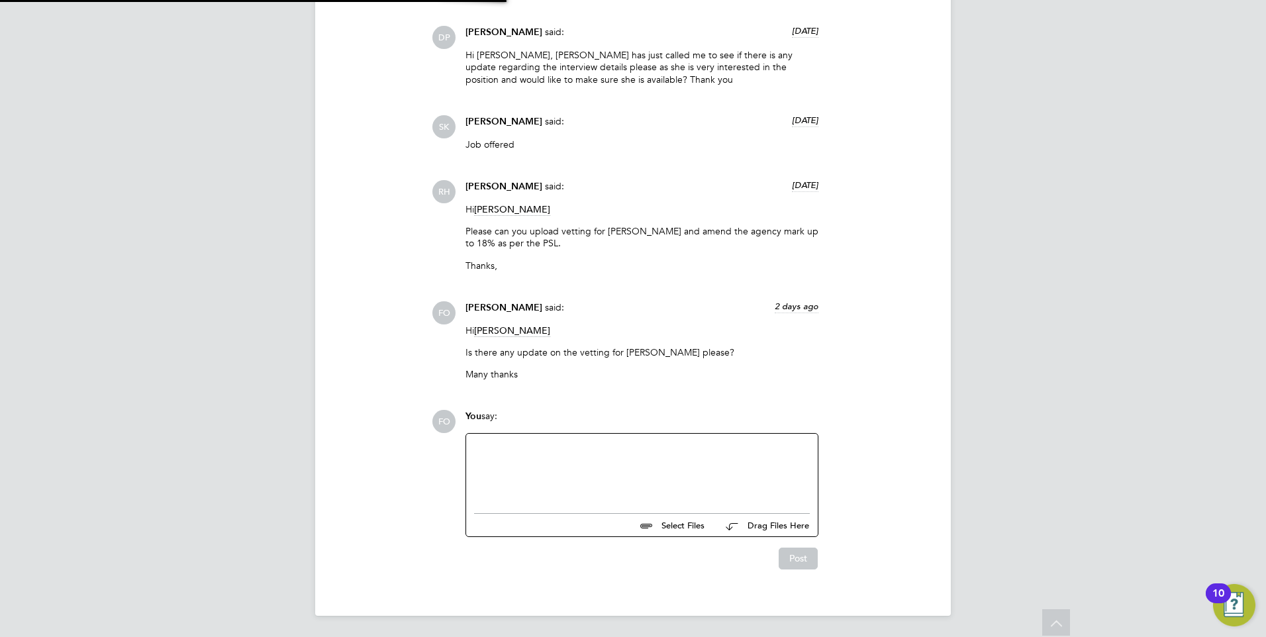
click at [605, 450] on div at bounding box center [642, 470] width 336 height 57
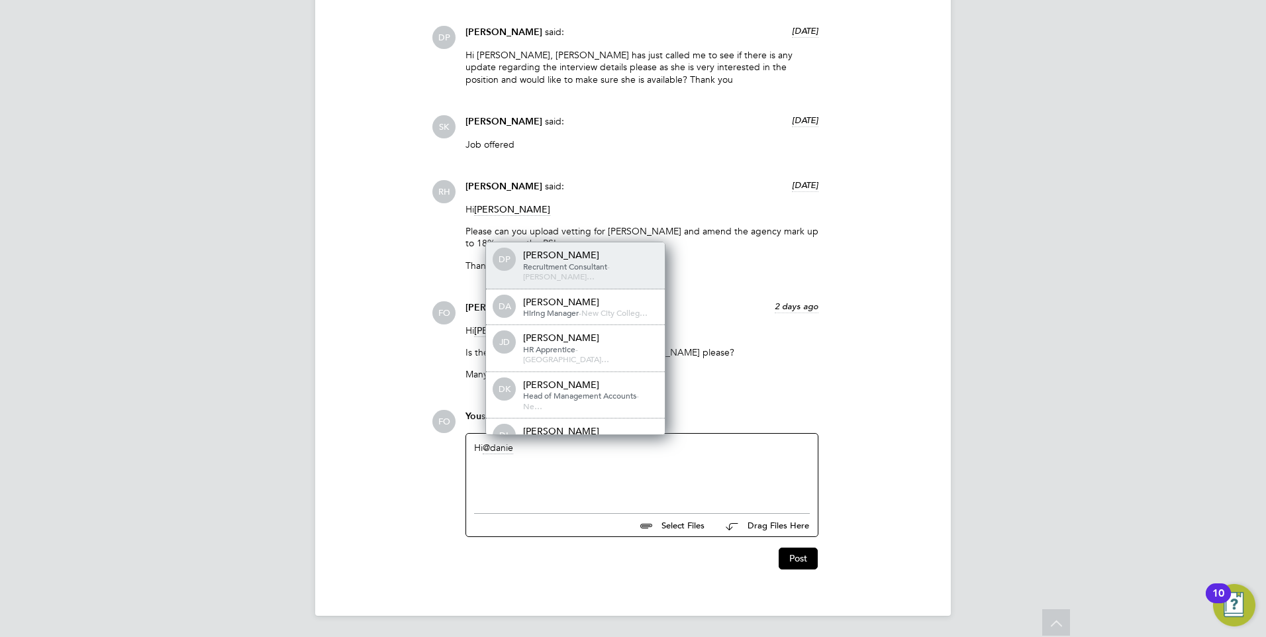
click at [615, 258] on div "Danielle Page" at bounding box center [589, 255] width 132 height 12
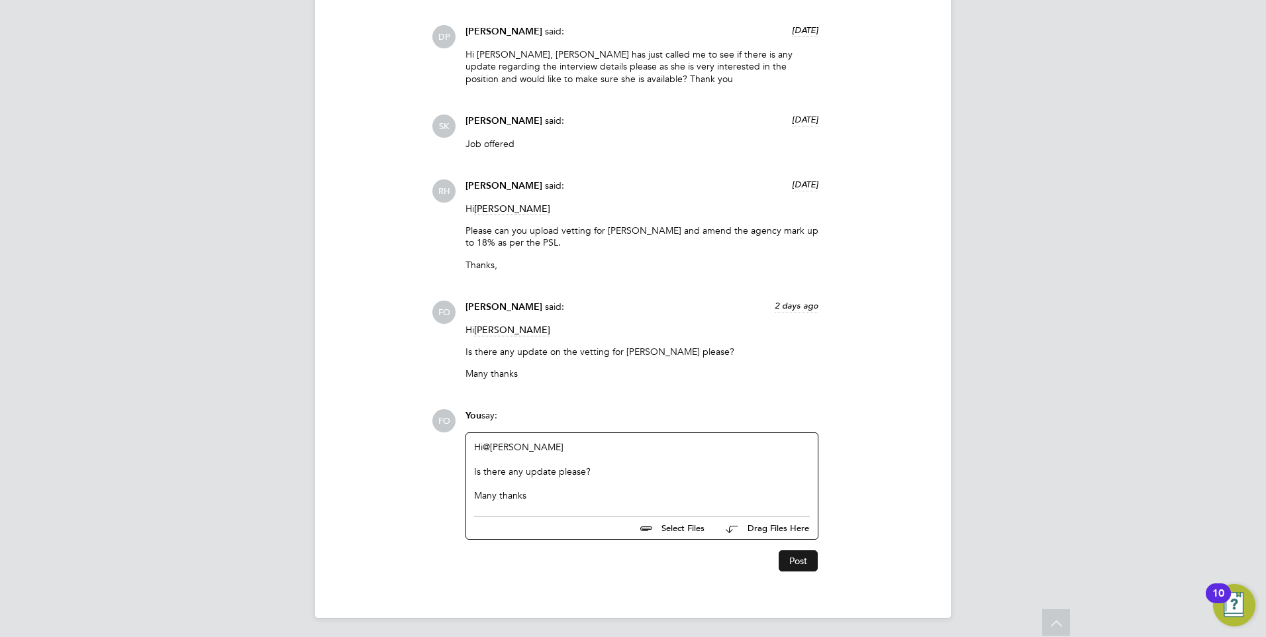
click at [799, 557] on button "Post" at bounding box center [798, 560] width 39 height 21
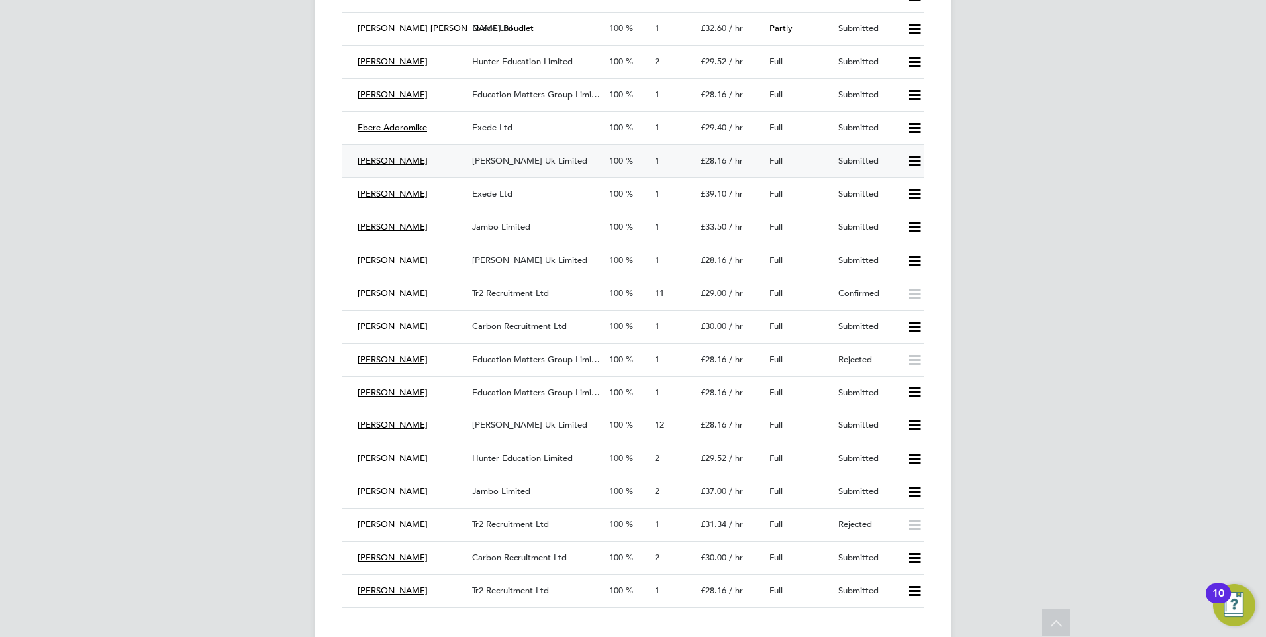
scroll to position [2781, 0]
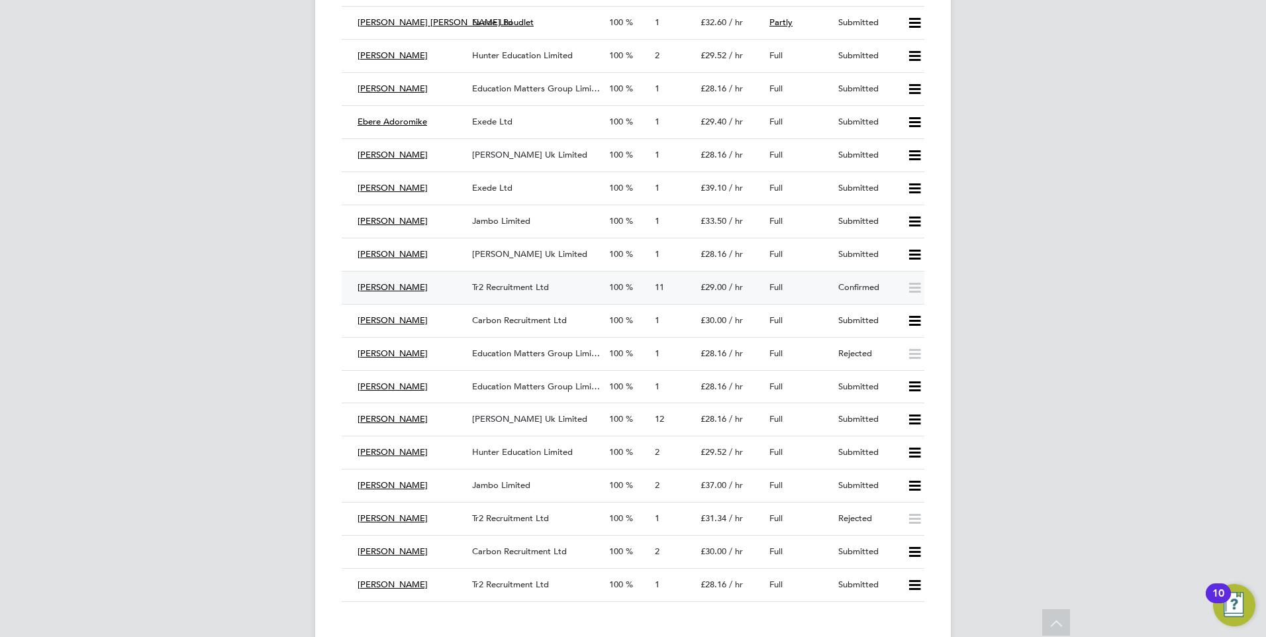
click at [807, 286] on div "Full" at bounding box center [798, 288] width 69 height 22
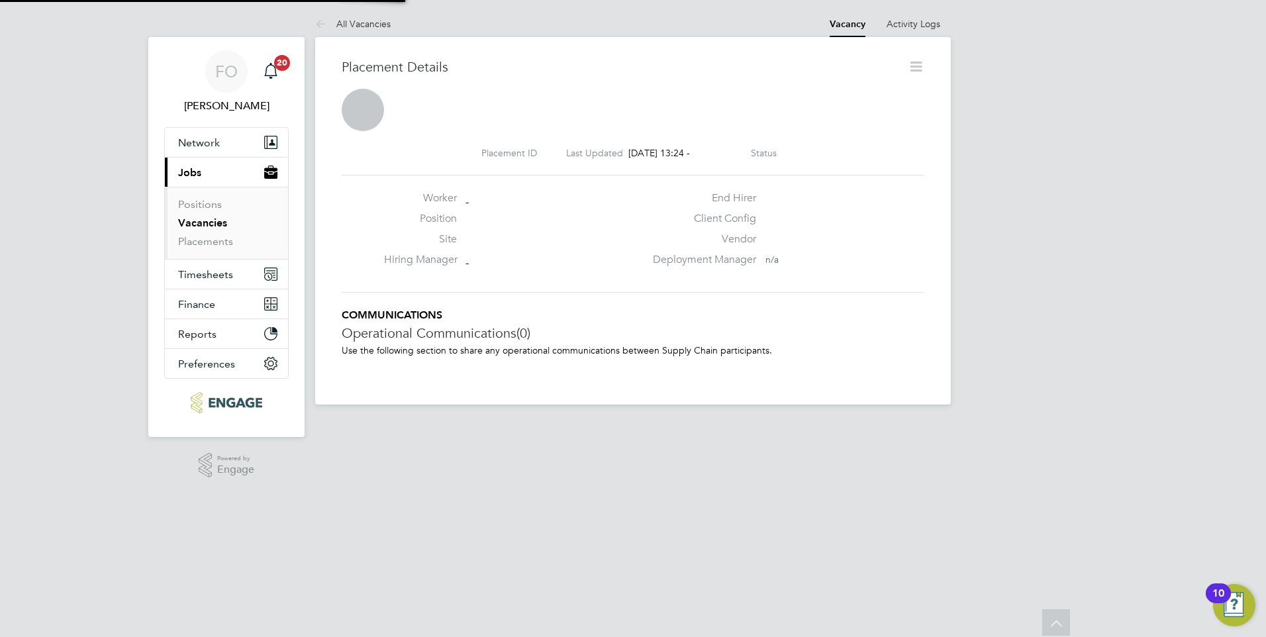
scroll to position [7, 7]
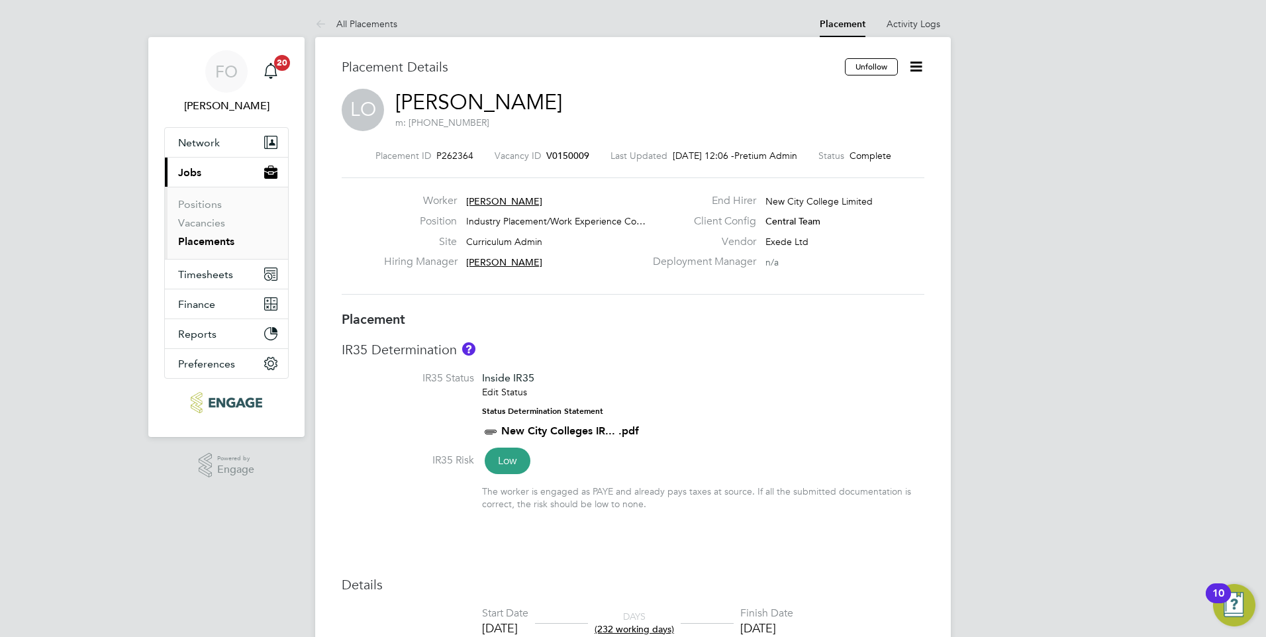
drag, startPoint x: 213, startPoint y: 246, endPoint x: 263, endPoint y: 252, distance: 50.0
click at [213, 246] on link "Placements" at bounding box center [206, 241] width 56 height 13
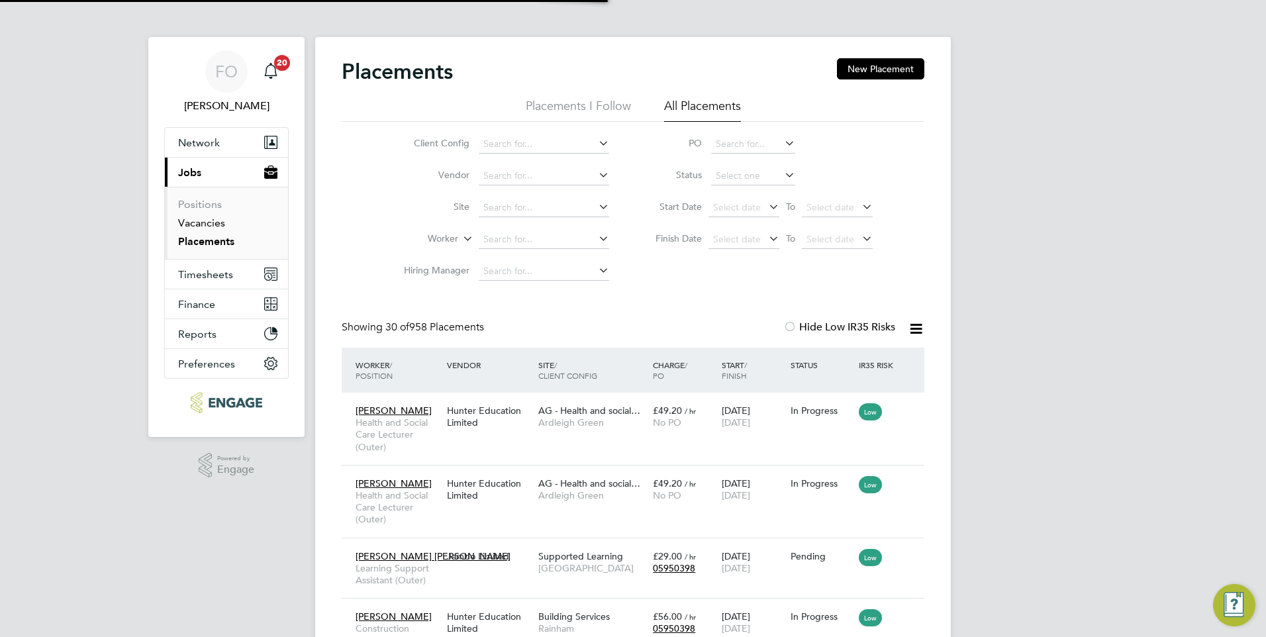
click at [183, 221] on link "Vacancies" at bounding box center [201, 223] width 47 height 13
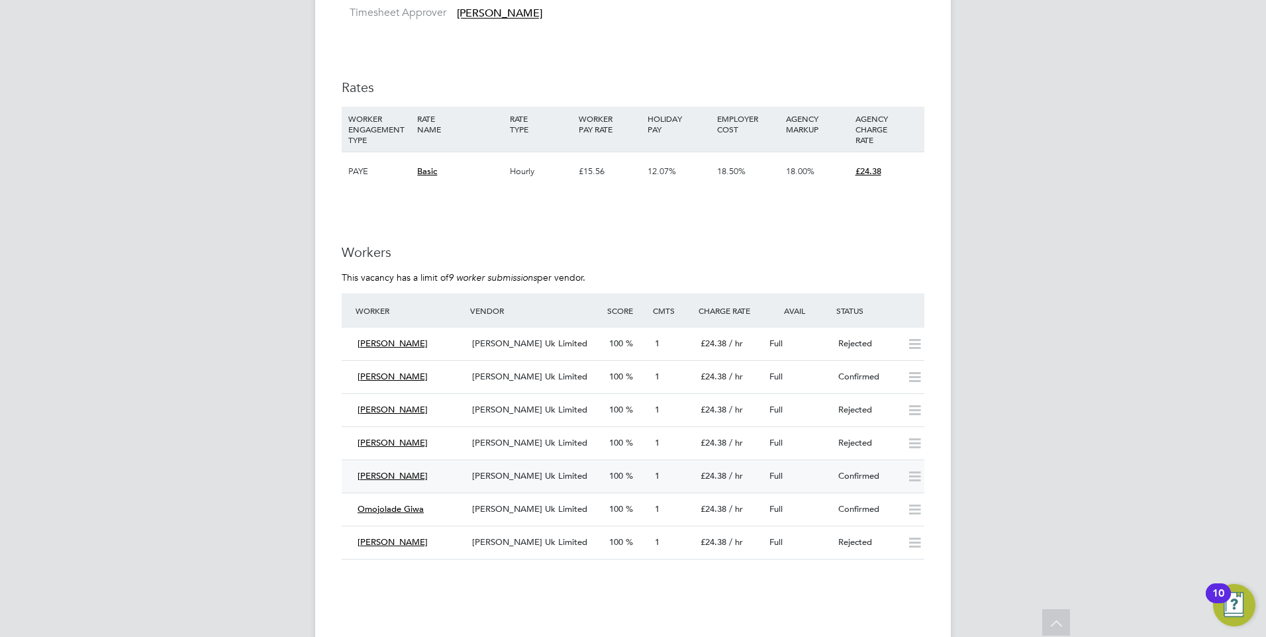
click at [813, 475] on div "Full" at bounding box center [798, 477] width 69 height 22
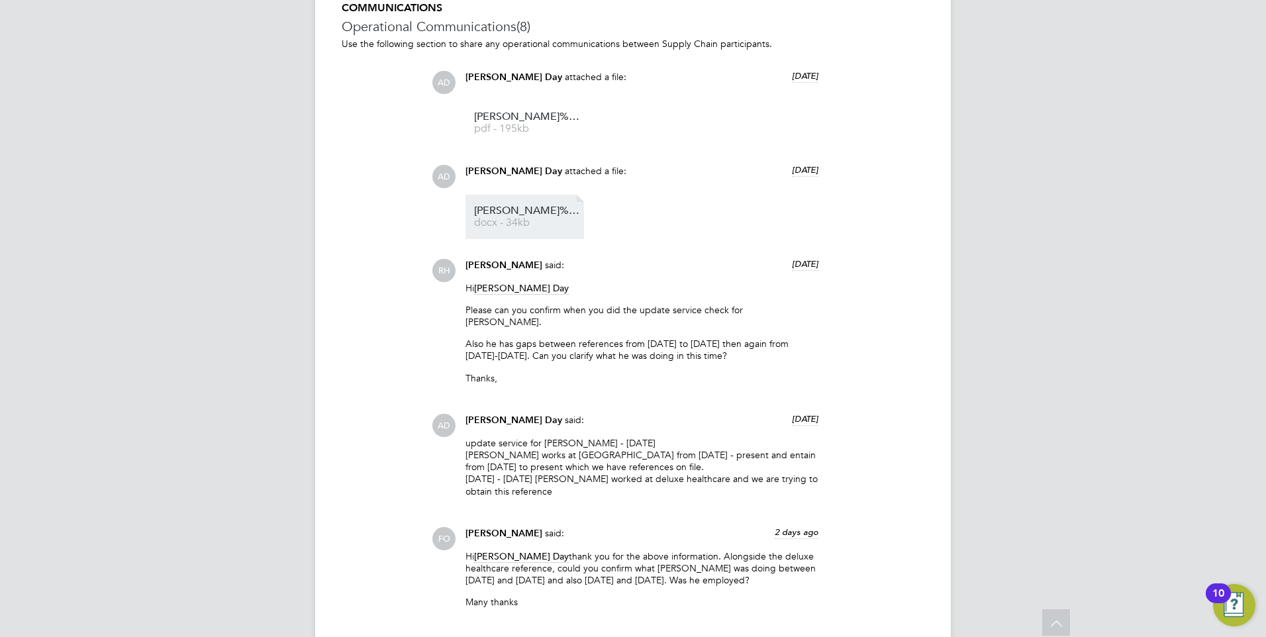
click at [534, 211] on span "Nicholas%20Perera%20Vetting%20form" at bounding box center [527, 211] width 106 height 10
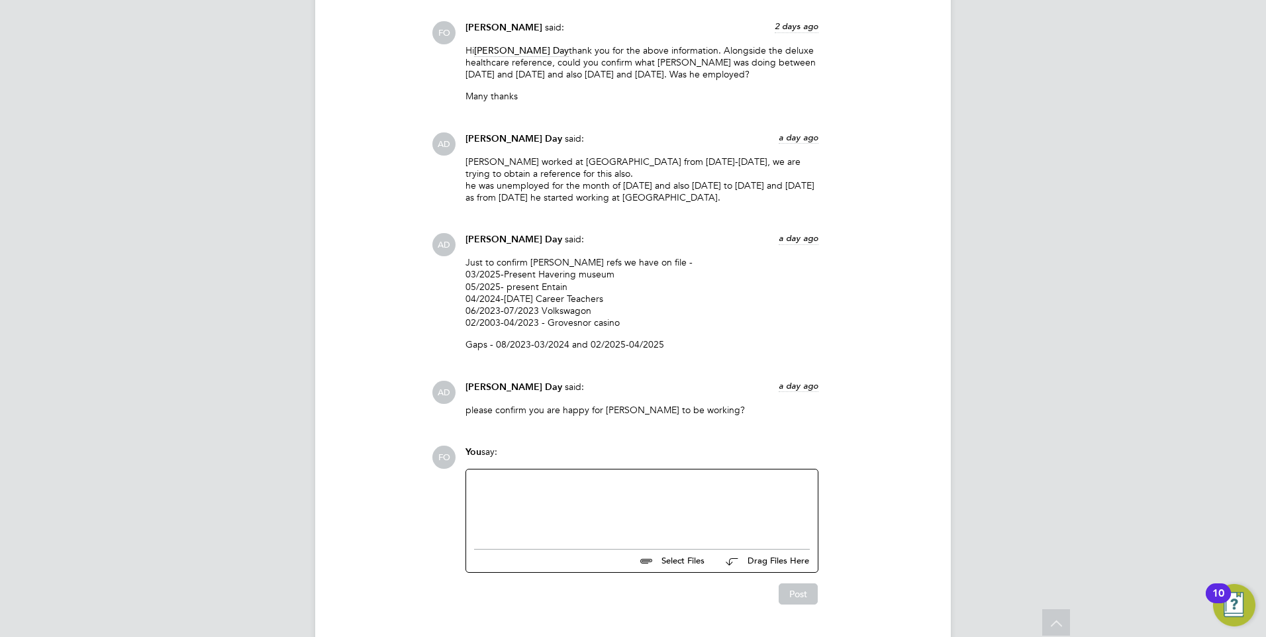
scroll to position [2501, 0]
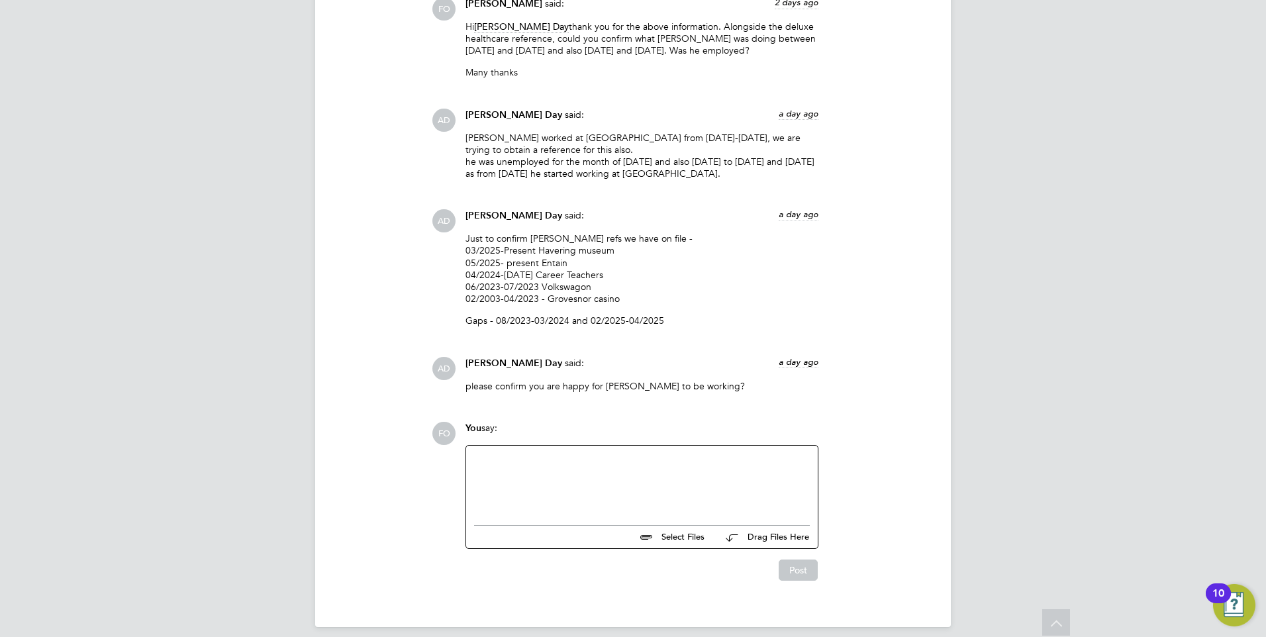
click at [558, 483] on div at bounding box center [642, 482] width 336 height 57
click at [812, 560] on button "Post" at bounding box center [798, 570] width 39 height 21
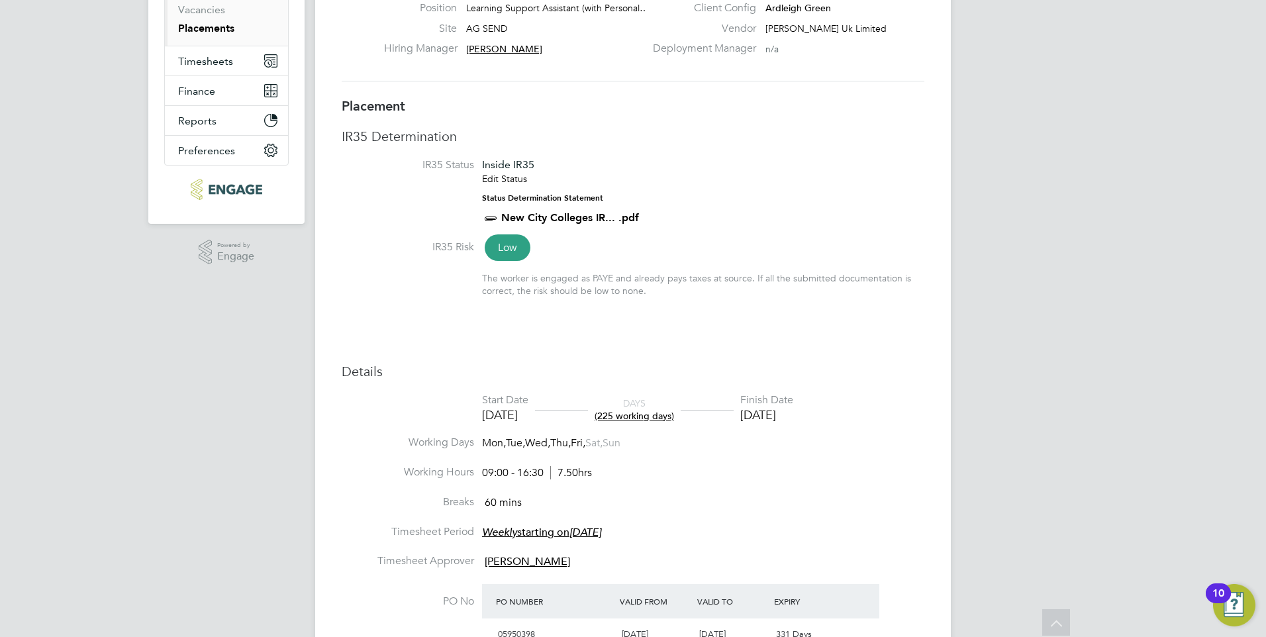
scroll to position [0, 0]
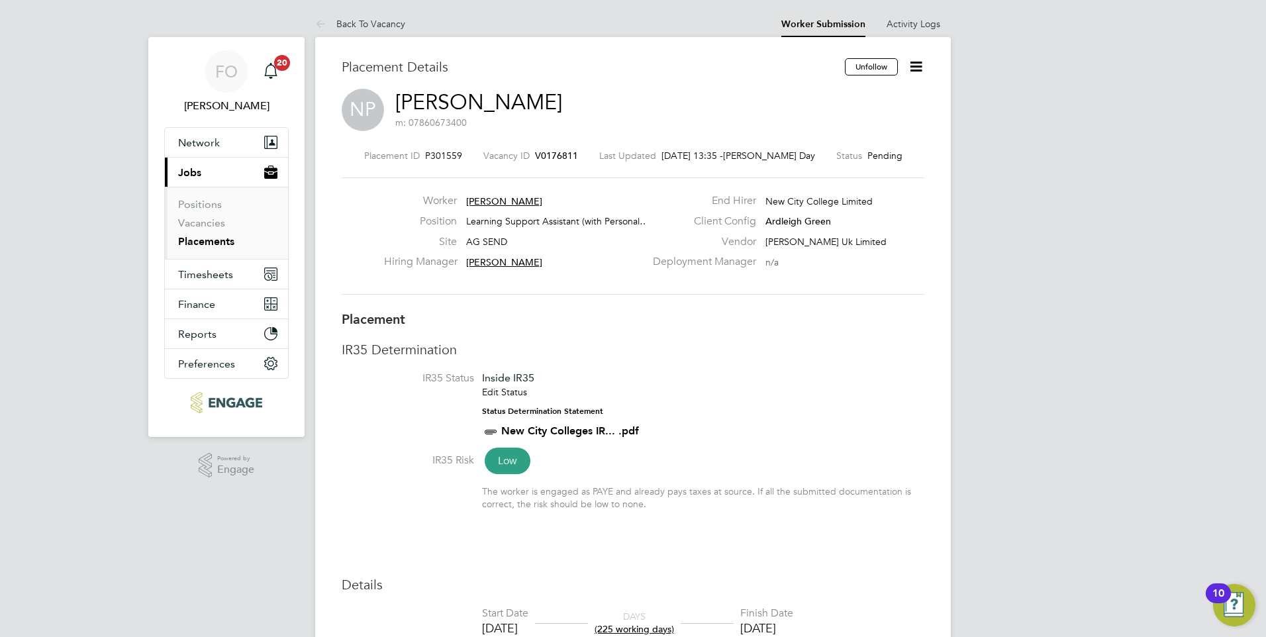
click at [919, 62] on icon at bounding box center [916, 66] width 17 height 17
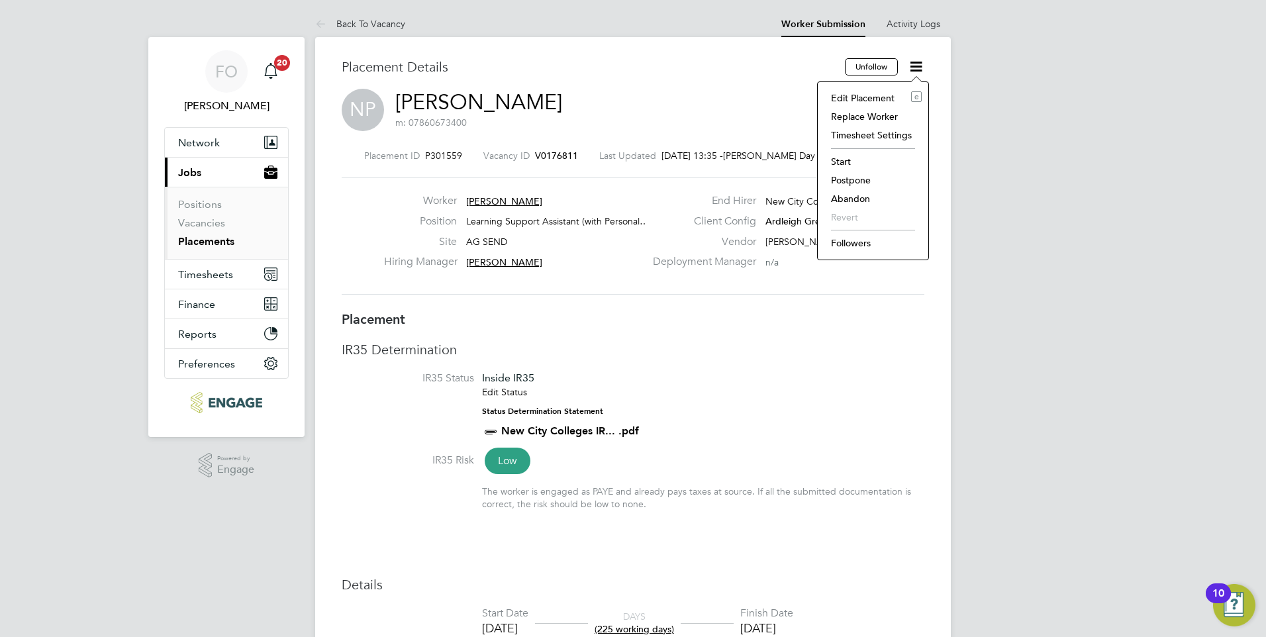
click at [864, 156] on li "Start" at bounding box center [872, 161] width 97 height 19
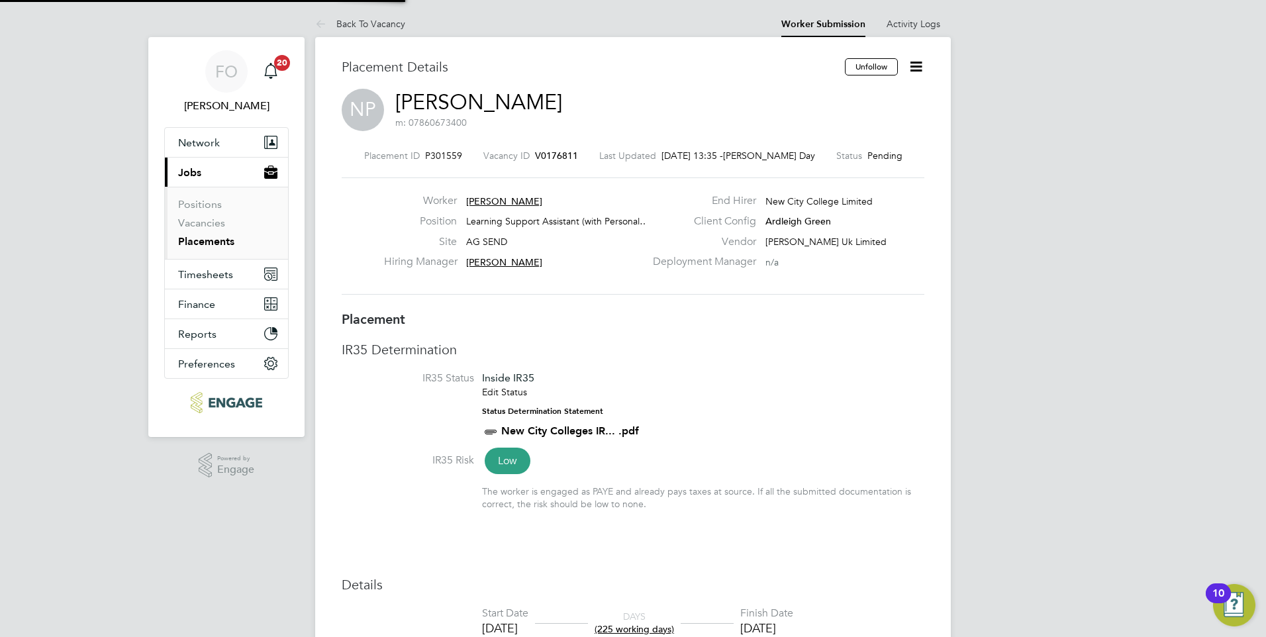
scroll to position [13, 164]
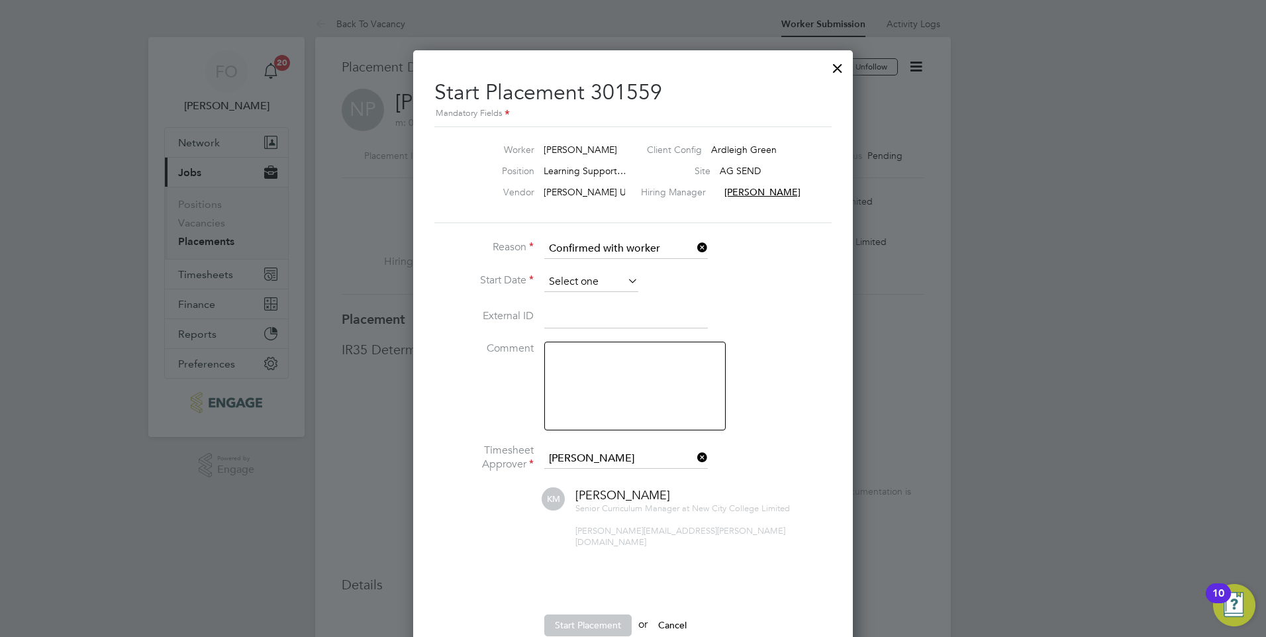
click at [620, 270] on li "Reason Confirmed with worker" at bounding box center [632, 255] width 397 height 33
click at [620, 279] on input at bounding box center [591, 282] width 94 height 20
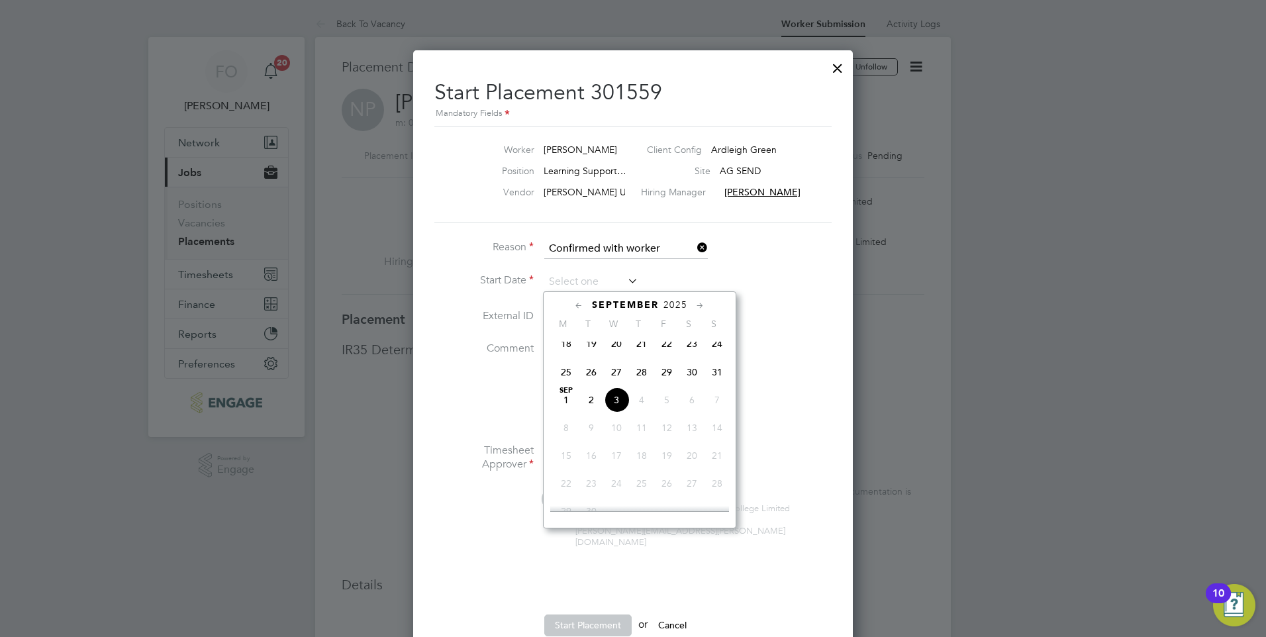
click at [621, 400] on span "3" at bounding box center [616, 399] width 25 height 25
type input "03 Sep 2025"
click at [611, 279] on input "03 Sep 2025" at bounding box center [591, 282] width 94 height 20
click at [620, 413] on span "3" at bounding box center [616, 399] width 25 height 25
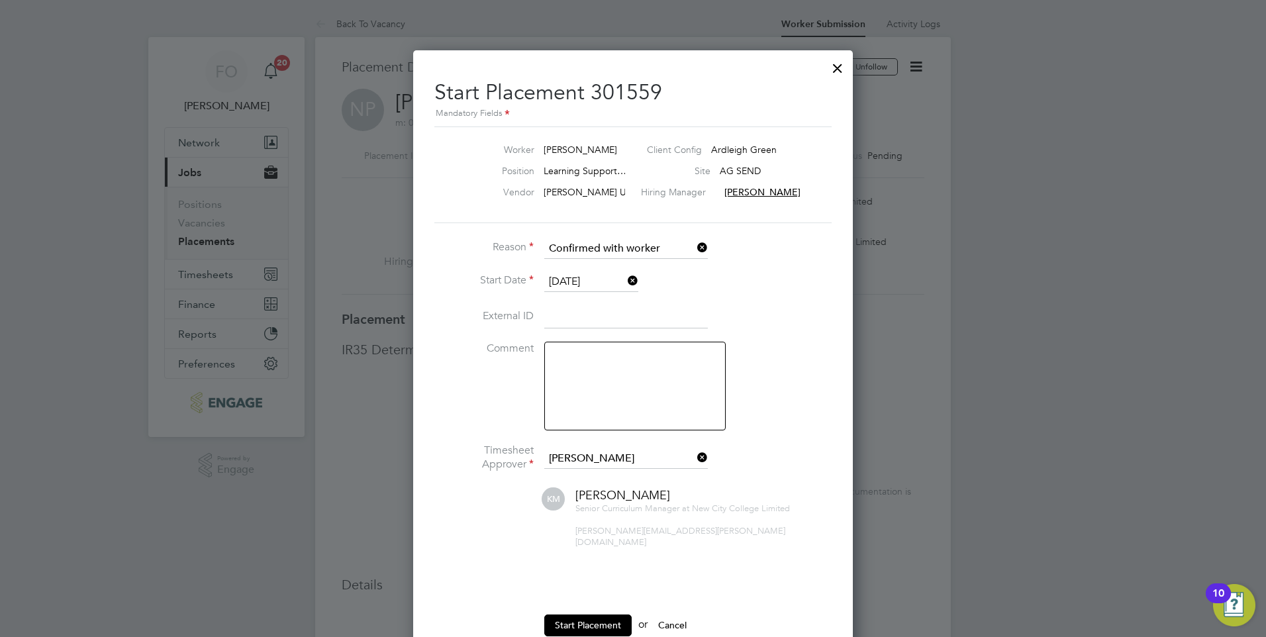
click at [704, 319] on input at bounding box center [626, 317] width 164 height 24
click at [792, 283] on li "Start Date 03 Sep 2025" at bounding box center [632, 288] width 397 height 33
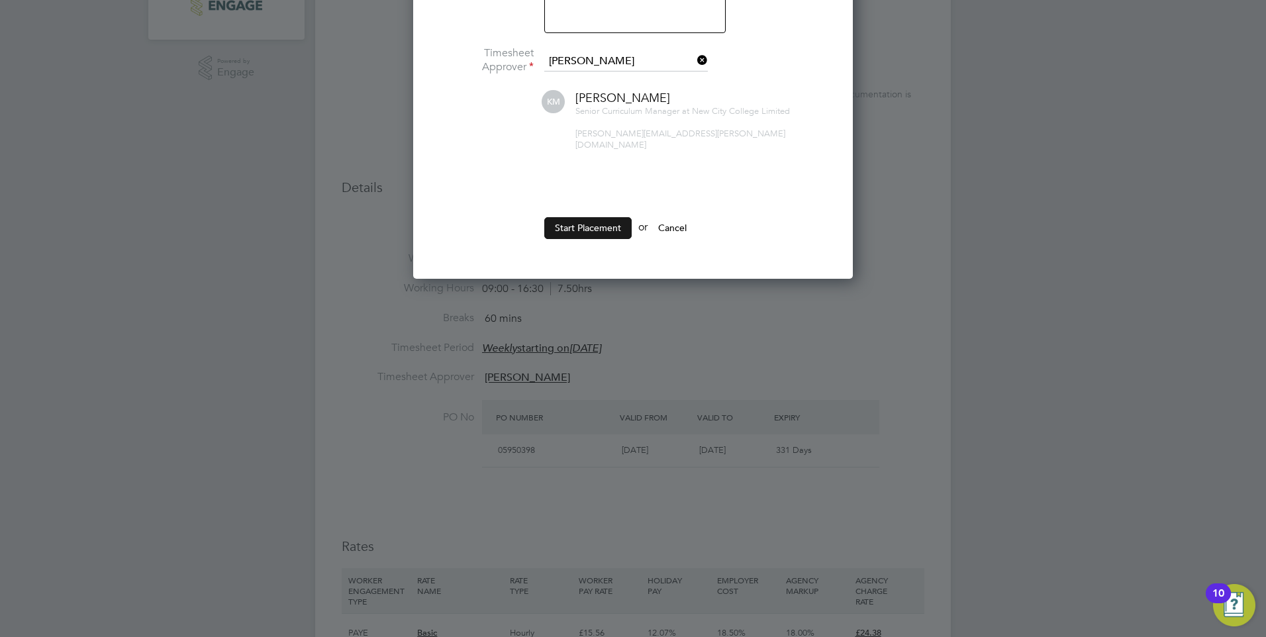
click at [599, 217] on button "Start Placement" at bounding box center [587, 227] width 87 height 21
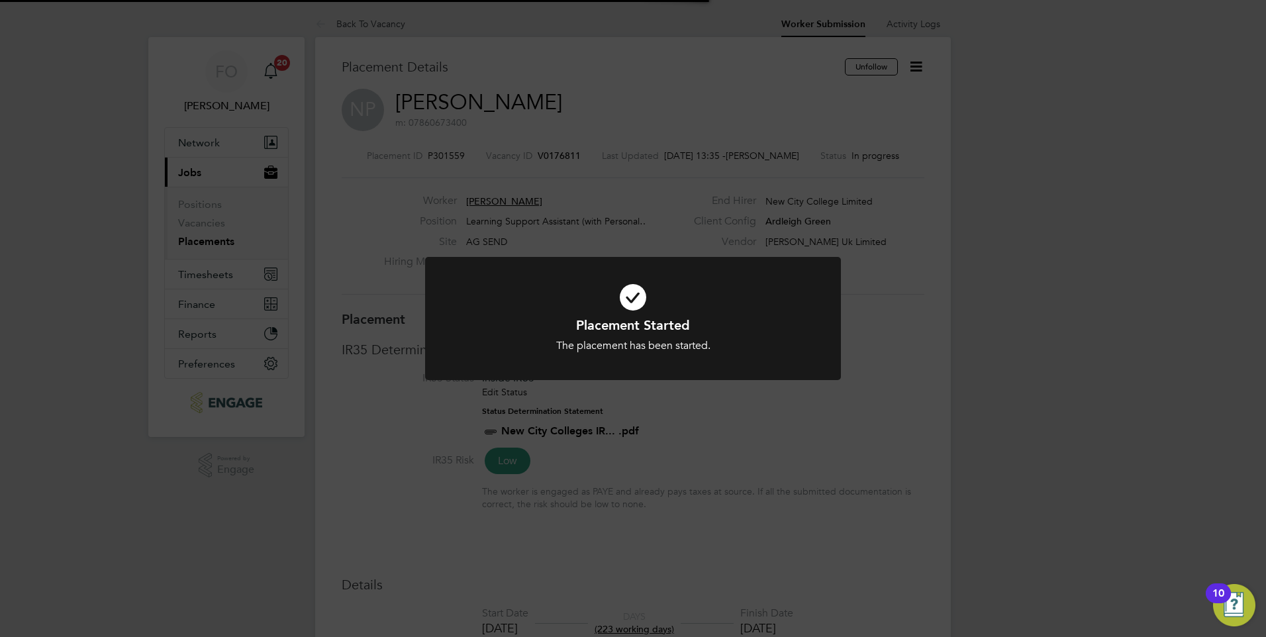
scroll to position [7, 7]
click at [740, 405] on div "Placement Started The placement has been started. Cancel Okay" at bounding box center [633, 318] width 1266 height 637
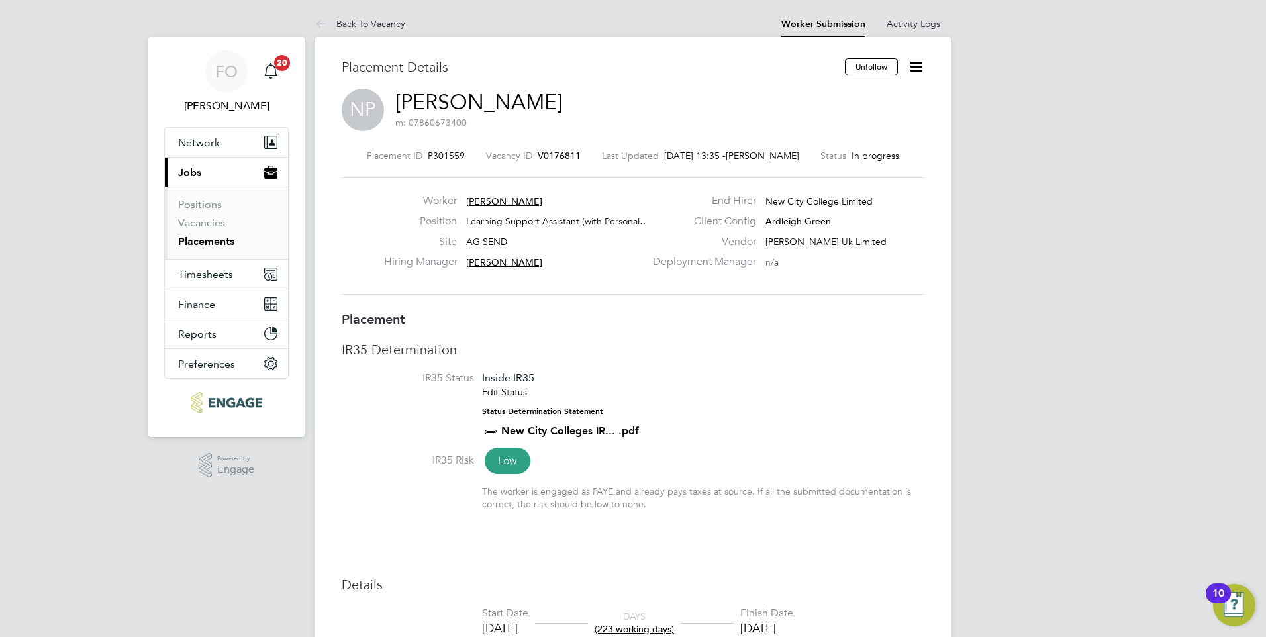
click at [542, 152] on span "V0176811" at bounding box center [559, 156] width 43 height 12
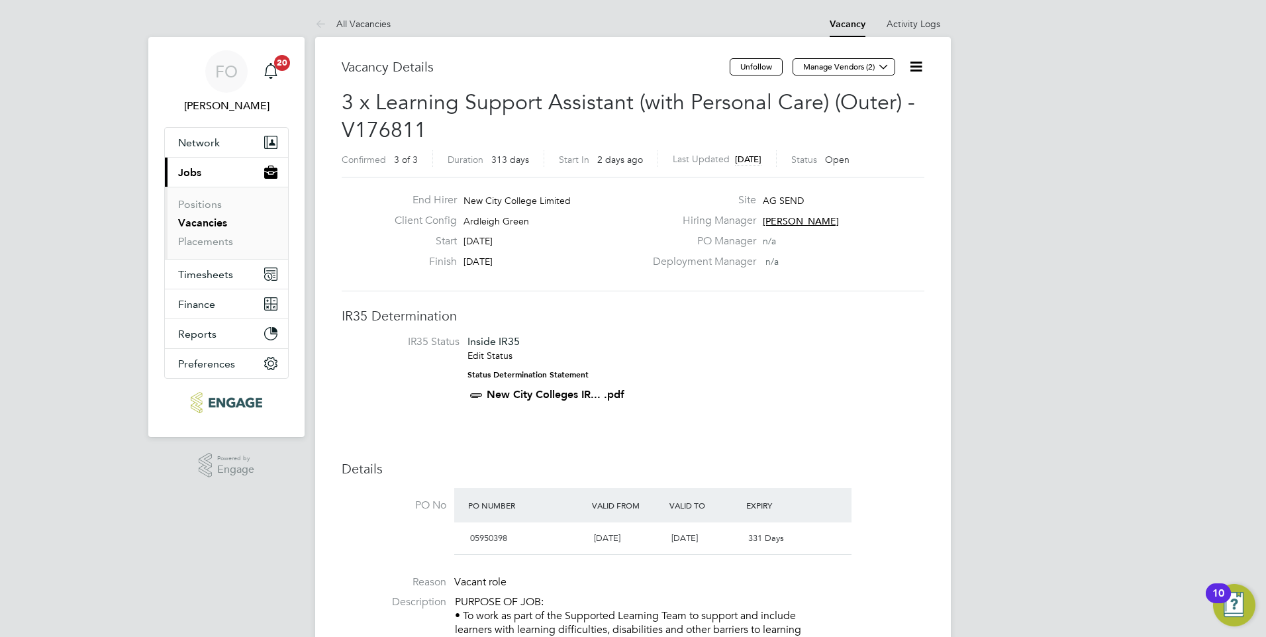
click at [912, 67] on icon at bounding box center [916, 66] width 17 height 17
click at [893, 115] on li "Update Status" at bounding box center [884, 116] width 77 height 19
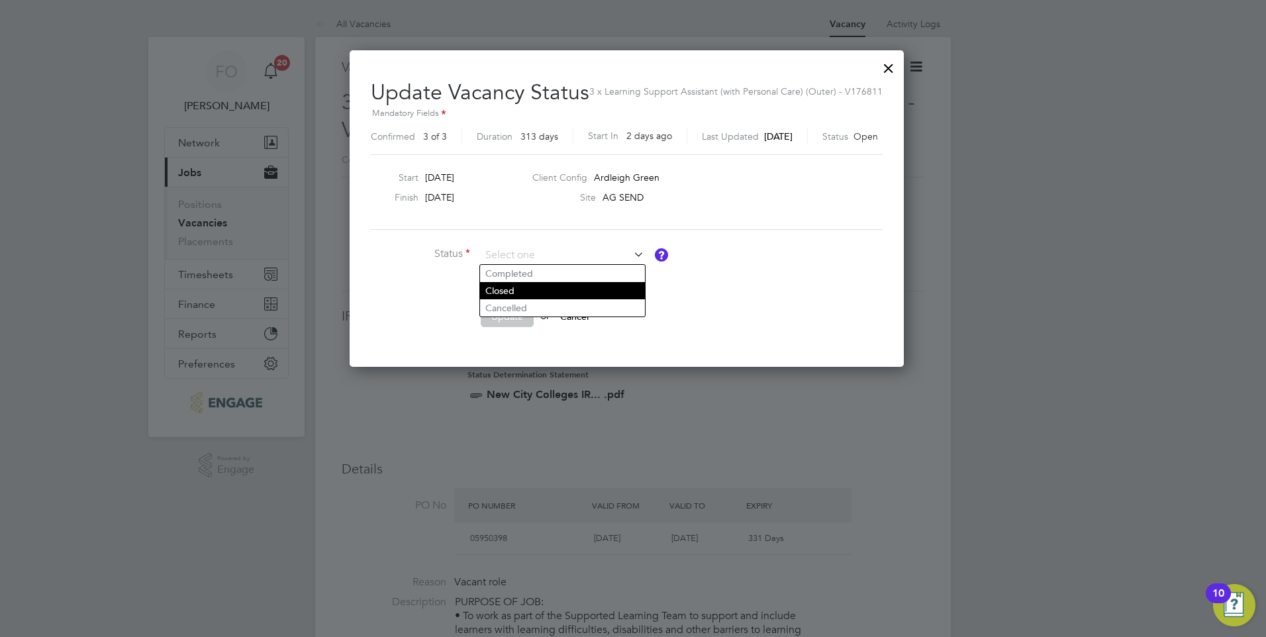
click at [577, 290] on li "Closed" at bounding box center [562, 290] width 165 height 17
type input "Closed"
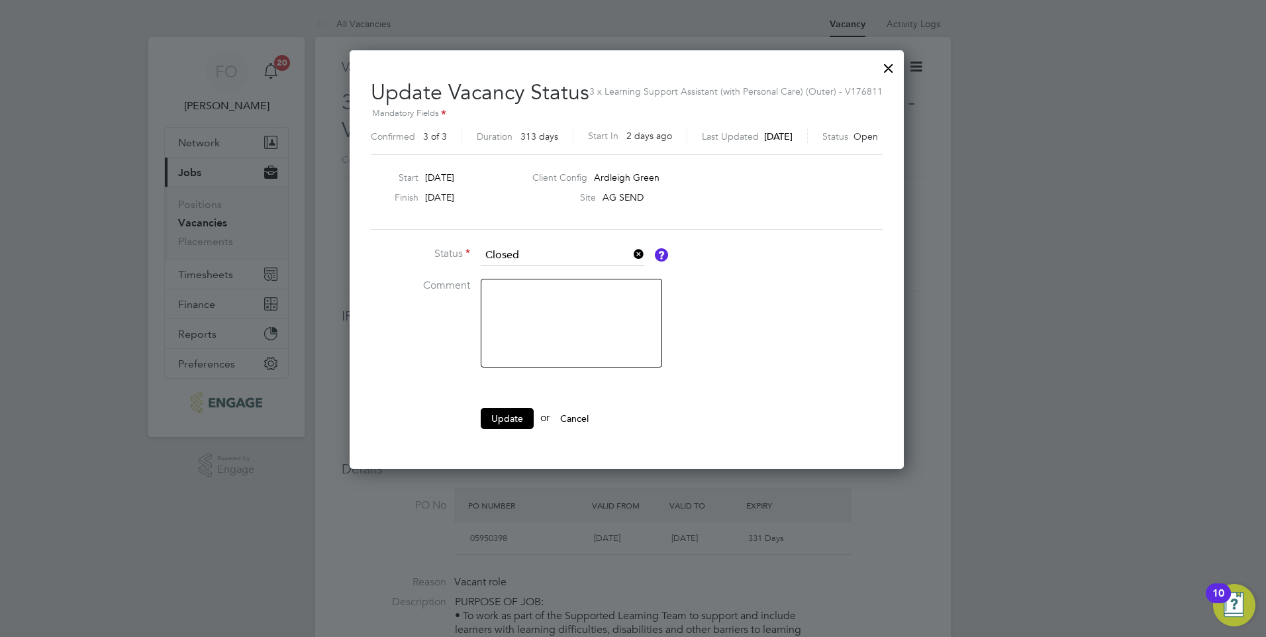
click at [562, 287] on textarea at bounding box center [571, 323] width 181 height 89
type textarea "Filled."
click at [506, 411] on button "Update" at bounding box center [507, 418] width 53 height 21
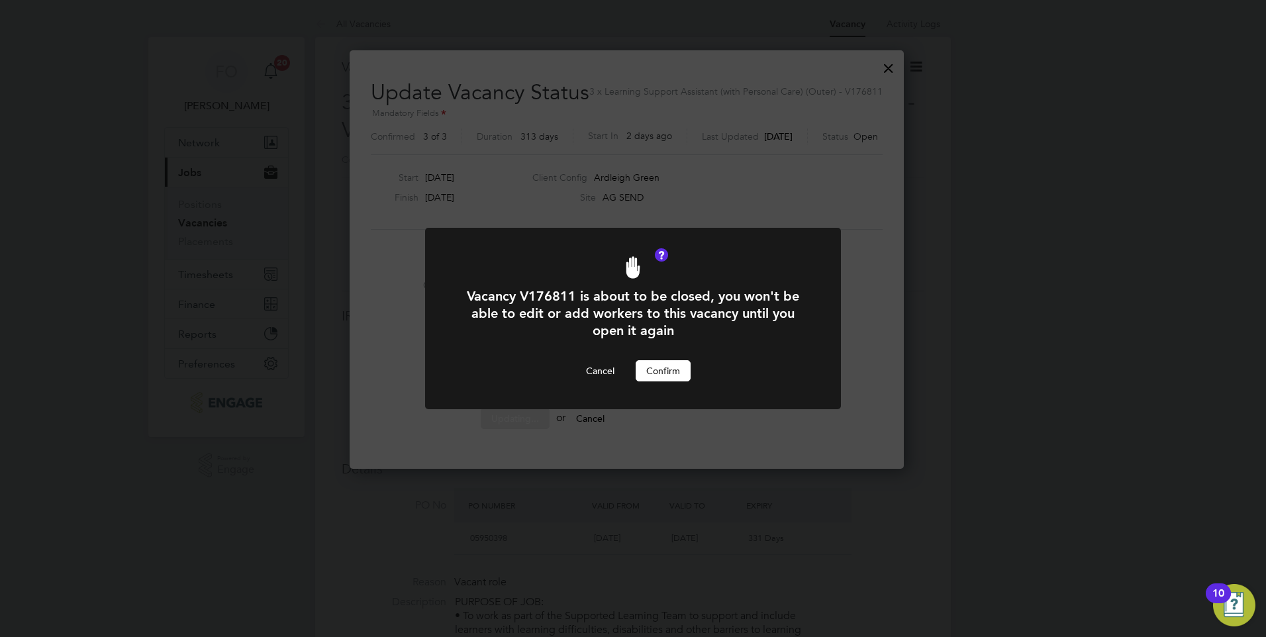
click at [668, 374] on button "Confirm" at bounding box center [663, 370] width 55 height 21
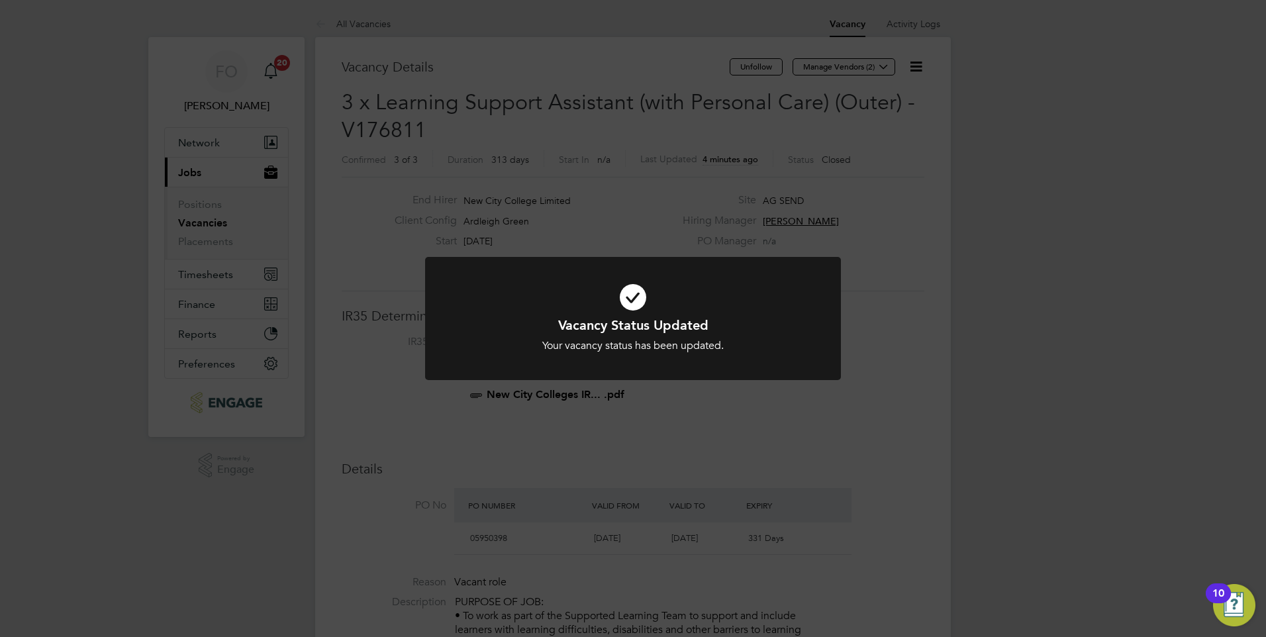
drag, startPoint x: 717, startPoint y: 425, endPoint x: 758, endPoint y: 293, distance: 138.2
click at [717, 425] on div "Vacancy Status Updated Your vacancy status has been updated. Cancel Okay" at bounding box center [633, 318] width 1266 height 637
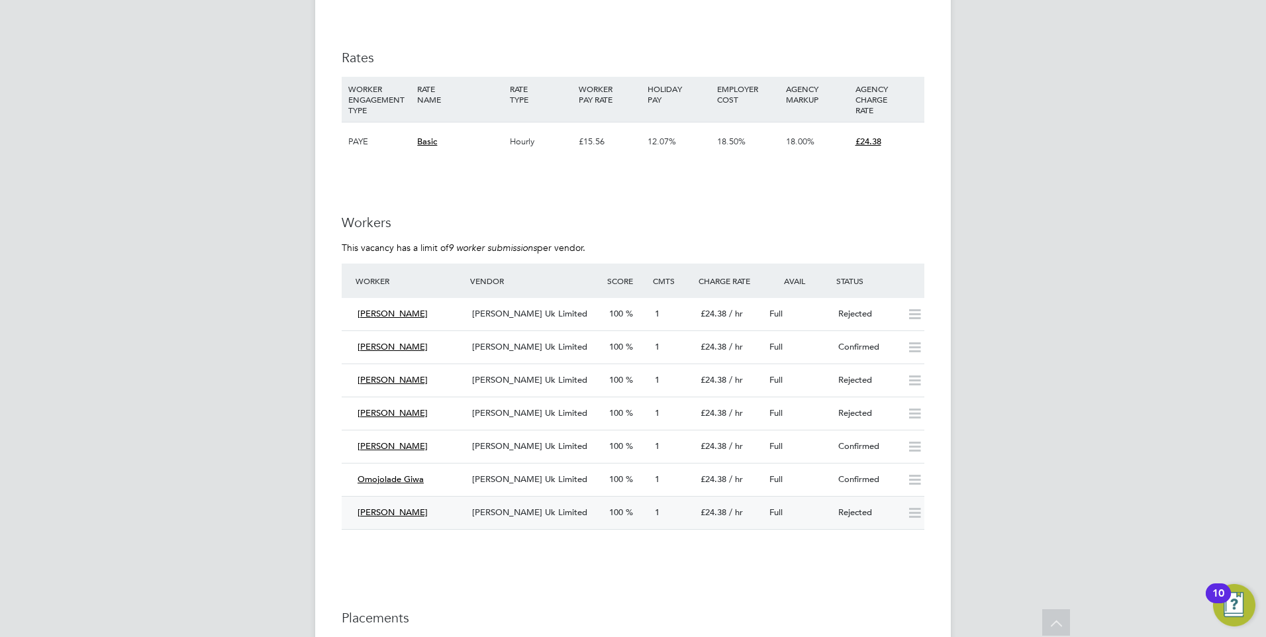
scroll to position [2450, 0]
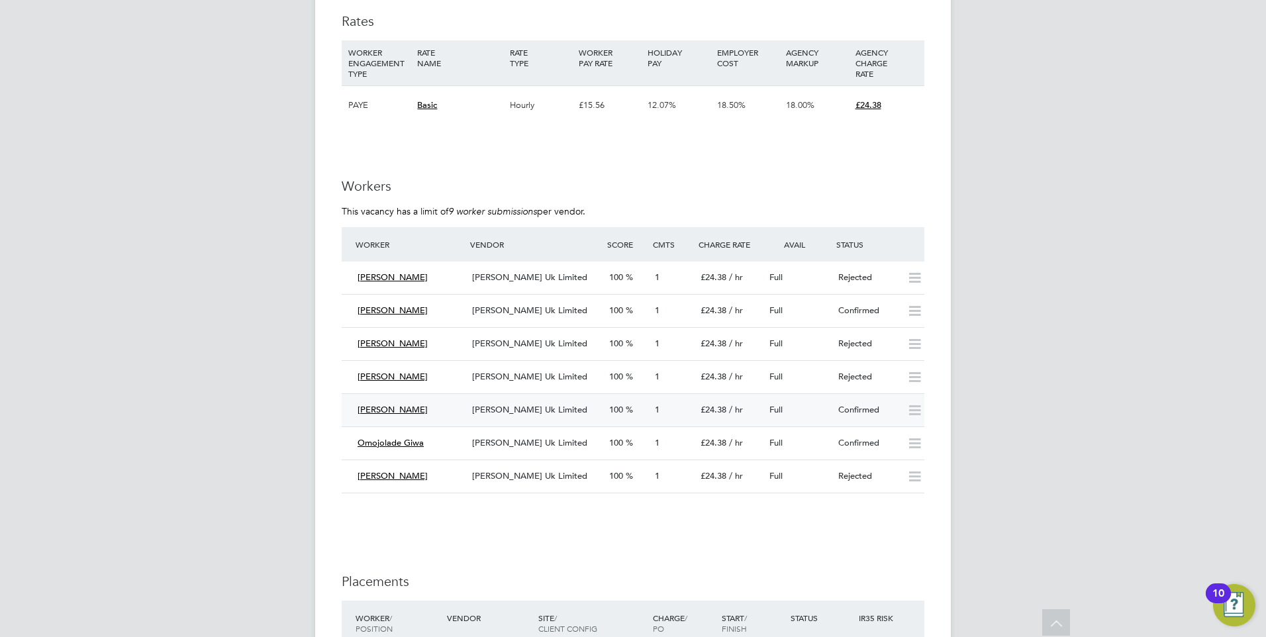
click at [798, 405] on div "Full" at bounding box center [798, 410] width 69 height 22
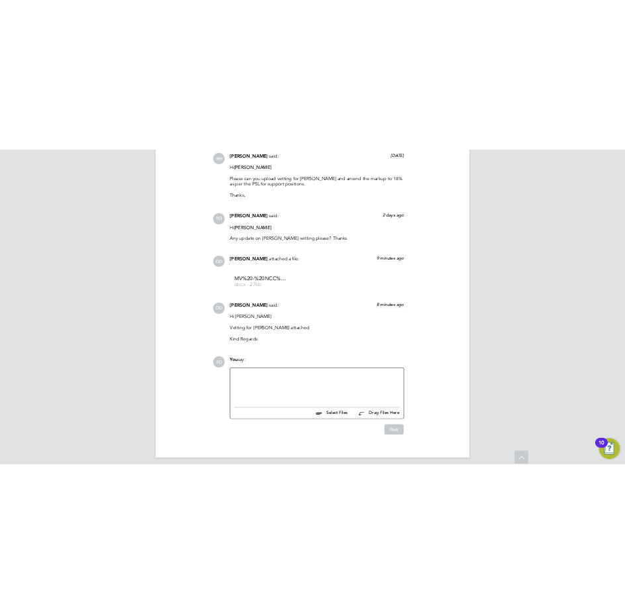
scroll to position [1519, 0]
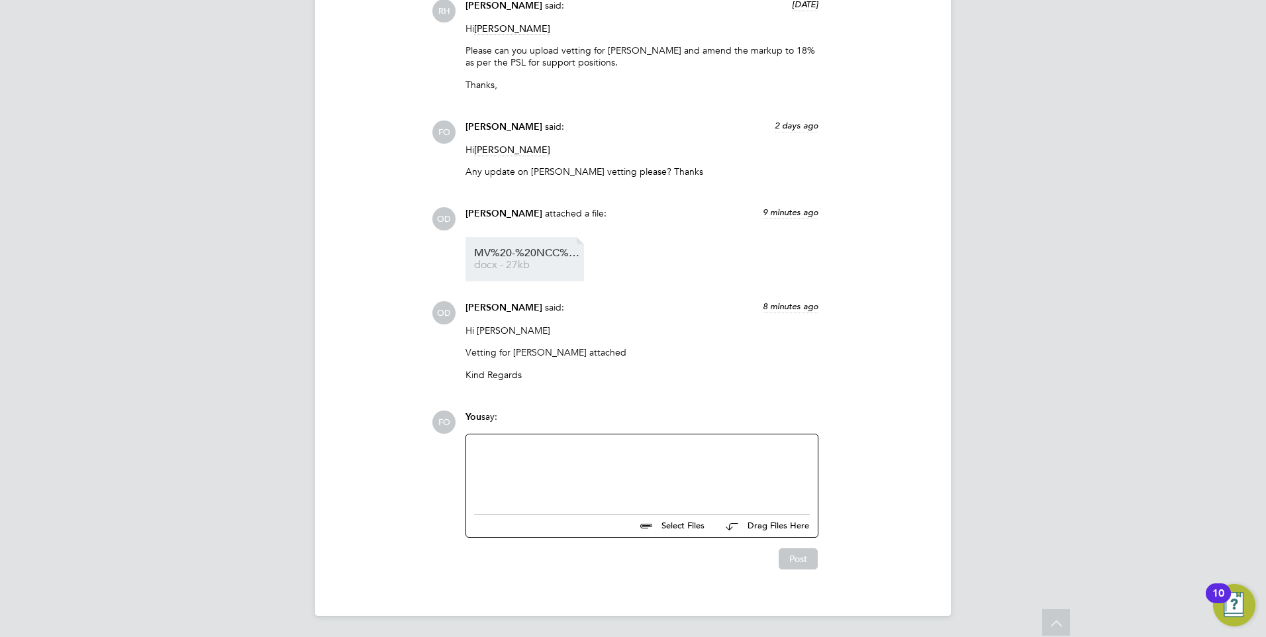
click at [525, 258] on span "MV%20-%20NCC%20Form" at bounding box center [527, 253] width 106 height 10
click at [558, 450] on div at bounding box center [642, 470] width 336 height 57
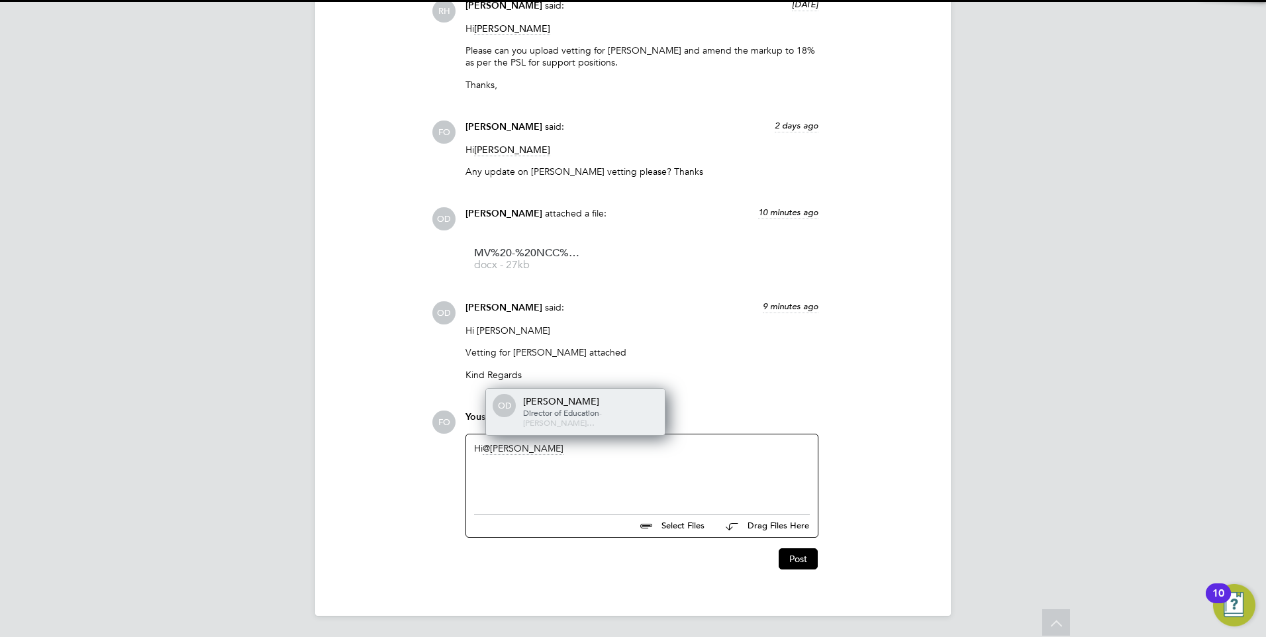
click at [576, 407] on div "[PERSON_NAME]" at bounding box center [589, 401] width 132 height 12
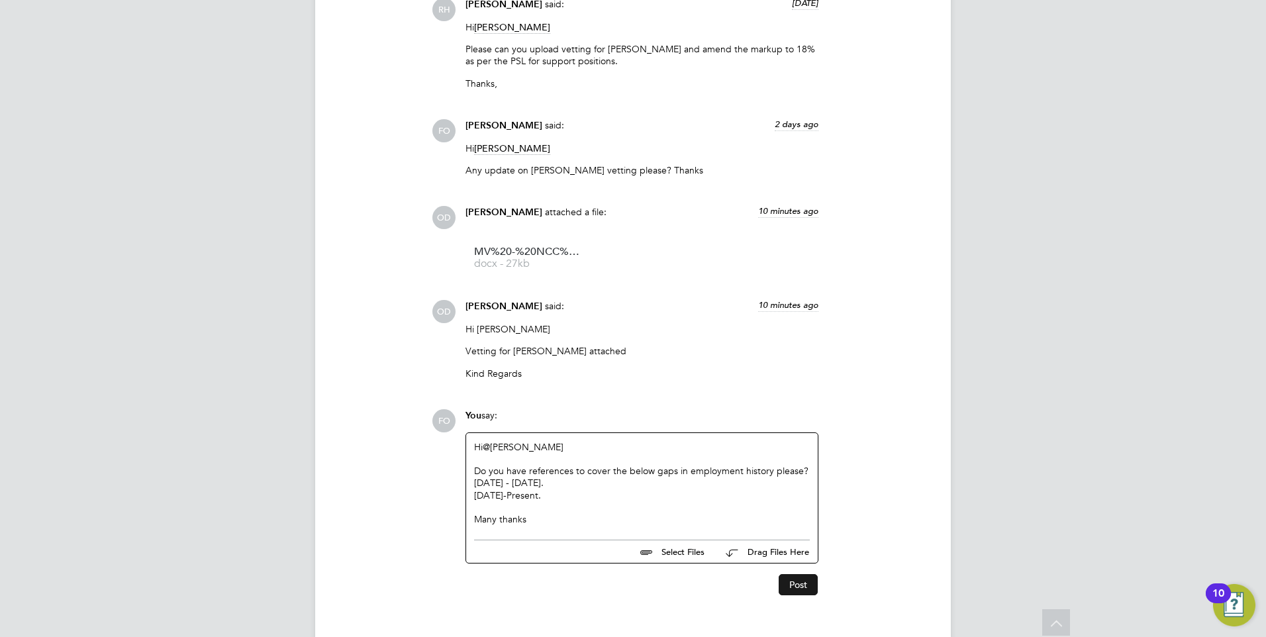
click at [791, 588] on button "Post" at bounding box center [798, 584] width 39 height 21
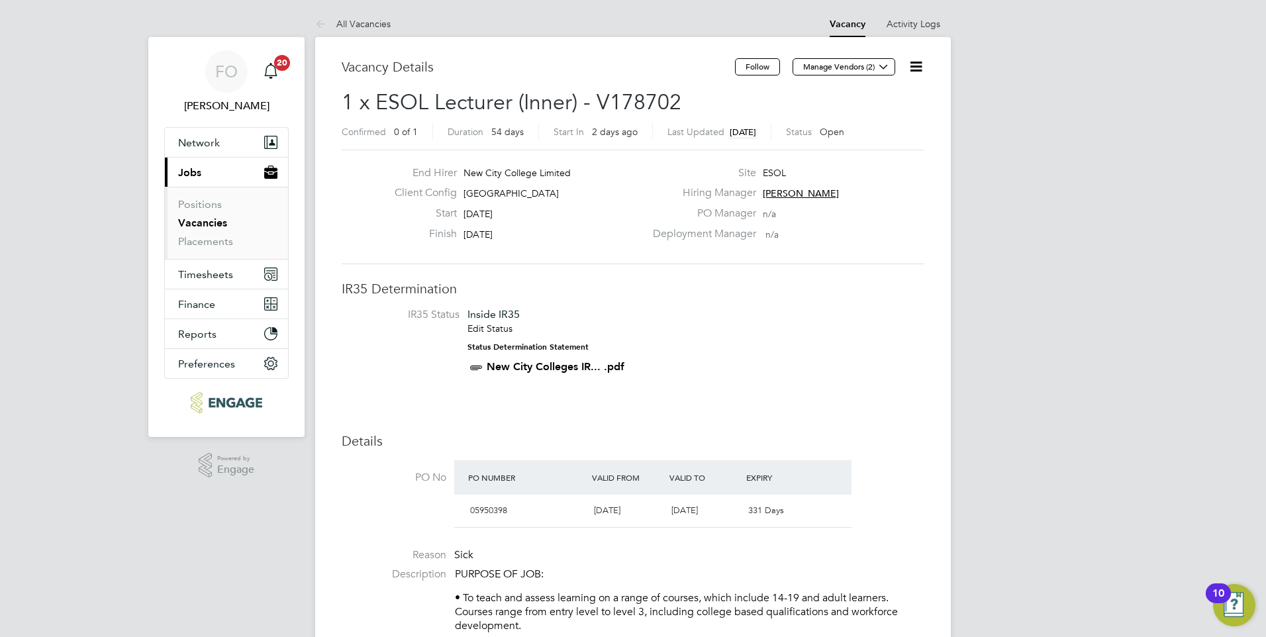
click at [912, 64] on icon at bounding box center [916, 66] width 17 height 17
click at [881, 141] on li "Followers" at bounding box center [884, 142] width 77 height 19
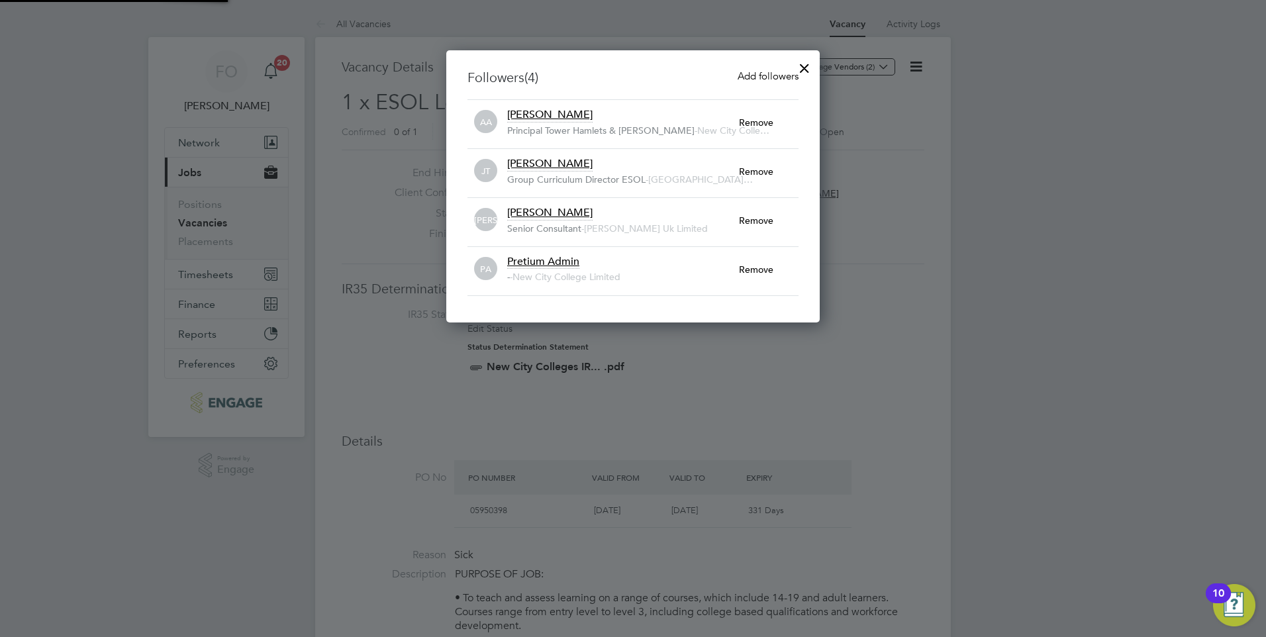
scroll to position [272, 374]
click at [789, 72] on span "Add followers" at bounding box center [768, 76] width 61 height 13
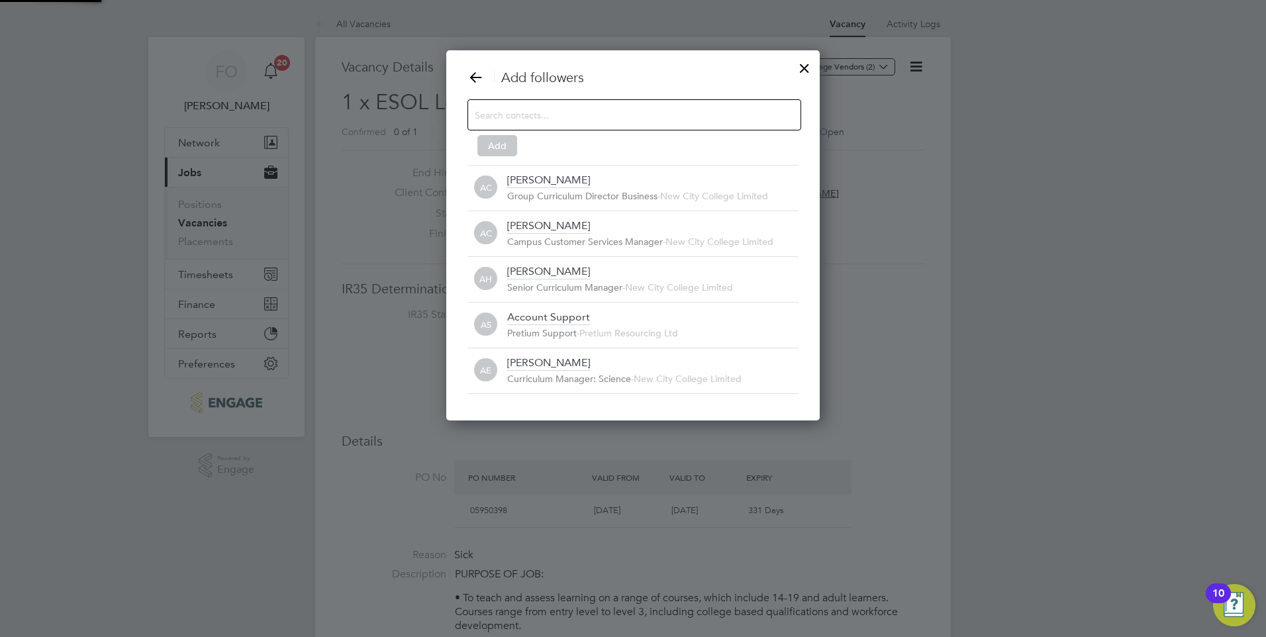
scroll to position [7, 7]
click at [661, 107] on input at bounding box center [624, 114] width 298 height 17
type input "fra"
click at [562, 180] on div "[PERSON_NAME]" at bounding box center [548, 181] width 83 height 15
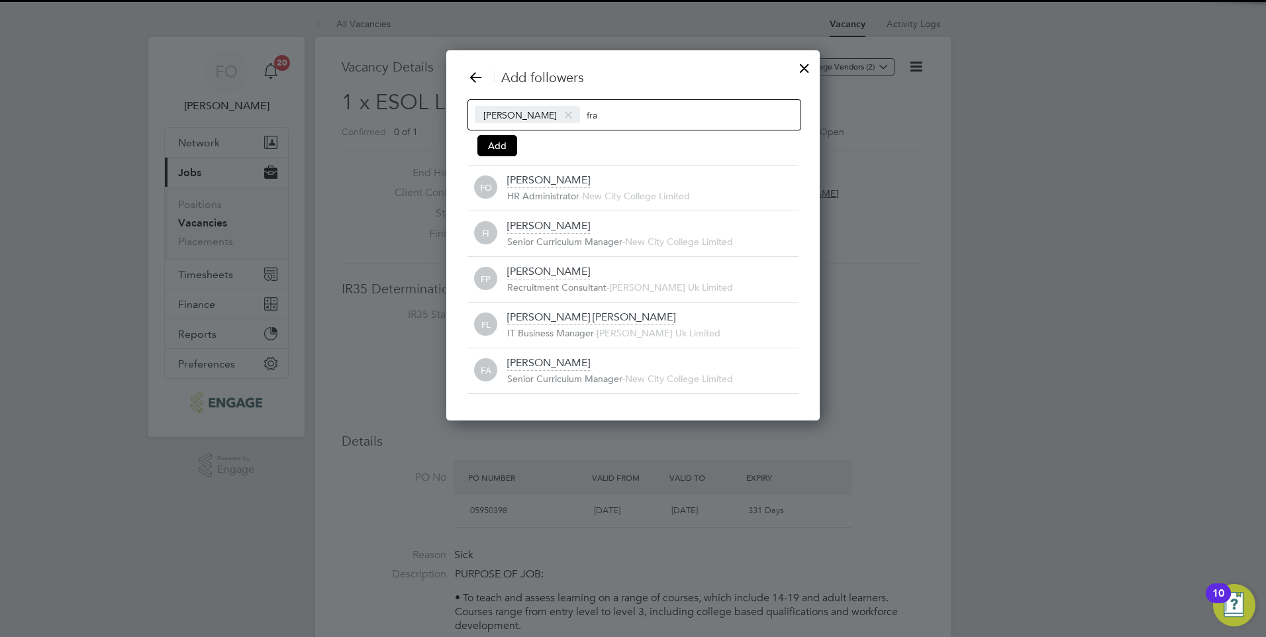
click at [617, 115] on input "fra" at bounding box center [628, 114] width 83 height 17
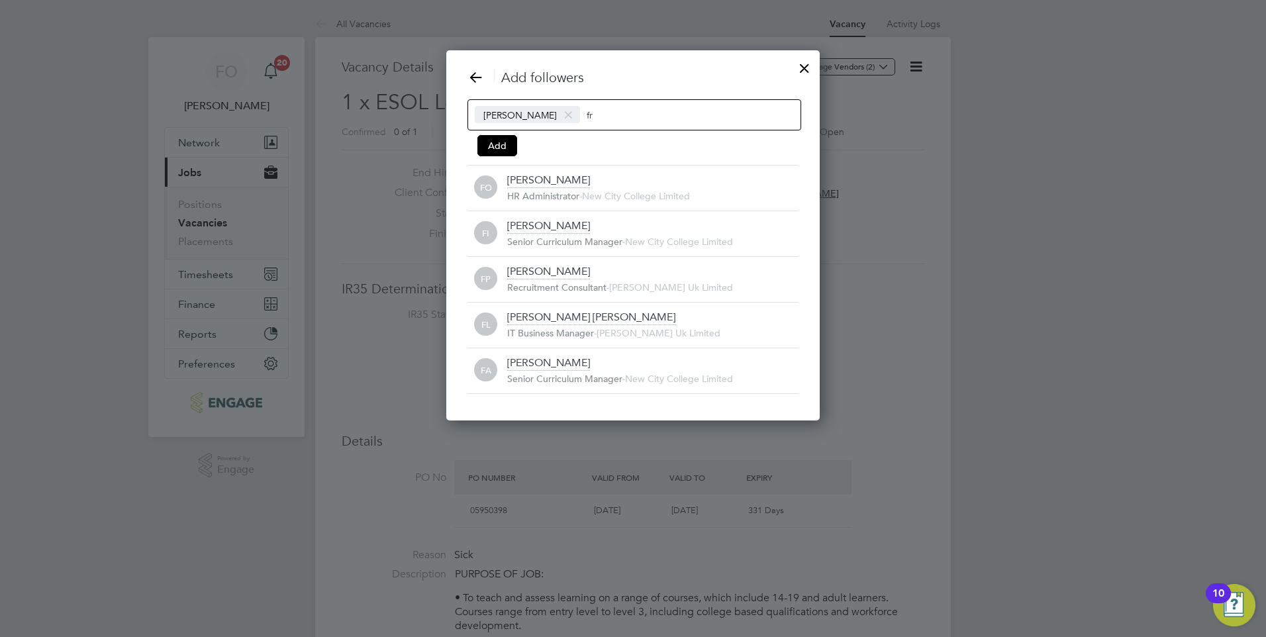
type input "f"
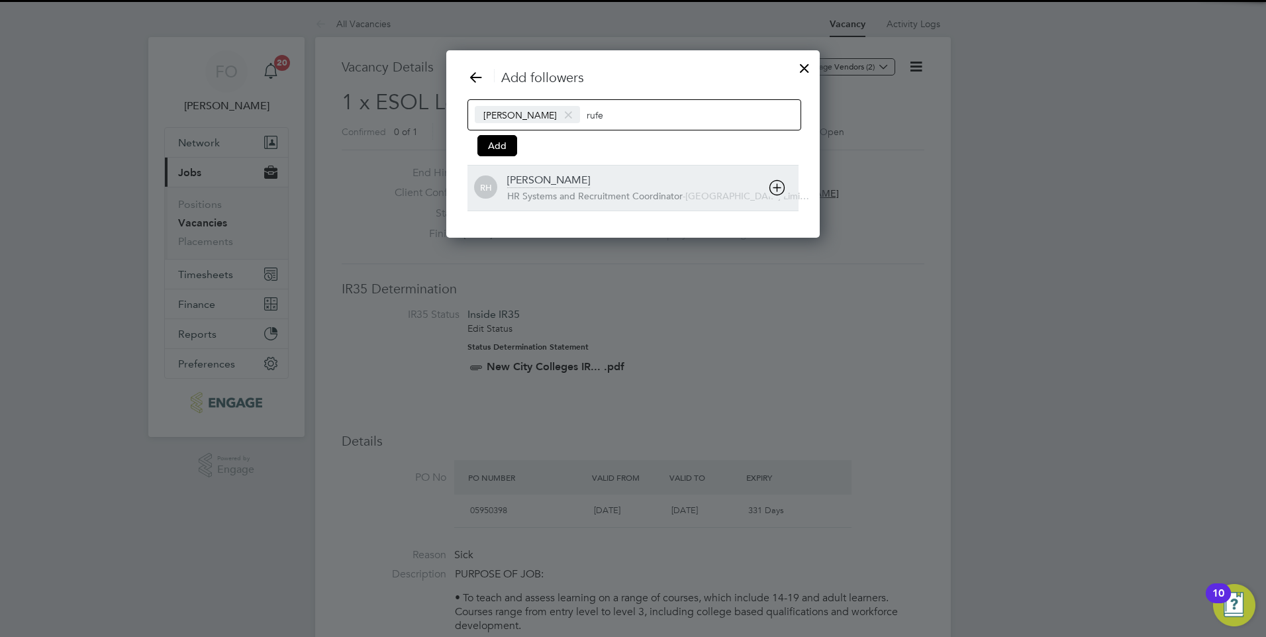
type input "rufe"
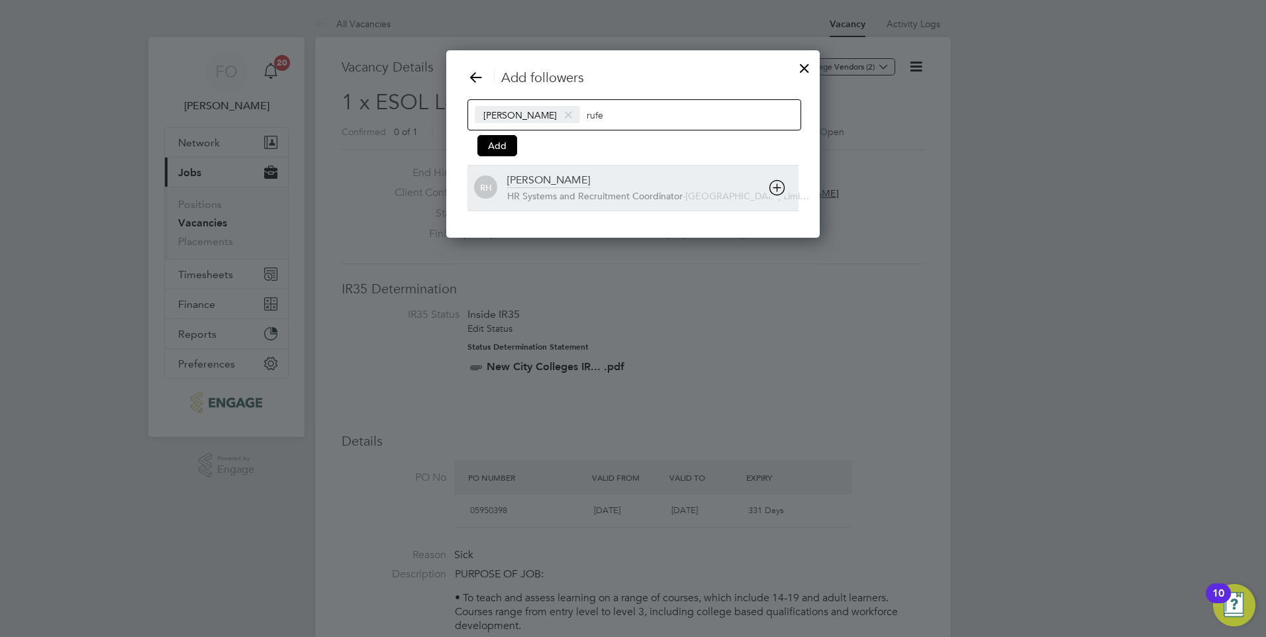
click at [554, 185] on div "[PERSON_NAME]" at bounding box center [548, 181] width 83 height 15
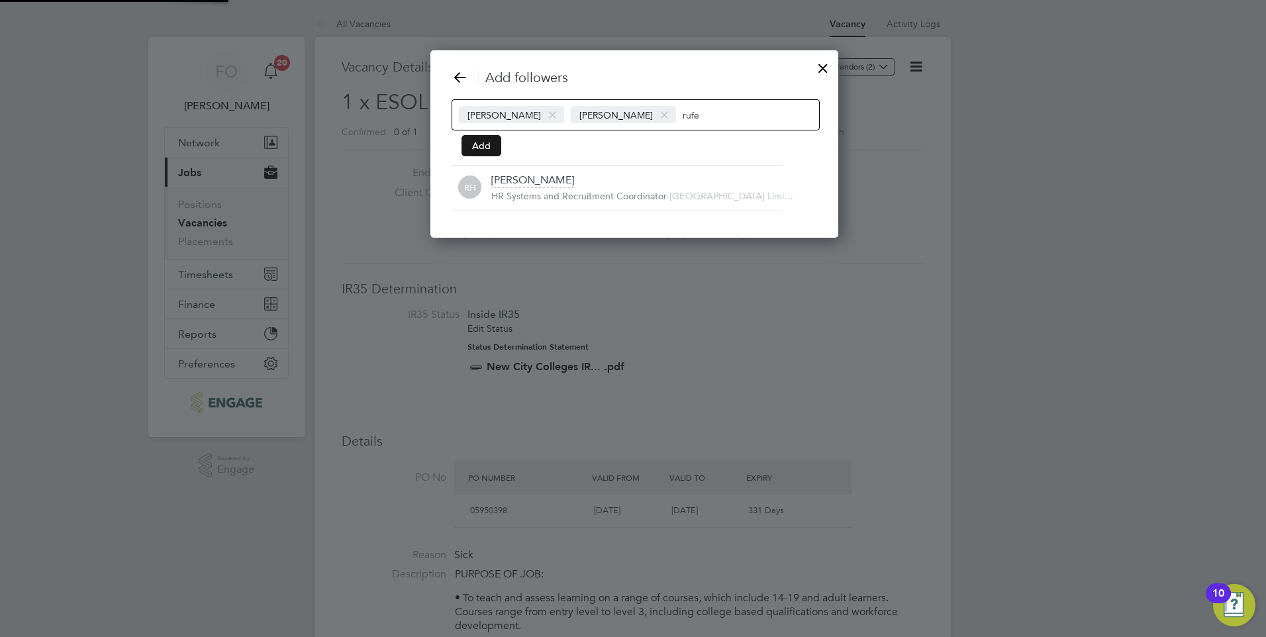
click at [489, 143] on button "Add" at bounding box center [482, 145] width 40 height 21
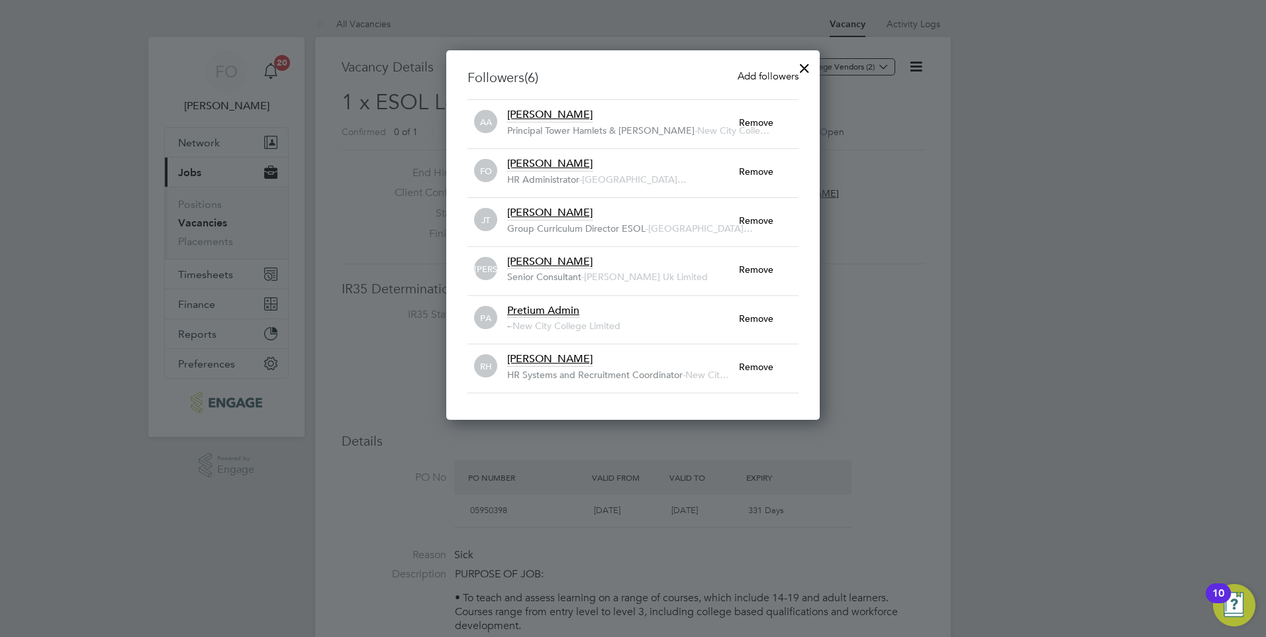
click at [807, 65] on div at bounding box center [805, 65] width 24 height 24
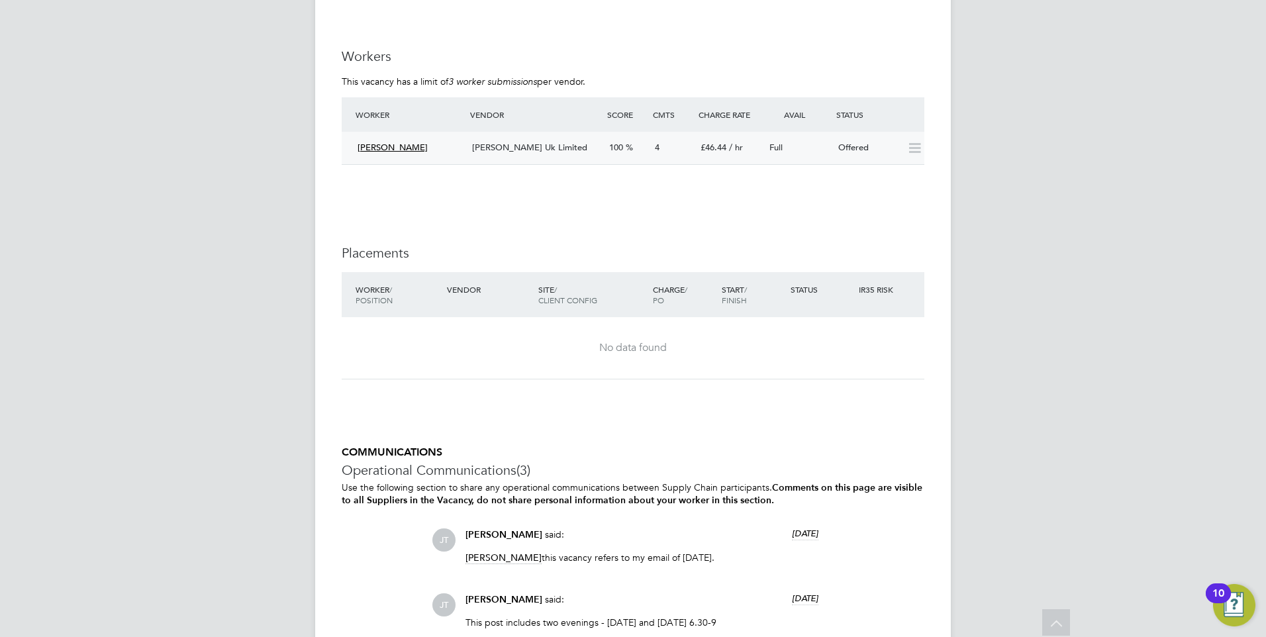
click at [821, 146] on div "Full" at bounding box center [798, 148] width 69 height 22
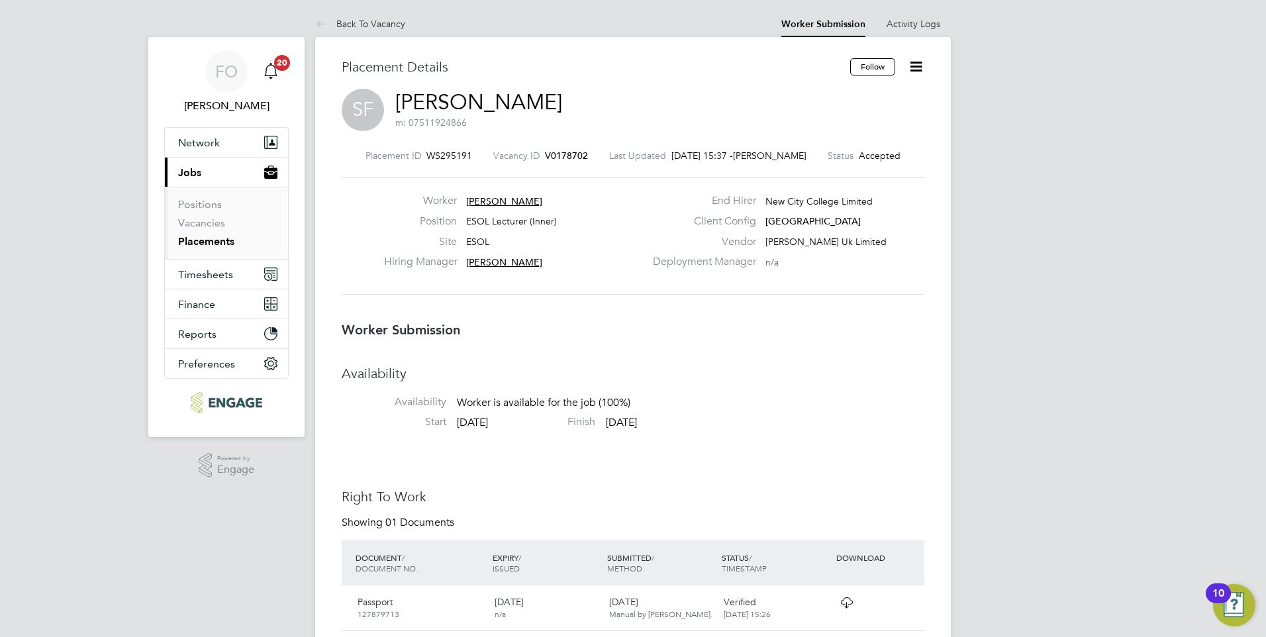
click at [914, 61] on icon at bounding box center [916, 66] width 17 height 17
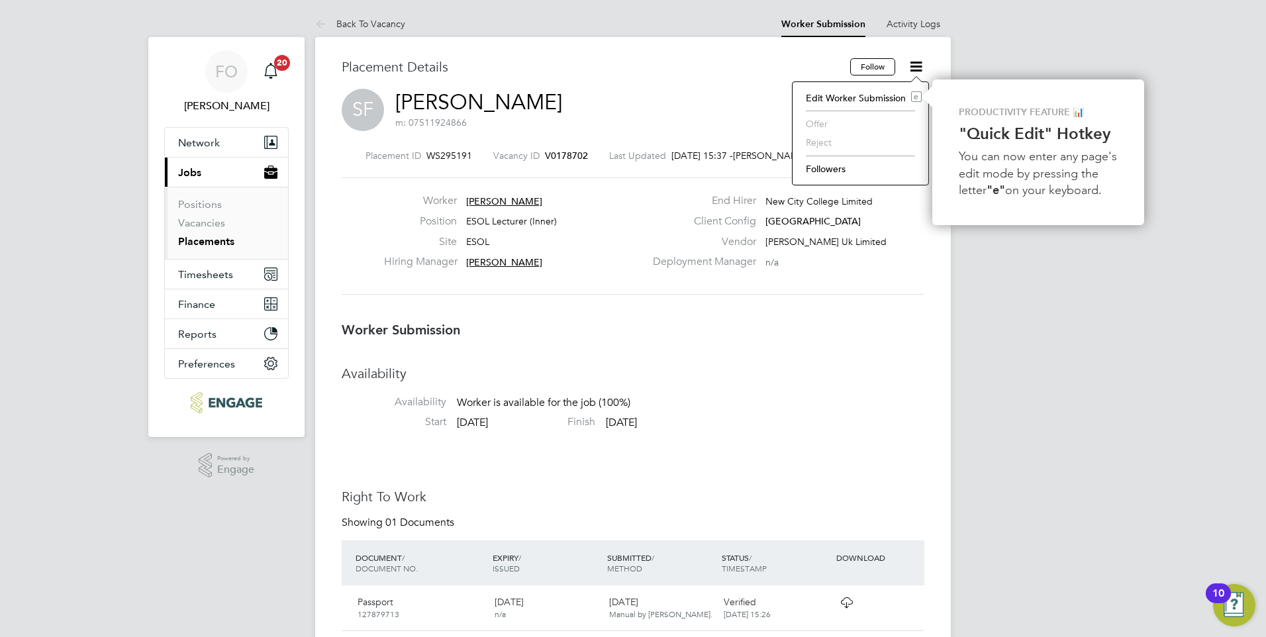
click at [881, 280] on div "Worker [PERSON_NAME] Position ESOL Lecturer (Inner) Site ESOL Hiring Manager [P…" at bounding box center [633, 235] width 583 height 117
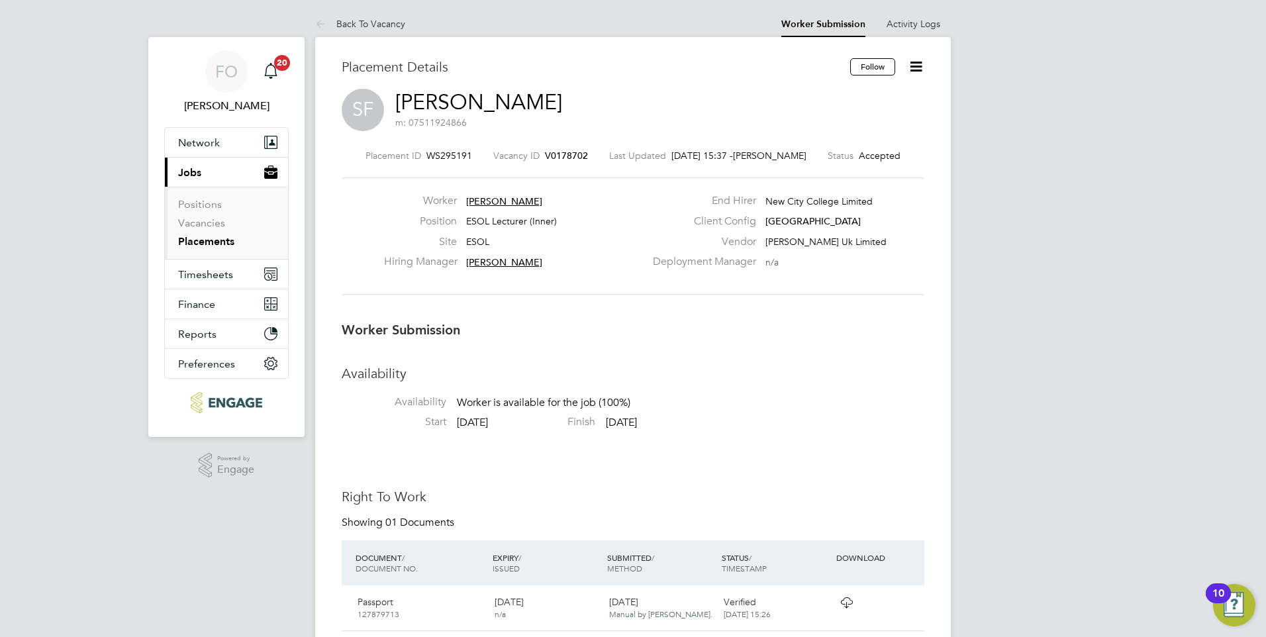
click at [570, 157] on span "V0178702" at bounding box center [566, 156] width 43 height 12
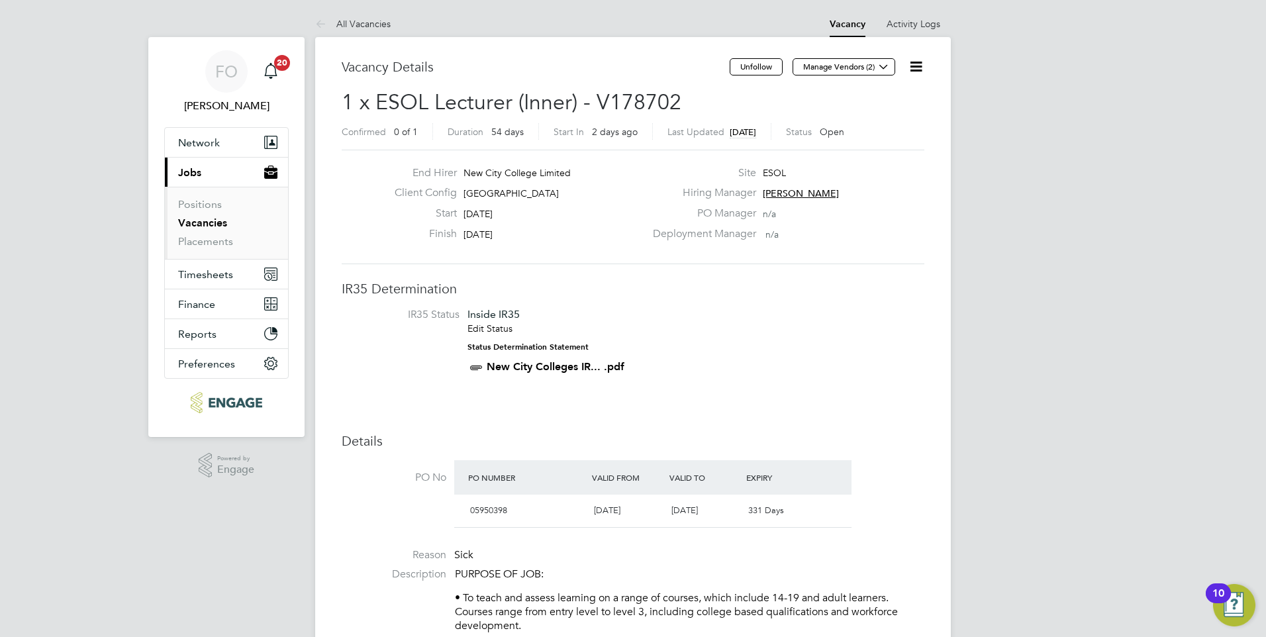
click at [923, 64] on icon at bounding box center [916, 66] width 17 height 17
click at [890, 121] on li "Update Status" at bounding box center [884, 116] width 77 height 19
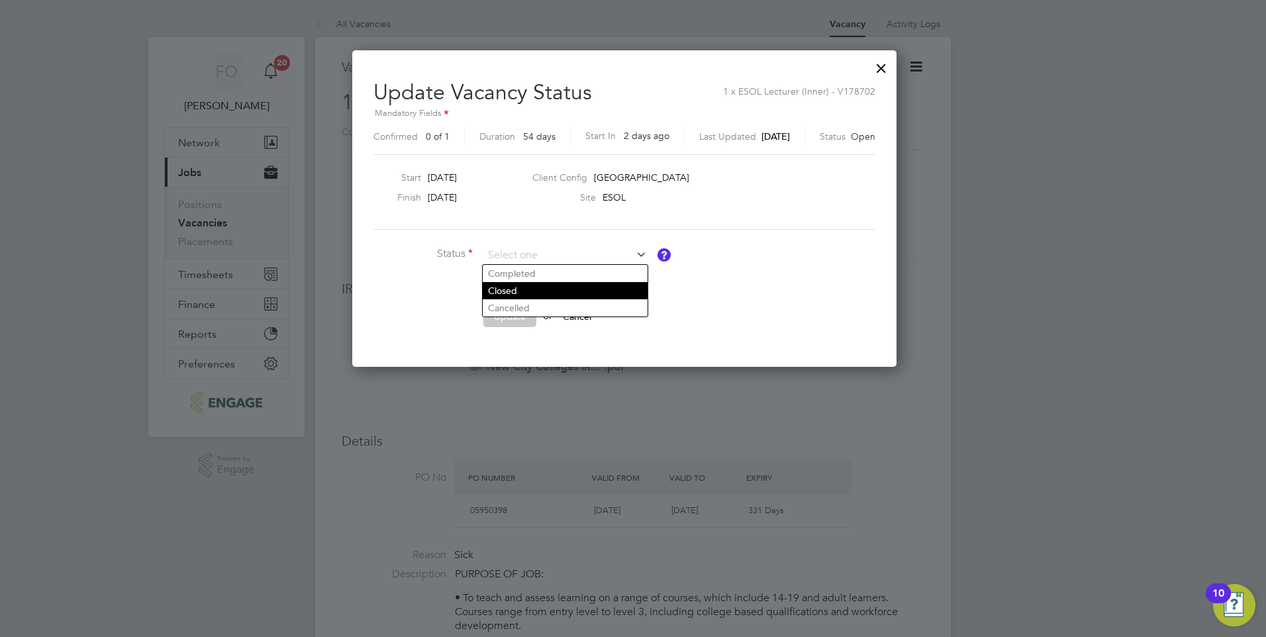
click at [567, 284] on li "Closed" at bounding box center [565, 290] width 165 height 17
type input "Closed"
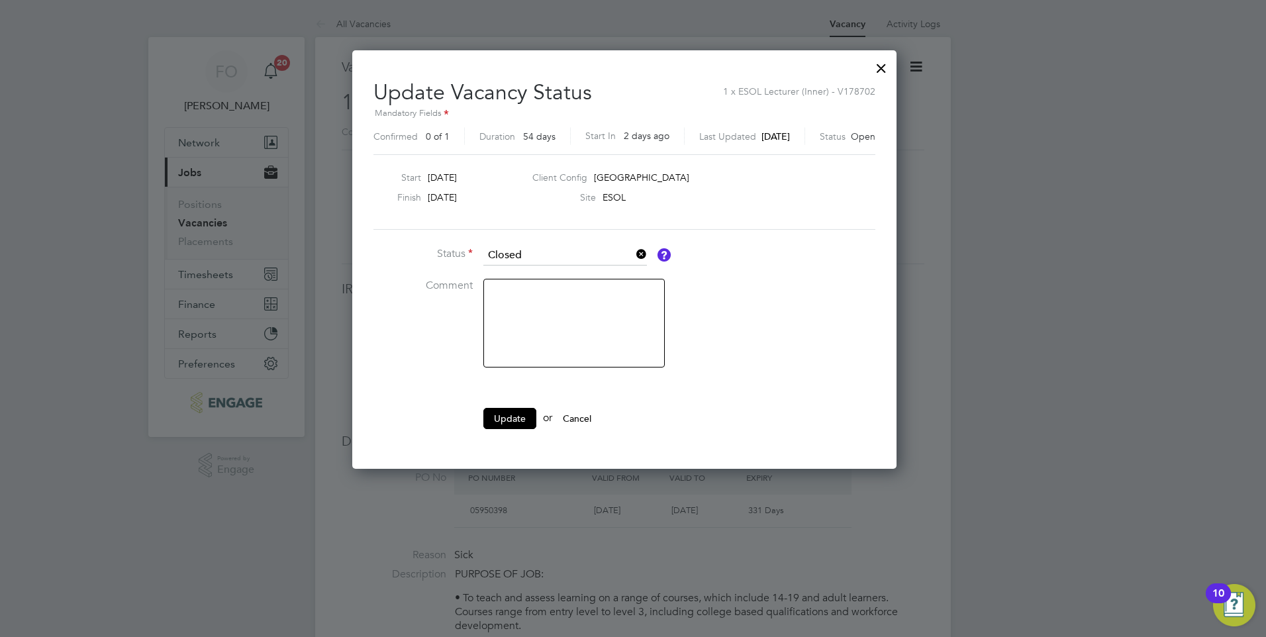
click at [544, 286] on textarea at bounding box center [573, 323] width 181 height 89
type textarea "Filled."
click at [507, 419] on button "Update" at bounding box center [509, 418] width 53 height 21
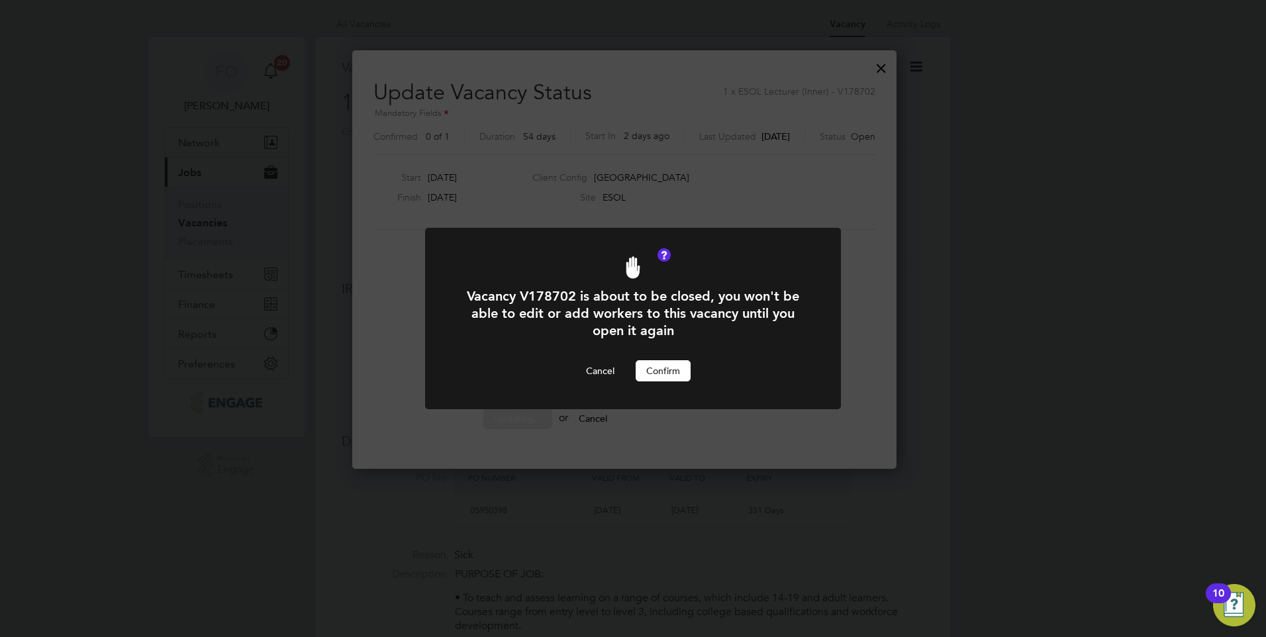
click at [686, 362] on button "Confirm" at bounding box center [663, 370] width 55 height 21
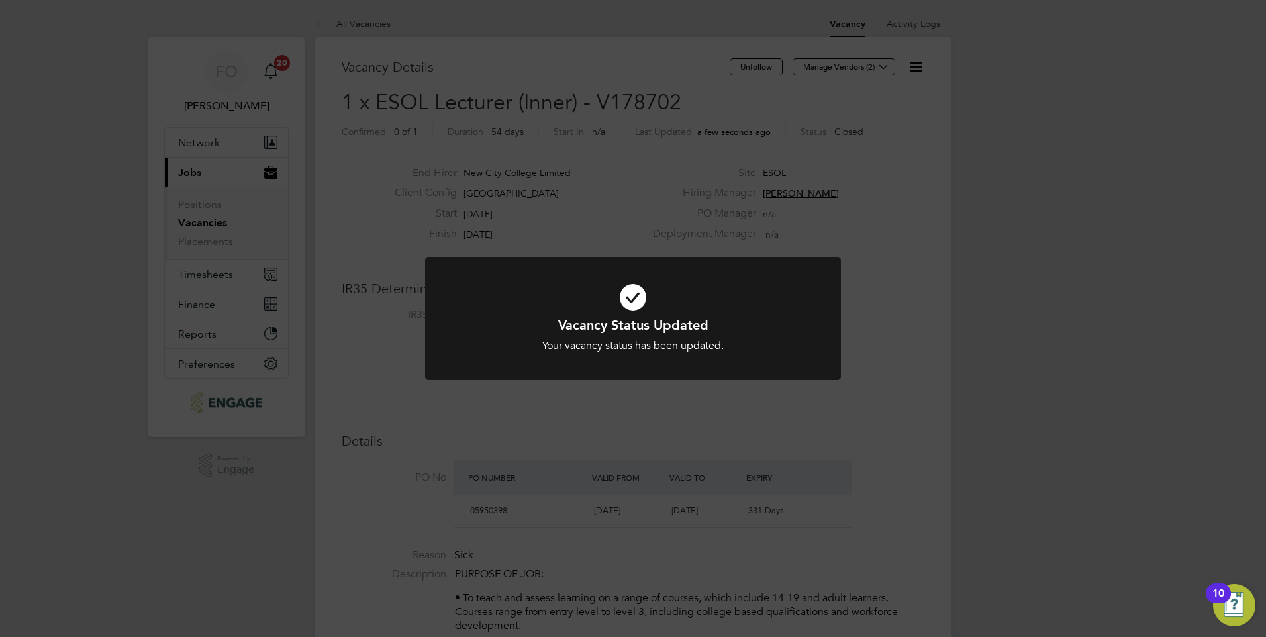
click at [868, 183] on div "Vacancy Status Updated Your vacancy status has been updated. Cancel Okay" at bounding box center [633, 318] width 1266 height 637
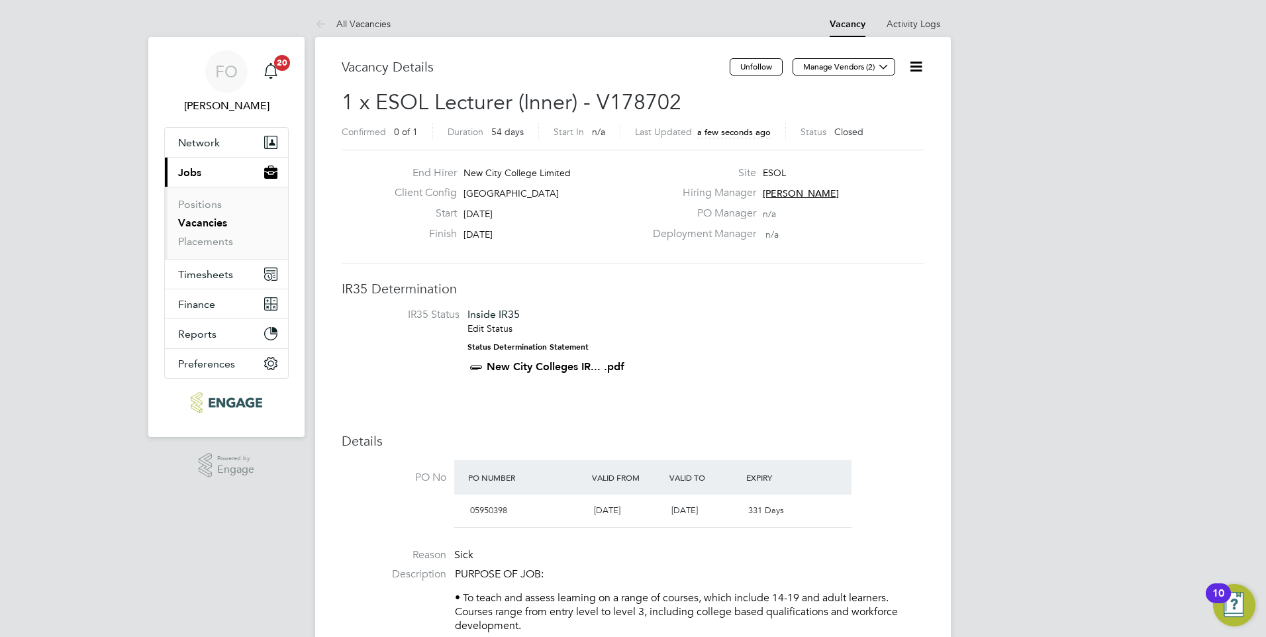
click at [213, 221] on link "Vacancies" at bounding box center [202, 223] width 49 height 13
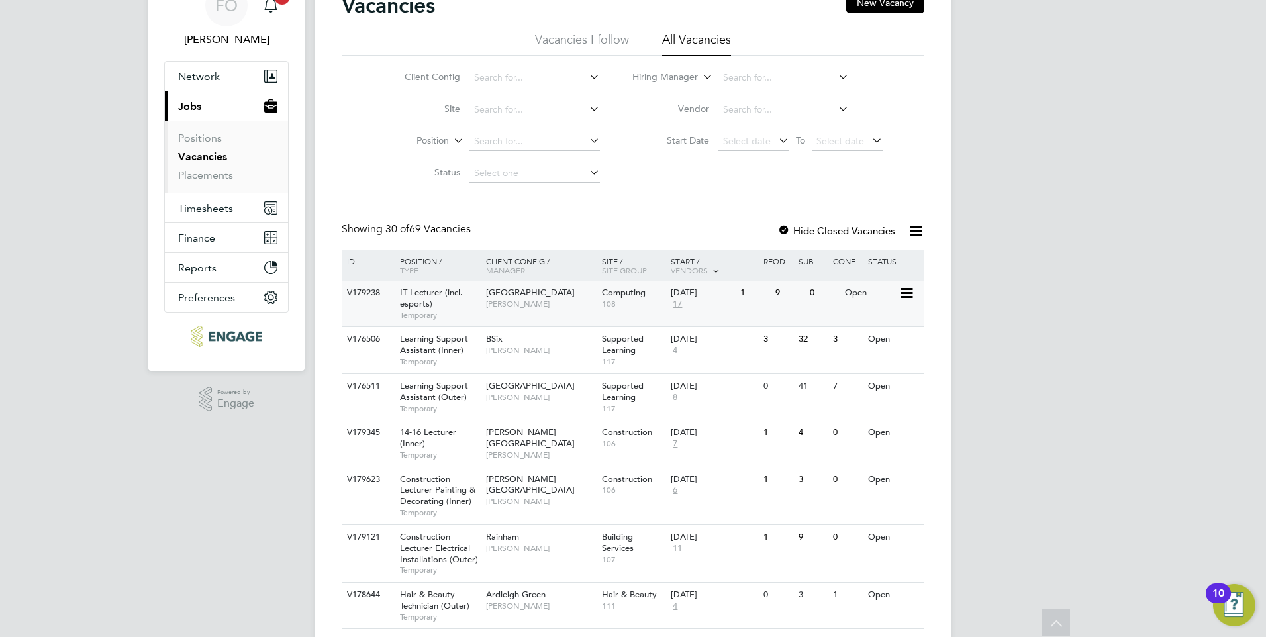
click at [793, 307] on div "V179238 IT Lecturer (incl. esports) Temporary [GEOGRAPHIC_DATA] [PERSON_NAME] C…" at bounding box center [633, 304] width 583 height 46
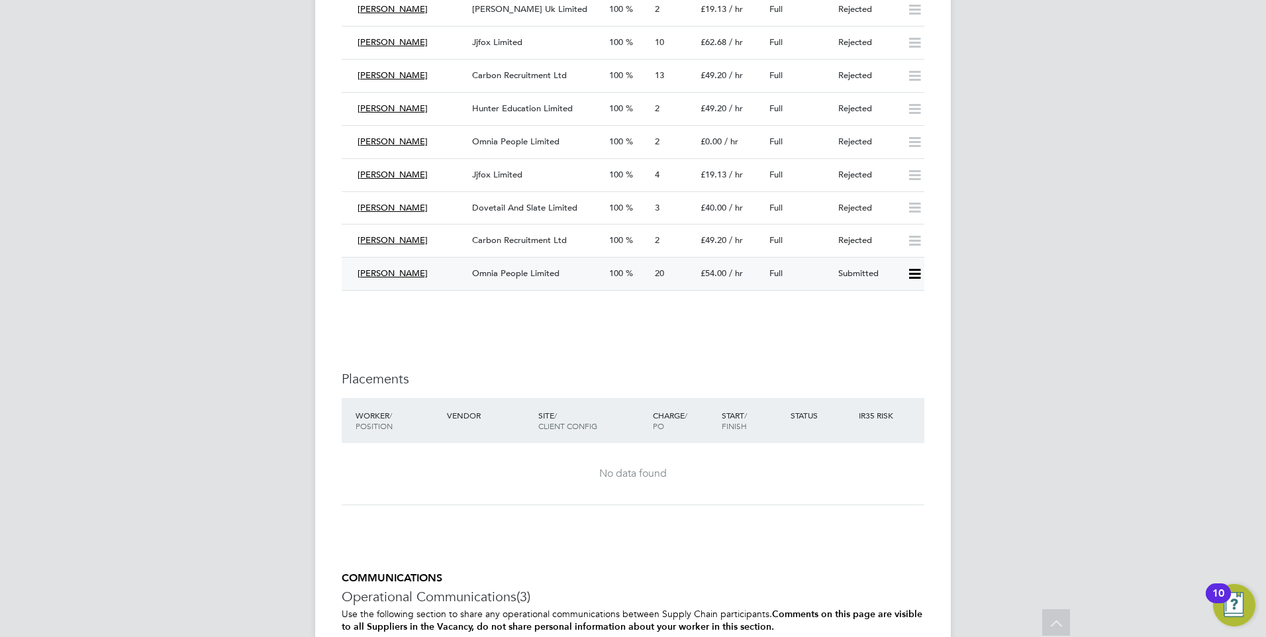
click at [829, 272] on div "Full" at bounding box center [798, 274] width 69 height 22
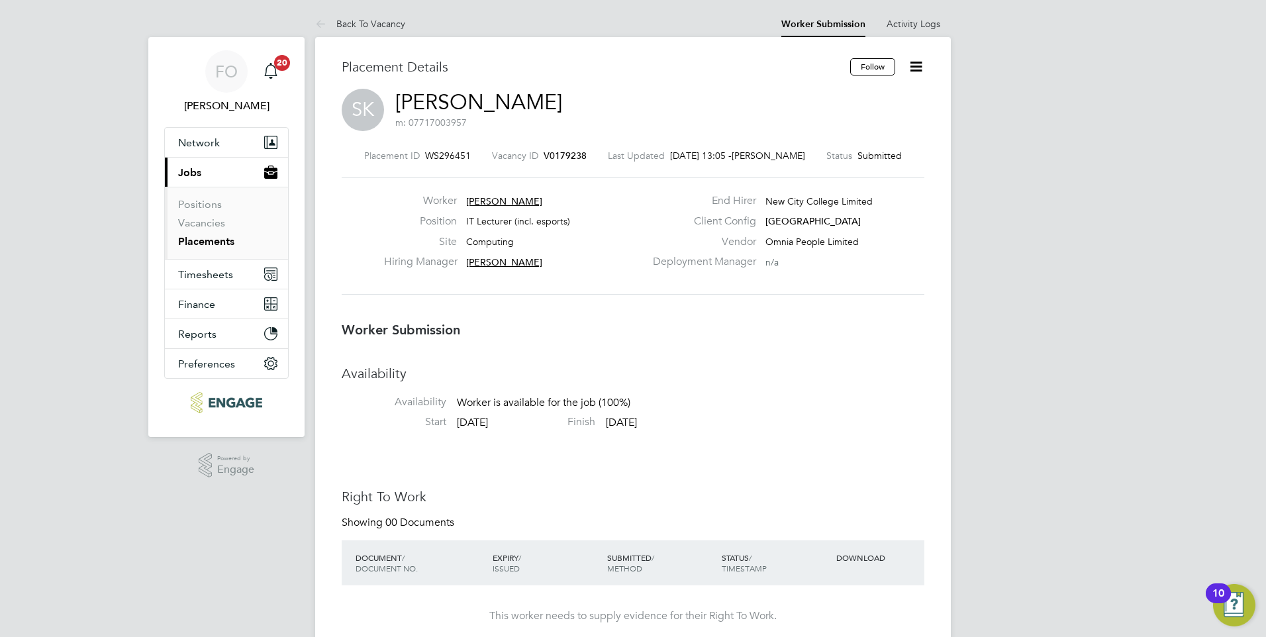
click at [913, 64] on icon at bounding box center [916, 66] width 17 height 17
click at [846, 165] on li "Followers" at bounding box center [860, 169] width 123 height 19
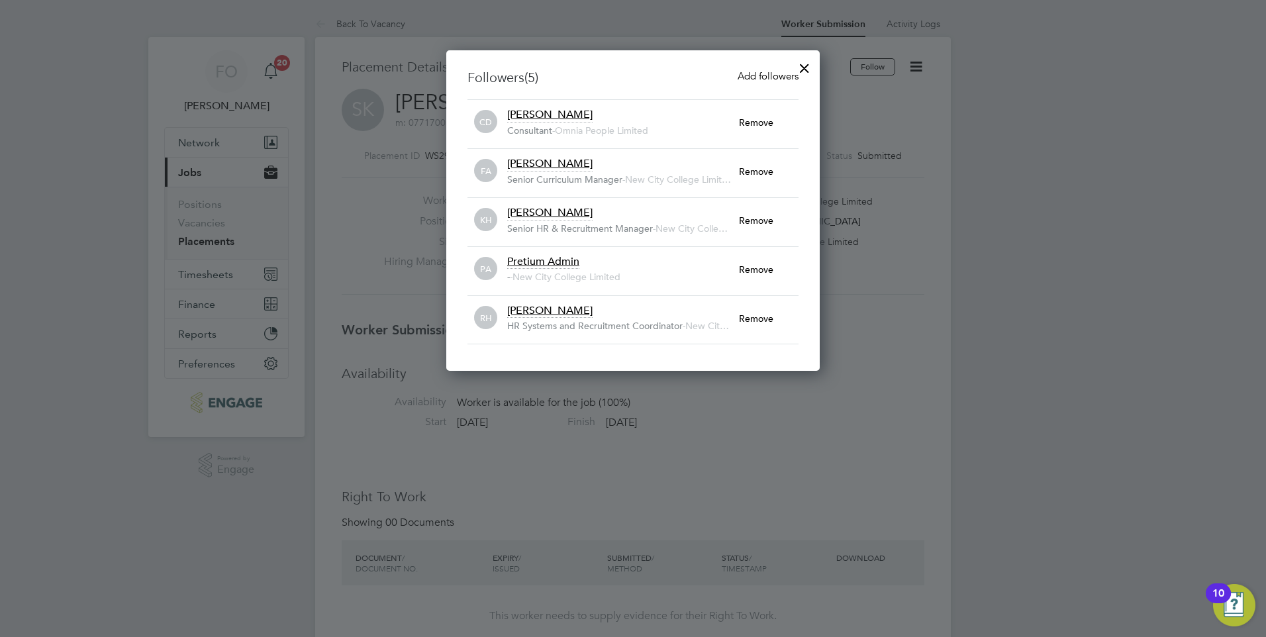
click at [803, 66] on div at bounding box center [805, 65] width 24 height 24
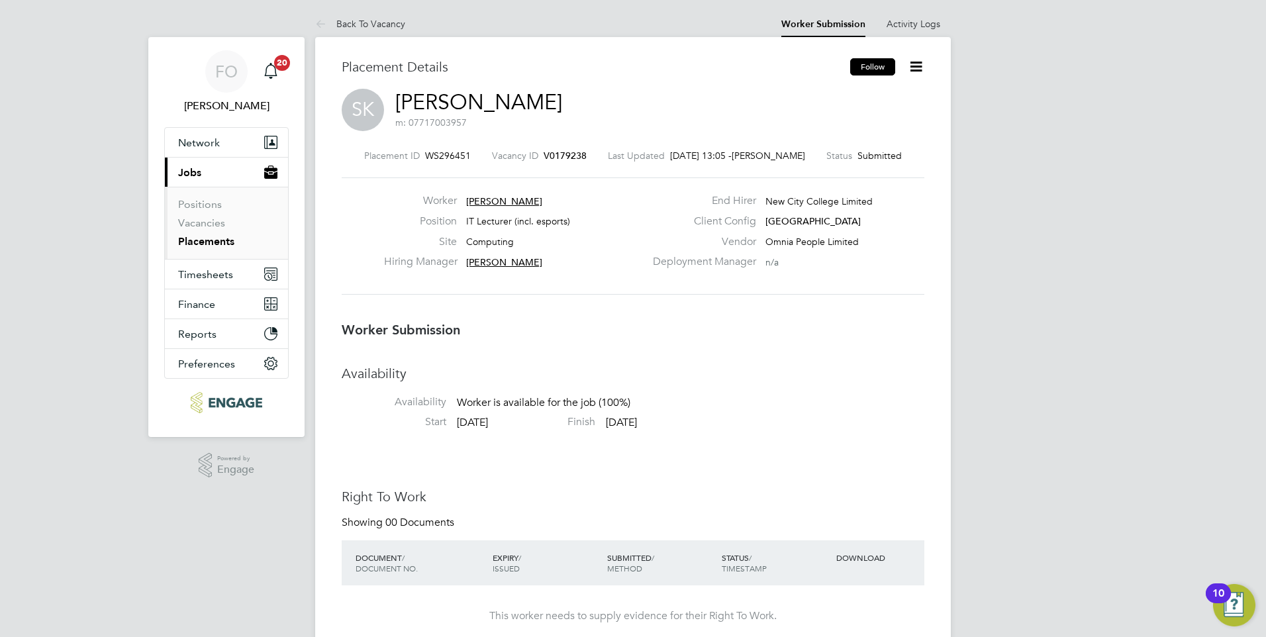
click at [880, 66] on button "Follow" at bounding box center [872, 66] width 45 height 17
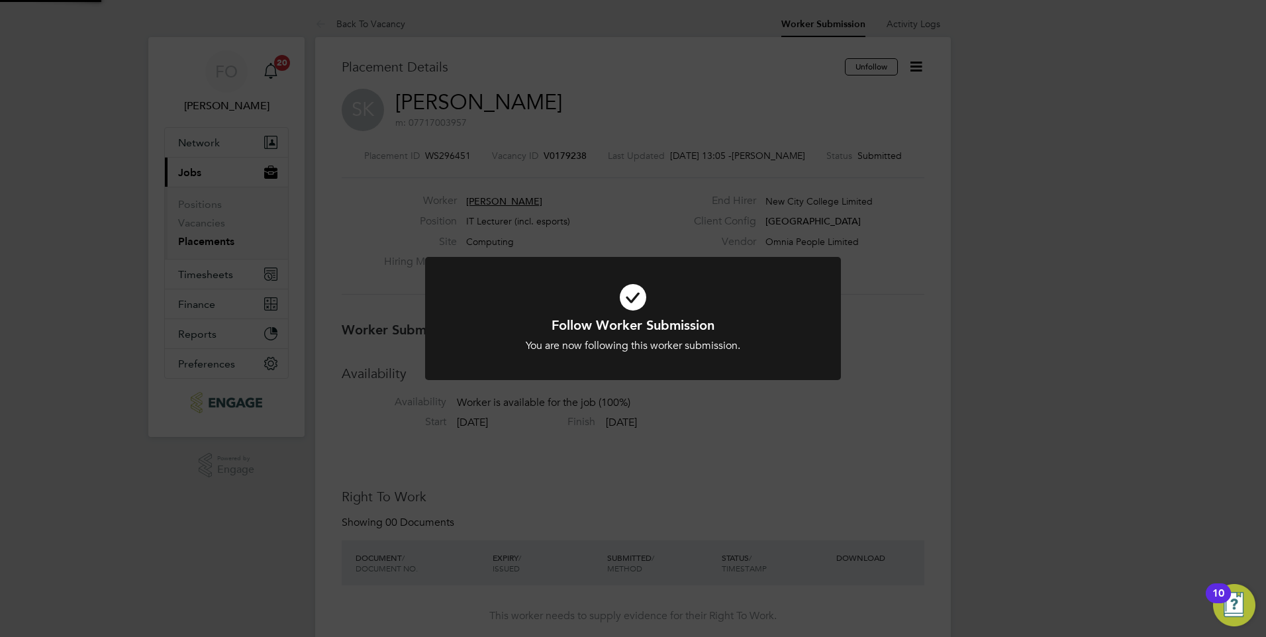
click at [1207, 136] on div "Follow Worker Submission You are now following this worker submission. Cancel O…" at bounding box center [633, 318] width 1266 height 637
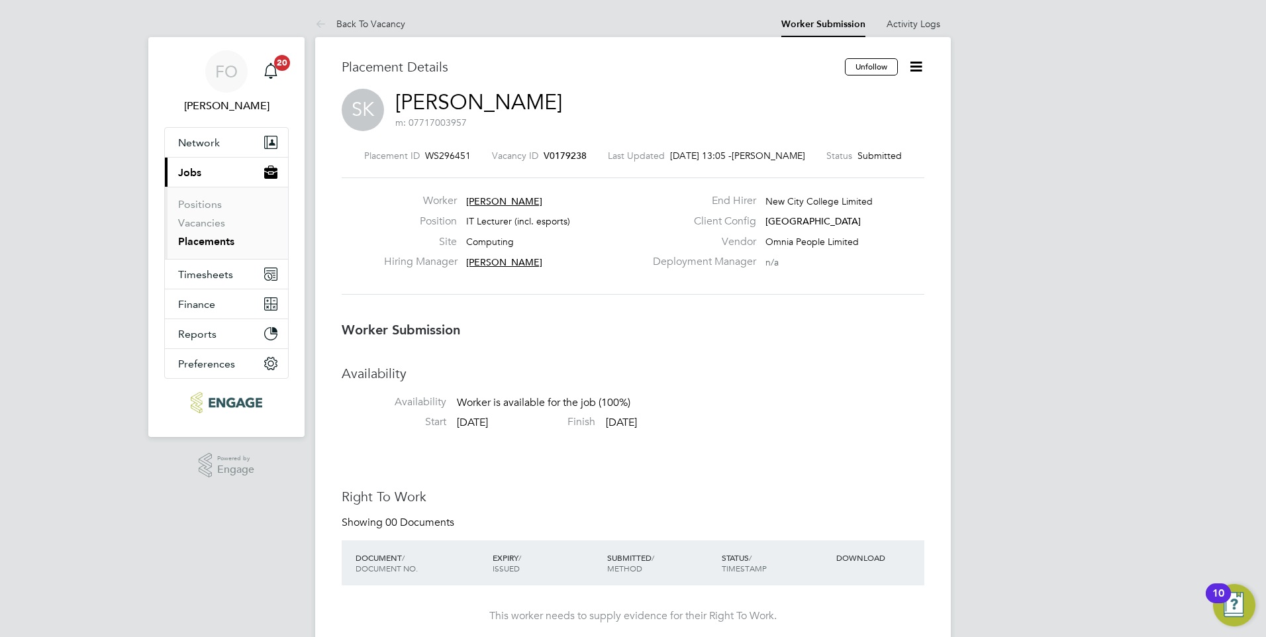
click at [210, 240] on link "Placements" at bounding box center [206, 241] width 56 height 13
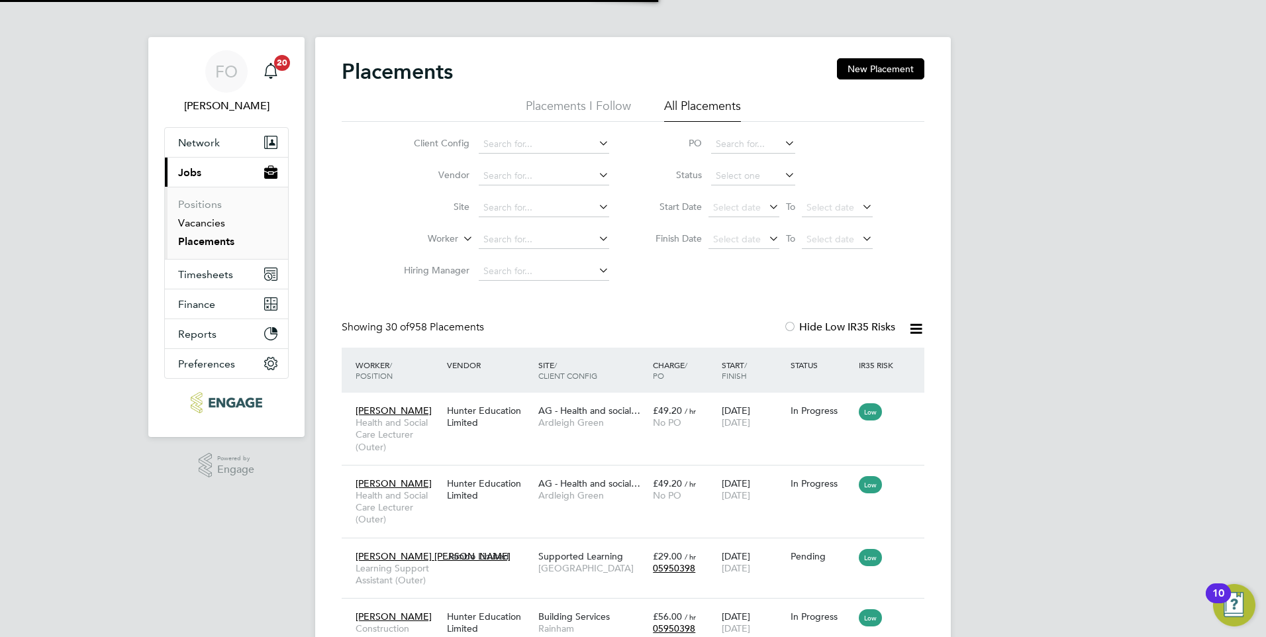
scroll to position [50, 92]
click at [495, 234] on input at bounding box center [544, 239] width 130 height 19
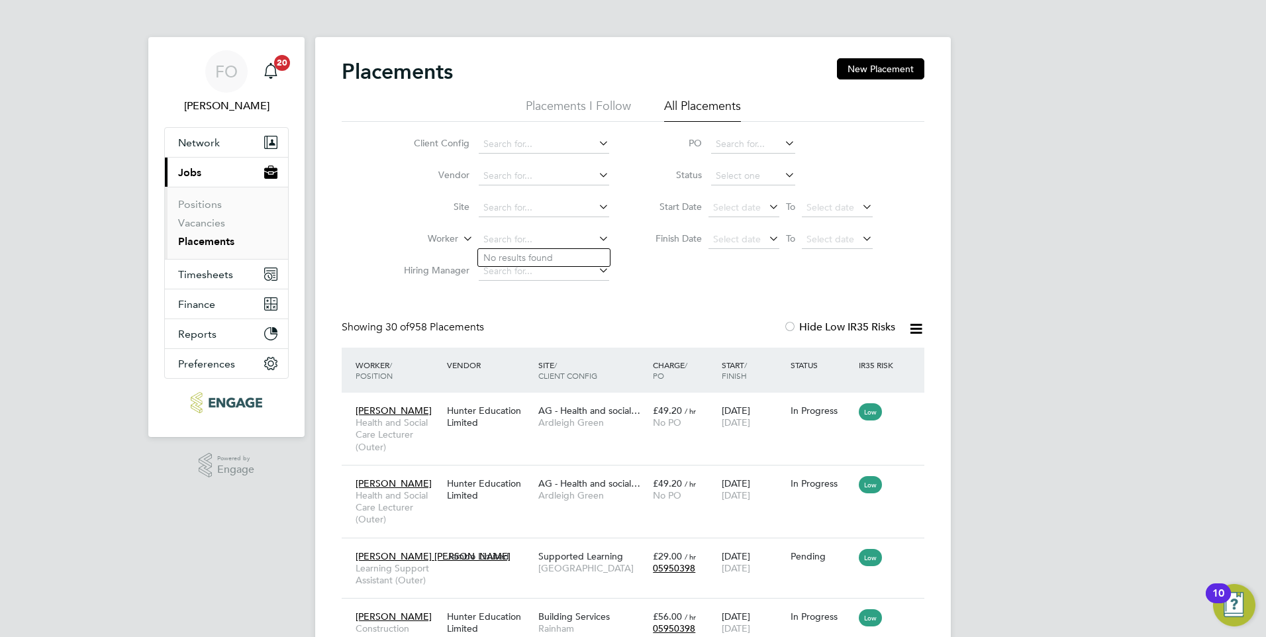
click at [644, 328] on div "Showing 30 of 958 Placements Hide Low IR35 Risks" at bounding box center [633, 334] width 583 height 27
click at [765, 140] on input at bounding box center [753, 144] width 84 height 19
click at [856, 145] on li "PO" at bounding box center [758, 144] width 264 height 32
click at [754, 175] on input at bounding box center [753, 176] width 84 height 19
click at [555, 179] on input at bounding box center [544, 176] width 130 height 19
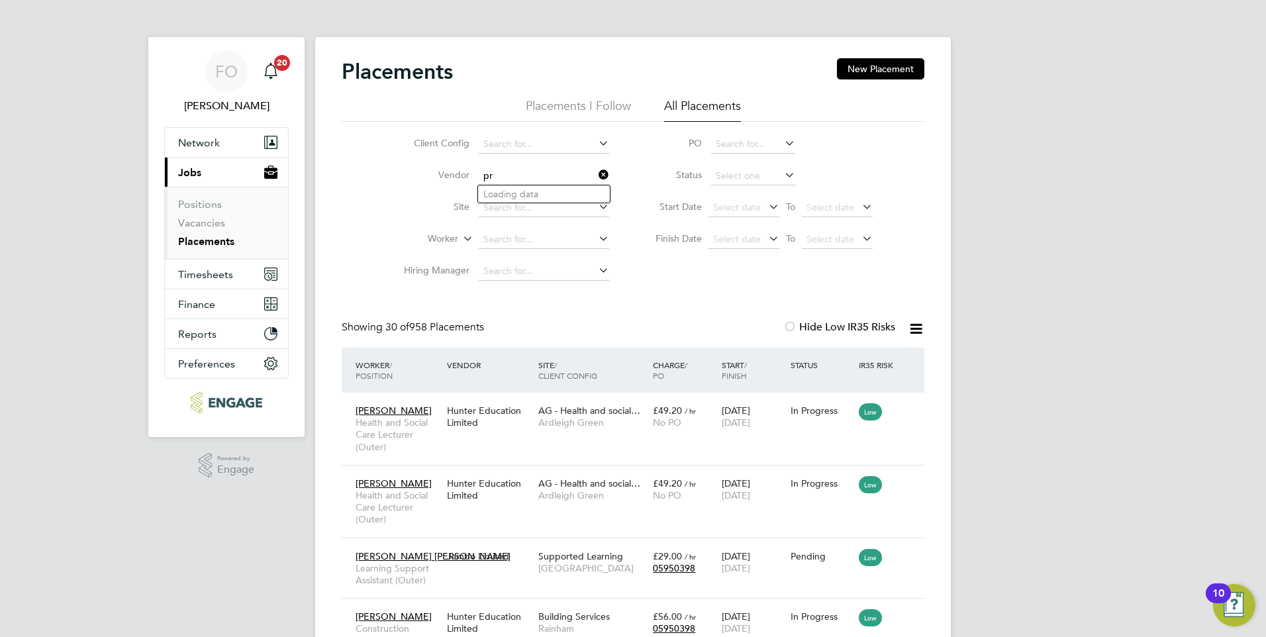
type input "p"
click at [215, 270] on span "Timesheets" at bounding box center [205, 274] width 55 height 13
click at [215, 223] on link "Vacancies" at bounding box center [201, 223] width 47 height 13
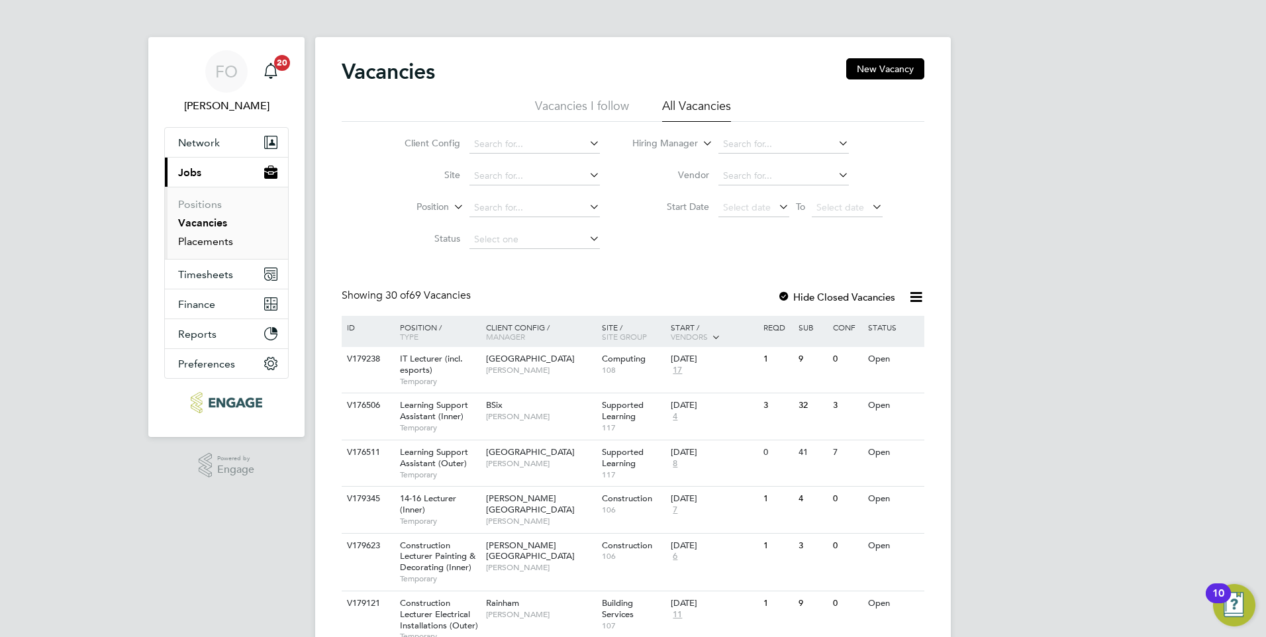
drag, startPoint x: 217, startPoint y: 244, endPoint x: 240, endPoint y: 237, distance: 24.1
click at [217, 244] on link "Placements" at bounding box center [205, 241] width 55 height 13
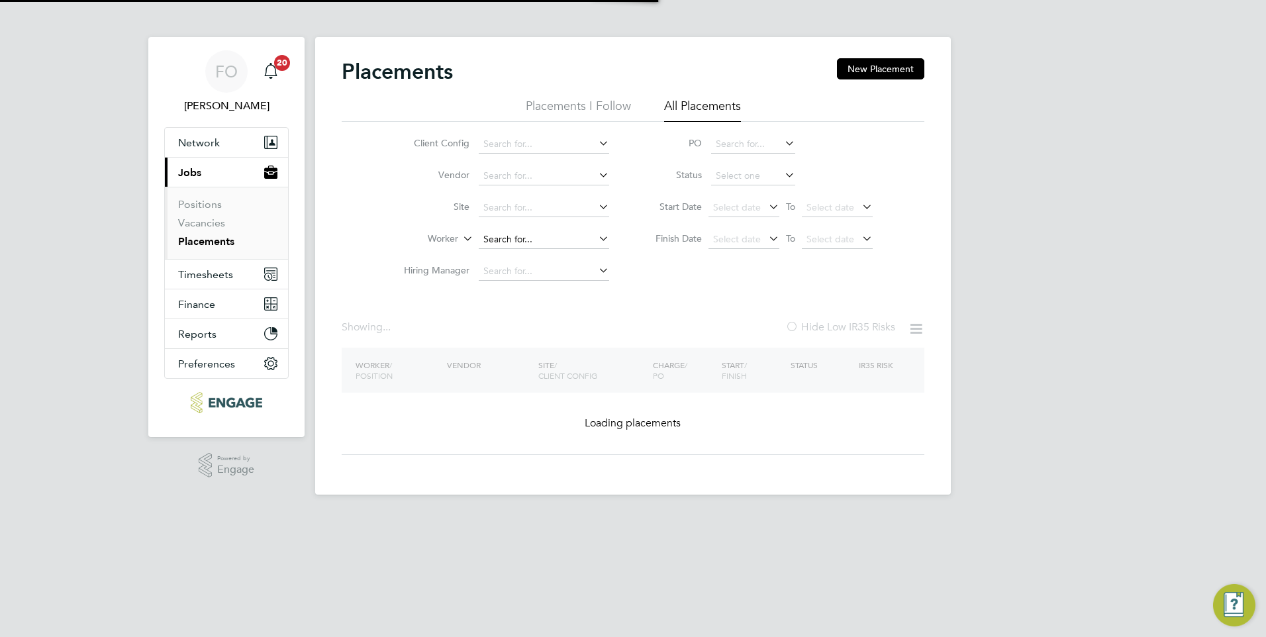
click at [522, 238] on input at bounding box center [544, 239] width 130 height 19
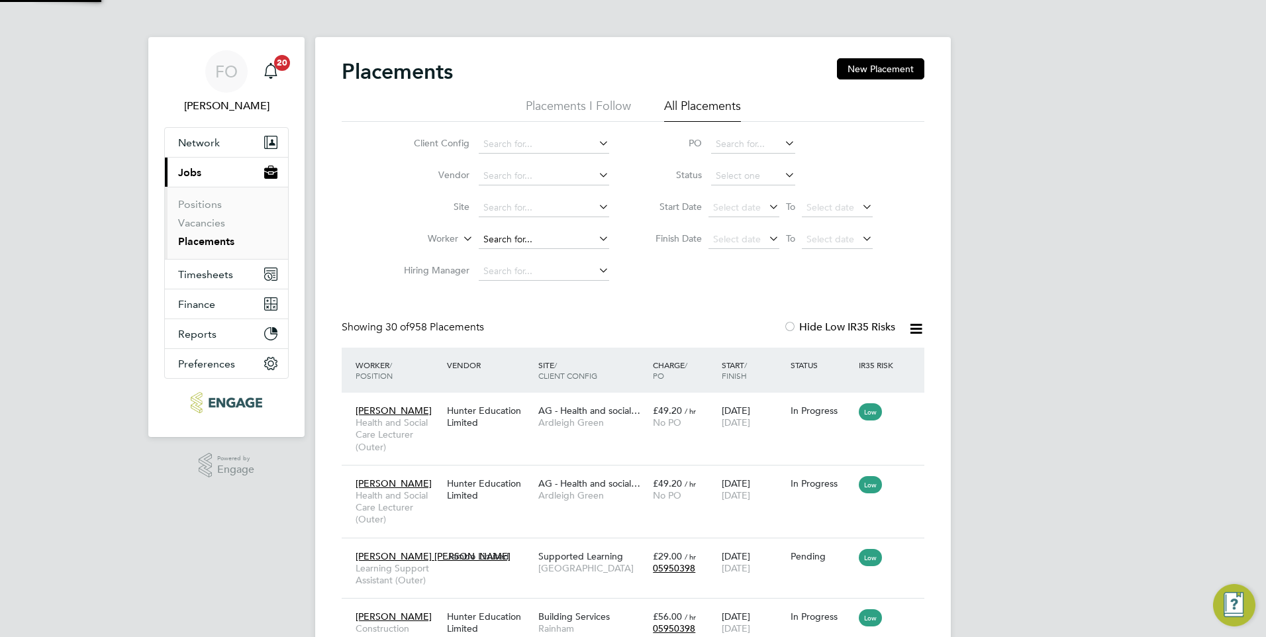
scroll to position [50, 92]
type input "rebecca james"
click at [519, 240] on input at bounding box center [544, 239] width 130 height 19
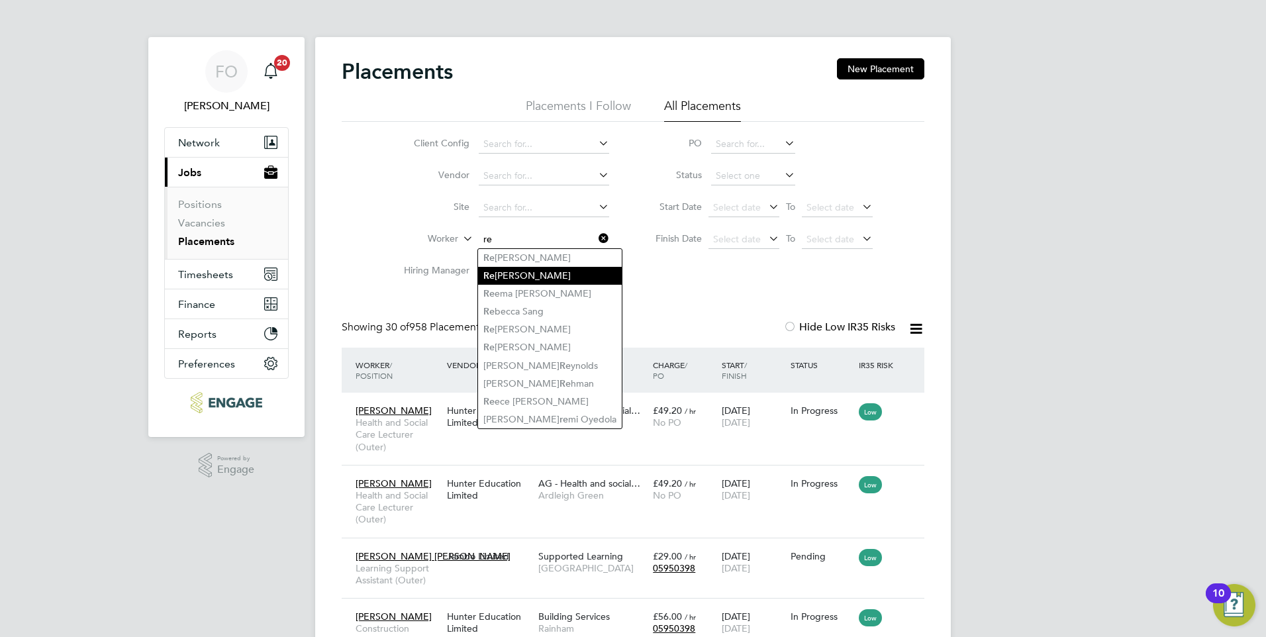
click at [539, 270] on li "Re becca James" at bounding box center [550, 276] width 144 height 18
type input "Rebecca James"
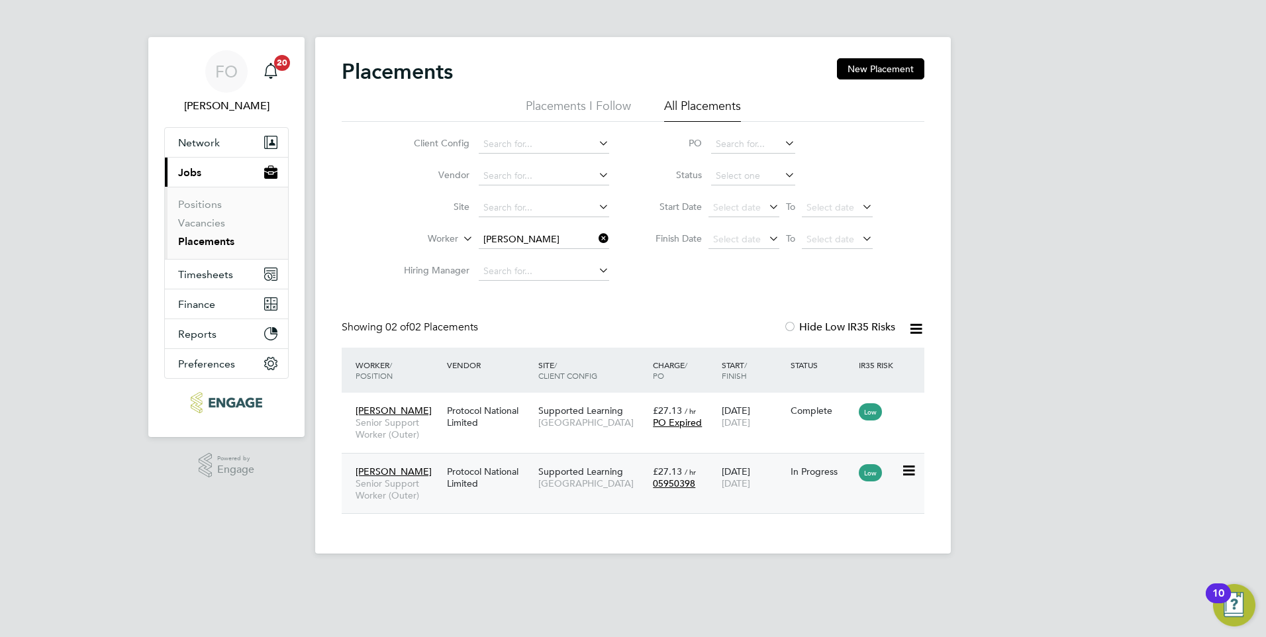
click at [813, 488] on div "Rebecca James Senior Support Worker (Outer) Protocol National Limited Supported…" at bounding box center [633, 483] width 583 height 61
click at [817, 462] on div "In Progress" at bounding box center [821, 471] width 69 height 25
click at [213, 221] on link "Vacancies" at bounding box center [201, 223] width 47 height 13
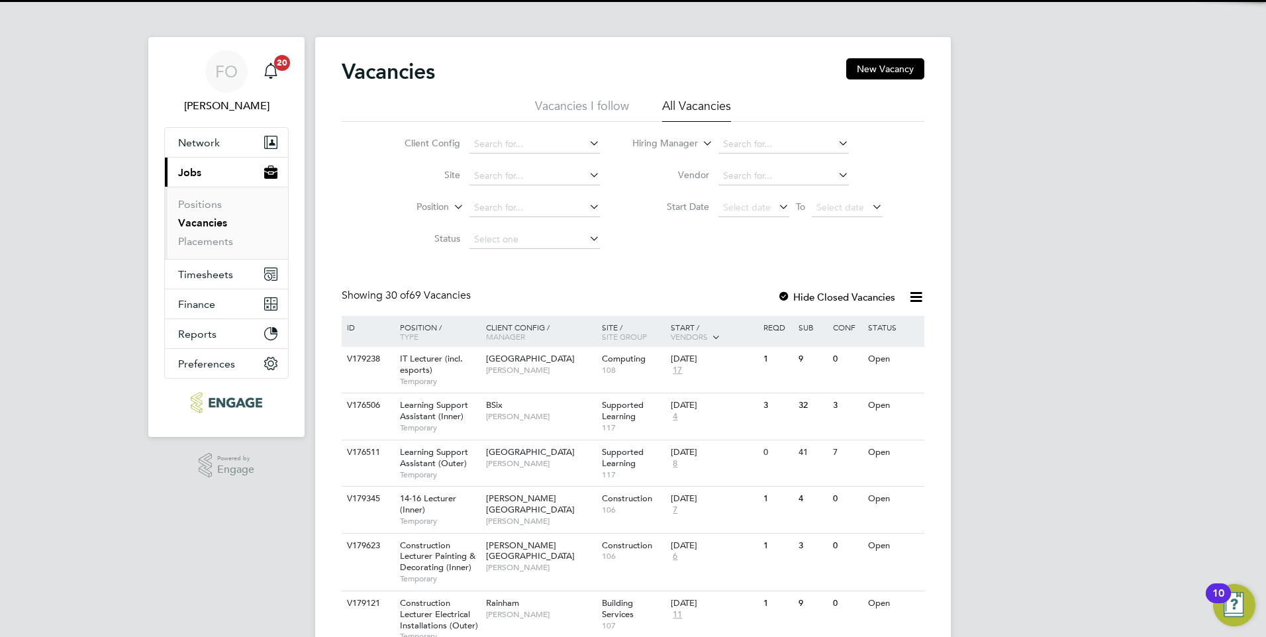
scroll to position [66, 0]
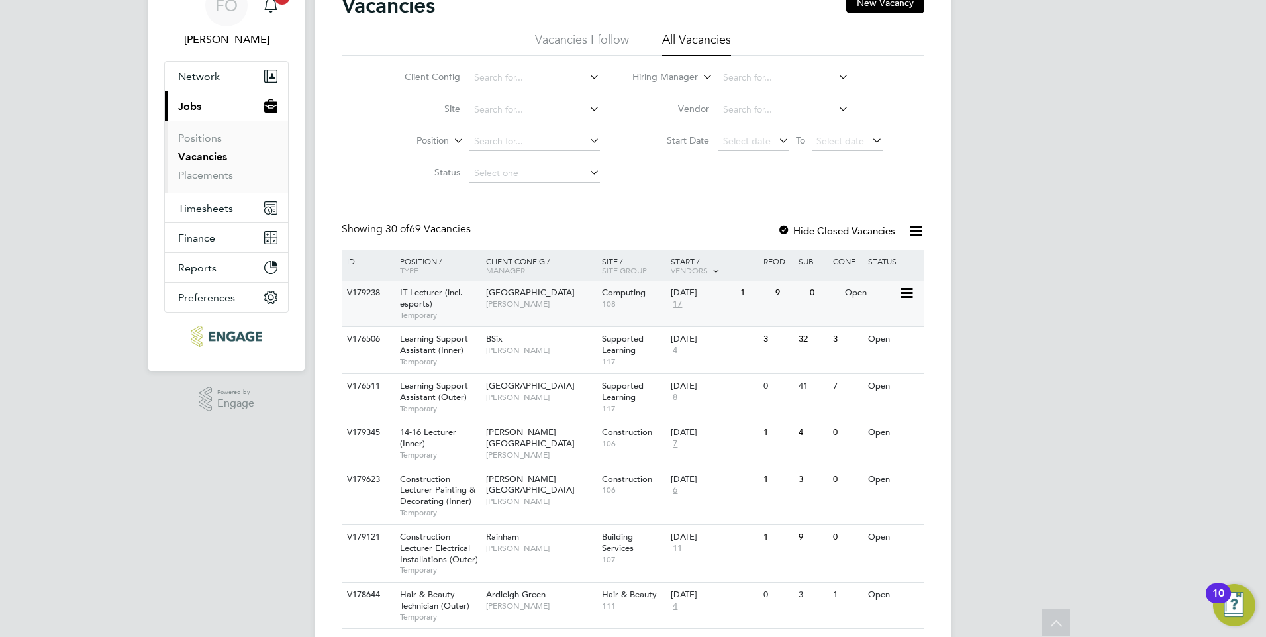
click at [559, 309] on div "Tower Hamlets Campus Fraz Arshad" at bounding box center [541, 298] width 116 height 34
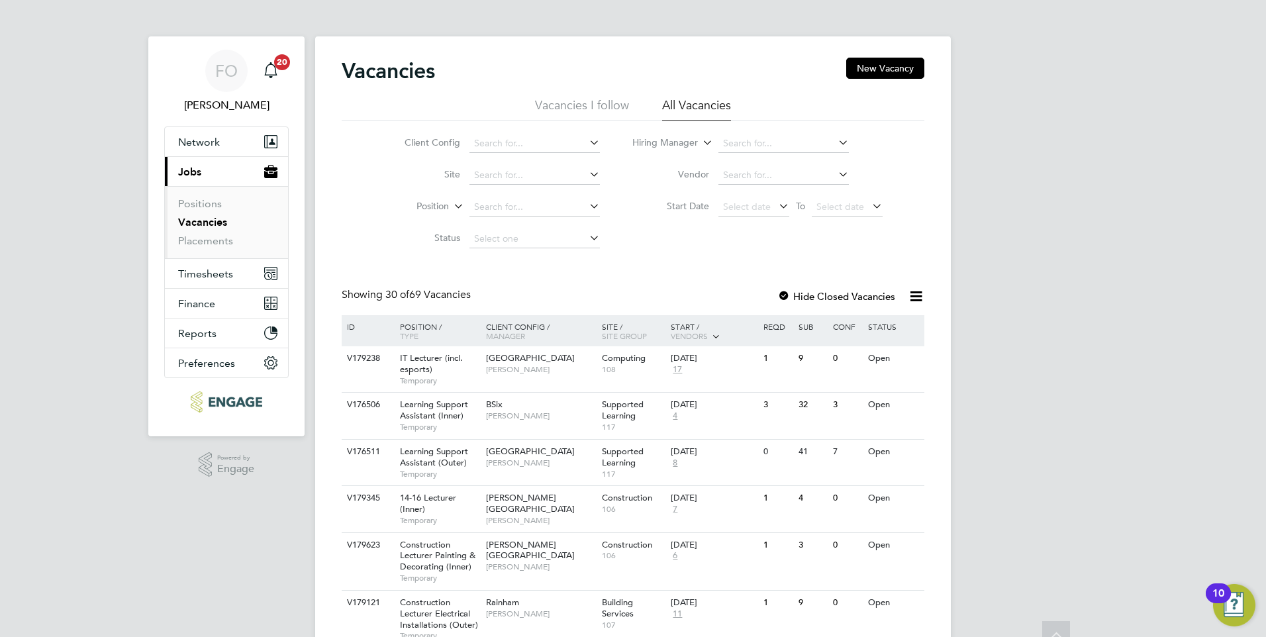
scroll to position [0, 0]
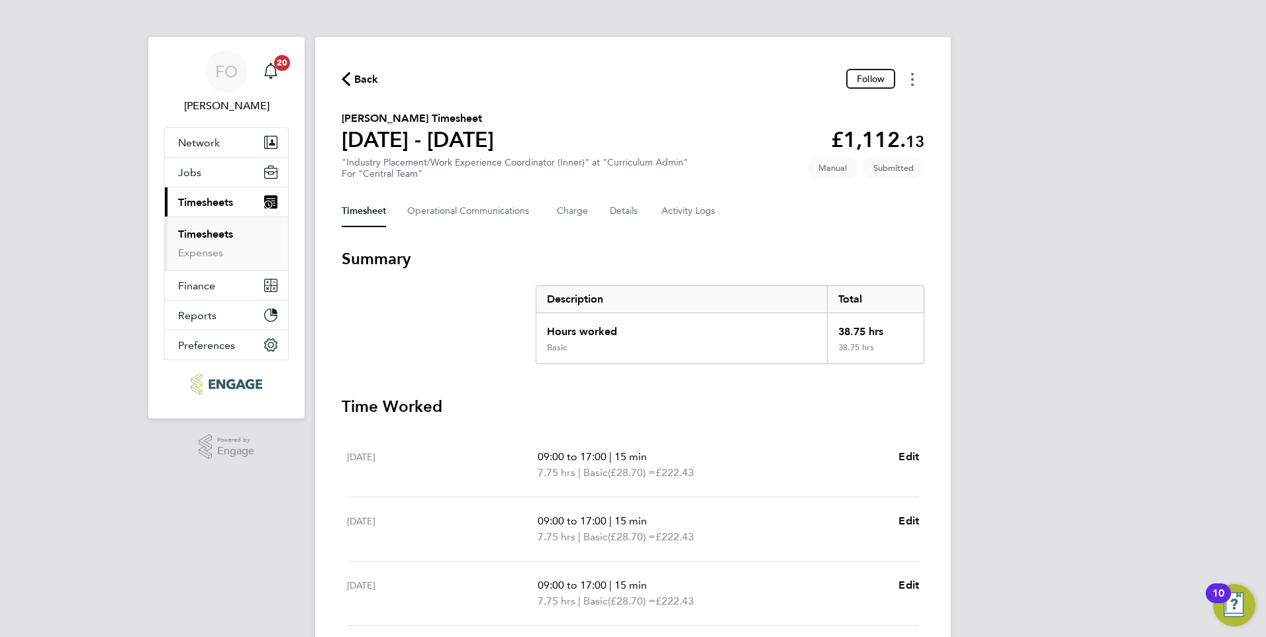
click at [909, 74] on button "Timesheets Menu" at bounding box center [913, 79] width 24 height 21
click at [753, 223] on div "Timesheet Operational Communications Charge Details Activity Logs" at bounding box center [633, 211] width 583 height 32
click at [626, 214] on button "Details" at bounding box center [625, 211] width 30 height 32
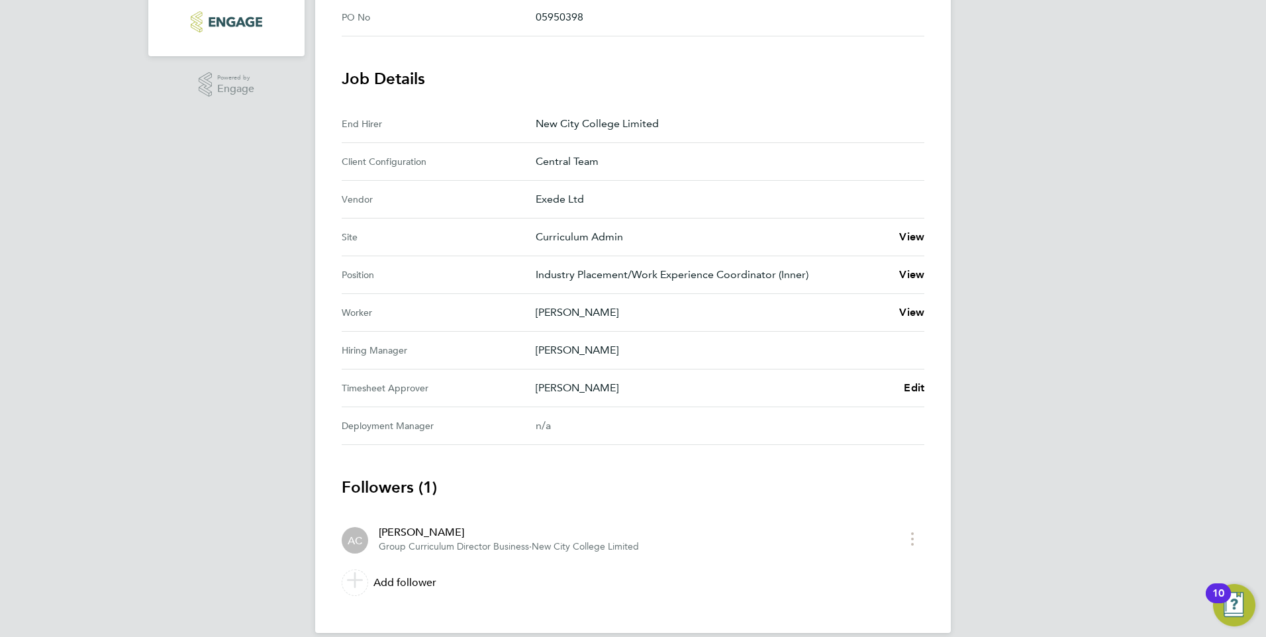
scroll to position [379, 0]
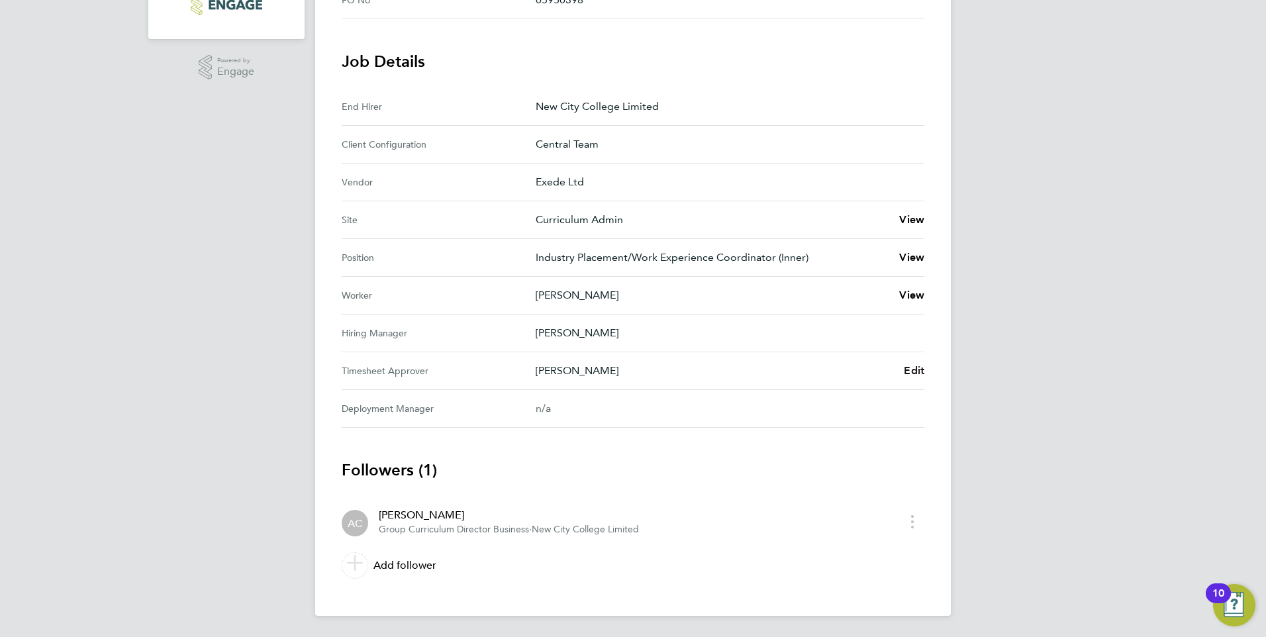
click at [913, 368] on span "Edit" at bounding box center [914, 370] width 21 height 13
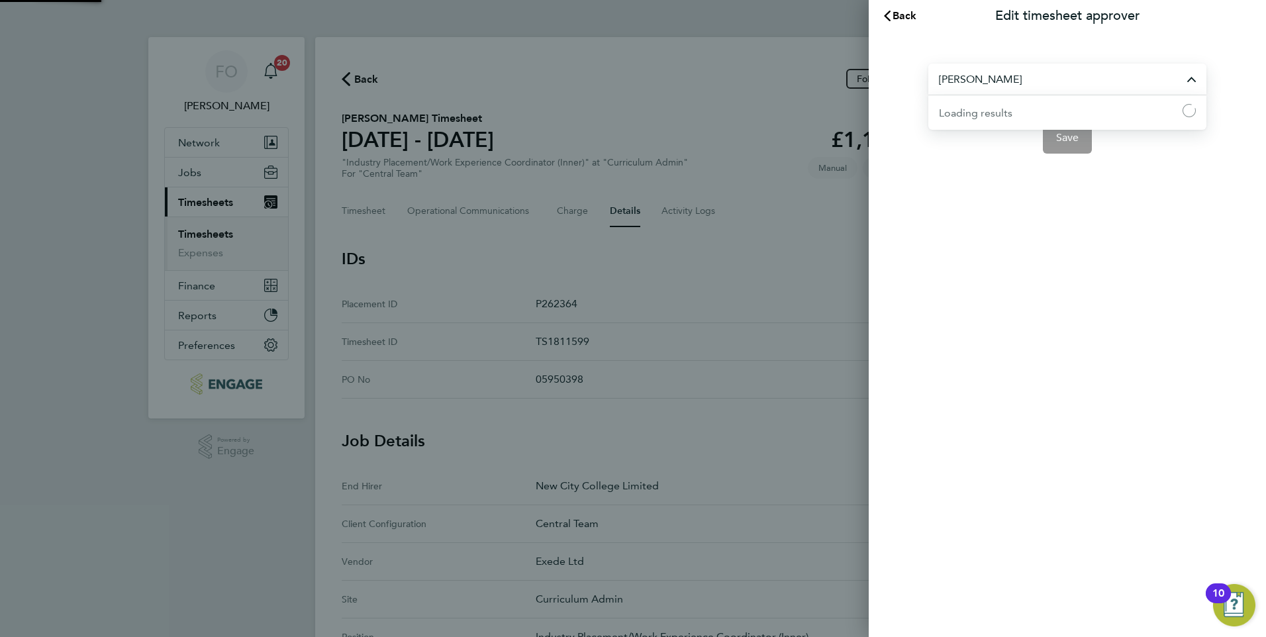
click at [1158, 87] on input "[PERSON_NAME]" at bounding box center [1067, 79] width 278 height 31
click at [1011, 112] on div "Loading results" at bounding box center [976, 113] width 74 height 16
click at [1091, 83] on input "shabnam" at bounding box center [1067, 79] width 278 height 31
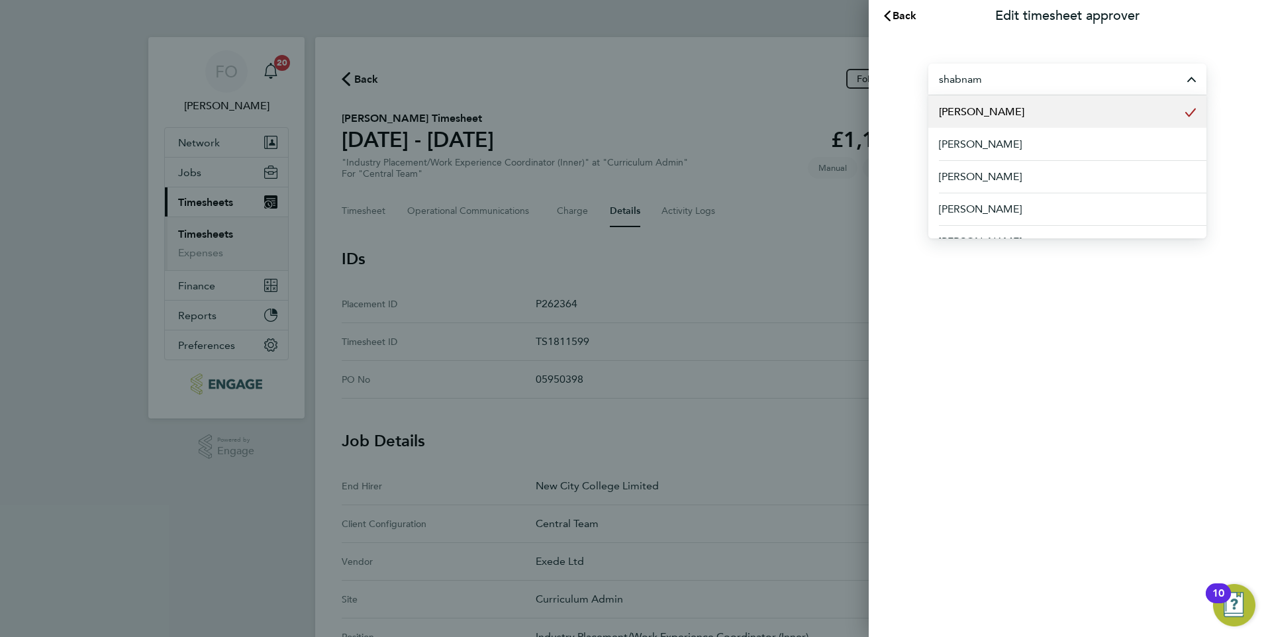
click at [1064, 83] on input "shabnam" at bounding box center [1067, 79] width 278 height 31
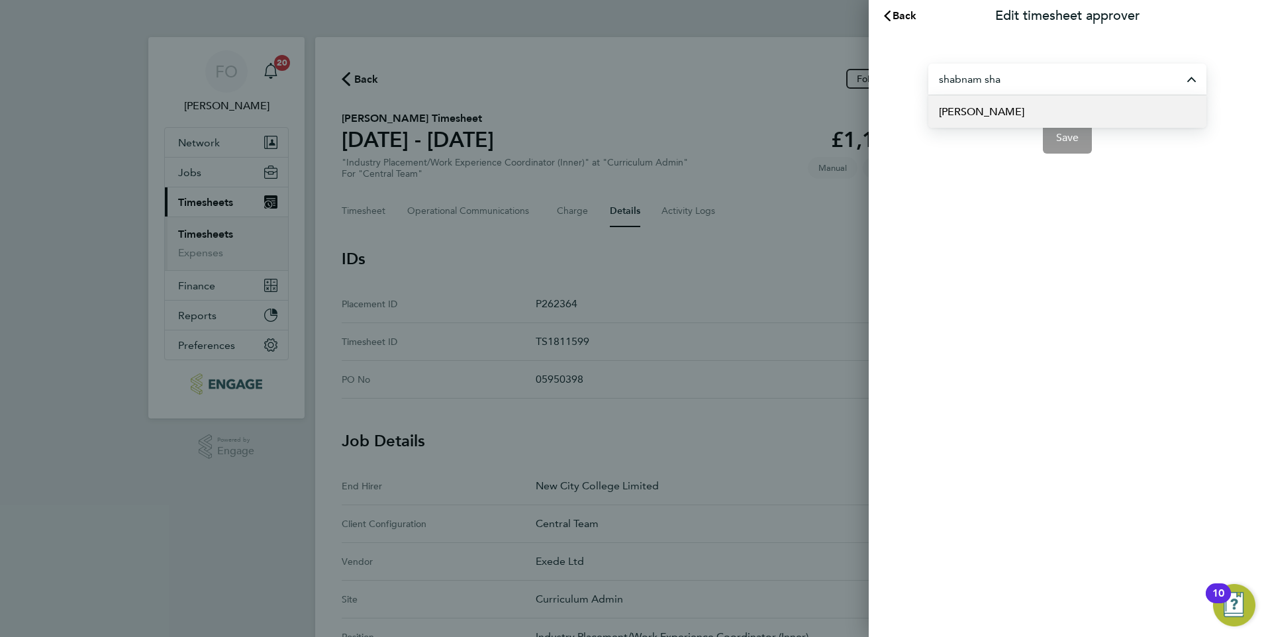
click at [1034, 112] on li "[PERSON_NAME]" at bounding box center [1067, 111] width 278 height 32
type input "[PERSON_NAME]"
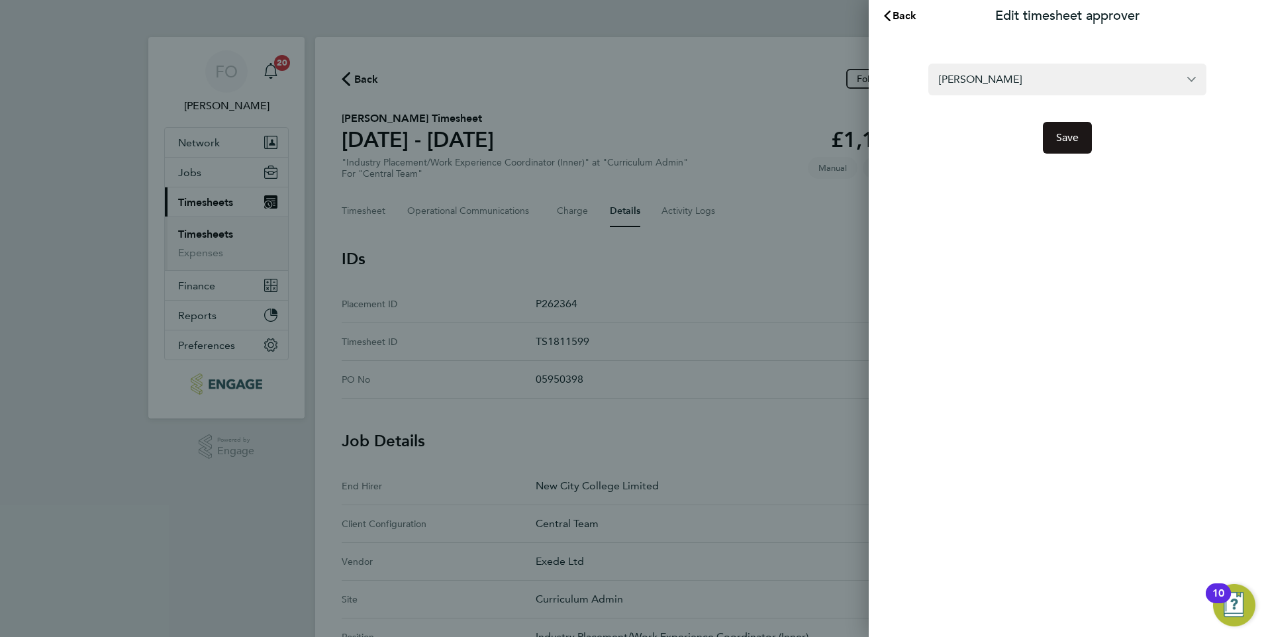
click at [1060, 132] on span "Save" at bounding box center [1067, 137] width 23 height 13
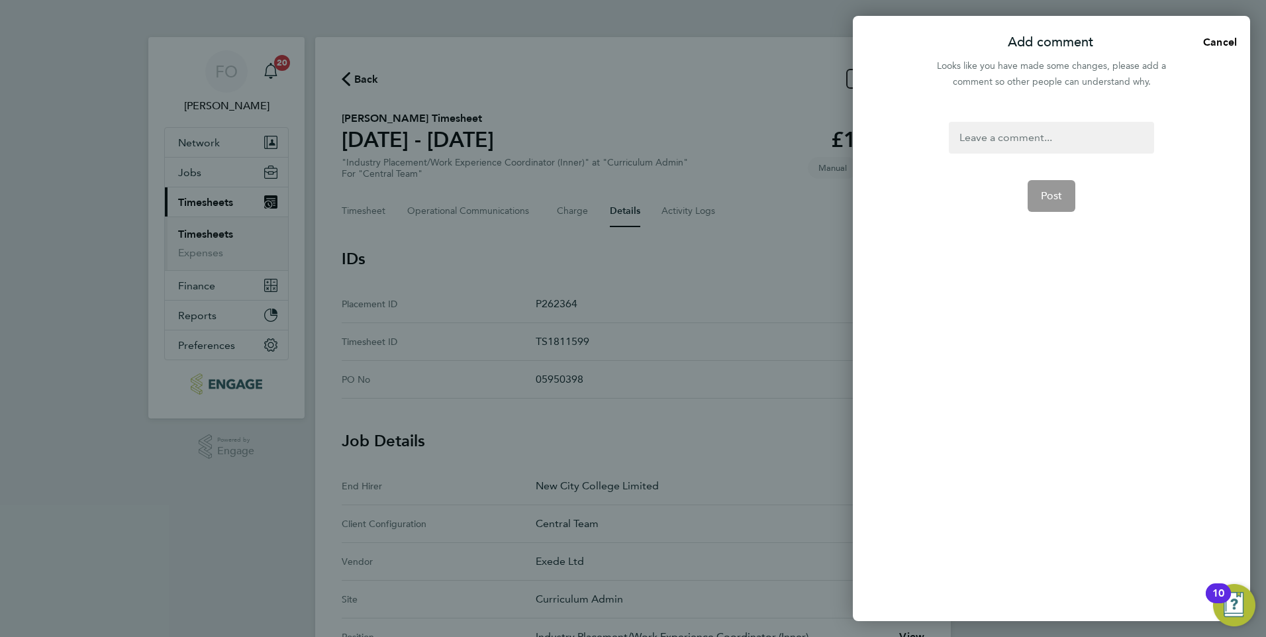
click at [1042, 138] on div at bounding box center [1051, 138] width 205 height 32
click at [1041, 136] on div at bounding box center [1051, 138] width 205 height 32
click at [985, 135] on div at bounding box center [1051, 138] width 205 height 32
click at [1058, 190] on span "Post" at bounding box center [1052, 195] width 22 height 13
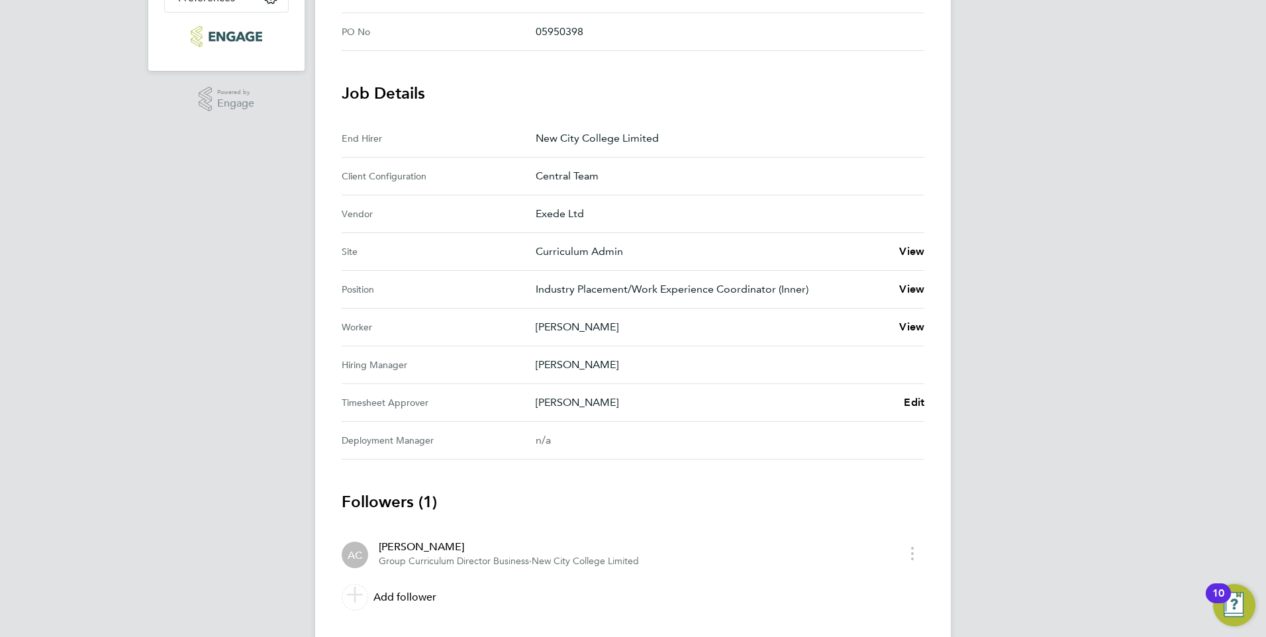
scroll to position [379, 0]
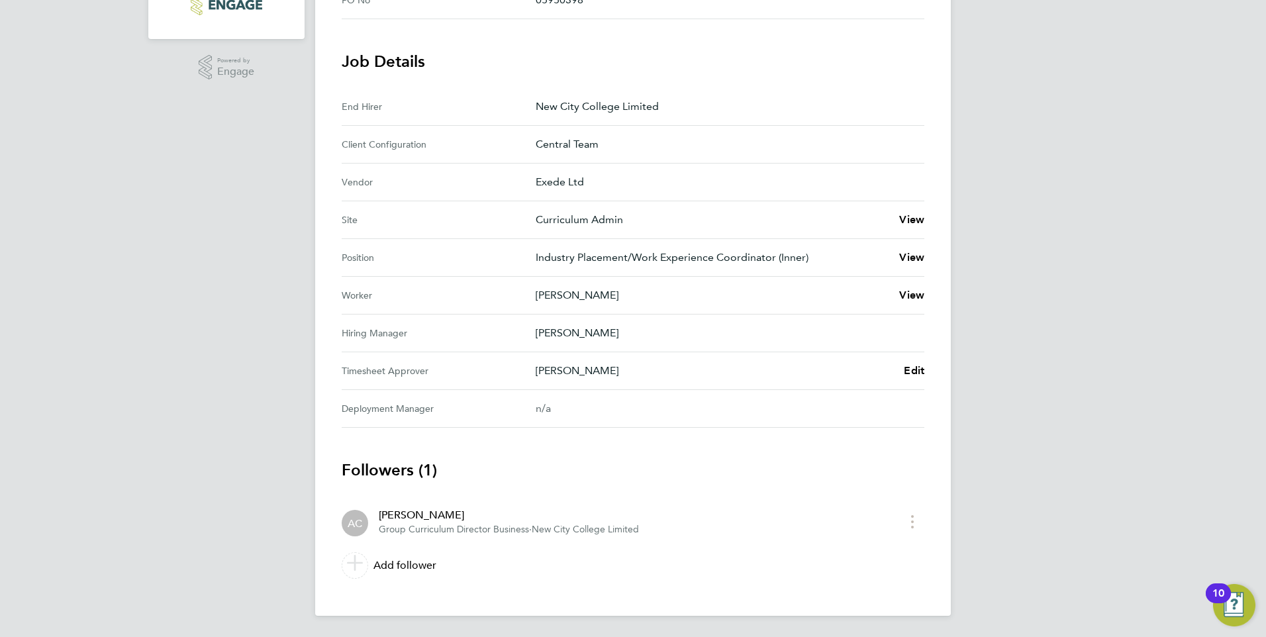
drag, startPoint x: 614, startPoint y: 287, endPoint x: 529, endPoint y: 293, distance: 85.0
click at [529, 293] on div "Worker [PERSON_NAME] View" at bounding box center [633, 296] width 583 height 38
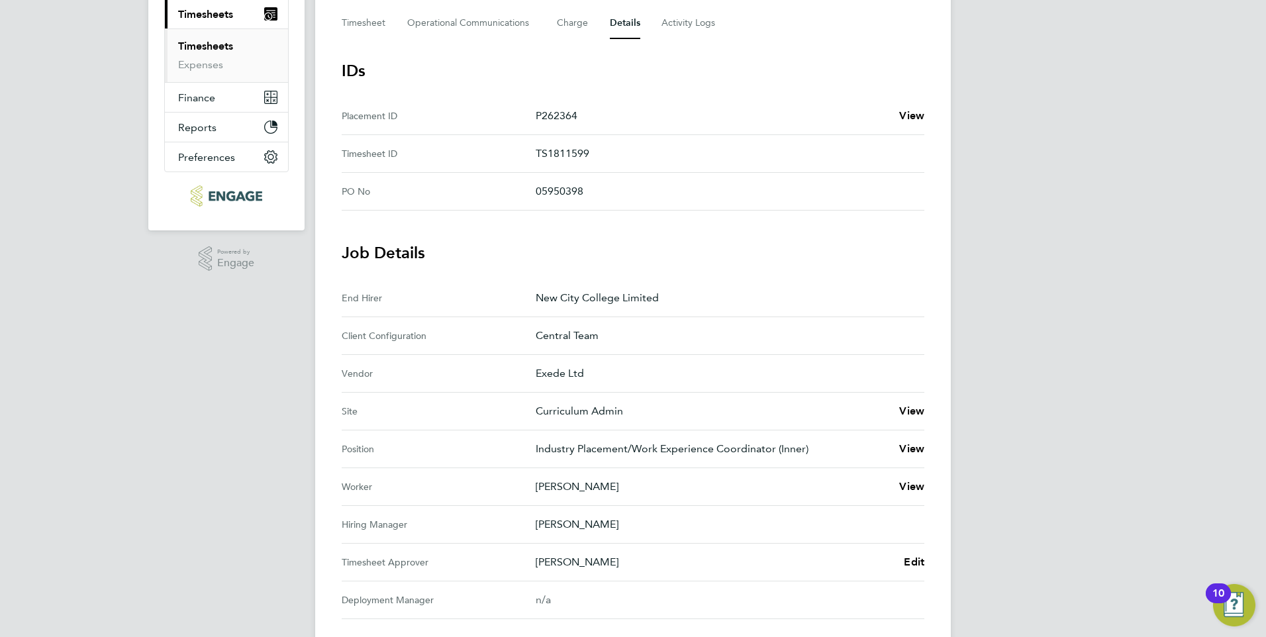
scroll to position [0, 0]
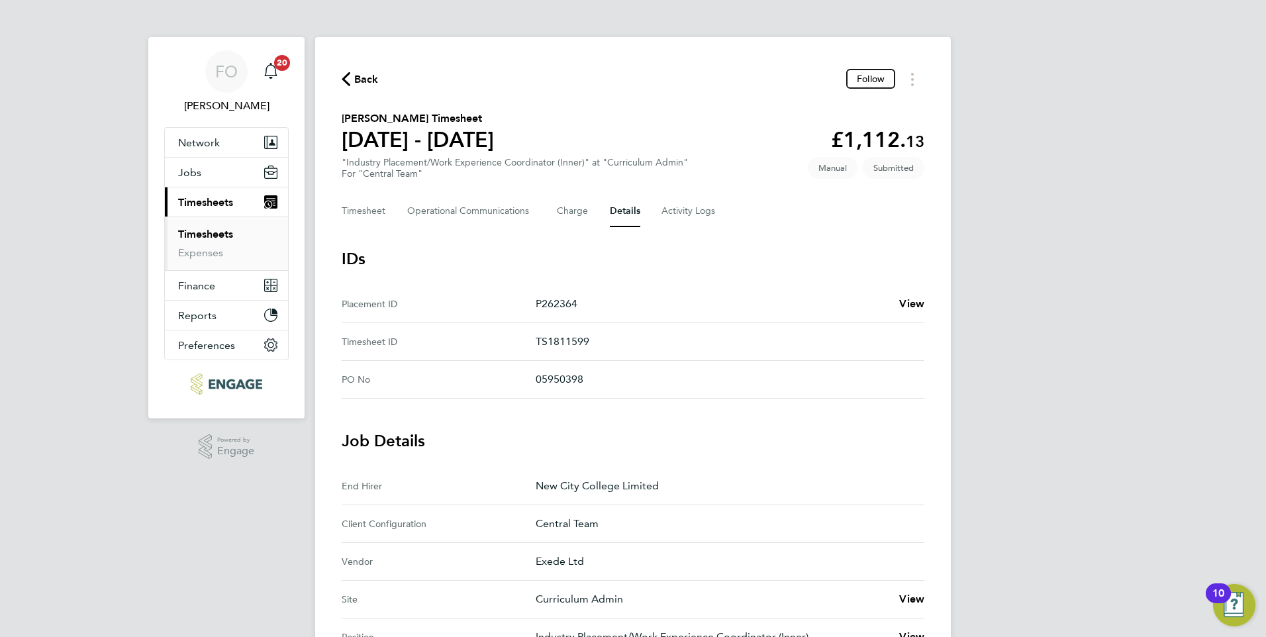
drag, startPoint x: 599, startPoint y: 344, endPoint x: 536, endPoint y: 348, distance: 62.3
click at [536, 348] on p "TS1811599" at bounding box center [725, 342] width 378 height 16
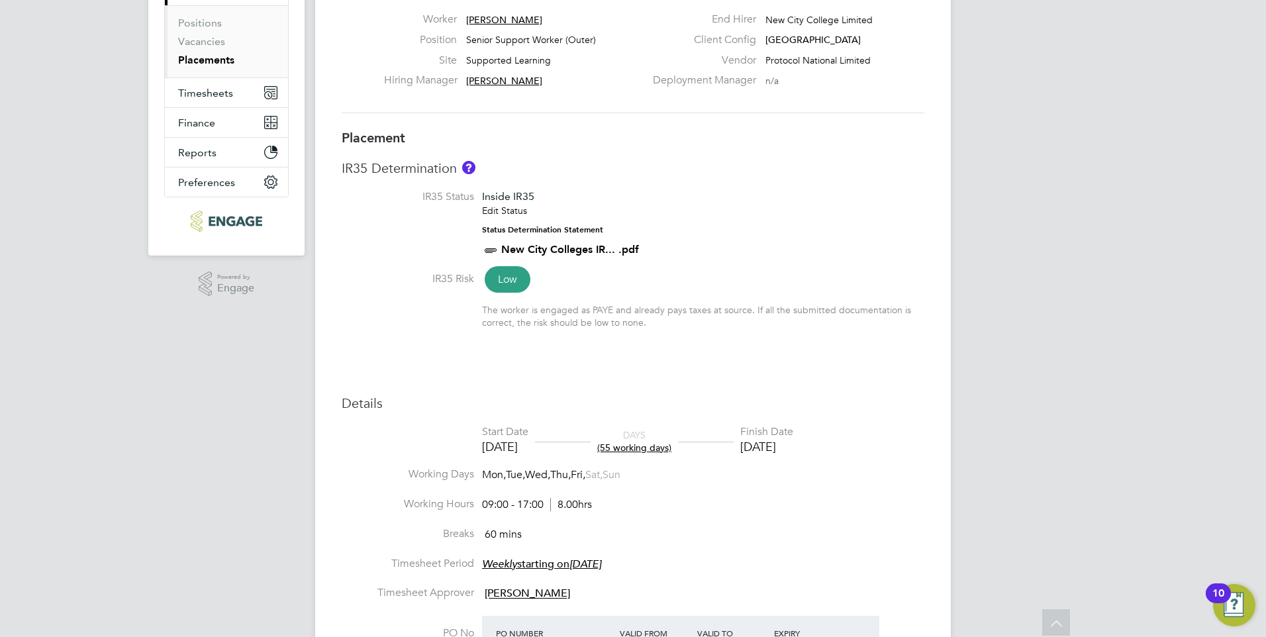
scroll to position [48, 0]
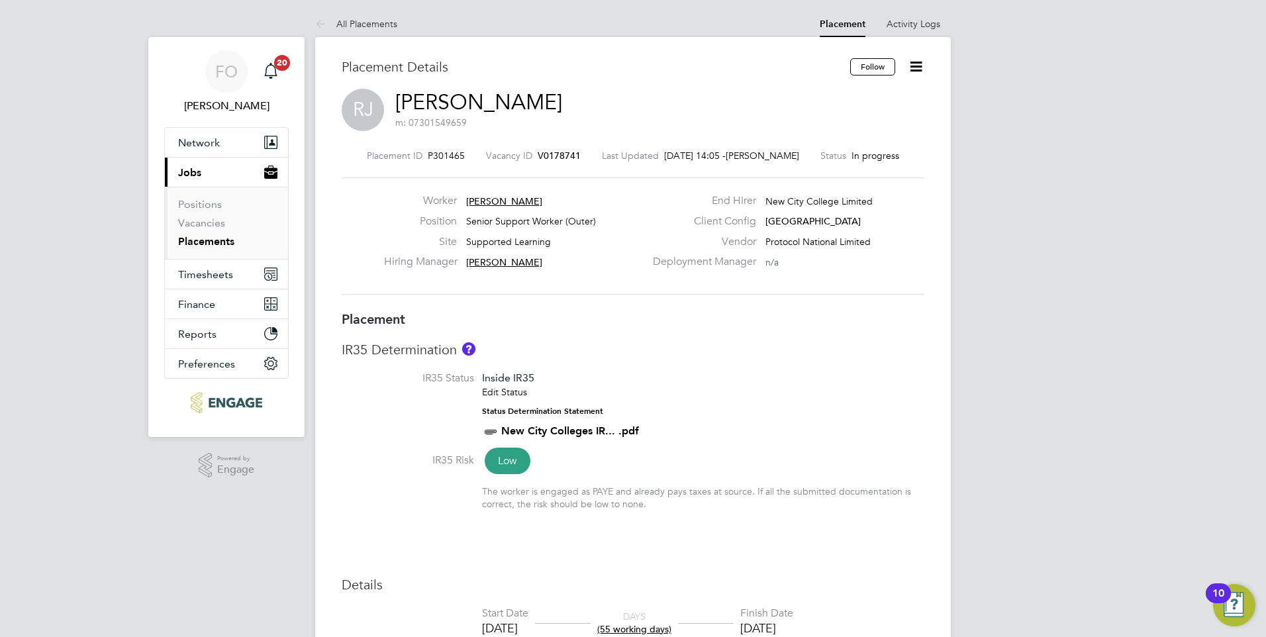
click at [911, 64] on icon at bounding box center [916, 66] width 17 height 17
click at [850, 242] on li "Followers" at bounding box center [872, 243] width 97 height 19
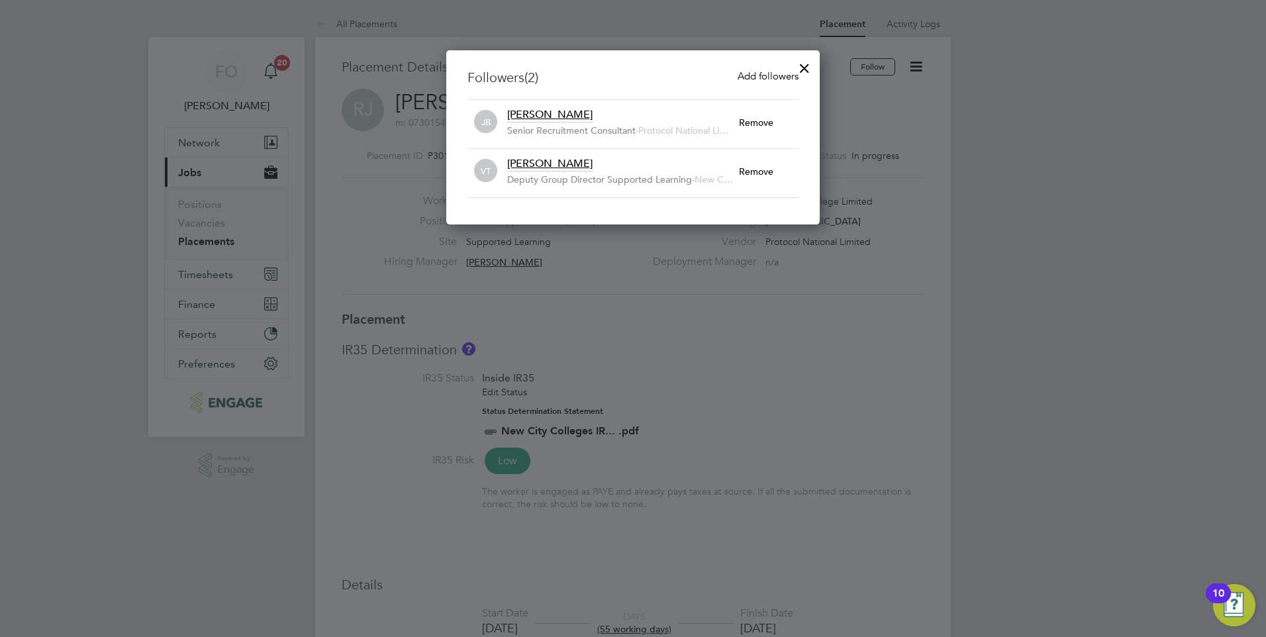
click at [546, 117] on span "[PERSON_NAME]" at bounding box center [549, 114] width 85 height 13
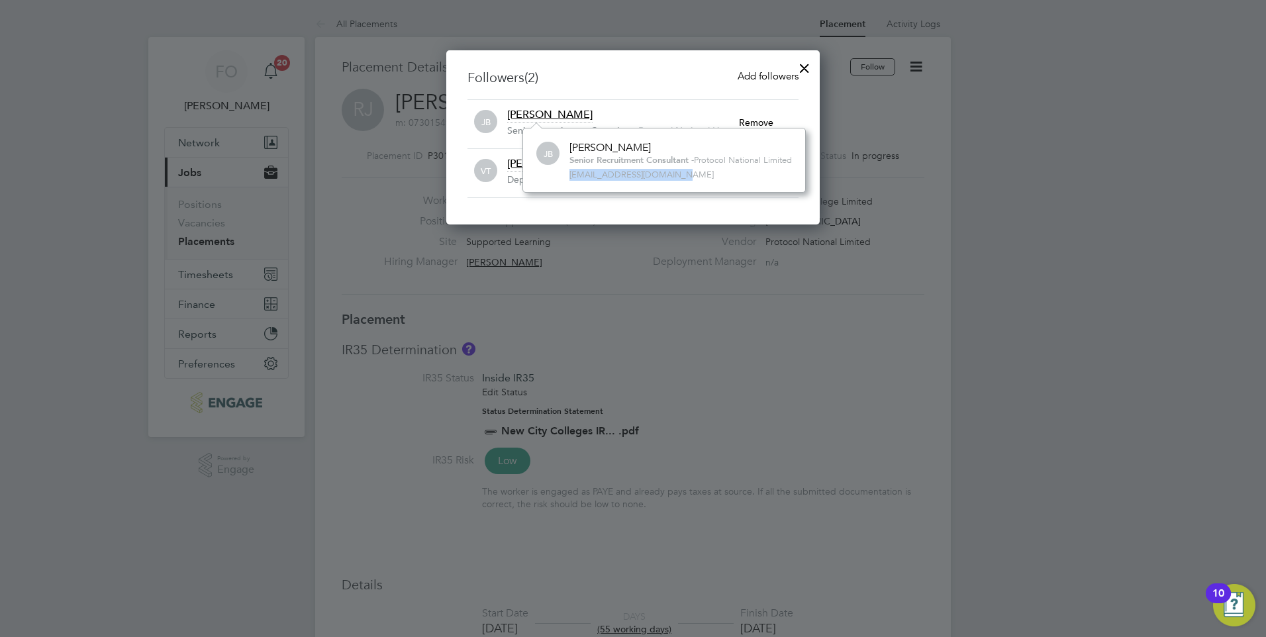
drag, startPoint x: 677, startPoint y: 176, endPoint x: 554, endPoint y: 179, distance: 123.9
click at [554, 179] on div "[PERSON_NAME] Senior Recruitment Consultant - Protocol National Limited [EMAIL_…" at bounding box center [664, 160] width 256 height 41
copy span "[EMAIL_ADDRESS][DOMAIN_NAME]"
click at [625, 147] on div "[PERSON_NAME]" at bounding box center [681, 148] width 223 height 14
click at [619, 147] on div "[PERSON_NAME]" at bounding box center [681, 148] width 223 height 14
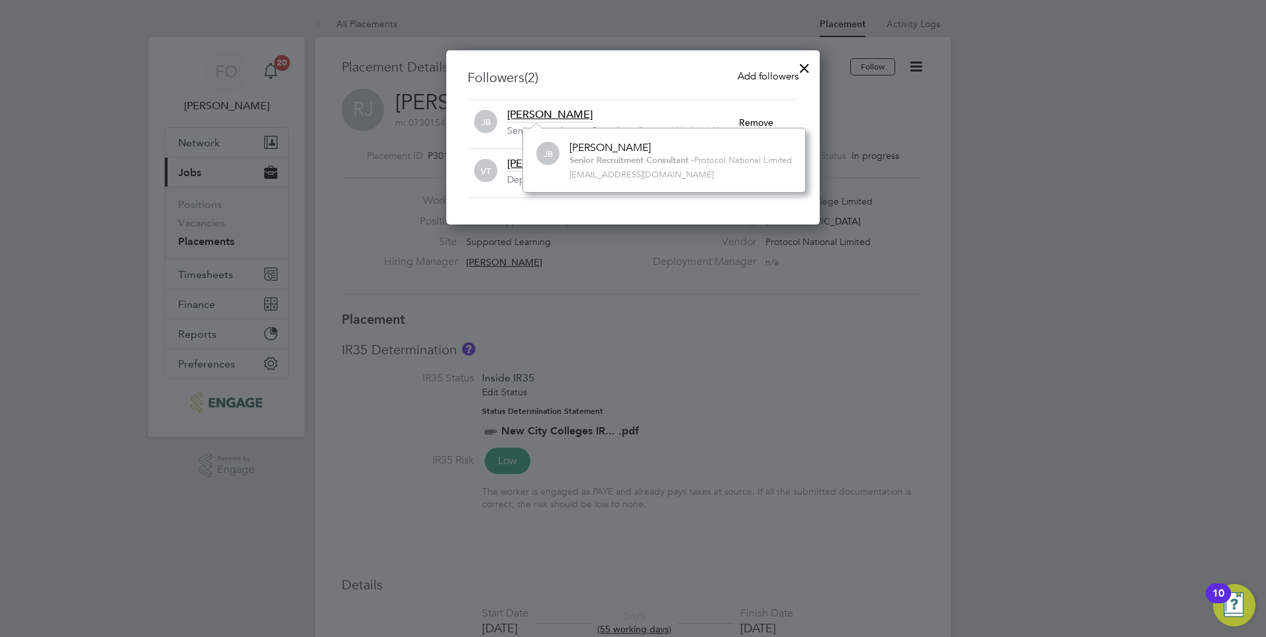
click at [803, 65] on div at bounding box center [805, 65] width 24 height 24
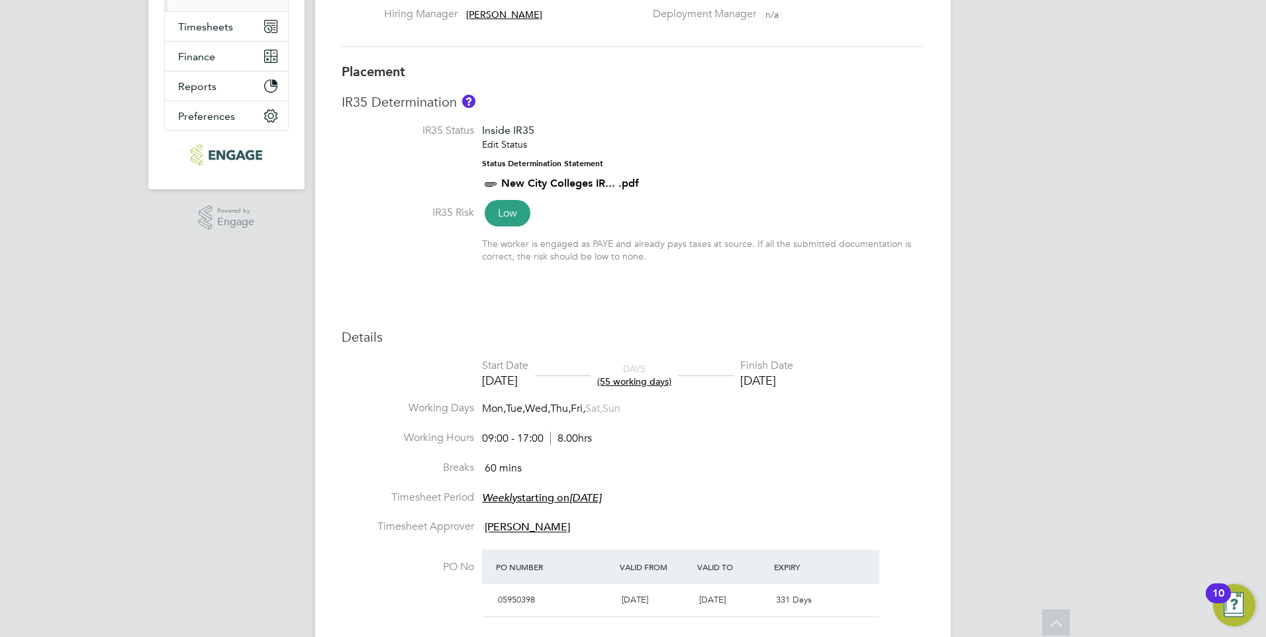
scroll to position [107, 0]
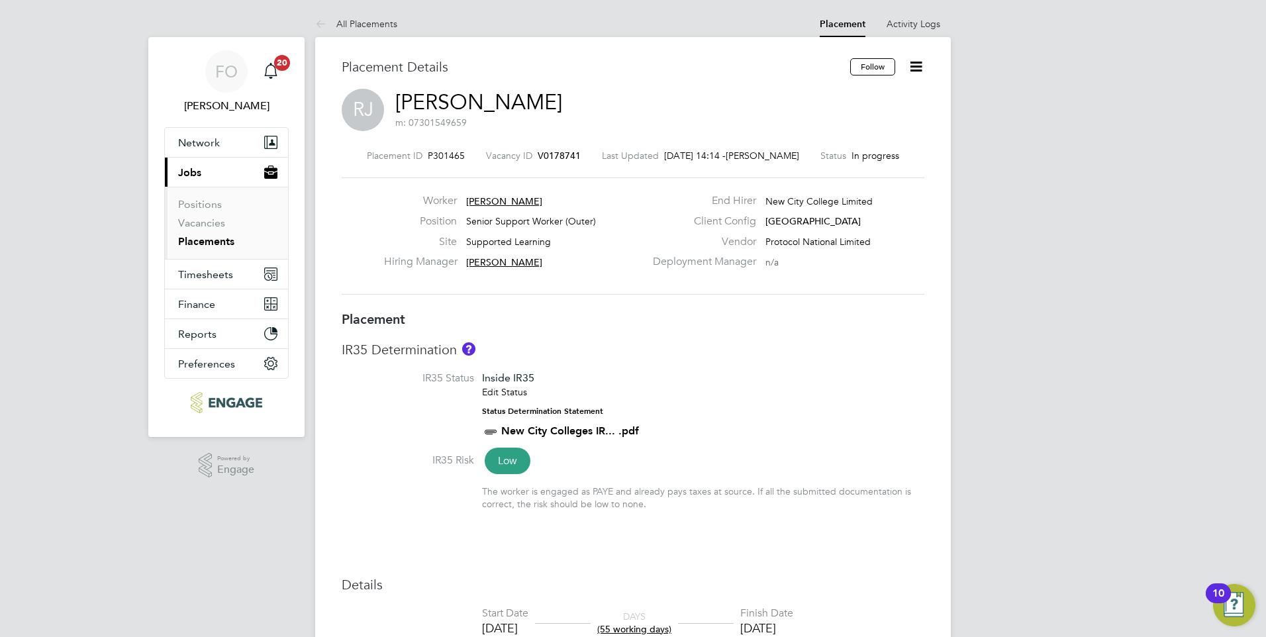
click at [913, 64] on icon at bounding box center [916, 66] width 17 height 17
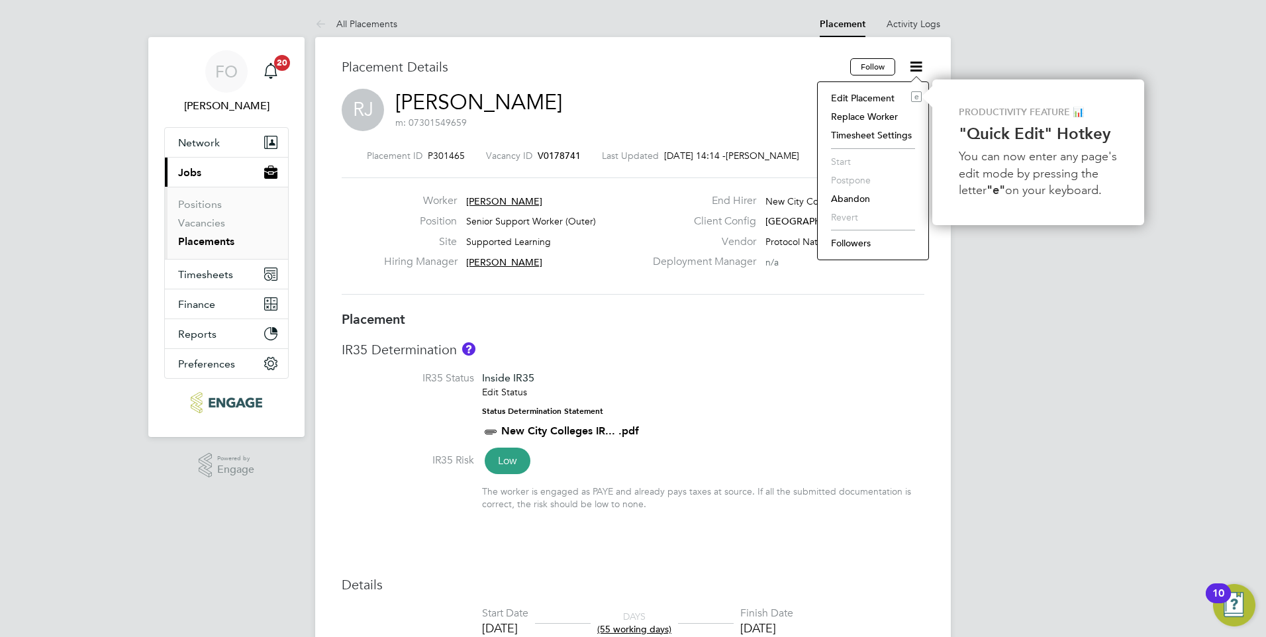
click at [858, 241] on li "Followers" at bounding box center [872, 243] width 97 height 19
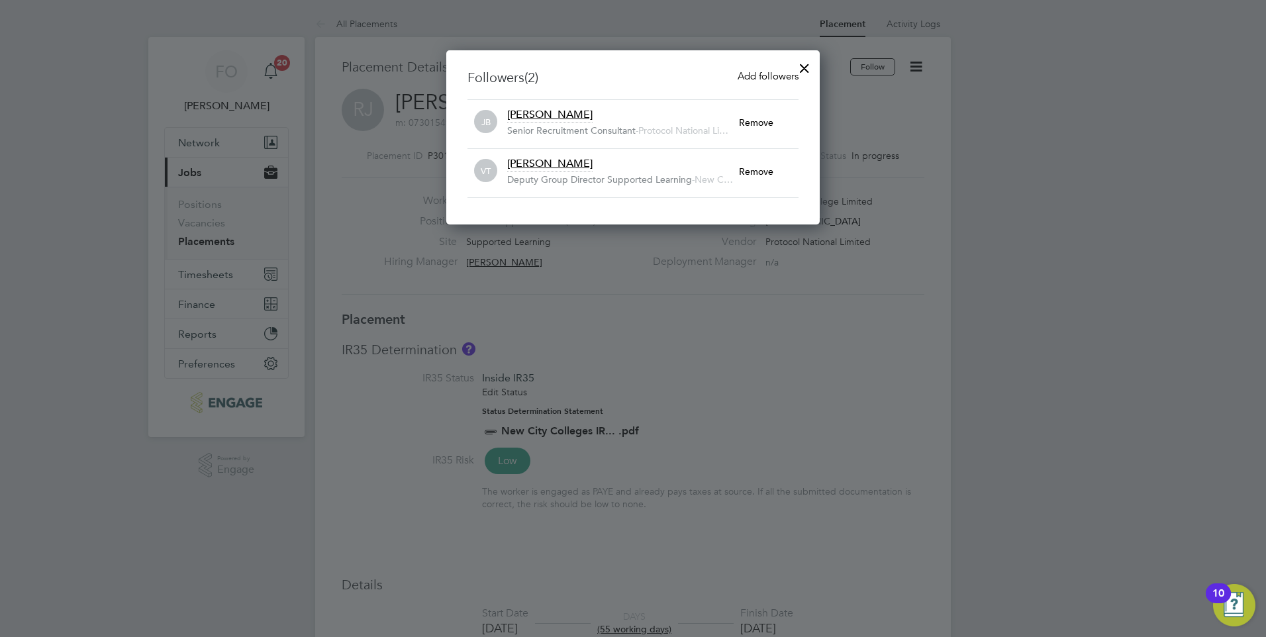
click at [561, 114] on span "Josh Boulding" at bounding box center [549, 114] width 85 height 13
click at [607, 140] on div "JB Josh Boulding Senior Recruitment Consultant - Protocol National Limited jbou…" at bounding box center [664, 160] width 256 height 41
click at [583, 162] on b "Senior Recruitment Consultant" at bounding box center [629, 160] width 119 height 10
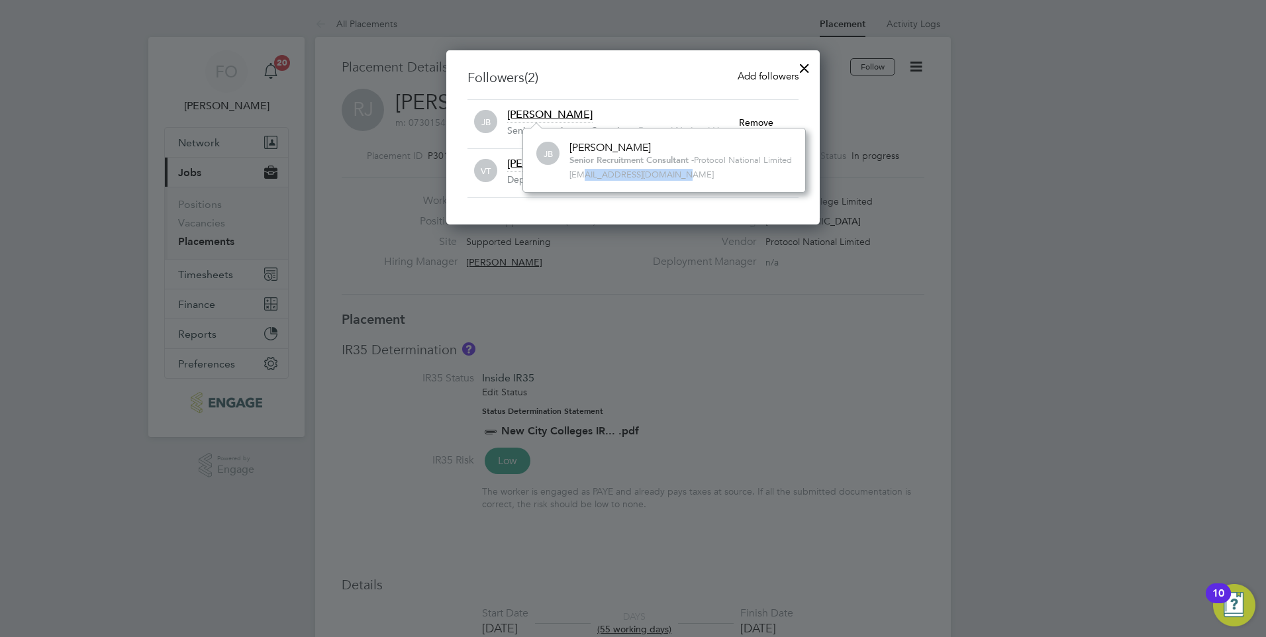
drag, startPoint x: 581, startPoint y: 174, endPoint x: 686, endPoint y: 177, distance: 105.4
click at [686, 177] on span "jboulding@protocol.co.uk" at bounding box center [681, 175] width 223 height 11
click at [809, 64] on div at bounding box center [805, 65] width 24 height 24
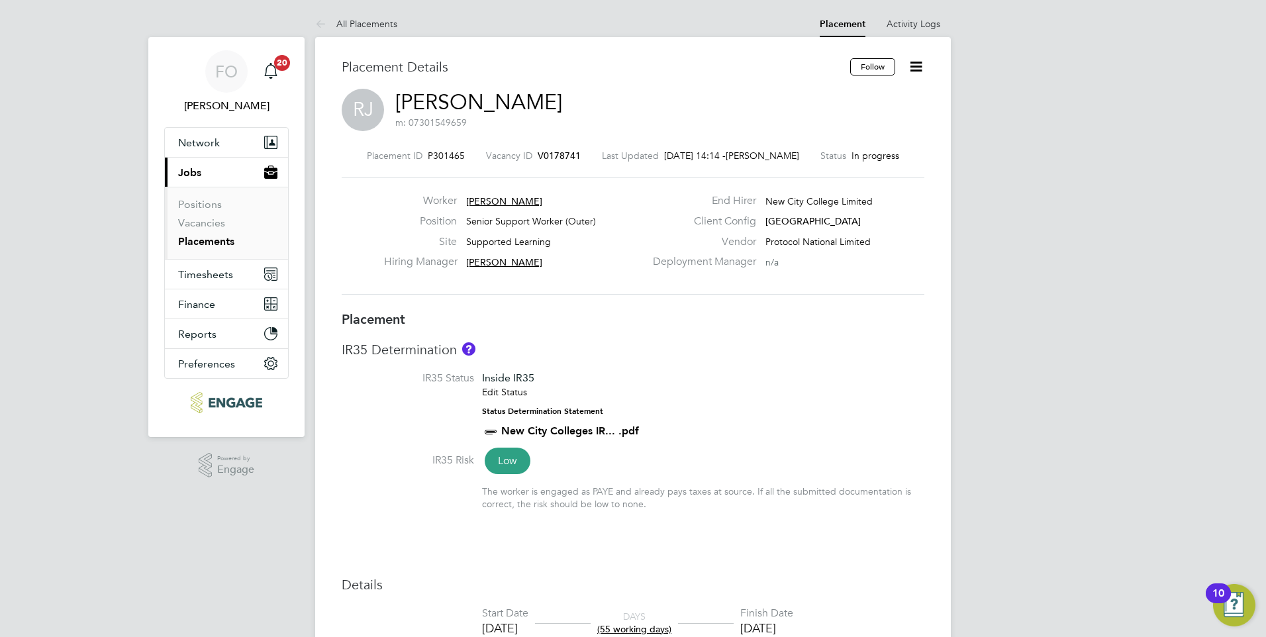
click at [207, 246] on link "Placements" at bounding box center [206, 241] width 56 height 13
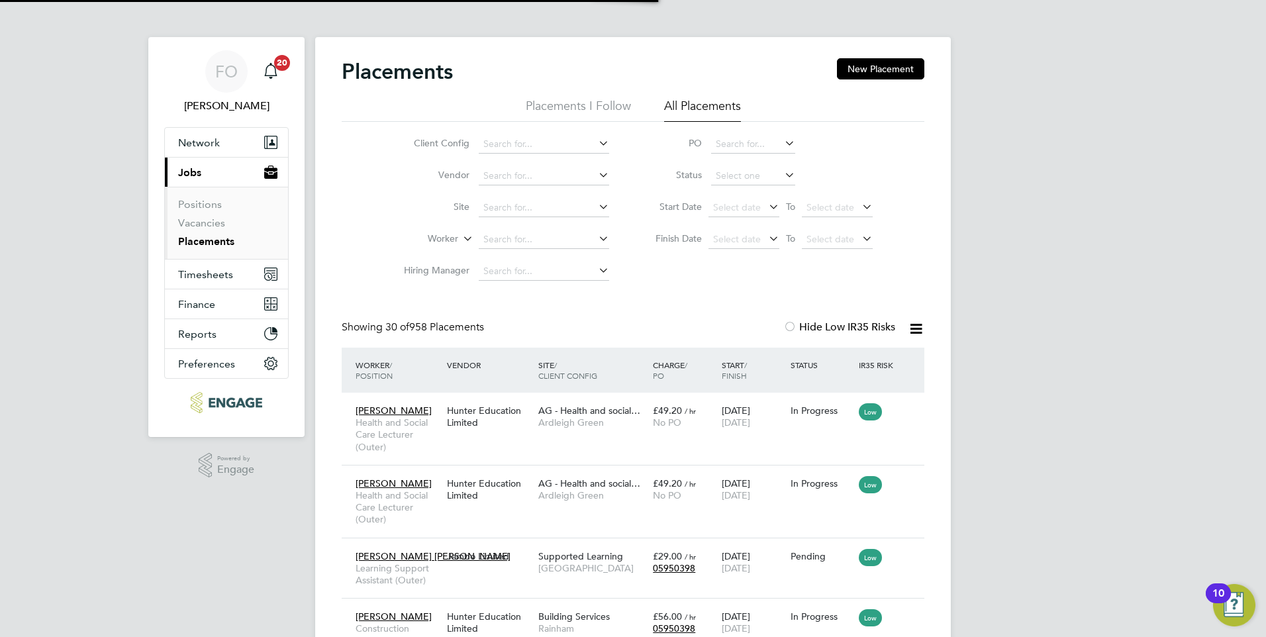
scroll to position [50, 92]
click at [205, 242] on link "Placements" at bounding box center [206, 241] width 56 height 13
click at [505, 236] on input at bounding box center [544, 239] width 130 height 19
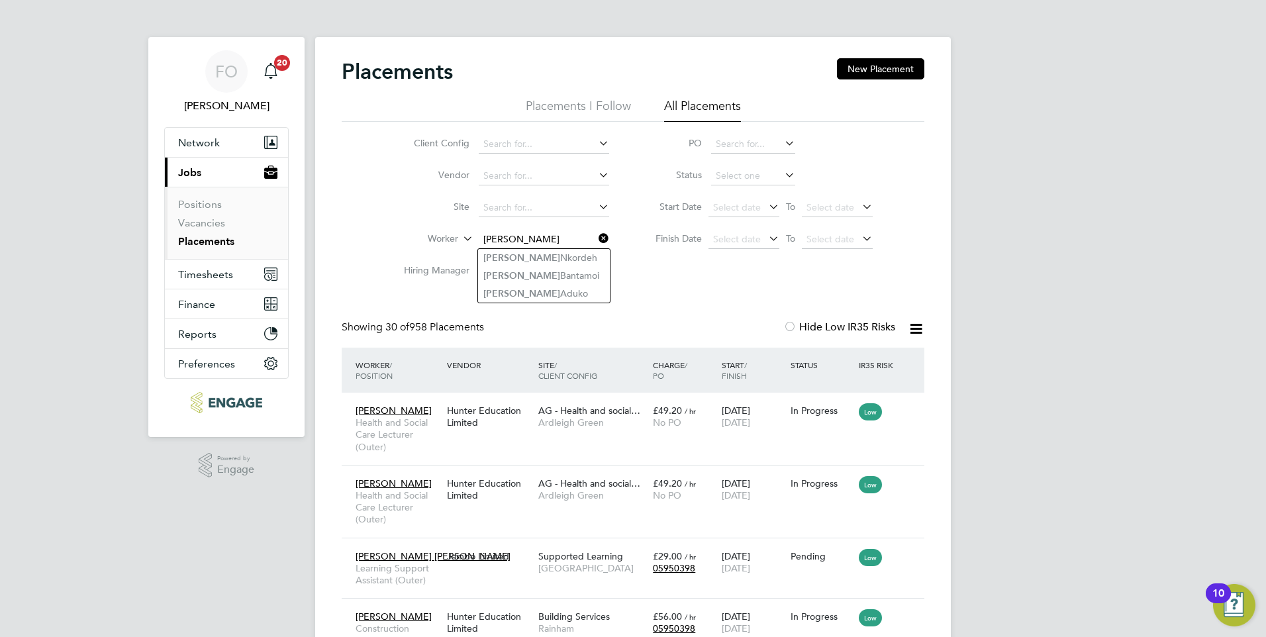
type input "martin"
click at [225, 239] on link "Placements" at bounding box center [206, 241] width 56 height 13
click at [217, 243] on link "Placements" at bounding box center [206, 241] width 56 height 13
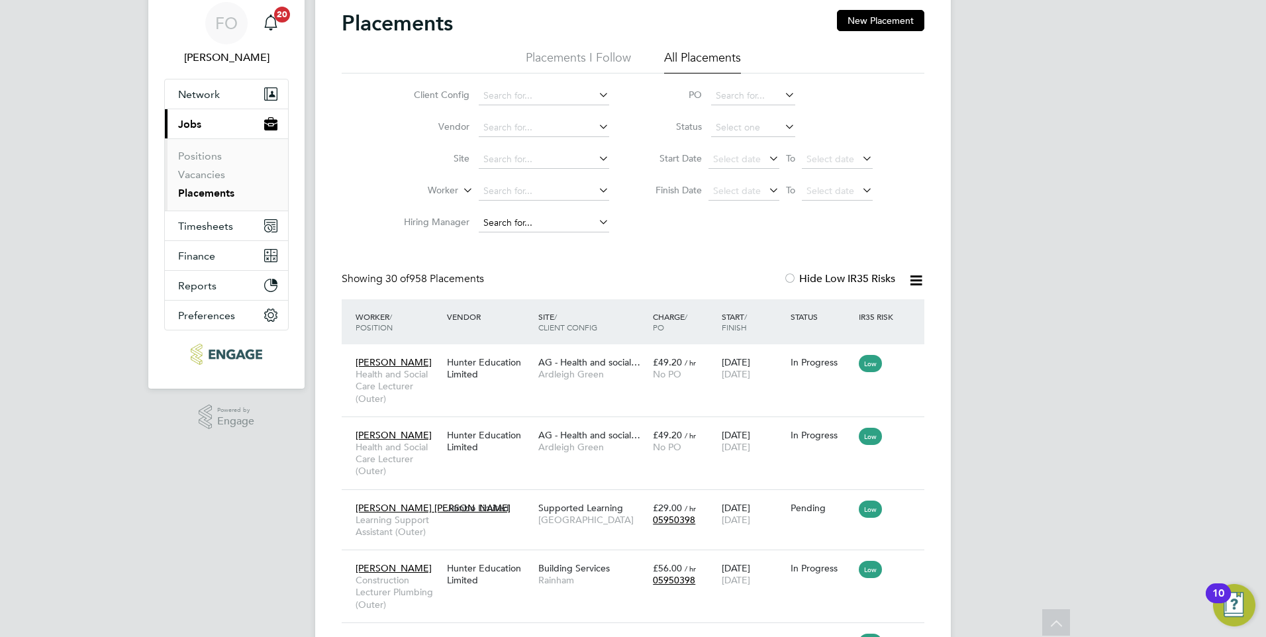
scroll to position [0, 0]
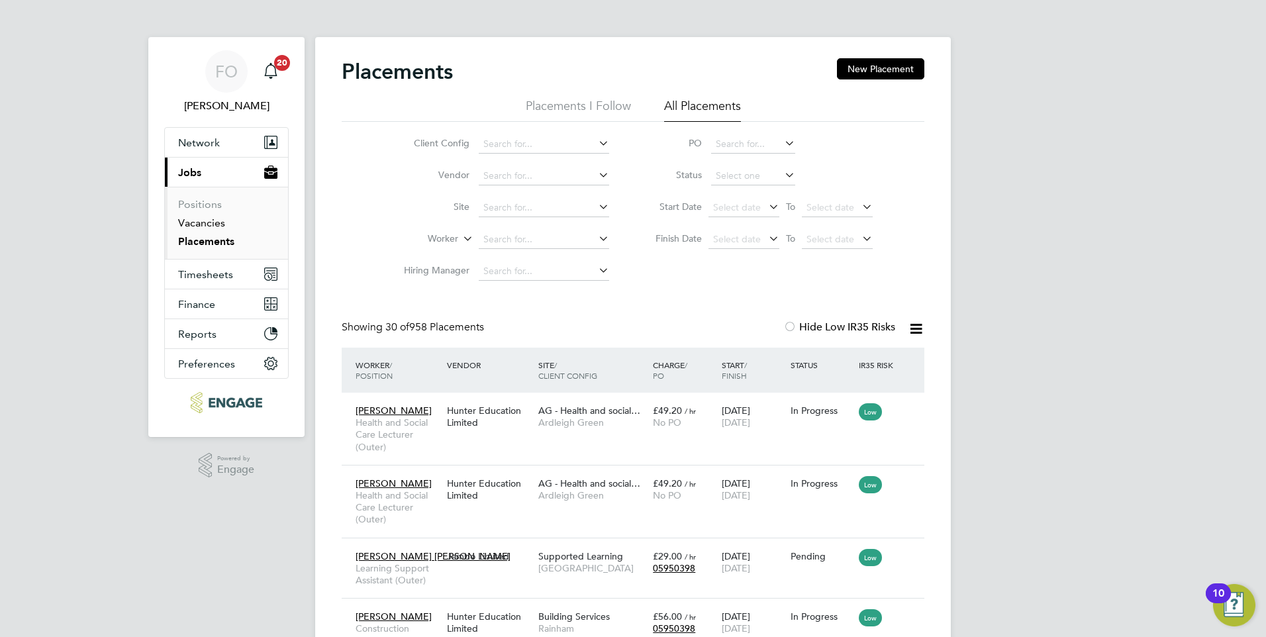
click at [213, 222] on link "Vacancies" at bounding box center [201, 223] width 47 height 13
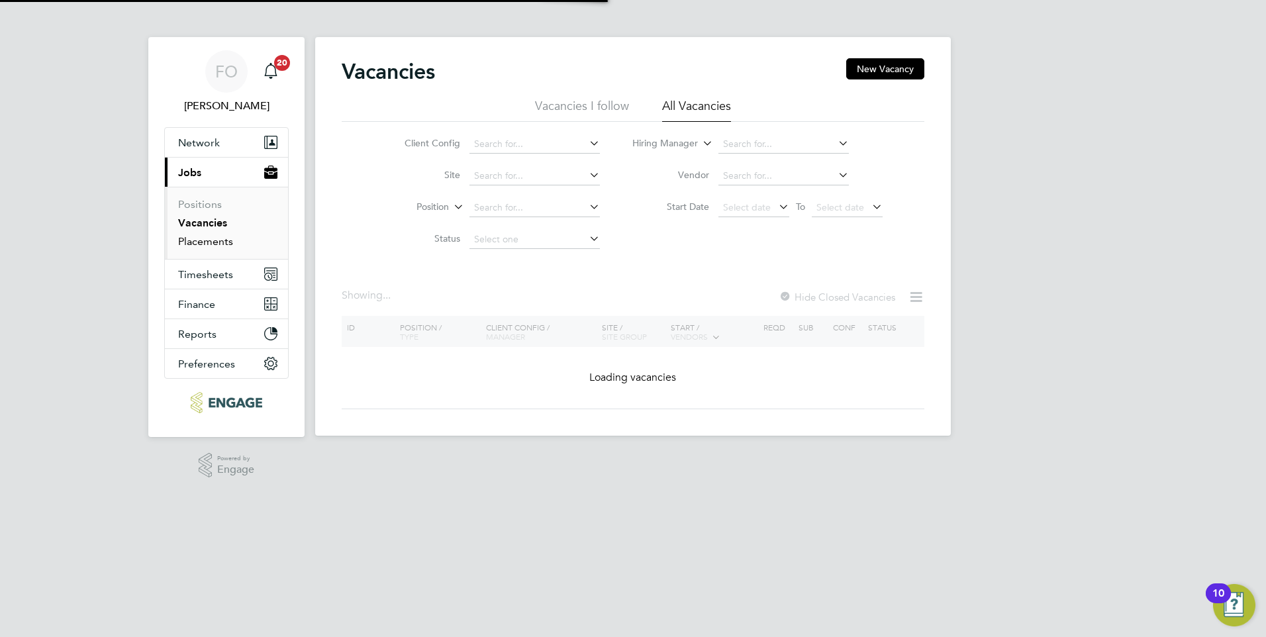
click at [218, 238] on link "Placements" at bounding box center [205, 241] width 55 height 13
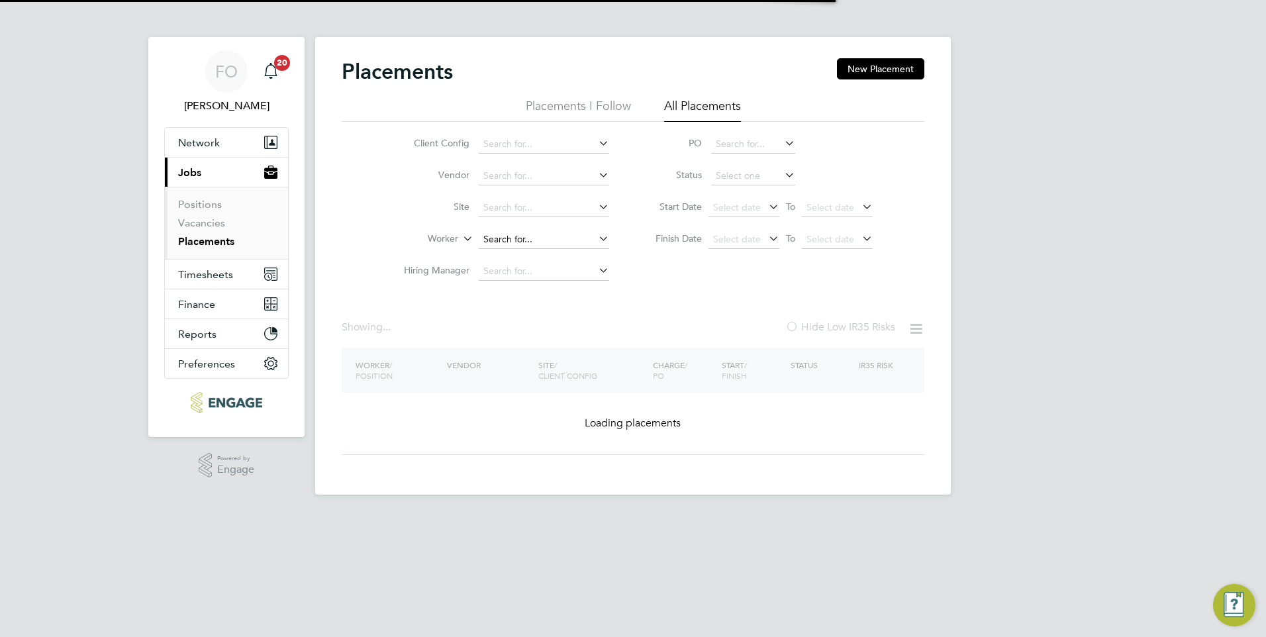
click at [505, 236] on input at bounding box center [544, 239] width 130 height 19
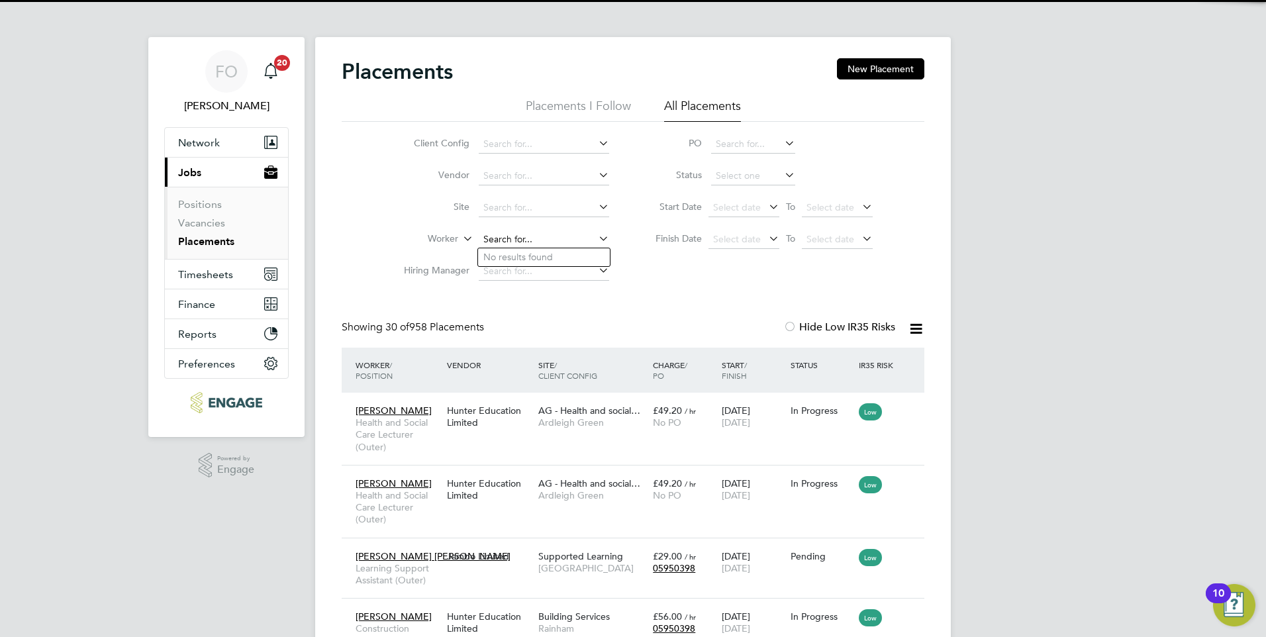
scroll to position [50, 92]
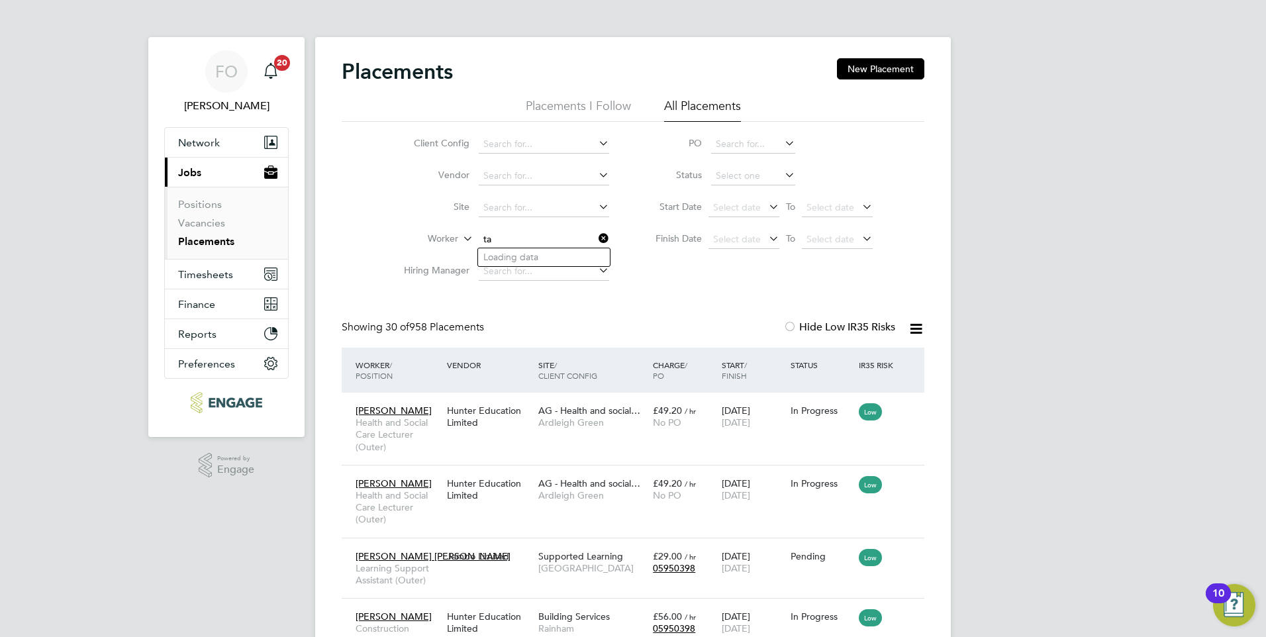
type input "t"
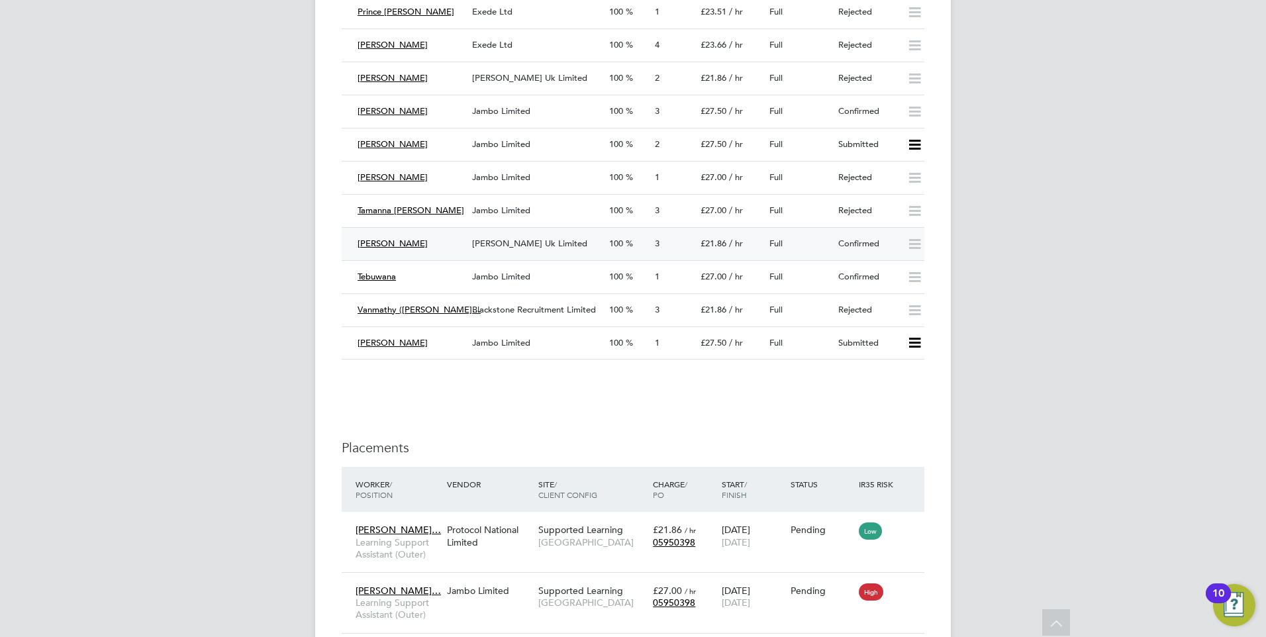
click at [828, 238] on div "Full" at bounding box center [798, 244] width 69 height 22
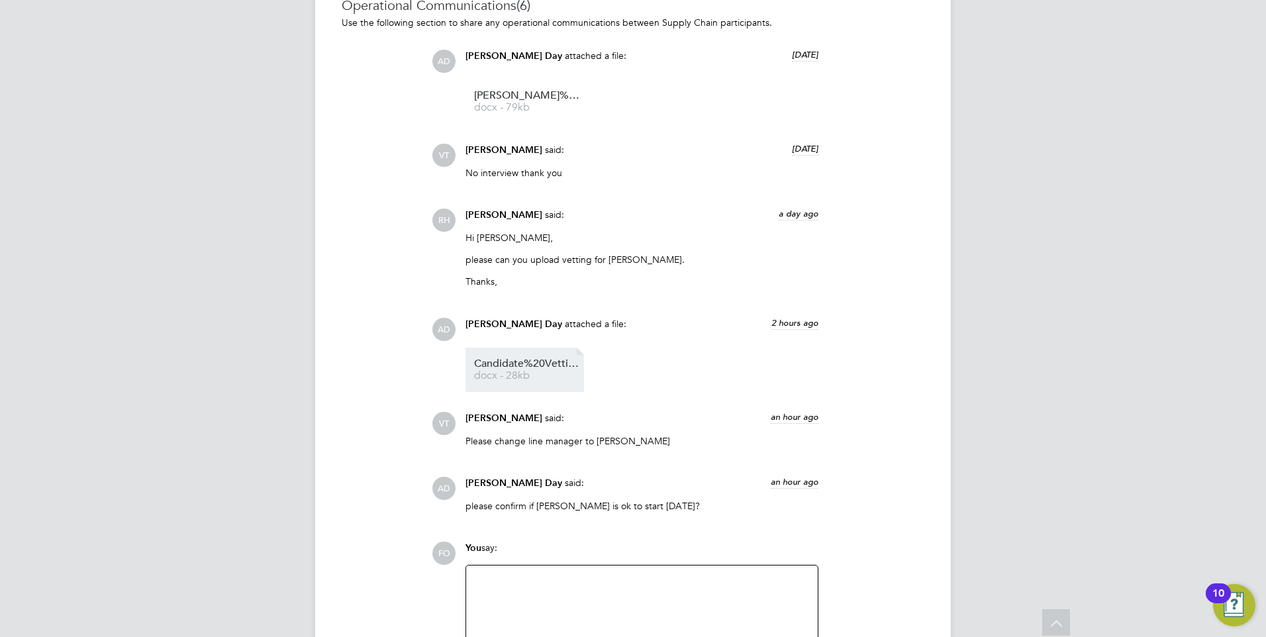
click at [543, 364] on span "Candidate%20Vetting%20Form%20-%20Tanaka%20sekitoleko" at bounding box center [527, 364] width 106 height 10
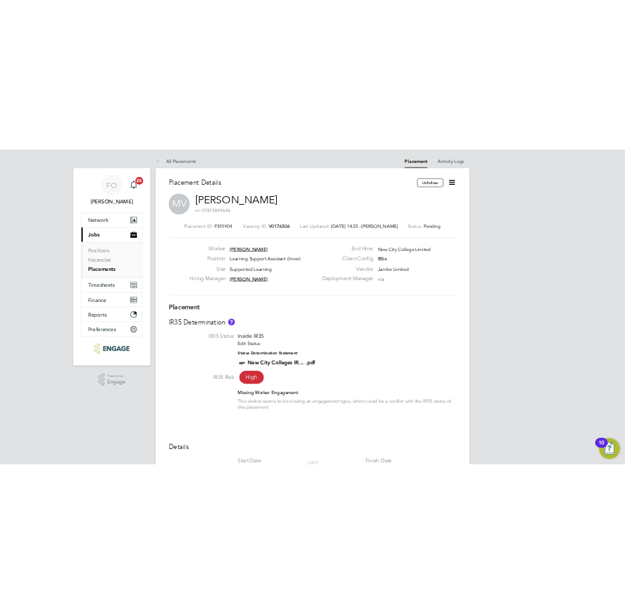
scroll to position [21, 211]
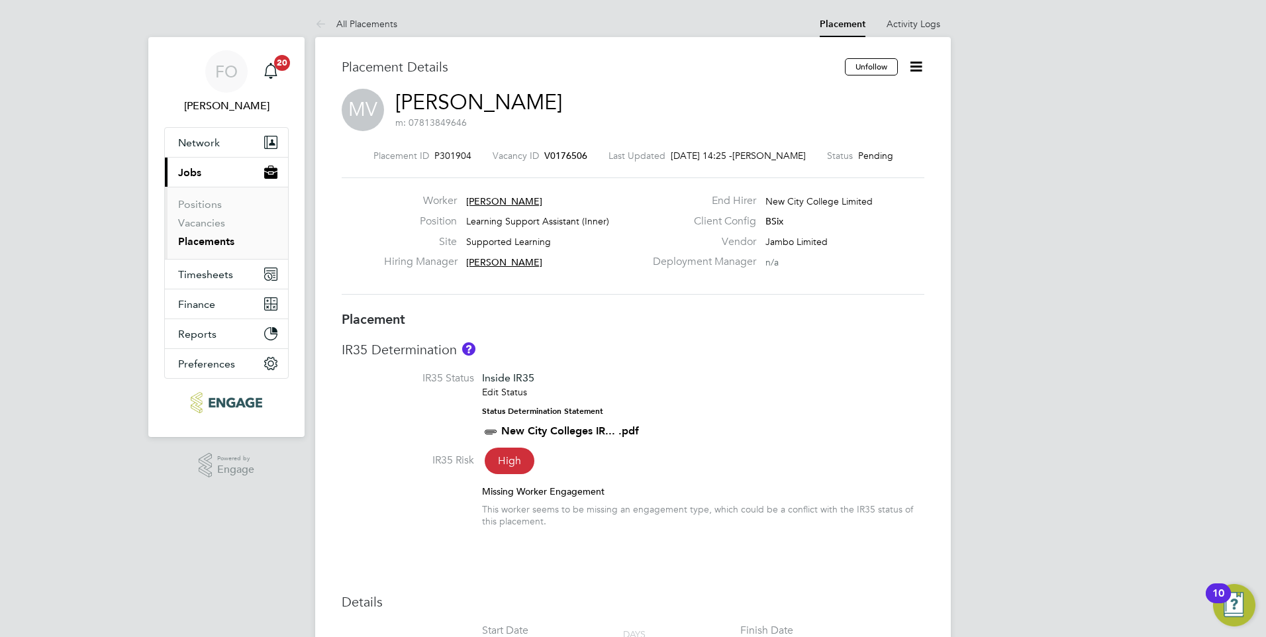
click at [564, 152] on span "V0176506" at bounding box center [565, 156] width 43 height 12
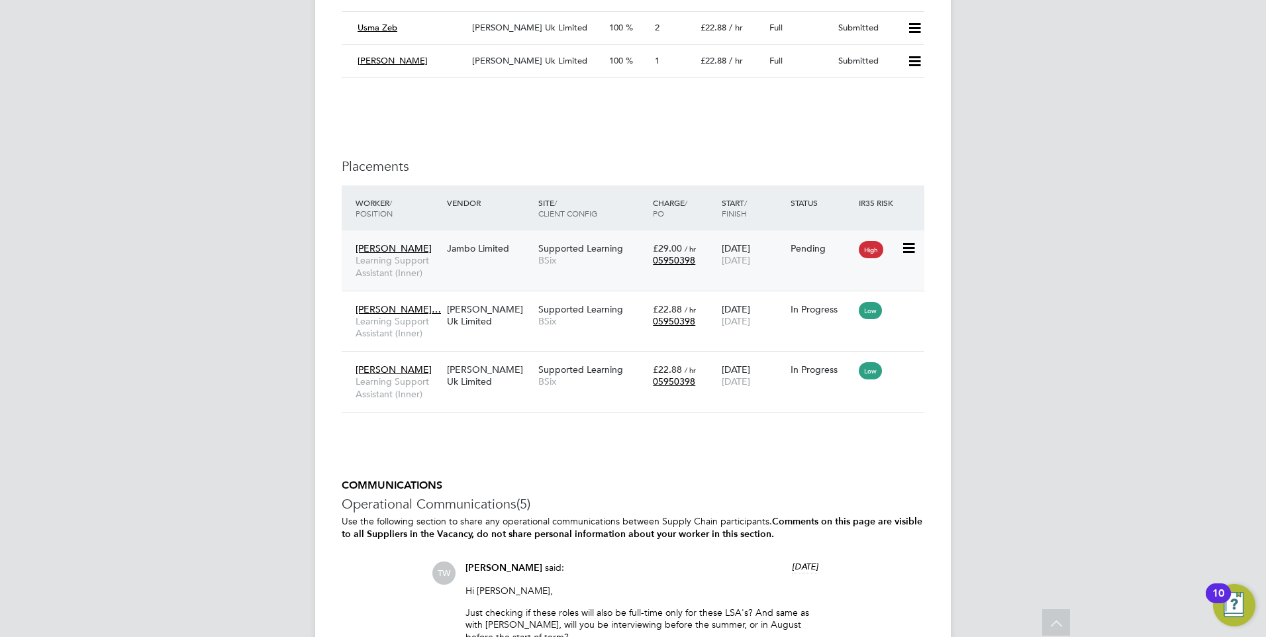
click at [629, 267] on div "Supported Learning BSix" at bounding box center [592, 254] width 115 height 37
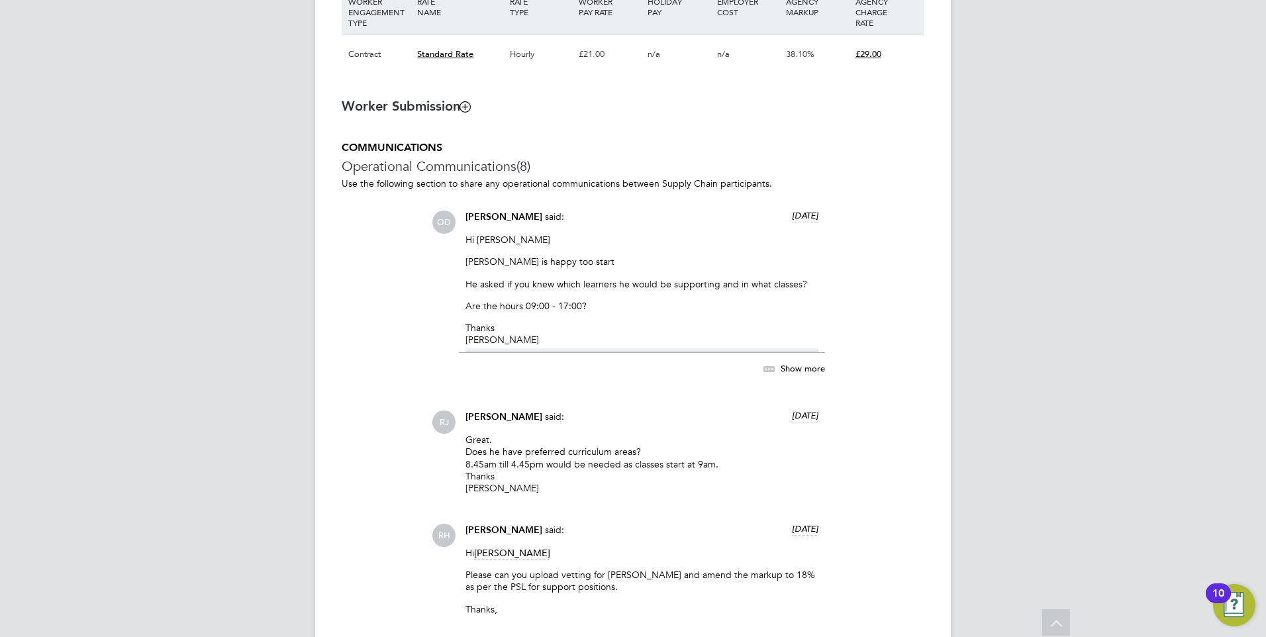
scroll to position [1126, 0]
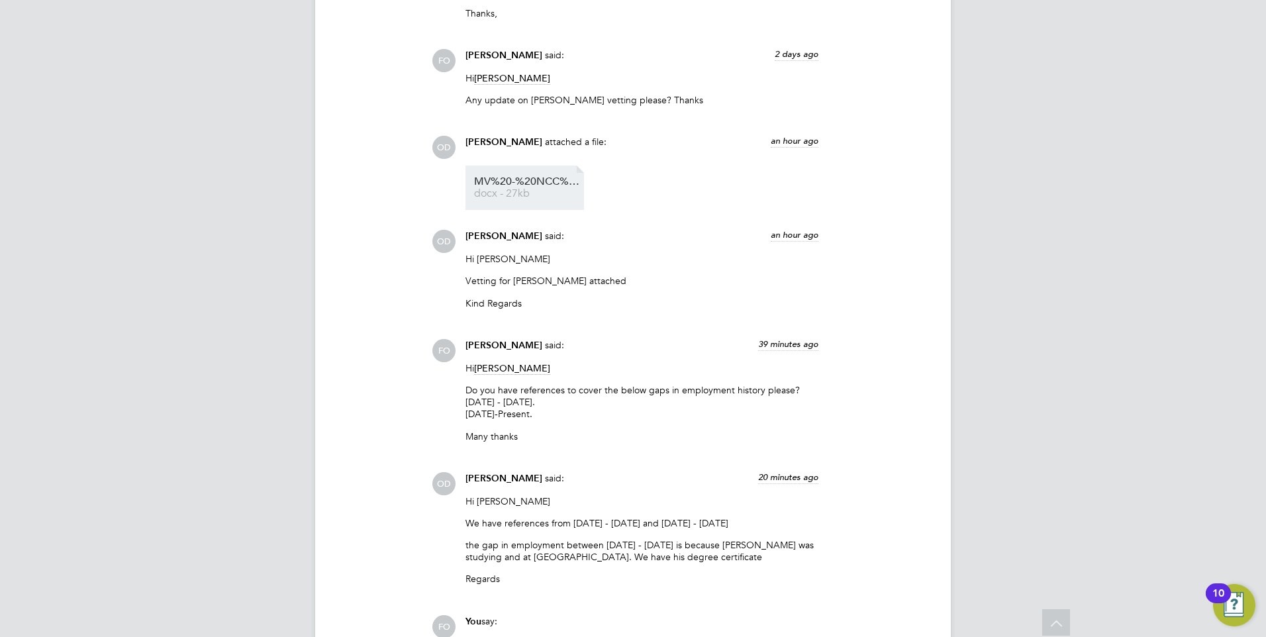
click at [532, 192] on span "docx - 27kb" at bounding box center [527, 194] width 106 height 10
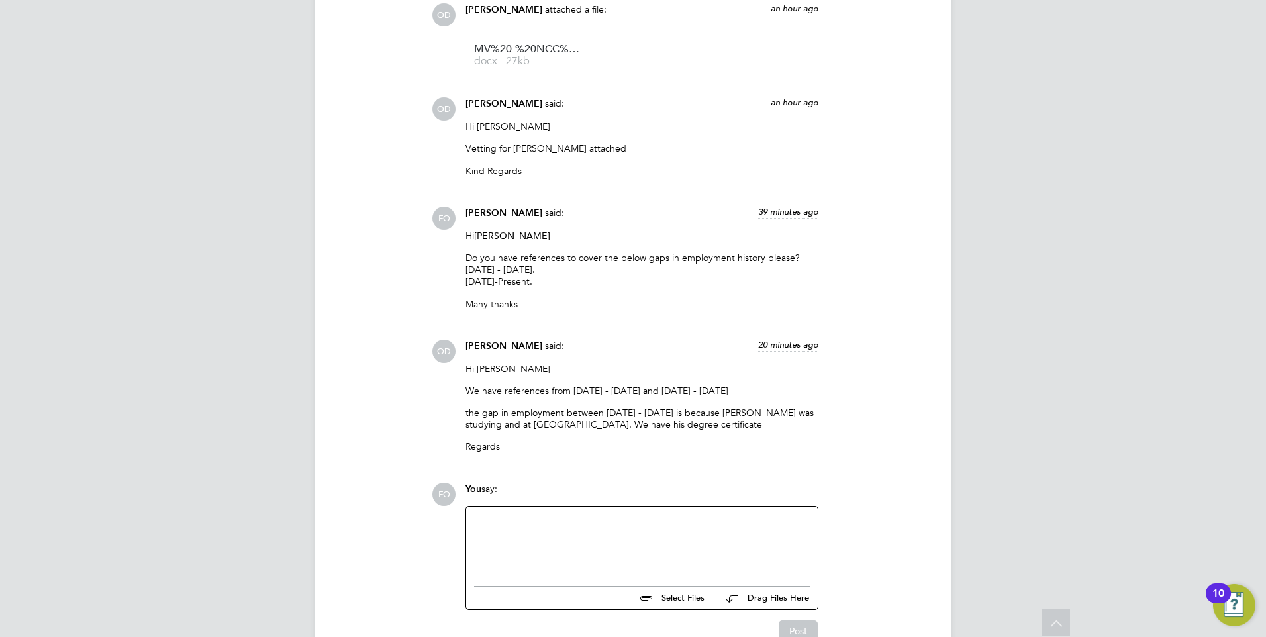
click at [581, 534] on div at bounding box center [642, 543] width 336 height 57
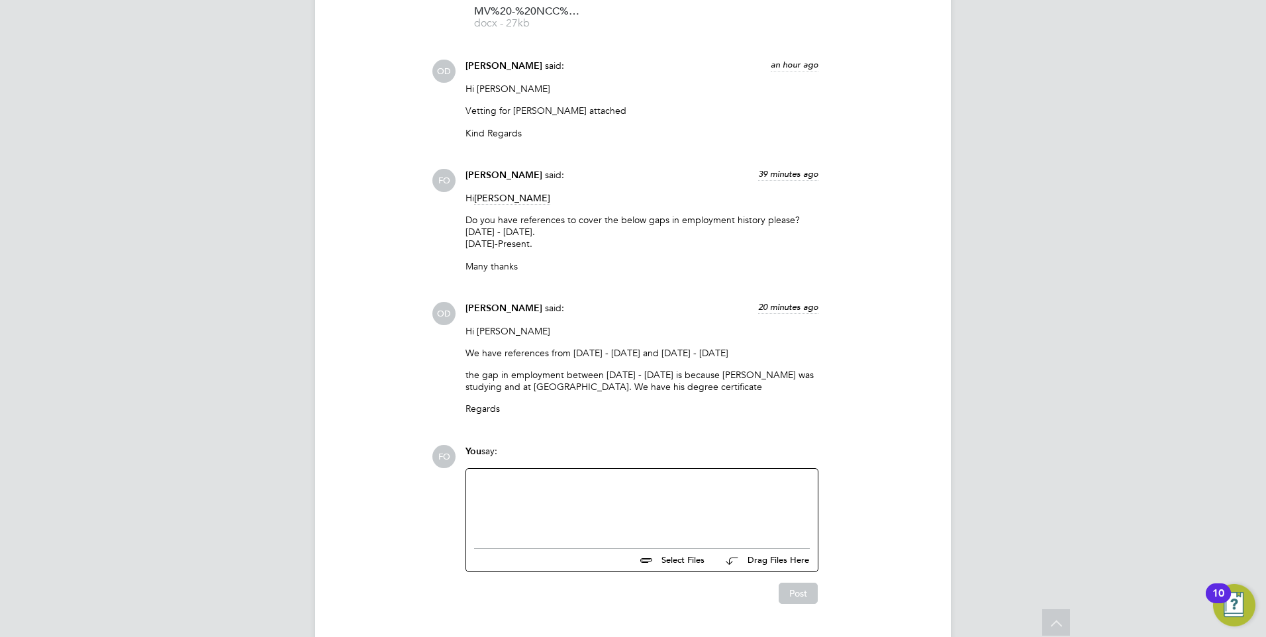
scroll to position [1795, 0]
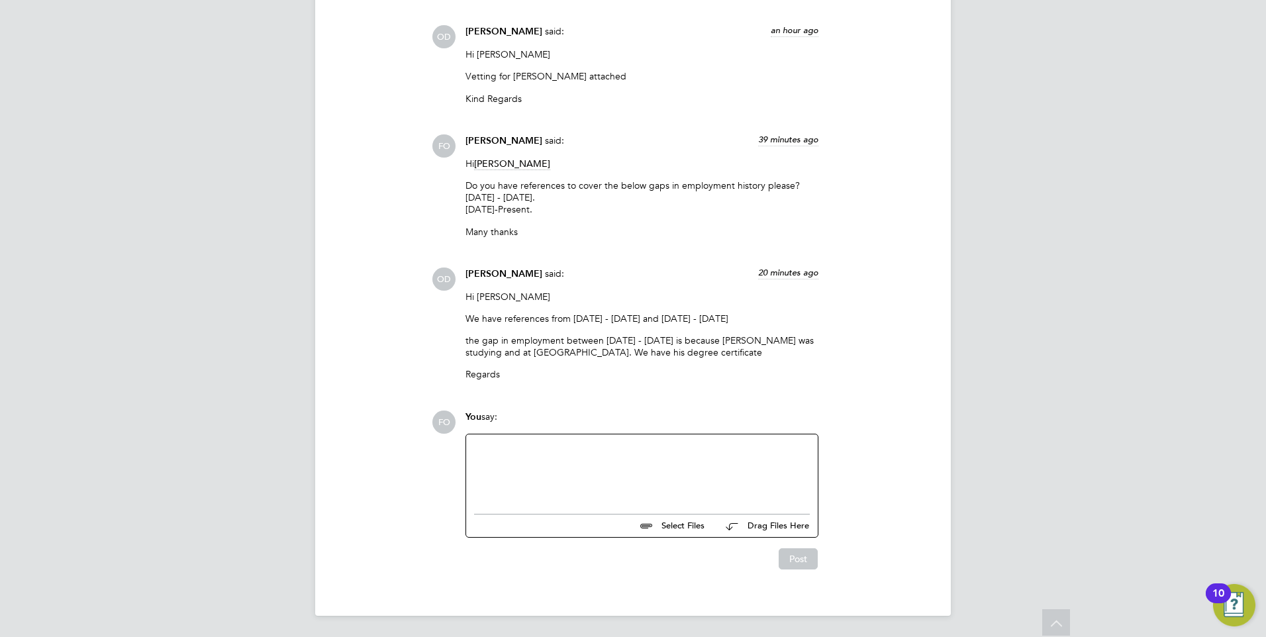
click at [586, 460] on div at bounding box center [642, 470] width 336 height 57
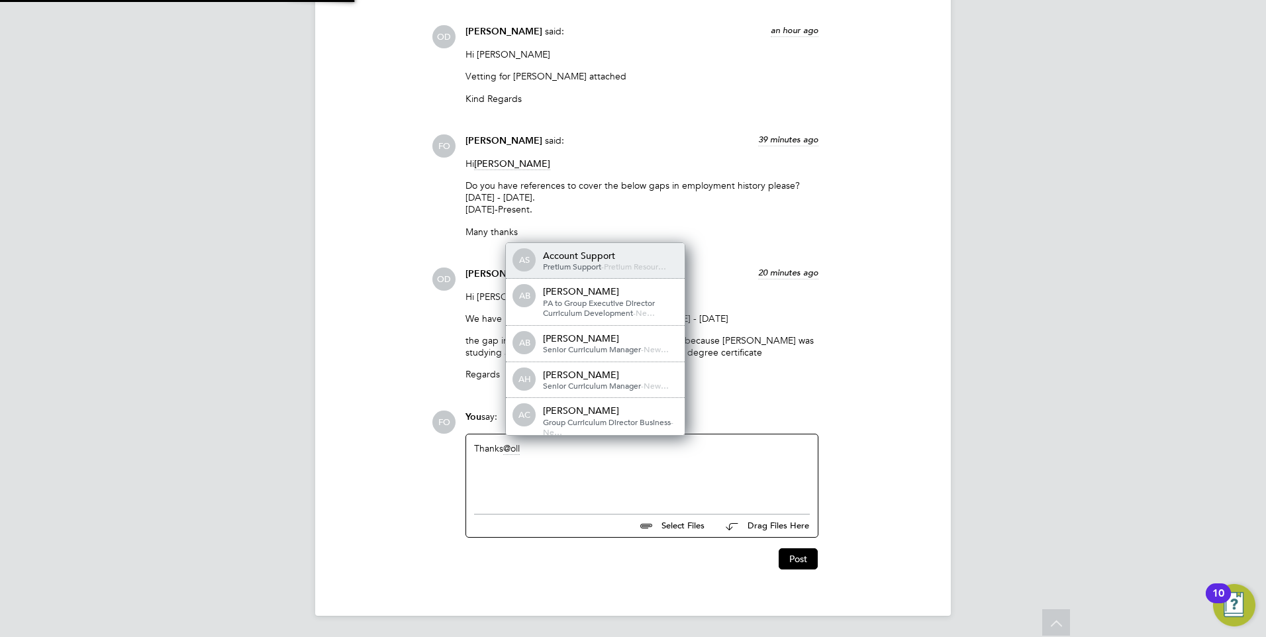
scroll to position [0, 0]
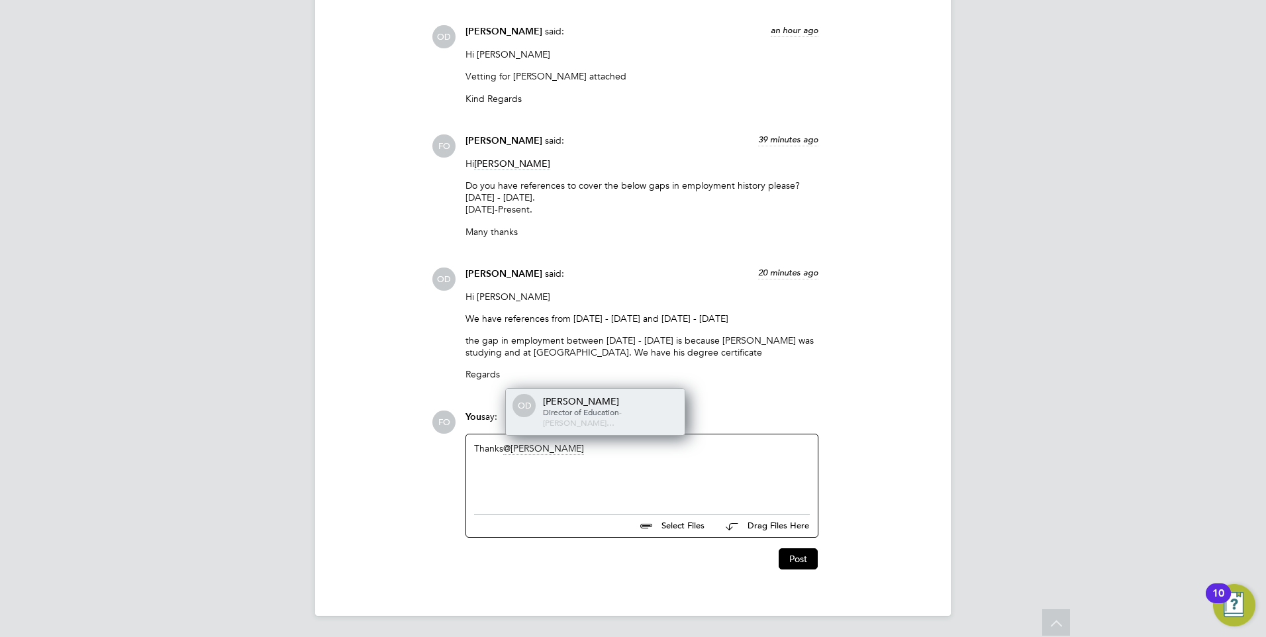
click at [602, 407] on div "Ollie Dart" at bounding box center [609, 401] width 132 height 12
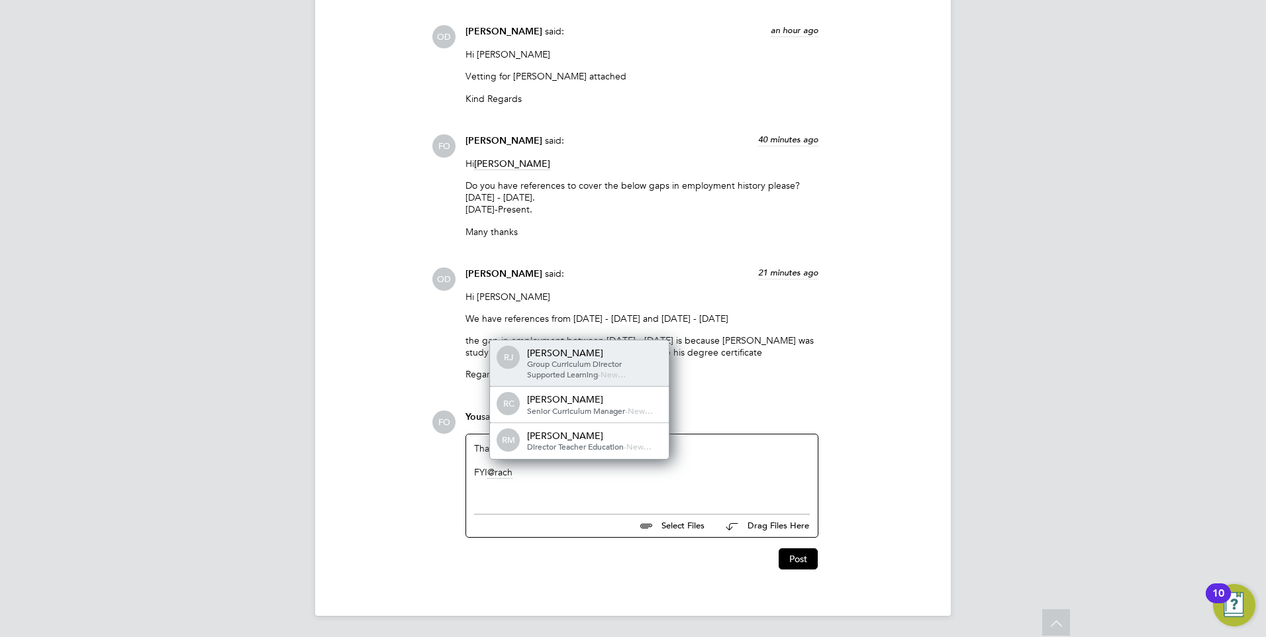
click at [605, 361] on span "Group Curriculum Director Supported Learning" at bounding box center [574, 368] width 95 height 21
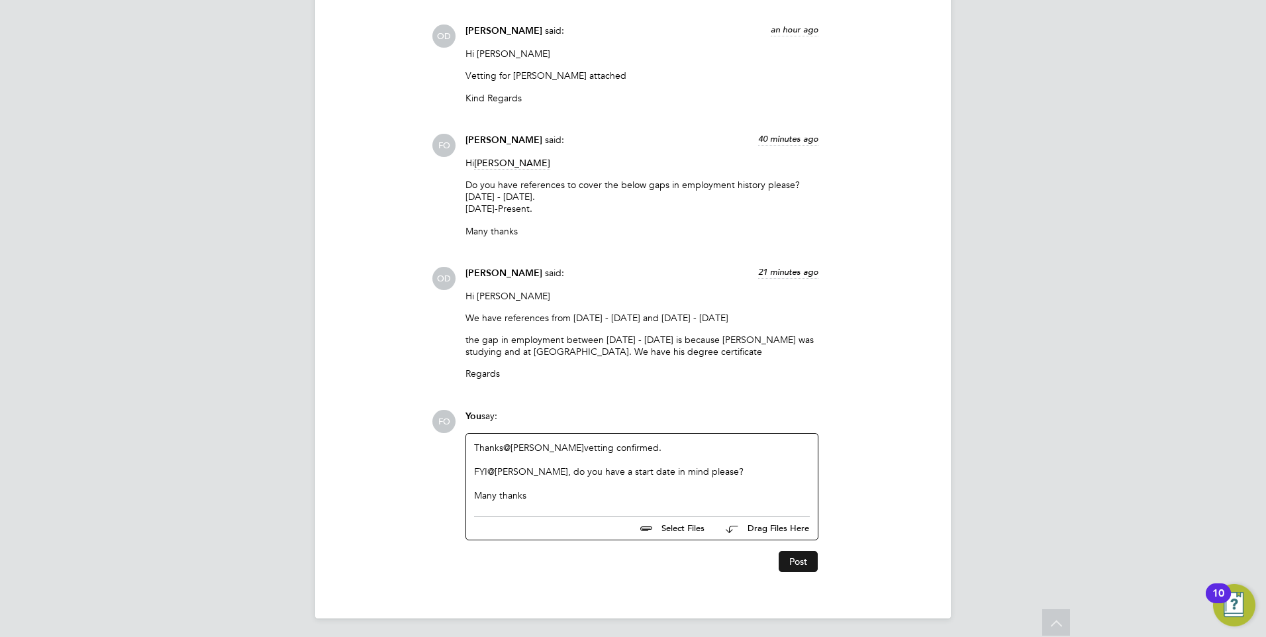
click at [800, 561] on button "Post" at bounding box center [798, 561] width 39 height 21
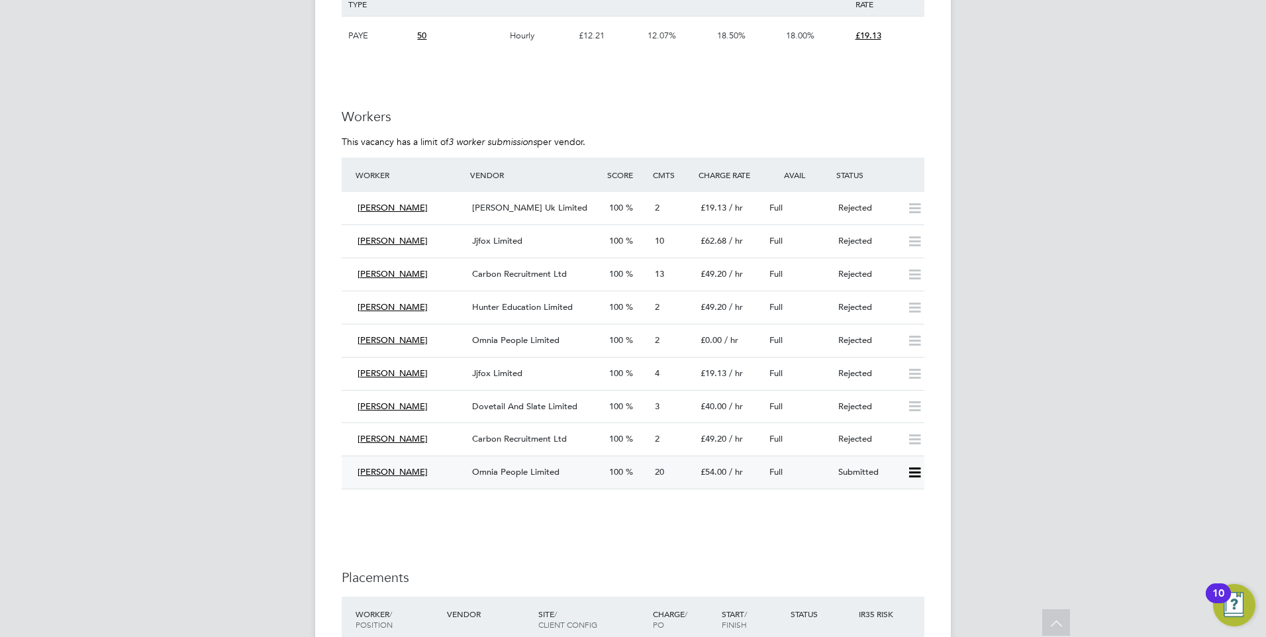
click at [589, 469] on div "Omnia People Limited" at bounding box center [535, 473] width 137 height 22
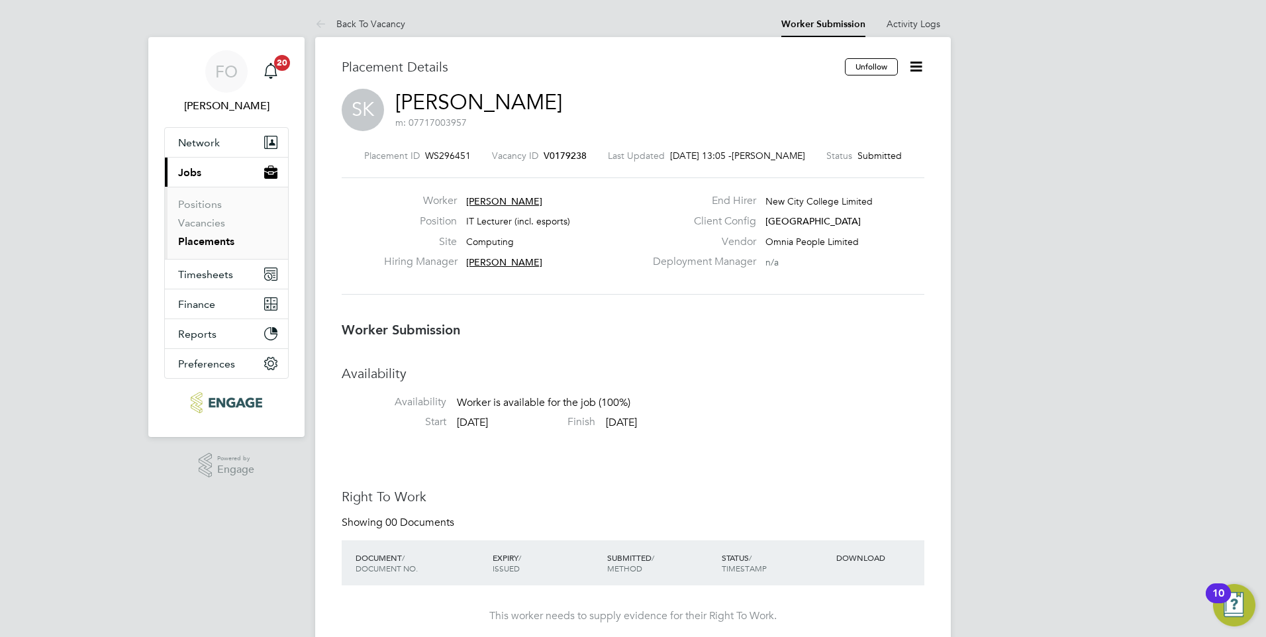
drag, startPoint x: 544, startPoint y: 198, endPoint x: 466, endPoint y: 201, distance: 78.2
click at [466, 201] on div "Worker Saji Karunakaran" at bounding box center [514, 204] width 261 height 21
drag, startPoint x: 466, startPoint y: 201, endPoint x: 507, endPoint y: 203, distance: 41.7
copy div "Saji Karunakaran Position"
drag, startPoint x: 1171, startPoint y: 119, endPoint x: 1115, endPoint y: 112, distance: 56.7
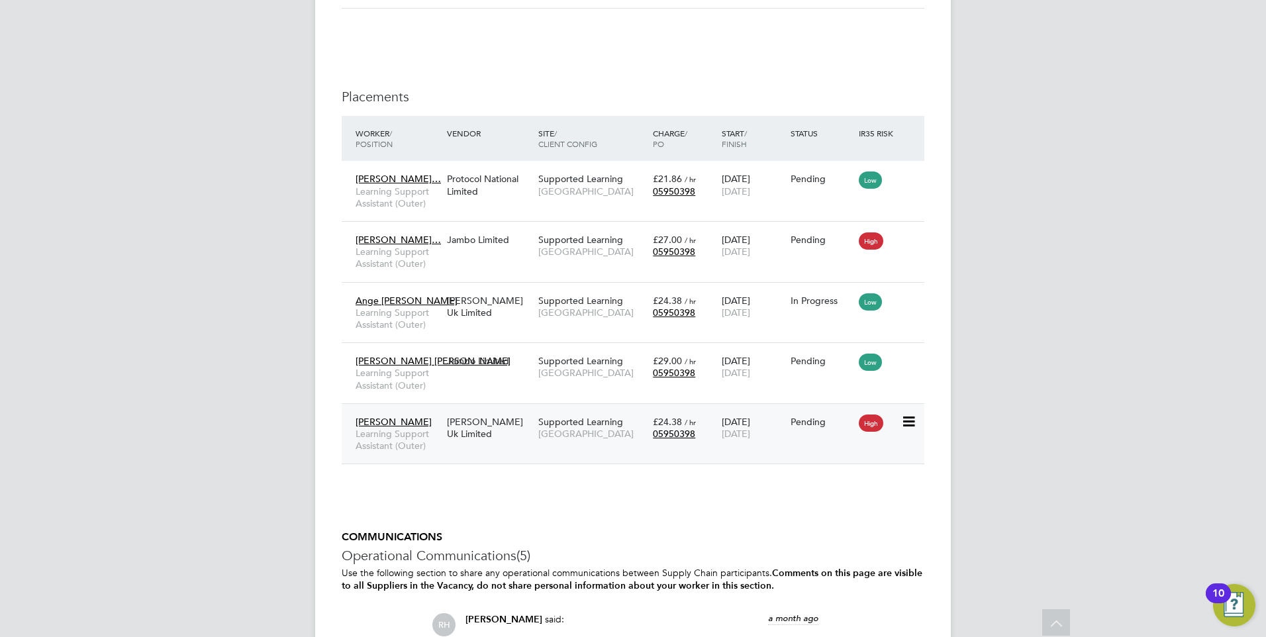
click at [838, 446] on div "[PERSON_NAME] Learning Support Assistant (Outer) [PERSON_NAME] Uk Limited Suppo…" at bounding box center [633, 433] width 583 height 61
click at [803, 424] on div "Pending" at bounding box center [822, 422] width 62 height 12
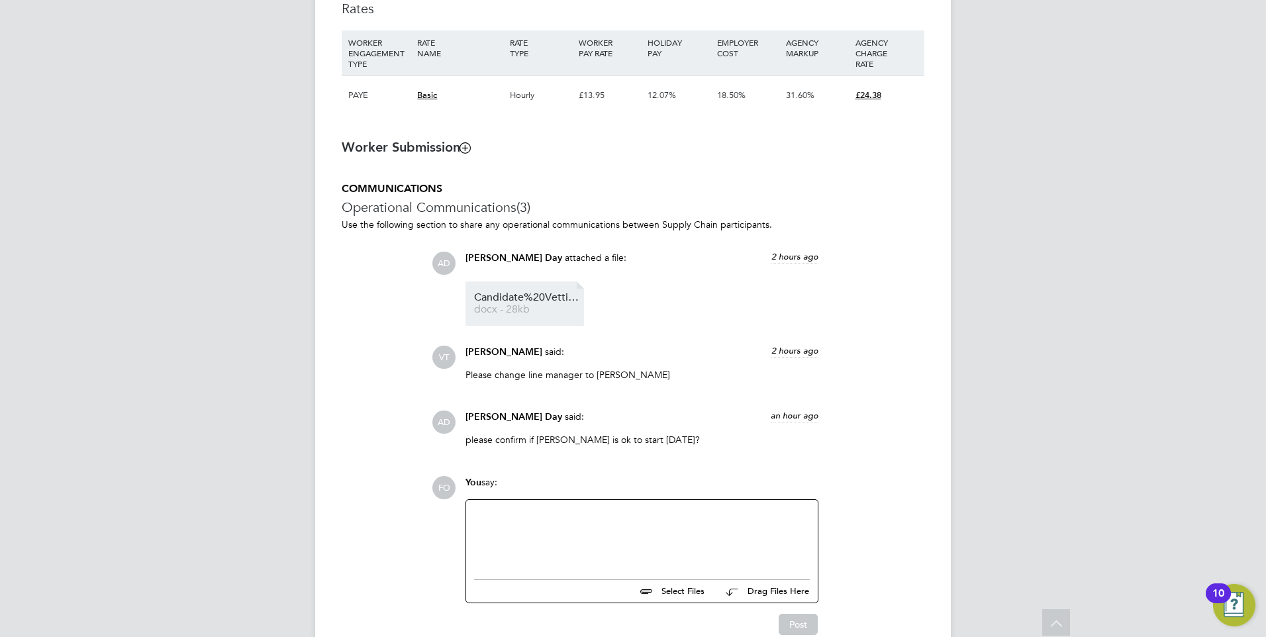
click at [554, 311] on span "docx - 28kb" at bounding box center [527, 310] width 106 height 10
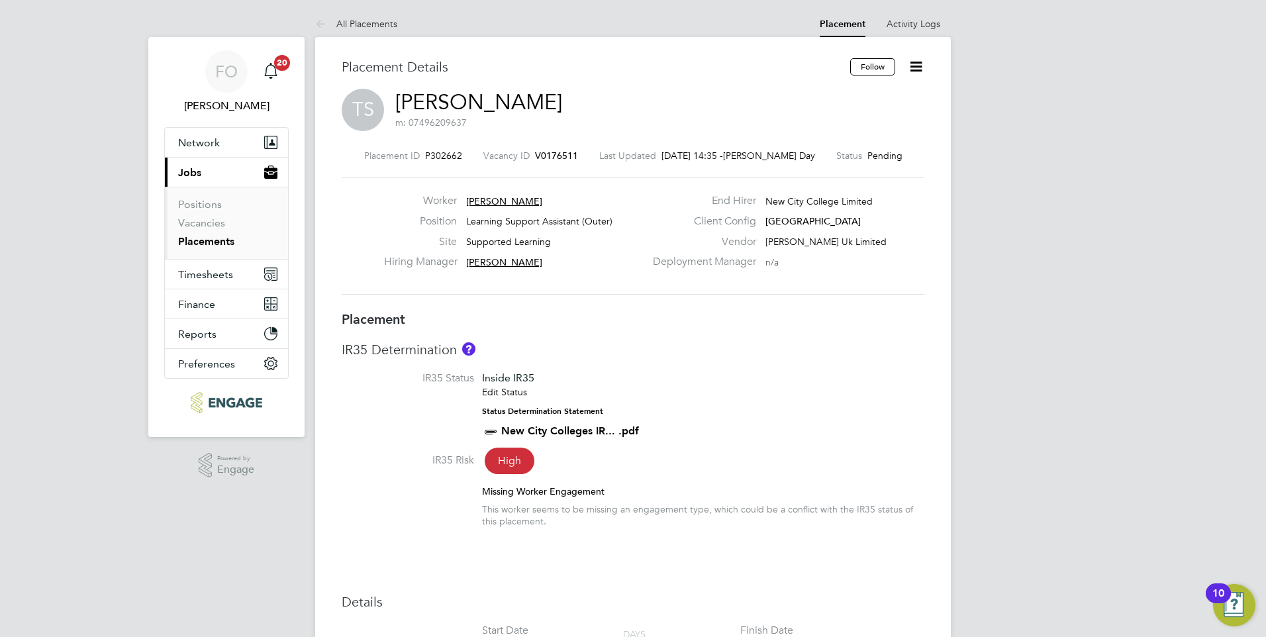
click at [916, 65] on icon at bounding box center [916, 66] width 17 height 17
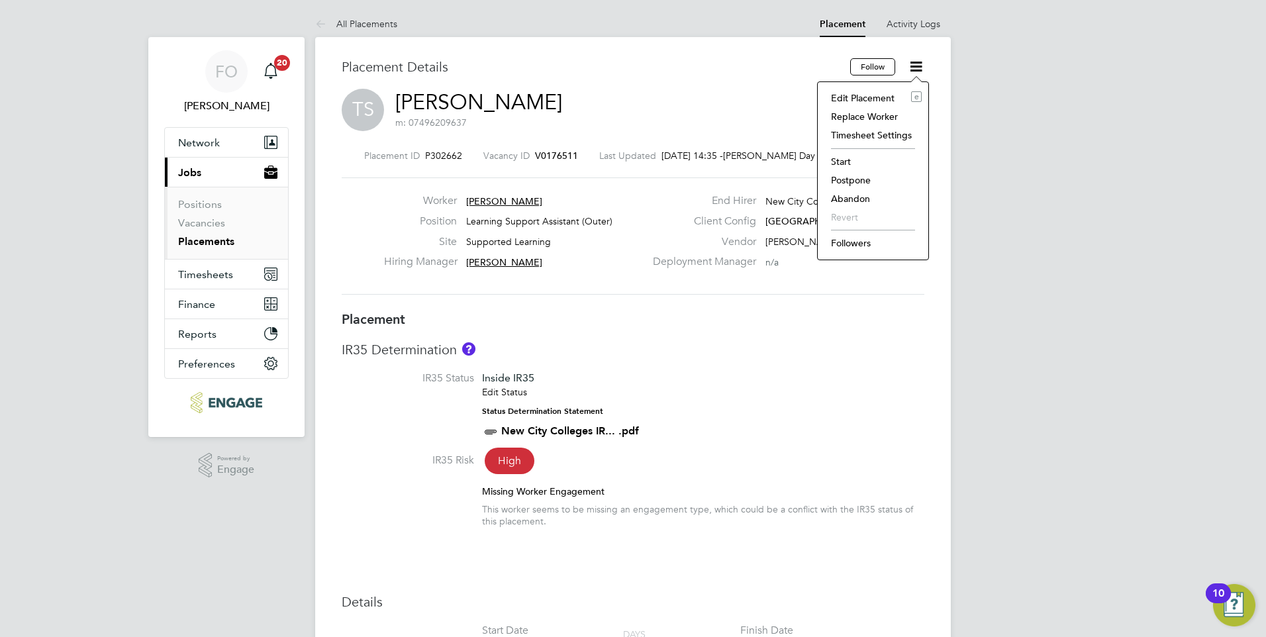
click at [828, 68] on h3 "Placement Details" at bounding box center [591, 66] width 499 height 17
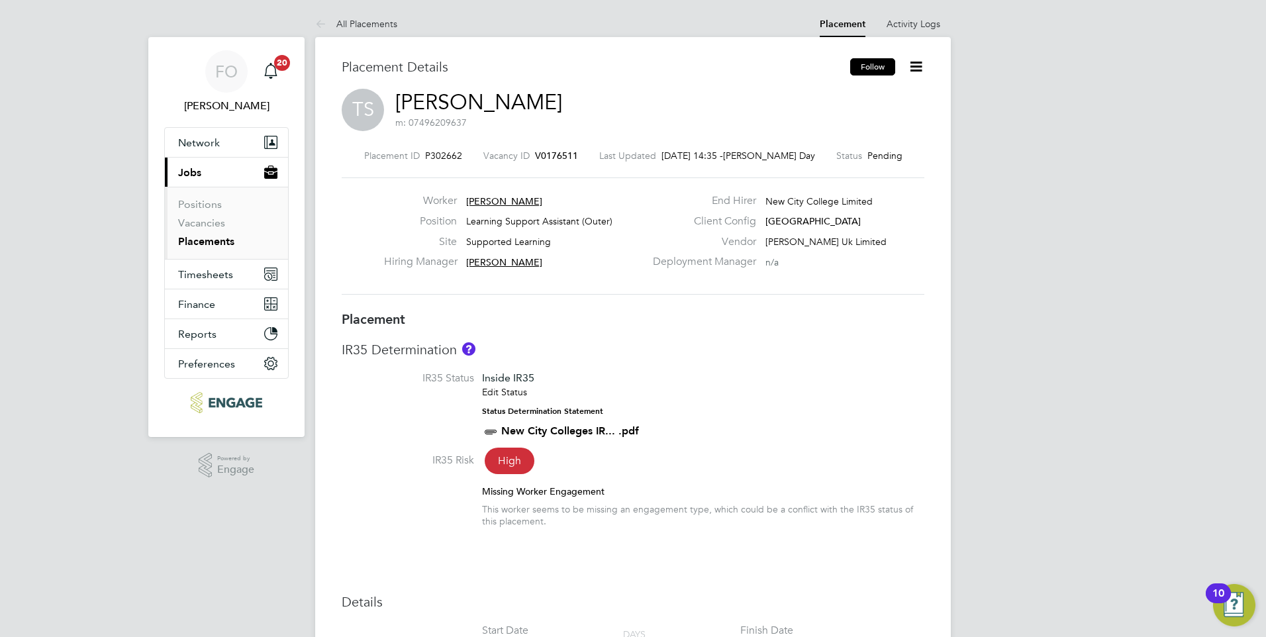
click at [880, 66] on button "Follow" at bounding box center [872, 66] width 45 height 17
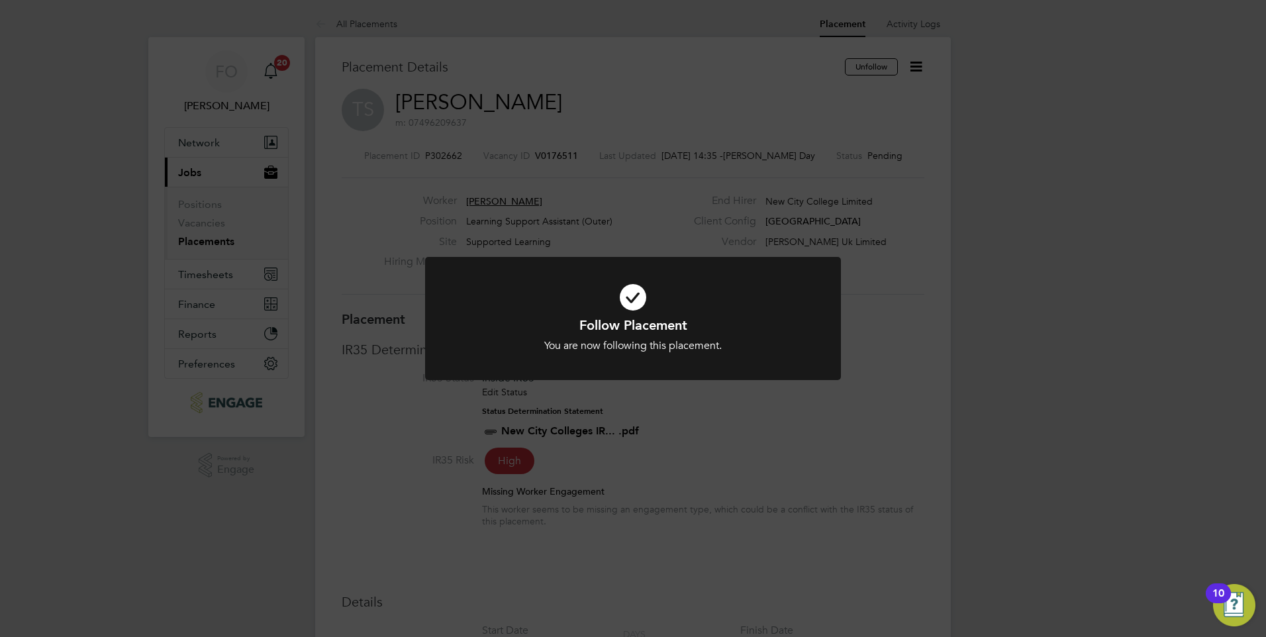
drag, startPoint x: 795, startPoint y: 244, endPoint x: 827, endPoint y: 210, distance: 46.8
click at [793, 242] on div "Follow Placement You are now following this placement. Cancel Okay" at bounding box center [633, 318] width 1266 height 637
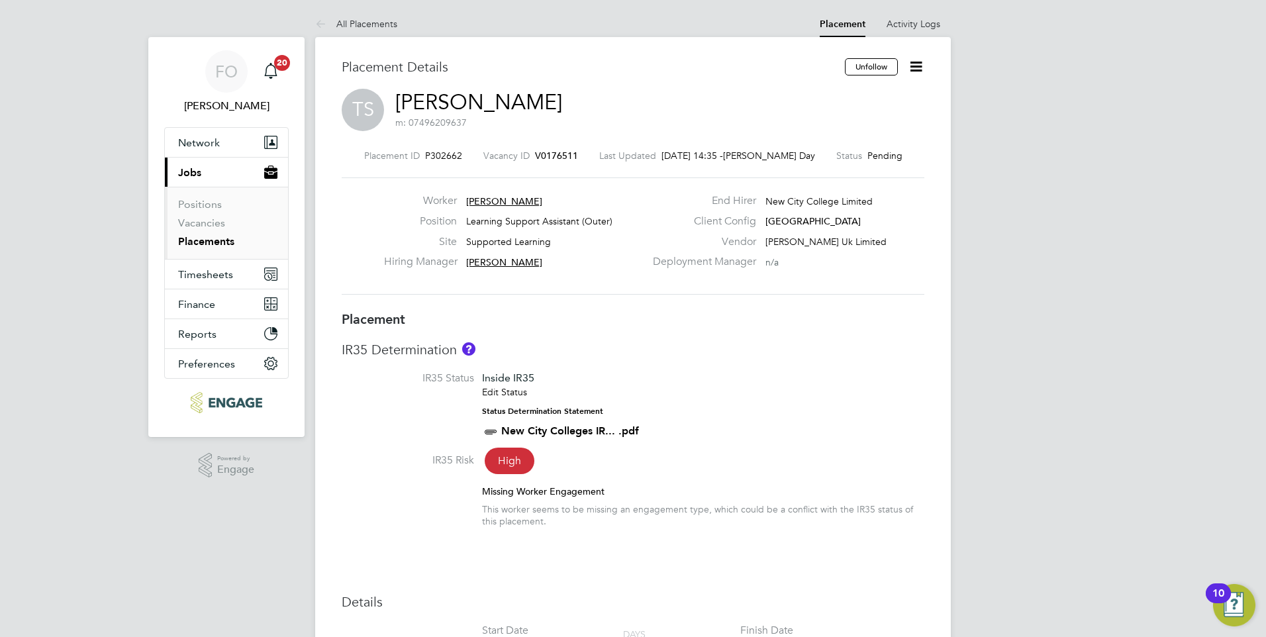
click at [917, 60] on icon at bounding box center [916, 66] width 17 height 17
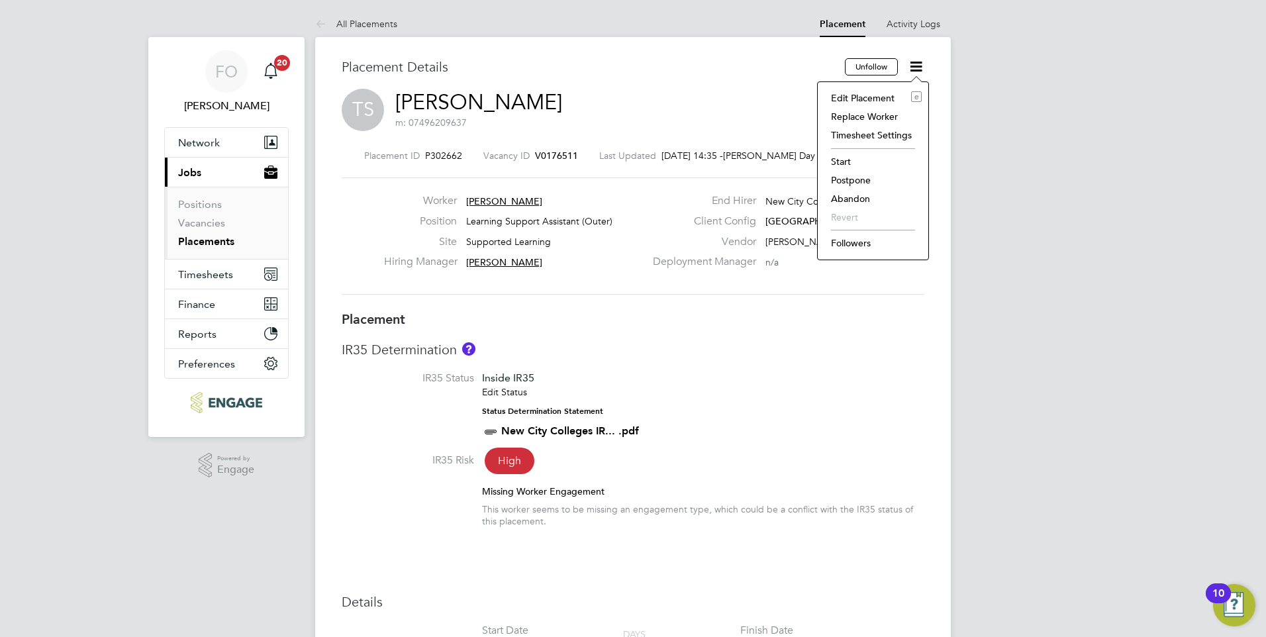
click at [877, 101] on li "Edit Placement e" at bounding box center [872, 98] width 97 height 19
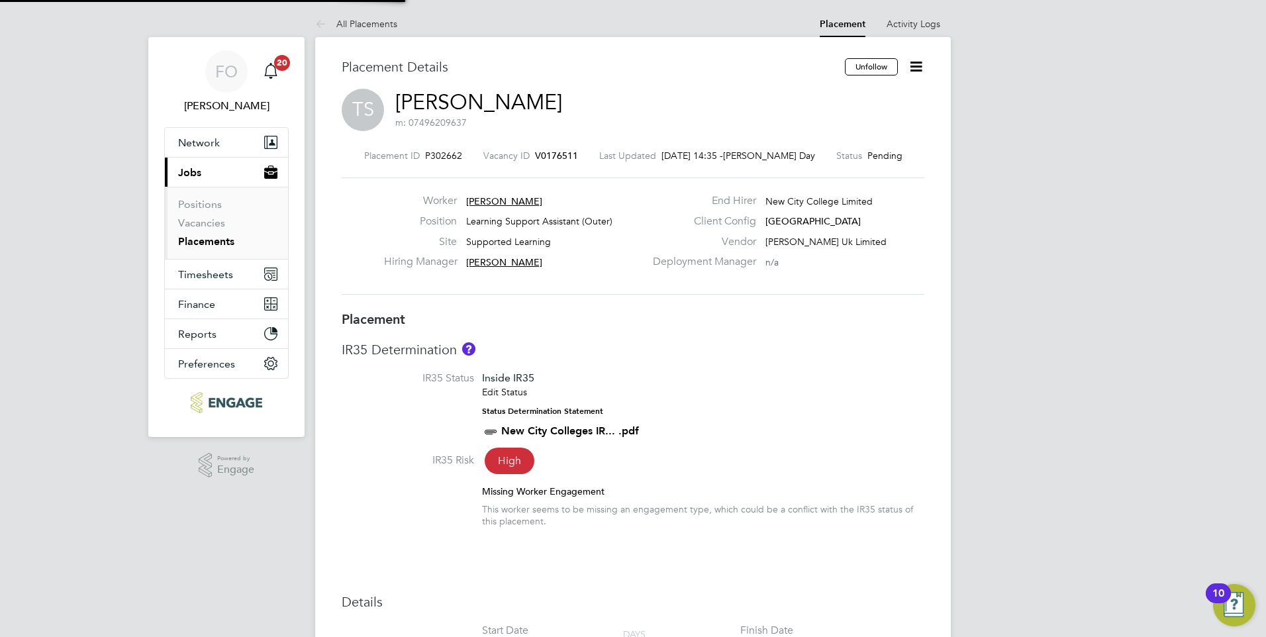
type input "Victoria Ticehurst"
type input "01 Sep 2025"
type input "[DATE]"
type input "09:00"
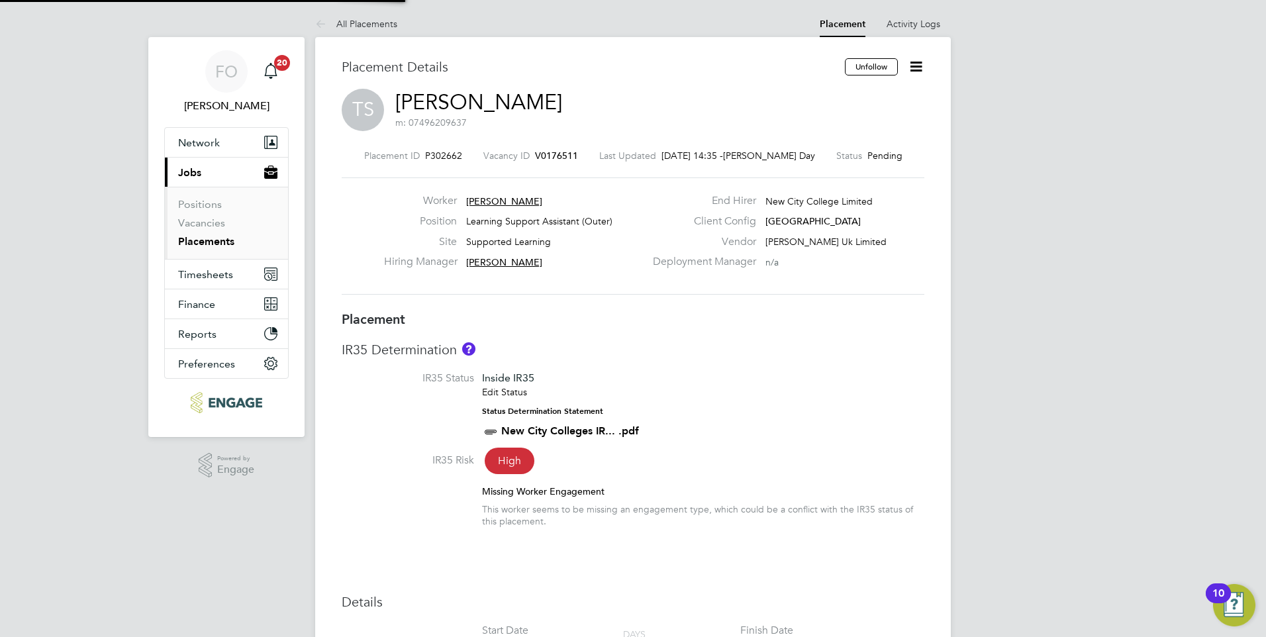
type input "16:00"
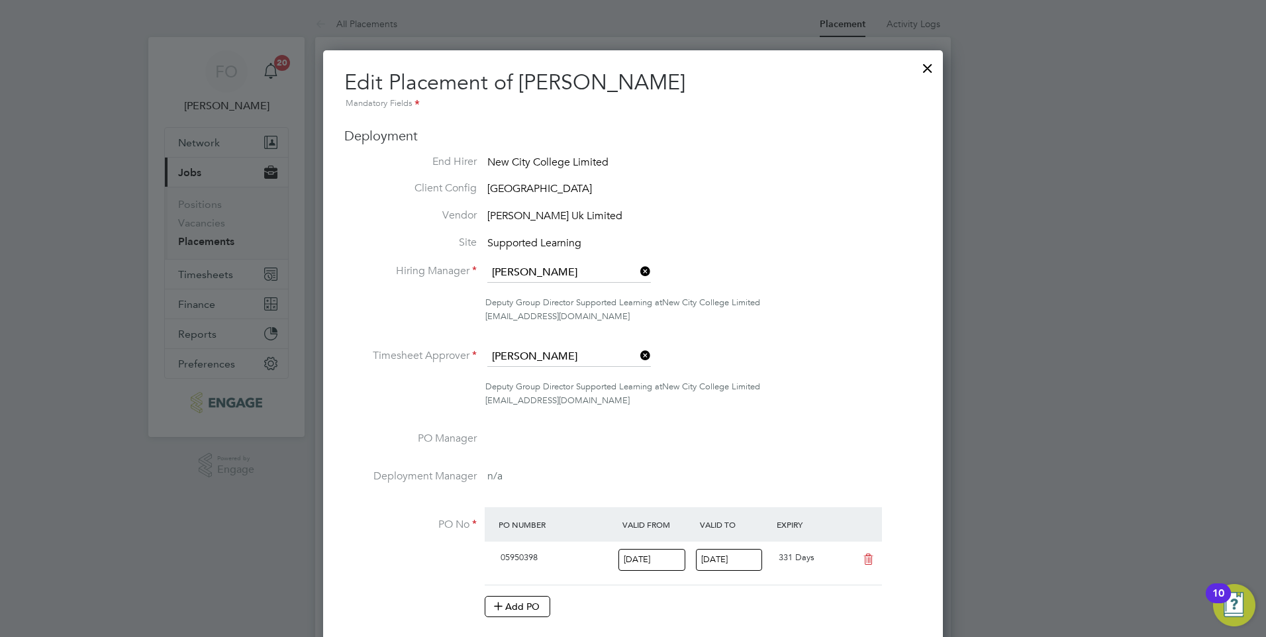
click at [928, 65] on div at bounding box center [928, 65] width 24 height 24
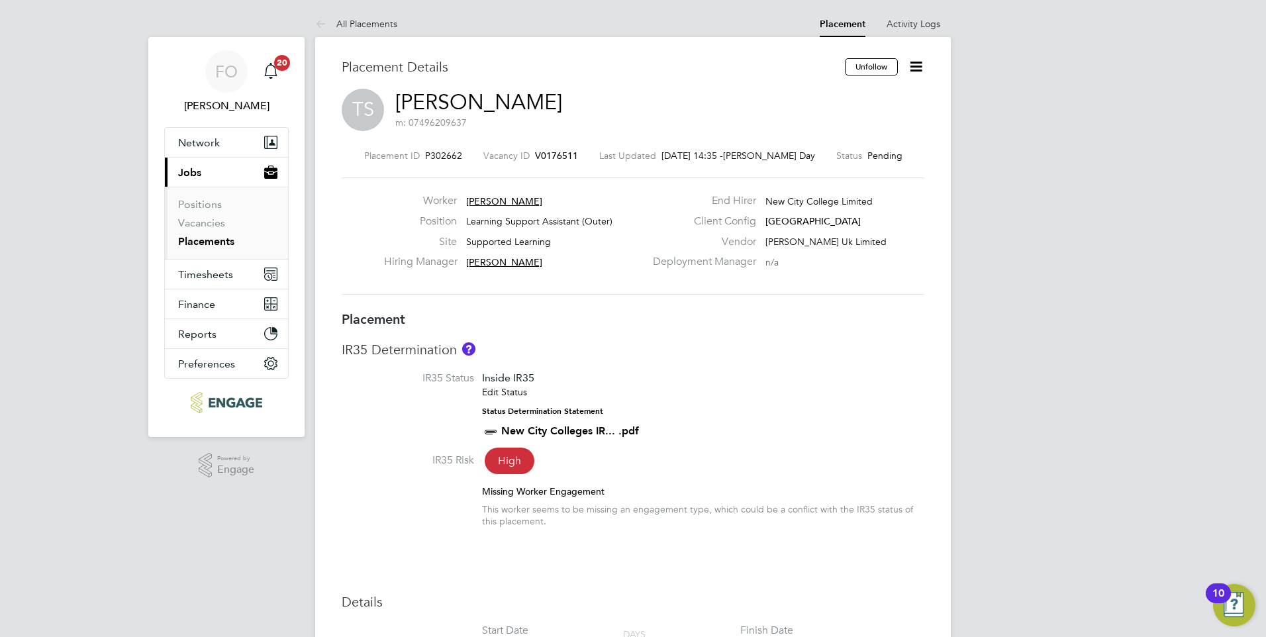
click at [915, 58] on icon at bounding box center [916, 66] width 17 height 17
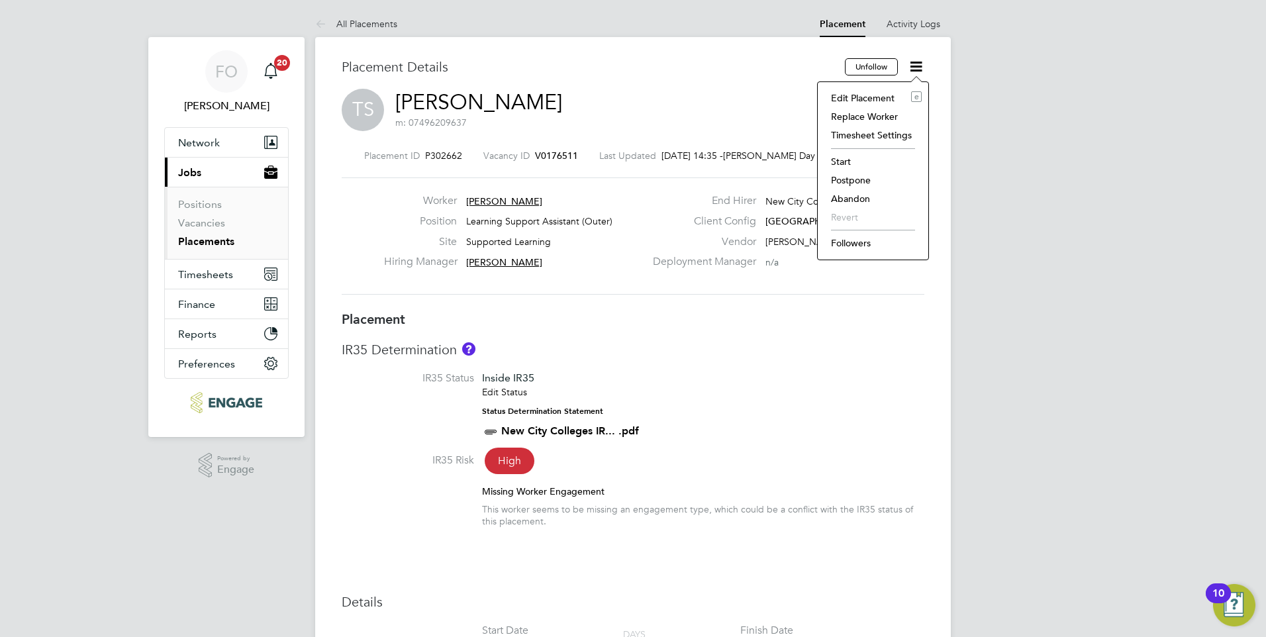
click at [870, 95] on li "Edit Placement e" at bounding box center [872, 98] width 97 height 19
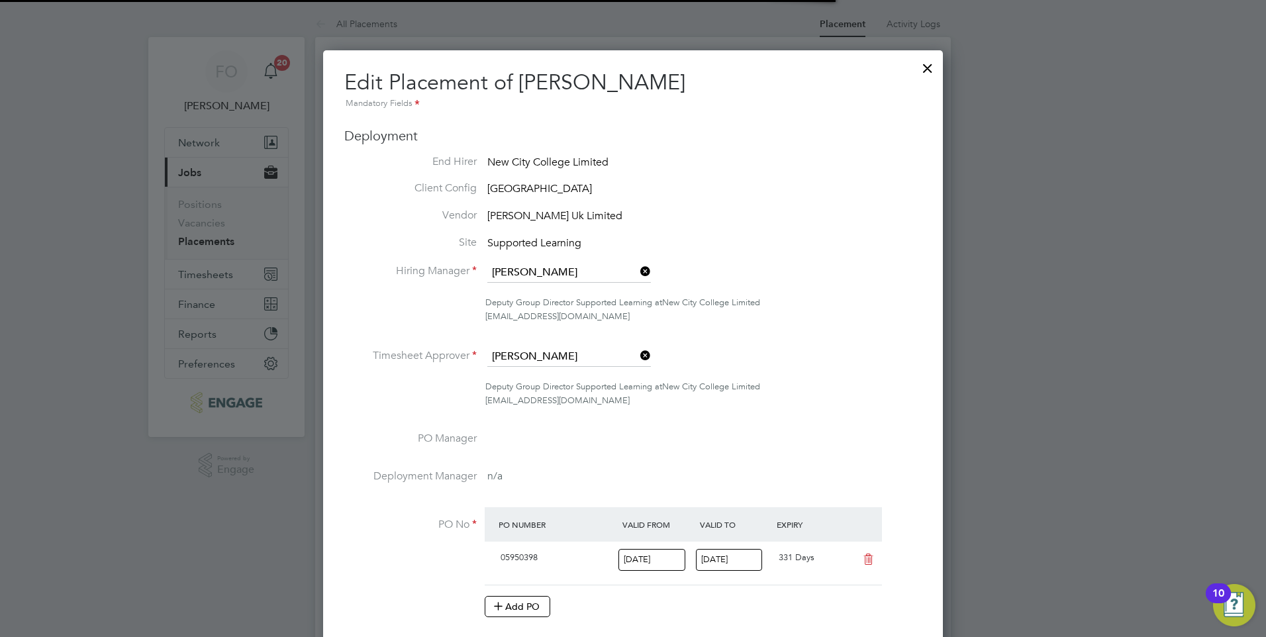
scroll to position [7, 7]
click at [926, 67] on div at bounding box center [928, 65] width 24 height 24
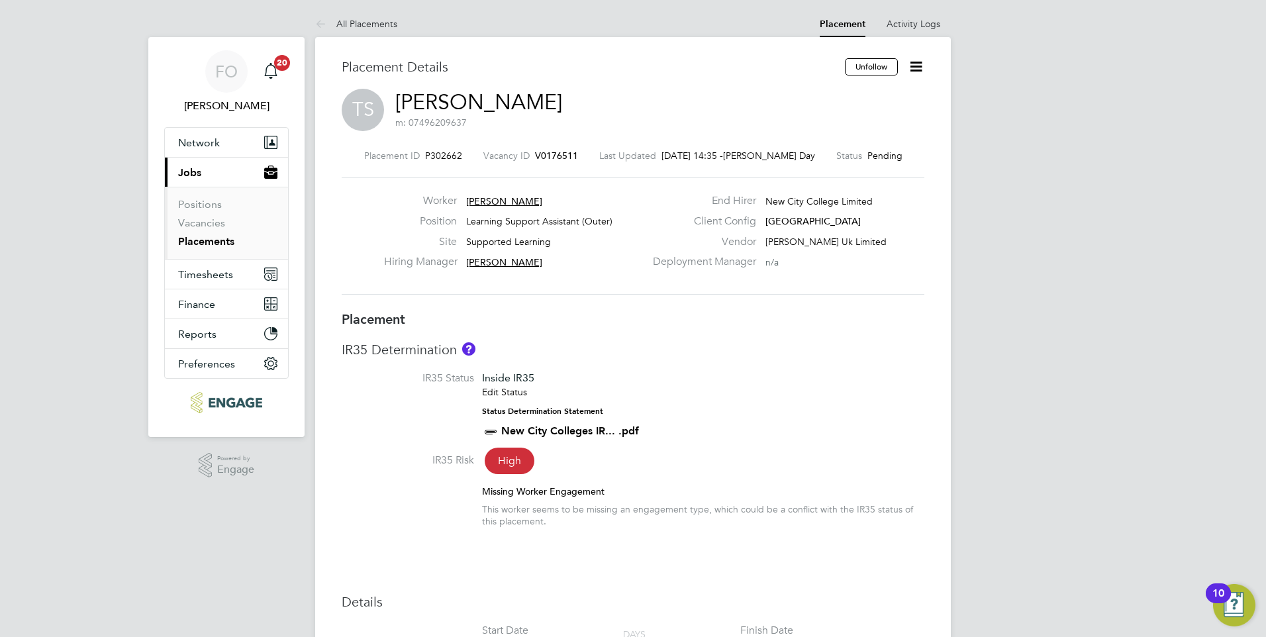
click at [919, 66] on icon at bounding box center [916, 66] width 17 height 17
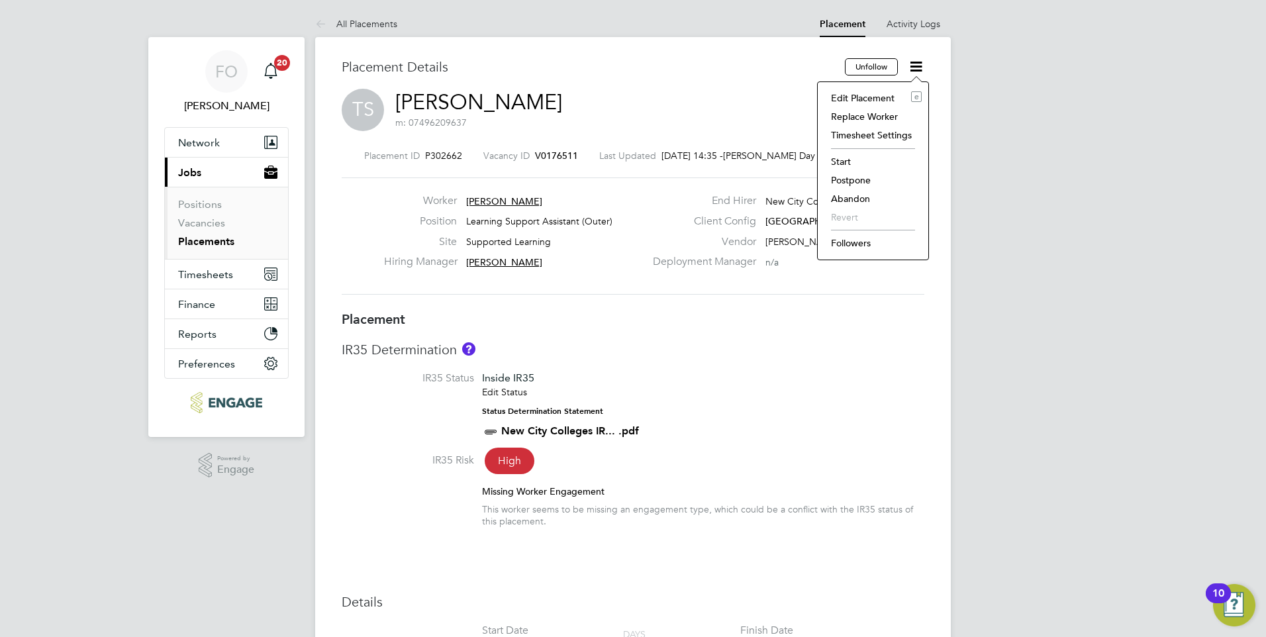
click at [826, 393] on li "IR35 Status Inside IR35 Edit Status Status Determination Statement New City Col…" at bounding box center [633, 412] width 583 height 81
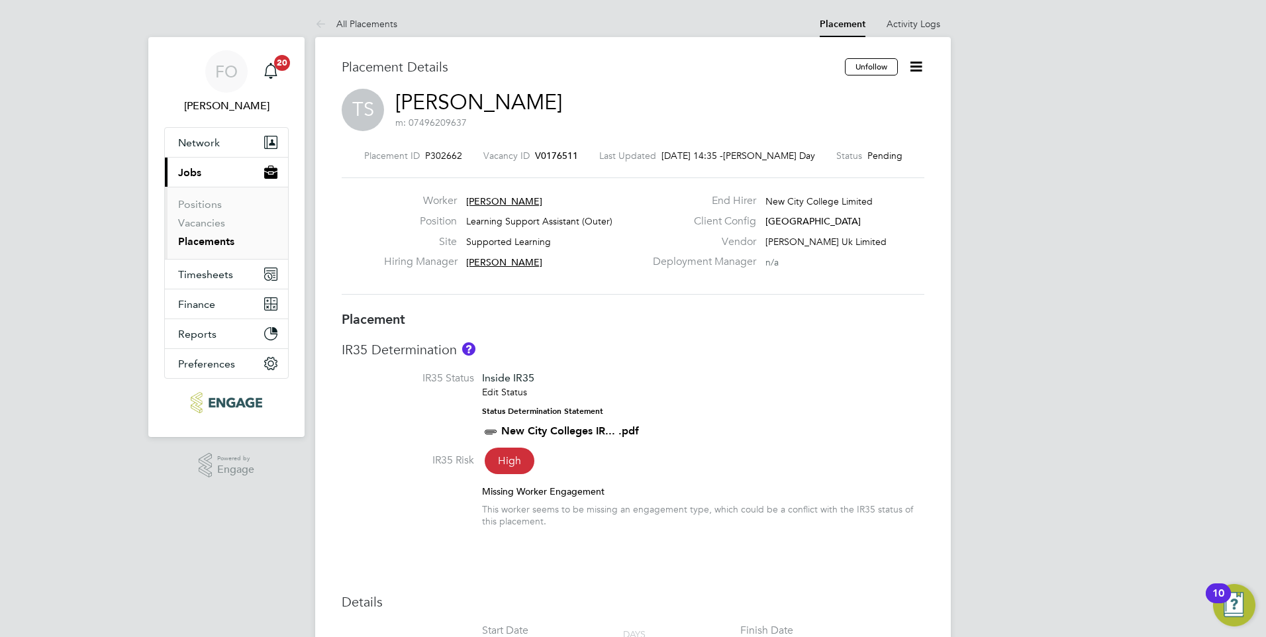
click at [908, 72] on icon at bounding box center [916, 66] width 17 height 17
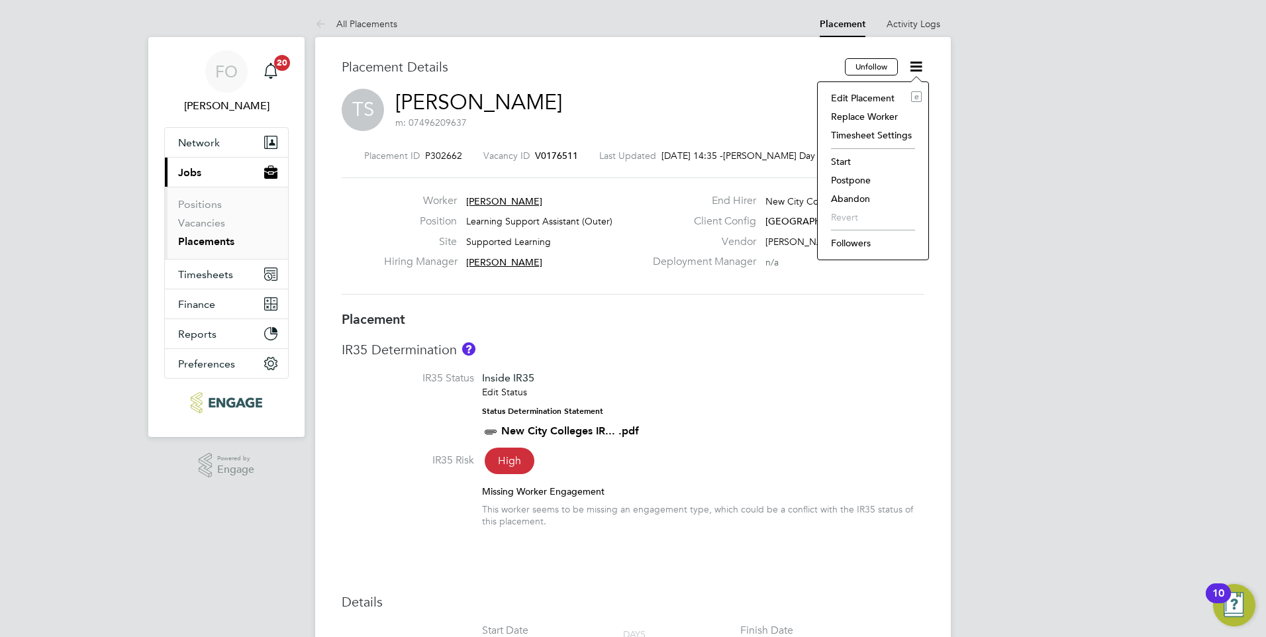
click at [851, 101] on li "Edit Placement e" at bounding box center [872, 98] width 97 height 19
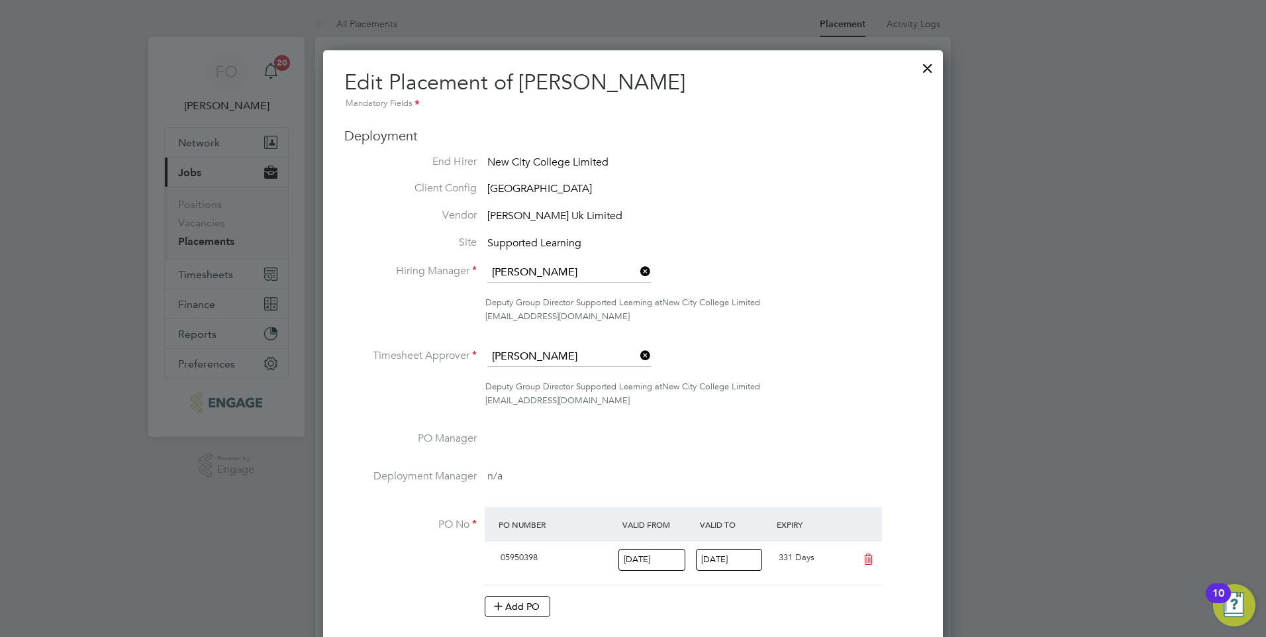
click at [638, 357] on icon at bounding box center [638, 355] width 0 height 19
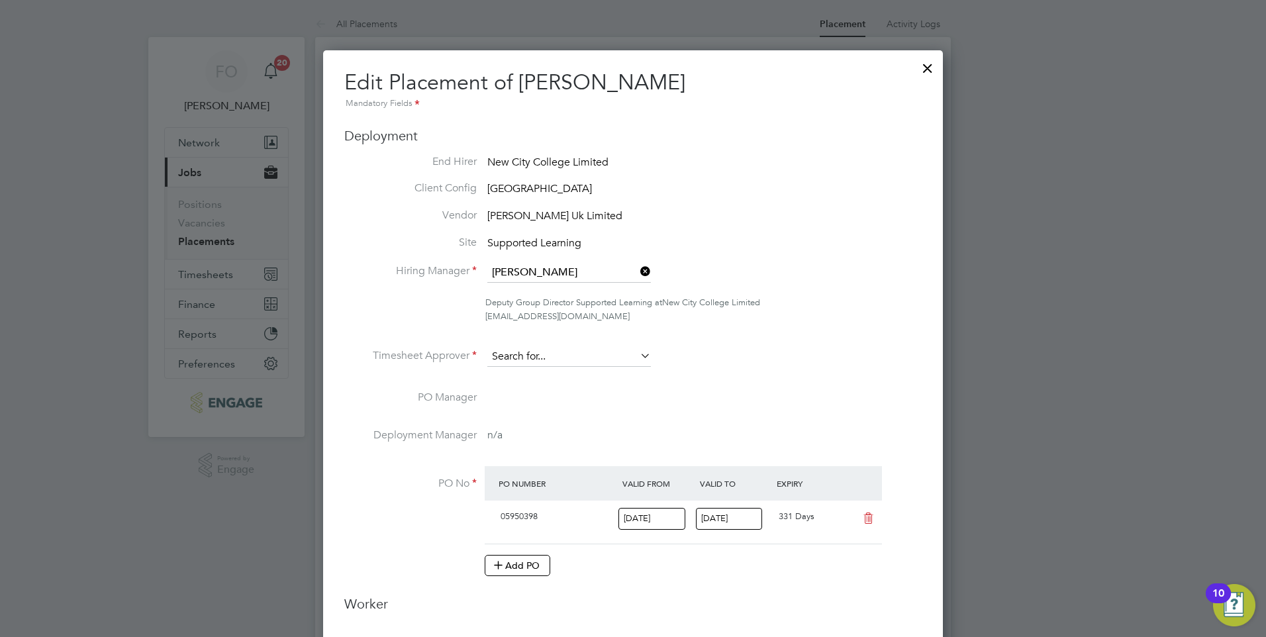
click at [593, 348] on input at bounding box center [569, 357] width 164 height 20
type input "j"
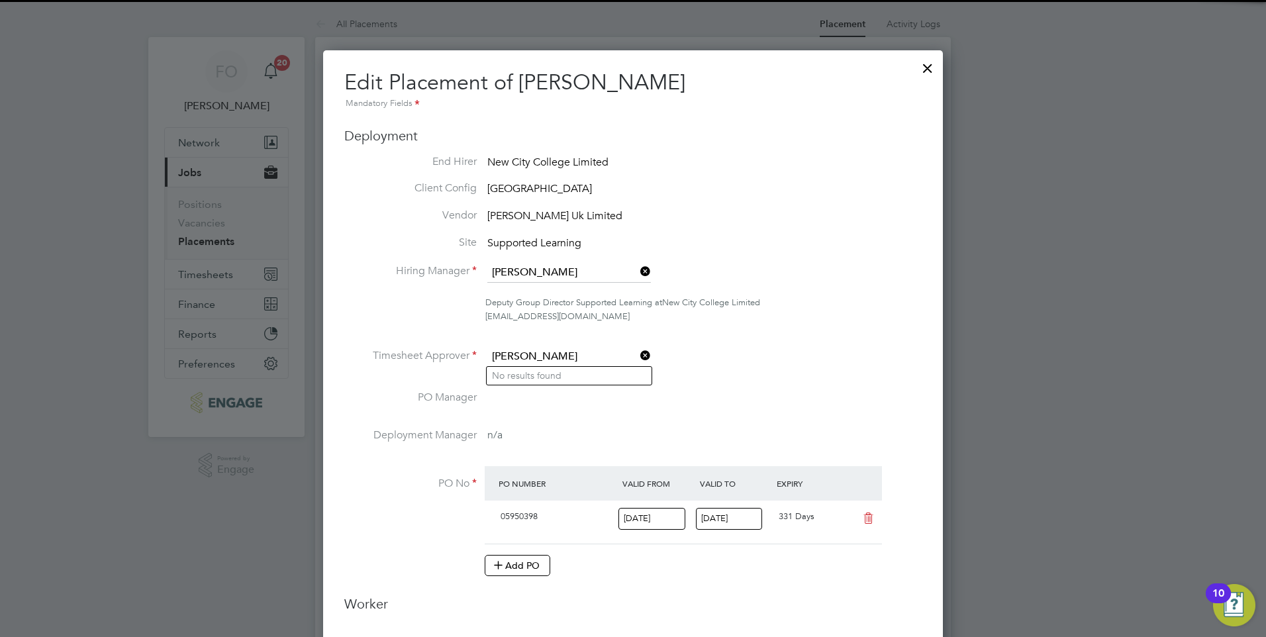
type input "duncan"
click at [855, 341] on ul "End Hirer New City College Limited Client Config Epping Forest Campus Vendor Mo…" at bounding box center [632, 373] width 577 height 436
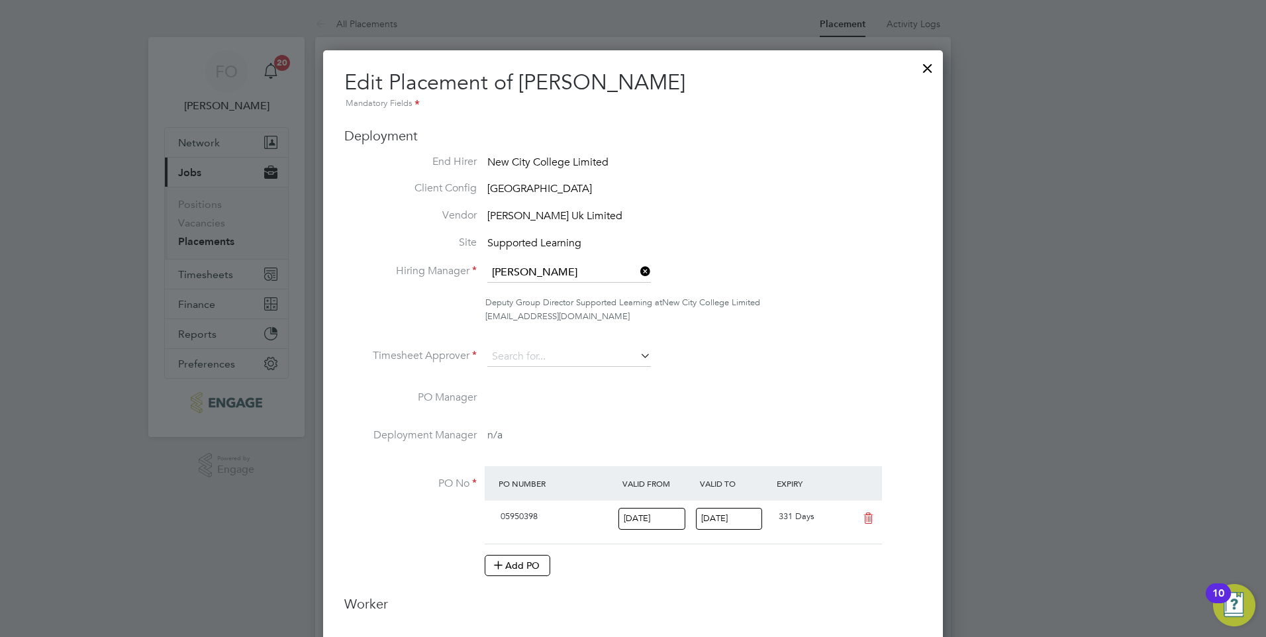
click at [930, 66] on div at bounding box center [928, 65] width 24 height 24
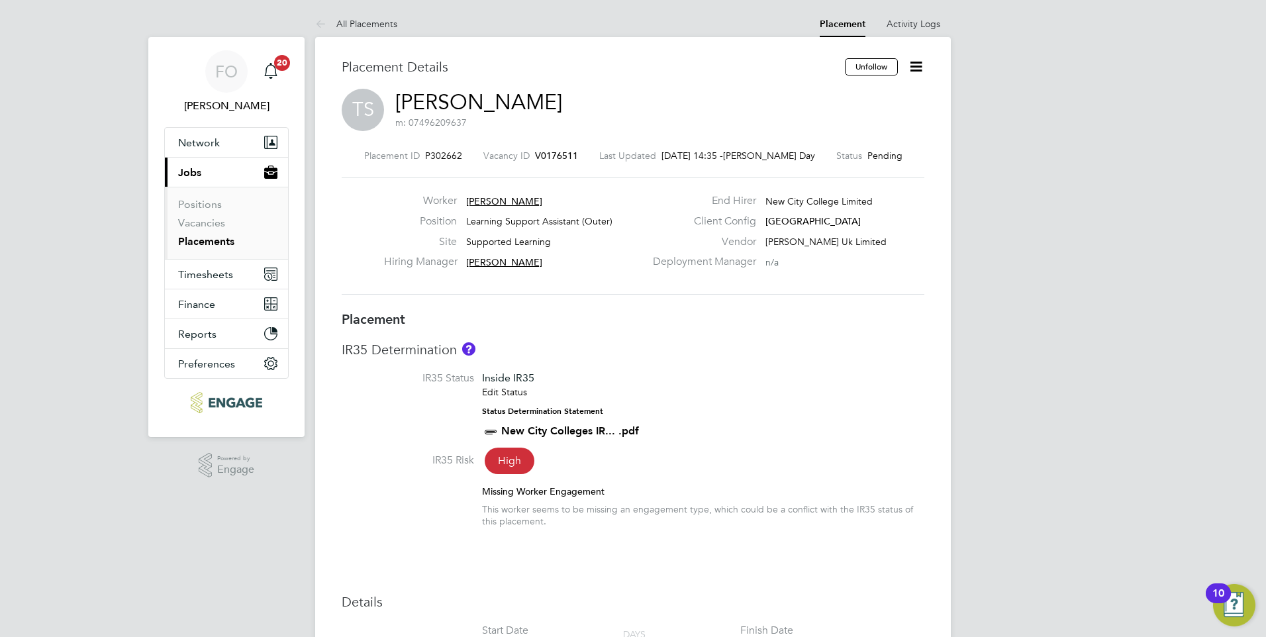
click at [914, 62] on icon at bounding box center [916, 66] width 17 height 17
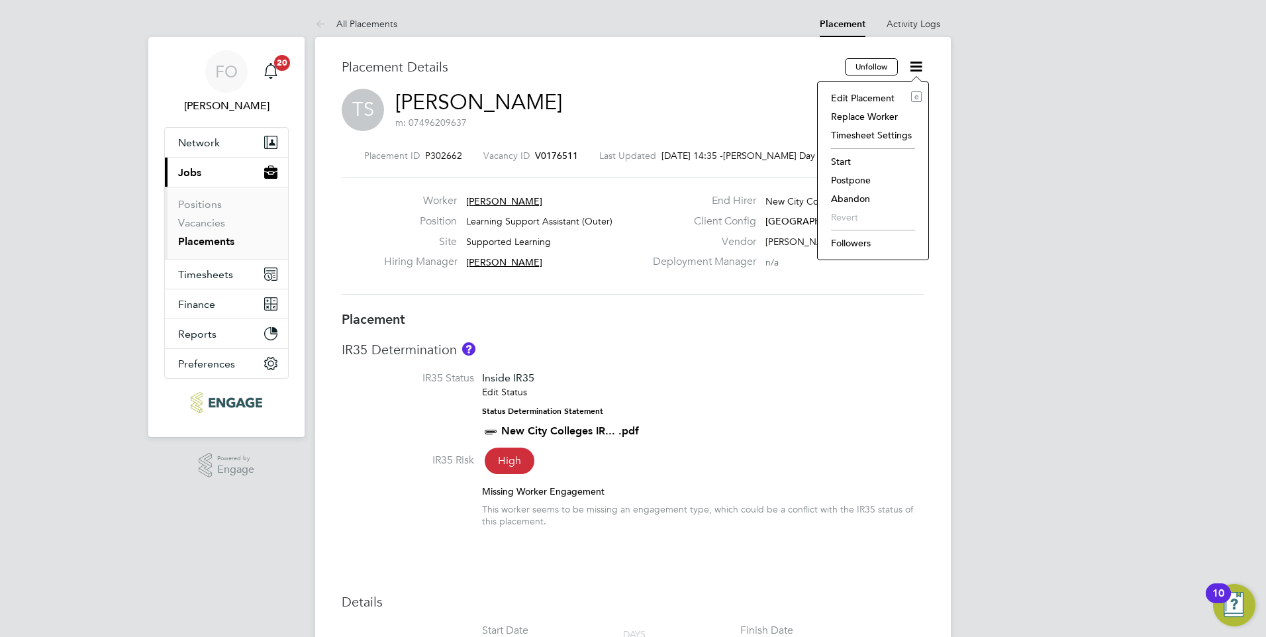
click at [864, 93] on li "Edit Placement e" at bounding box center [872, 98] width 97 height 19
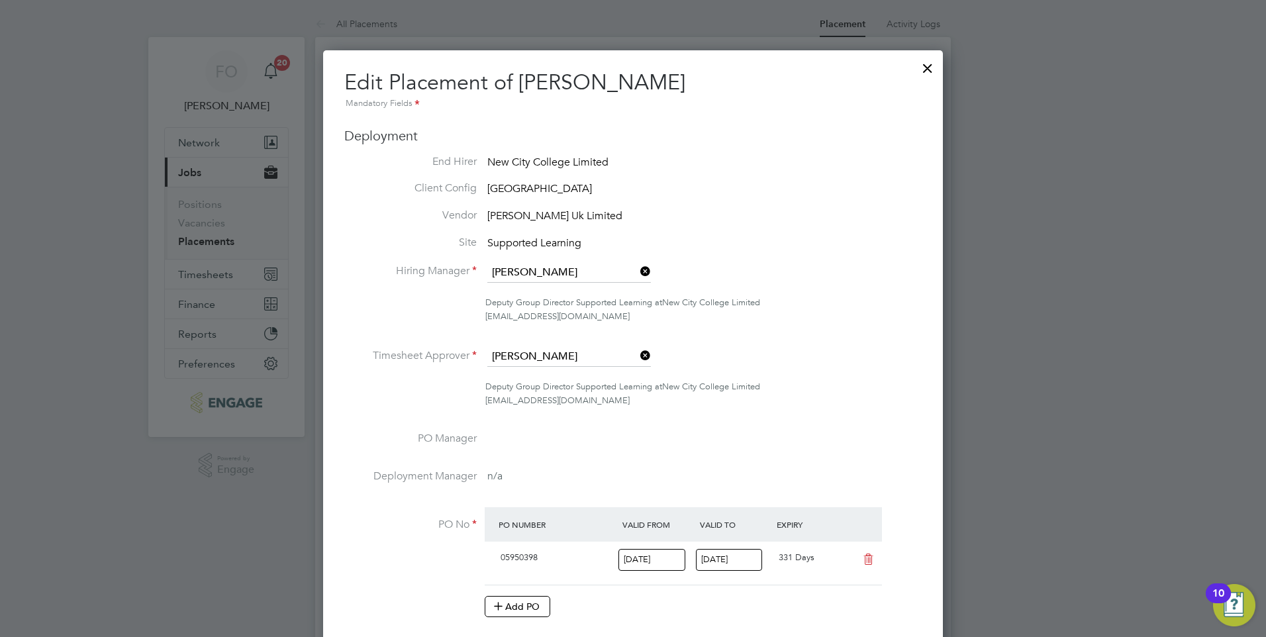
click at [926, 64] on div at bounding box center [928, 65] width 24 height 24
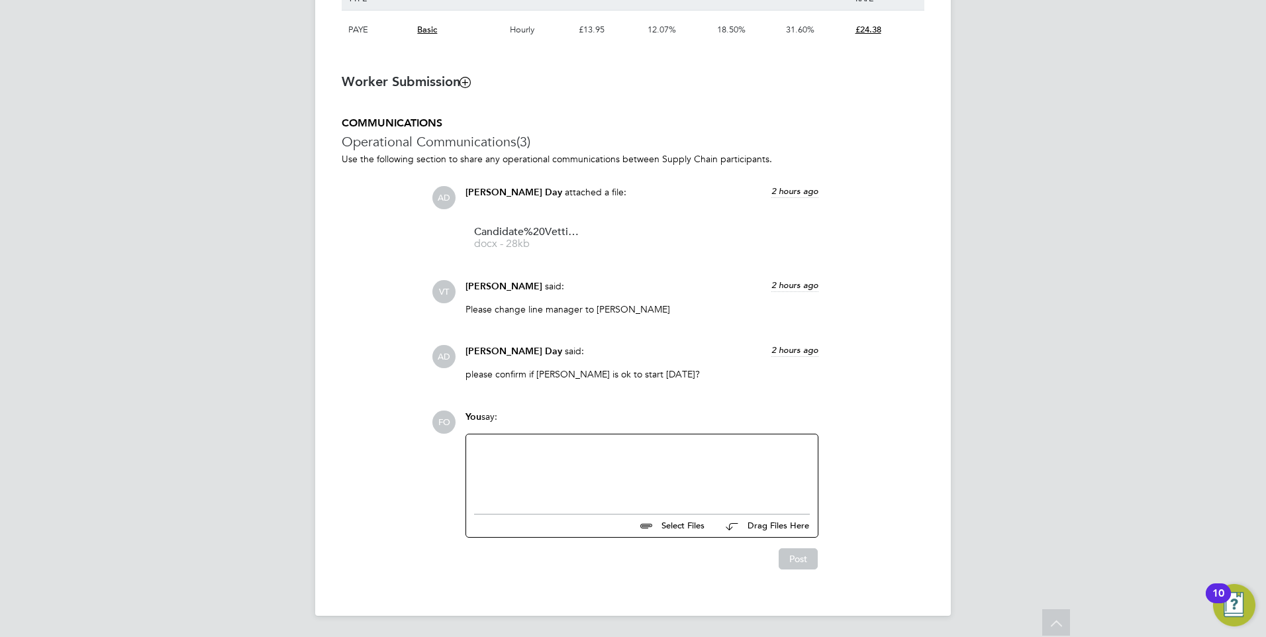
click at [556, 474] on div at bounding box center [642, 470] width 336 height 57
click at [546, 468] on div "Can you confirm the update service check please?" at bounding box center [642, 472] width 336 height 12
click at [566, 468] on div "Can you confirm the update service check please?" at bounding box center [642, 472] width 336 height 12
click at [563, 470] on div "Can you confirm the update service check please?" at bounding box center [642, 472] width 336 height 12
click at [799, 561] on button "Post" at bounding box center [798, 560] width 39 height 21
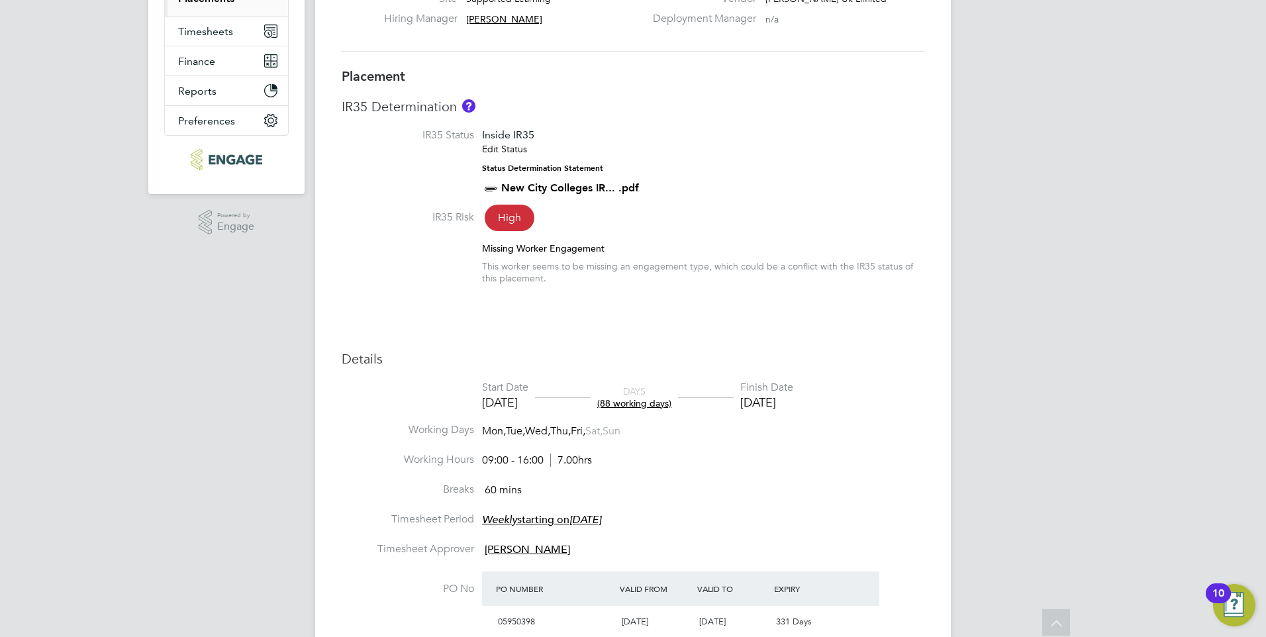
scroll to position [25, 0]
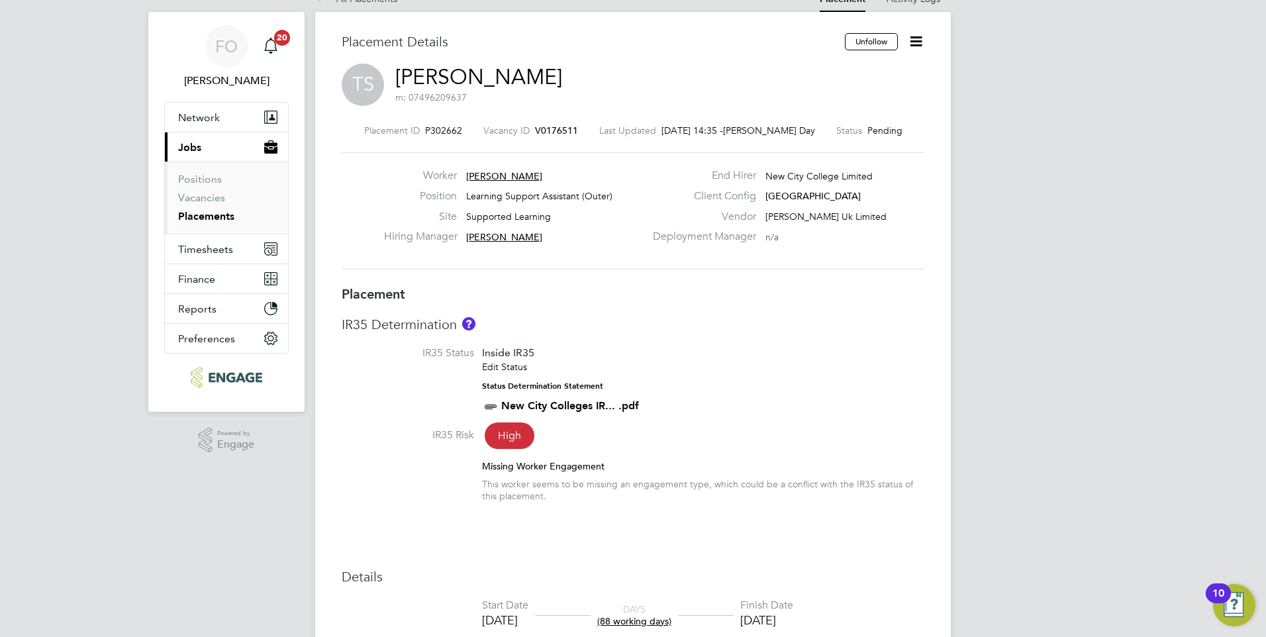
drag, startPoint x: 213, startPoint y: 211, endPoint x: 300, endPoint y: 220, distance: 87.2
click at [214, 211] on link "Placements" at bounding box center [206, 216] width 56 height 13
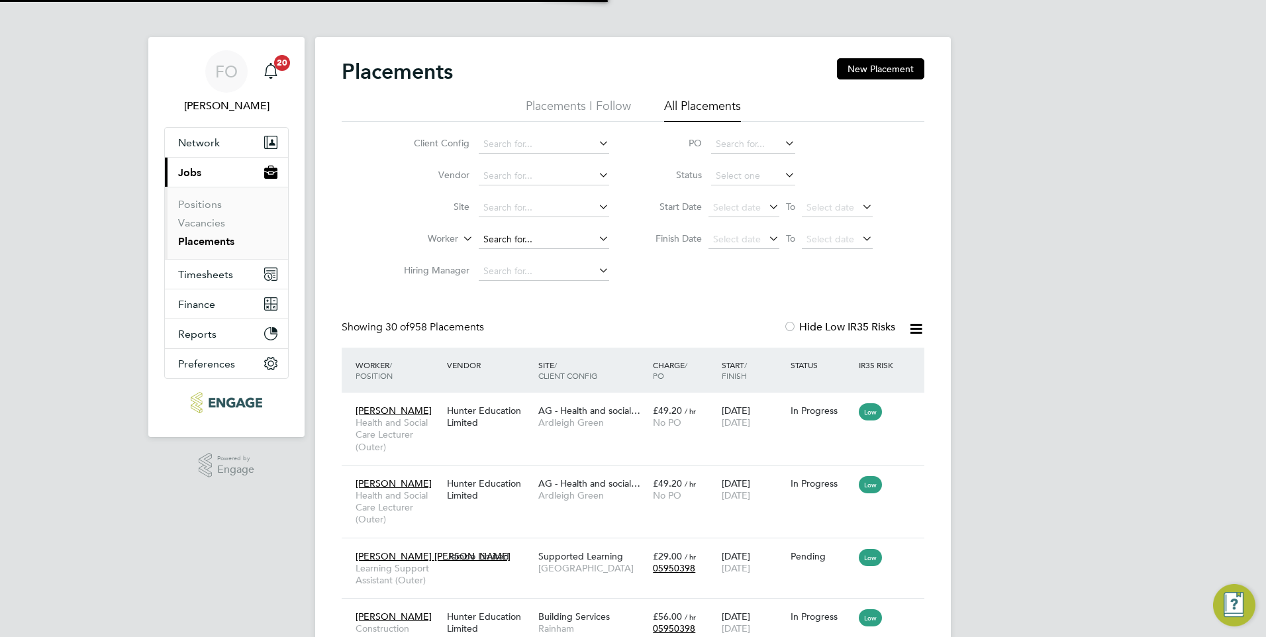
click at [526, 236] on input at bounding box center [544, 239] width 130 height 19
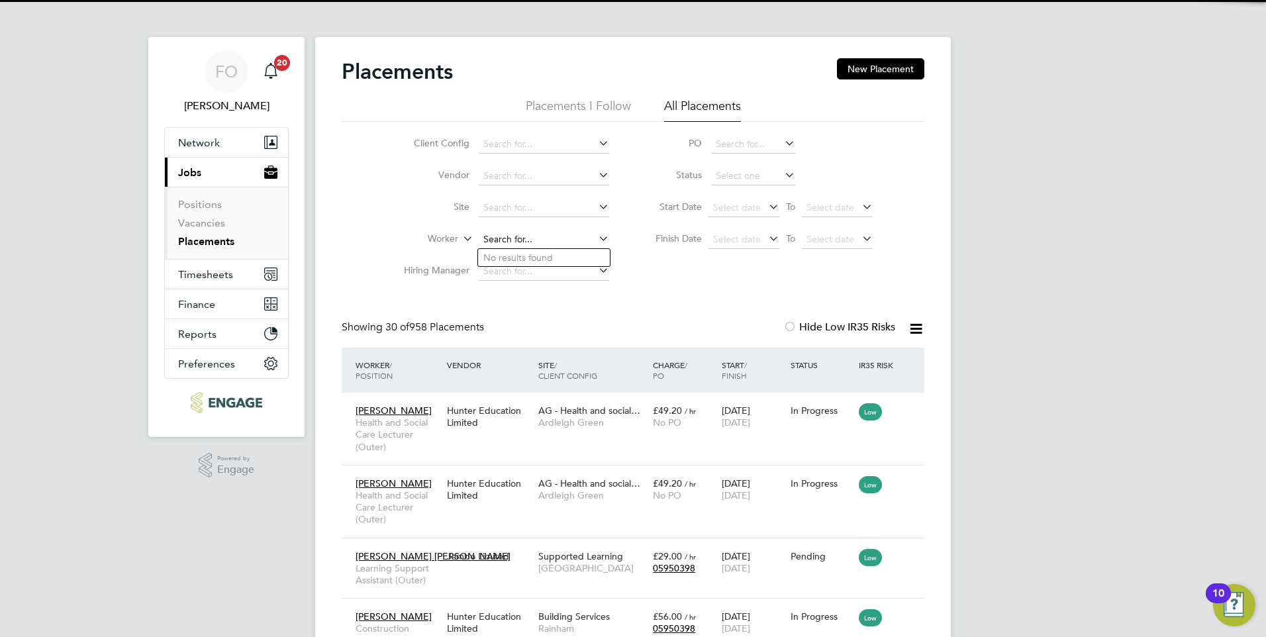
scroll to position [50, 92]
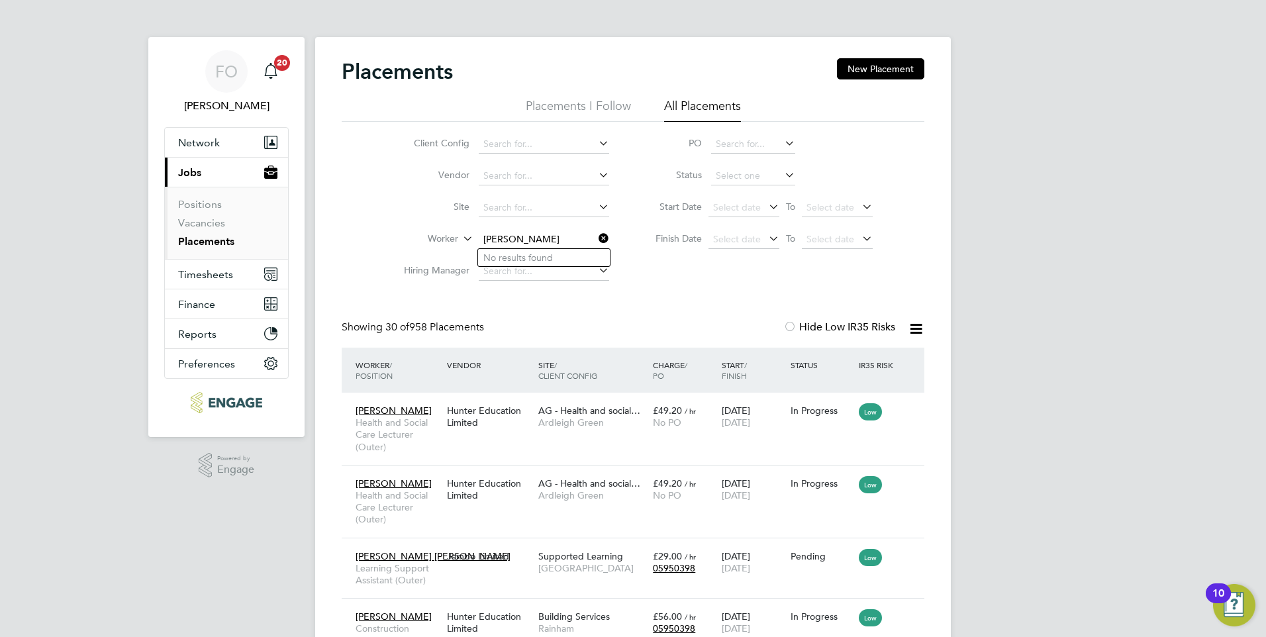
type input "franck"
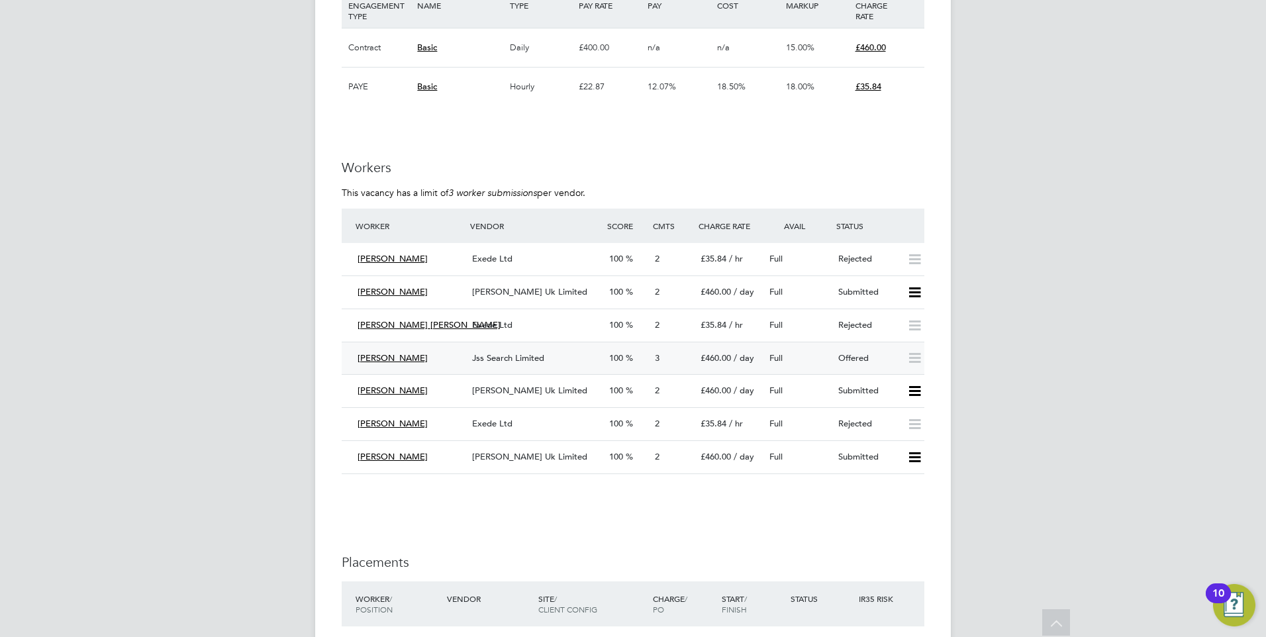
click at [590, 355] on div "Jss Search Limited" at bounding box center [535, 359] width 137 height 22
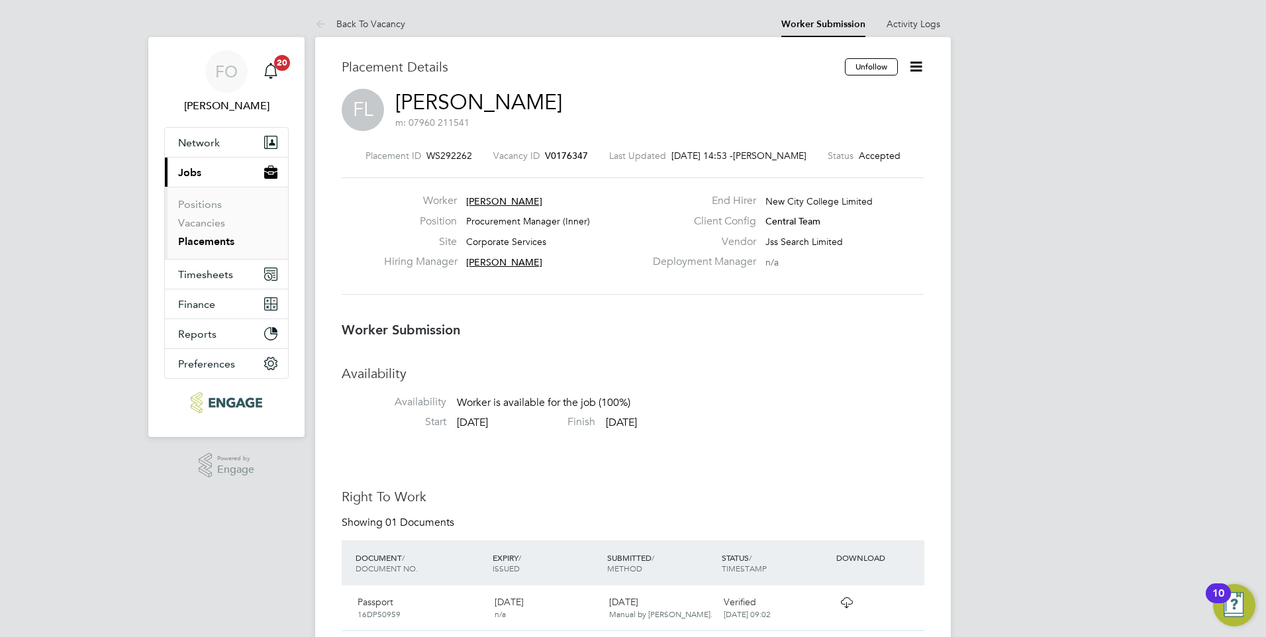
click at [575, 150] on span "V0176347" at bounding box center [566, 156] width 43 height 12
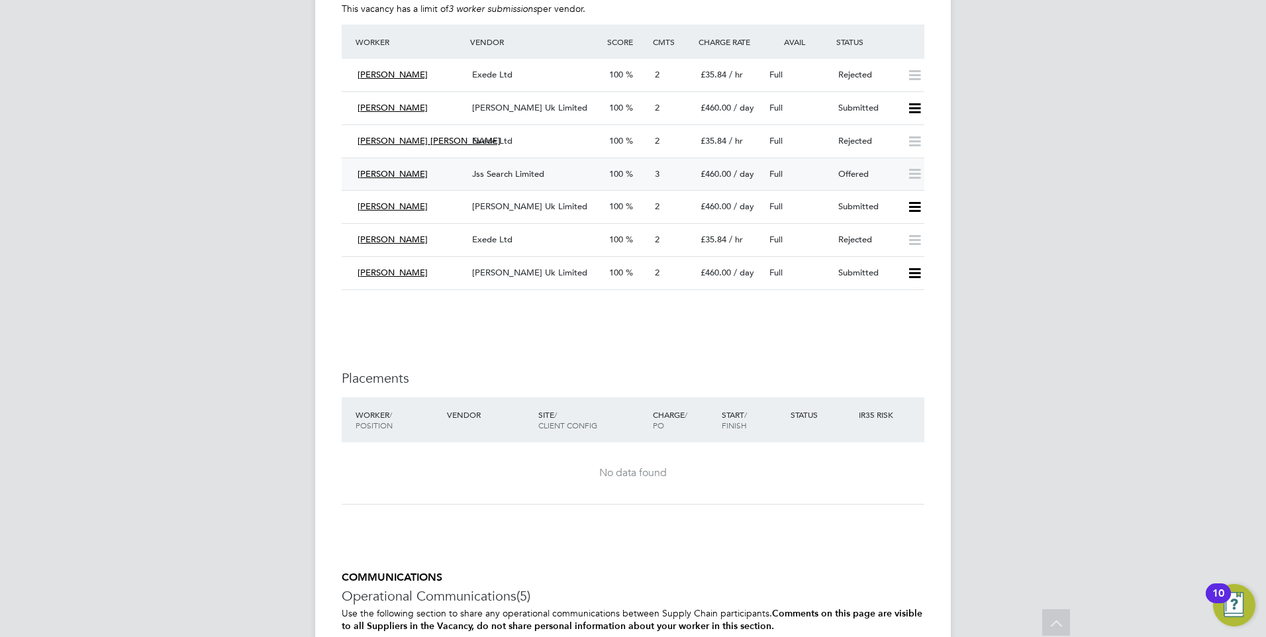
click at [464, 170] on div "[PERSON_NAME]" at bounding box center [409, 175] width 115 height 22
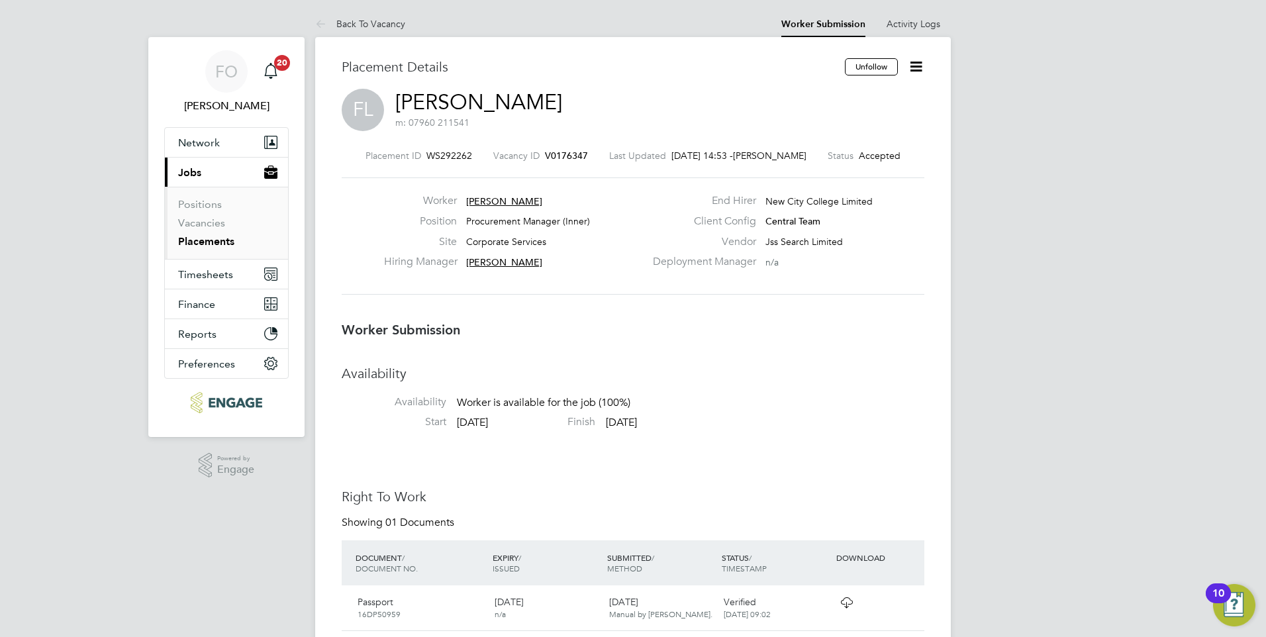
click at [913, 64] on icon at bounding box center [916, 66] width 17 height 17
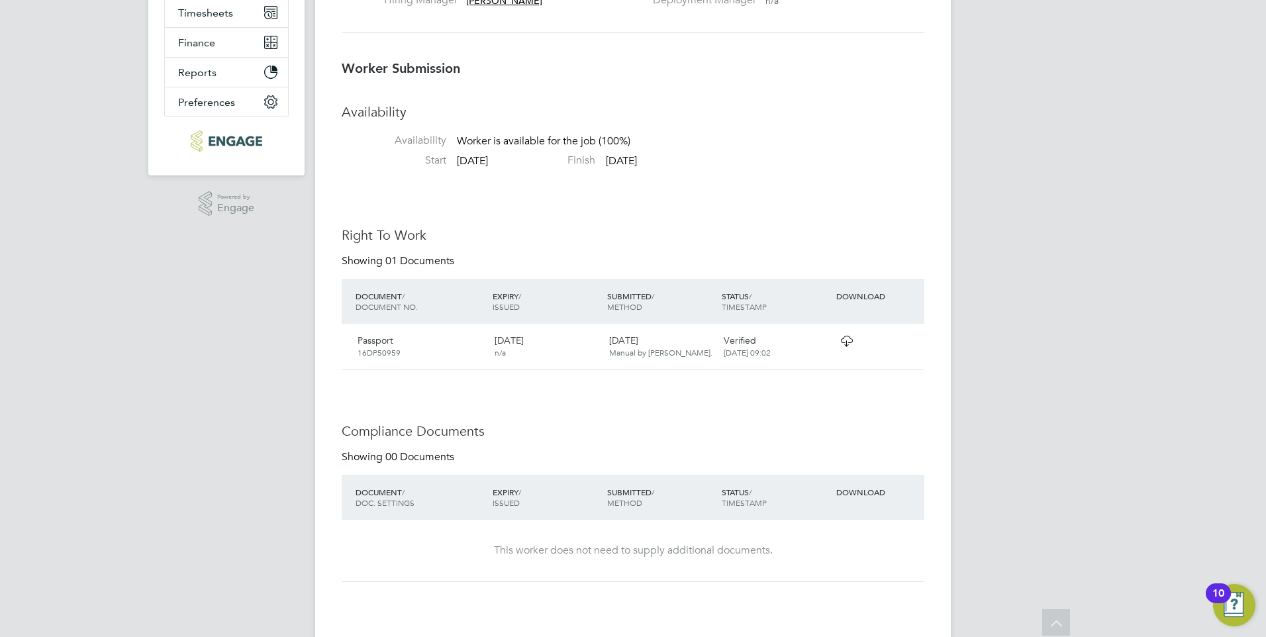
scroll to position [265, 0]
